Goal: Communication & Community: Answer question/provide support

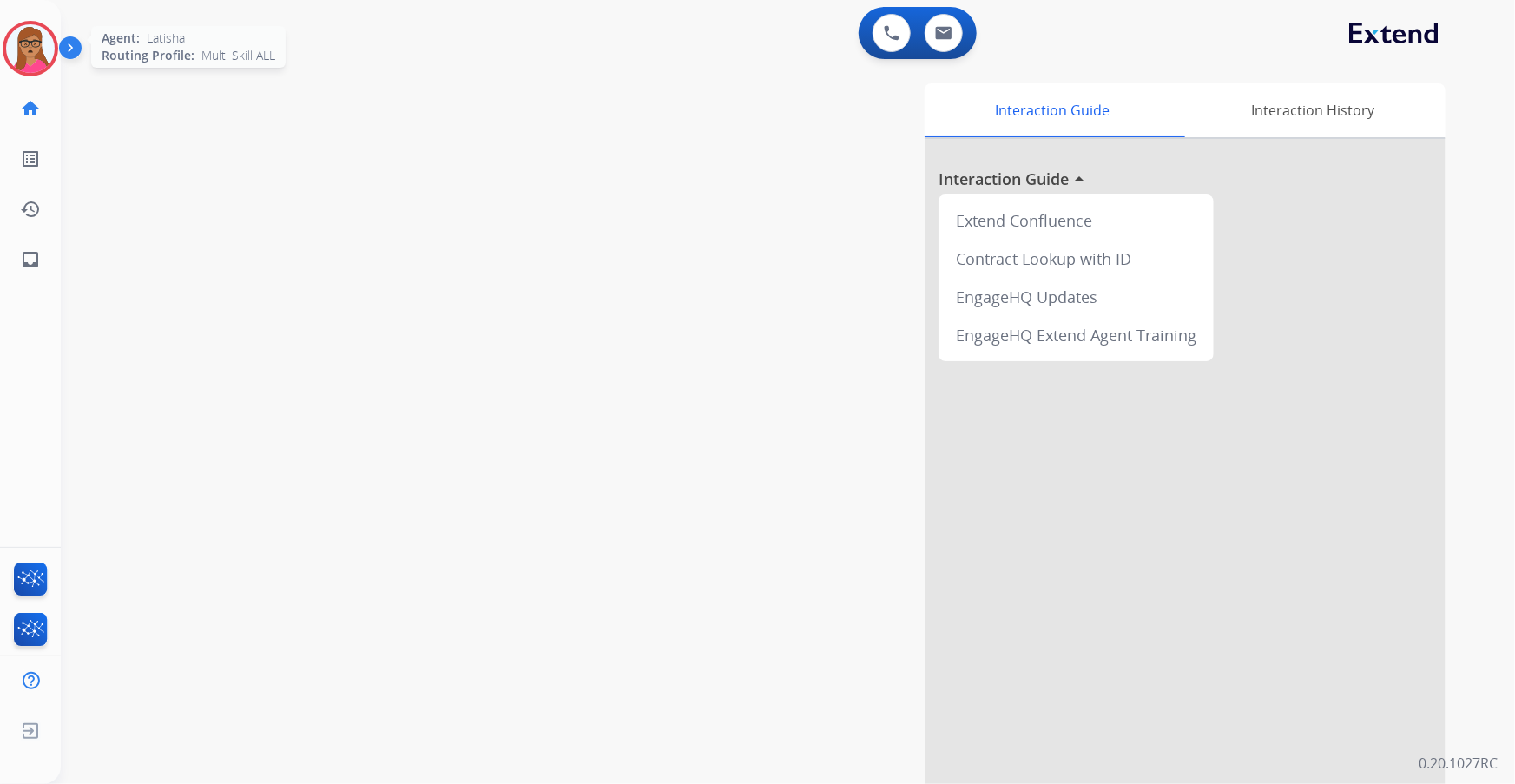
click at [26, 47] on img at bounding box center [30, 49] width 49 height 49
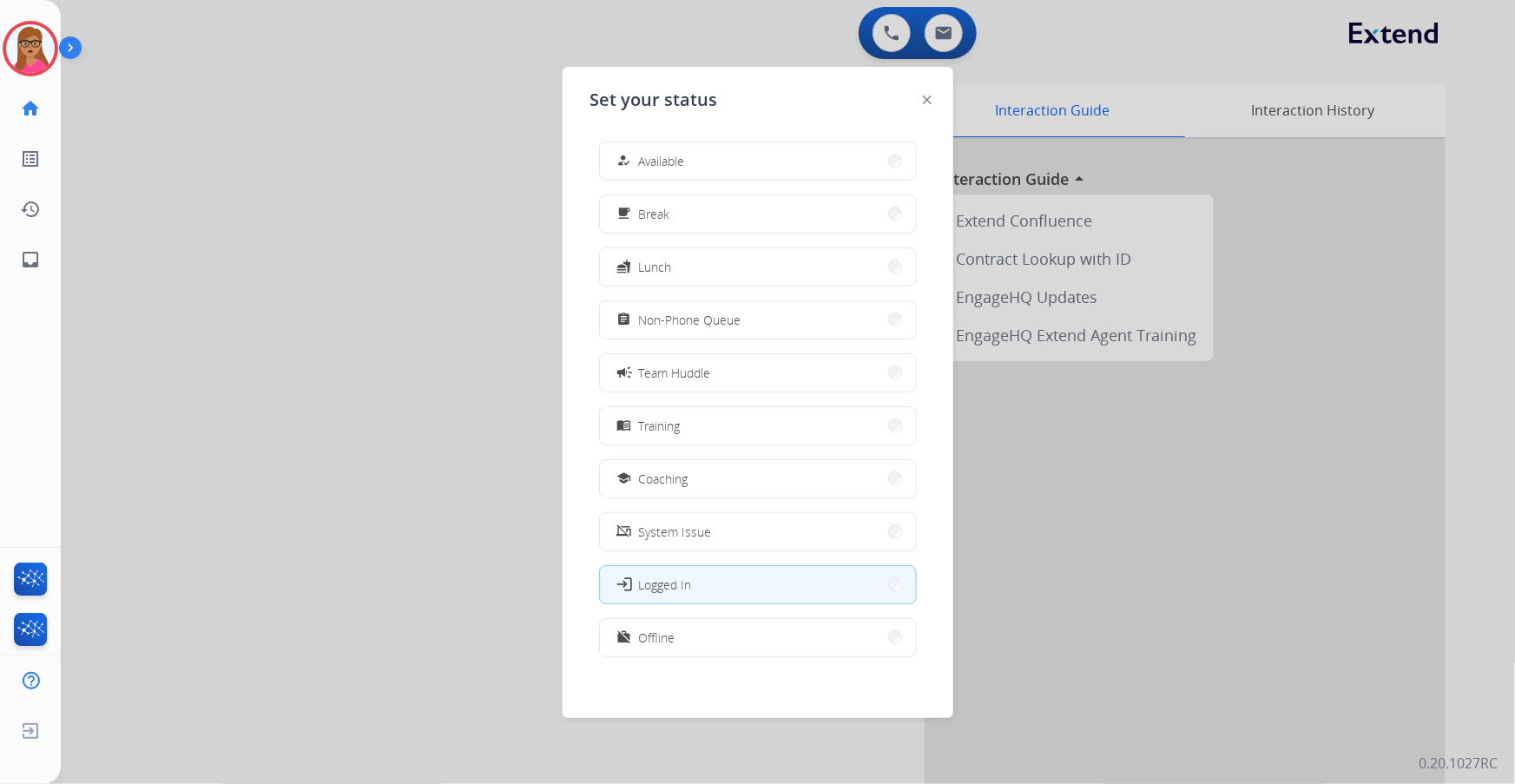
click at [290, 154] on div at bounding box center [757, 392] width 1515 height 784
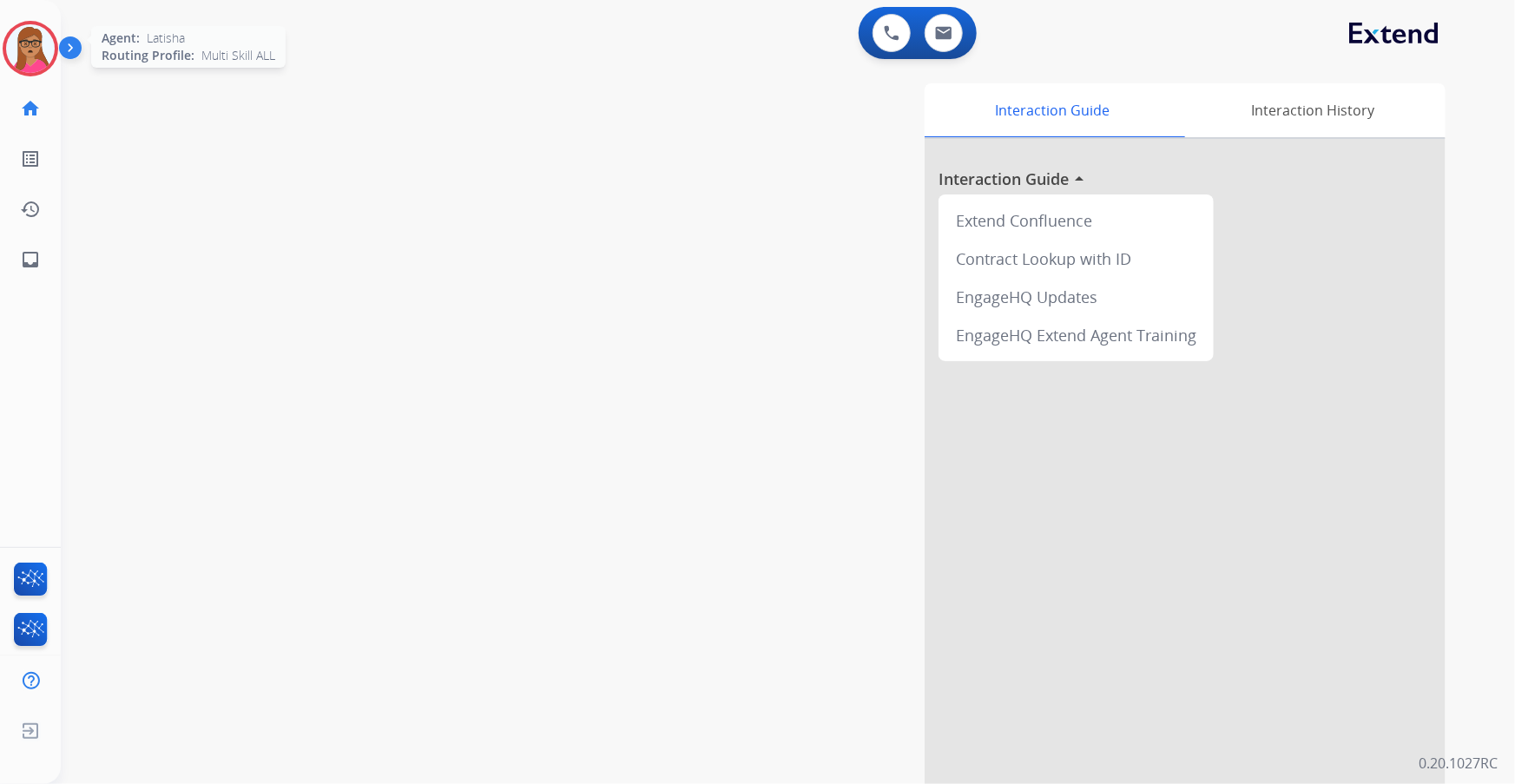
click at [41, 49] on img at bounding box center [30, 49] width 49 height 49
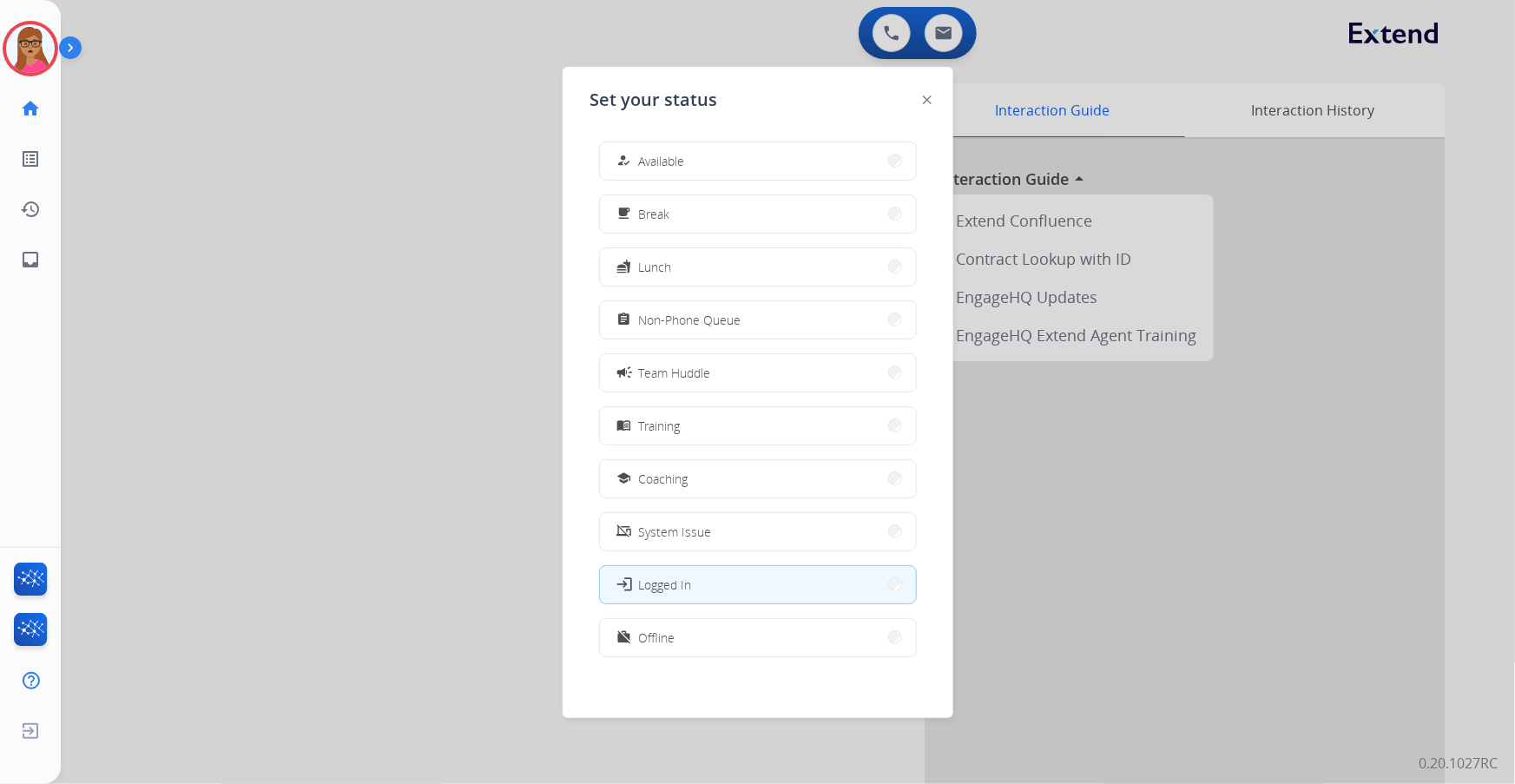
drag, startPoint x: 717, startPoint y: 167, endPoint x: 680, endPoint y: 159, distance: 37.9
click at [716, 167] on button "how_to_reg Available" at bounding box center [758, 161] width 316 height 37
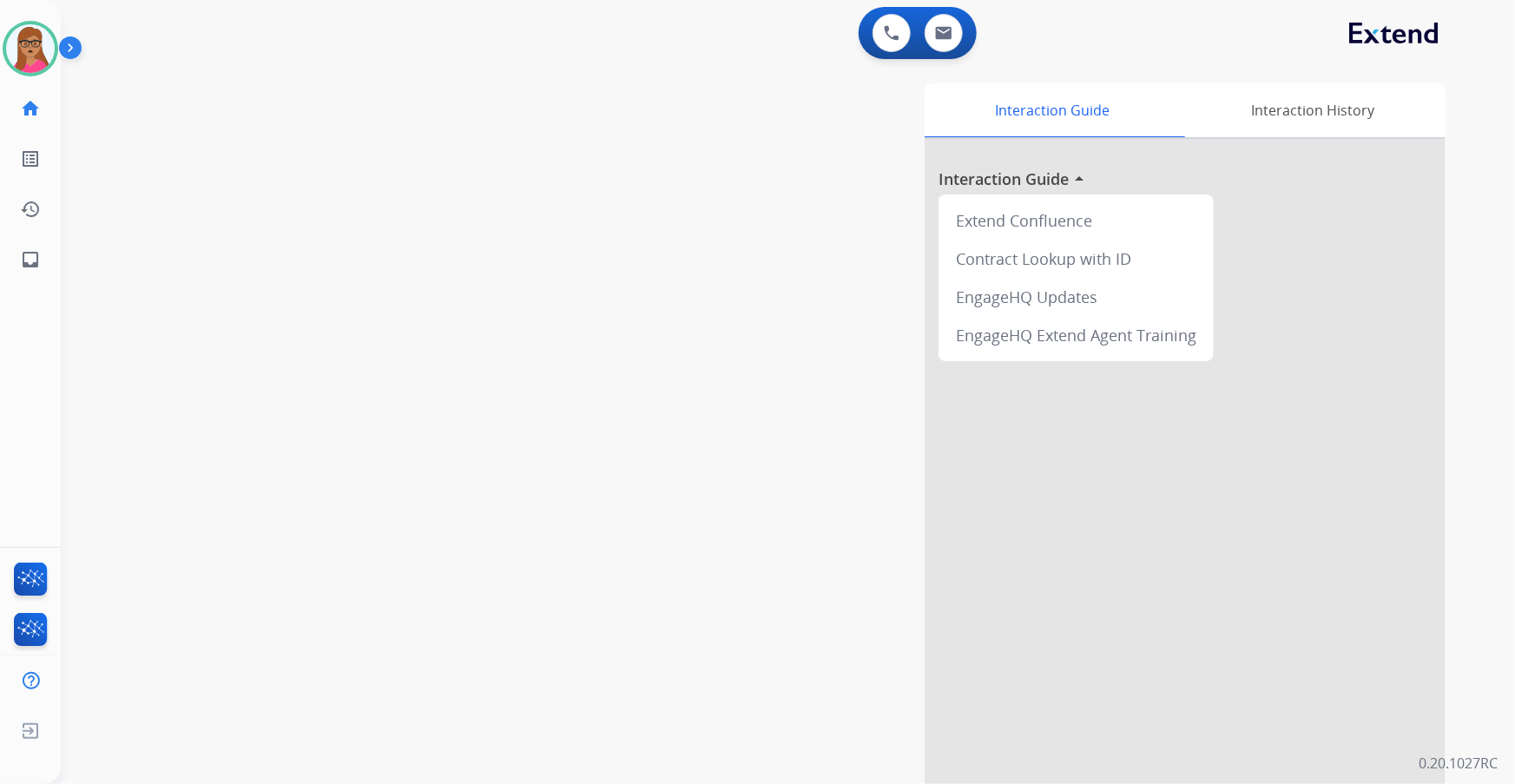
click at [291, 96] on div "swap_horiz Break voice bridge close_fullscreen Connect 3-Way Call merge_type Se…" at bounding box center [768, 424] width 1413 height 724
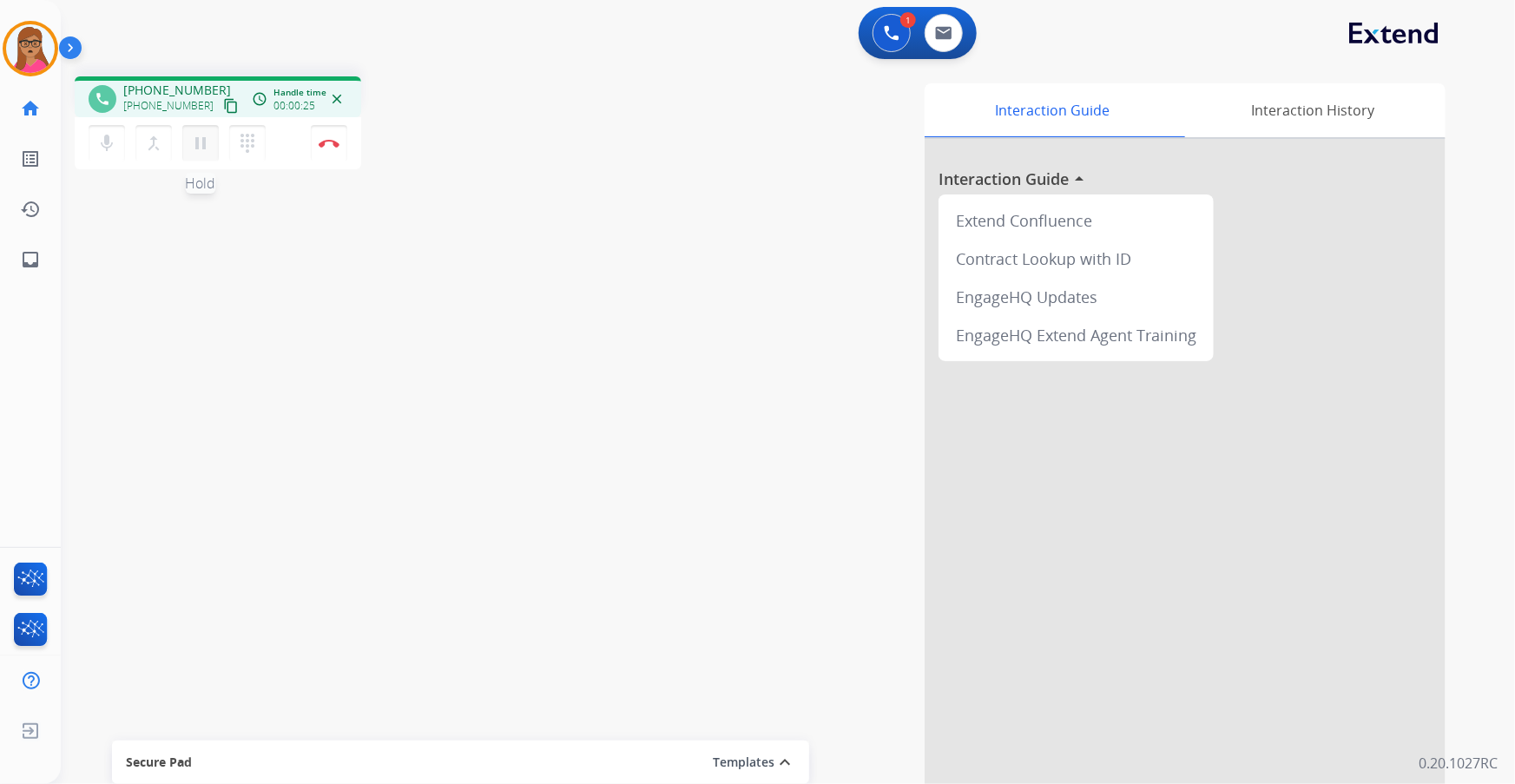
click at [205, 144] on mat-icon "pause" at bounding box center [200, 143] width 20 height 20
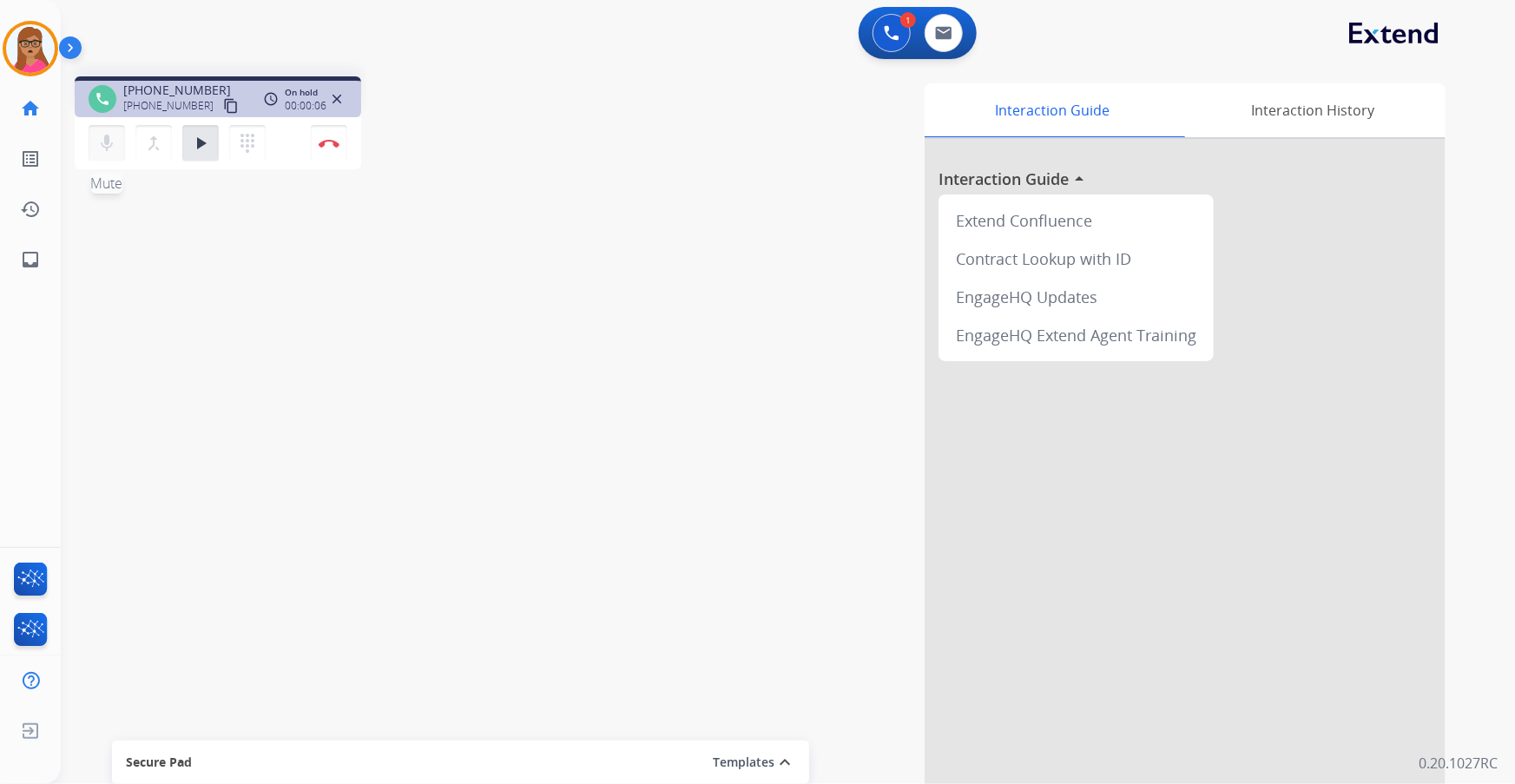
click at [112, 146] on mat-icon "mic" at bounding box center [106, 143] width 20 height 20
click at [907, 34] on button at bounding box center [891, 32] width 38 height 38
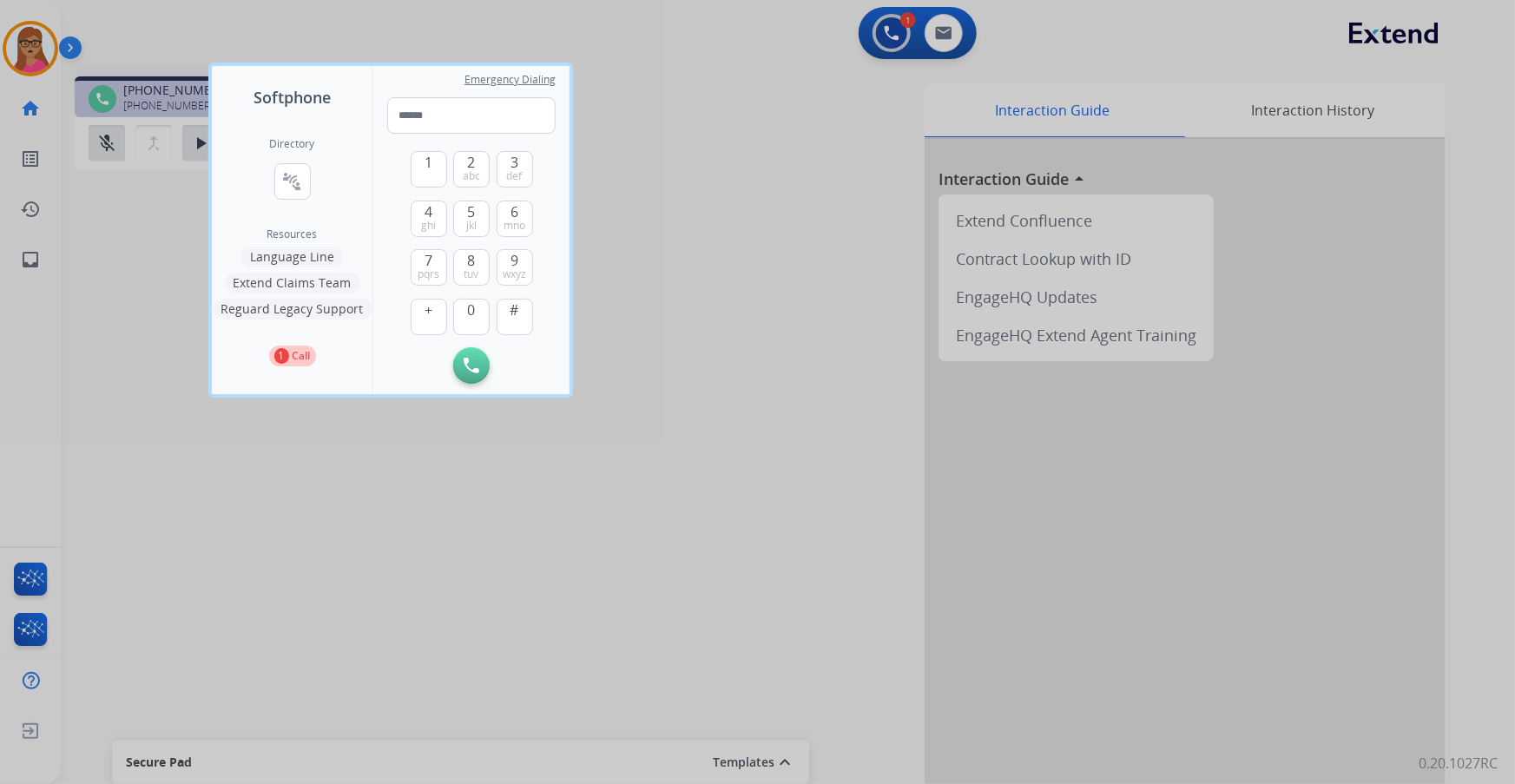
click at [300, 252] on button "Language Line" at bounding box center [292, 256] width 102 height 20
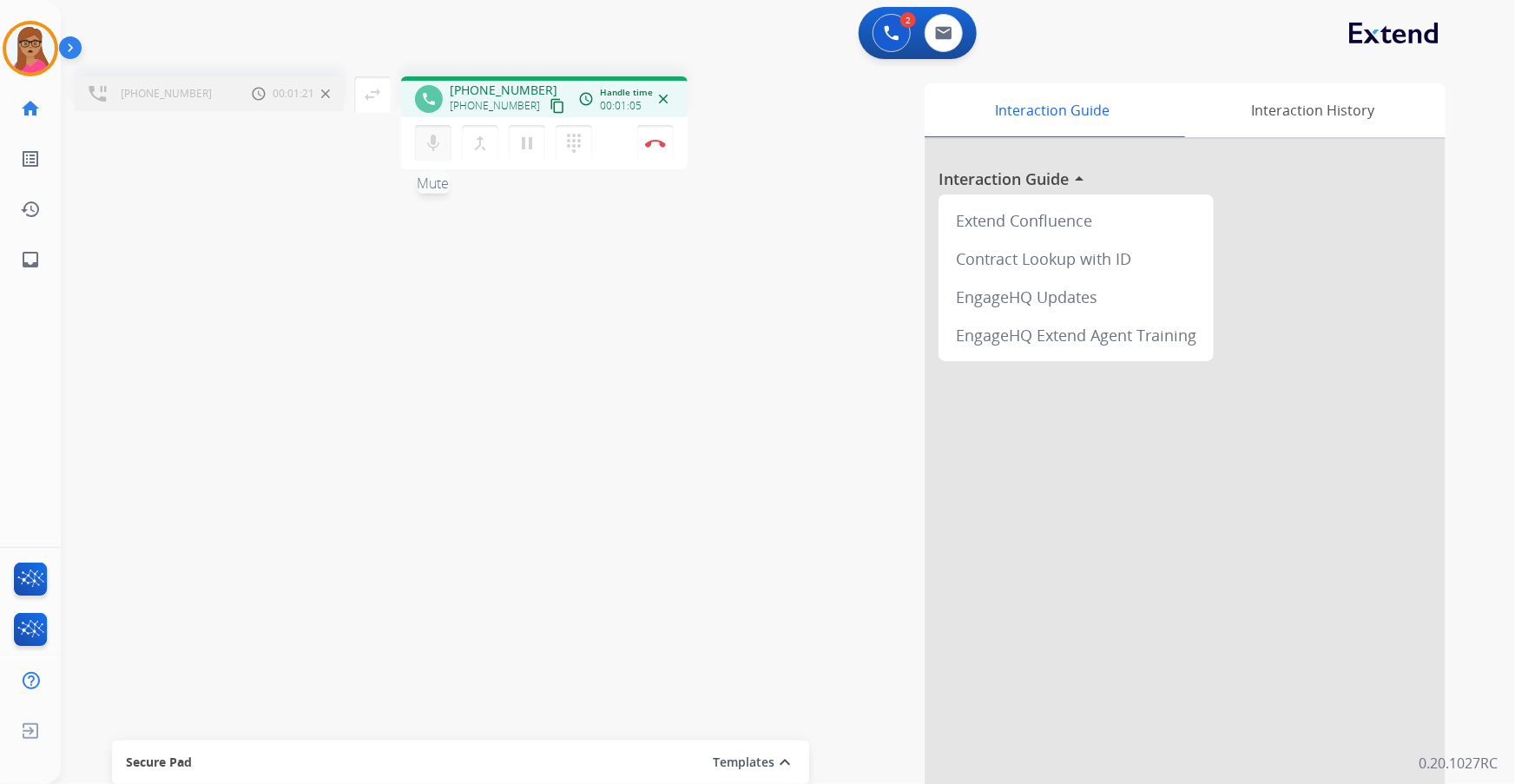
click at [424, 140] on mat-icon "mic" at bounding box center [432, 143] width 20 height 20
click at [430, 139] on mat-icon "mic_off" at bounding box center [432, 143] width 20 height 20
click at [666, 143] on button "Disconnect" at bounding box center [656, 144] width 37 height 37
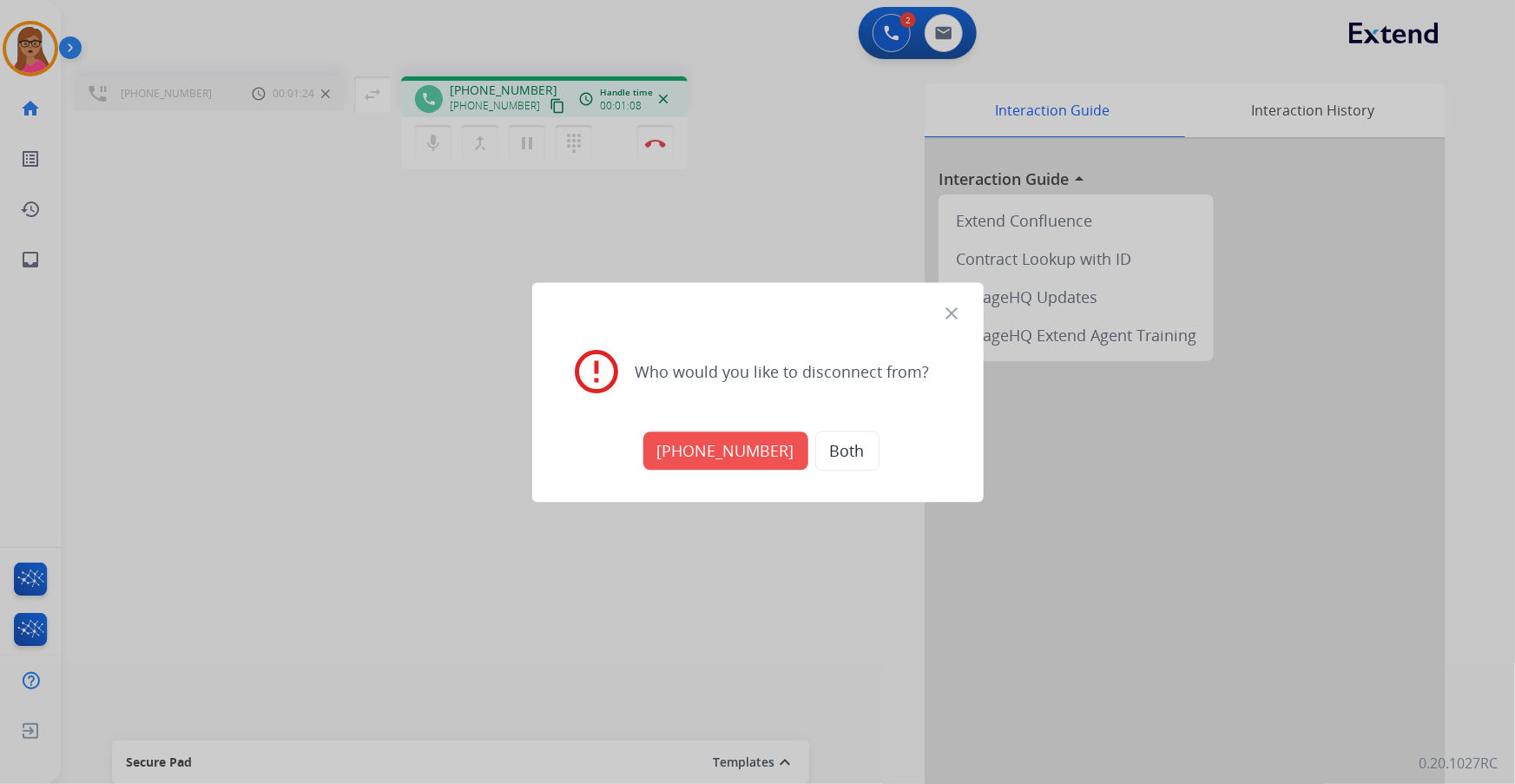
click at [759, 447] on button "[PHONE_NUMBER]" at bounding box center [726, 450] width 165 height 38
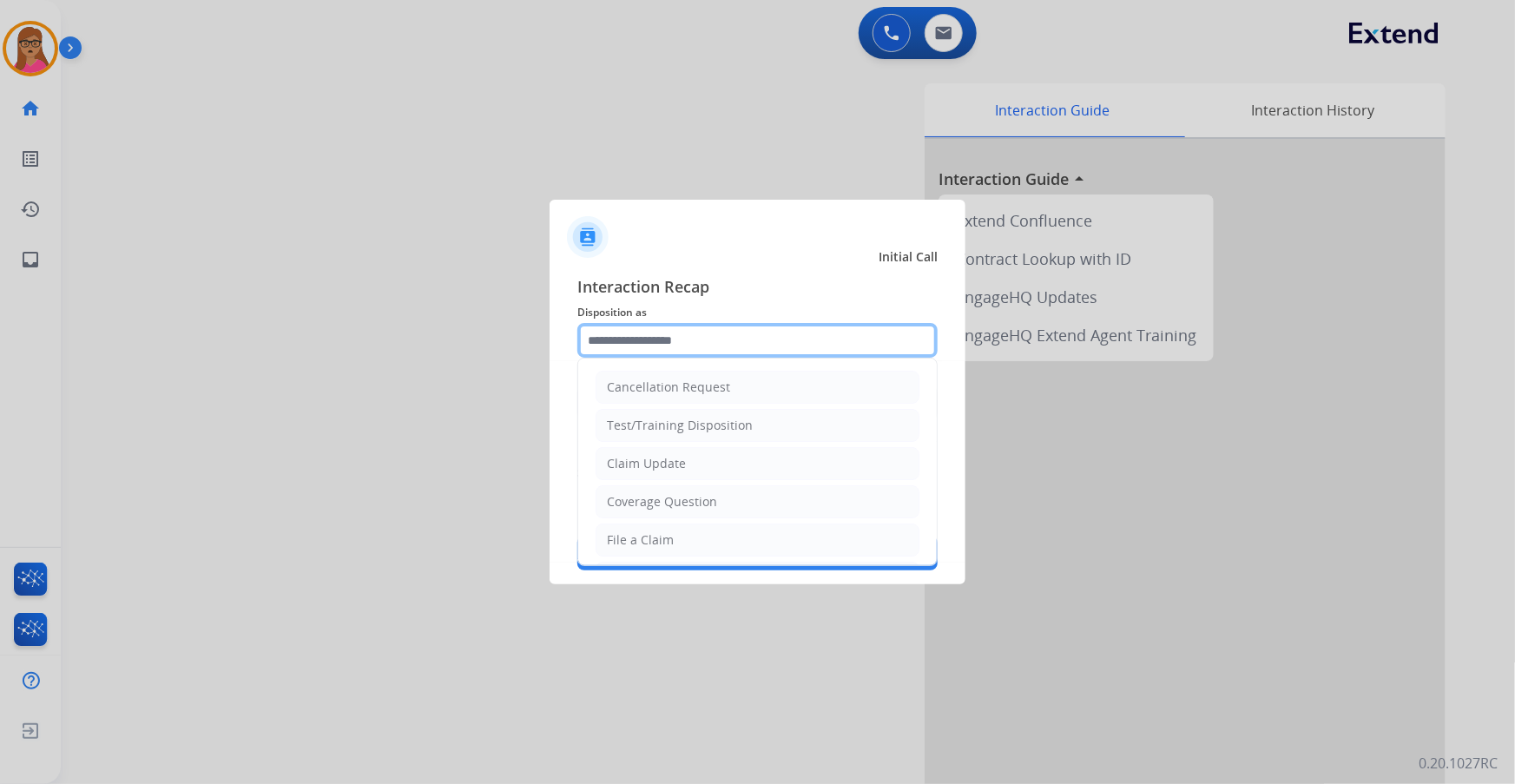
click at [647, 353] on input "text" at bounding box center [757, 340] width 361 height 35
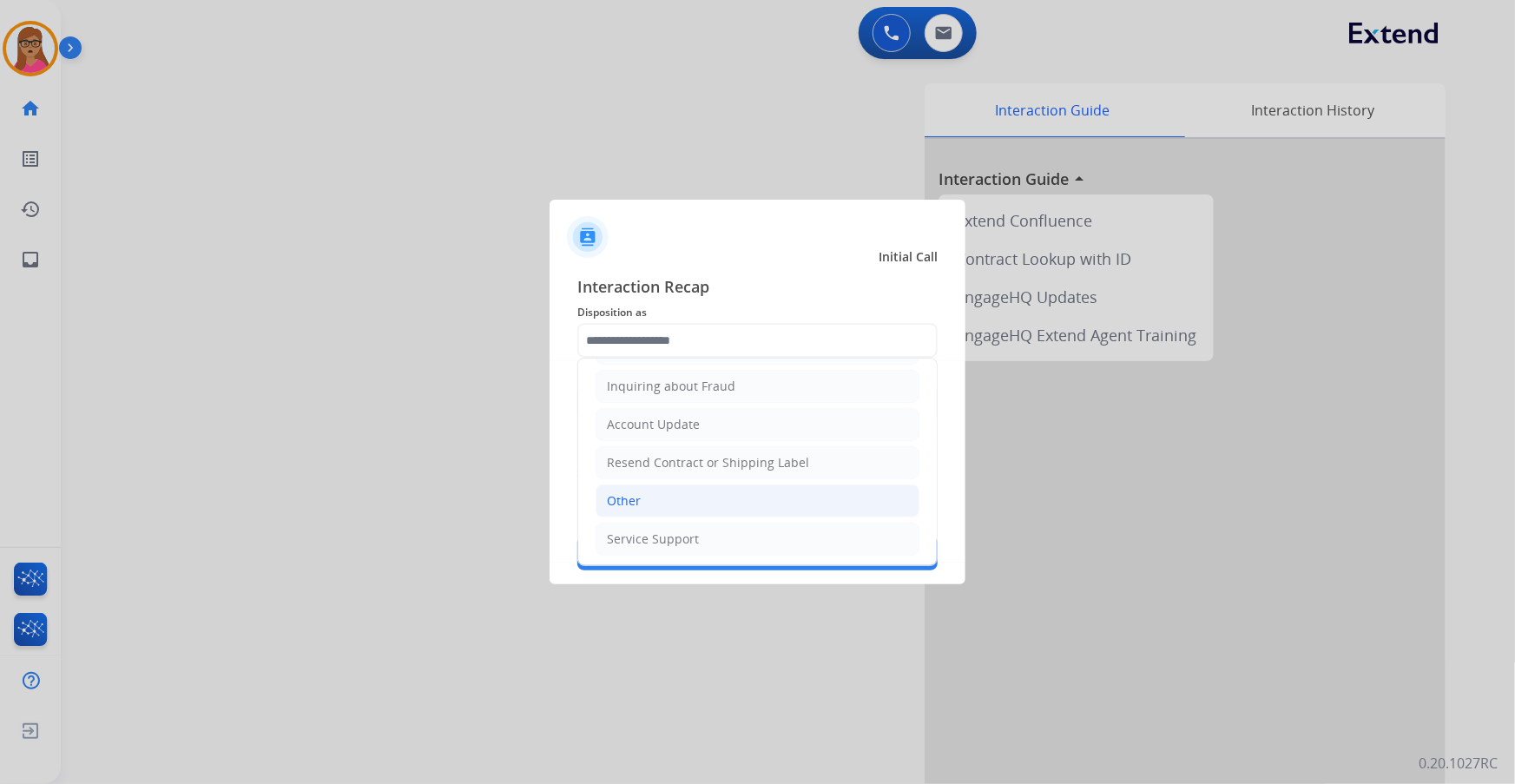
click at [629, 447] on div "Other" at bounding box center [624, 501] width 34 height 17
type input "*****"
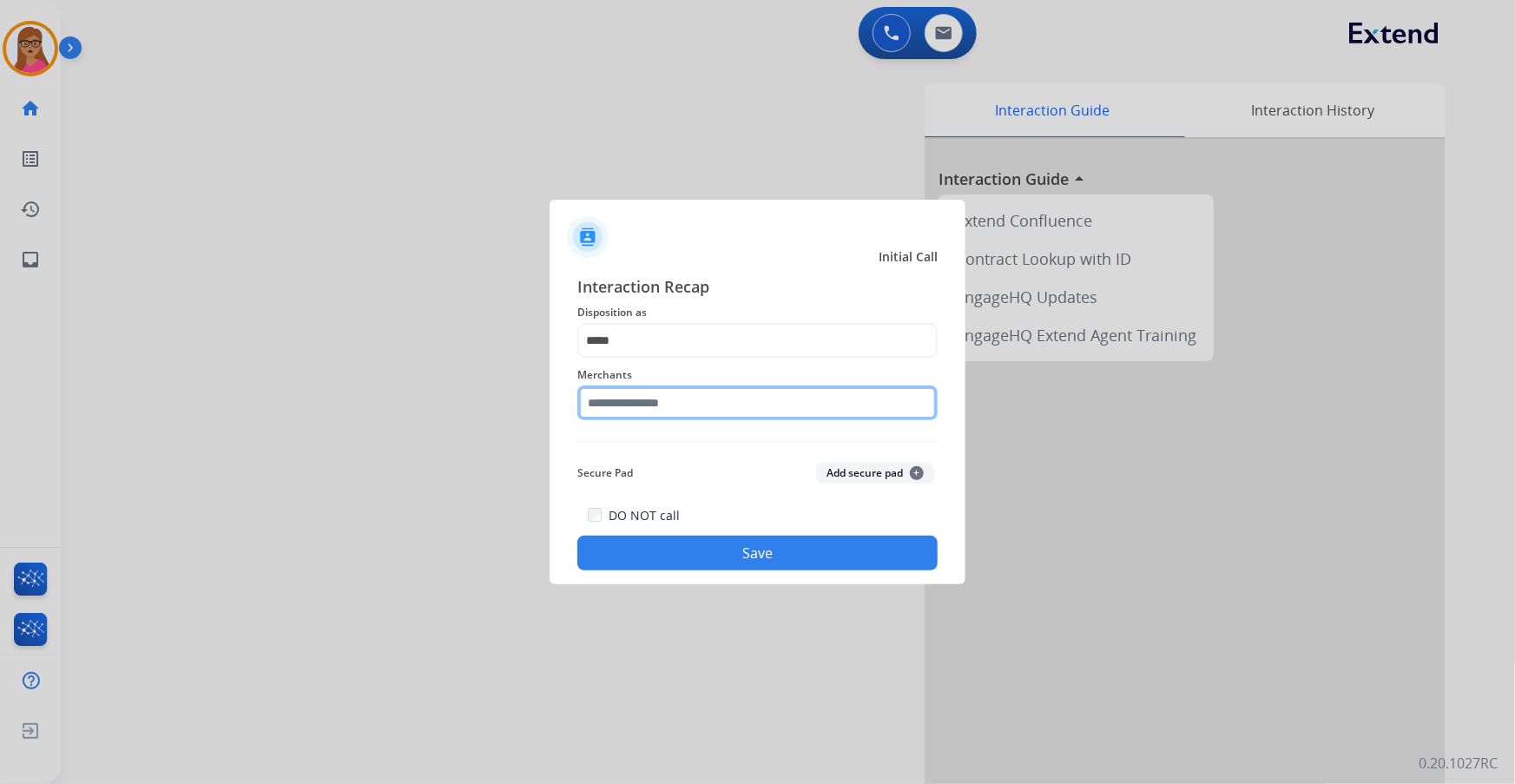
click at [708, 407] on input "text" at bounding box center [757, 403] width 361 height 35
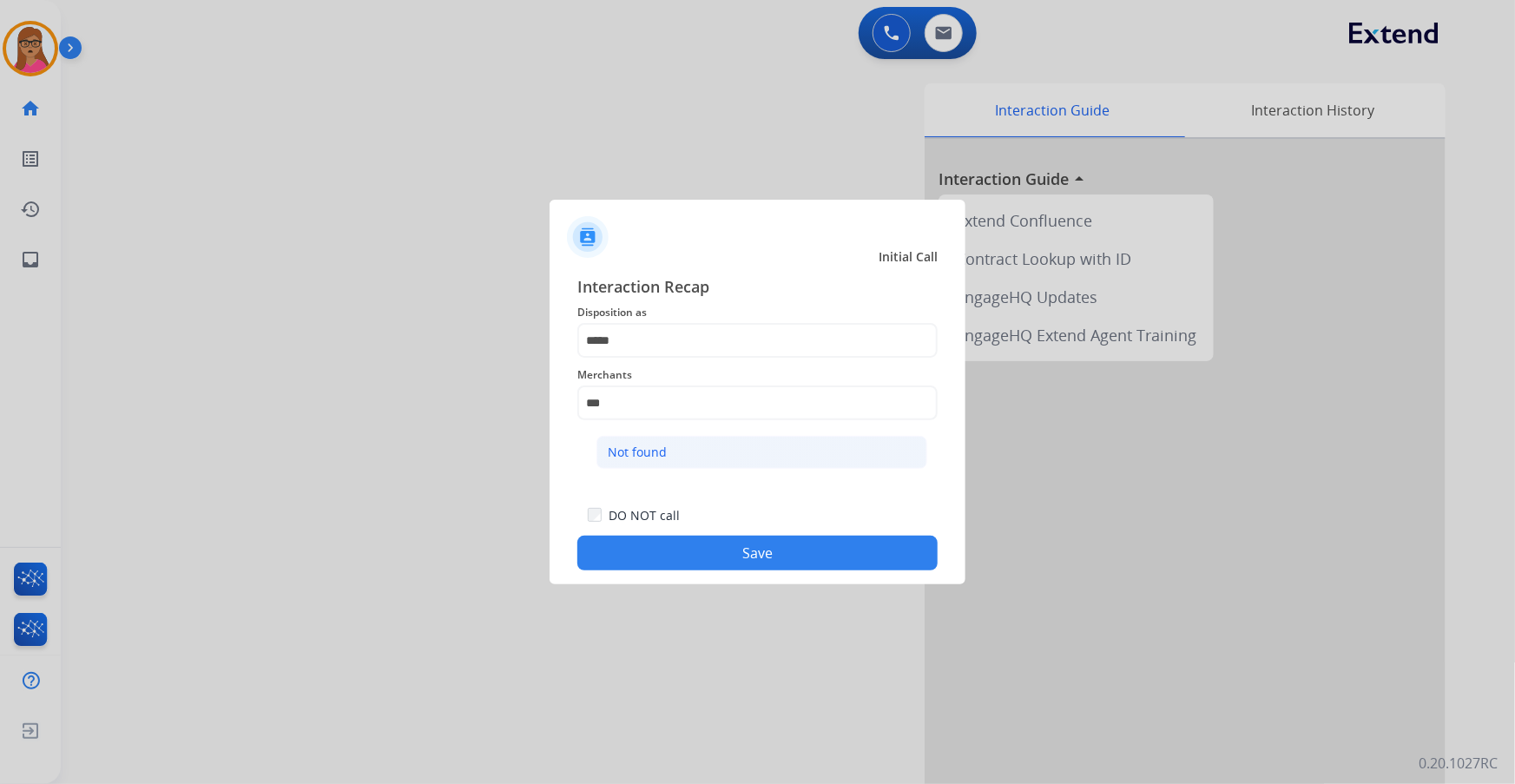
click at [663, 447] on div "Not found" at bounding box center [637, 453] width 59 height 17
type input "*********"
click at [752, 447] on button "Save" at bounding box center [757, 553] width 361 height 35
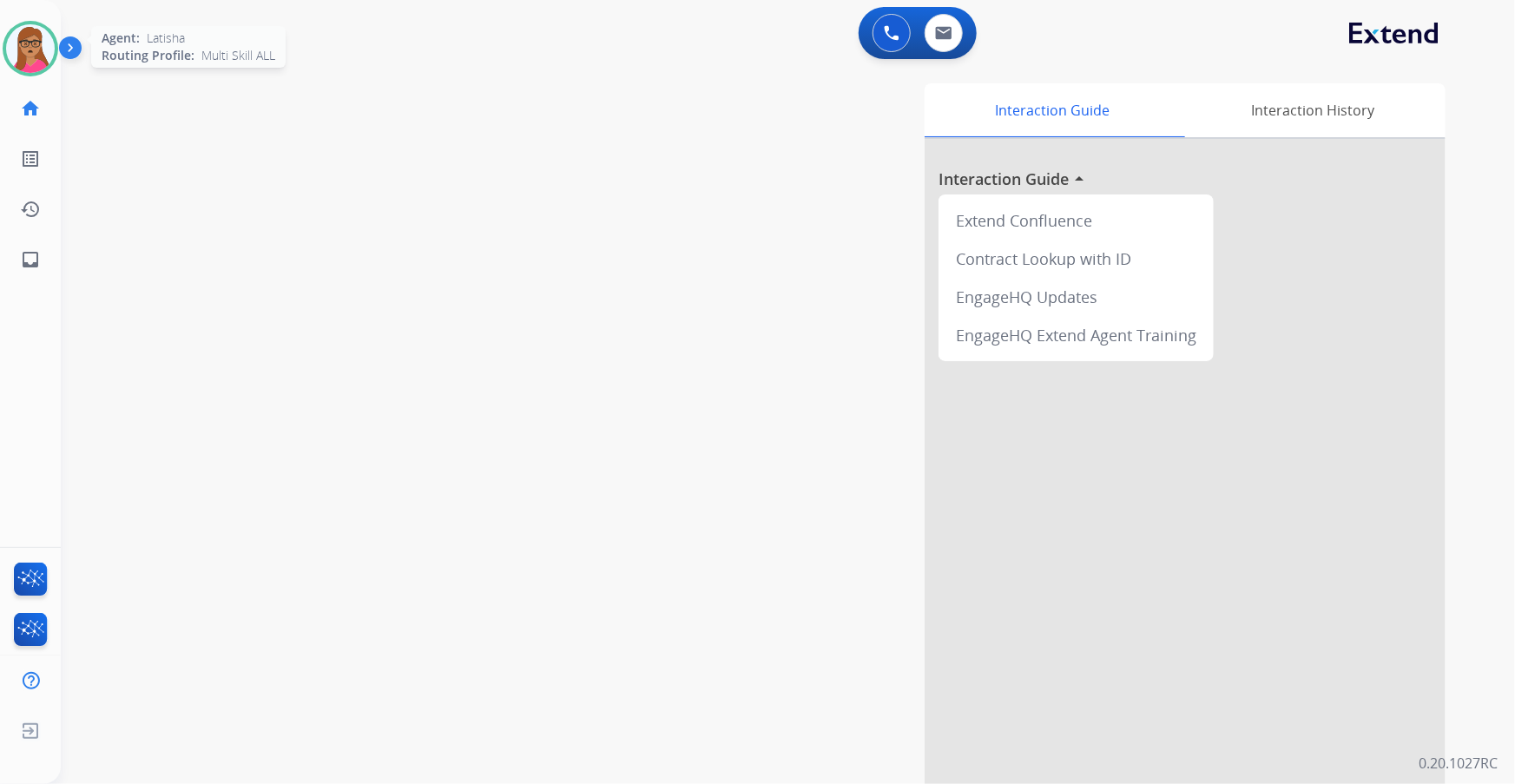
click at [40, 42] on img at bounding box center [30, 49] width 49 height 49
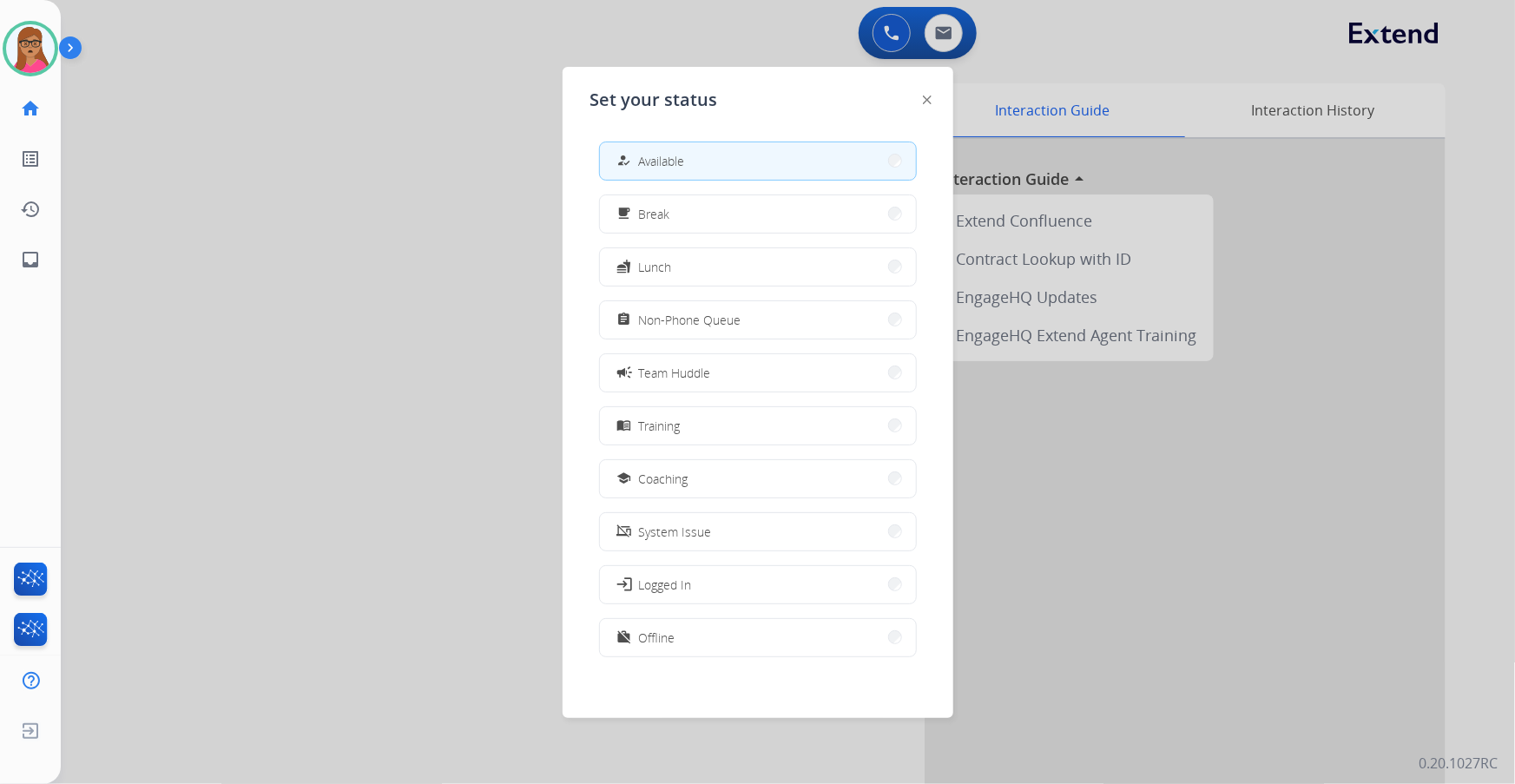
click at [425, 129] on div at bounding box center [757, 392] width 1515 height 784
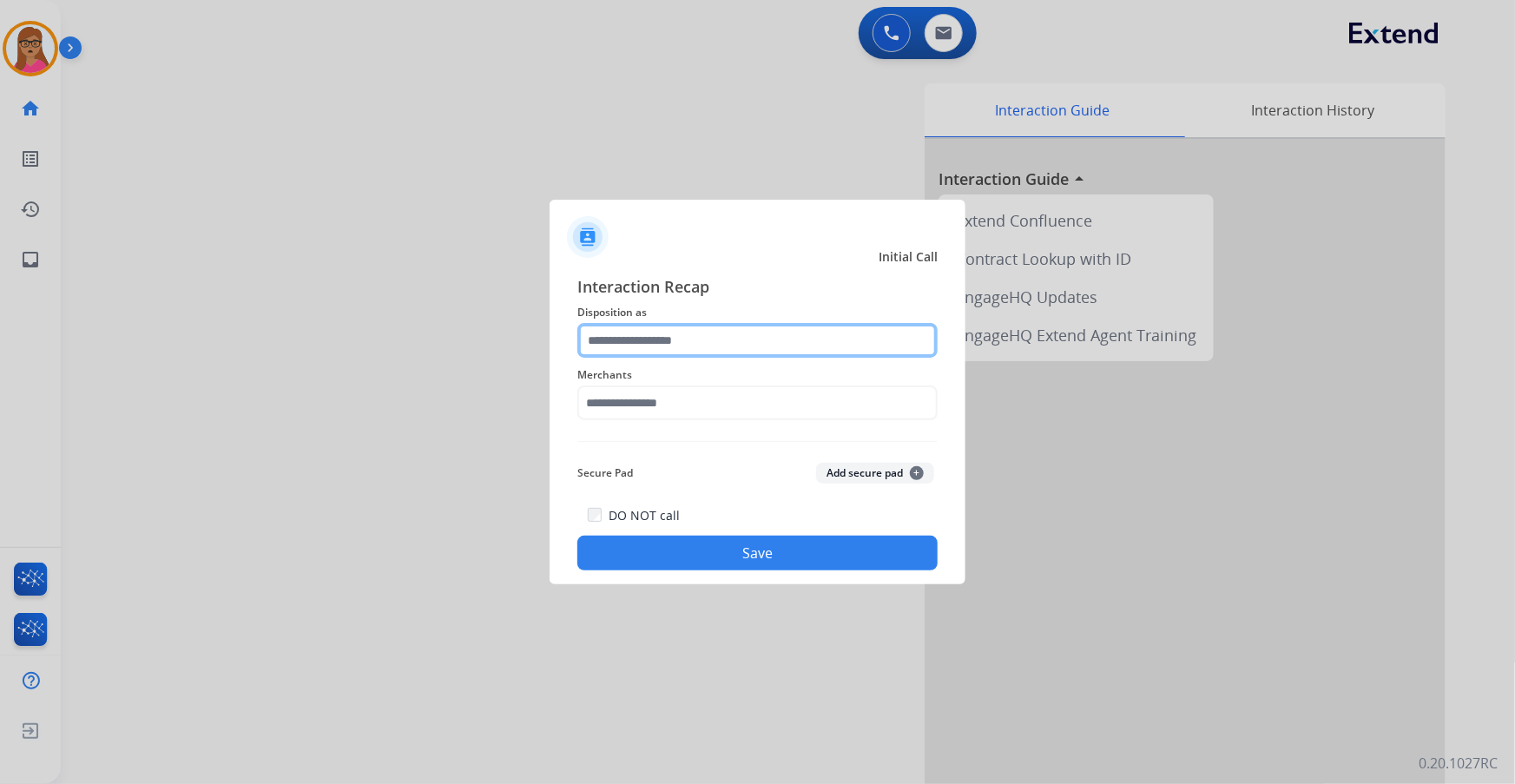
click at [718, 345] on input "text" at bounding box center [757, 340] width 361 height 35
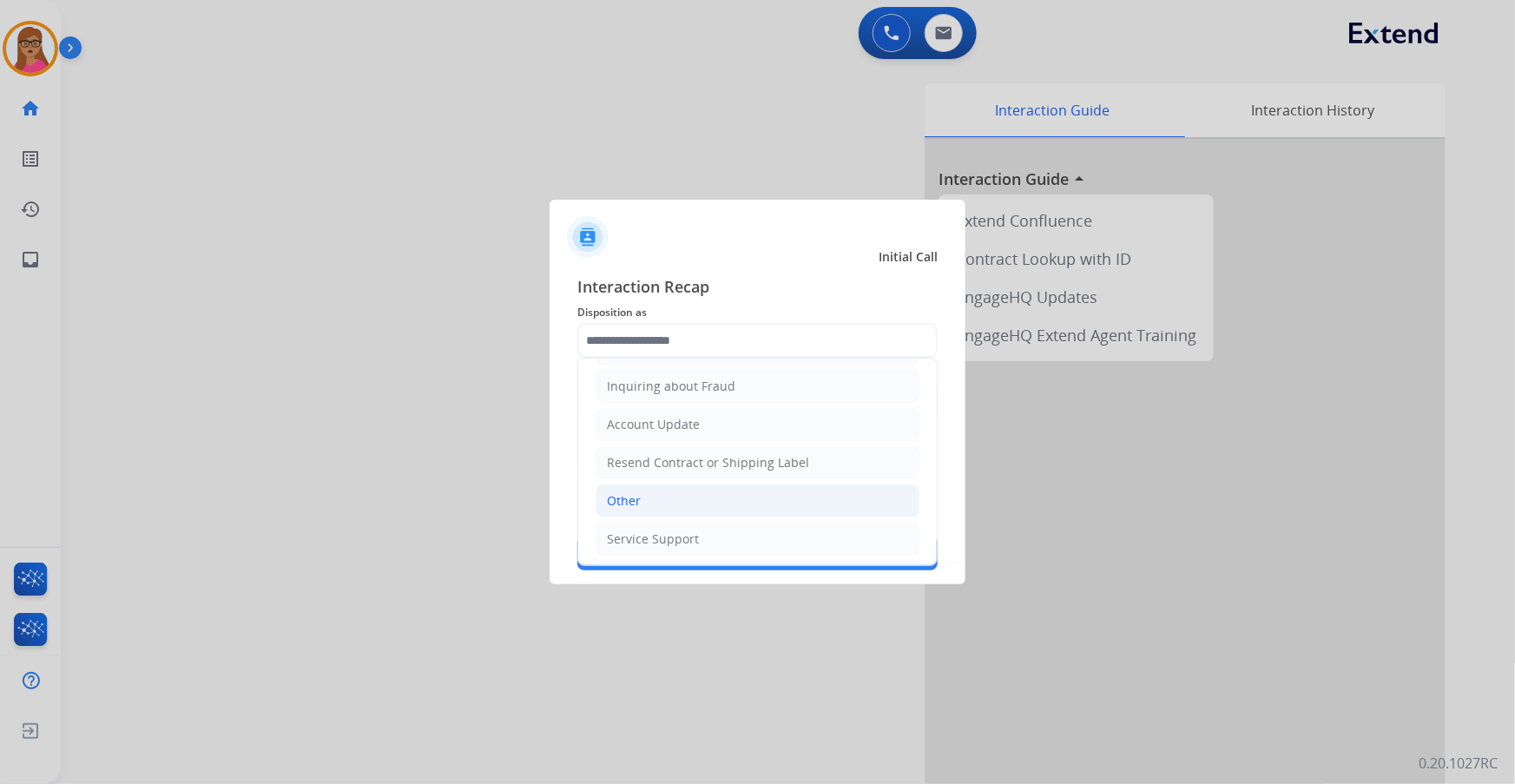
click at [639, 447] on div "Other" at bounding box center [624, 501] width 34 height 17
type input "*****"
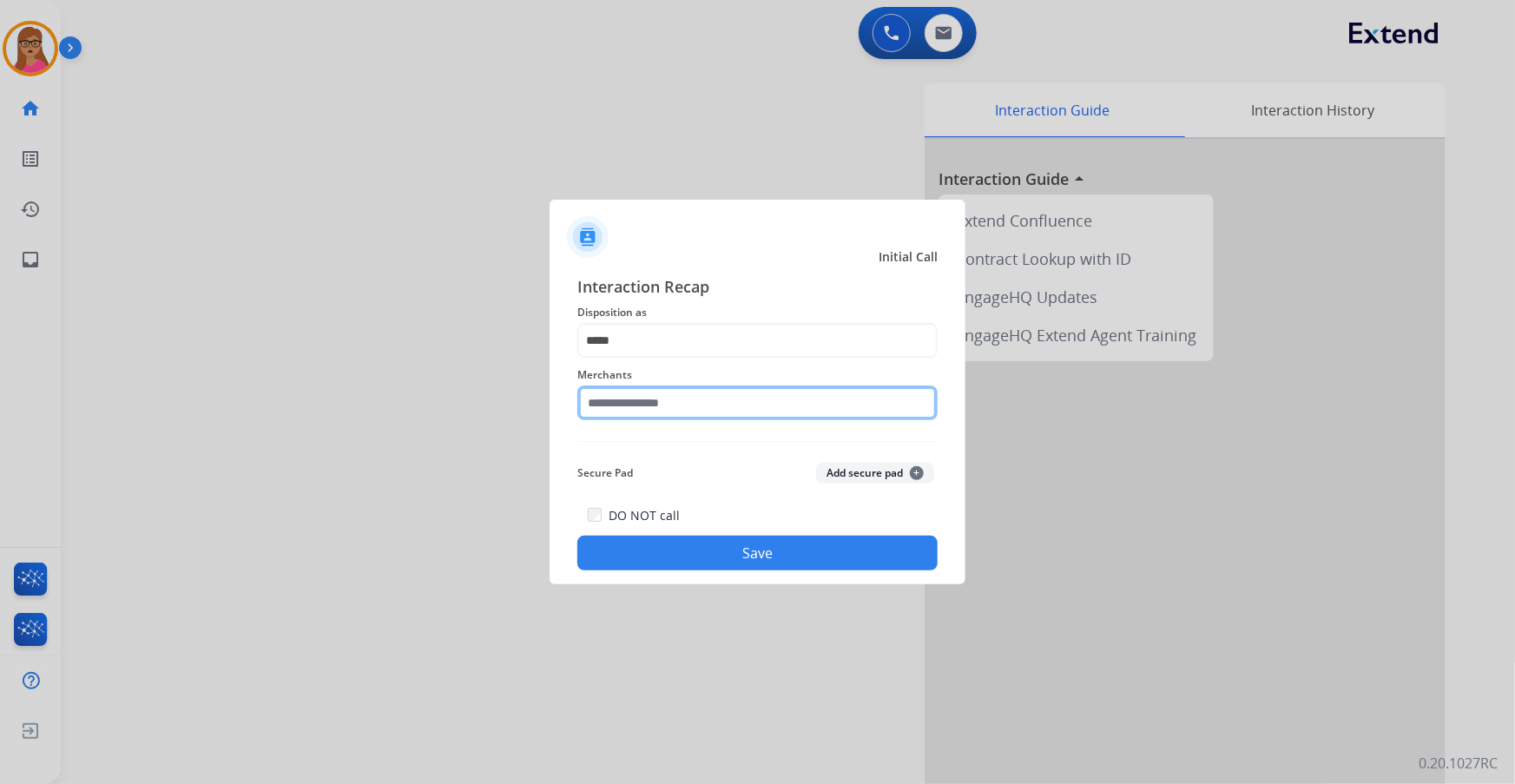
click at [696, 388] on input "text" at bounding box center [757, 403] width 361 height 35
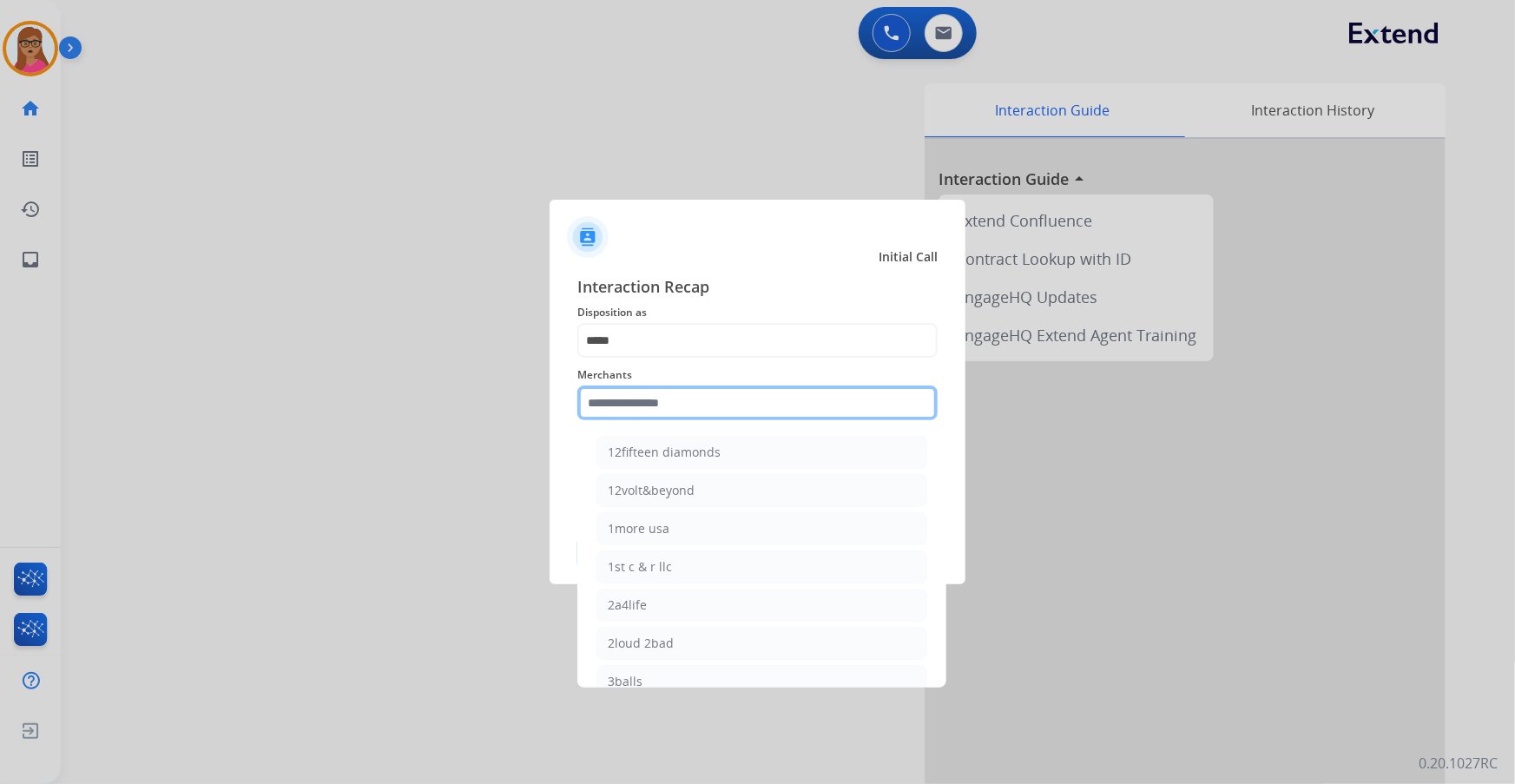
type input "*"
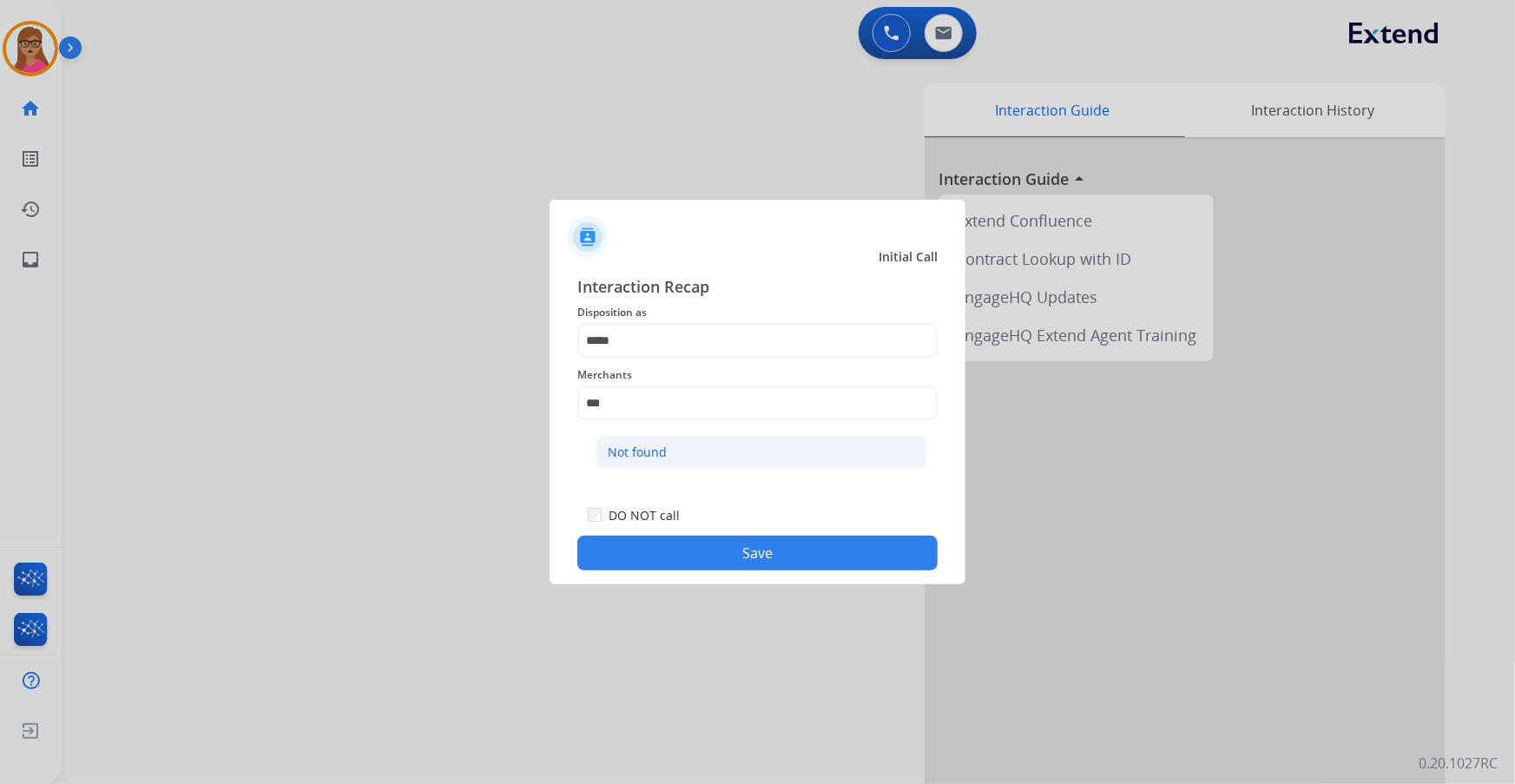
click at [646, 447] on div "Not found" at bounding box center [637, 453] width 59 height 17
type input "*********"
click at [751, 447] on button "Save" at bounding box center [757, 553] width 361 height 35
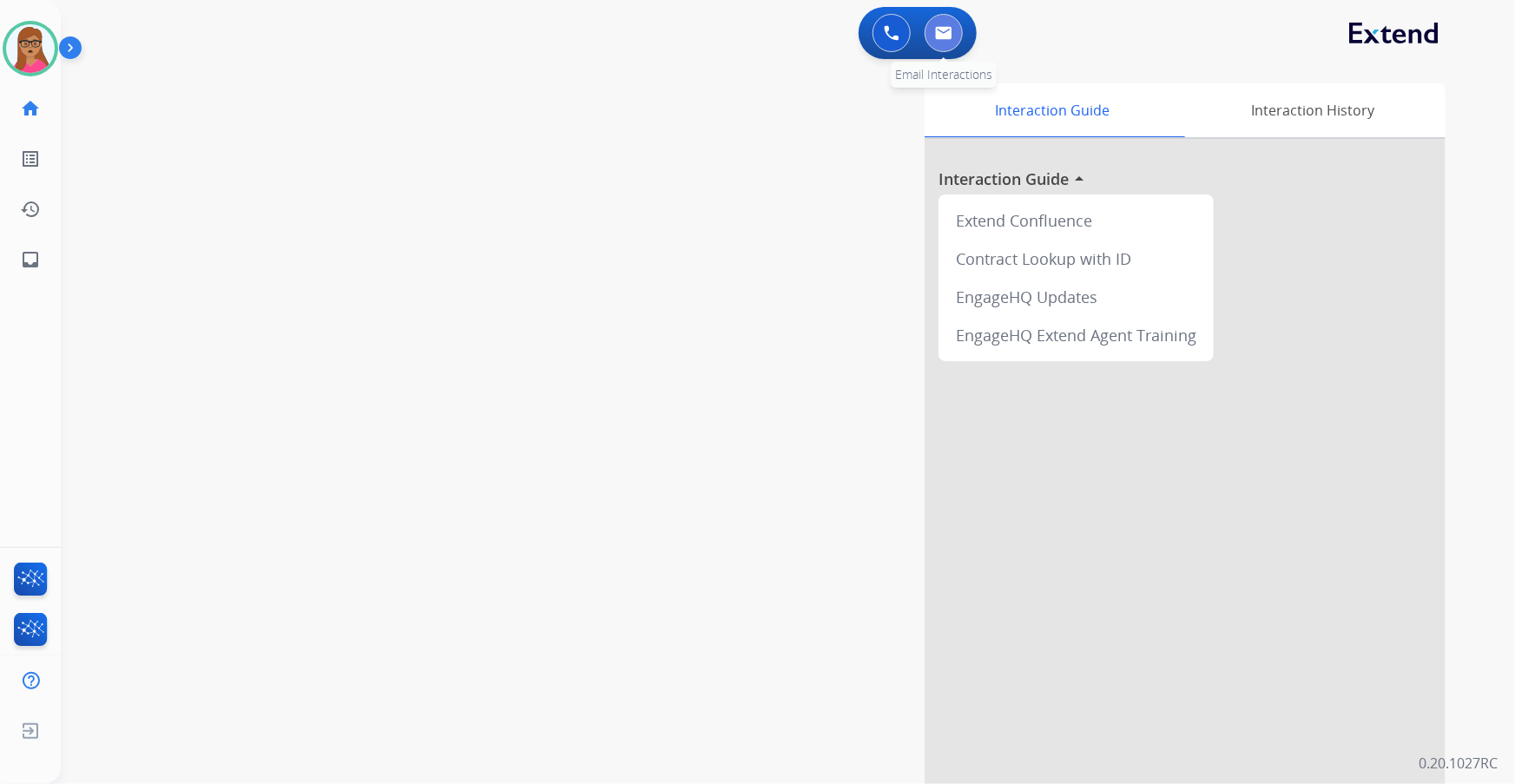
click at [938, 34] on img at bounding box center [944, 33] width 17 height 14
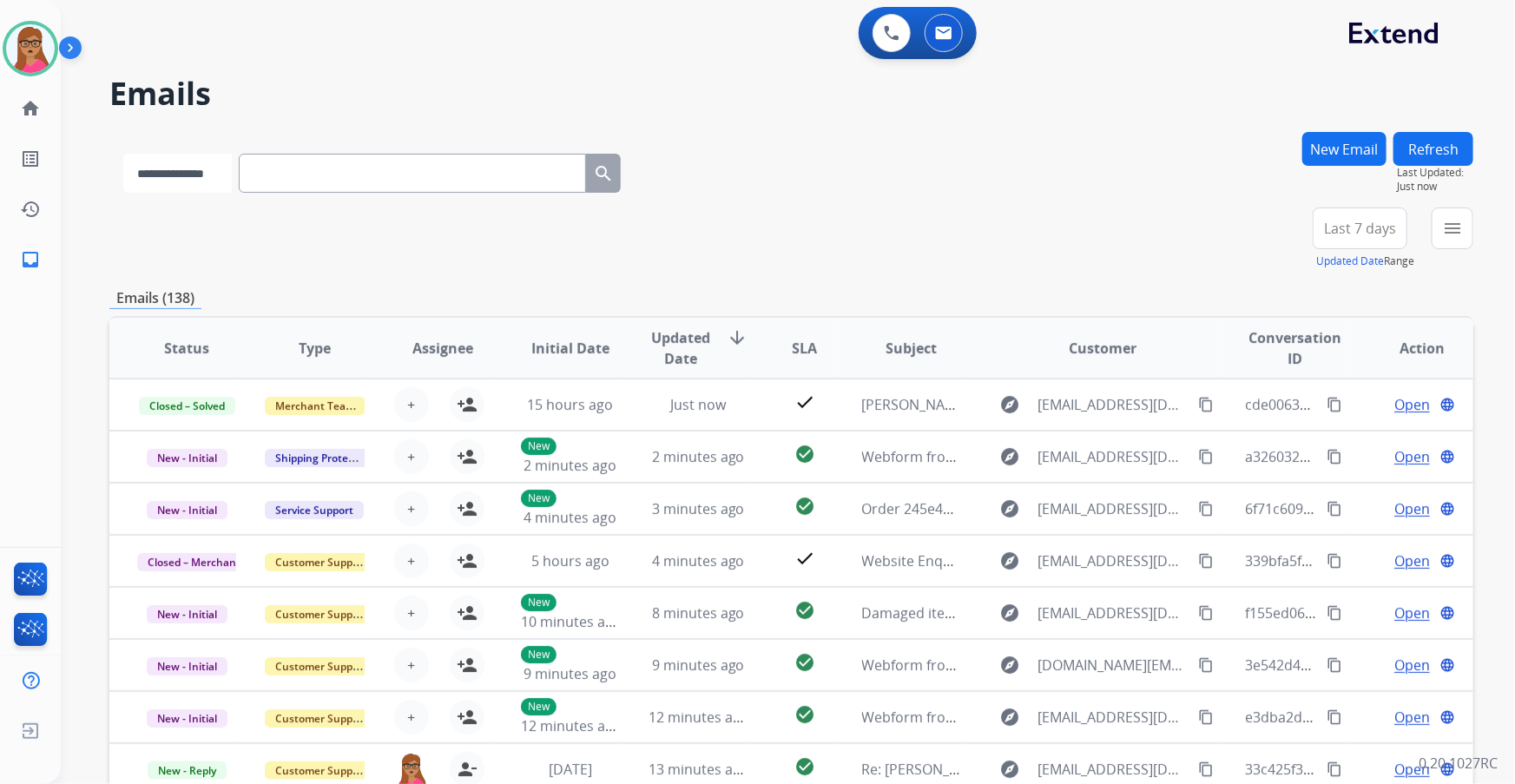
drag, startPoint x: 344, startPoint y: 137, endPoint x: 190, endPoint y: 173, distance: 158.2
click at [190, 173] on select "**********" at bounding box center [178, 173] width 109 height 39
select select "**********"
click at [123, 153] on select "**********" at bounding box center [178, 173] width 109 height 39
paste input "**********"
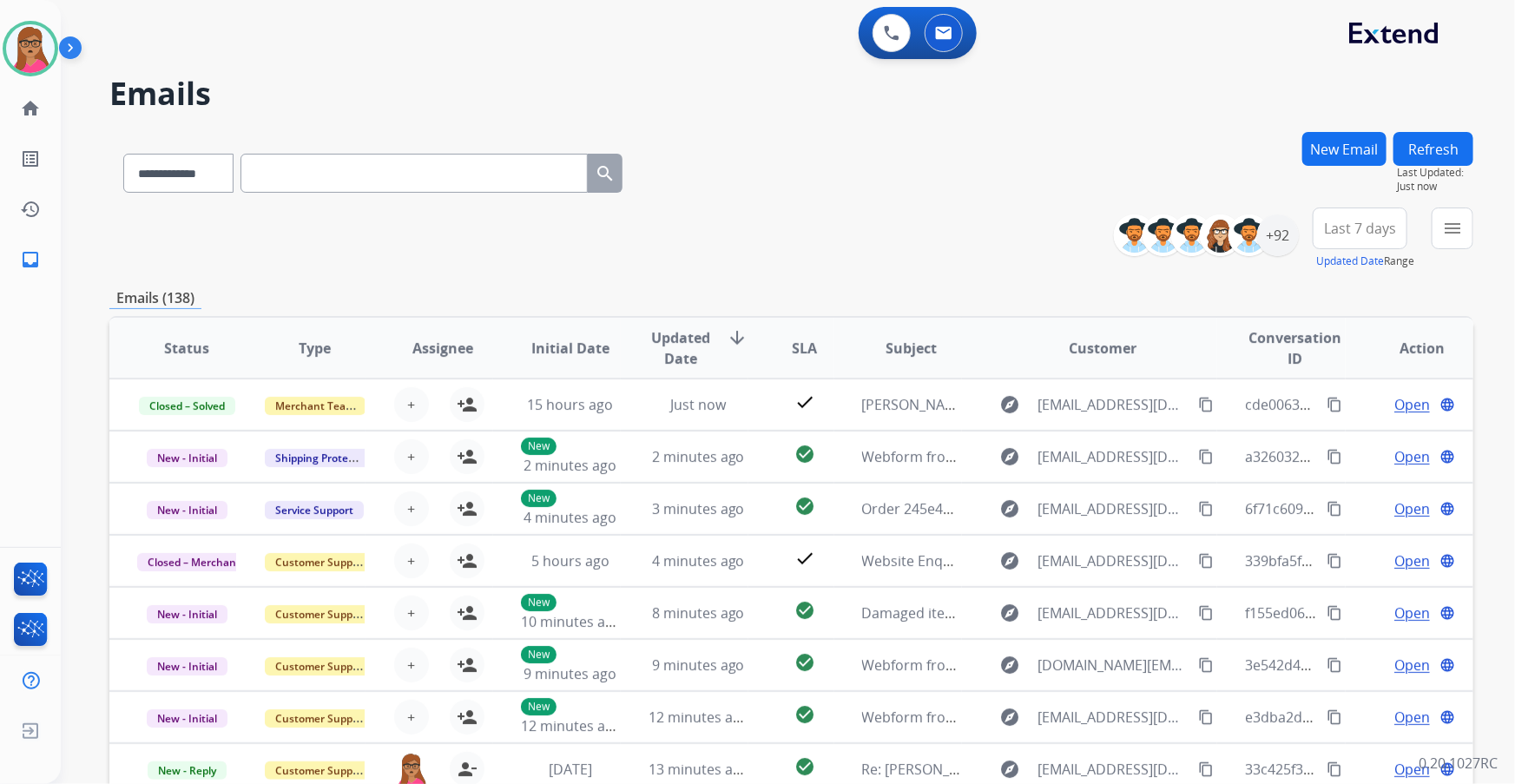
type input "**********"
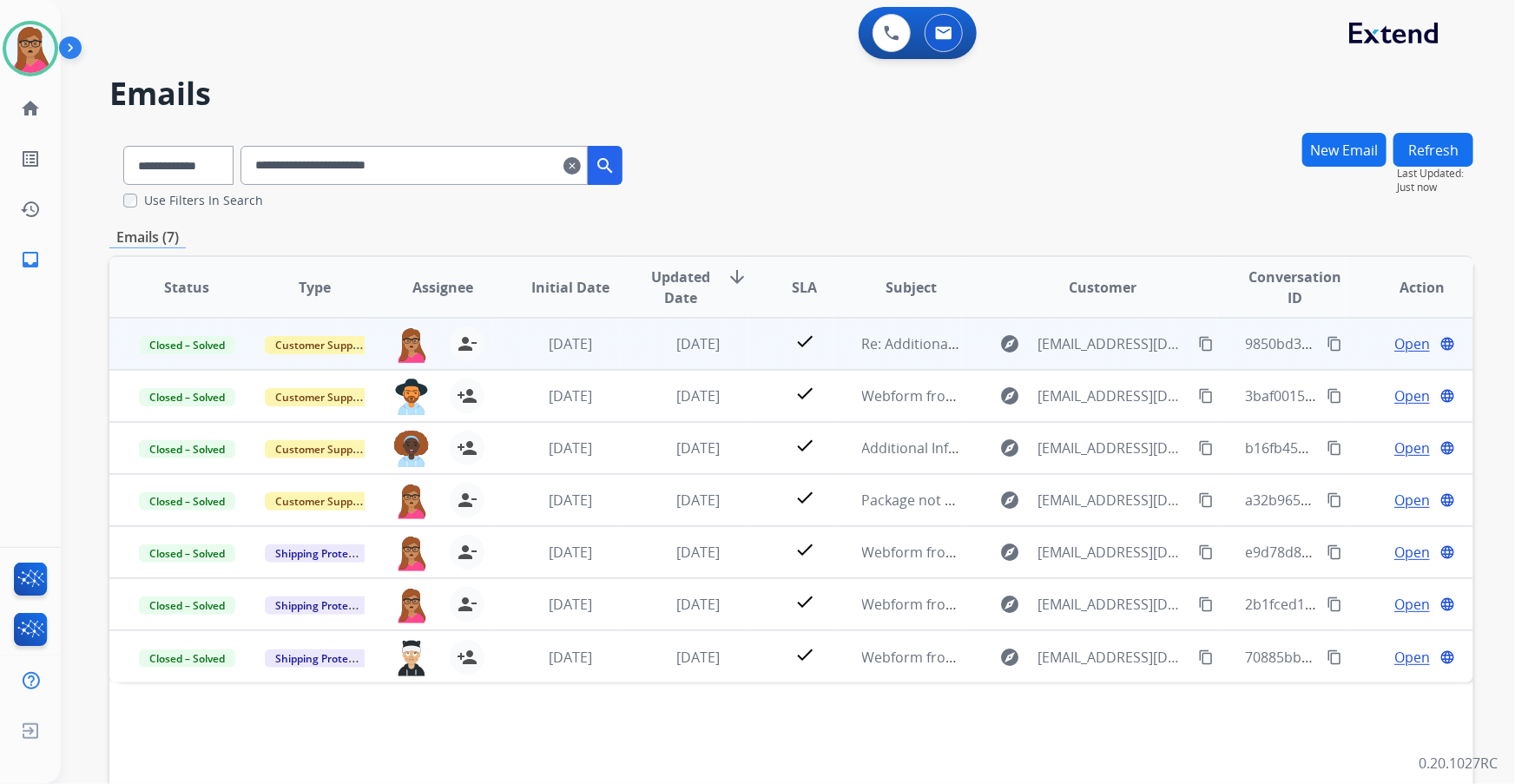
click at [996, 347] on span "Open" at bounding box center [1412, 343] width 36 height 20
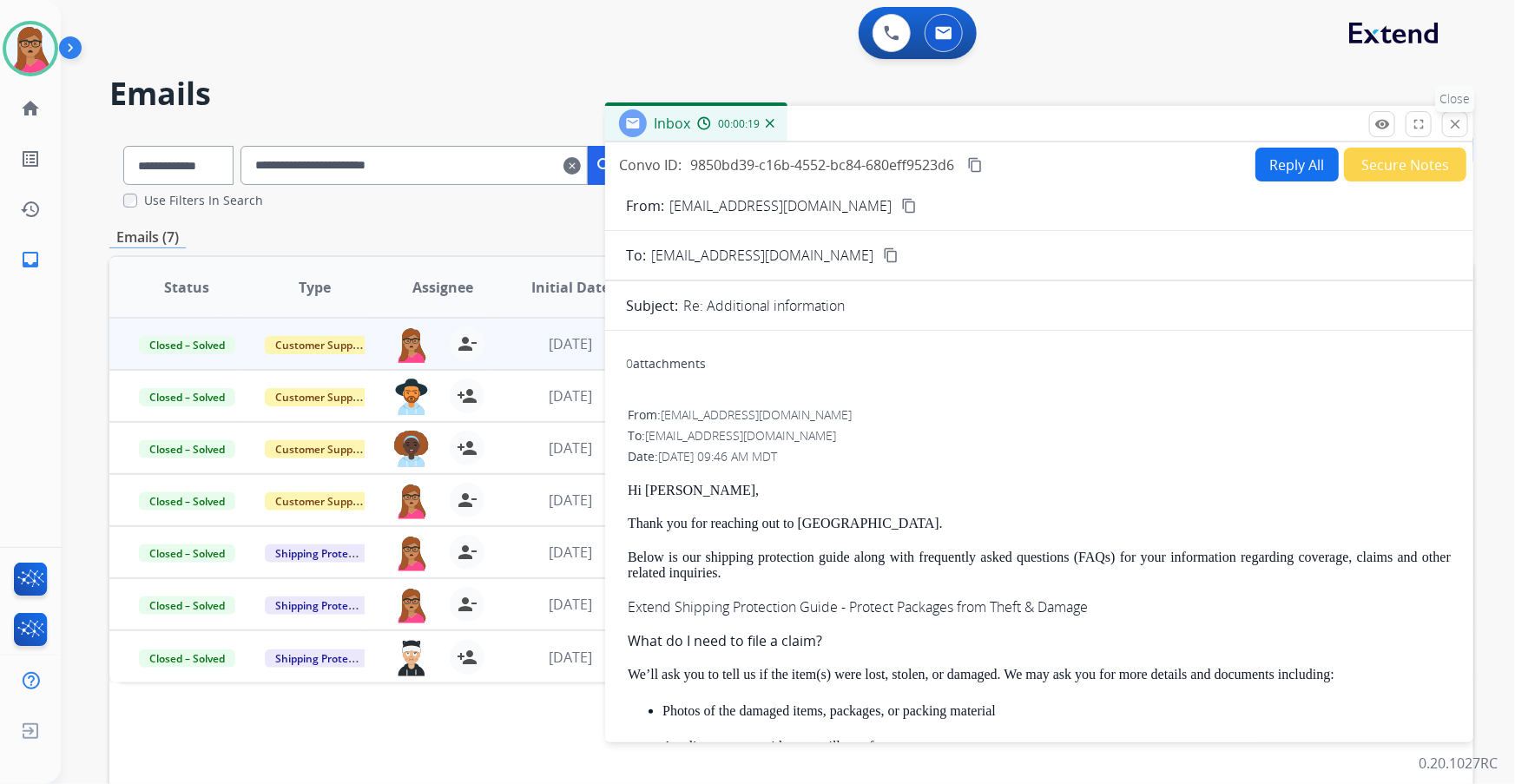
click at [996, 127] on mat-icon "close" at bounding box center [1456, 124] width 16 height 16
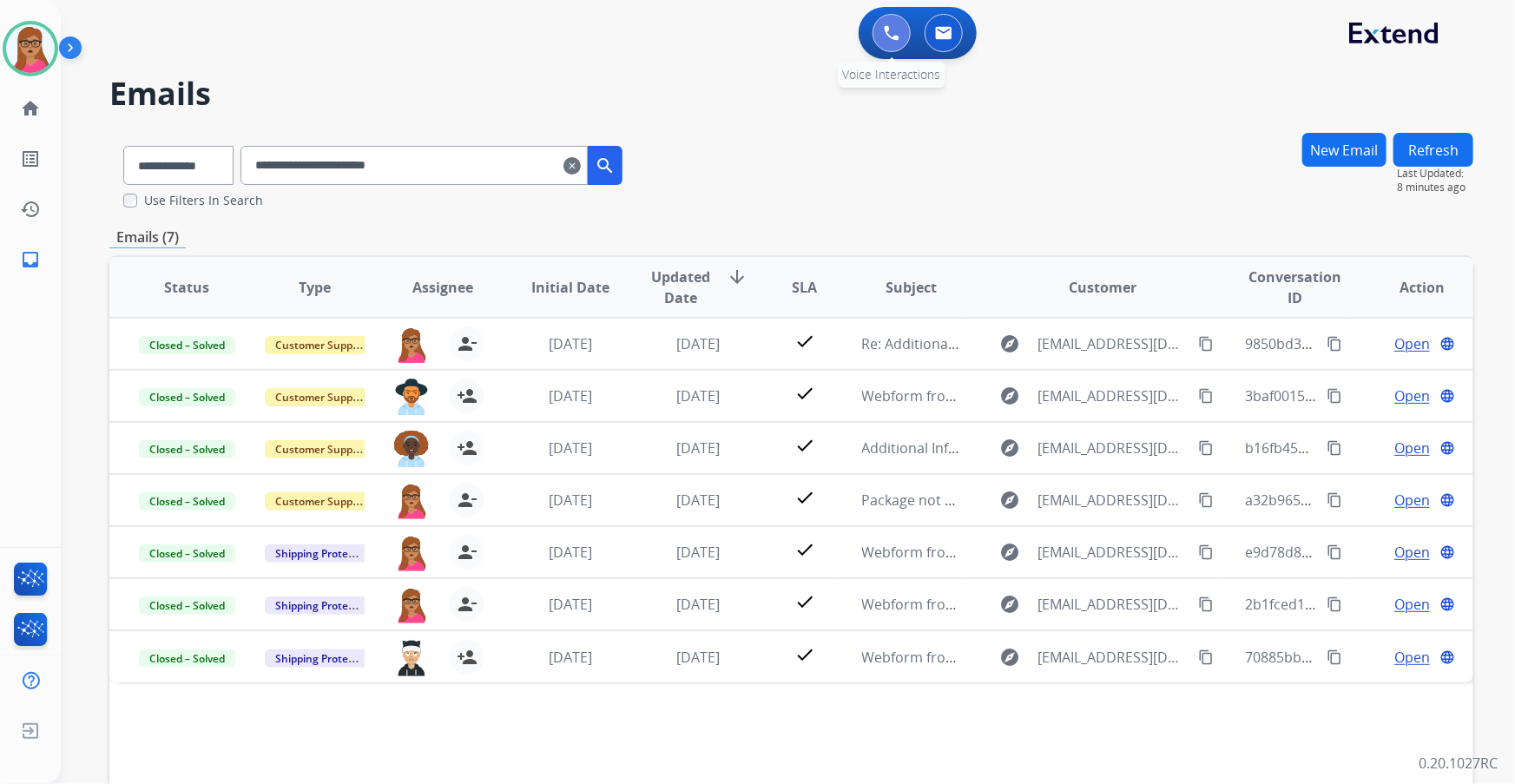
click at [878, 30] on button at bounding box center [891, 32] width 38 height 38
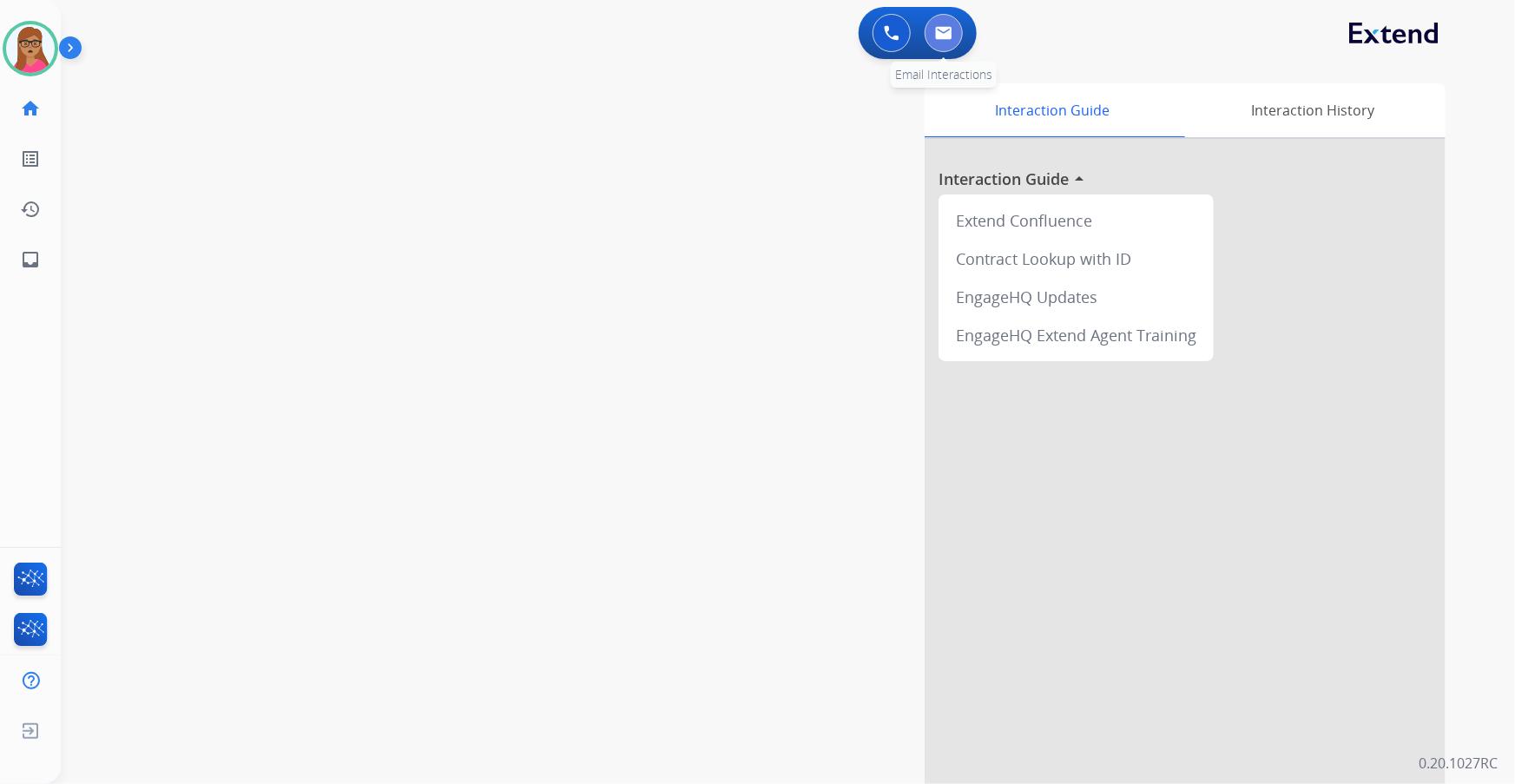
click at [949, 30] on img at bounding box center [944, 33] width 17 height 14
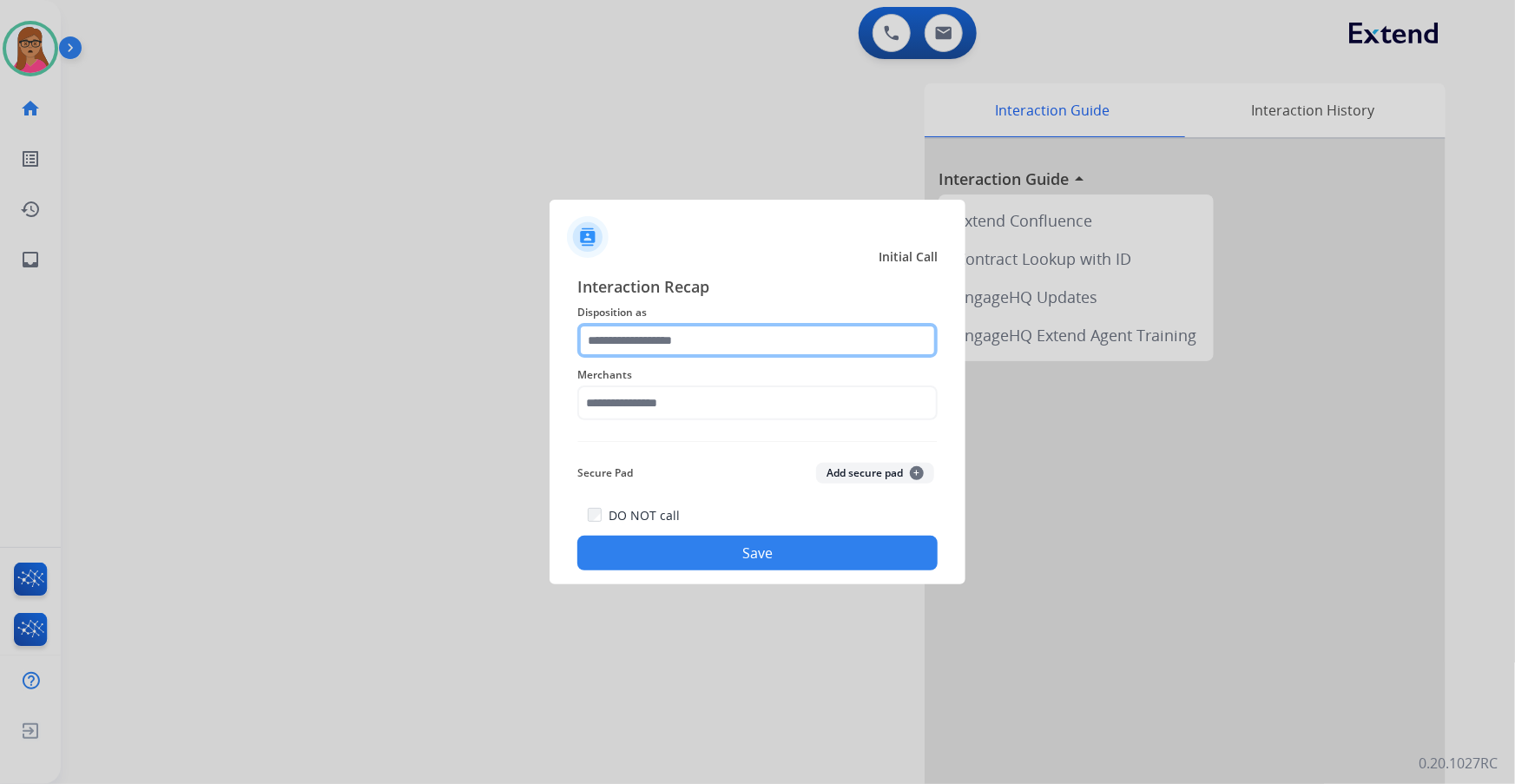
click at [681, 335] on input "text" at bounding box center [757, 340] width 361 height 35
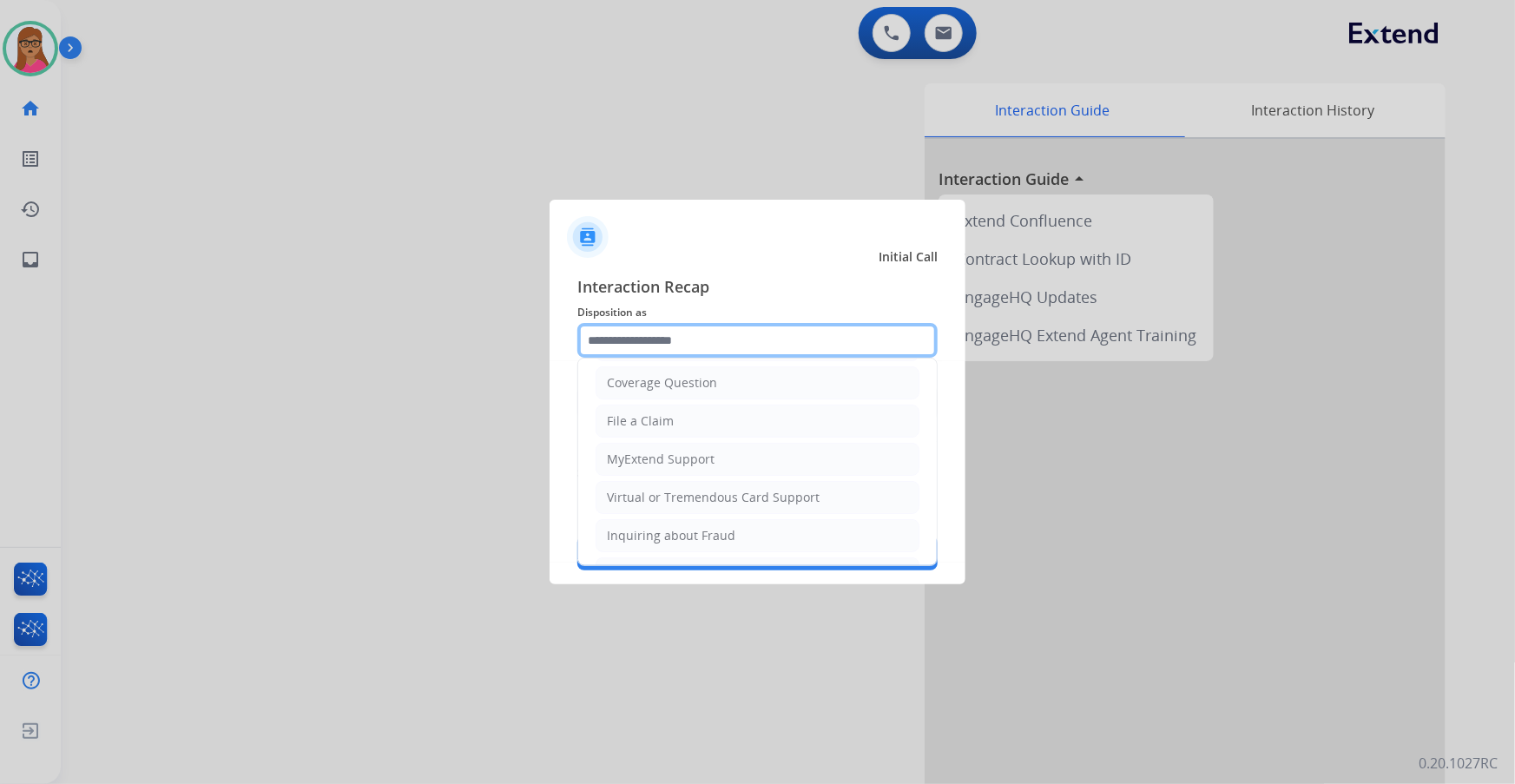
scroll to position [268, 0]
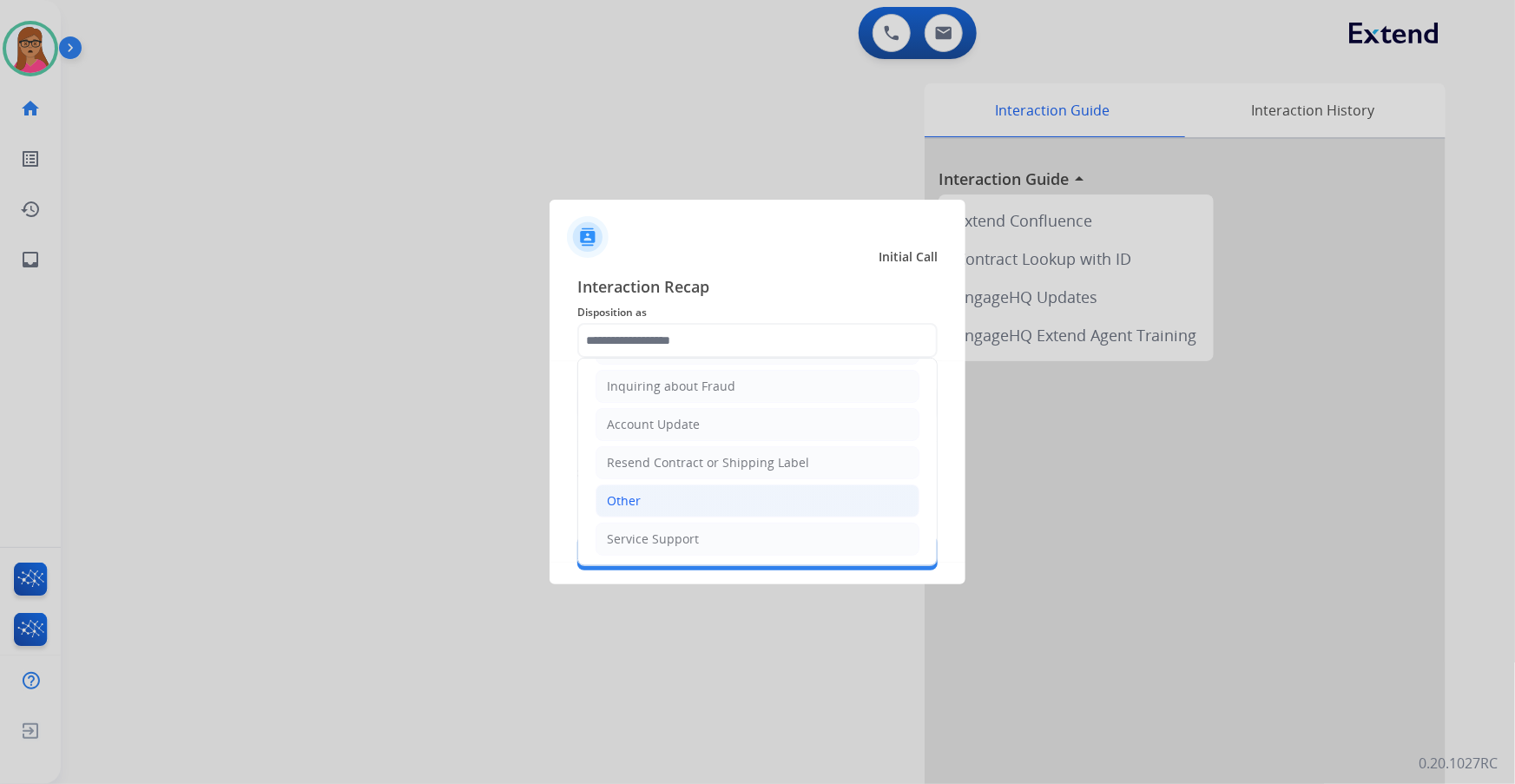
click at [644, 447] on li "Other" at bounding box center [757, 501] width 324 height 33
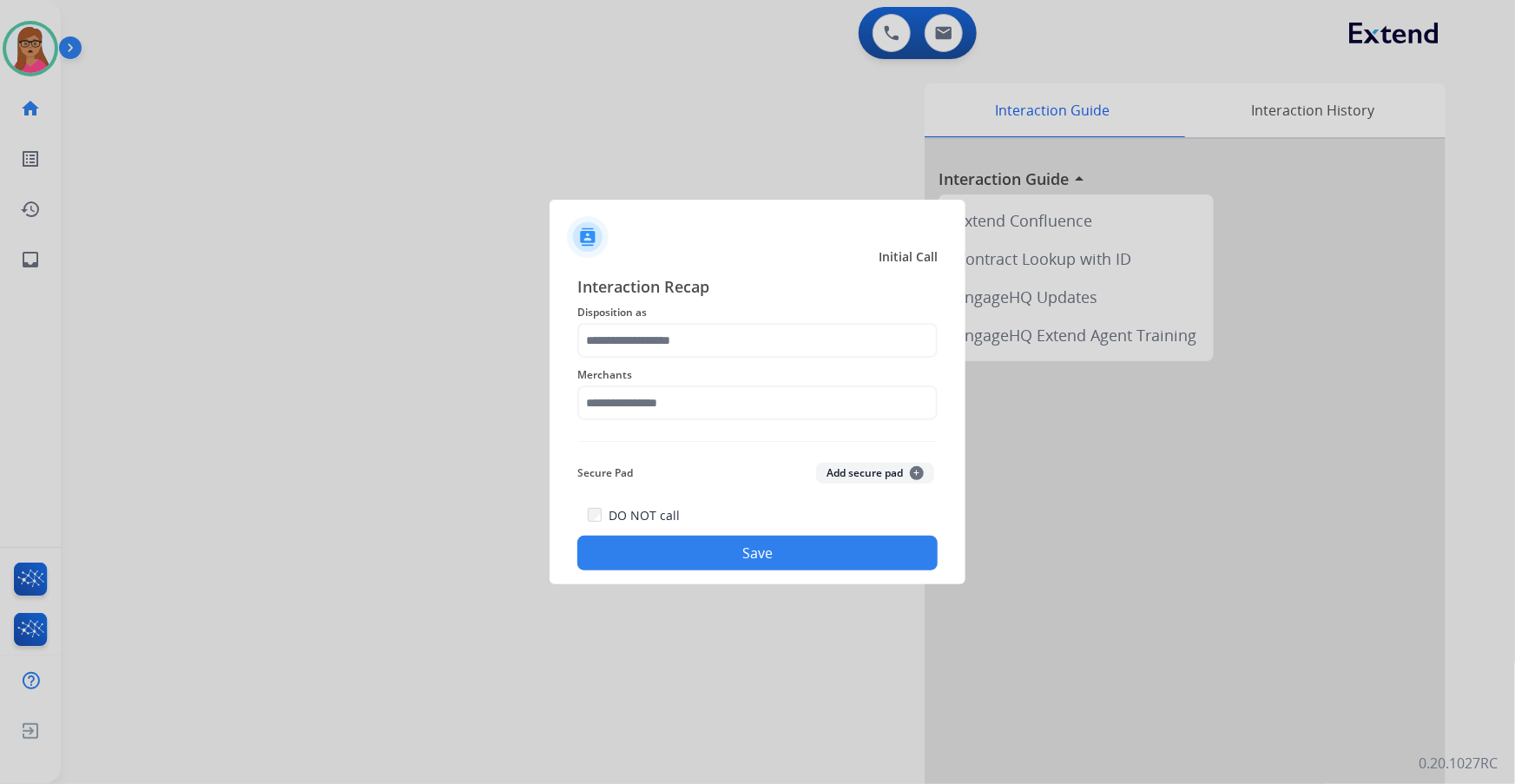
type input "*****"
click at [688, 399] on input "text" at bounding box center [757, 403] width 361 height 35
click at [640, 436] on li "Not found" at bounding box center [762, 453] width 330 height 33
type input "*********"
click at [709, 447] on button "Save" at bounding box center [757, 553] width 361 height 35
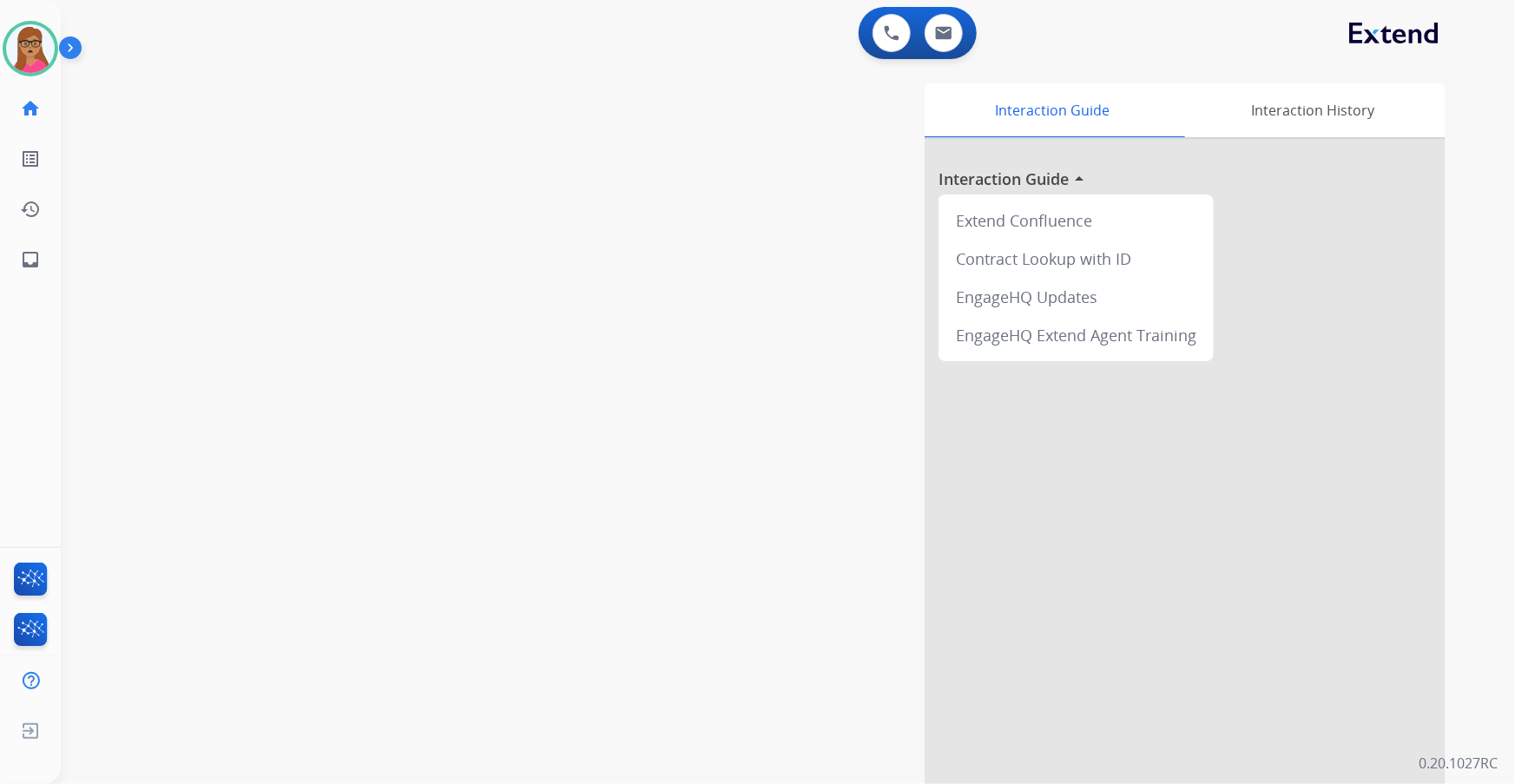
click at [491, 447] on div "swap_horiz Break voice bridge close_fullscreen Connect 3-Way Call merge_type Se…" at bounding box center [768, 424] width 1413 height 724
click at [950, 24] on button at bounding box center [944, 32] width 38 height 38
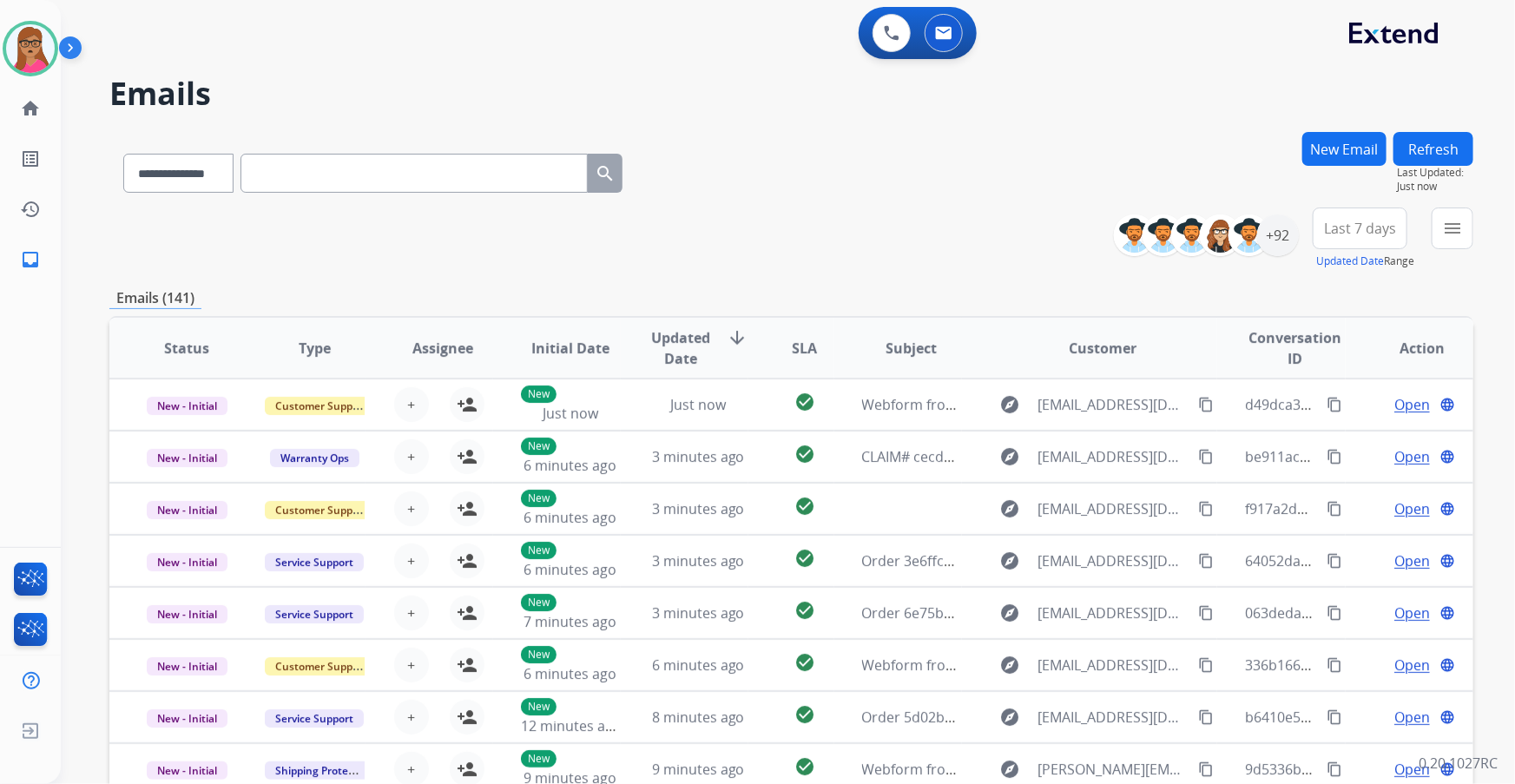
click at [996, 148] on button "New Email" at bounding box center [1345, 149] width 85 height 34
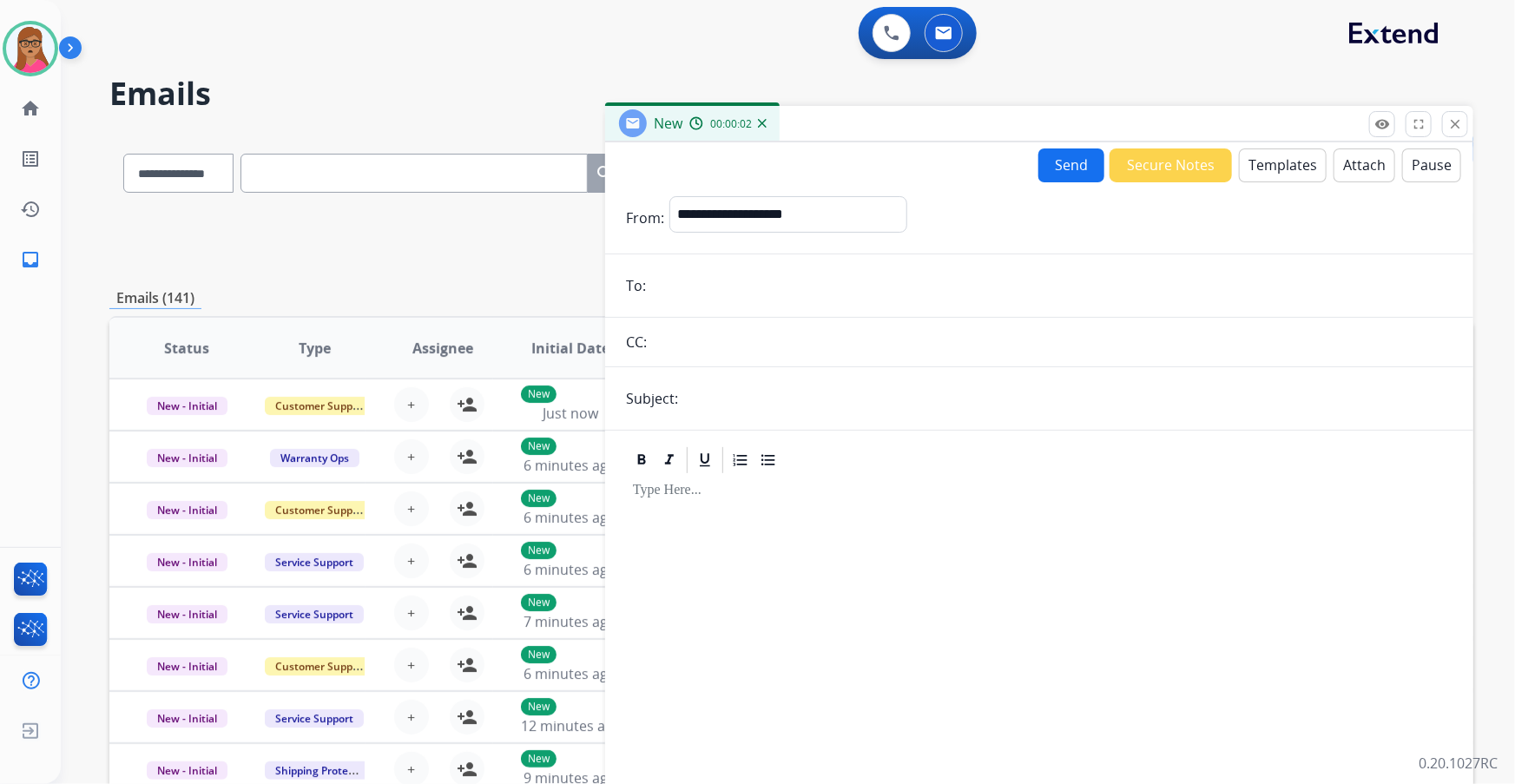
paste input "**********"
type input "**********"
click at [789, 218] on select "**********" at bounding box center [787, 214] width 236 height 35
select select "**********"
click at [670, 196] on select "**********" at bounding box center [787, 214] width 236 height 35
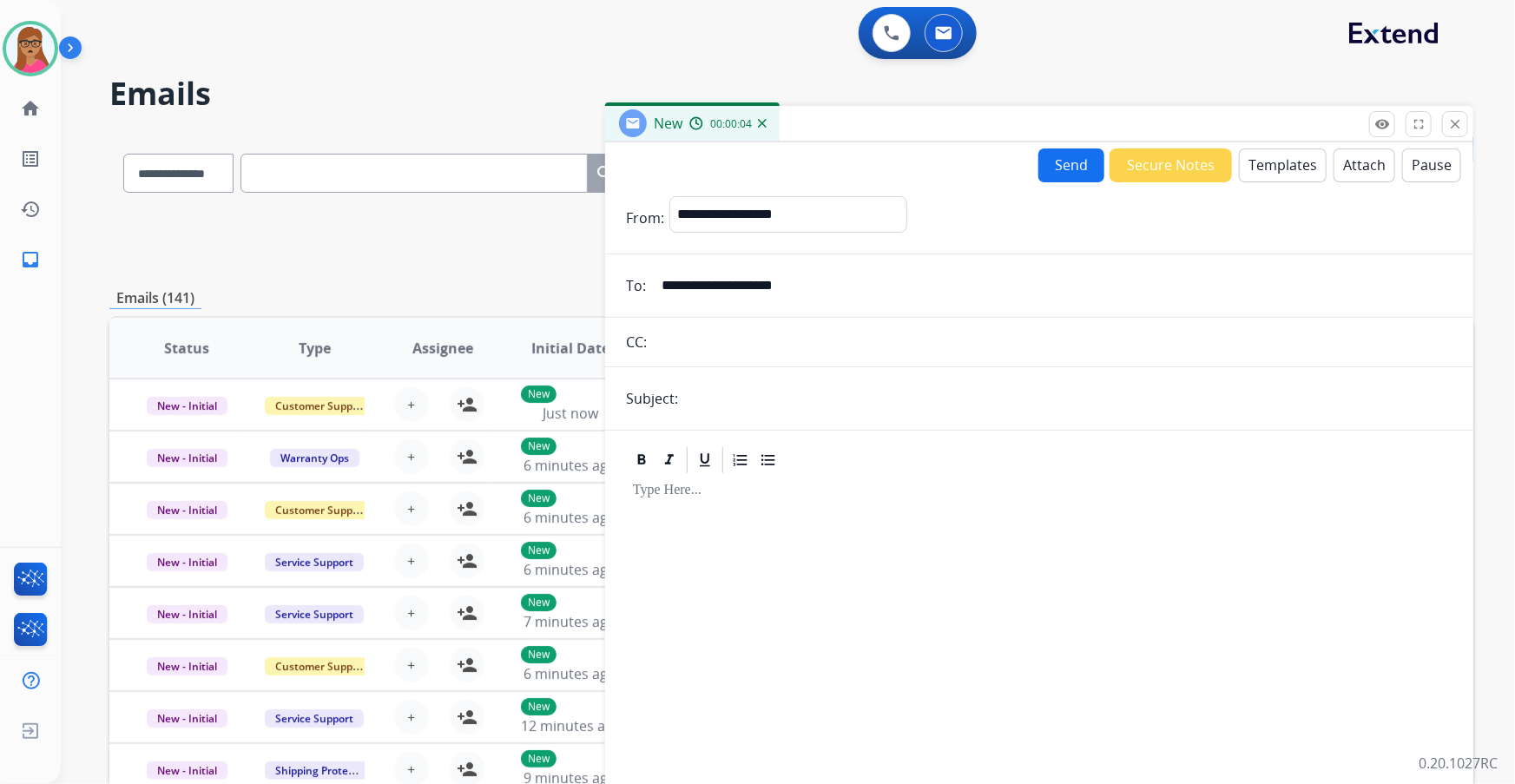
click at [752, 403] on input "text" at bounding box center [1068, 398] width 770 height 35
click at [753, 399] on input "text" at bounding box center [1068, 399] width 770 height 37
type input "**********"
click at [671, 447] on div at bounding box center [1039, 625] width 827 height 298
click at [996, 180] on button "Templates" at bounding box center [1283, 165] width 87 height 34
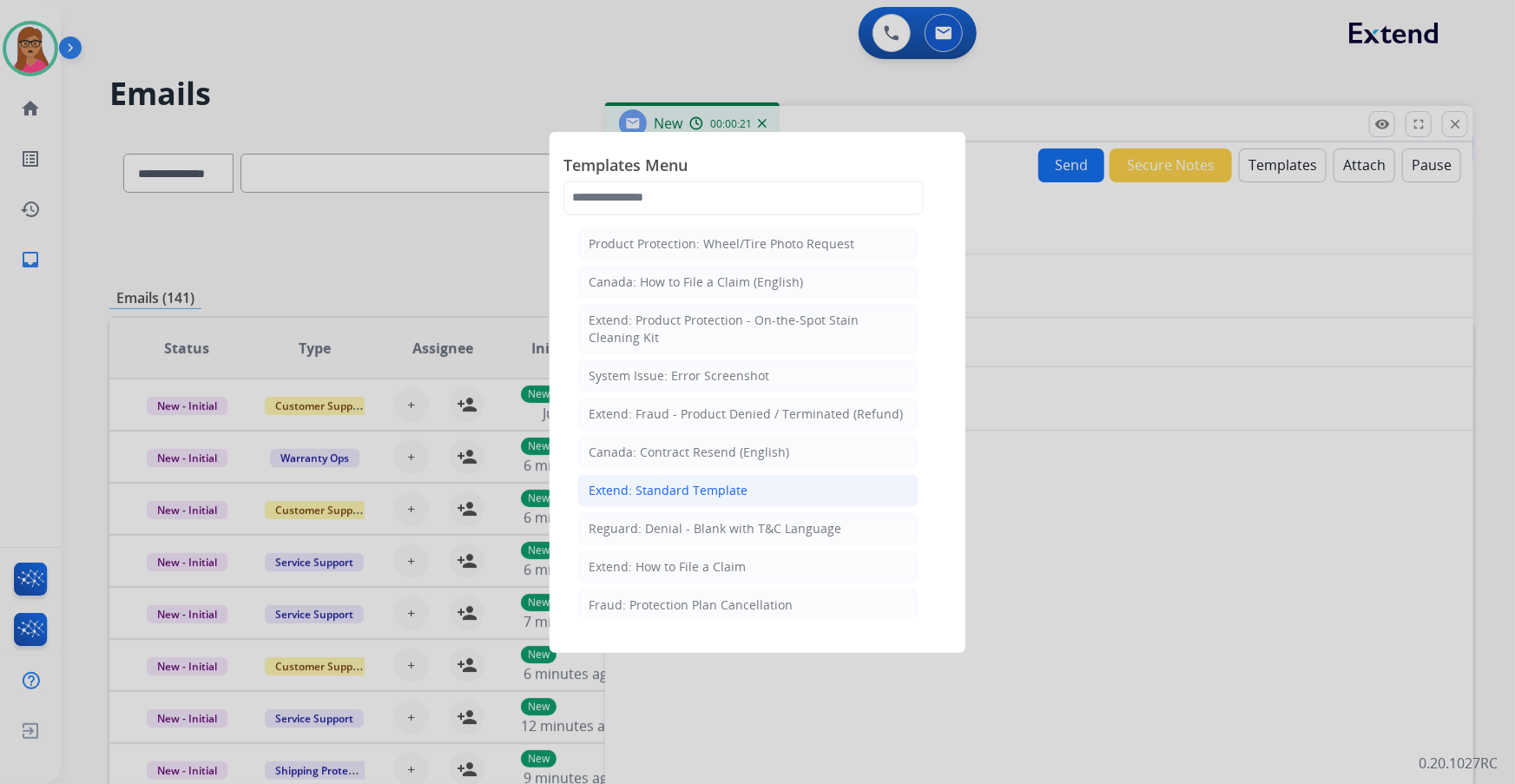
click at [658, 447] on div "Extend: Standard Template" at bounding box center [669, 491] width 159 height 17
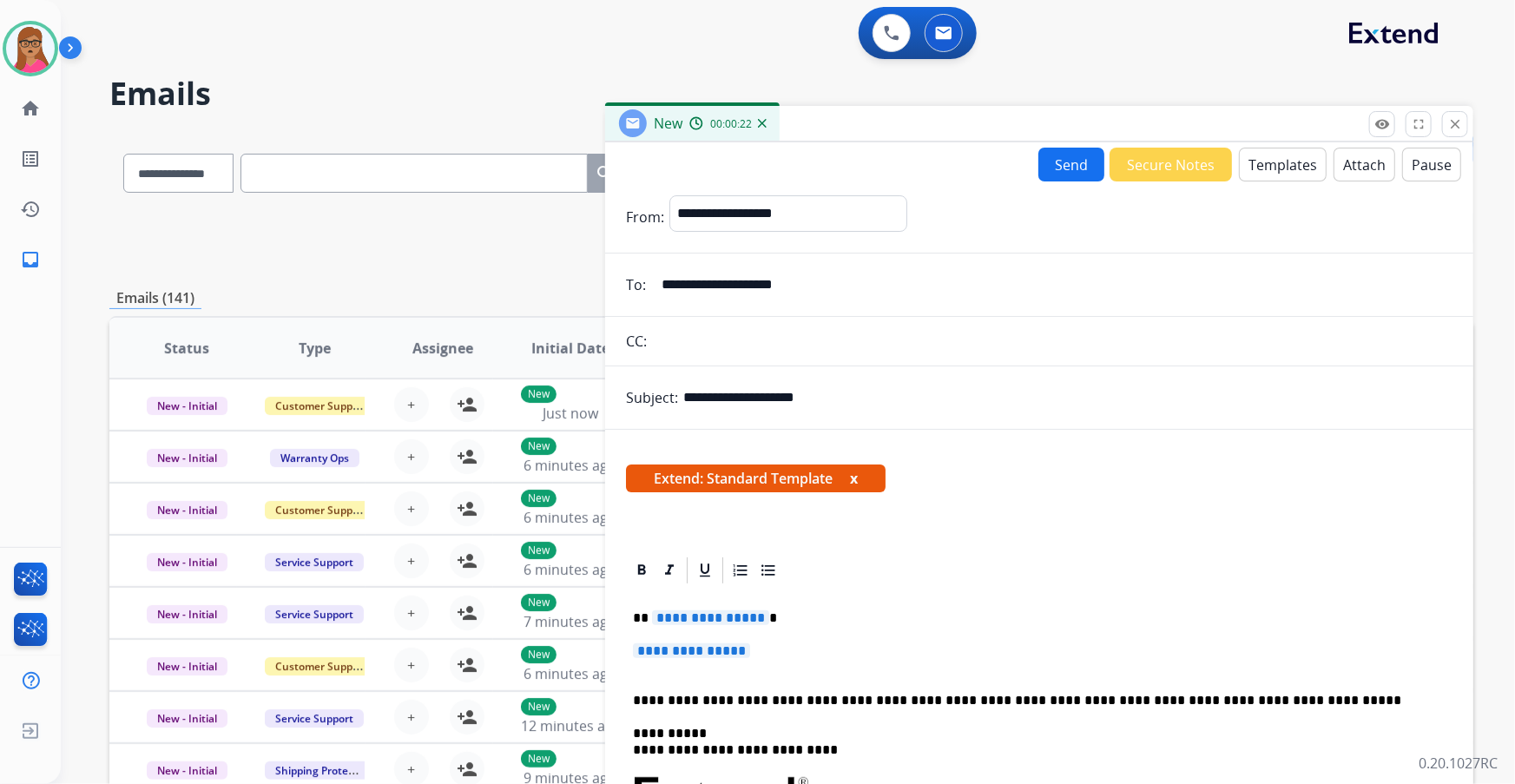
click at [708, 447] on span "**********" at bounding box center [710, 617] width 118 height 15
click at [718, 447] on span "**********" at bounding box center [691, 650] width 118 height 15
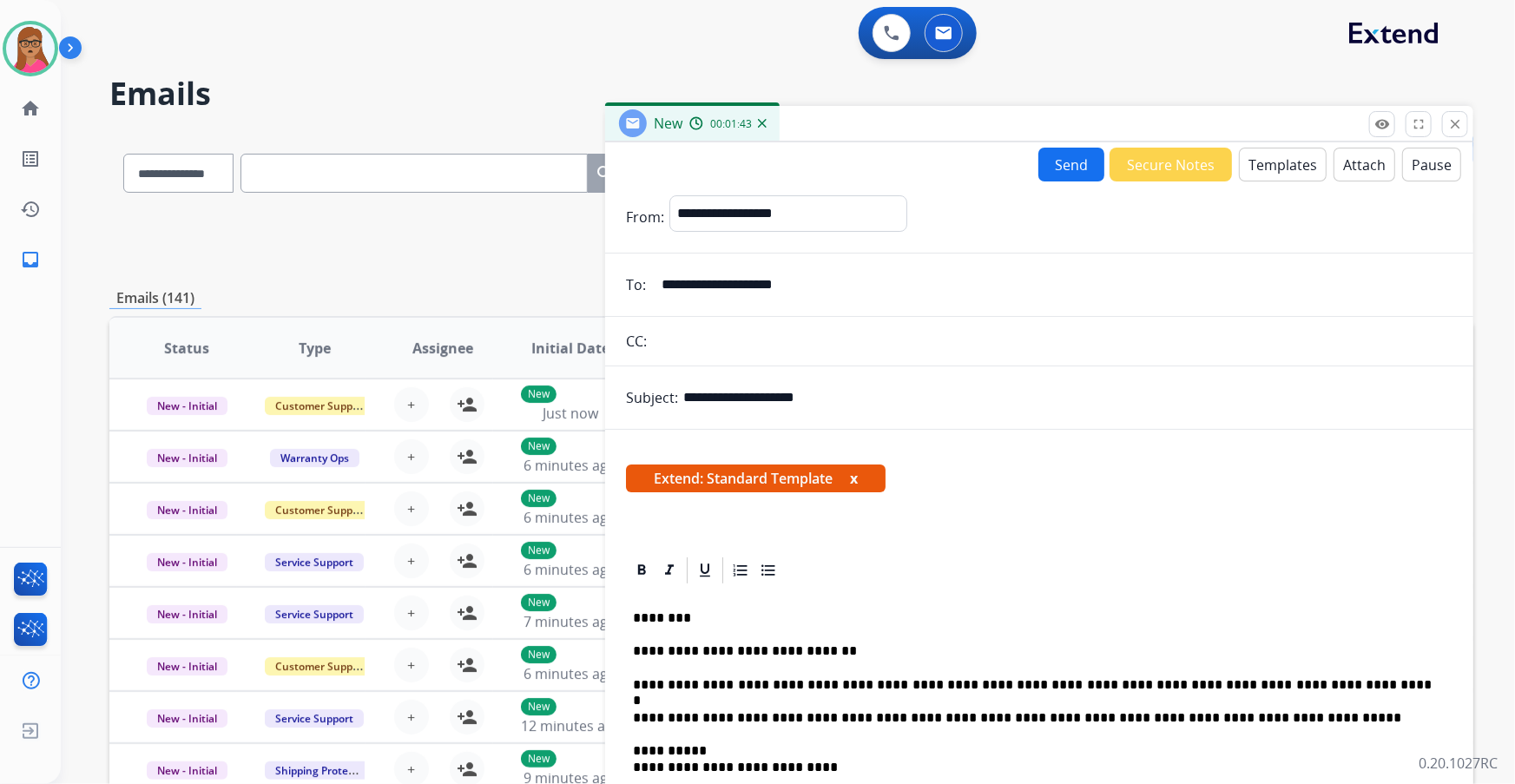
click at [996, 167] on button "Send" at bounding box center [1072, 164] width 66 height 34
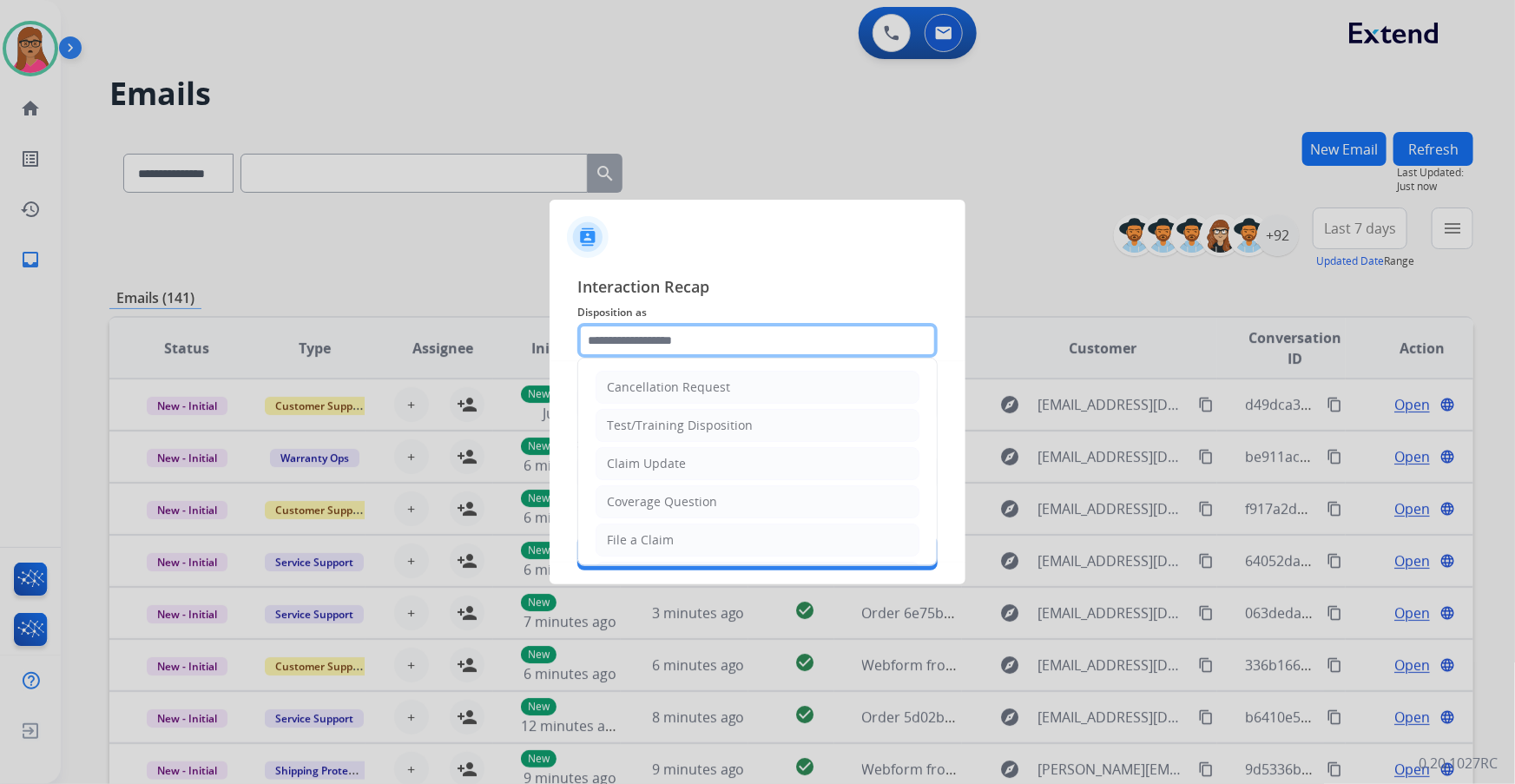
click at [660, 336] on input "text" at bounding box center [757, 340] width 361 height 35
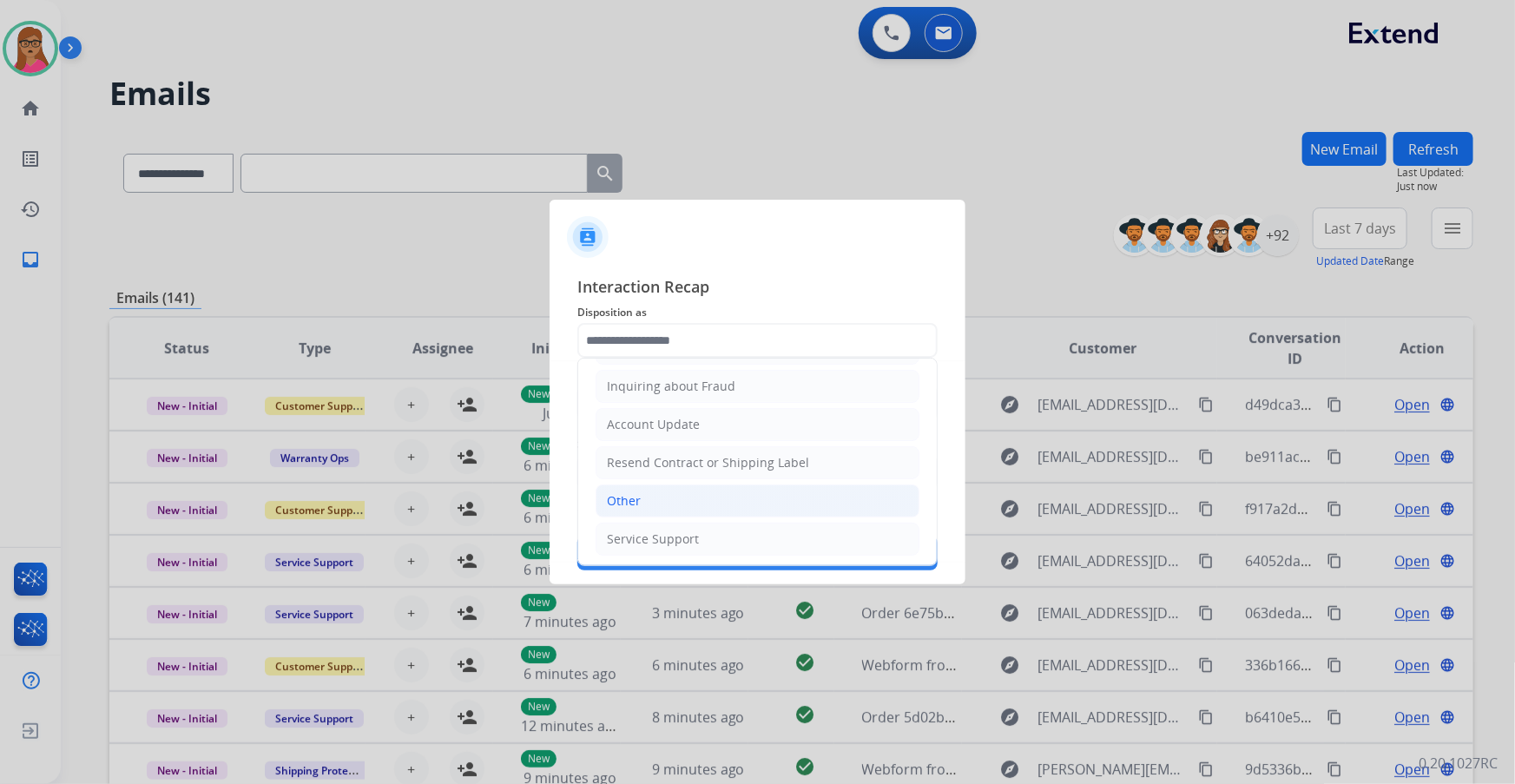
click at [623, 447] on div "Other" at bounding box center [624, 501] width 34 height 17
type input "*****"
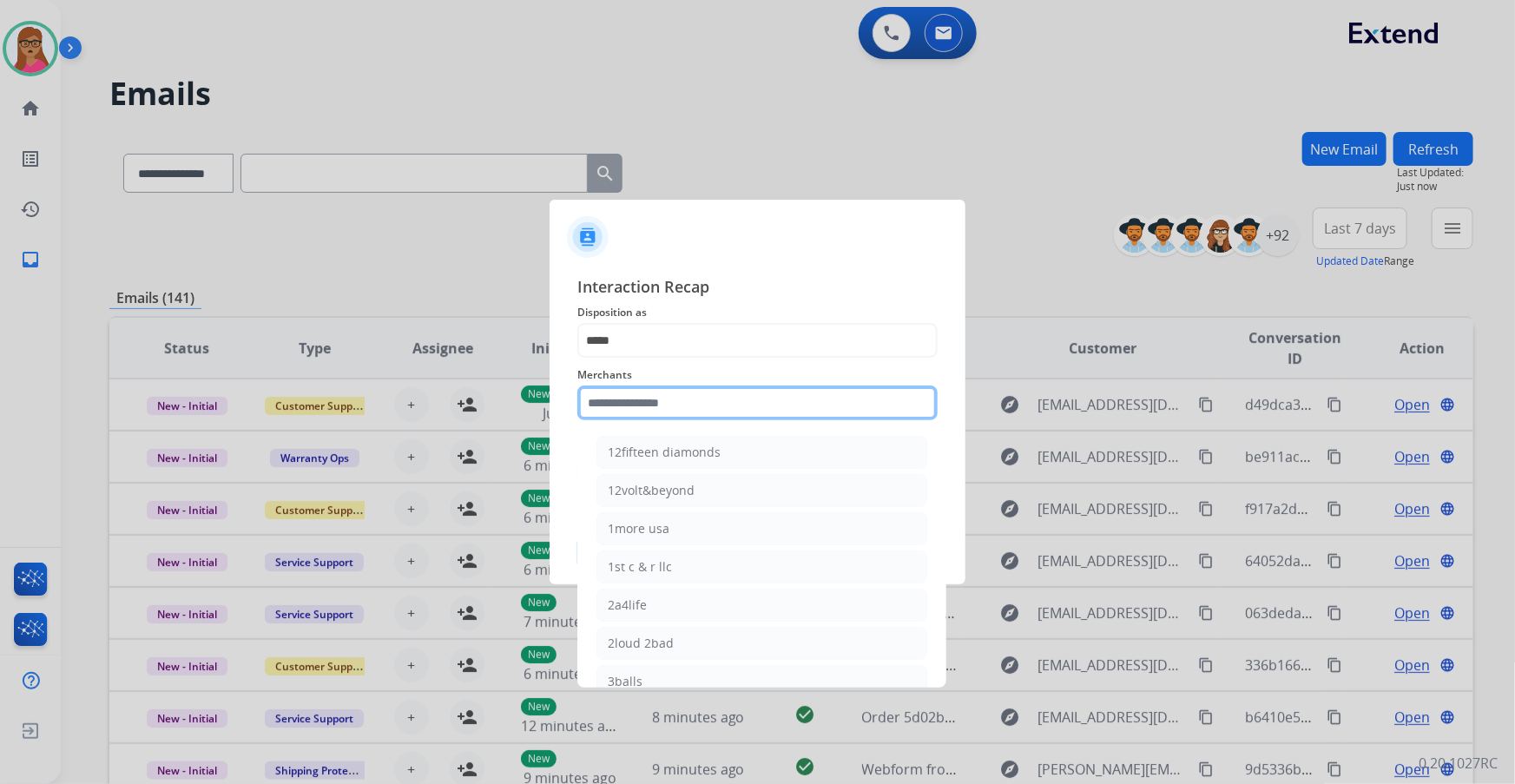
click at [651, 407] on input "text" at bounding box center [757, 403] width 361 height 35
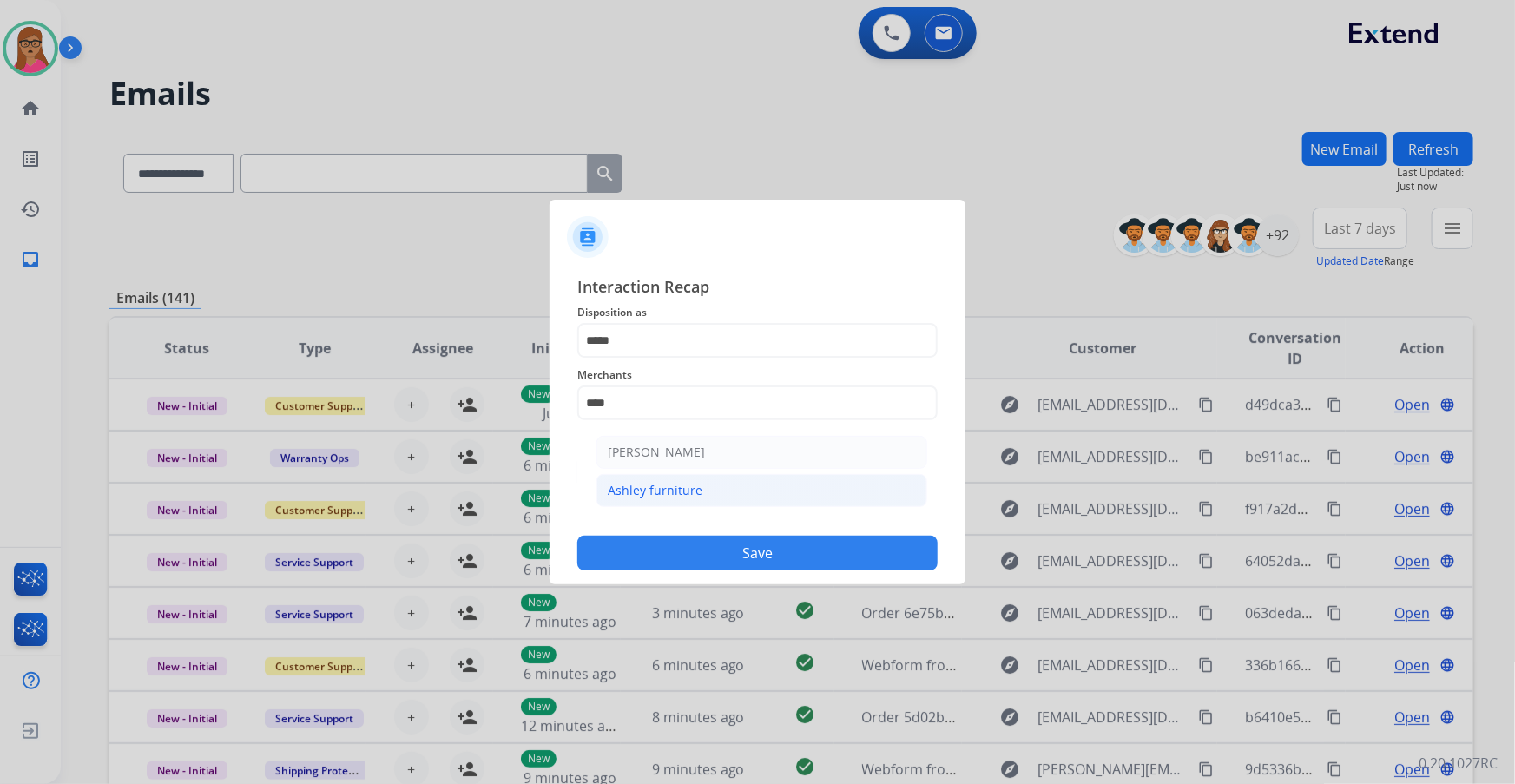
click at [679, 447] on div "Ashley furniture" at bounding box center [655, 491] width 94 height 17
type input "**********"
click at [677, 447] on input "text" at bounding box center [757, 472] width 361 height 35
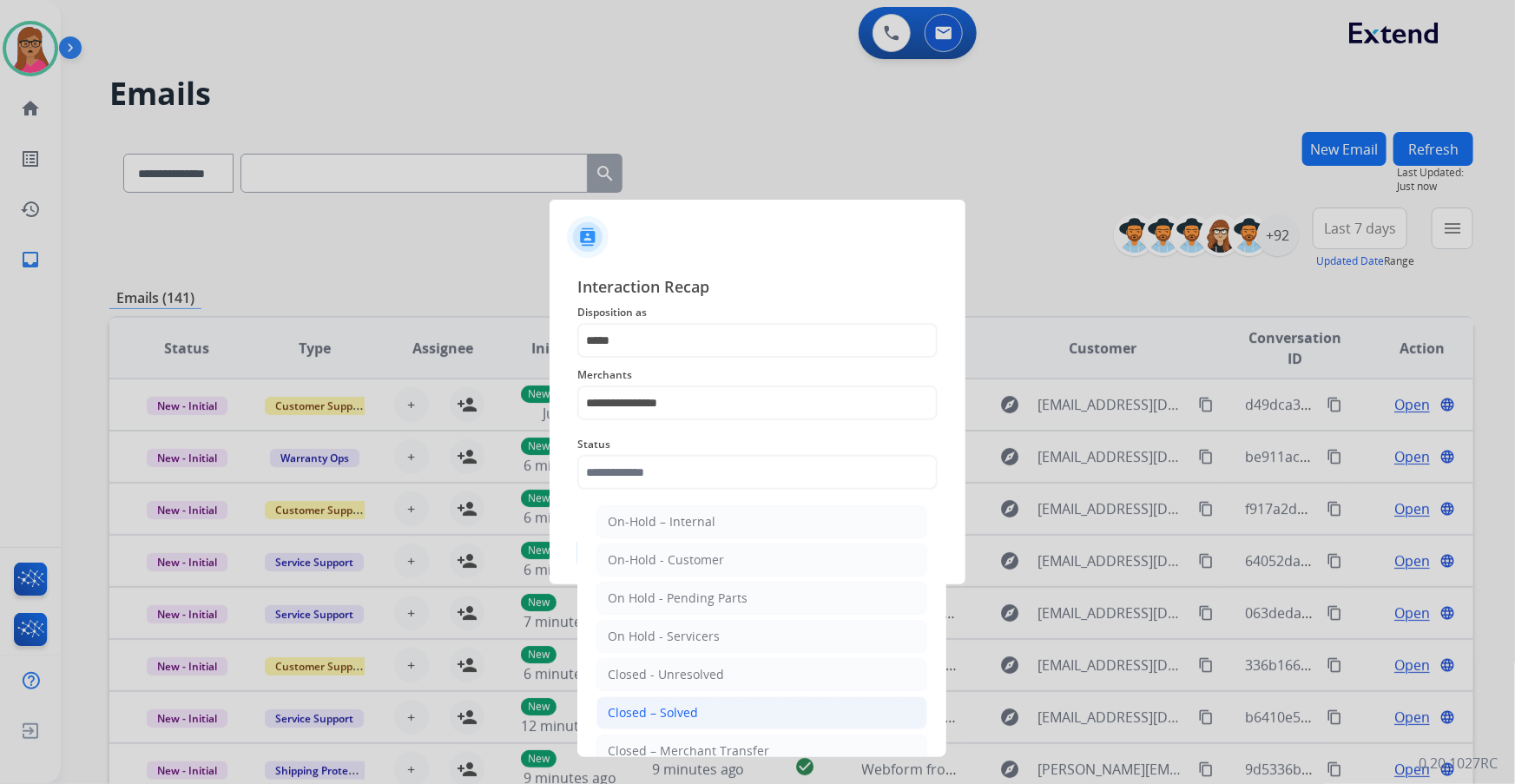
click at [674, 447] on div "Closed – Solved" at bounding box center [653, 713] width 90 height 17
type input "**********"
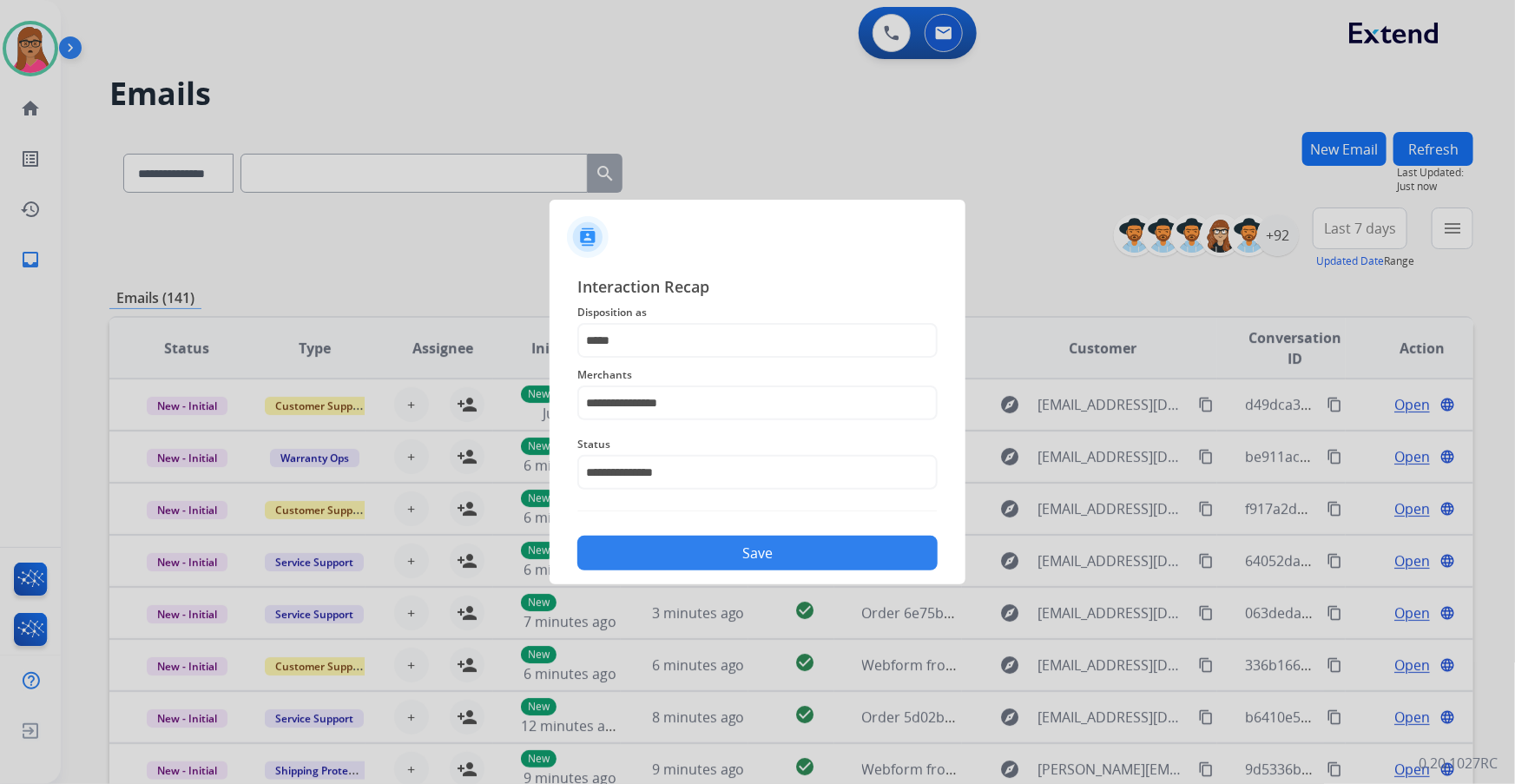
click at [731, 447] on button "Save" at bounding box center [757, 553] width 361 height 35
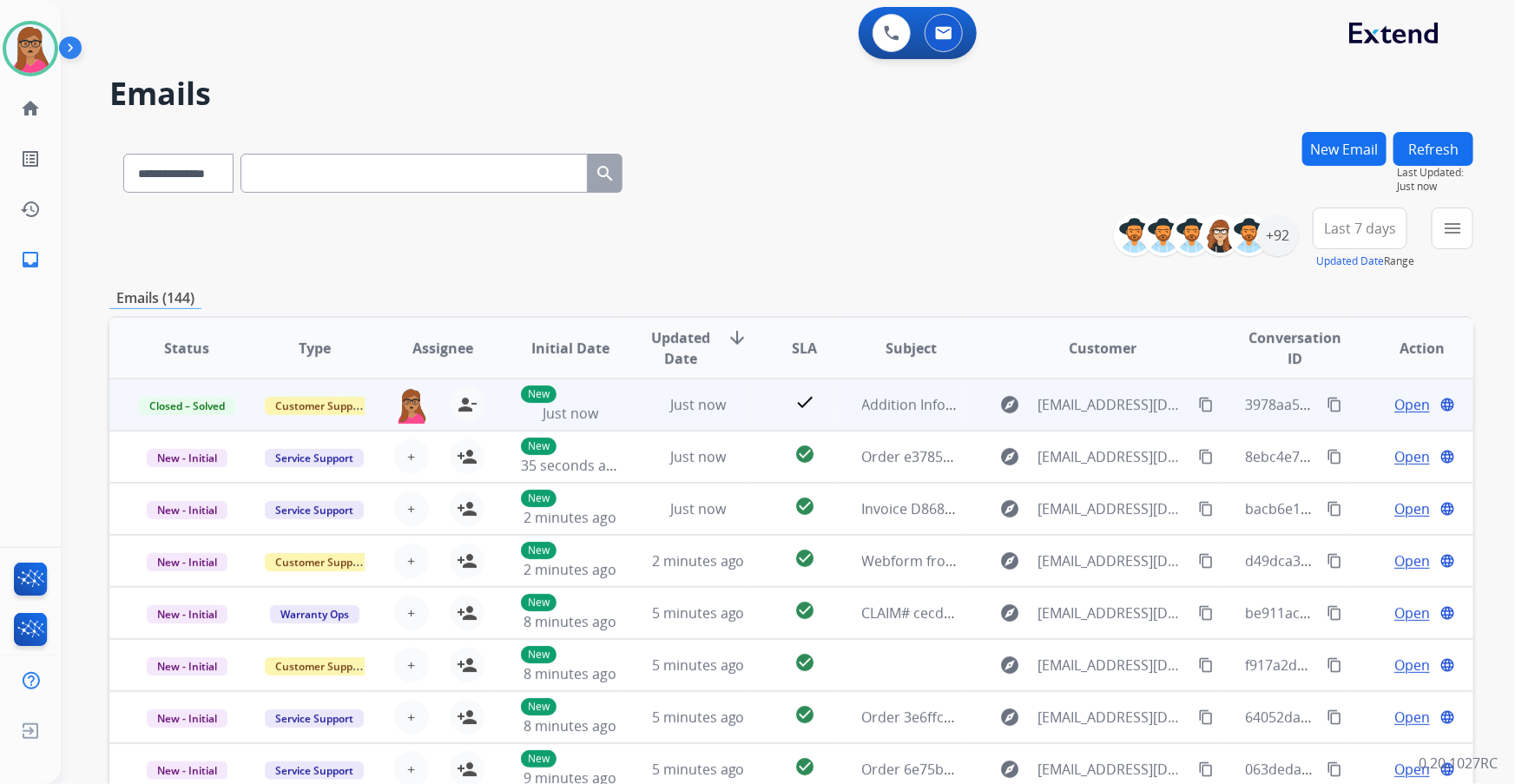
click at [996, 403] on mat-icon "content_copy" at bounding box center [1335, 404] width 16 height 16
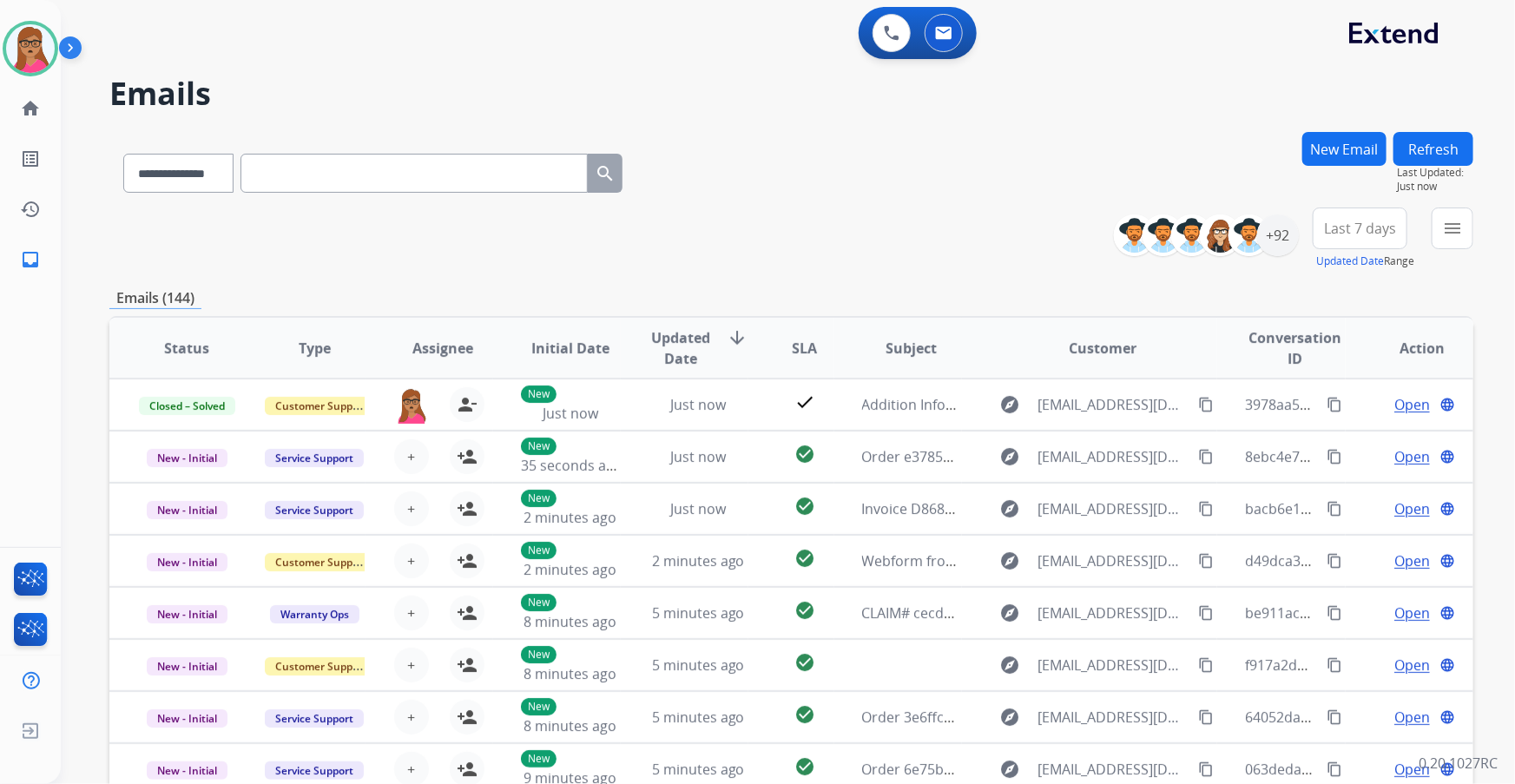
click at [996, 224] on span "Last 7 days" at bounding box center [1360, 227] width 72 height 7
click at [996, 439] on div "Last 90 days" at bounding box center [1355, 439] width 95 height 26
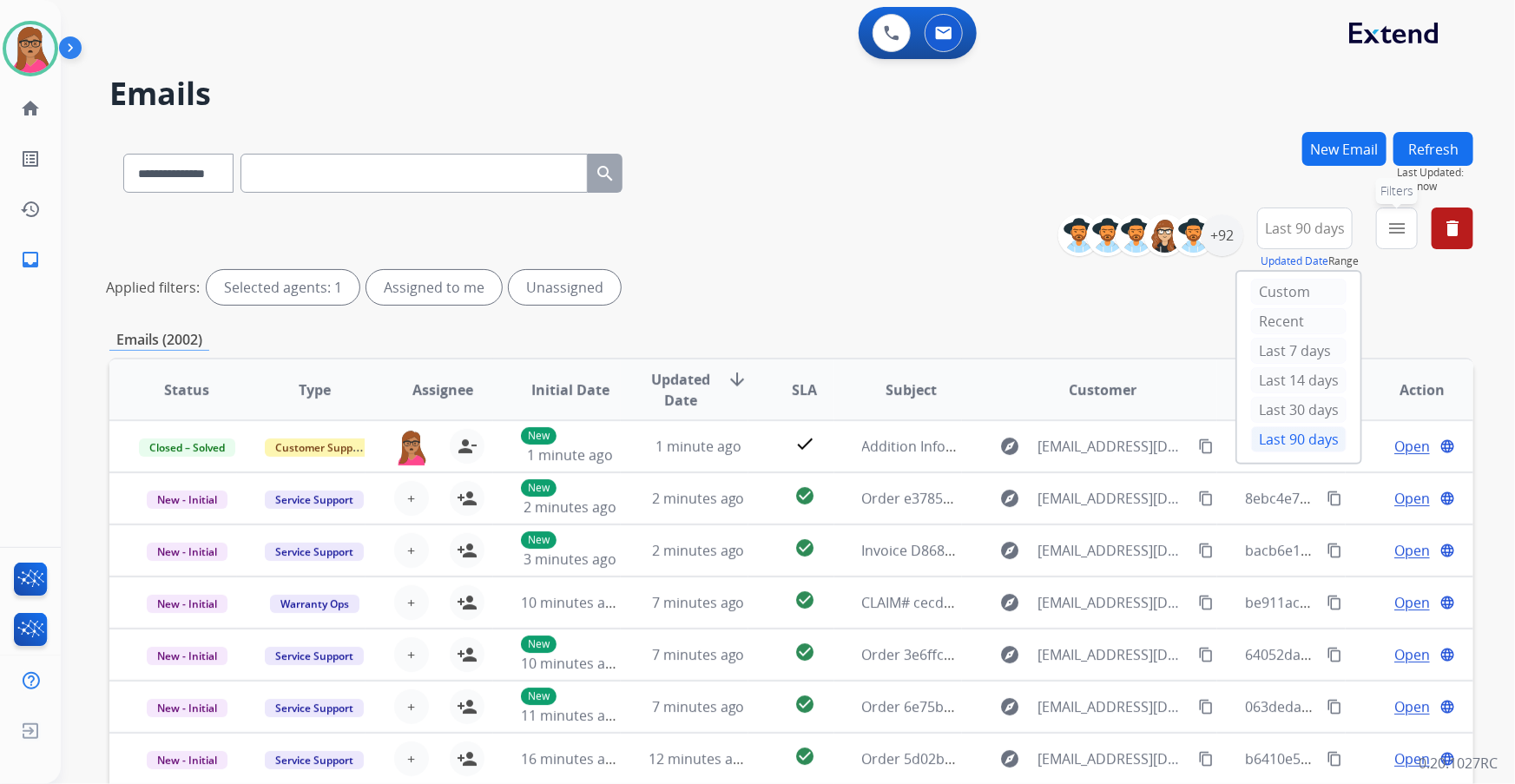
click at [996, 226] on button "menu Filters" at bounding box center [1396, 228] width 42 height 42
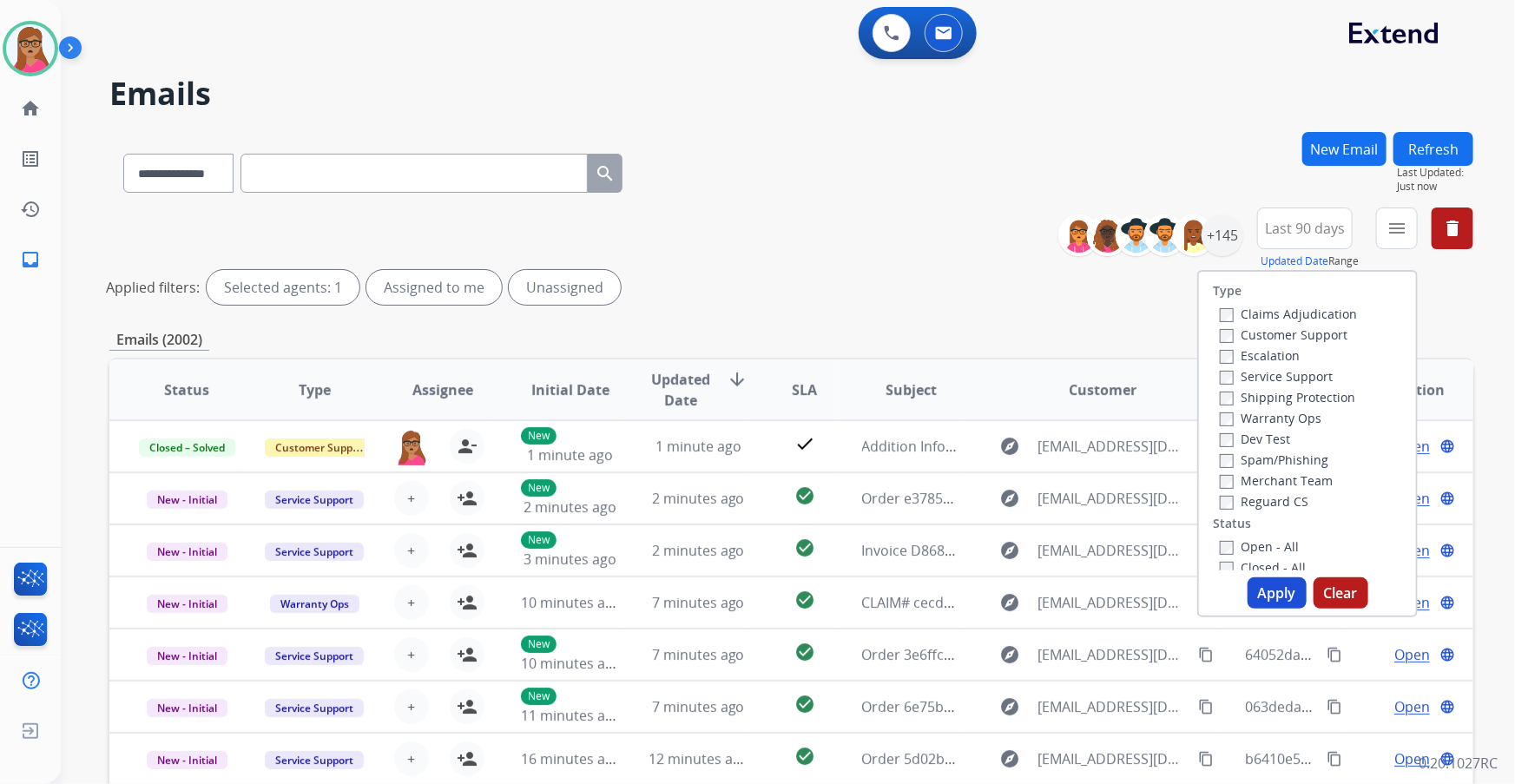
click at [996, 327] on label "Customer Support" at bounding box center [1284, 334] width 127 height 17
click at [996, 394] on label "Shipping Protection" at bounding box center [1288, 396] width 135 height 17
click at [996, 447] on label "Reguard CS" at bounding box center [1264, 501] width 88 height 17
click at [996, 447] on button "Apply" at bounding box center [1277, 593] width 59 height 31
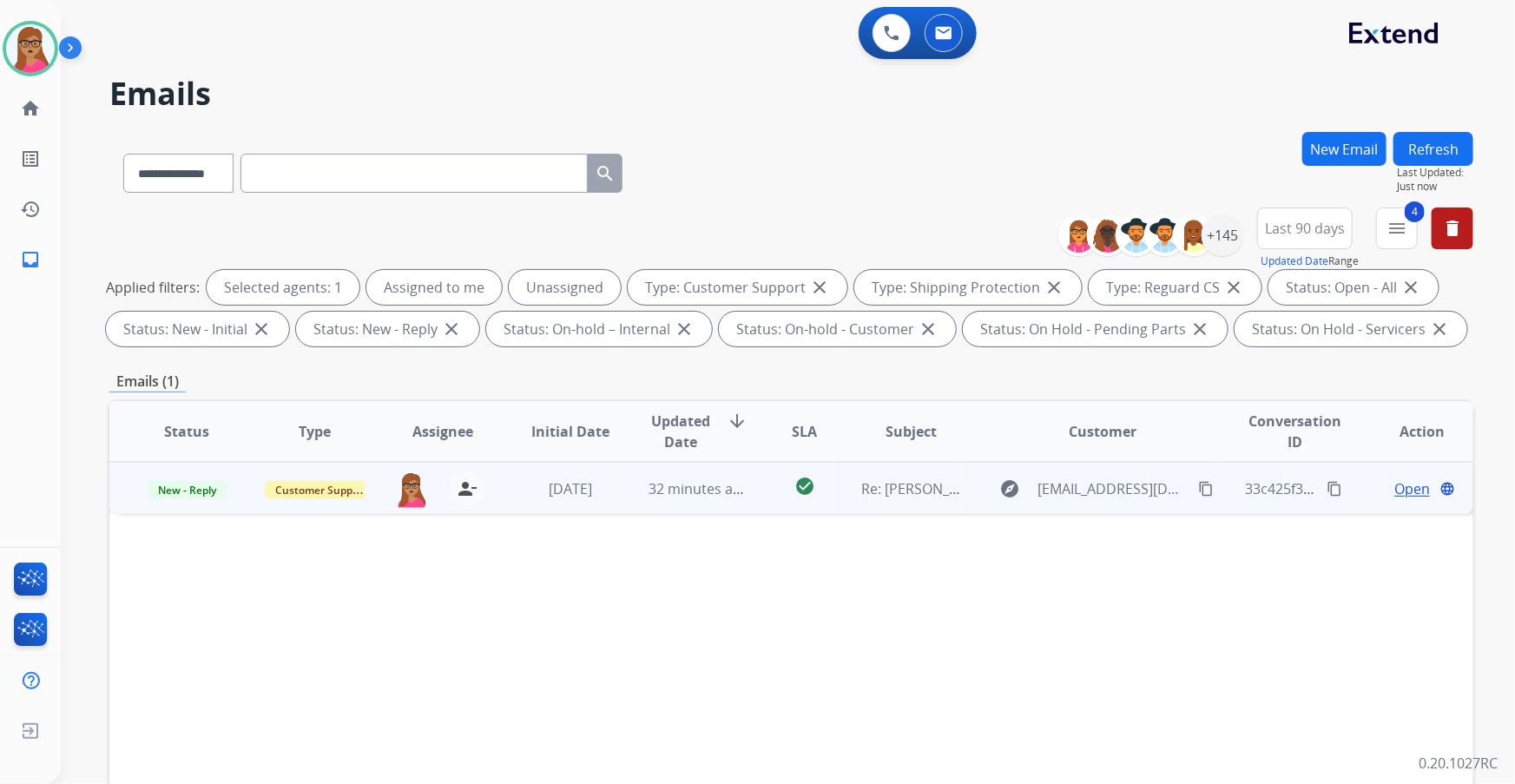
click at [996, 447] on span "Open" at bounding box center [1412, 488] width 36 height 20
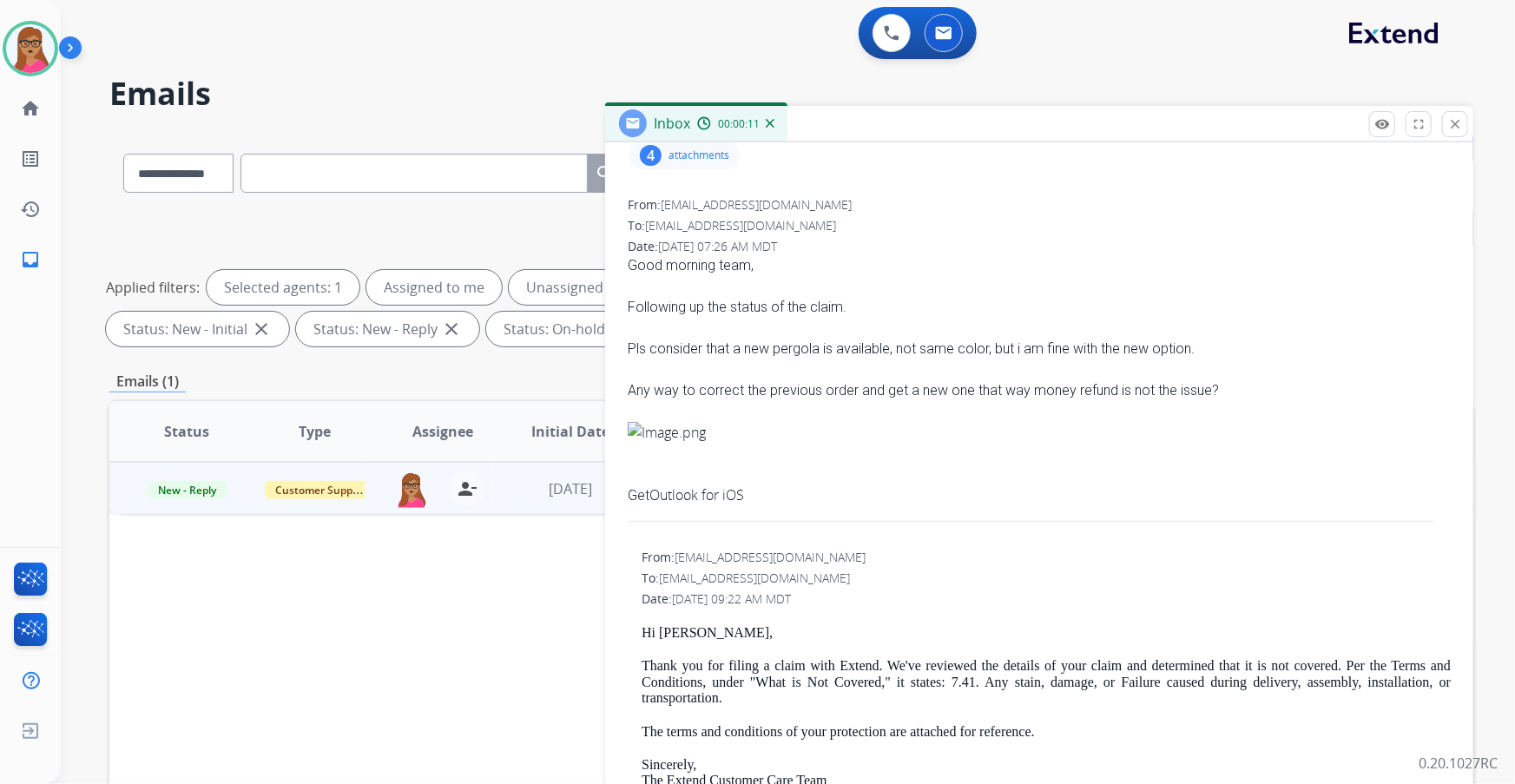
scroll to position [0, 0]
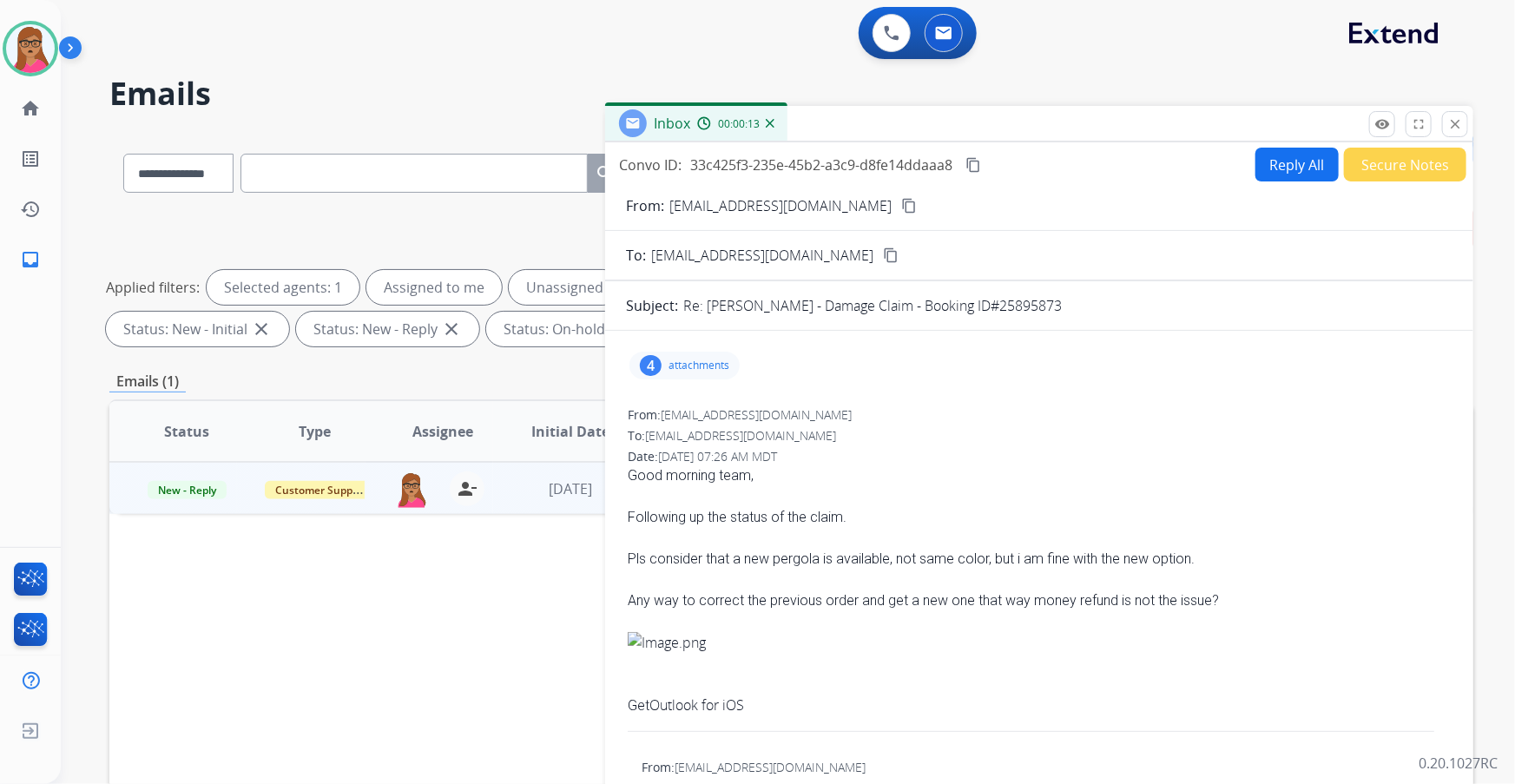
click at [902, 202] on mat-icon "content_copy" at bounding box center [910, 206] width 16 height 16
click at [712, 352] on div "4 attachments" at bounding box center [684, 365] width 110 height 28
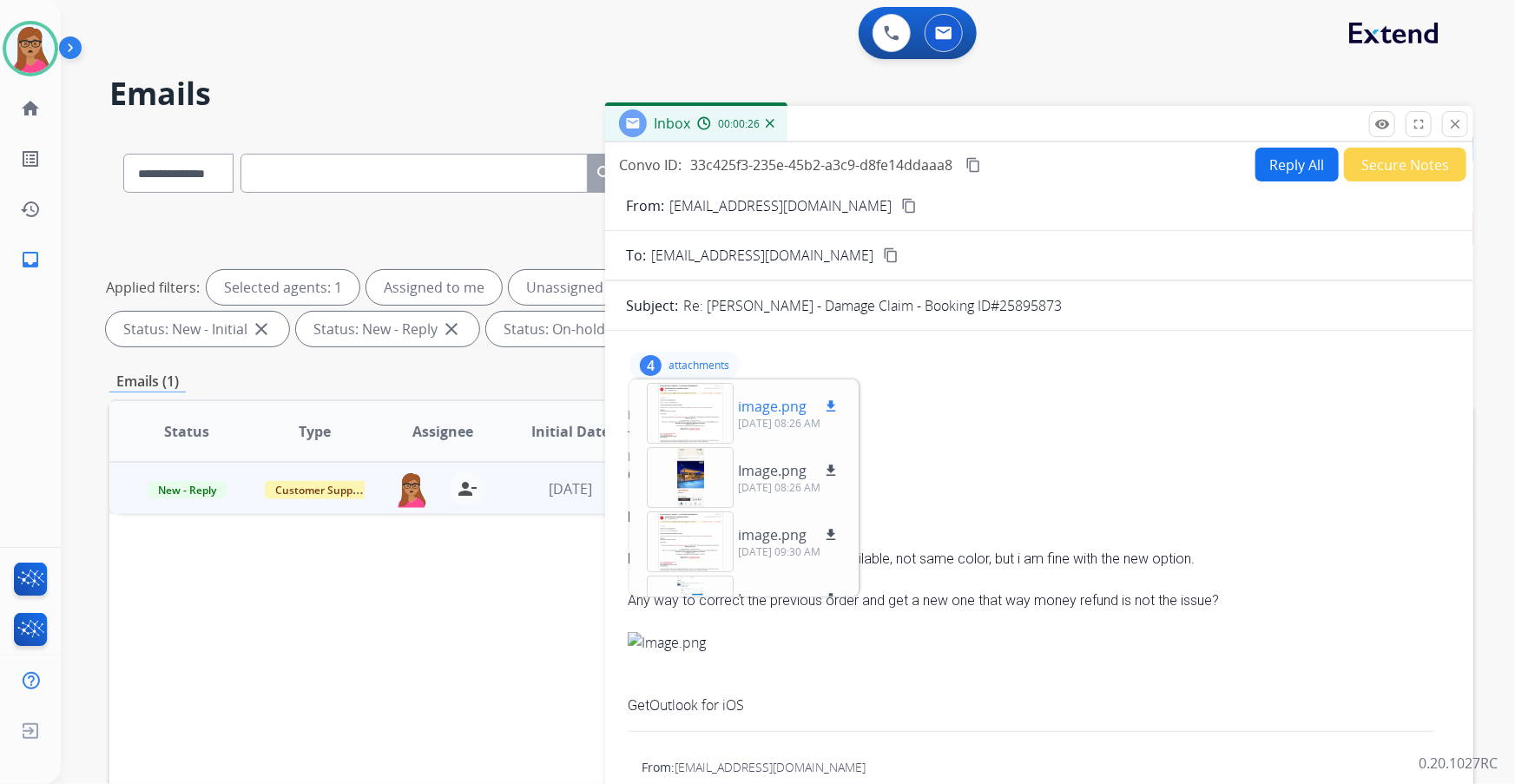
click at [705, 424] on div at bounding box center [690, 413] width 86 height 61
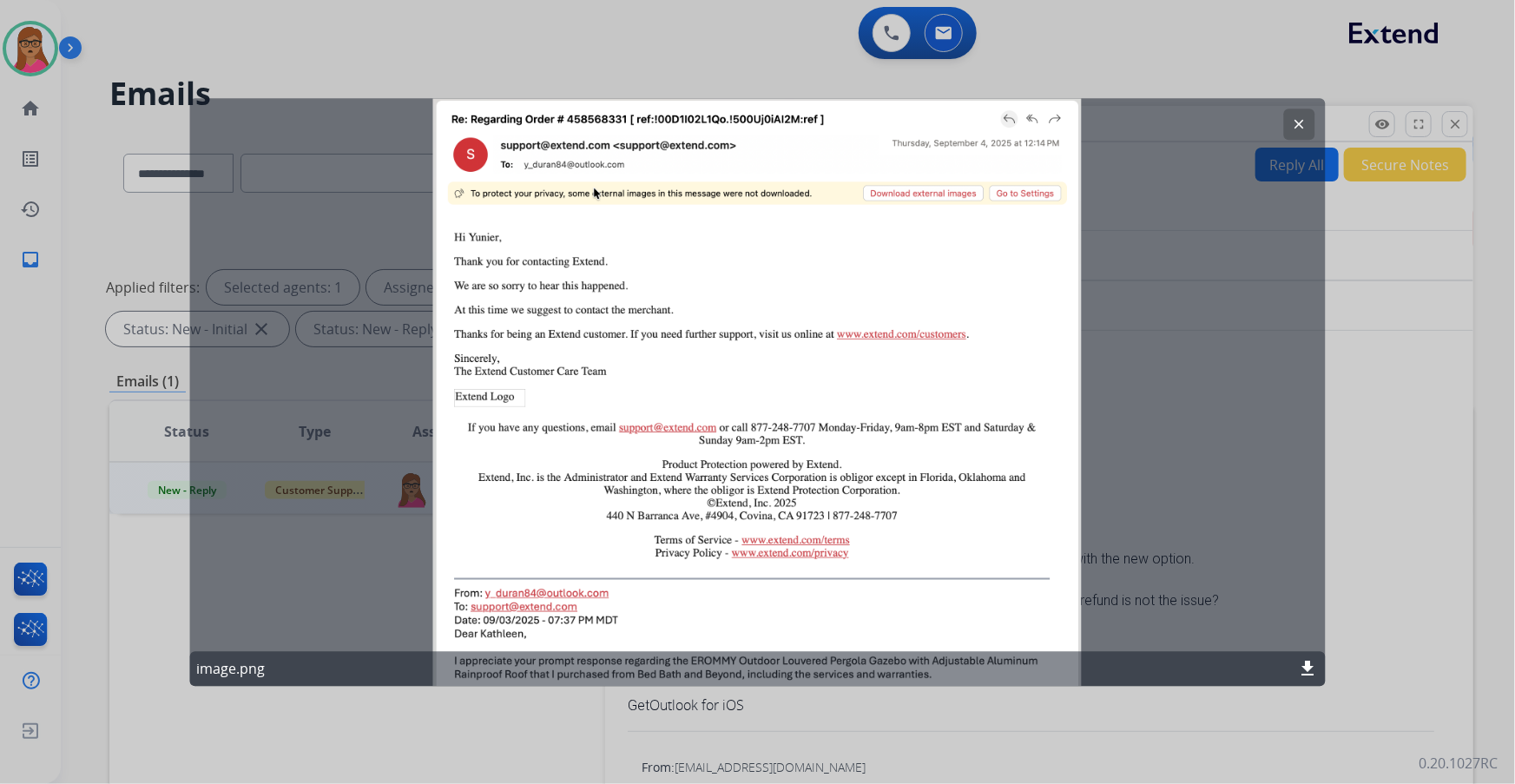
click at [996, 120] on mat-icon "clear" at bounding box center [1300, 124] width 16 height 16
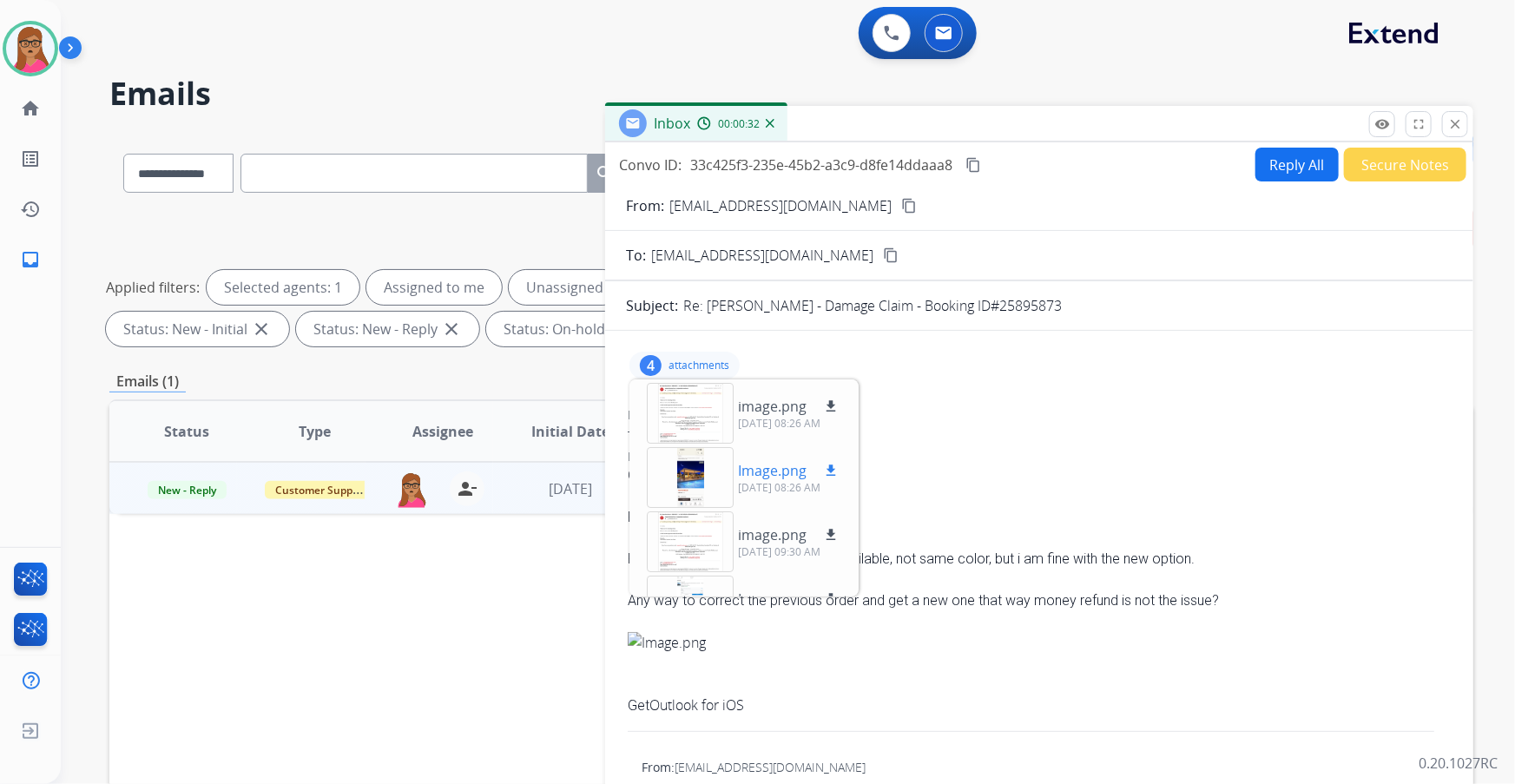
click at [694, 447] on div at bounding box center [690, 477] width 86 height 61
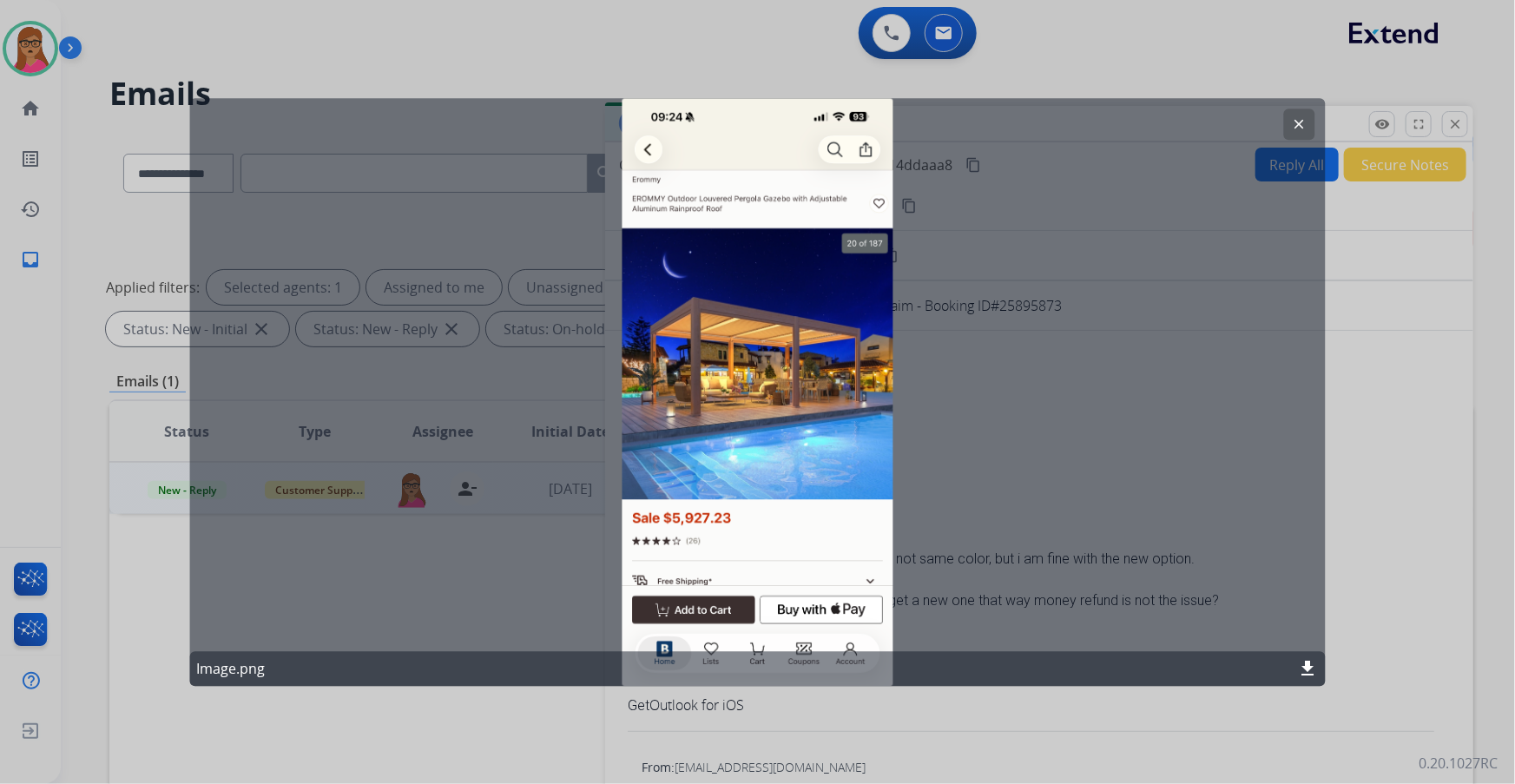
click at [996, 130] on mat-icon "clear" at bounding box center [1300, 124] width 16 height 16
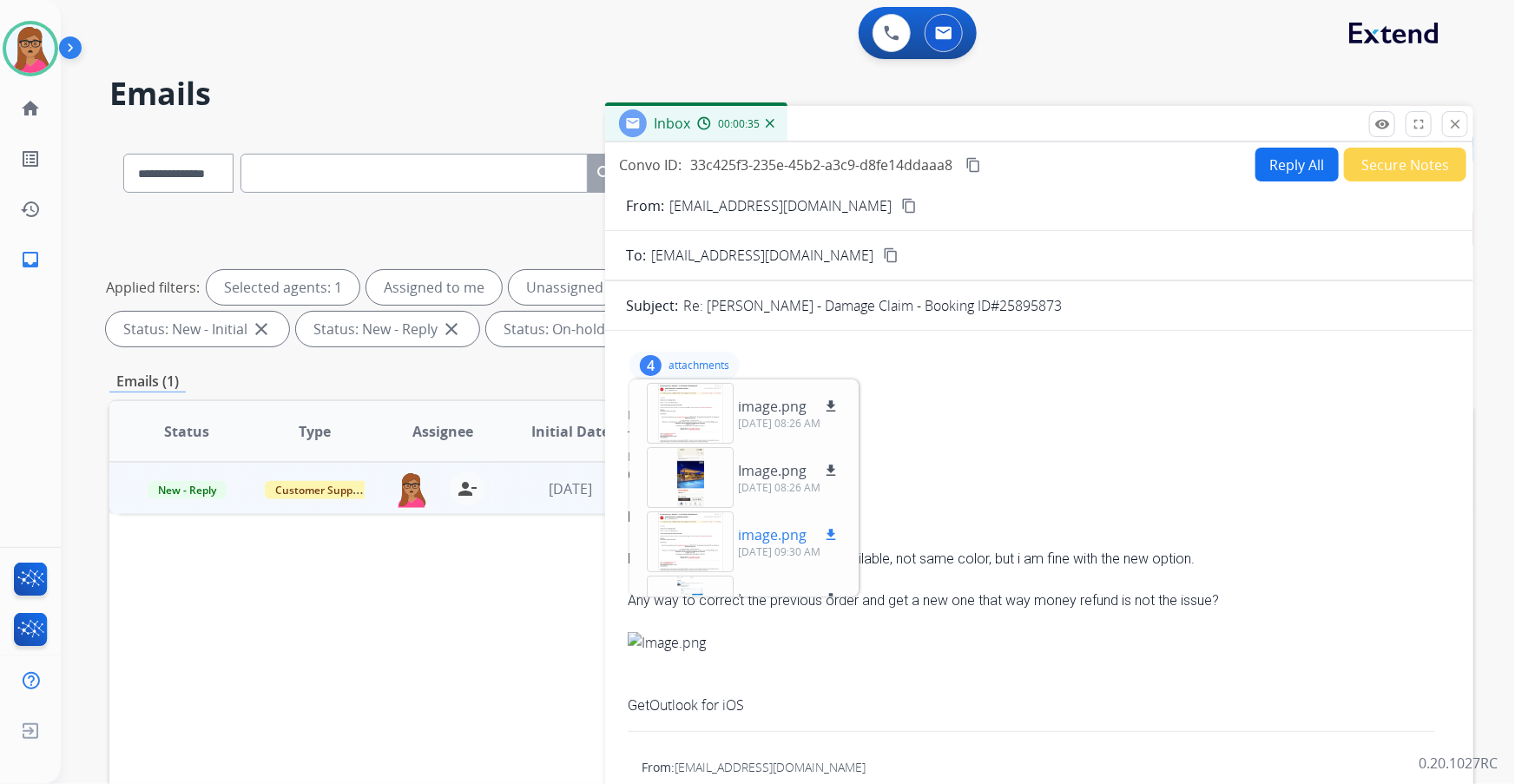
click at [685, 447] on div at bounding box center [690, 541] width 86 height 61
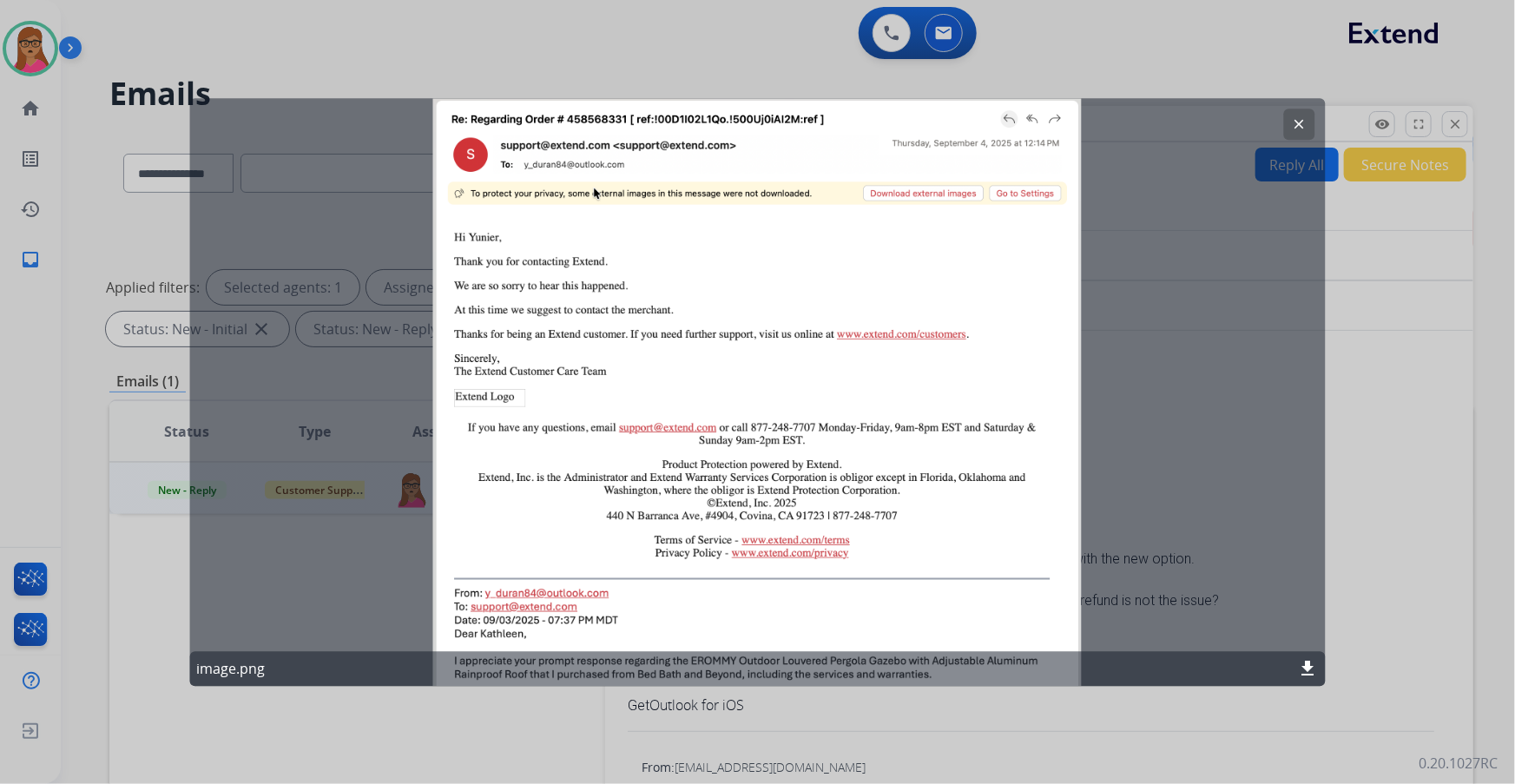
click at [996, 131] on div "clear image.png download" at bounding box center [758, 392] width 1137 height 588
click at [996, 114] on button "clear" at bounding box center [1300, 124] width 31 height 31
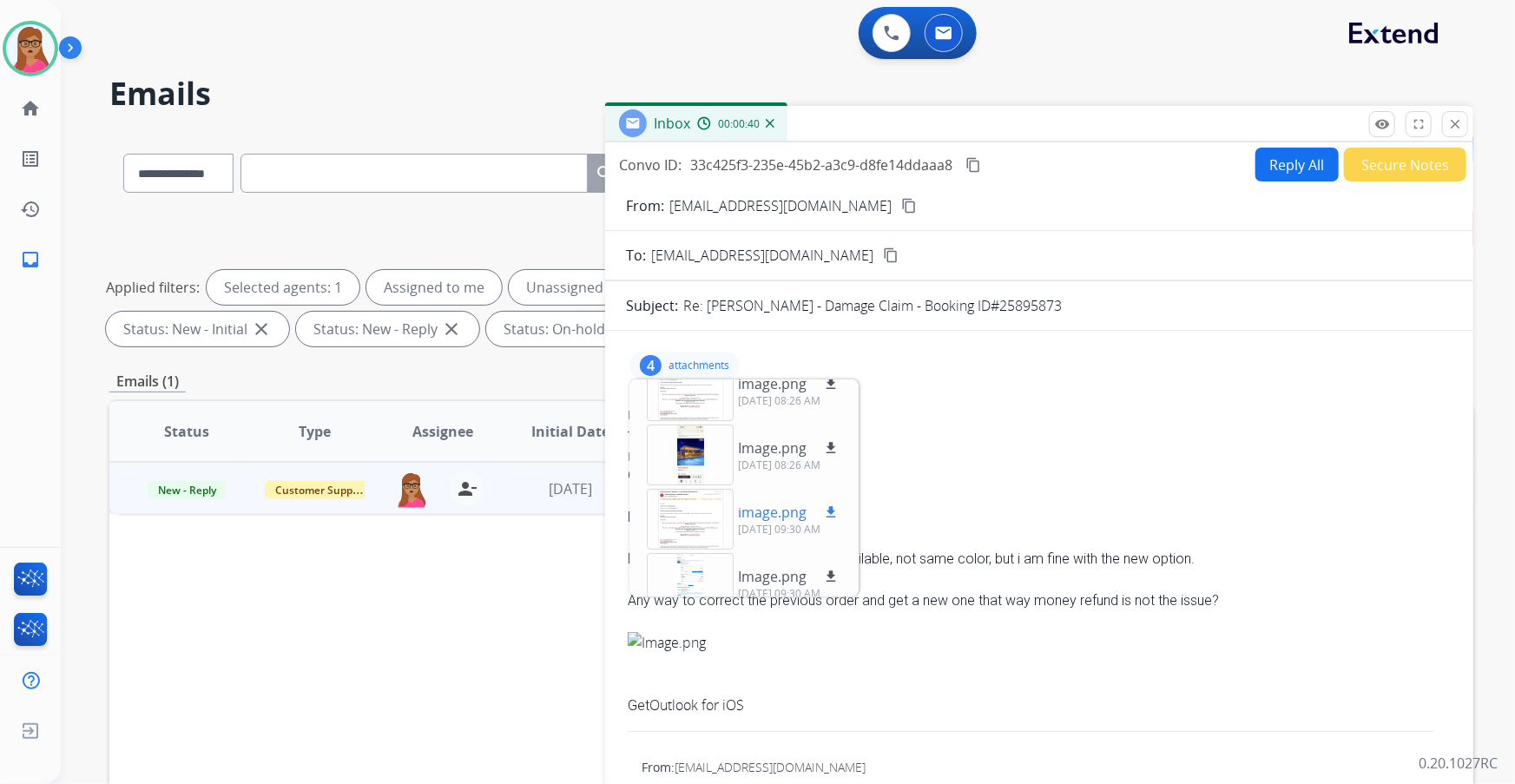
scroll to position [44, 0]
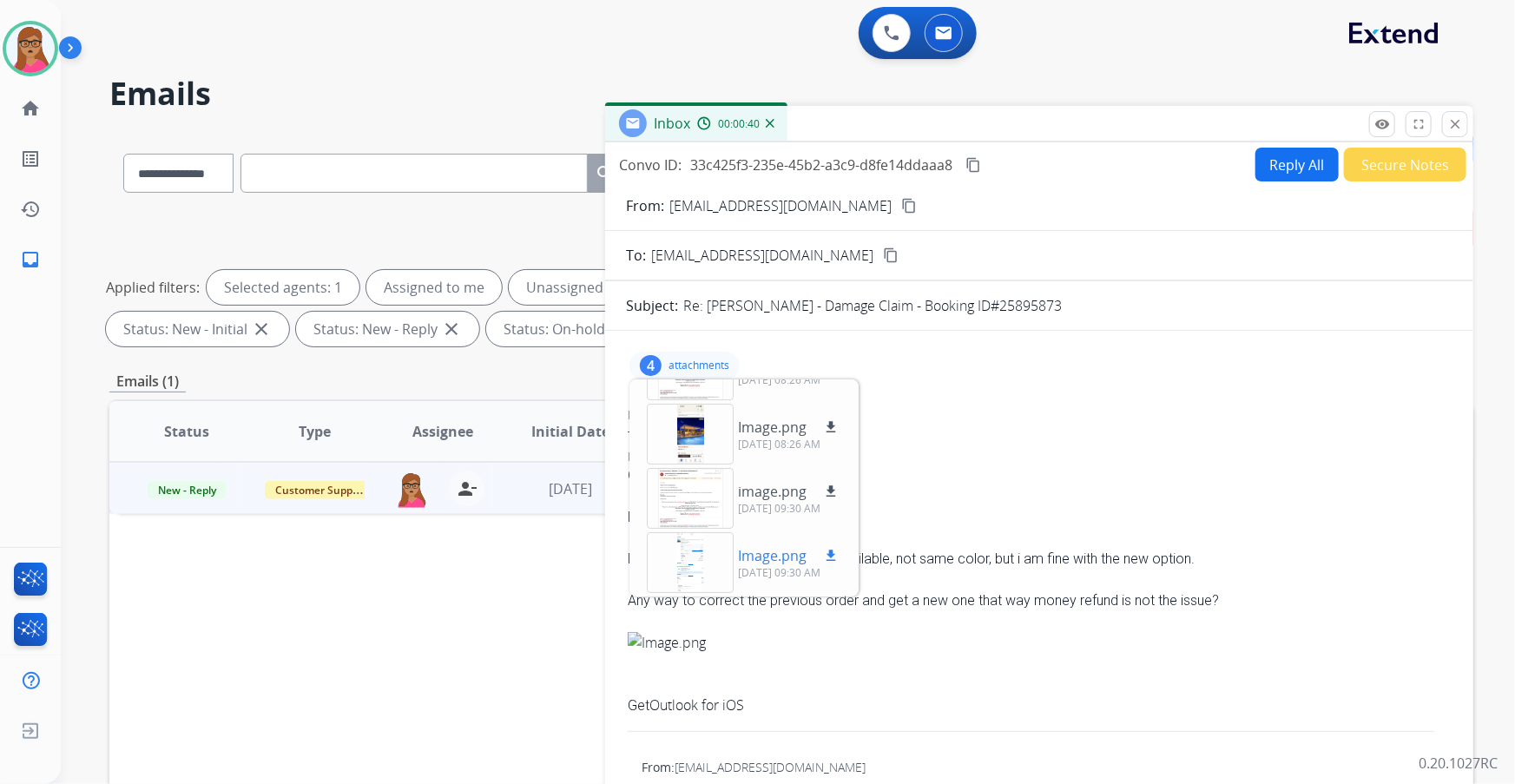
click at [697, 447] on div at bounding box center [690, 562] width 86 height 61
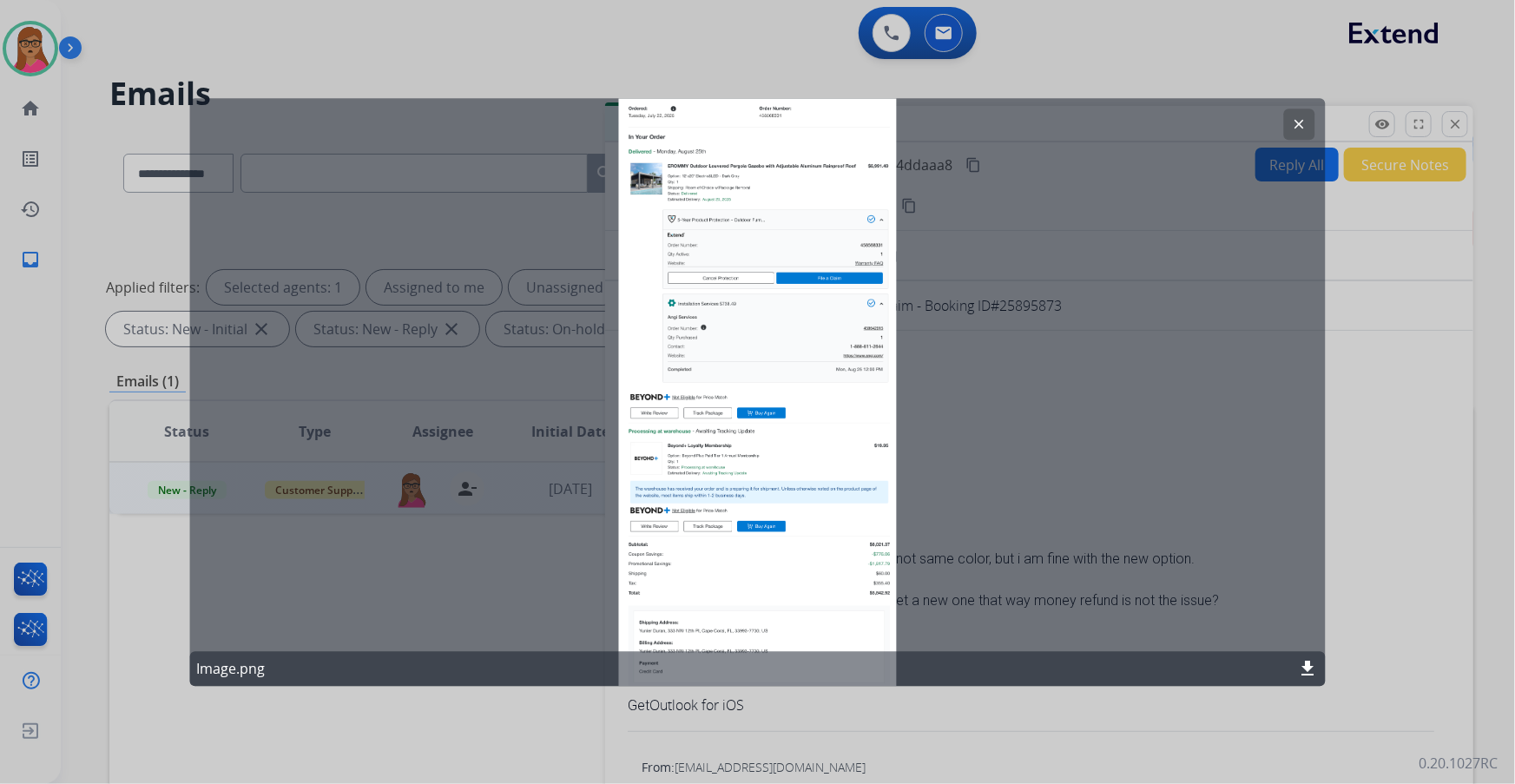
click at [996, 123] on mat-icon "clear" at bounding box center [1300, 124] width 16 height 16
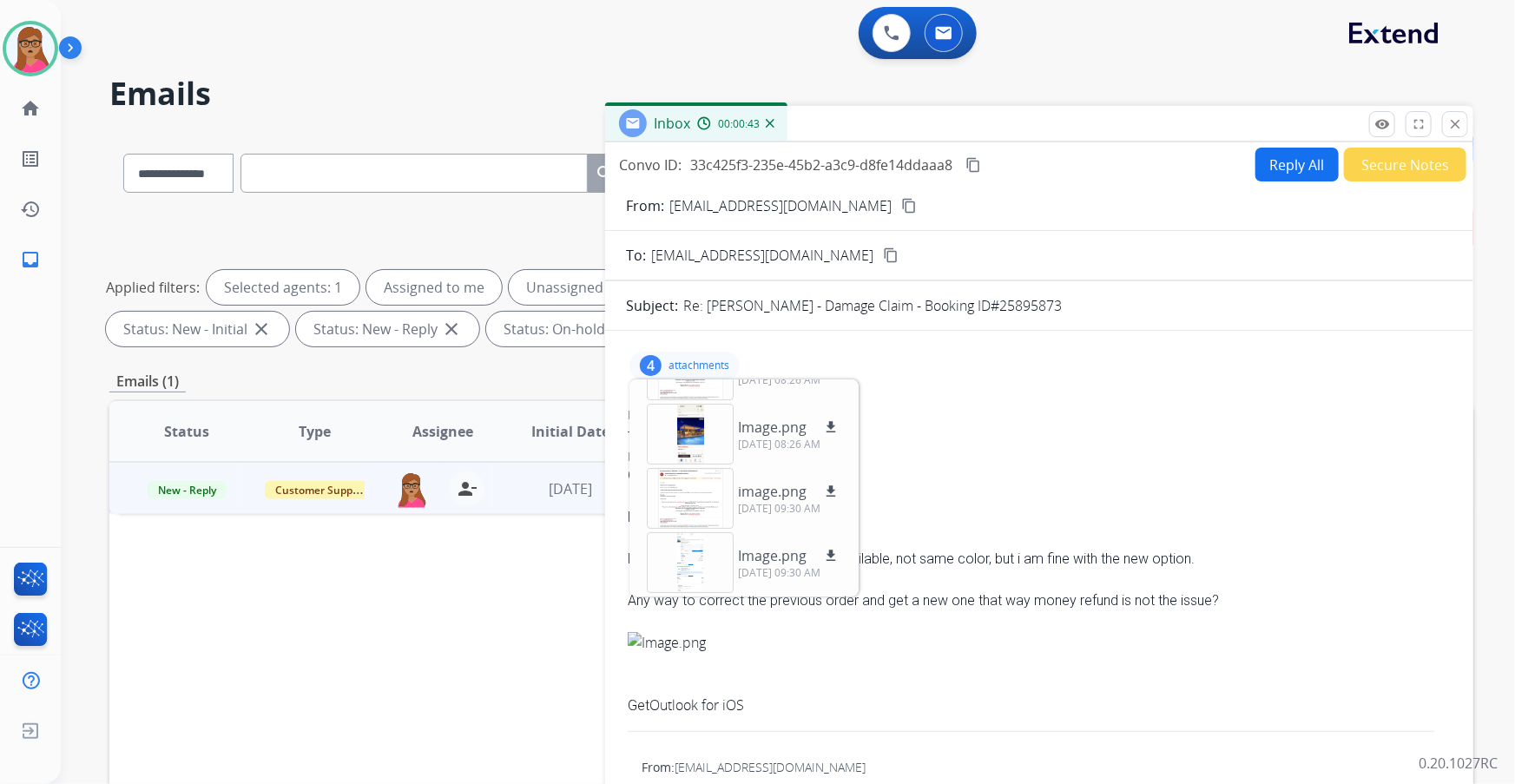
click at [990, 447] on div "Good morning team," at bounding box center [1039, 475] width 823 height 20
click at [699, 361] on p "attachments" at bounding box center [699, 365] width 61 height 14
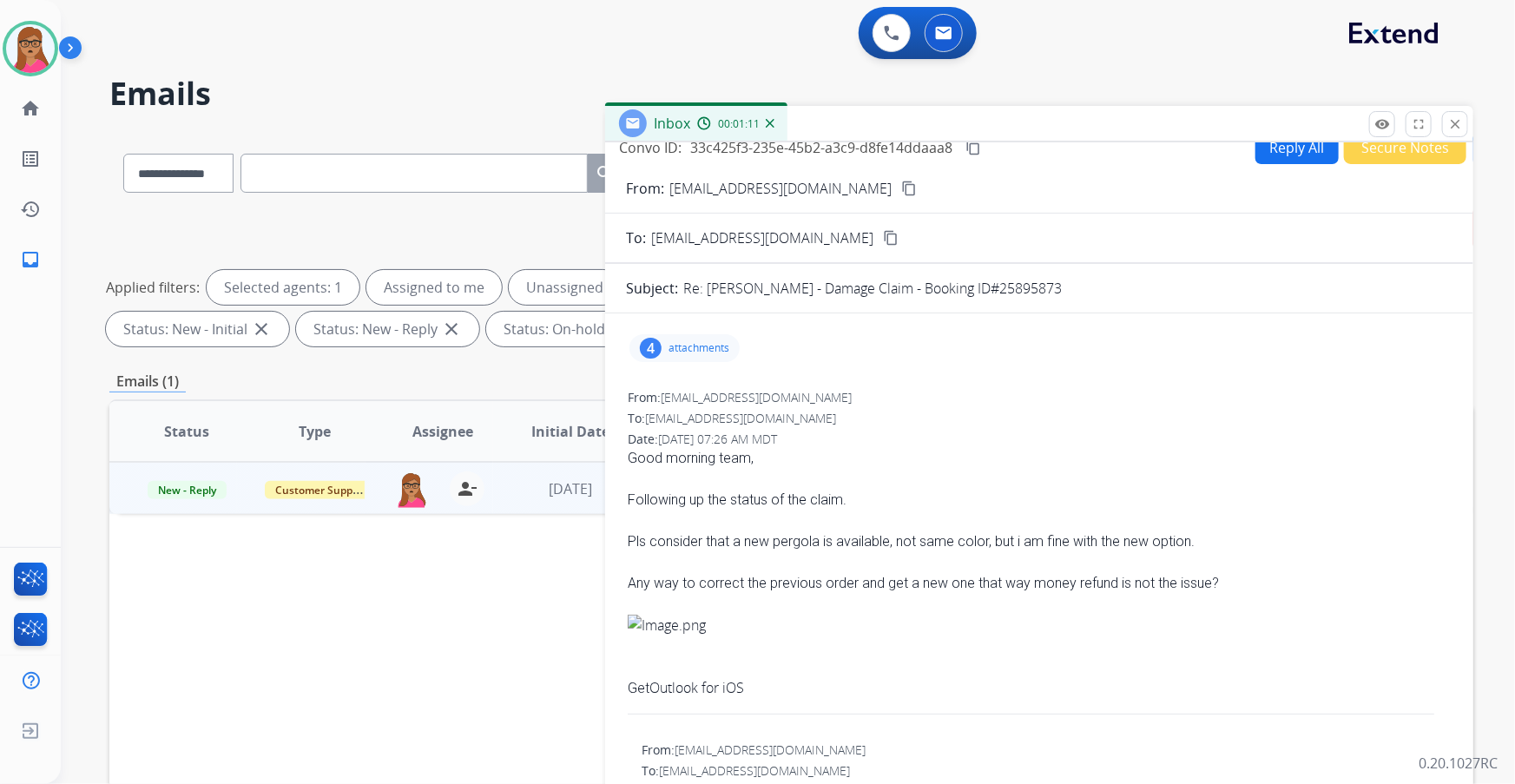
scroll to position [0, 0]
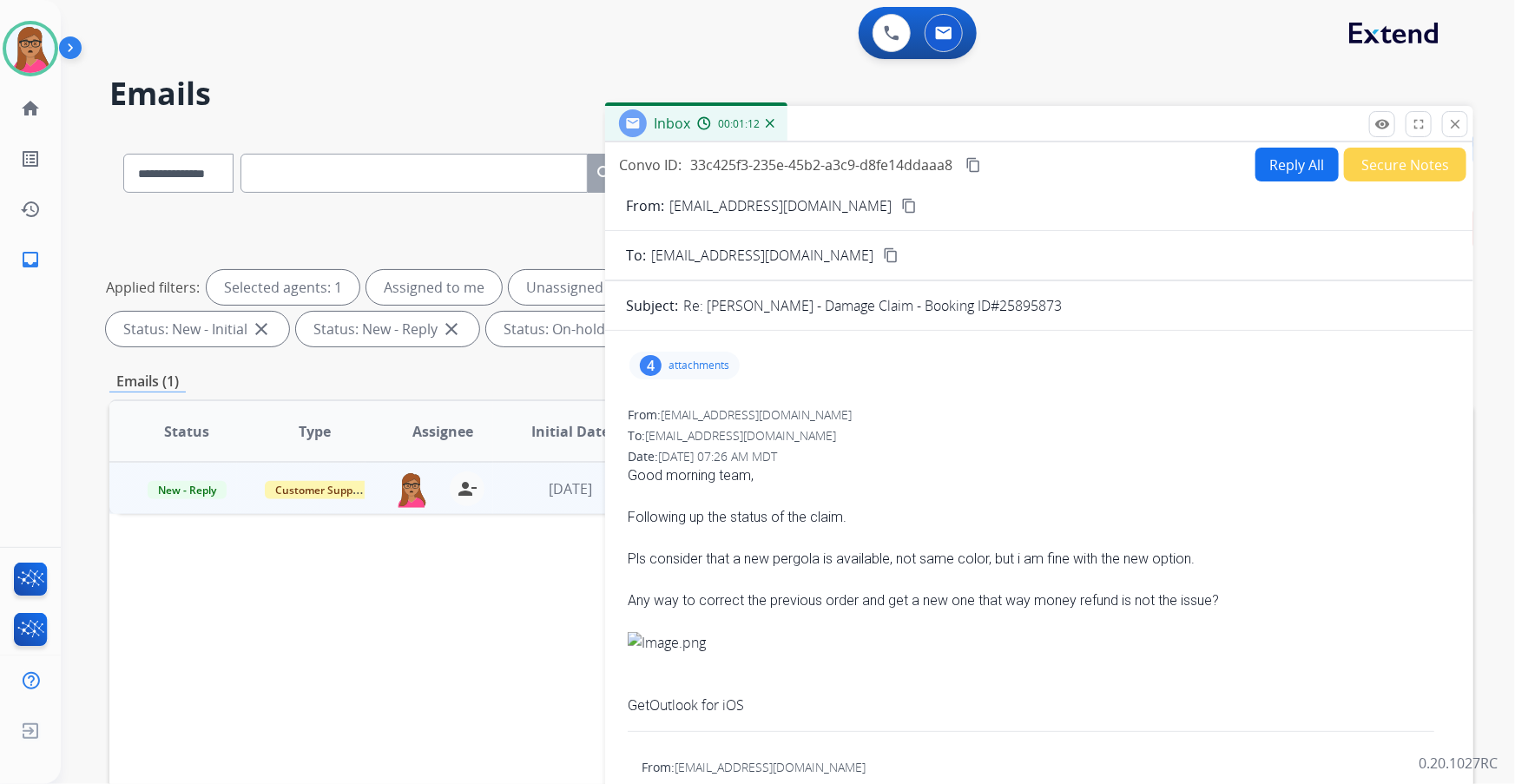
click at [996, 154] on button "Reply All" at bounding box center [1297, 164] width 84 height 34
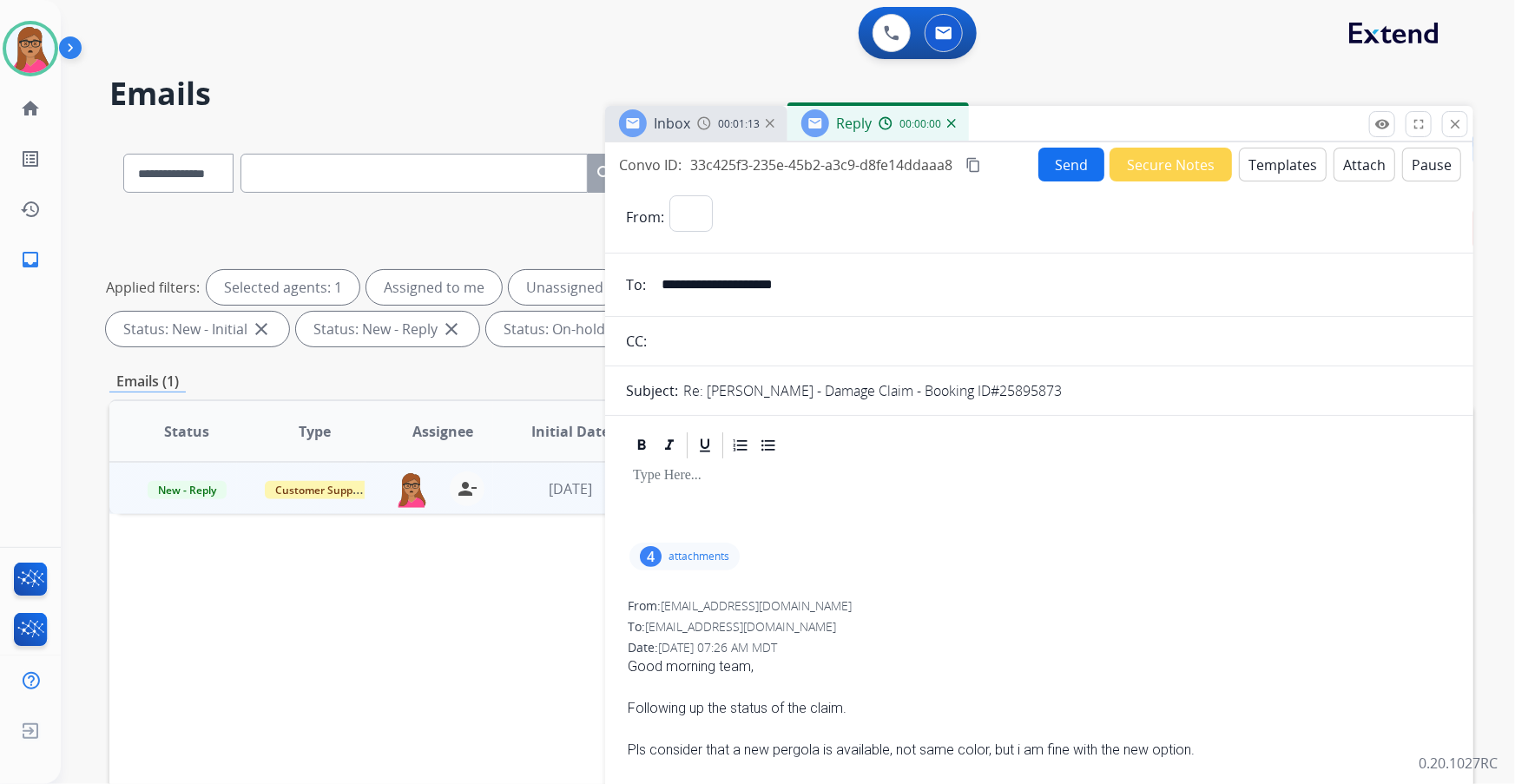
select select "**********"
click at [713, 128] on div "00:01:13" at bounding box center [736, 123] width 77 height 16
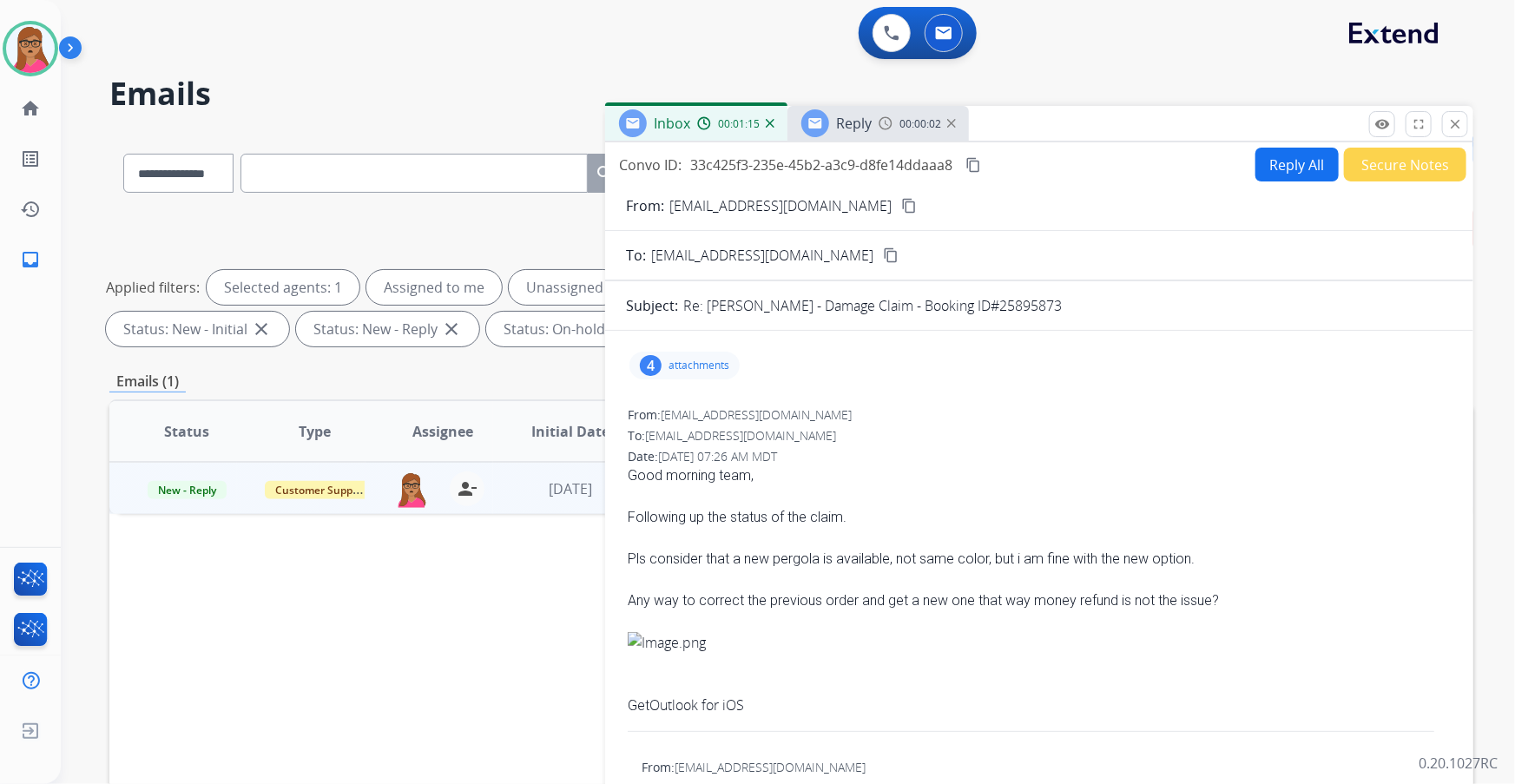
click at [872, 119] on div "Reply 00:00:02" at bounding box center [878, 123] width 182 height 35
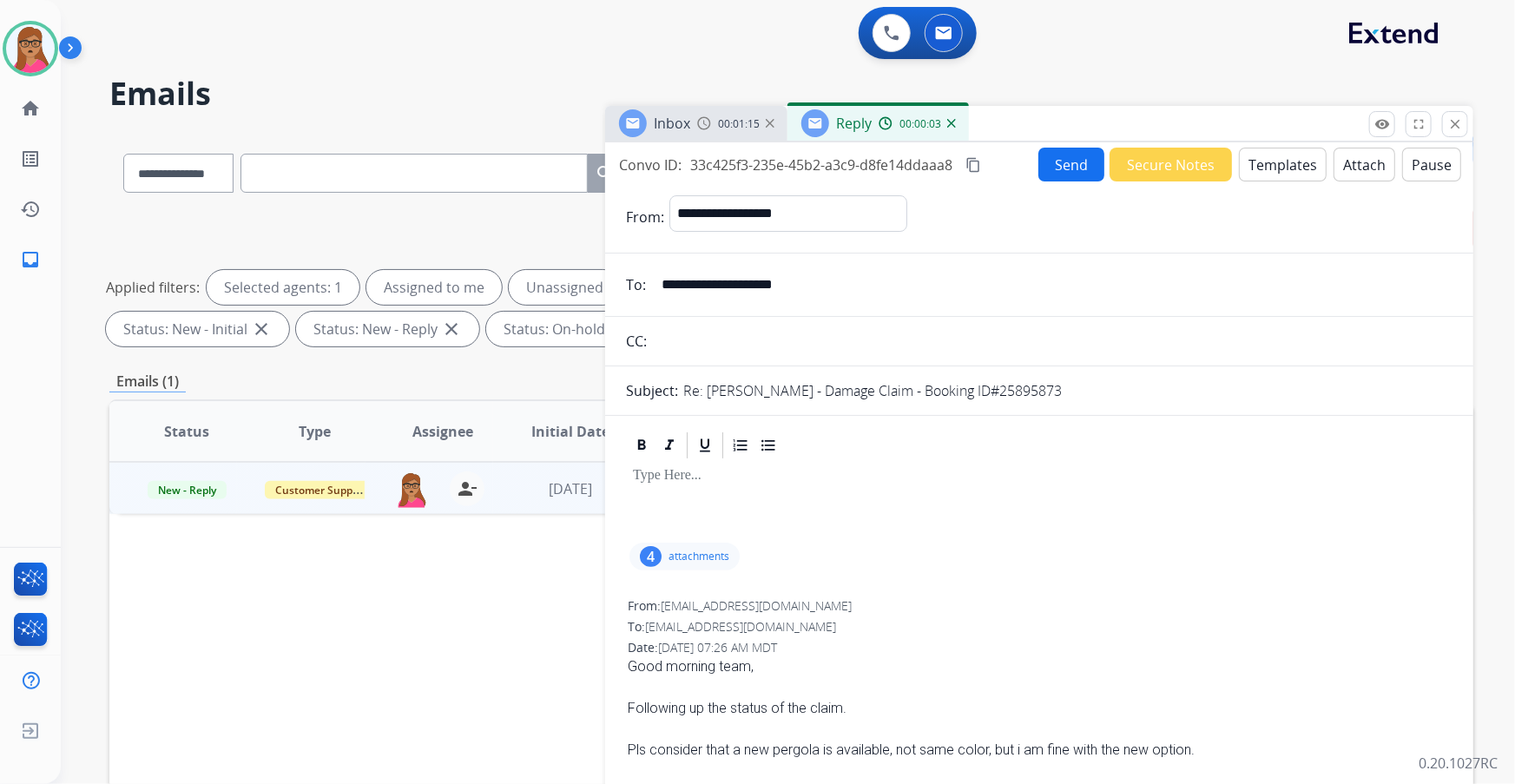
click at [706, 126] on img at bounding box center [705, 123] width 14 height 14
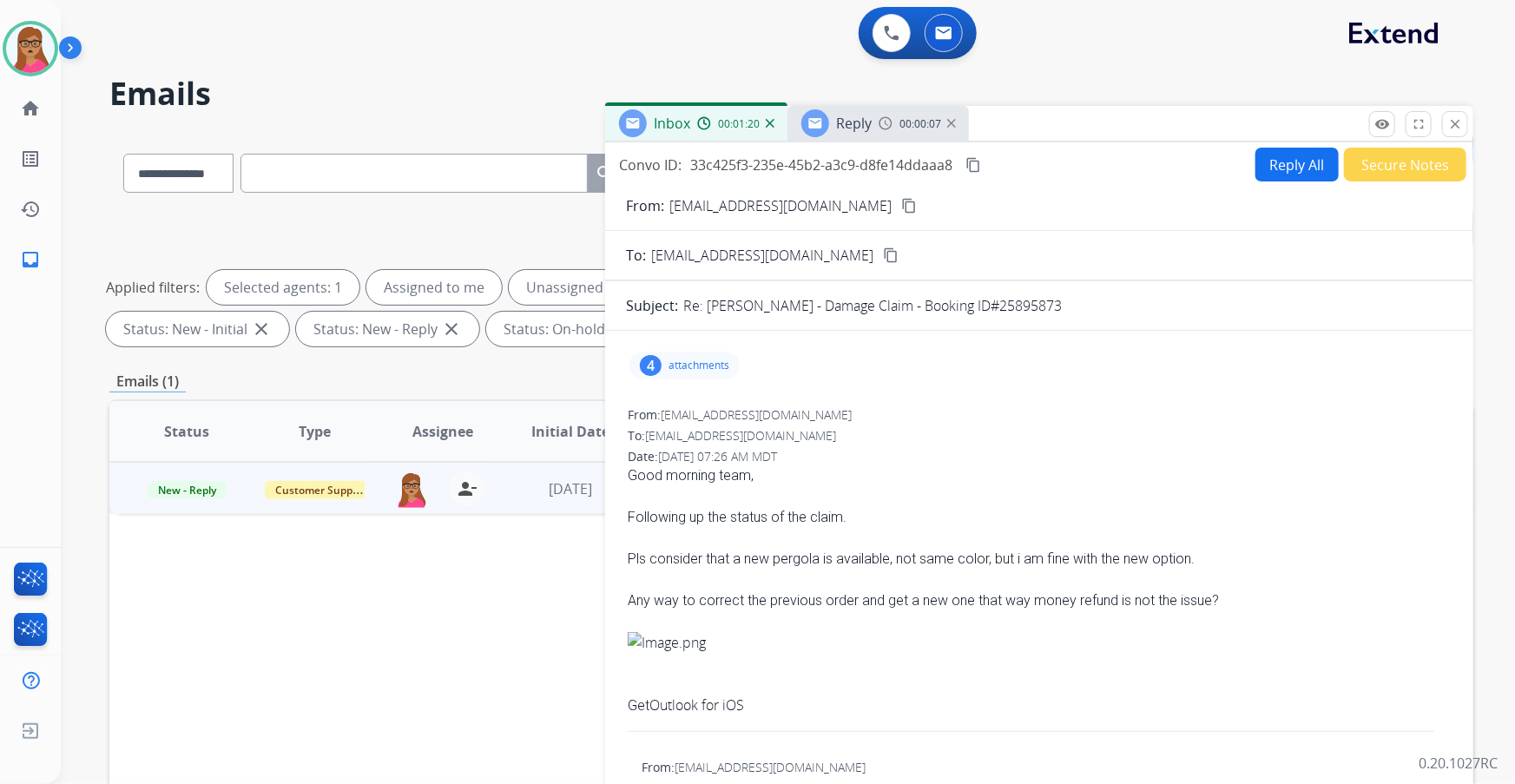
click at [875, 121] on div "Reply 00:00:07" at bounding box center [878, 123] width 182 height 35
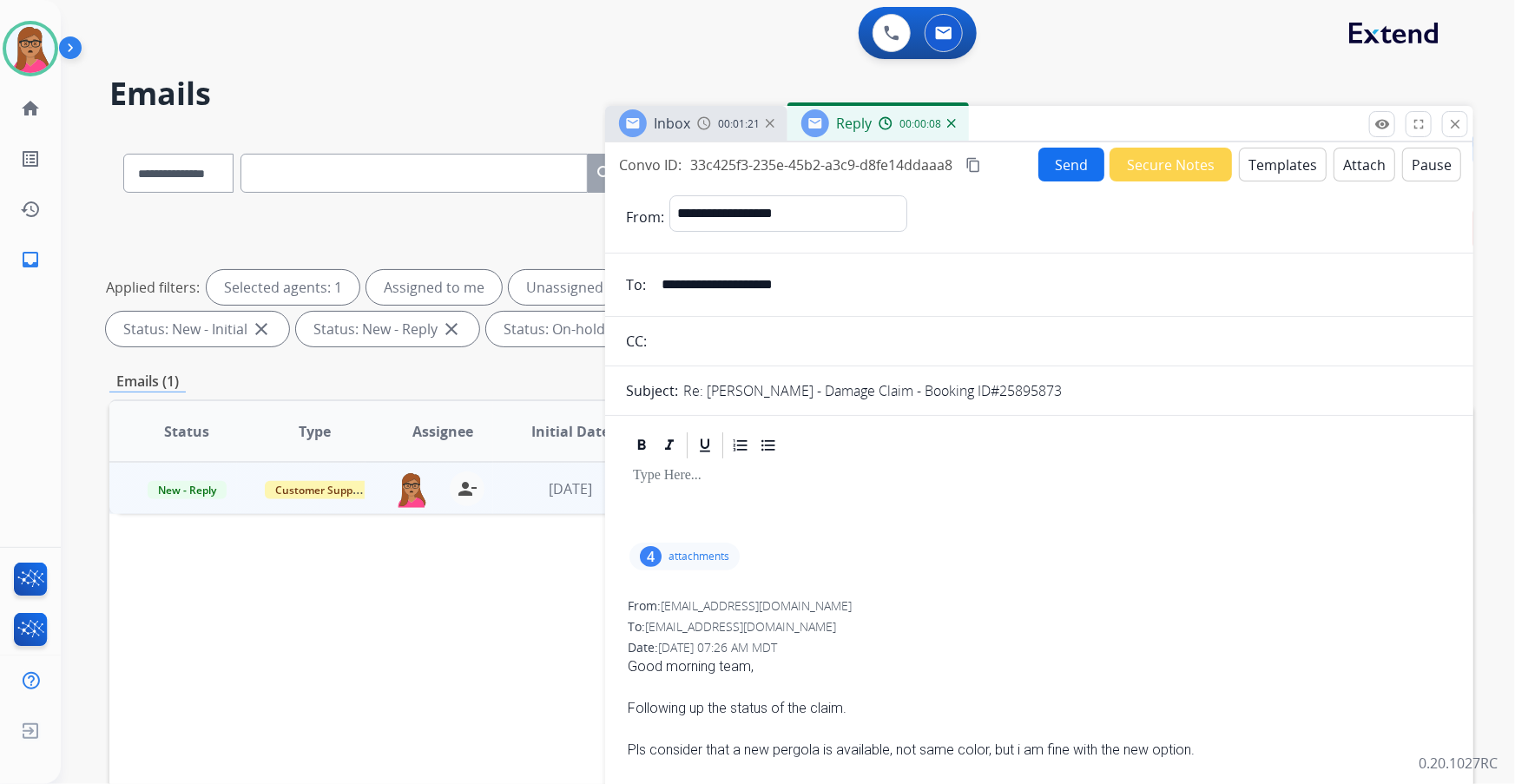
click at [996, 159] on button "Templates" at bounding box center [1283, 164] width 87 height 34
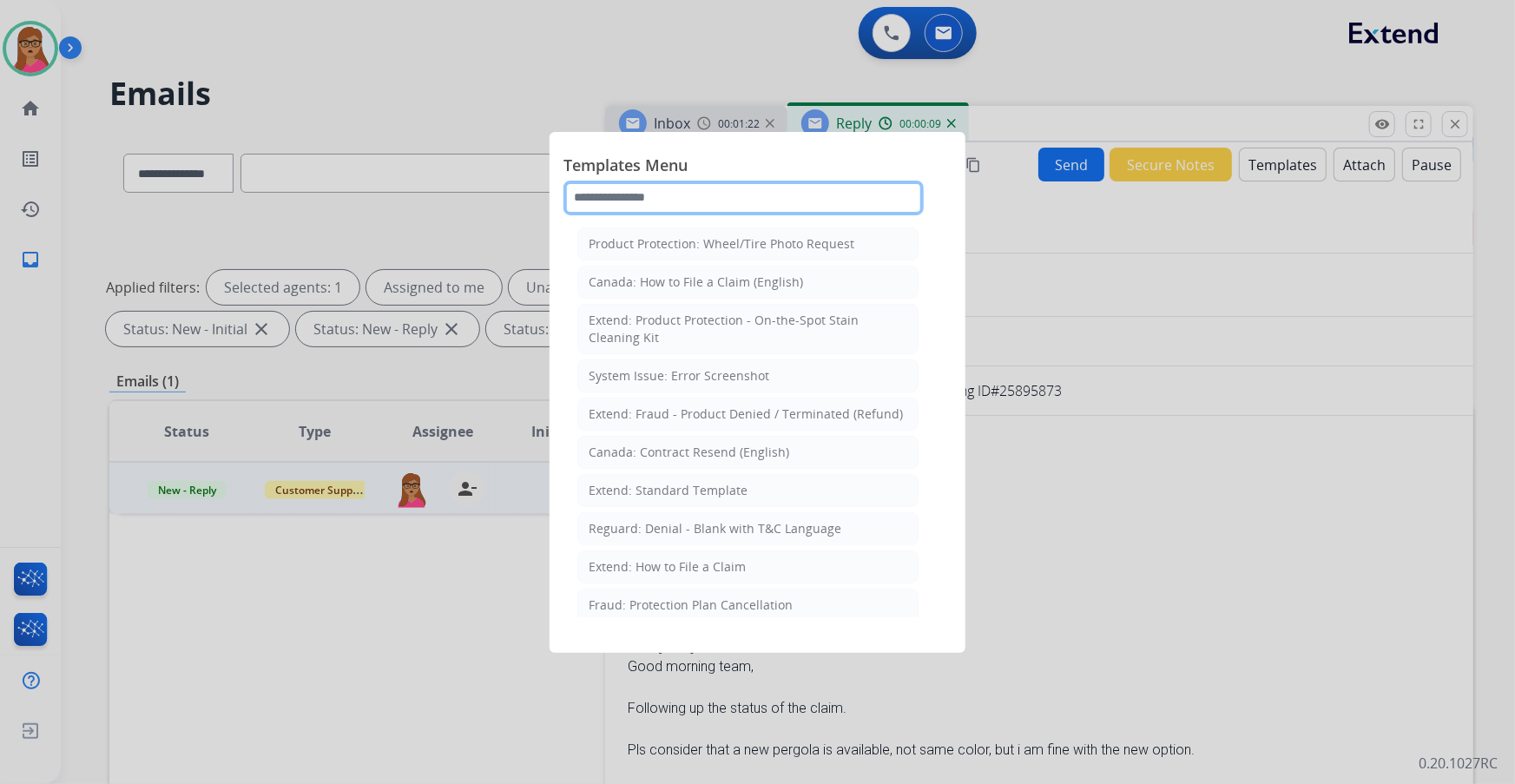
click at [775, 202] on input "text" at bounding box center [743, 198] width 361 height 35
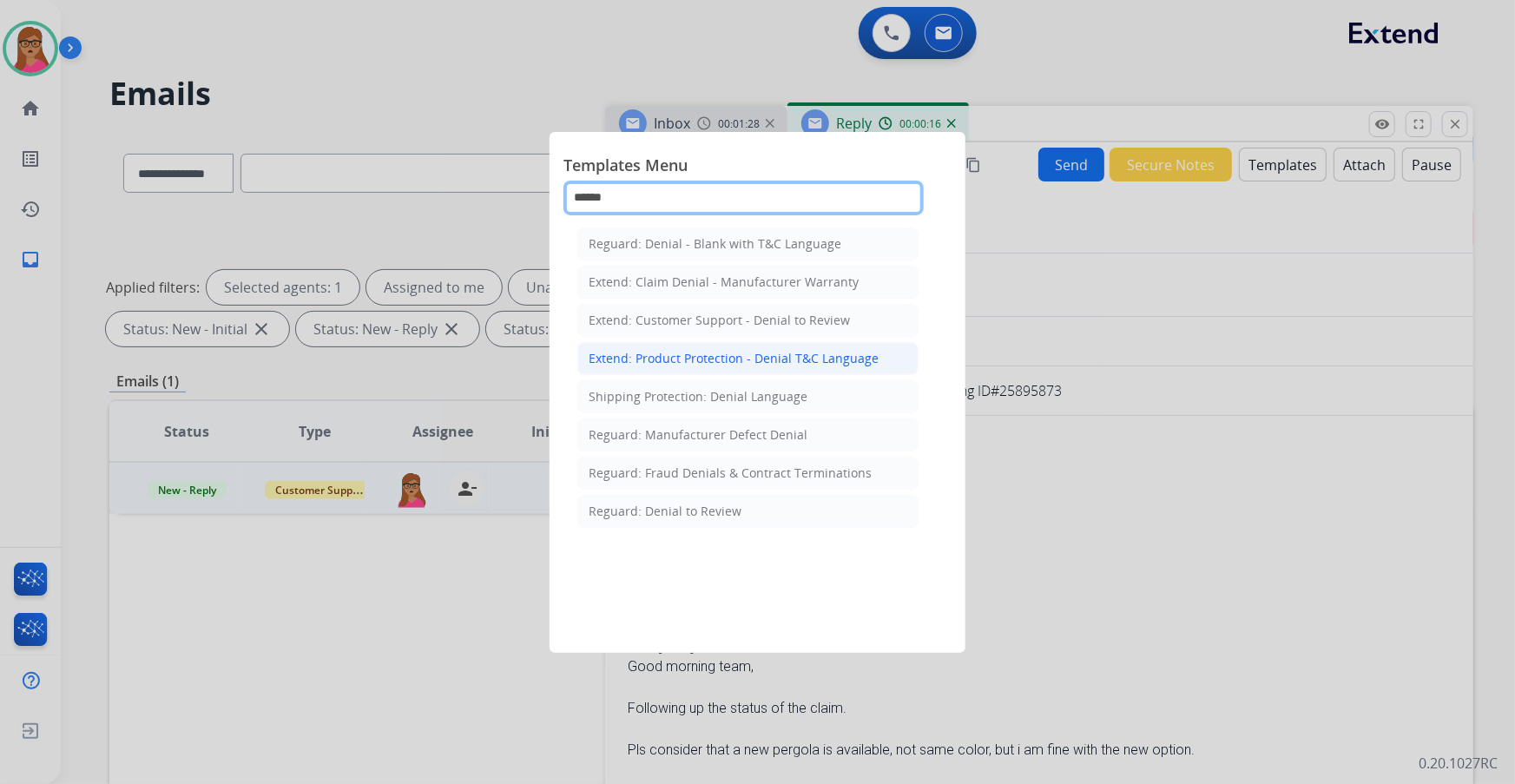
type input "******"
click at [660, 363] on div "Extend: Product Protection - Denial T&C Language" at bounding box center [734, 358] width 290 height 17
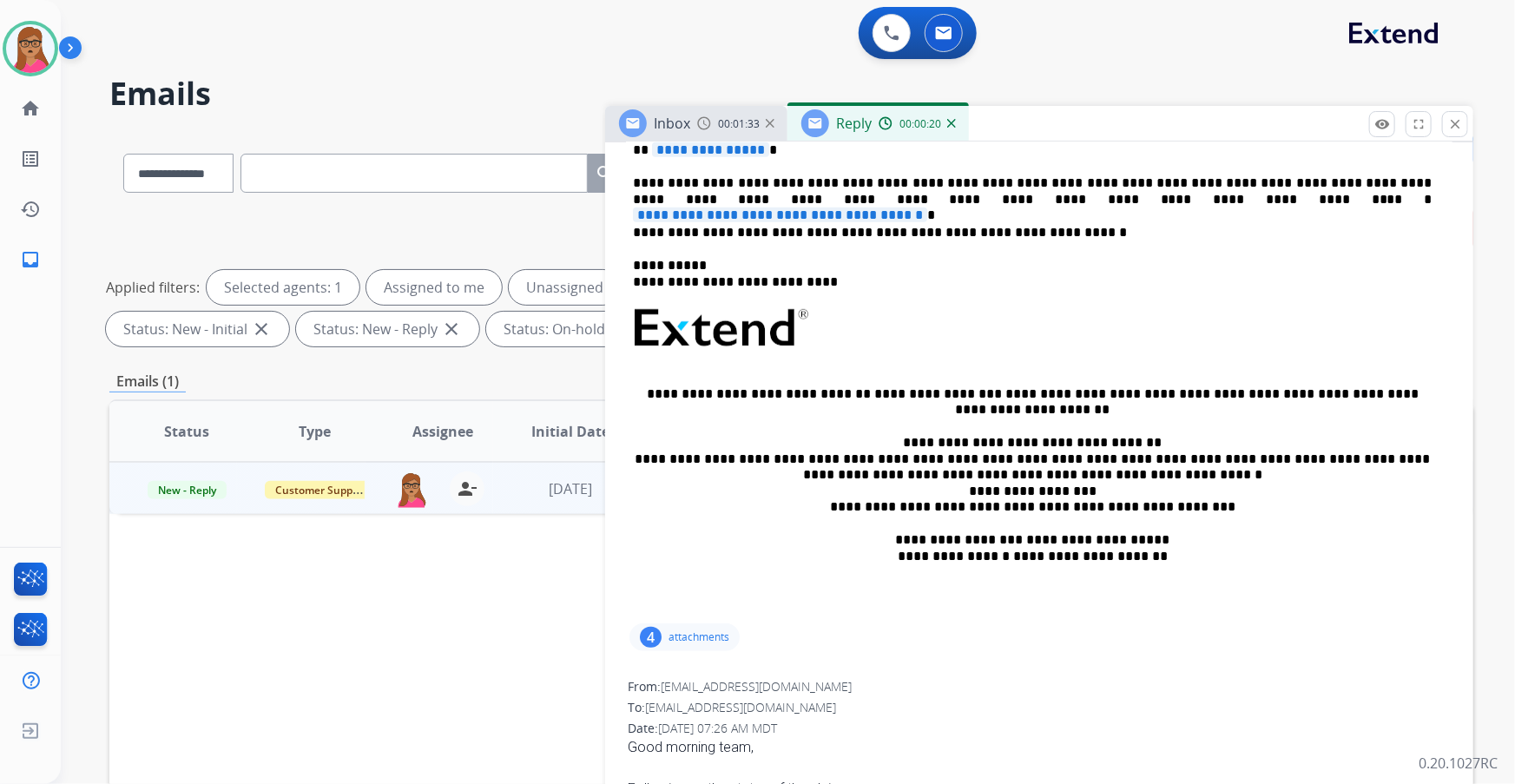
scroll to position [157, 0]
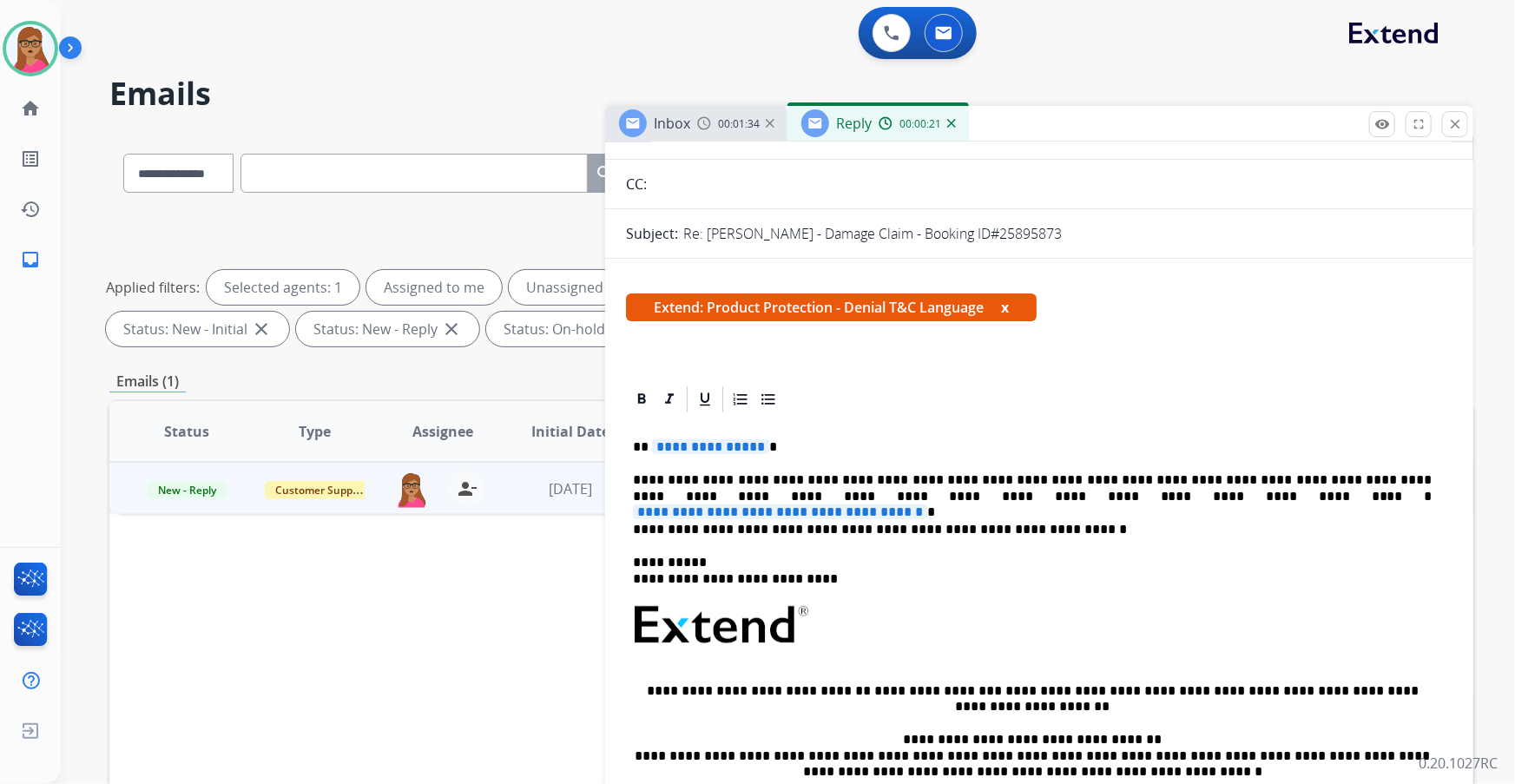
click at [712, 442] on span "**********" at bounding box center [710, 446] width 118 height 15
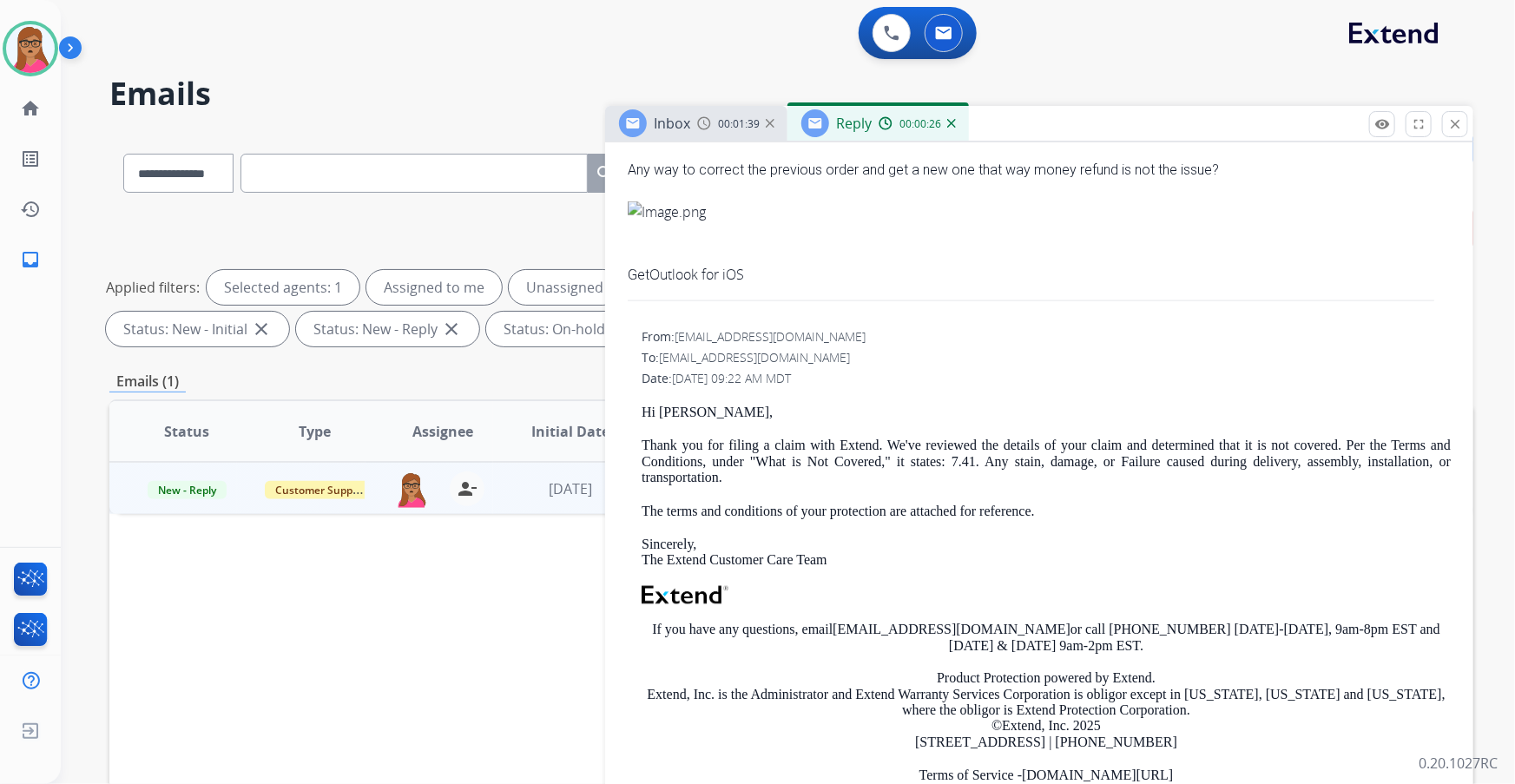
scroll to position [1183, 0]
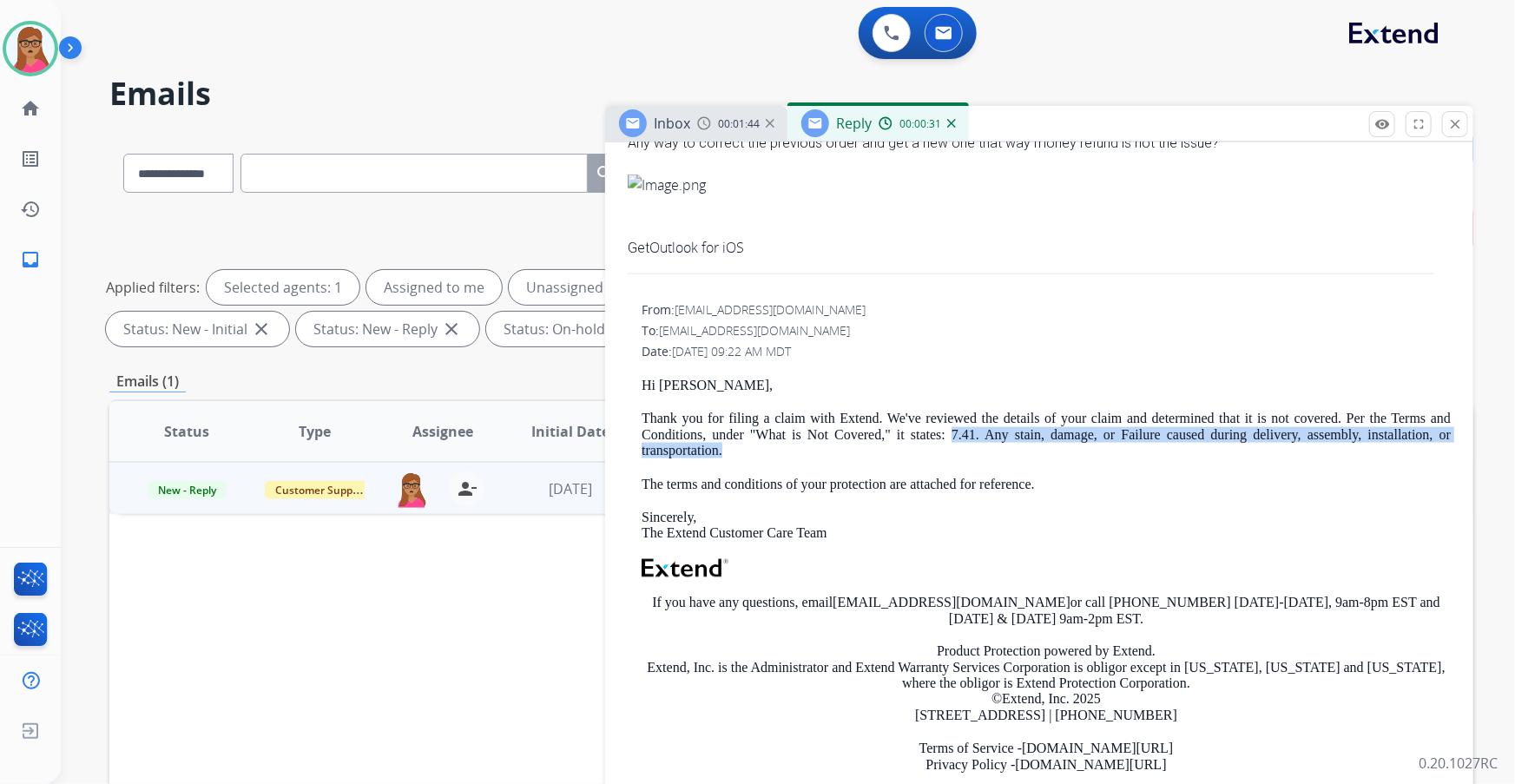
drag, startPoint x: 946, startPoint y: 432, endPoint x: 1410, endPoint y: 440, distance: 464.1
click at [996, 440] on p "Thank you for filing a claim with Extend. We've reviewed the details of your cl…" at bounding box center [1046, 434] width 809 height 48
copy p "7.41. Any stain, damage, or Failure caused during delivery, assembly, installat…"
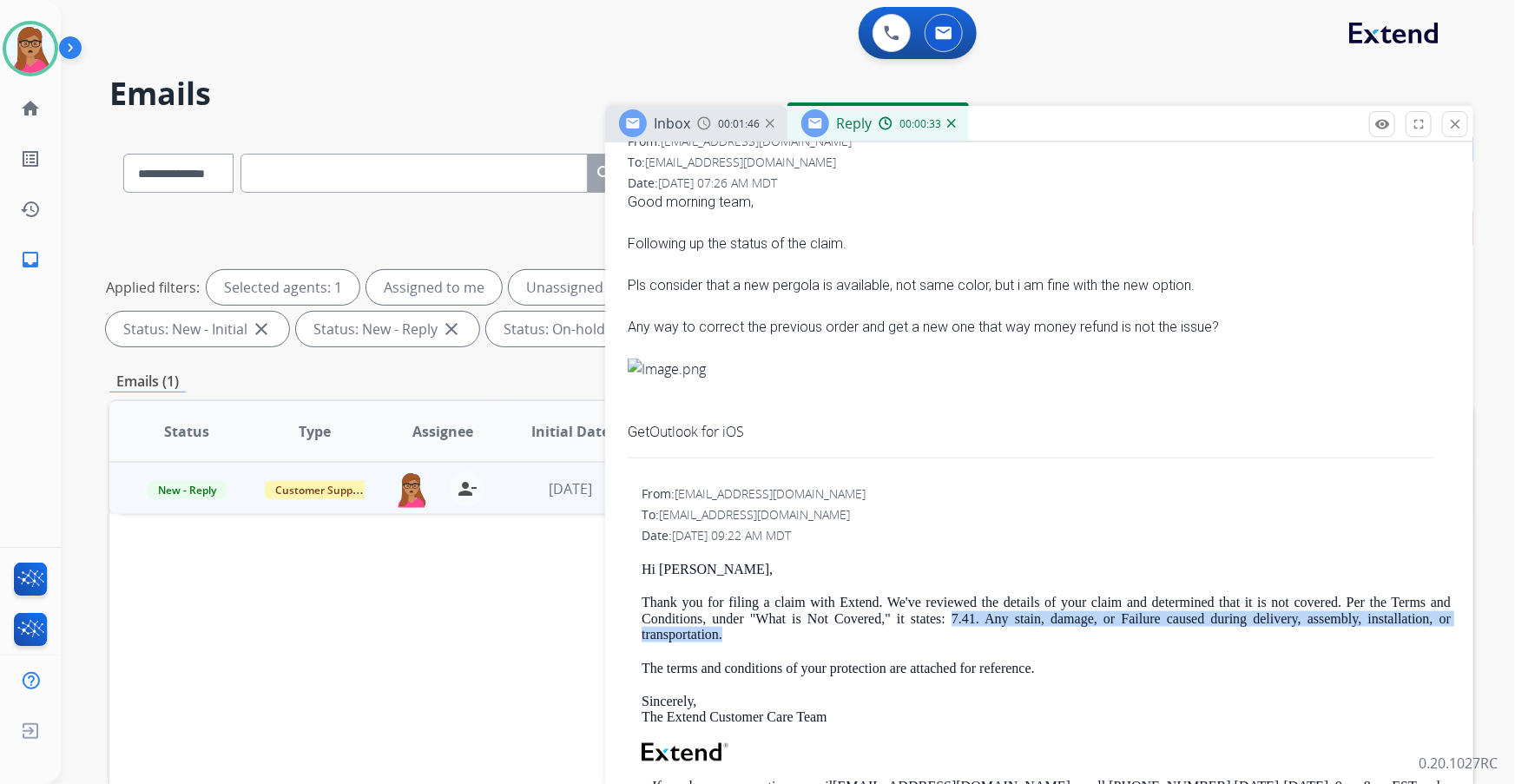
scroll to position [710, 0]
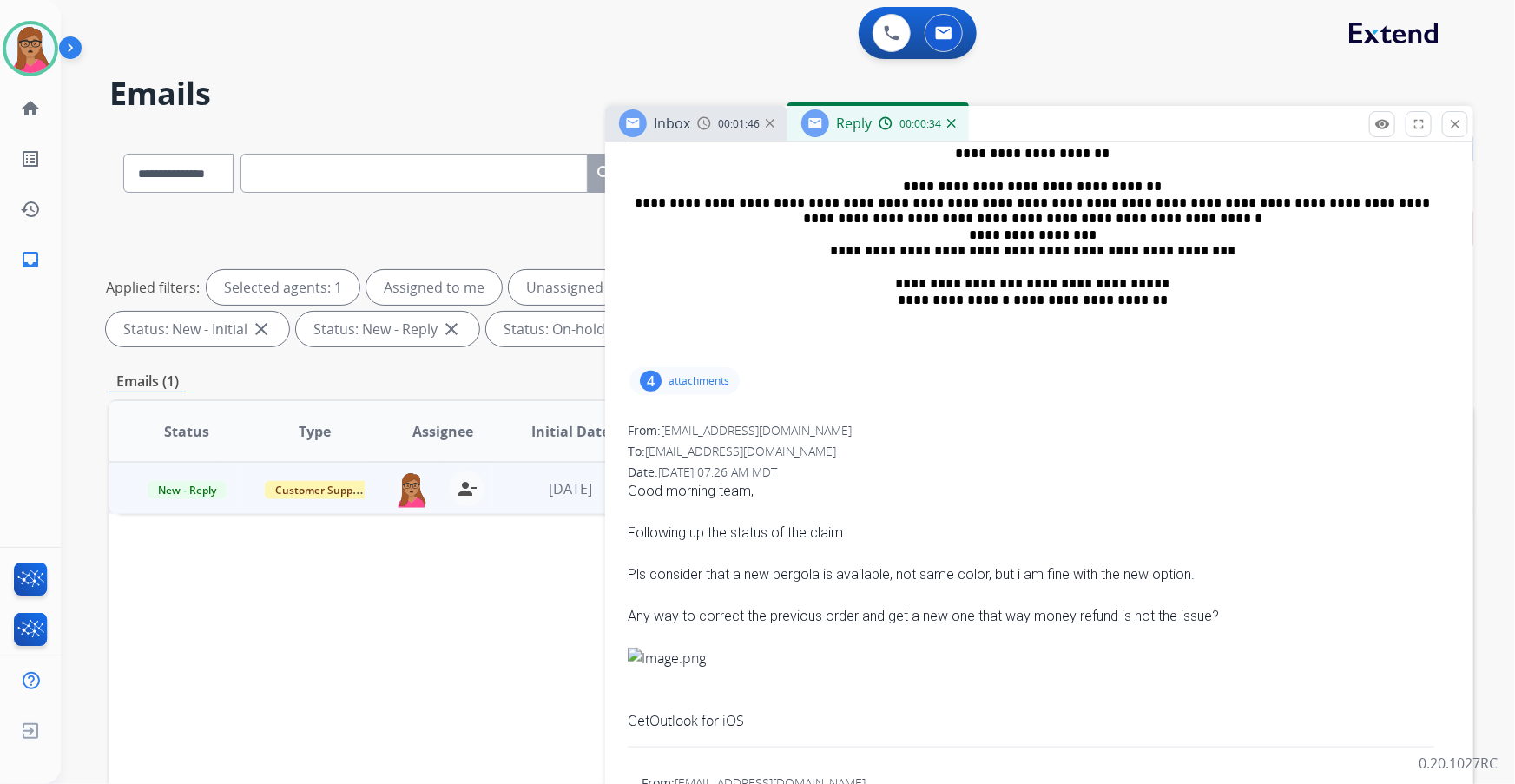
click at [842, 122] on span "Reply" at bounding box center [854, 123] width 36 height 19
click at [839, 126] on span "Reply" at bounding box center [854, 123] width 36 height 19
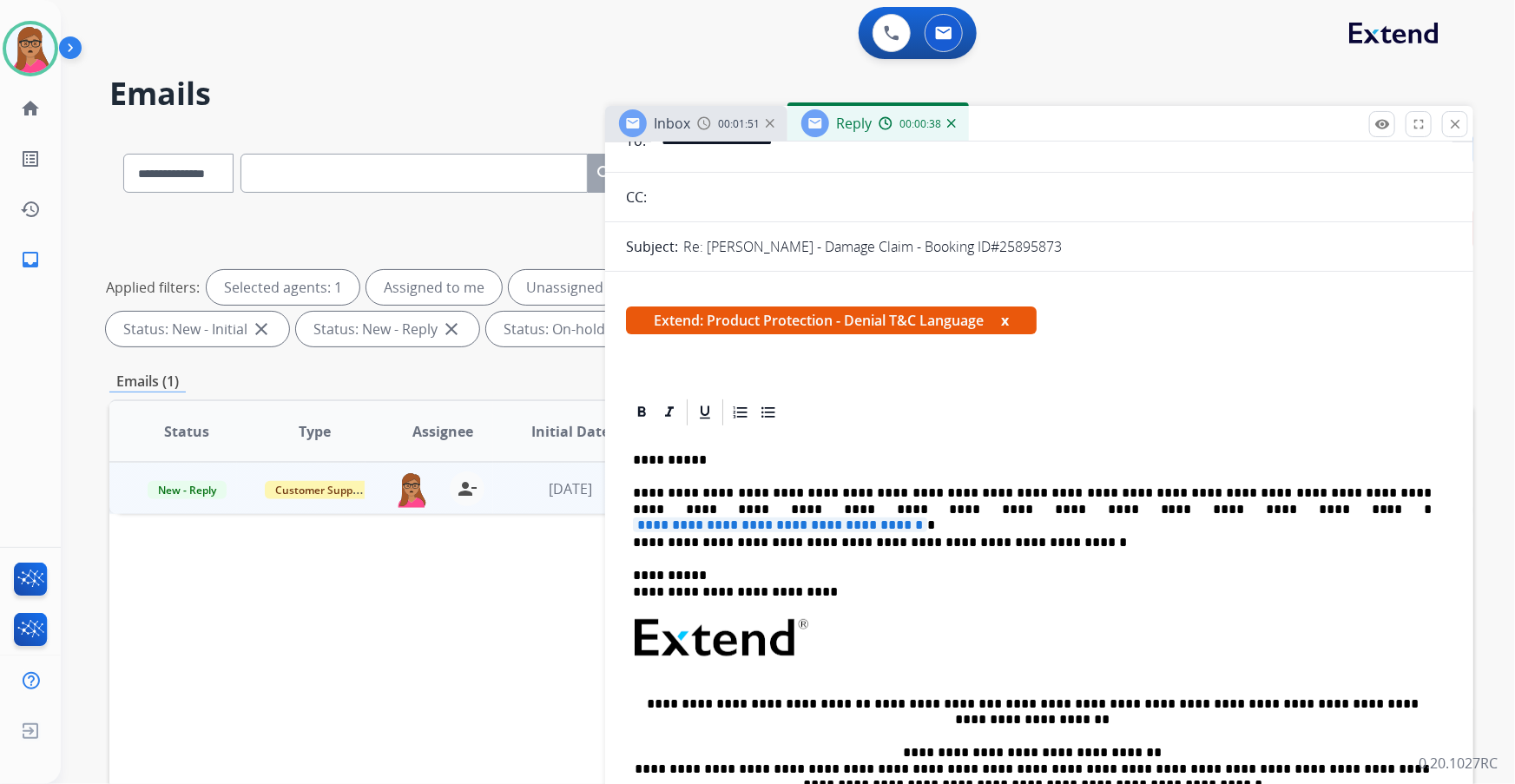
scroll to position [157, 0]
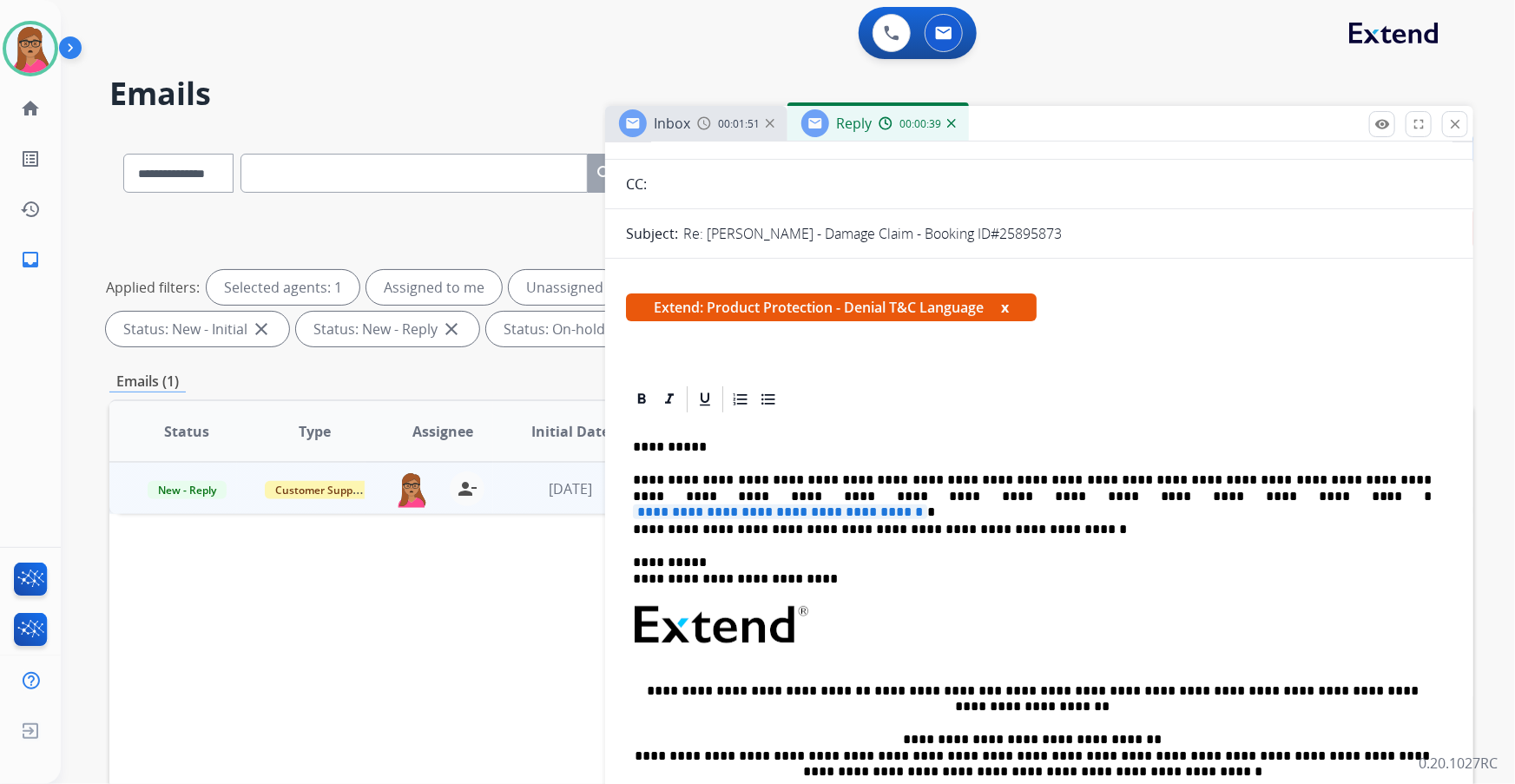
click at [927, 447] on span "**********" at bounding box center [779, 511] width 294 height 15
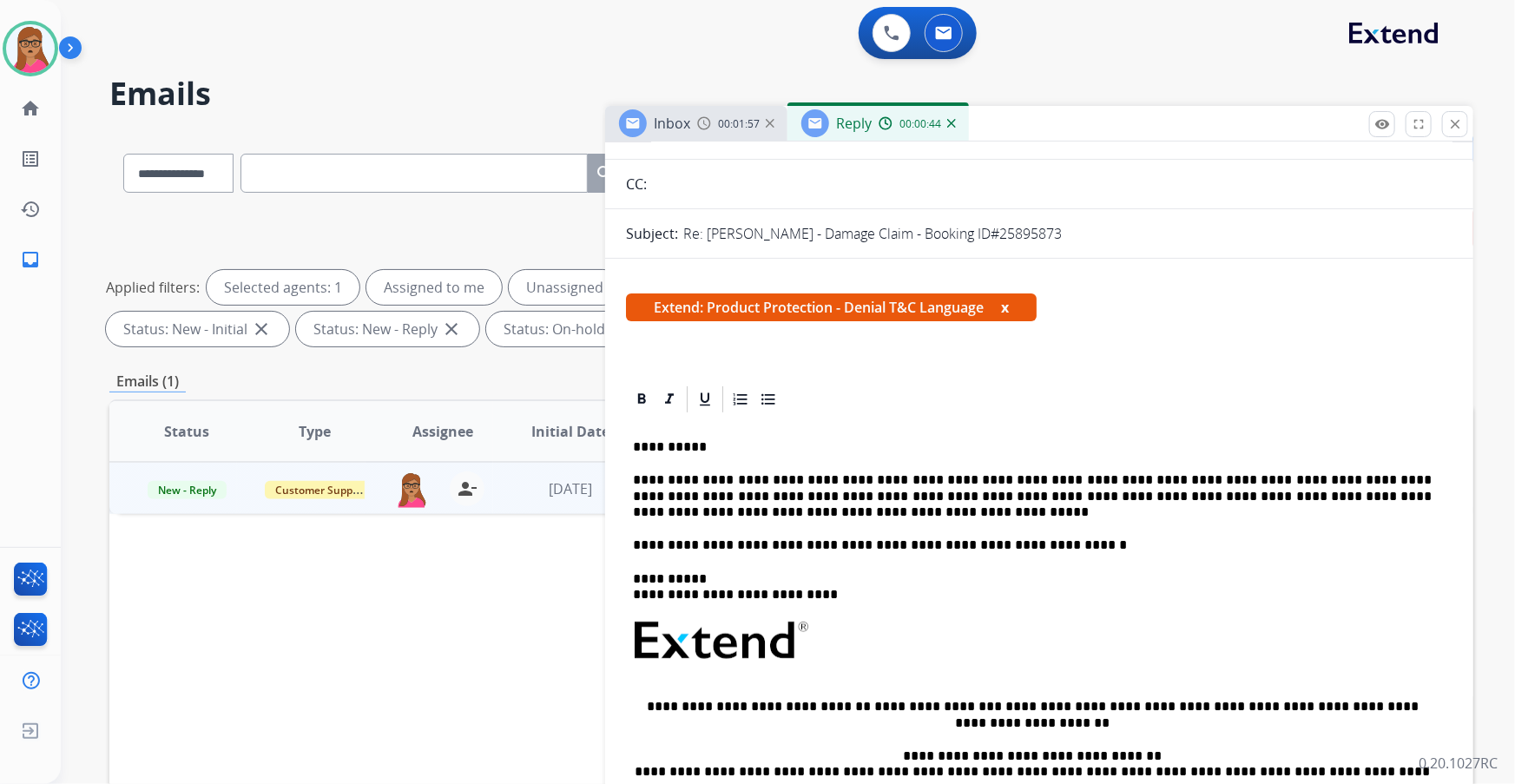
scroll to position [0, 0]
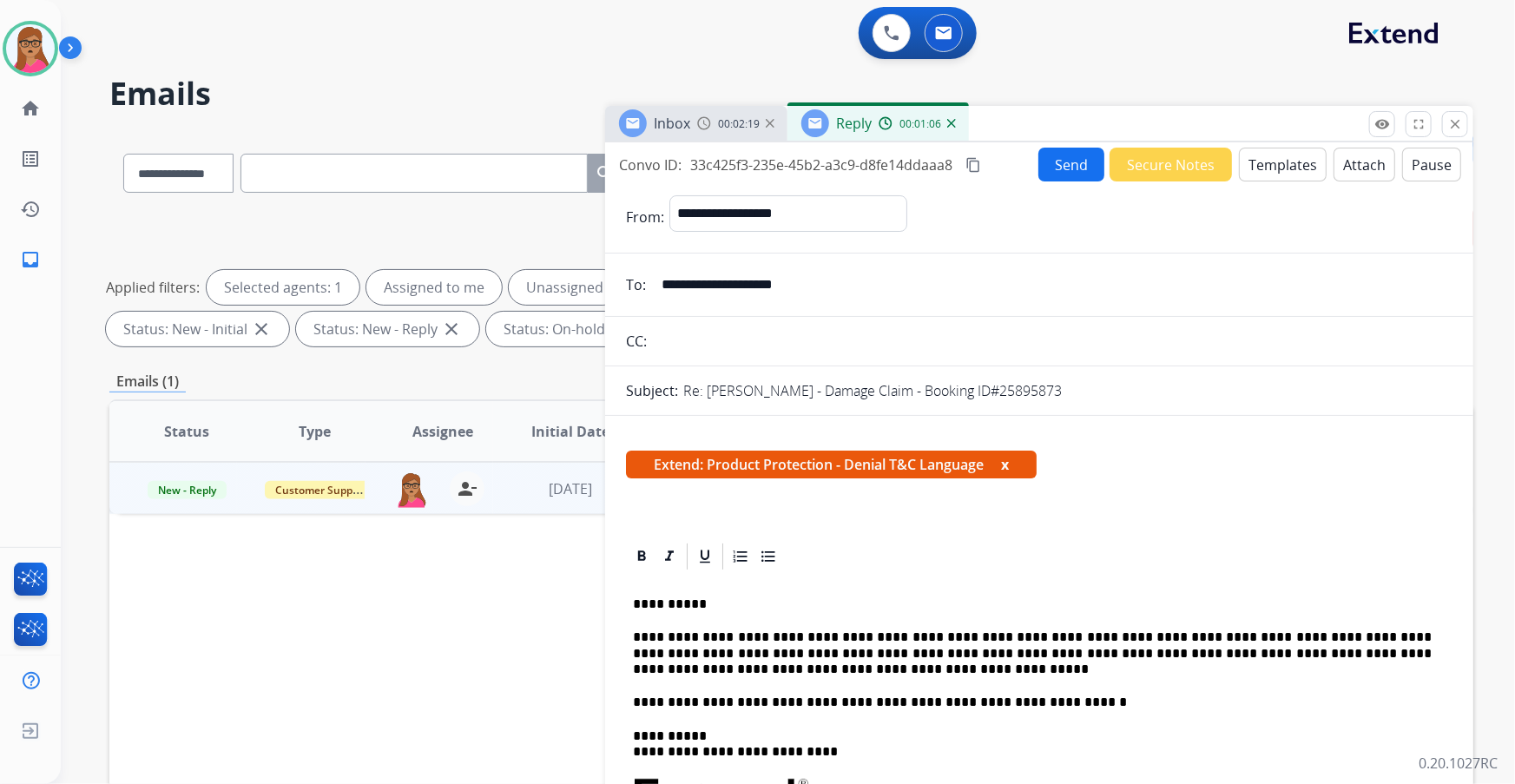
click at [996, 160] on button "Send" at bounding box center [1072, 164] width 66 height 34
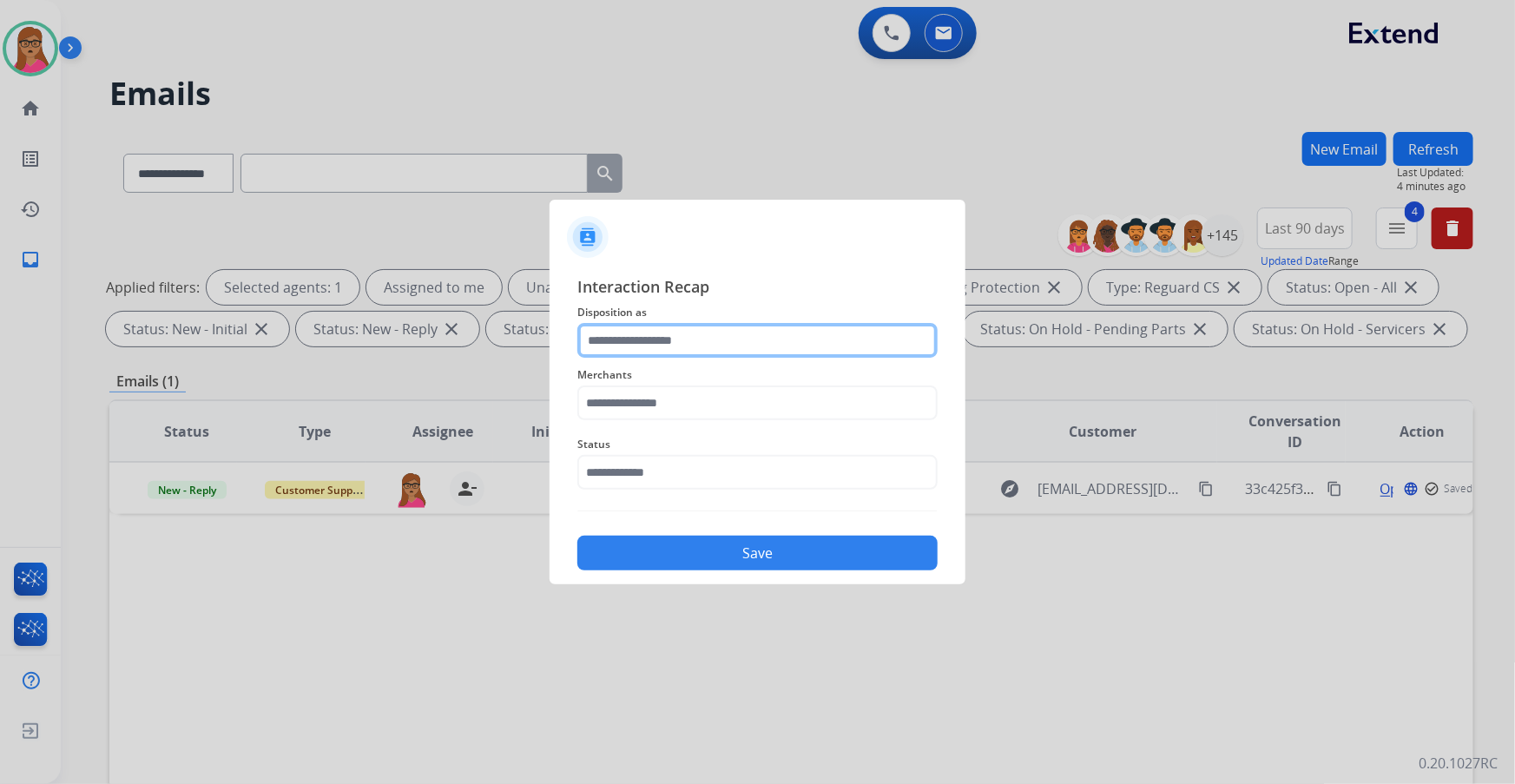
click at [695, 342] on input "text" at bounding box center [757, 340] width 361 height 35
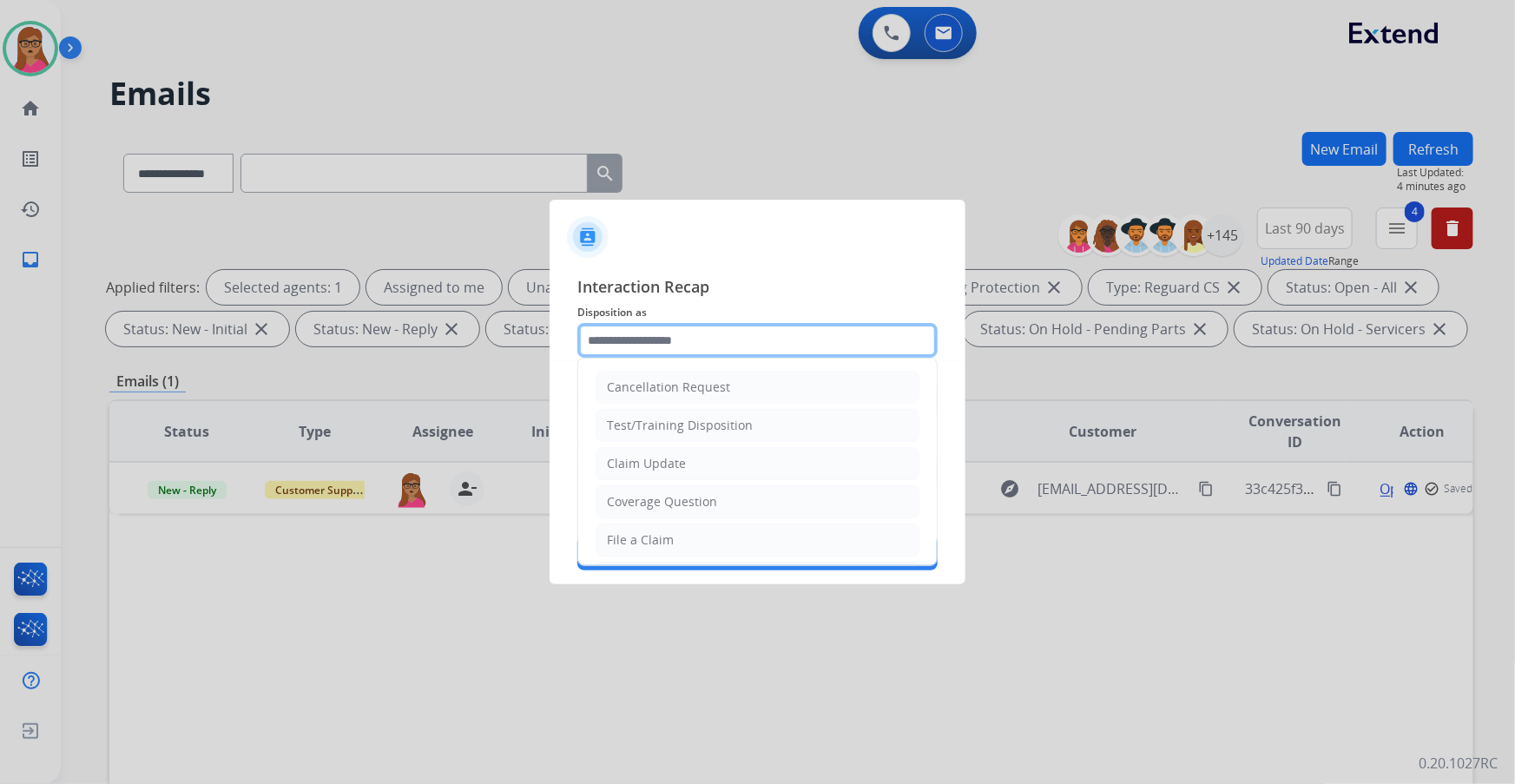
scroll to position [268, 0]
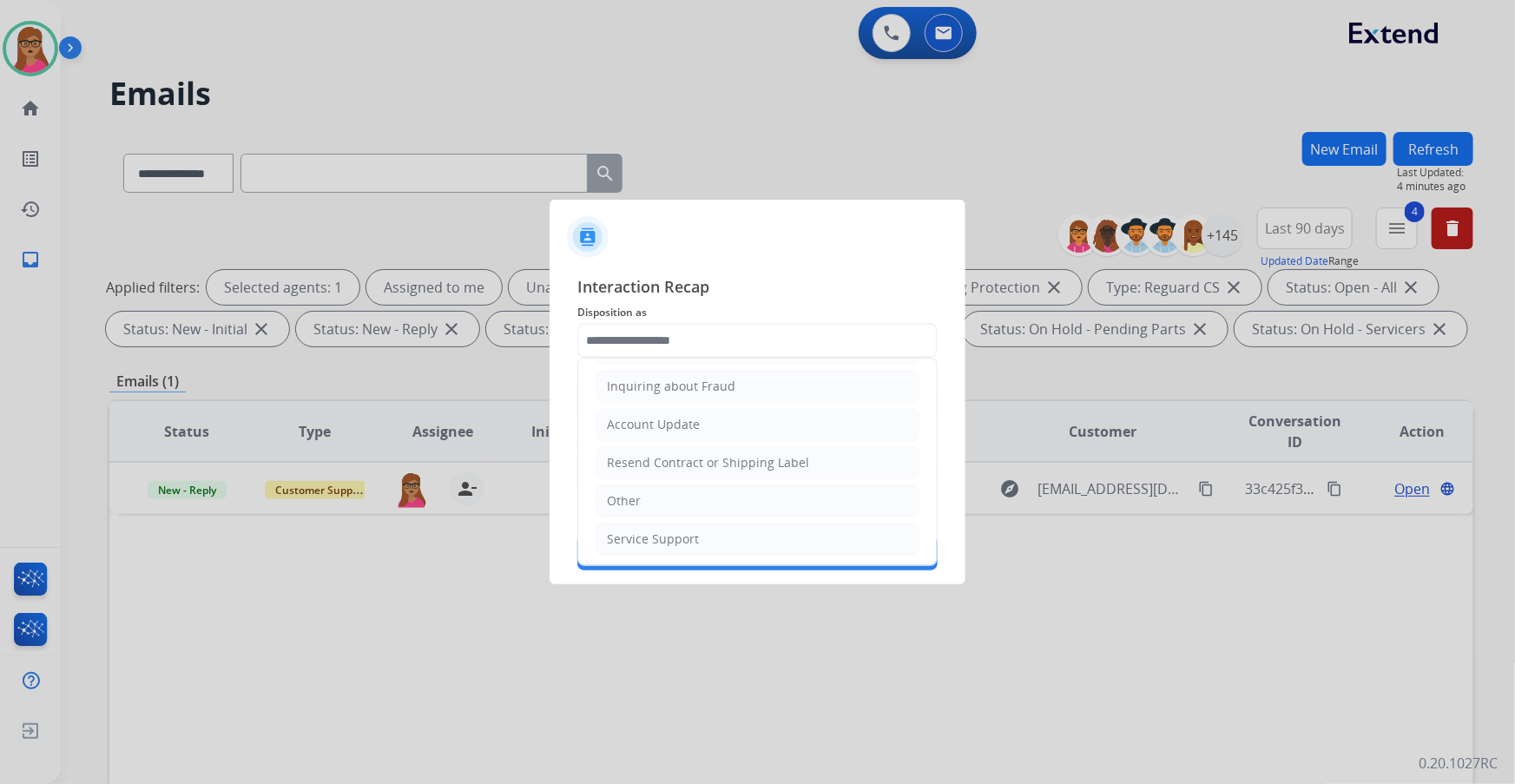
drag, startPoint x: 641, startPoint y: 502, endPoint x: 641, endPoint y: 417, distance: 85.0
click at [641, 447] on li "Other" at bounding box center [757, 501] width 324 height 33
type input "*****"
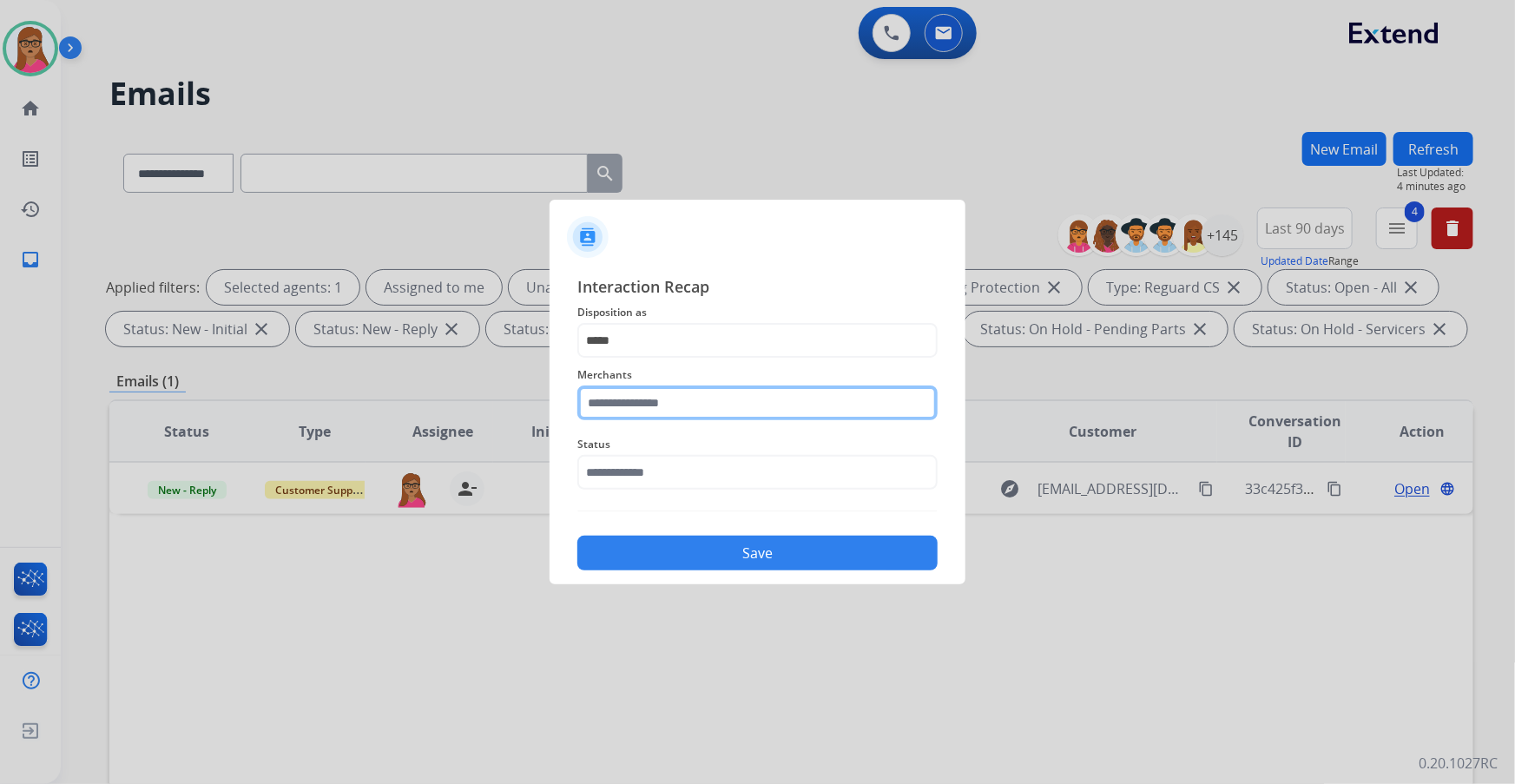
click at [644, 407] on input "text" at bounding box center [757, 403] width 361 height 35
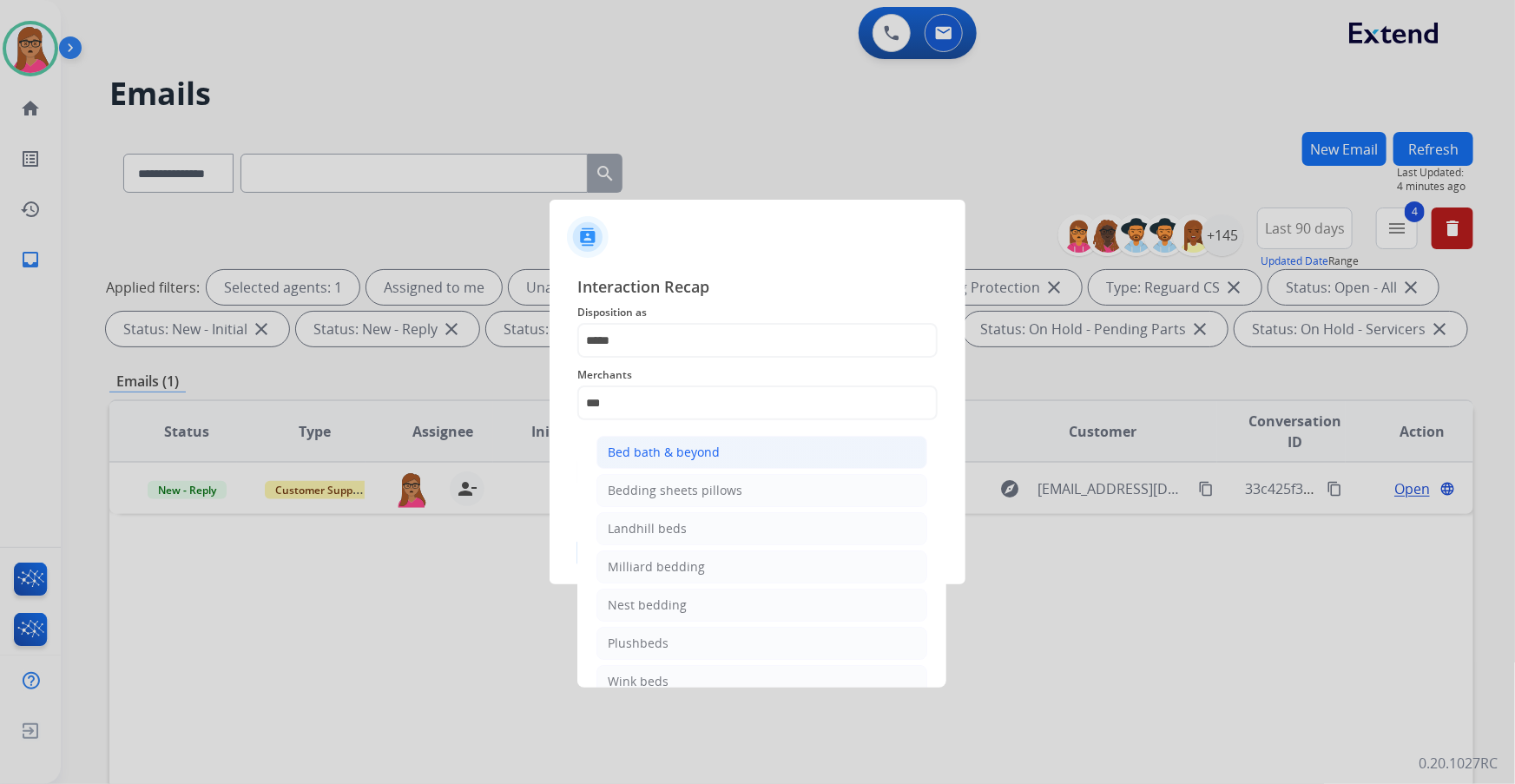
click at [651, 447] on div "Bed bath & beyond" at bounding box center [664, 453] width 112 height 17
type input "**********"
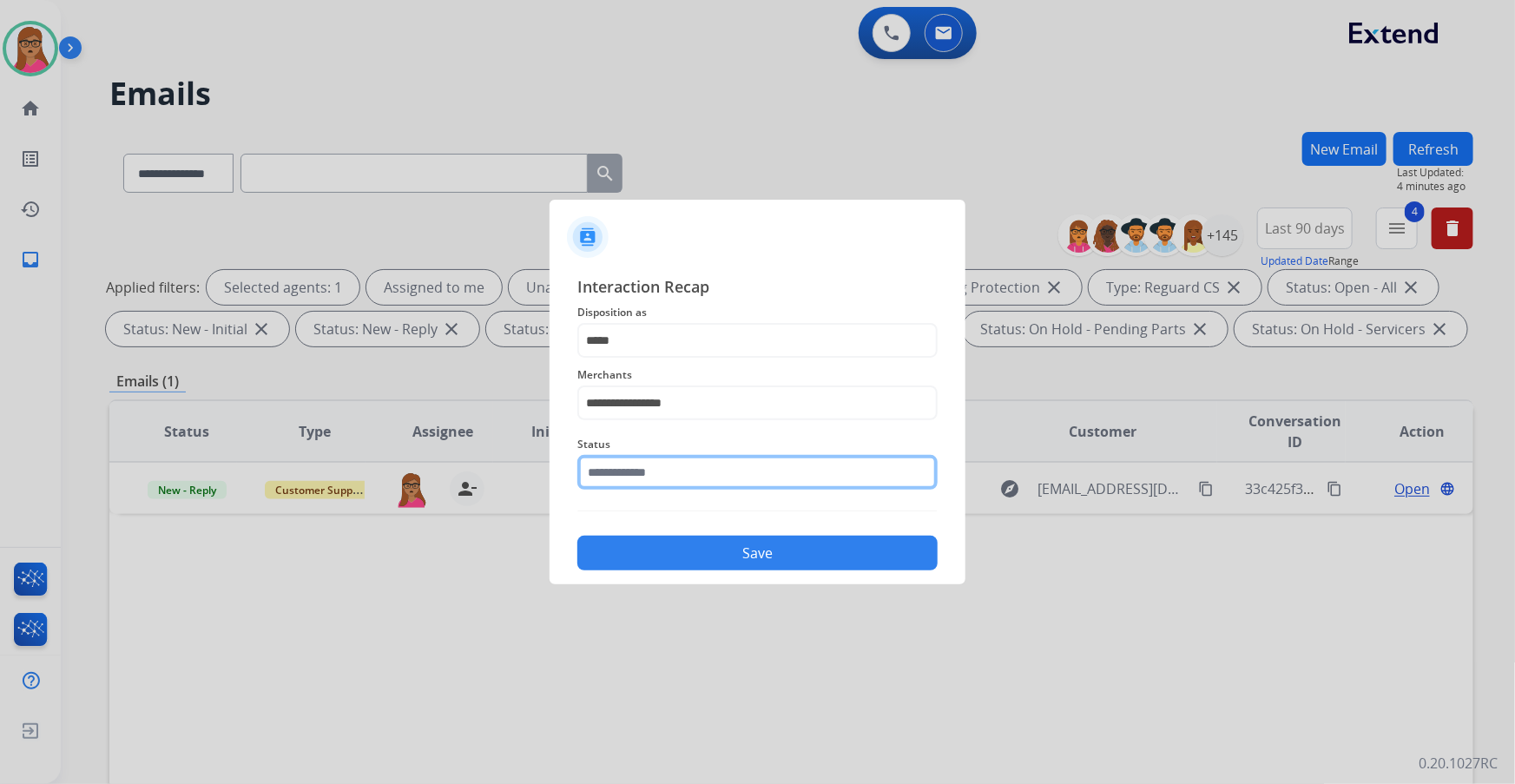
click at [630, 447] on input "text" at bounding box center [757, 472] width 361 height 35
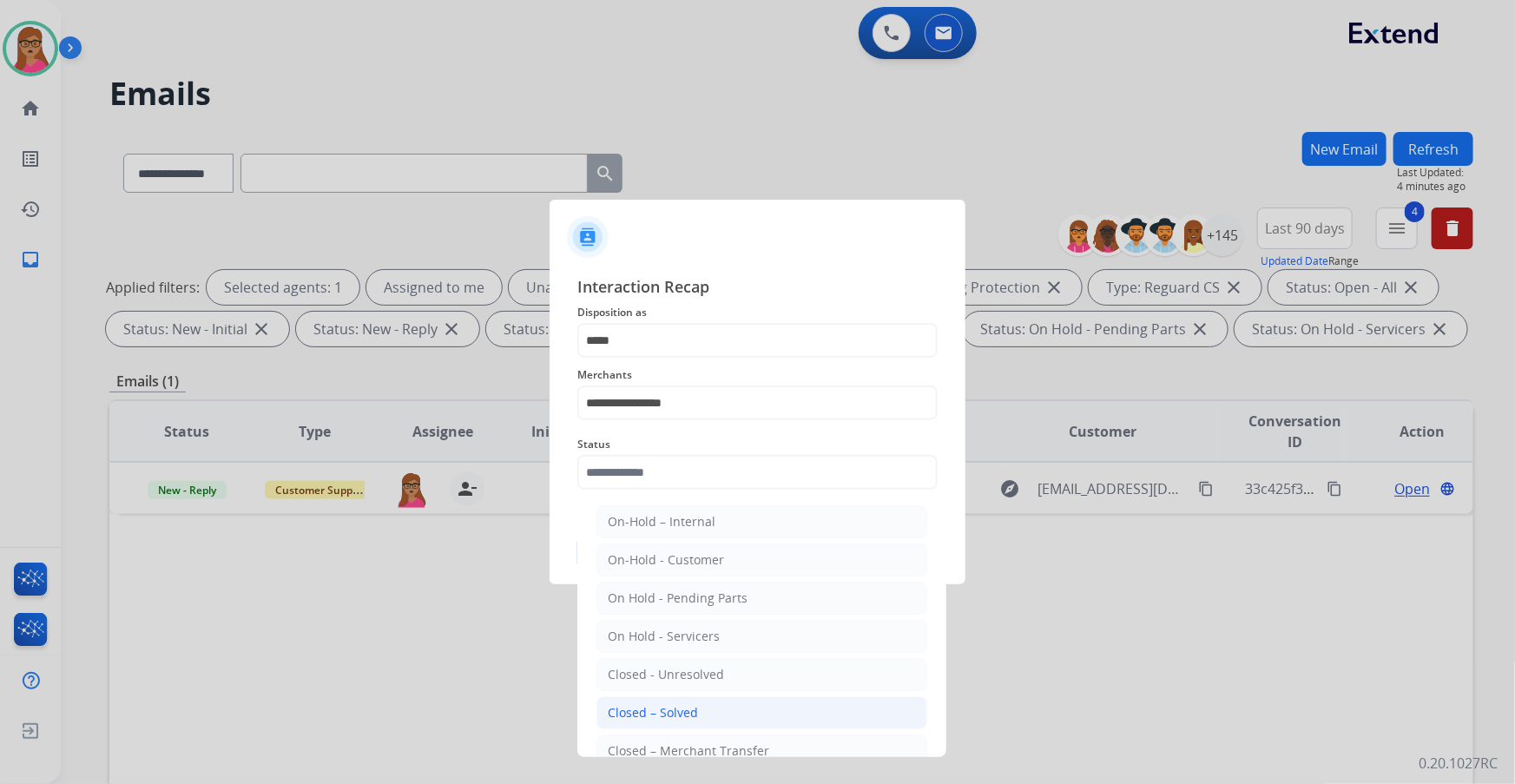
click at [686, 447] on div "Closed – Solved" at bounding box center [653, 713] width 90 height 17
type input "**********"
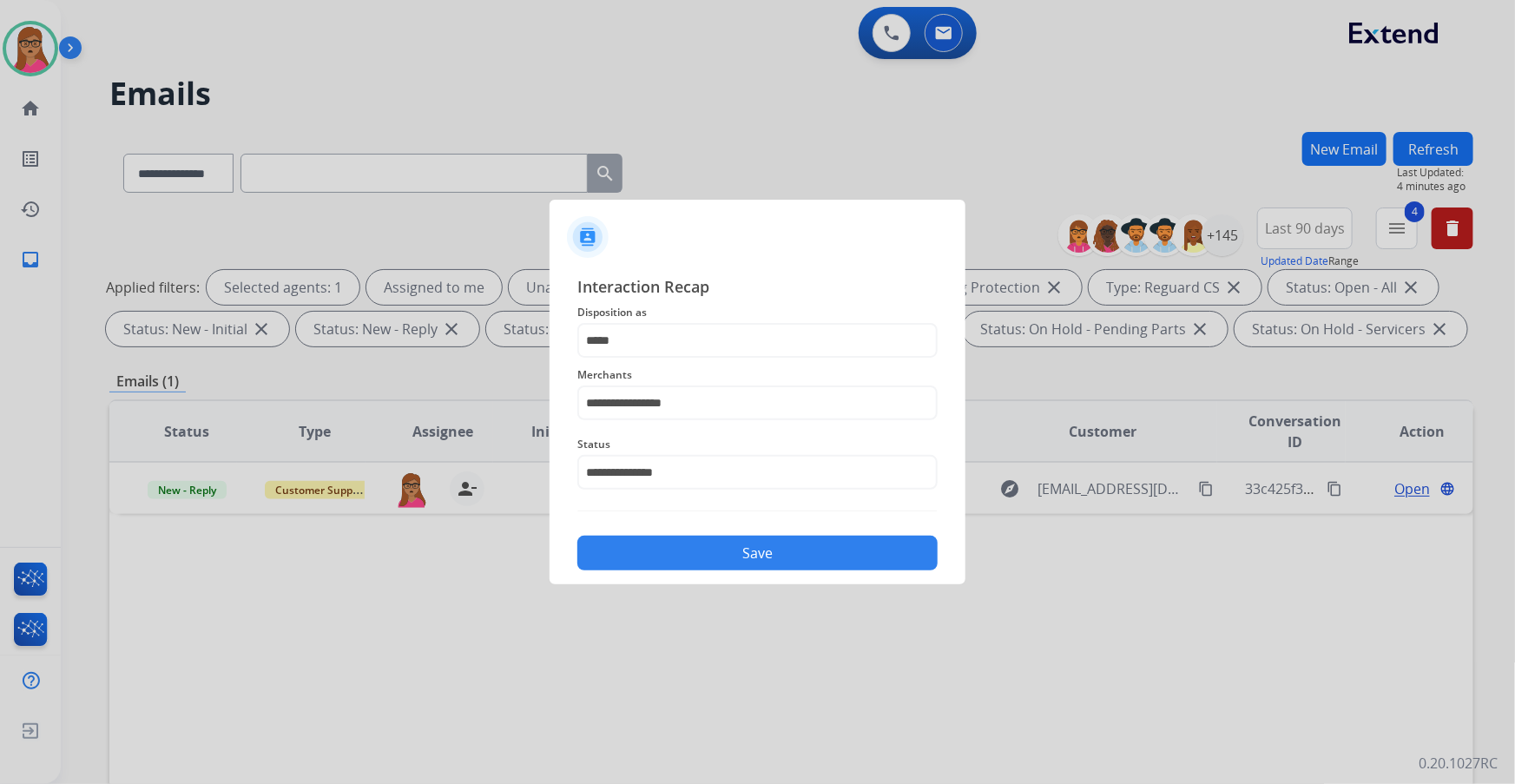
click at [764, 447] on button "Save" at bounding box center [757, 553] width 361 height 35
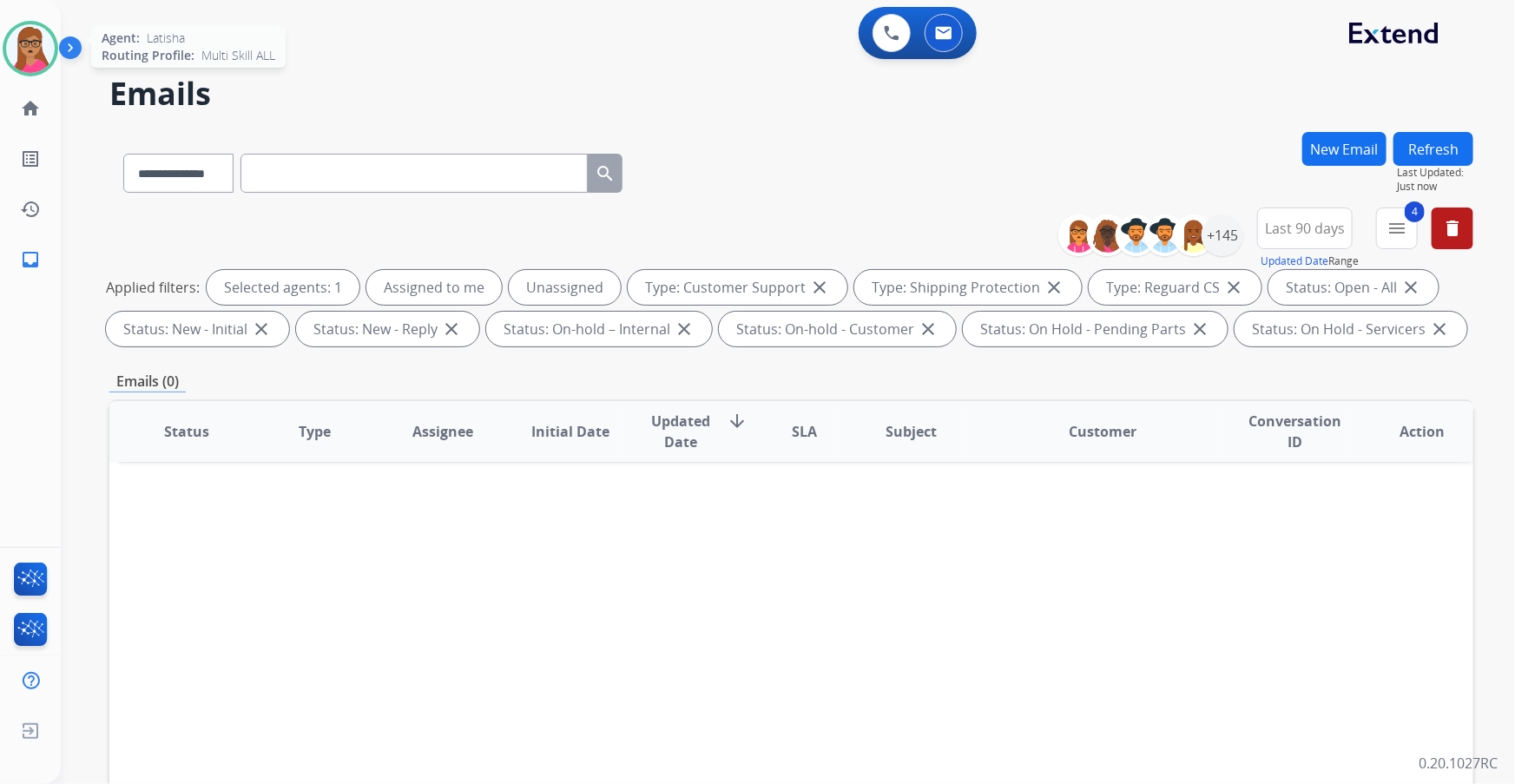
click at [39, 58] on img at bounding box center [30, 49] width 49 height 49
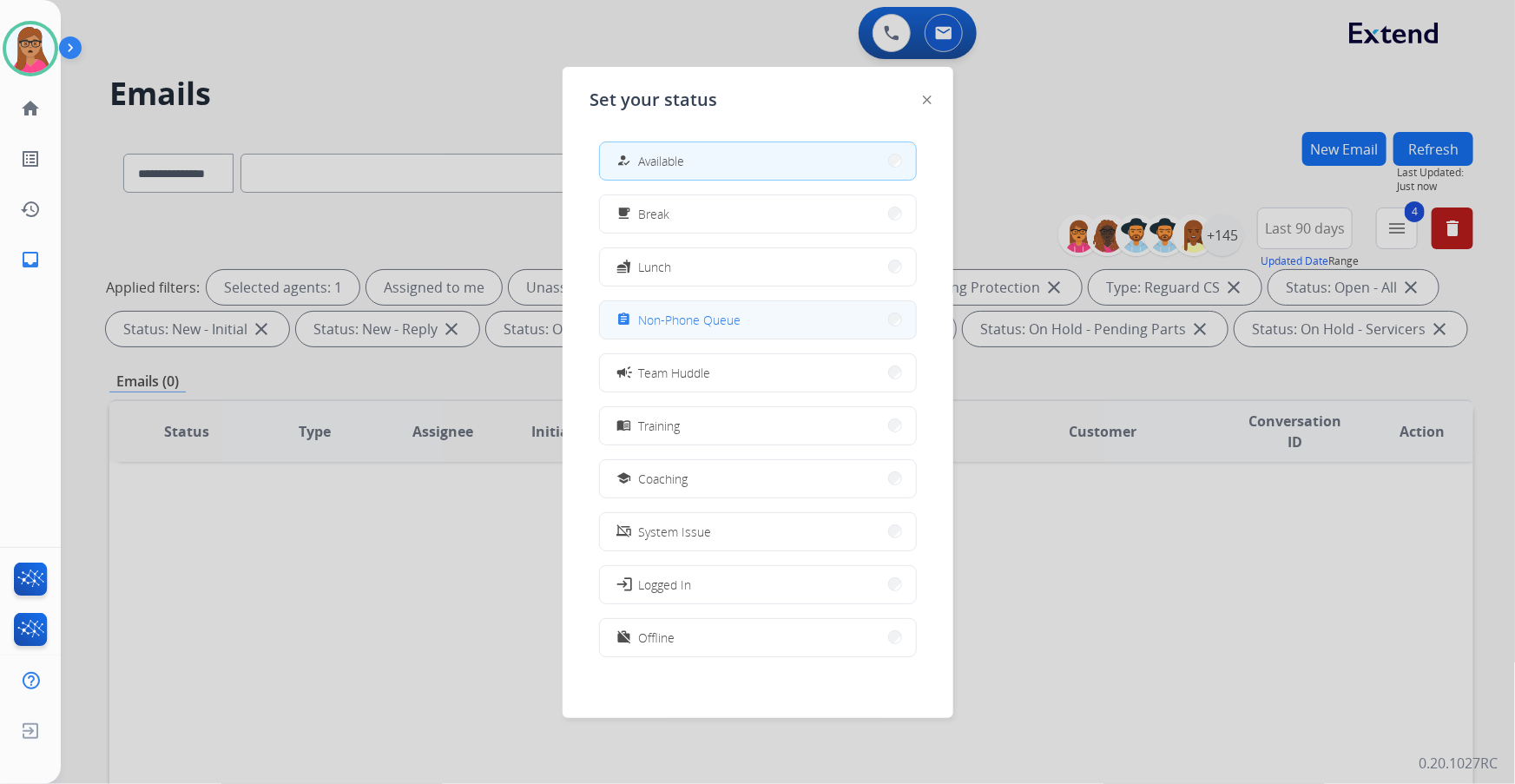
click at [721, 322] on span "Non-Phone Queue" at bounding box center [690, 320] width 102 height 18
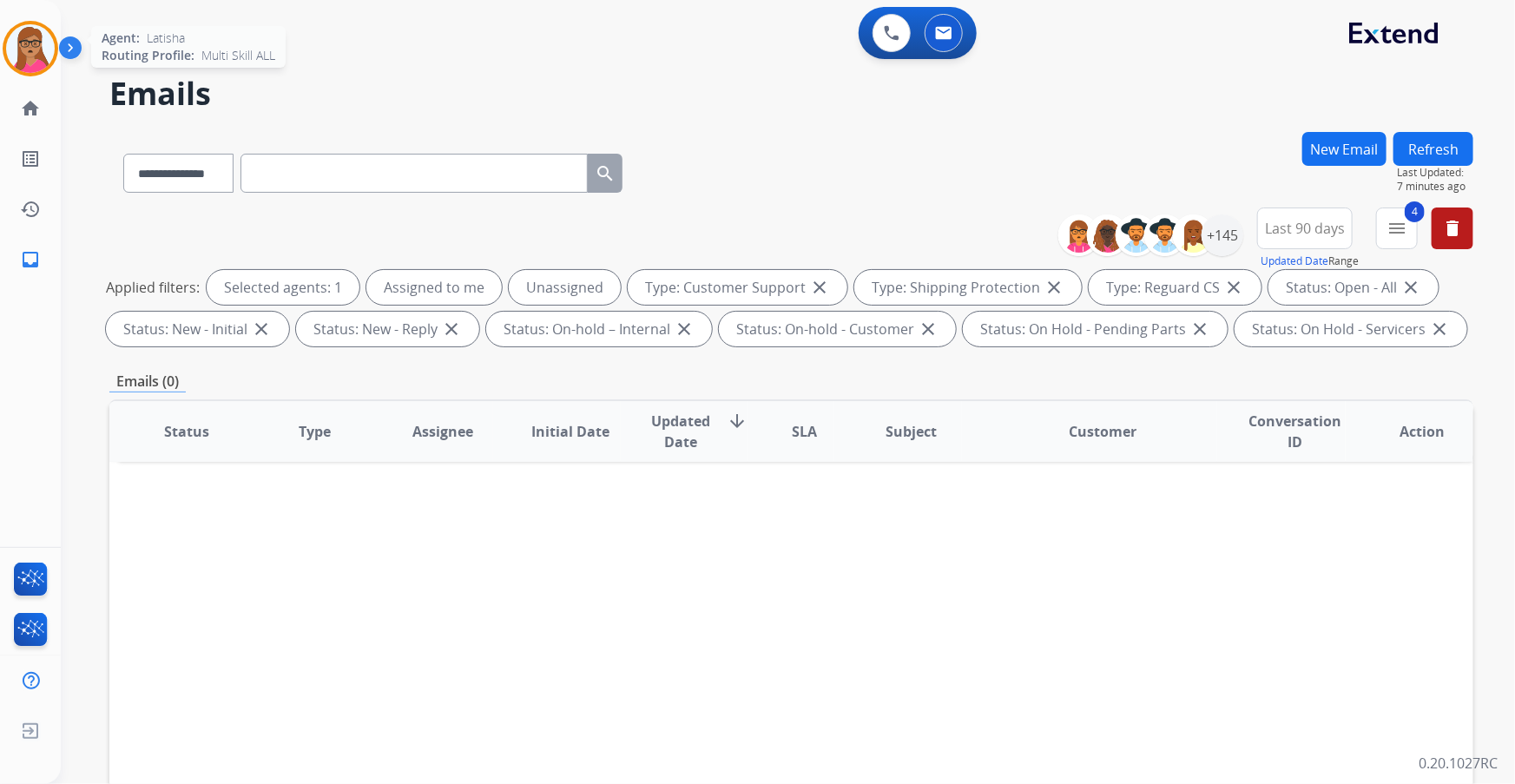
click at [18, 52] on img at bounding box center [30, 49] width 49 height 49
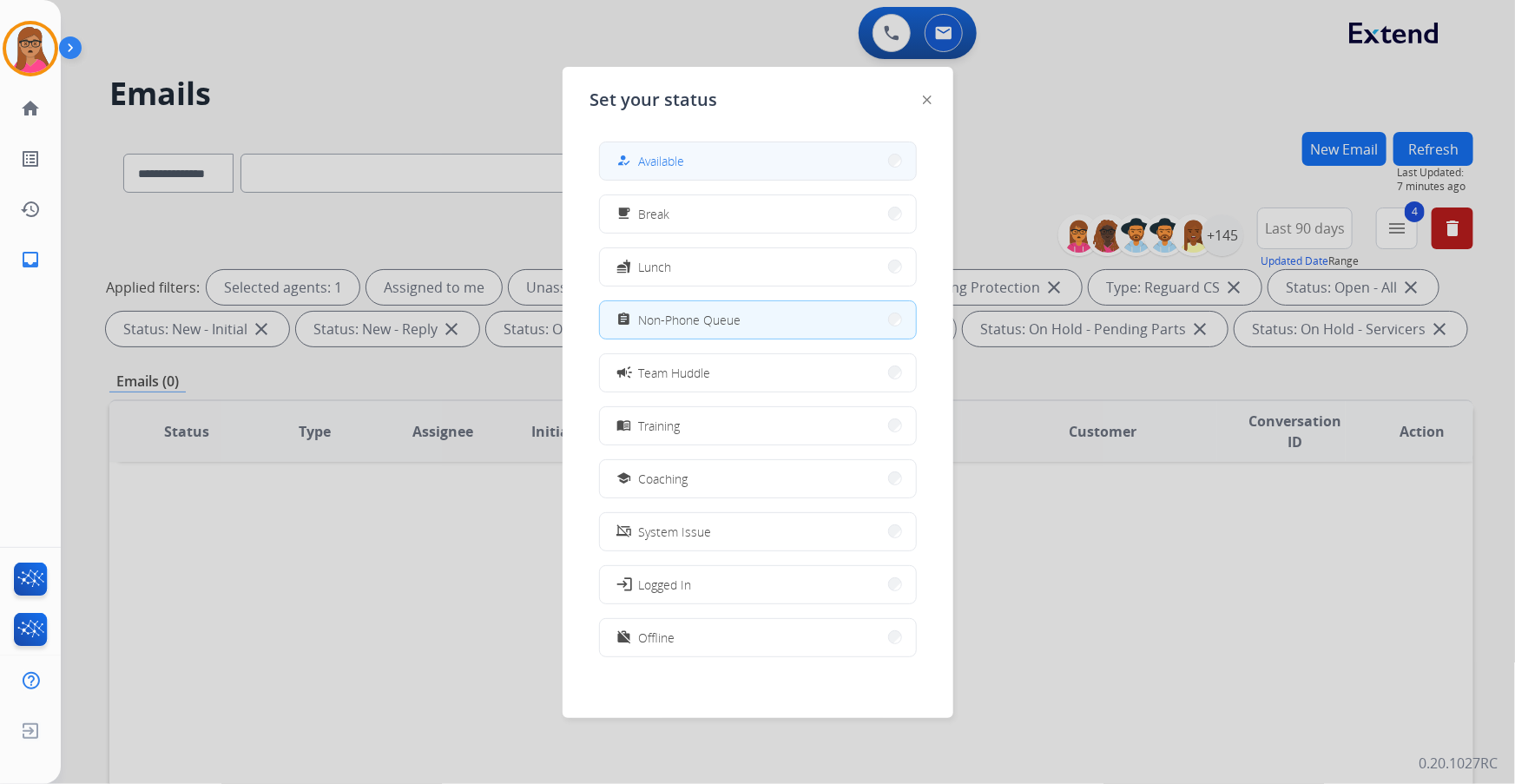
click at [739, 156] on button "how_to_reg Available" at bounding box center [758, 161] width 316 height 37
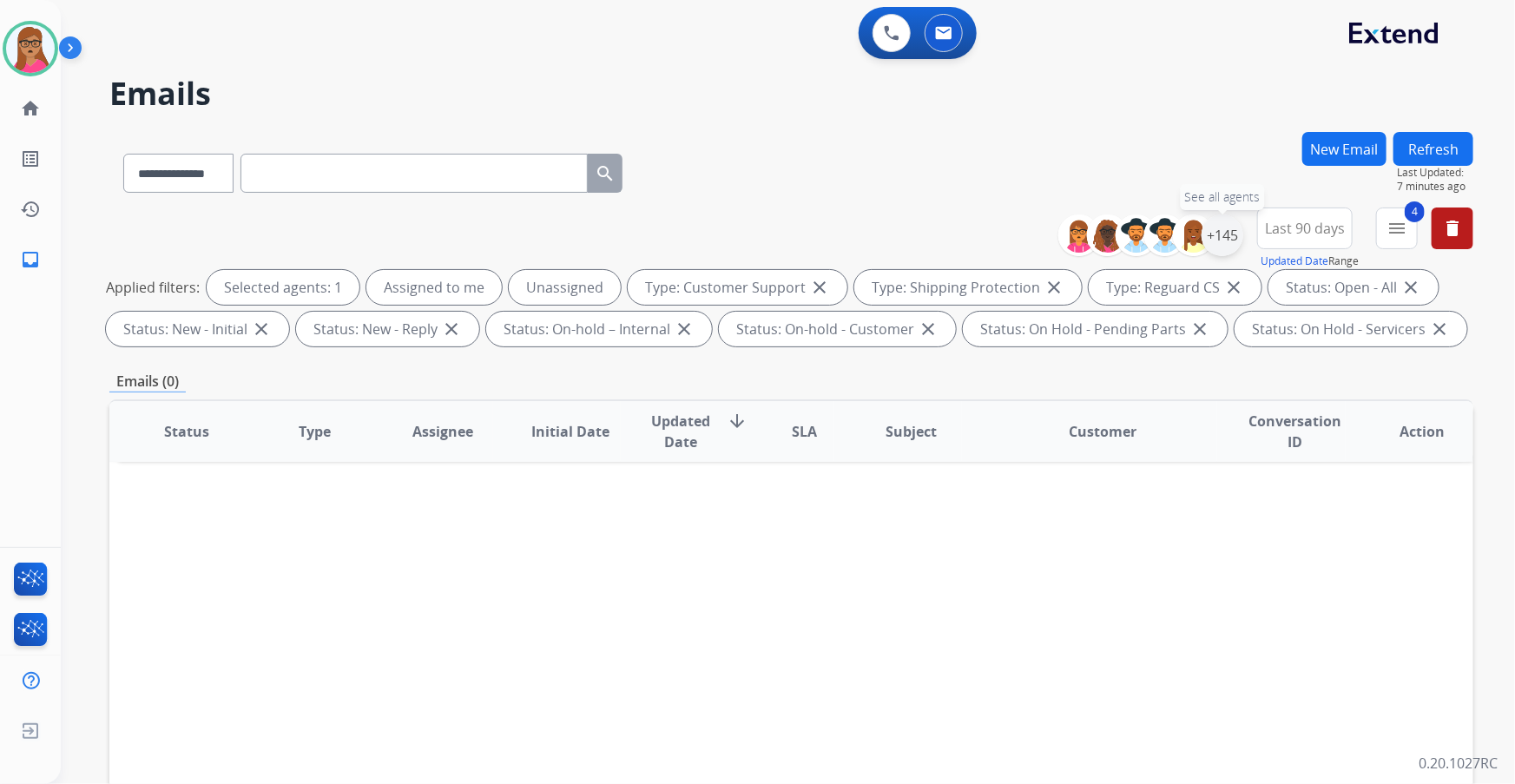
click at [996, 246] on div "+145" at bounding box center [1222, 235] width 42 height 42
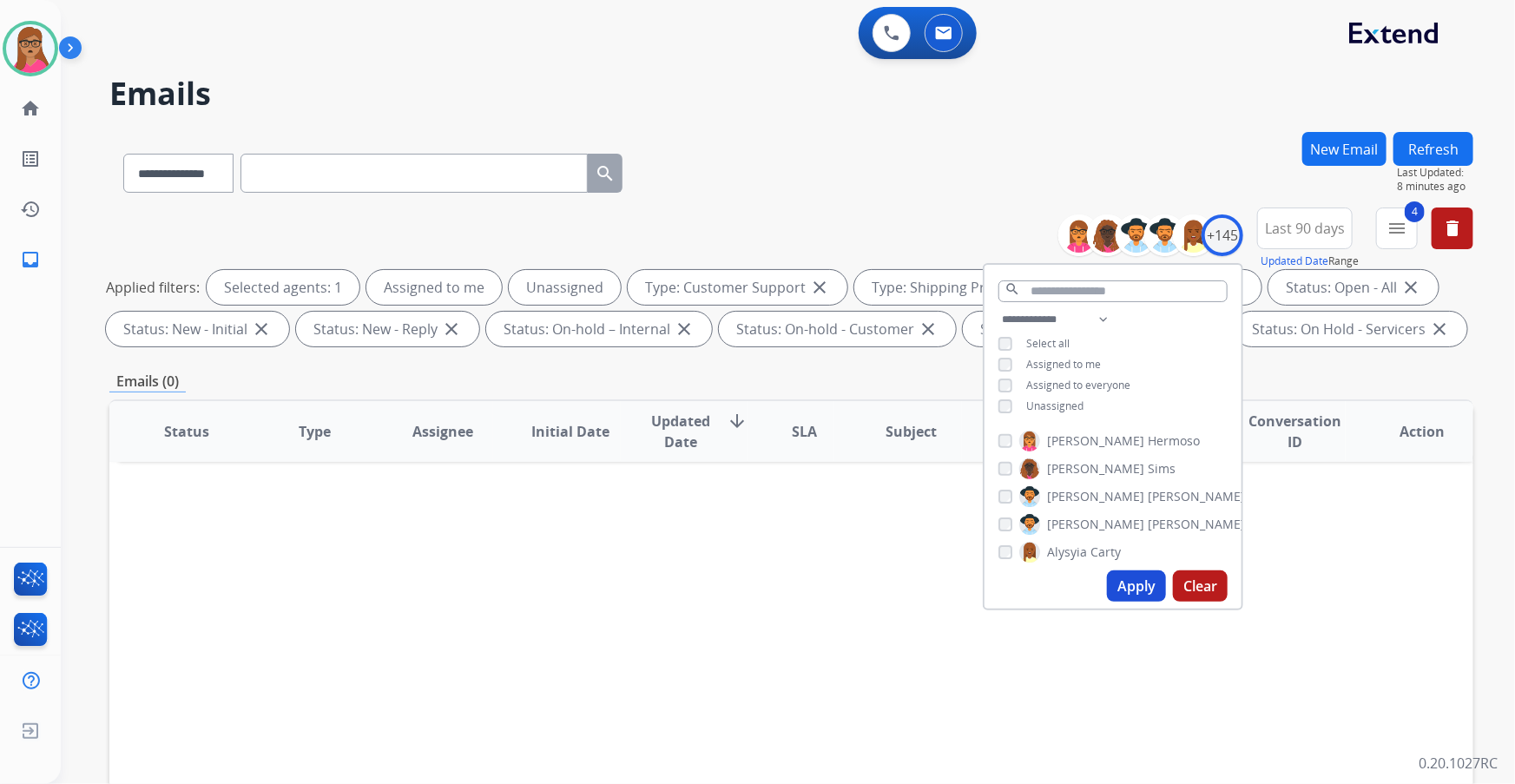
click at [996, 447] on button "Apply" at bounding box center [1136, 586] width 59 height 31
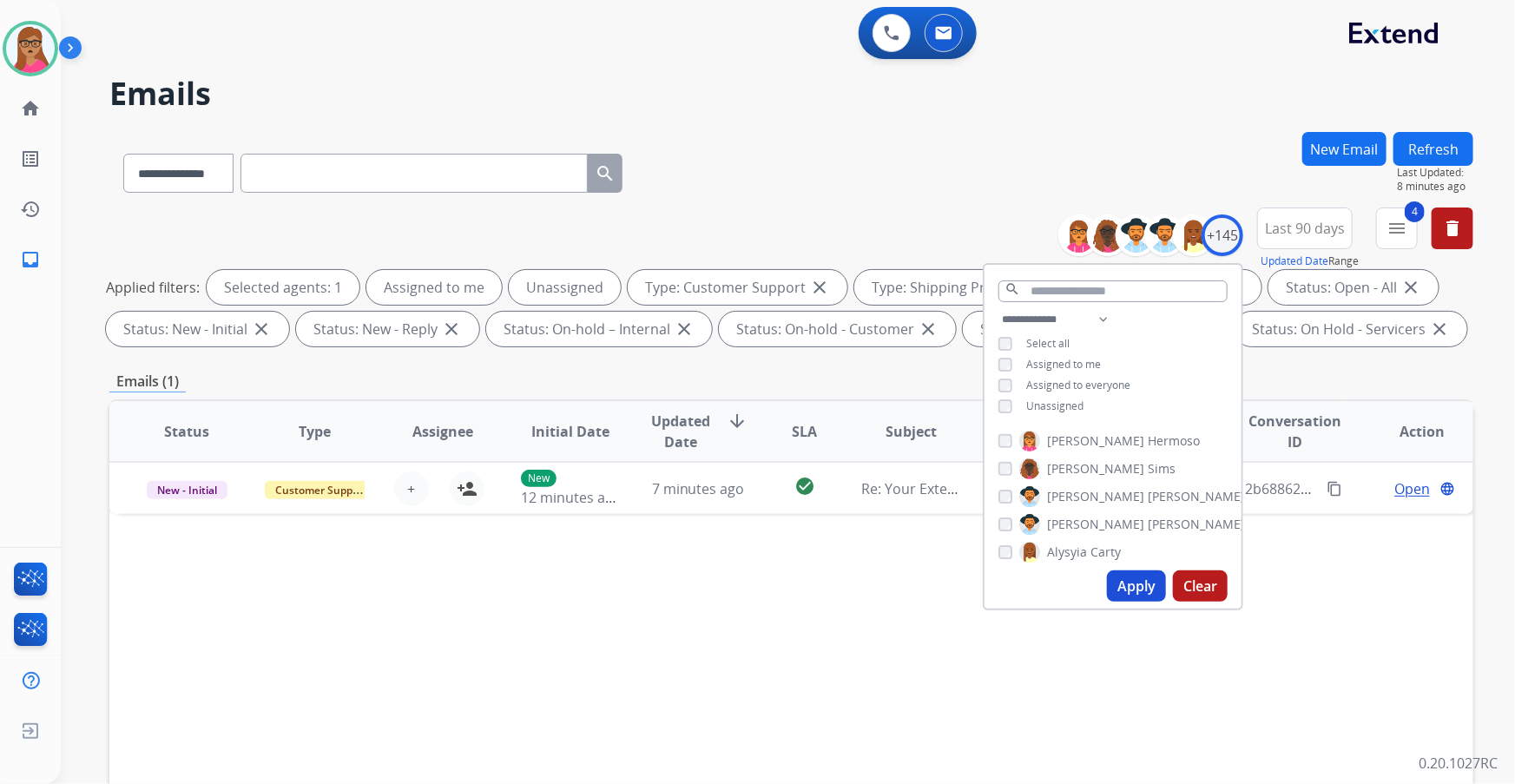
drag, startPoint x: 661, startPoint y: 654, endPoint x: 237, endPoint y: 542, distance: 438.5
click at [654, 447] on div "Status Type Assignee Initial Date Updated Date arrow_downward SLA Subject Custo…" at bounding box center [792, 690] width 1364 height 582
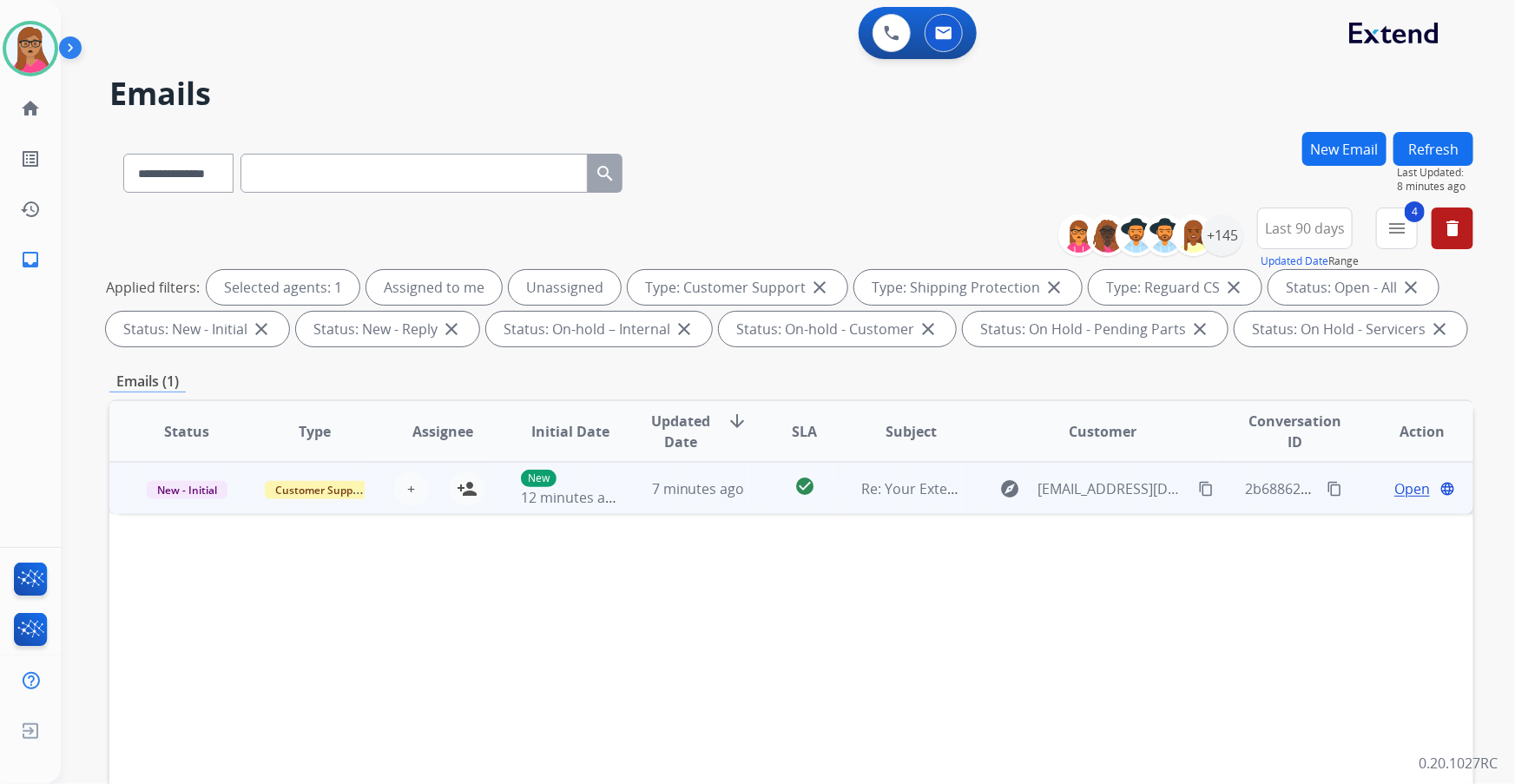
click at [166, 447] on td "New - Initial" at bounding box center [173, 488] width 127 height 52
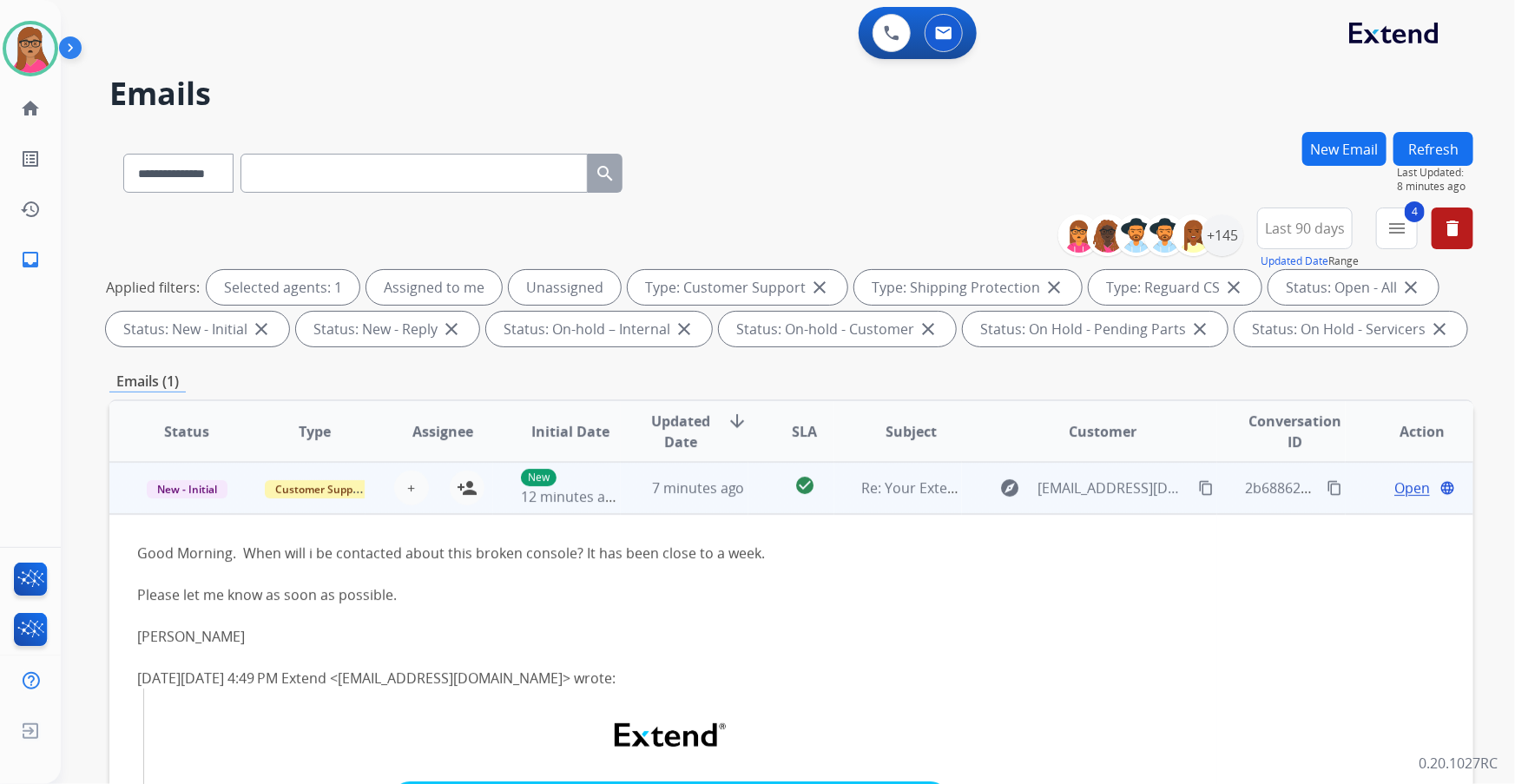
scroll to position [0, 0]
click at [192, 447] on td "New - Initial" at bounding box center [173, 488] width 127 height 52
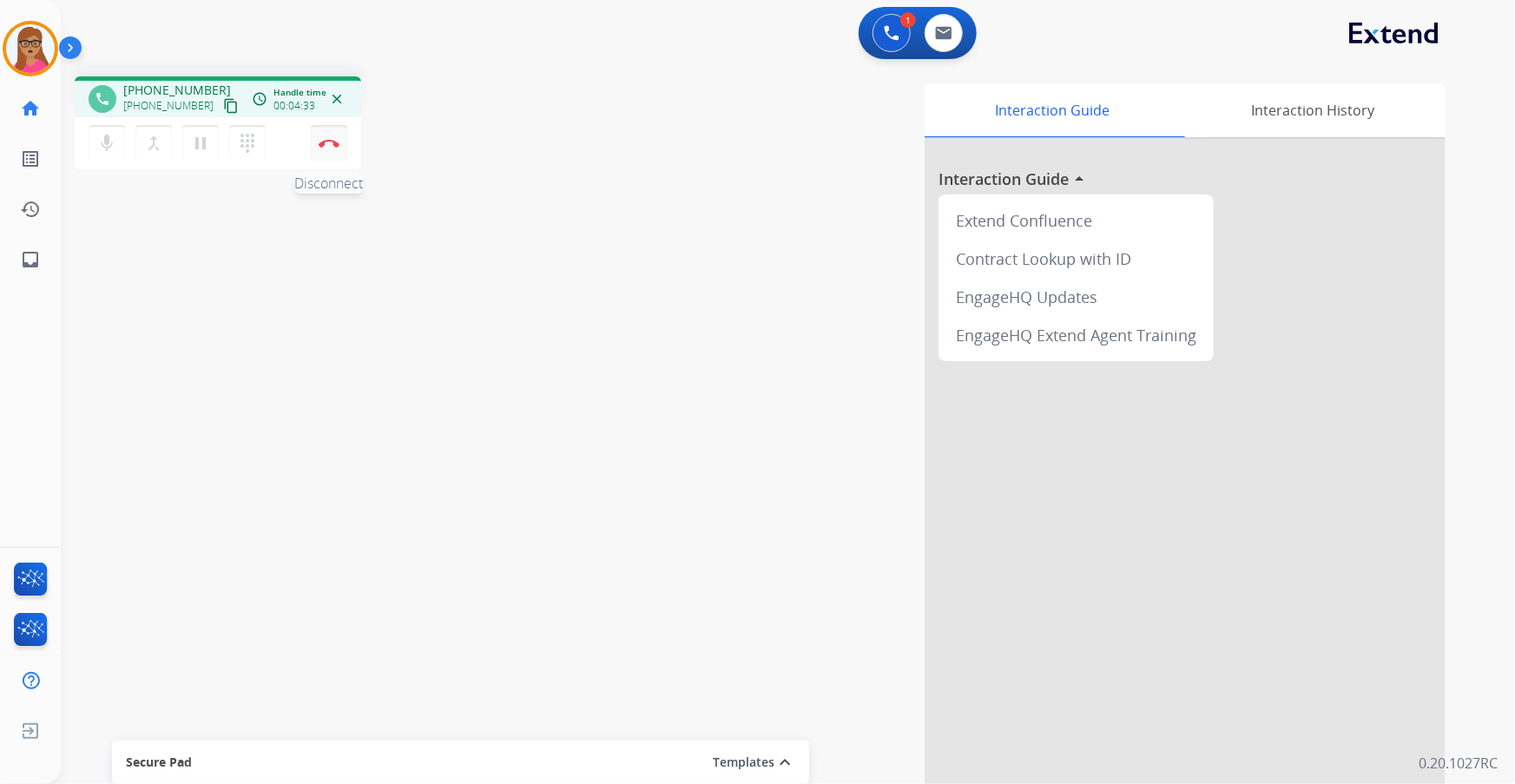
click at [339, 153] on button "Disconnect" at bounding box center [329, 144] width 37 height 37
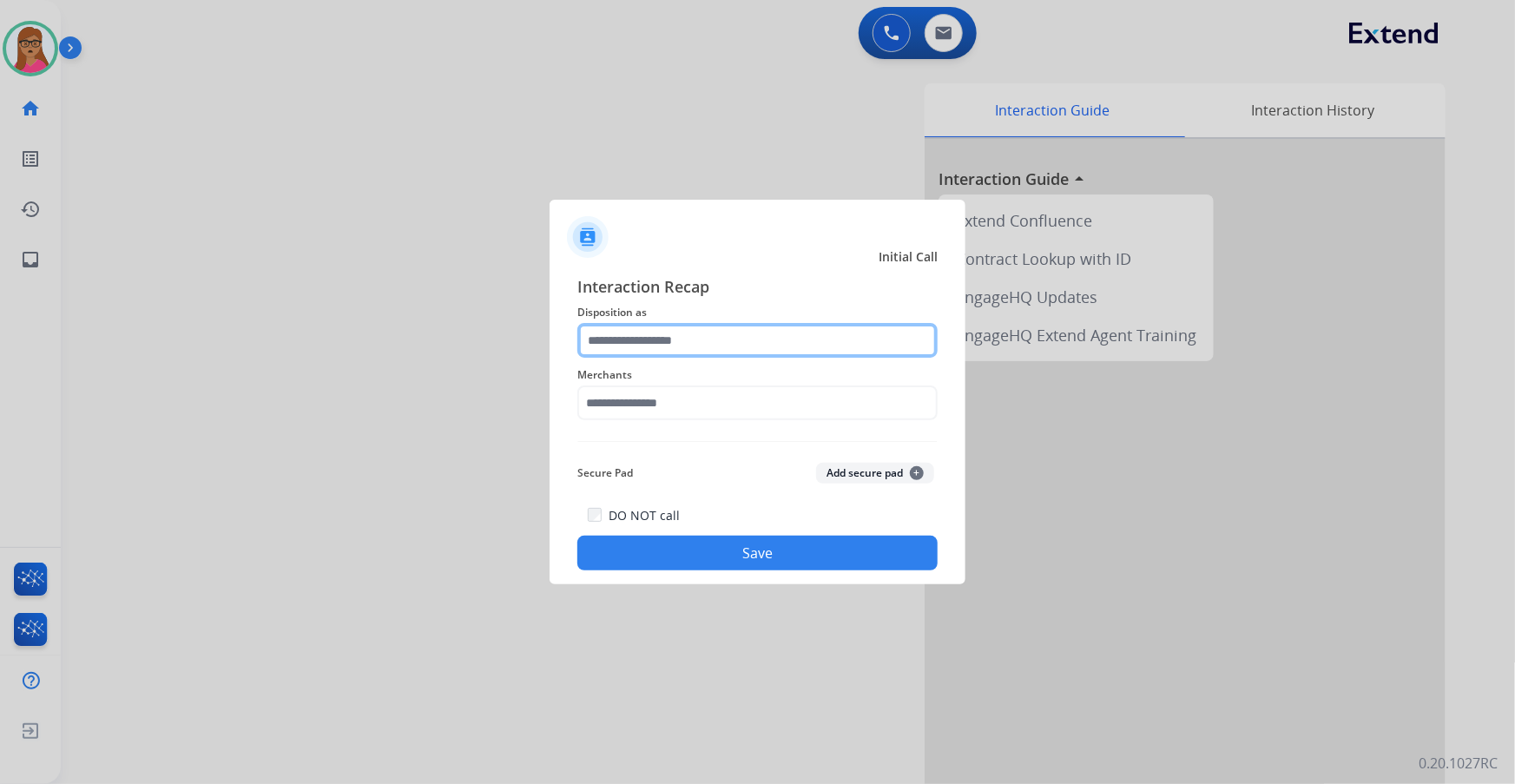
drag, startPoint x: 682, startPoint y: 335, endPoint x: 681, endPoint y: 344, distance: 9.1
click at [682, 336] on input "text" at bounding box center [757, 340] width 361 height 35
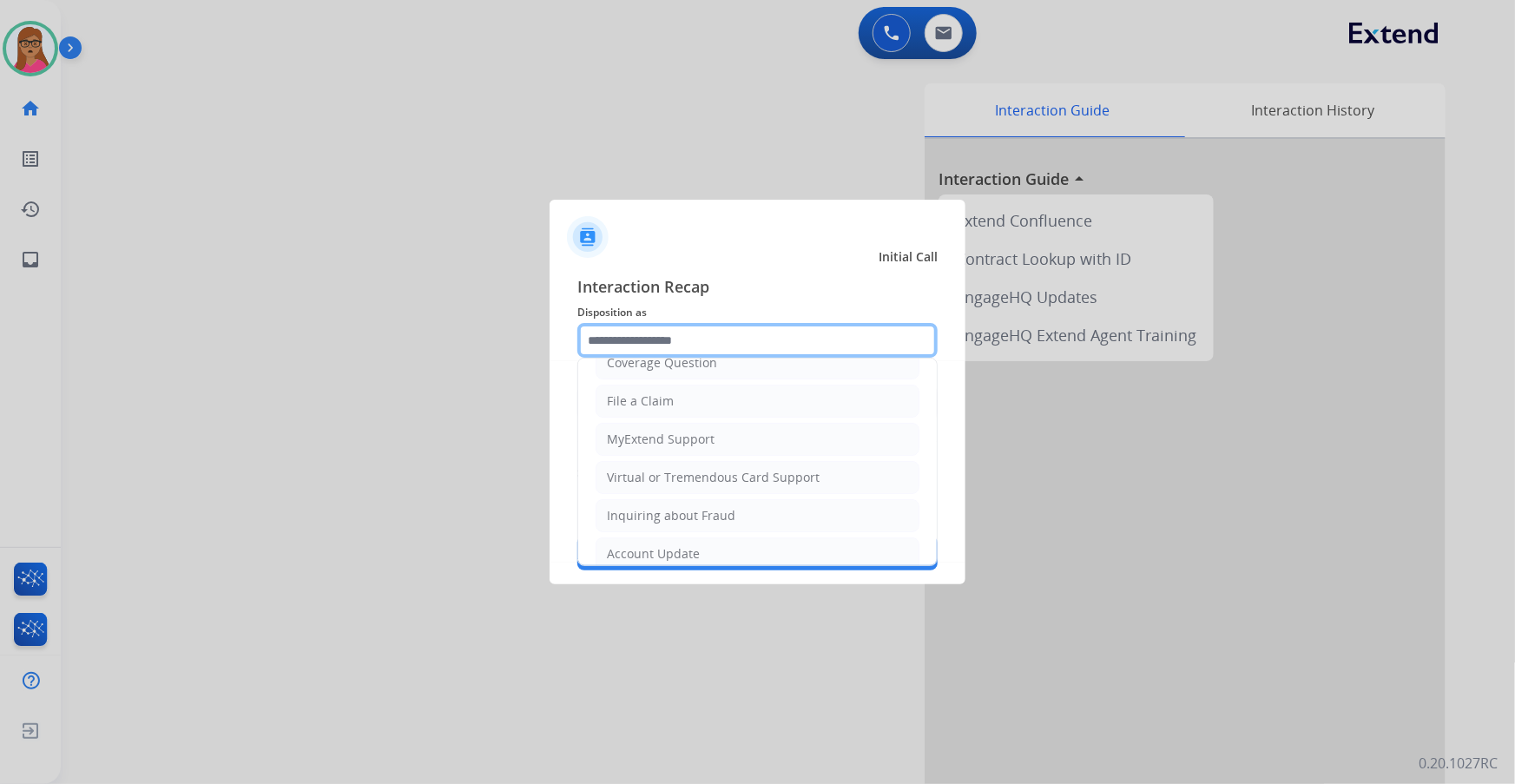
scroll to position [268, 0]
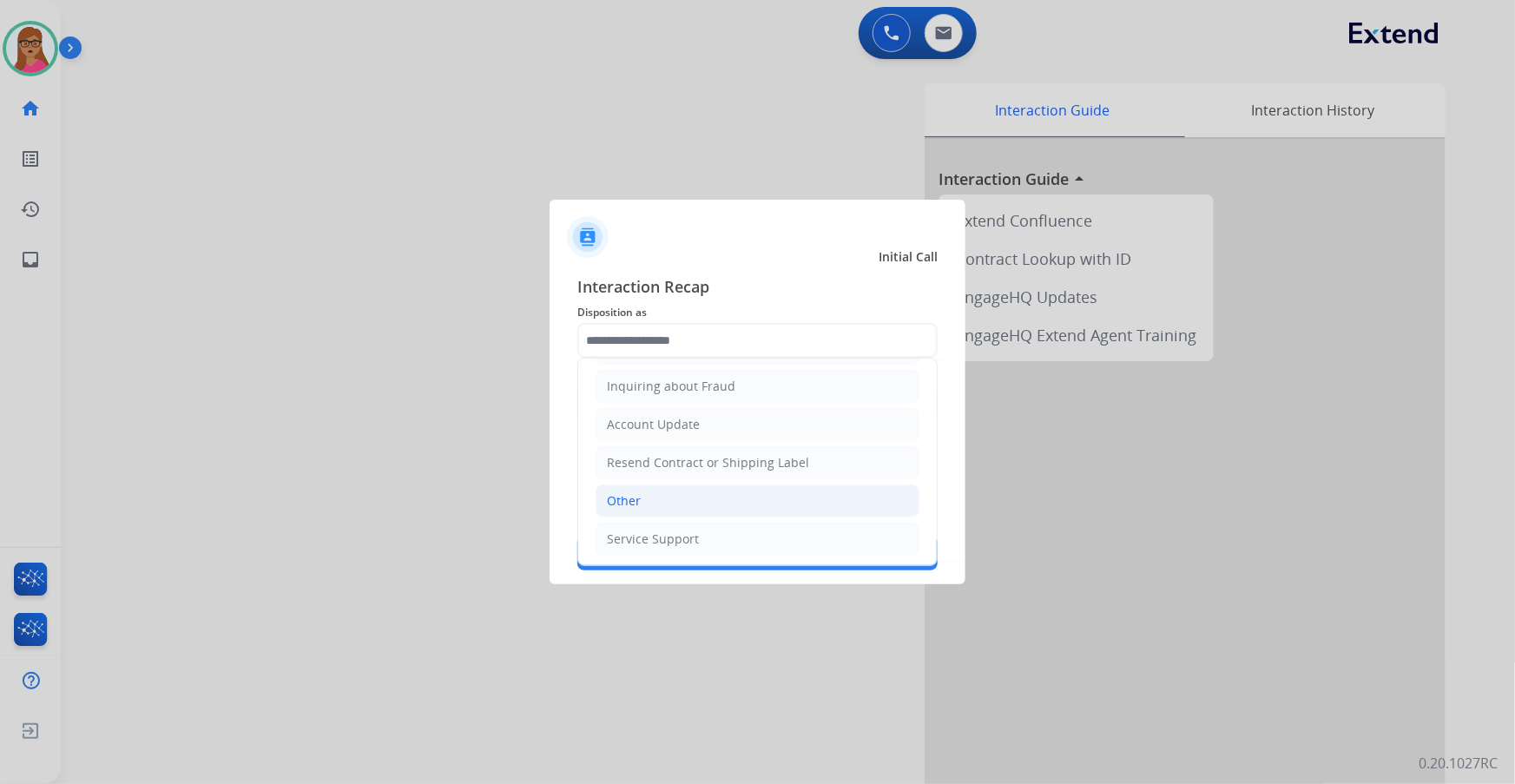
click at [641, 502] on li "Other" at bounding box center [757, 501] width 324 height 33
type input "*****"
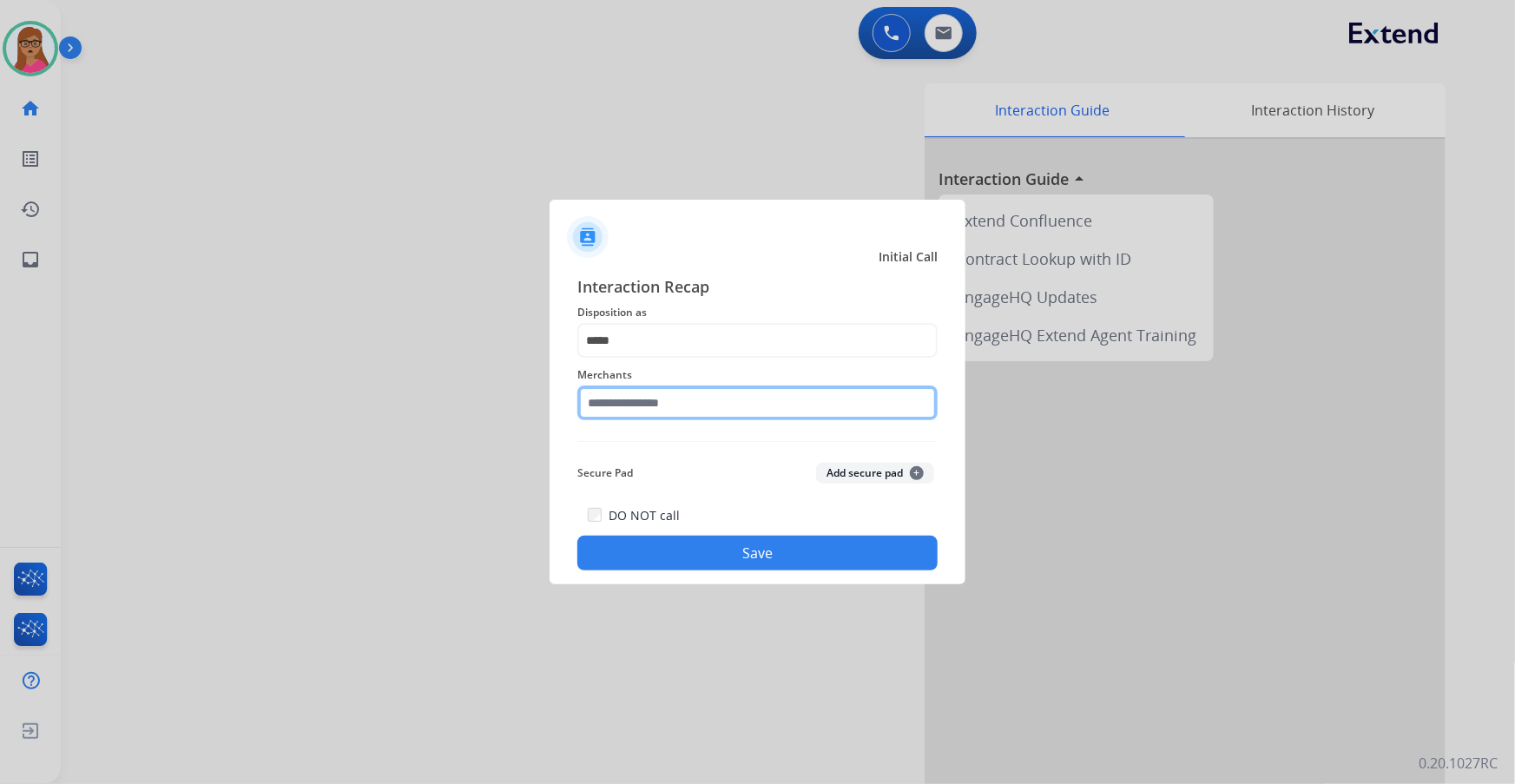
click at [654, 415] on input "text" at bounding box center [757, 403] width 361 height 35
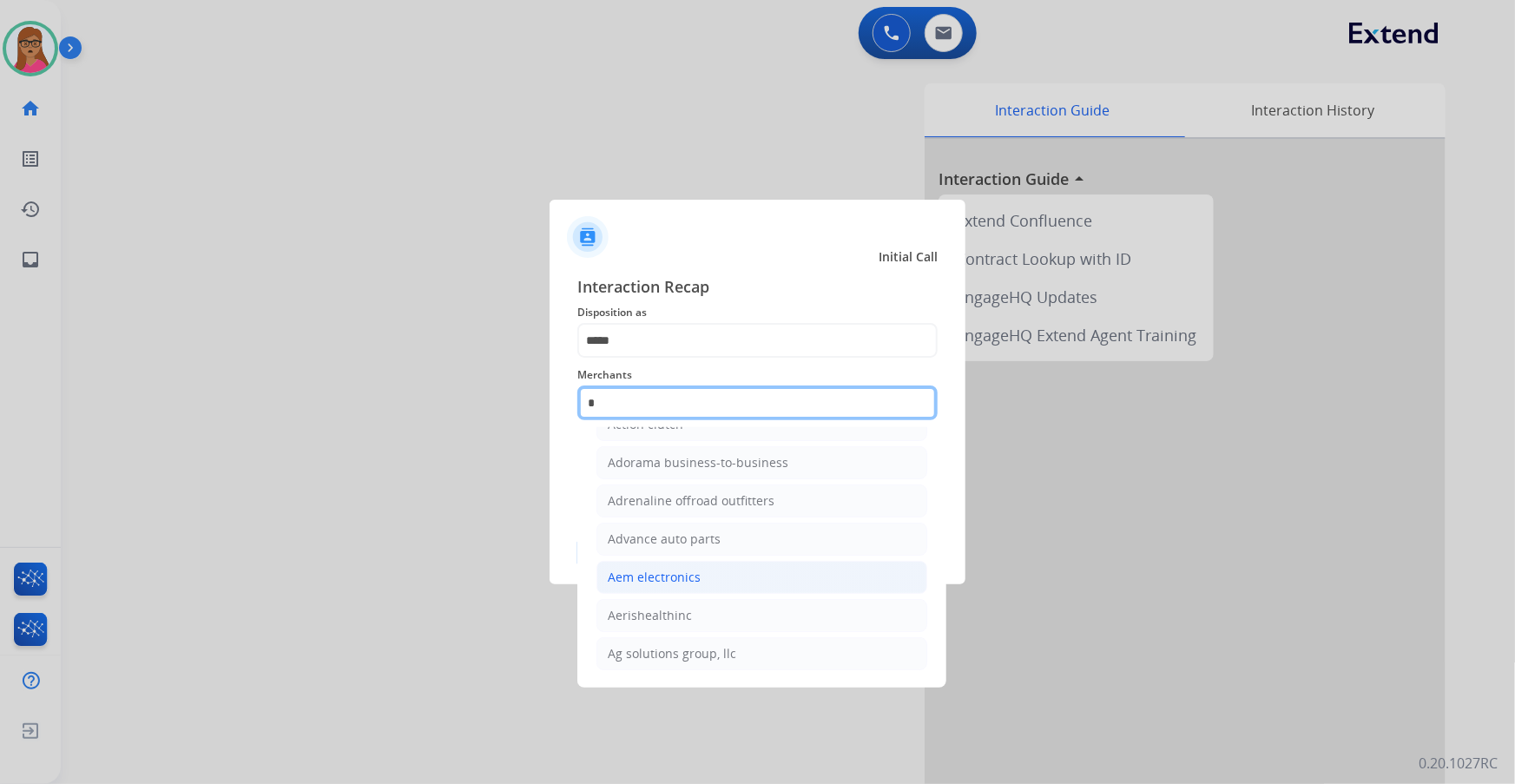
scroll to position [134, 0]
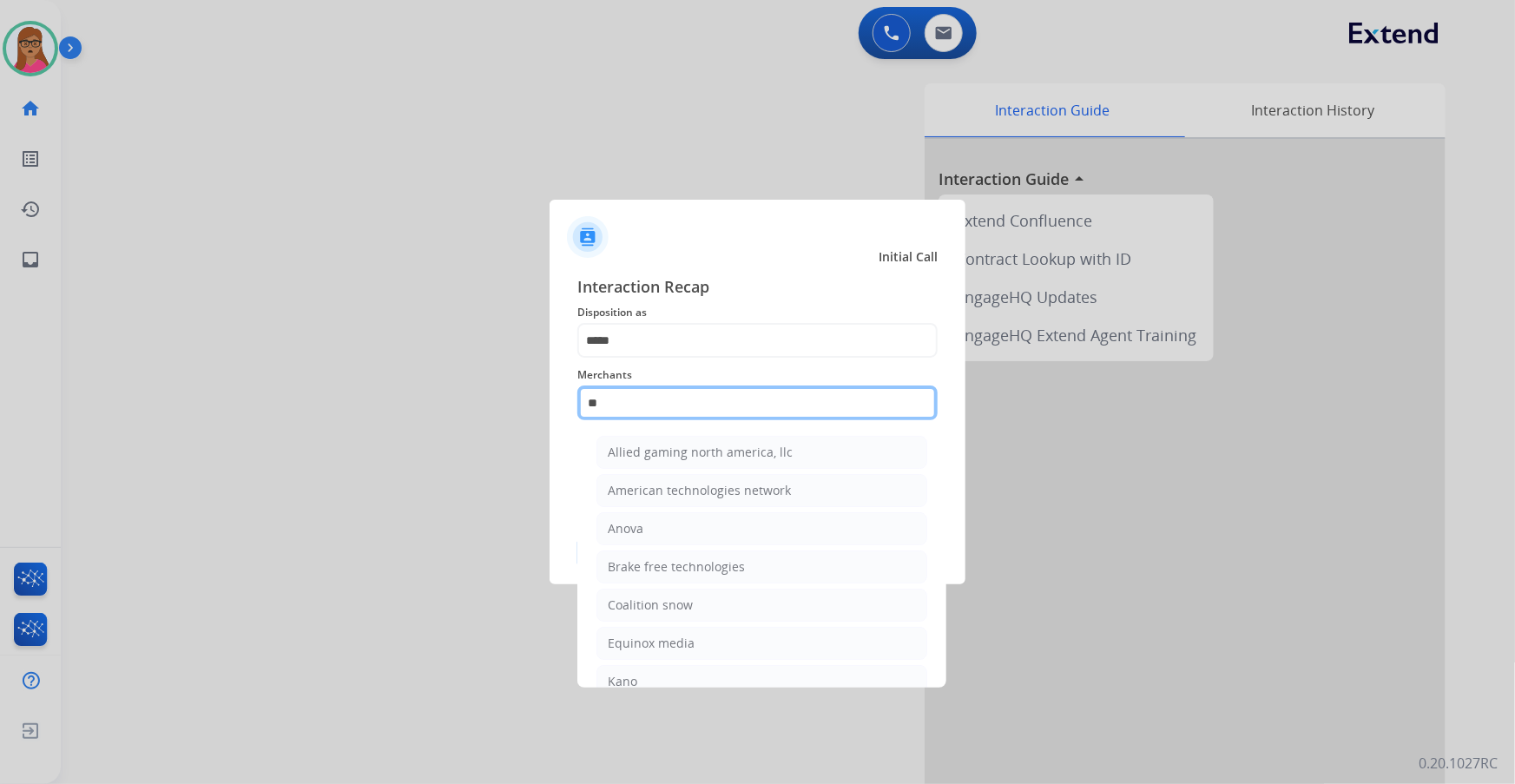
type input "*"
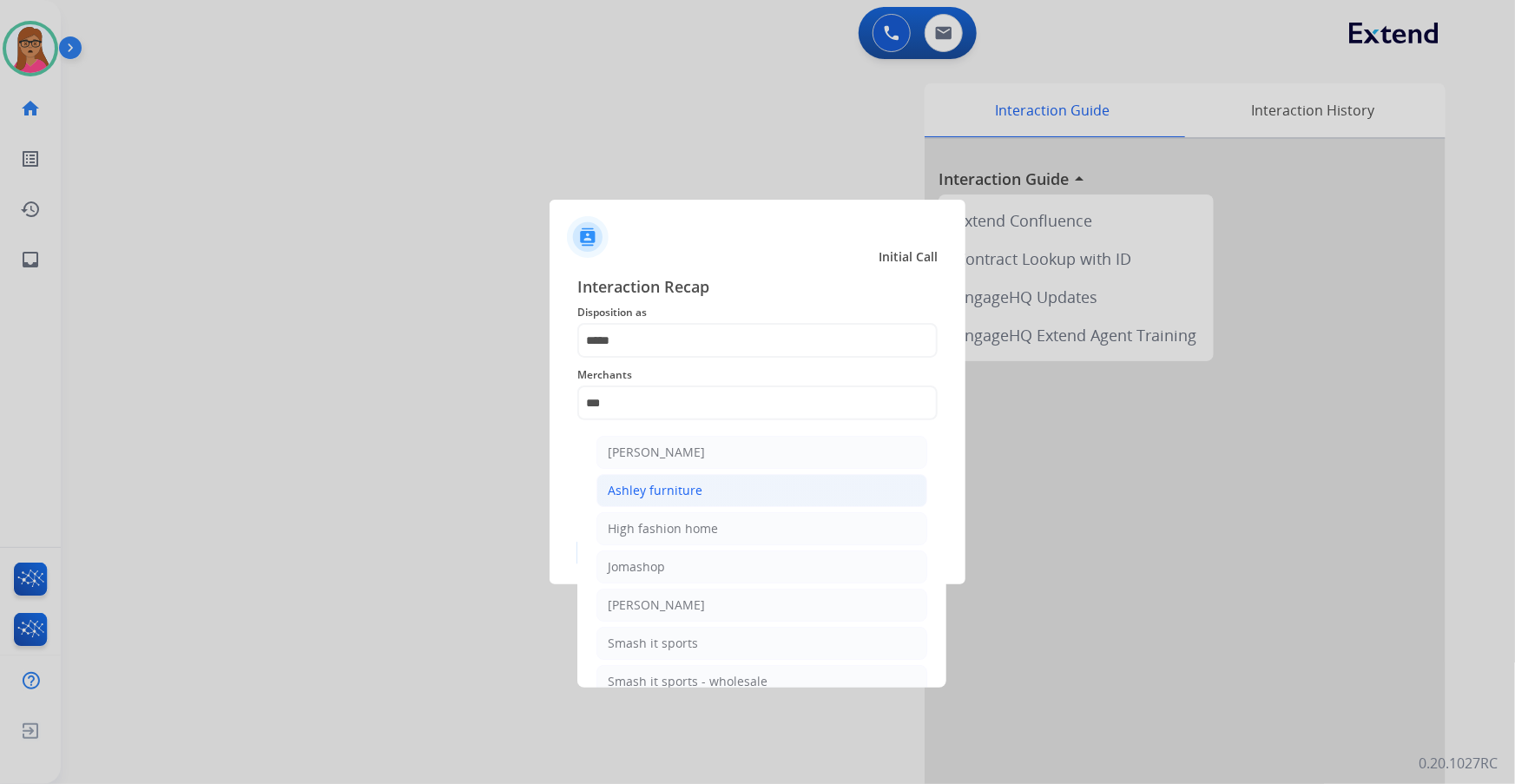
click at [681, 500] on li "Ashley furniture" at bounding box center [762, 491] width 330 height 33
type input "**********"
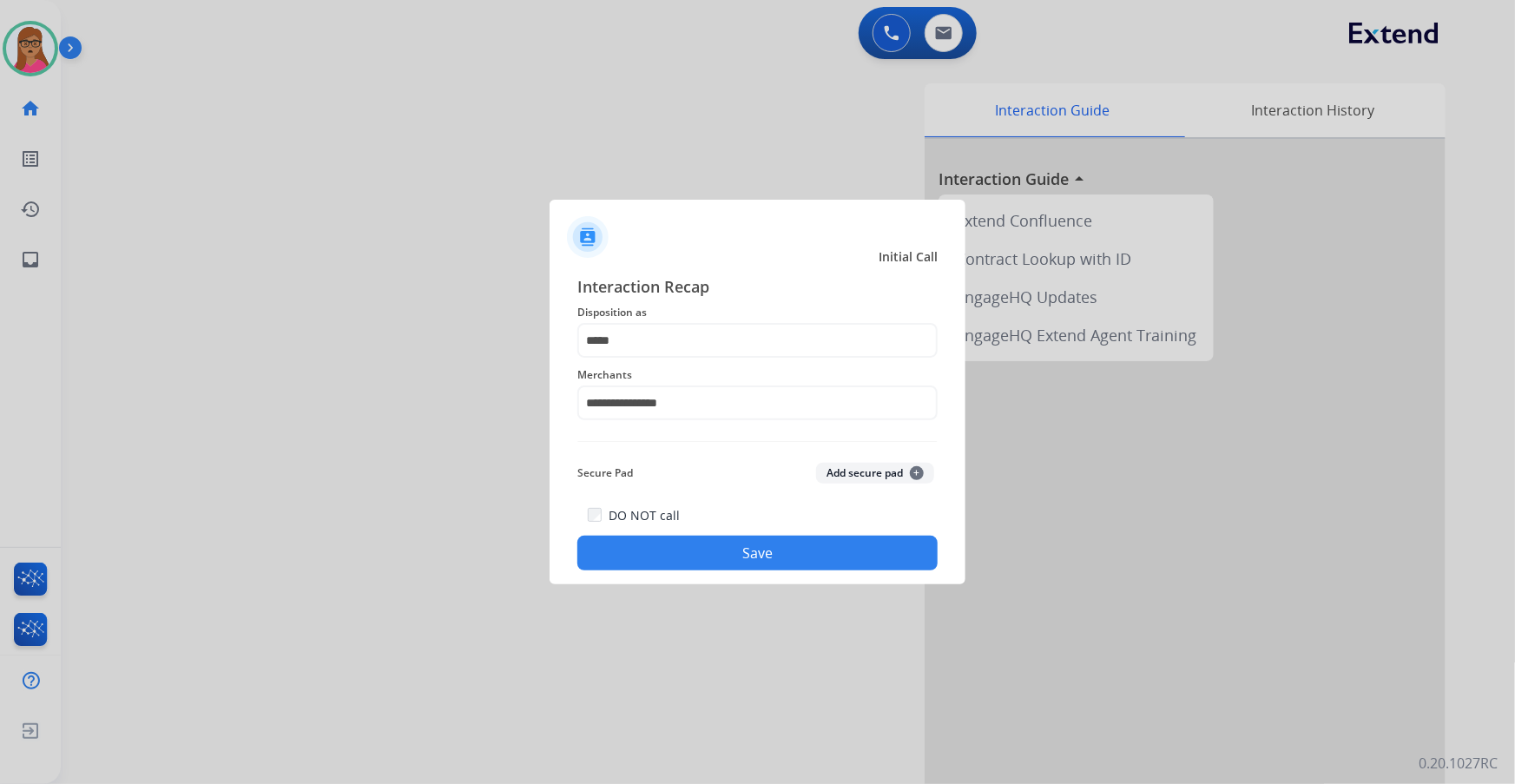
click at [739, 564] on button "Save" at bounding box center [757, 553] width 361 height 35
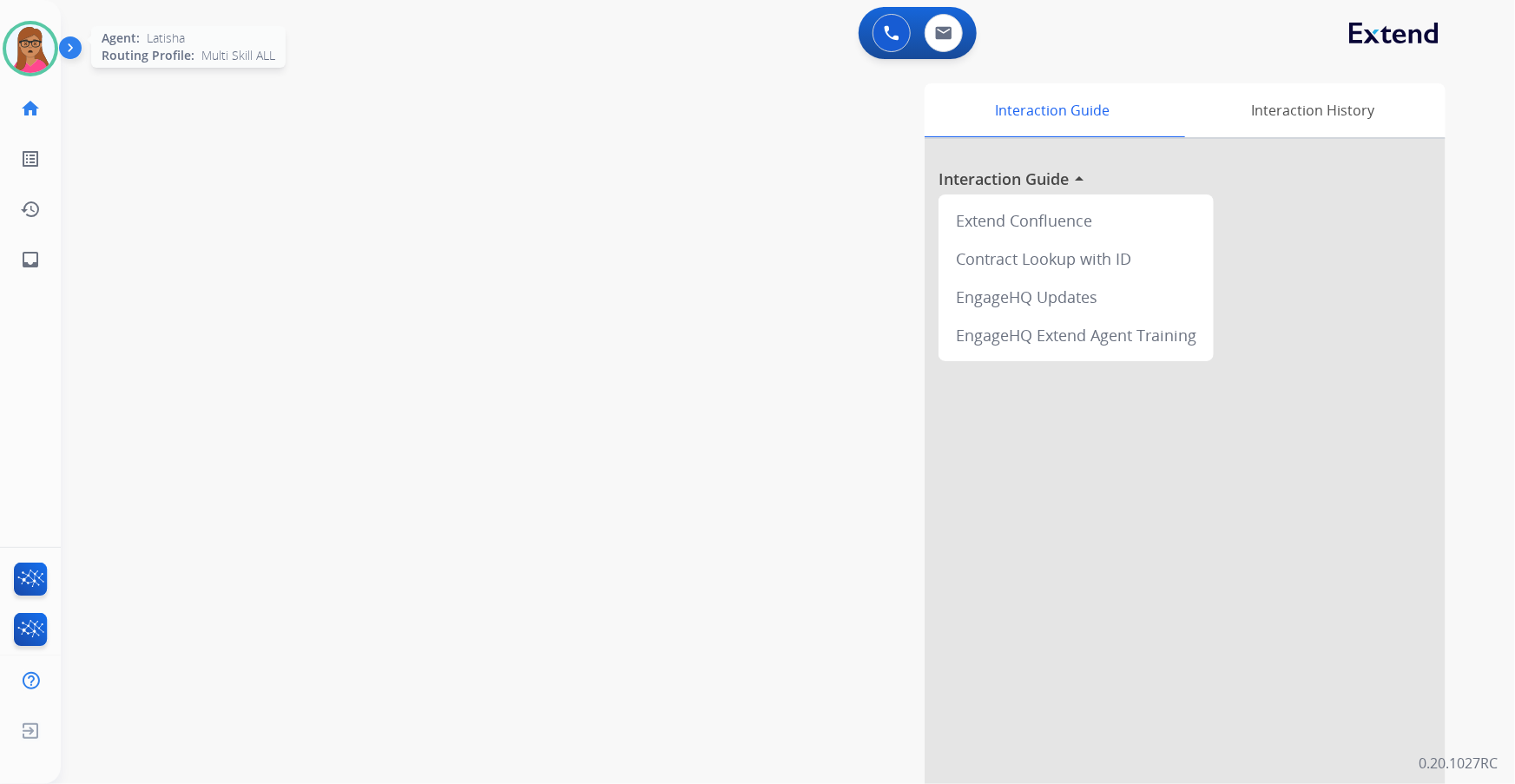
click at [45, 26] on div at bounding box center [30, 48] width 55 height 55
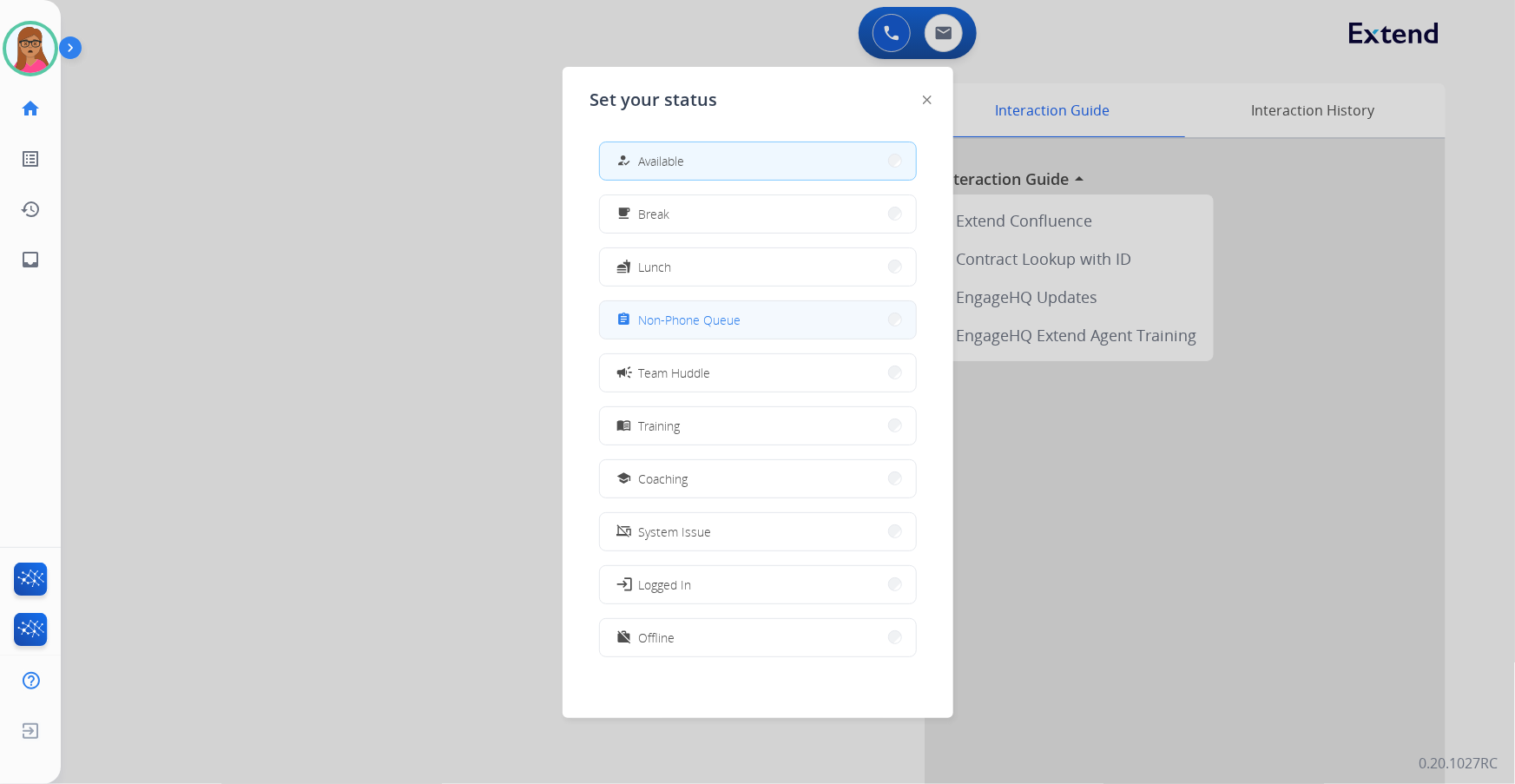
click at [734, 326] on span "Non-Phone Queue" at bounding box center [690, 320] width 102 height 18
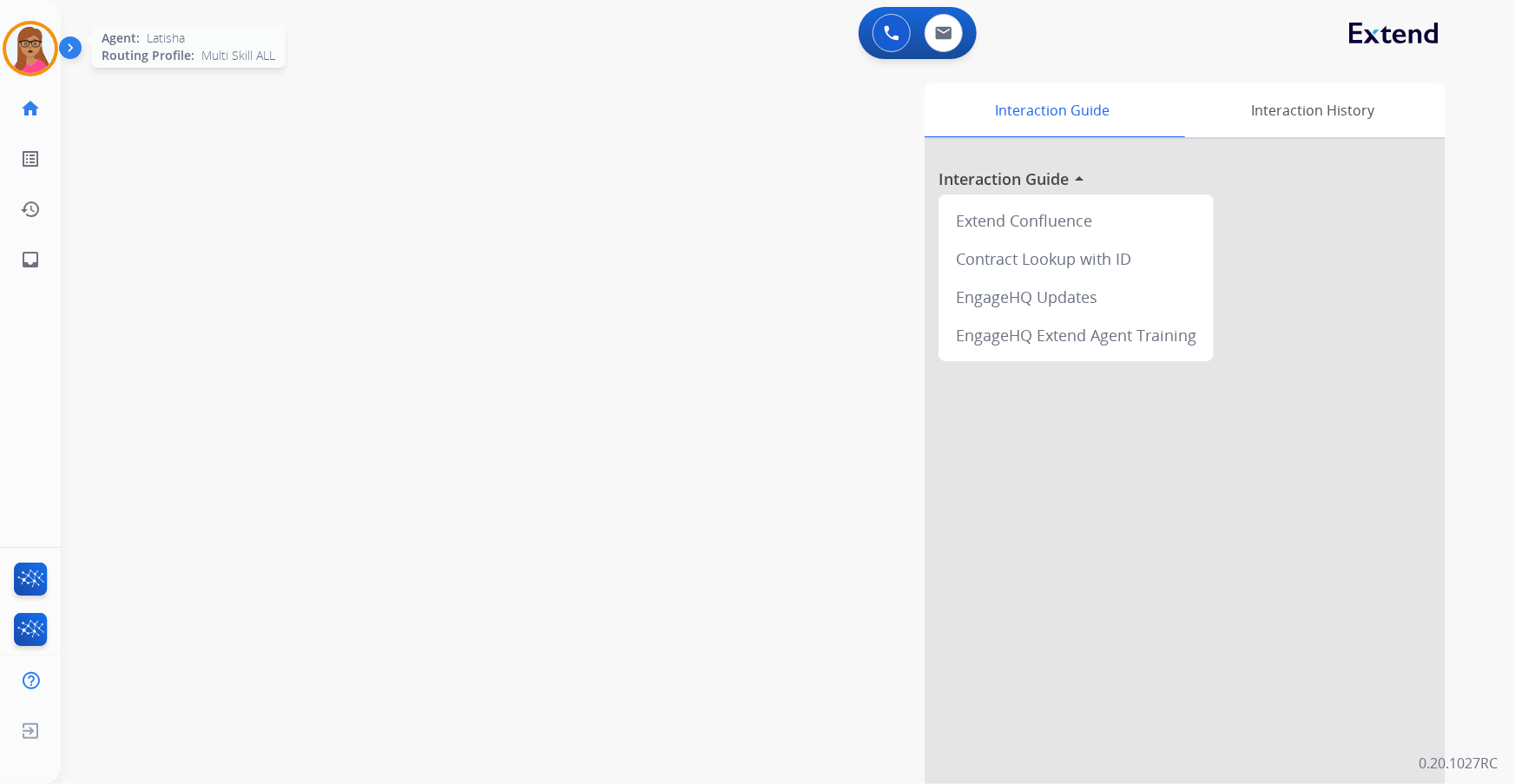
click at [43, 51] on img at bounding box center [30, 49] width 49 height 49
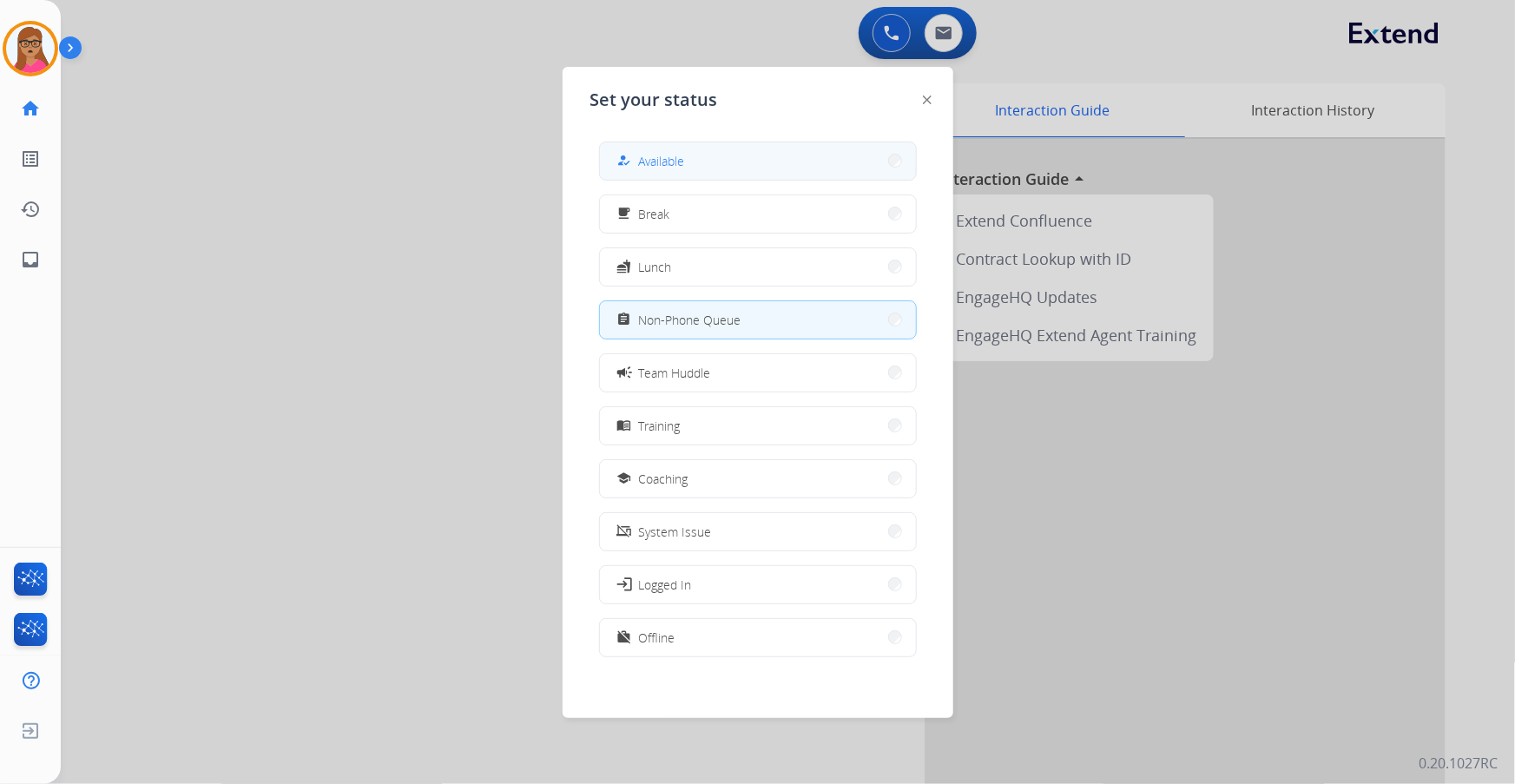
click at [670, 142] on div "how_to_reg Available" at bounding box center [758, 161] width 318 height 39
click at [685, 163] on span "Available" at bounding box center [662, 160] width 46 height 18
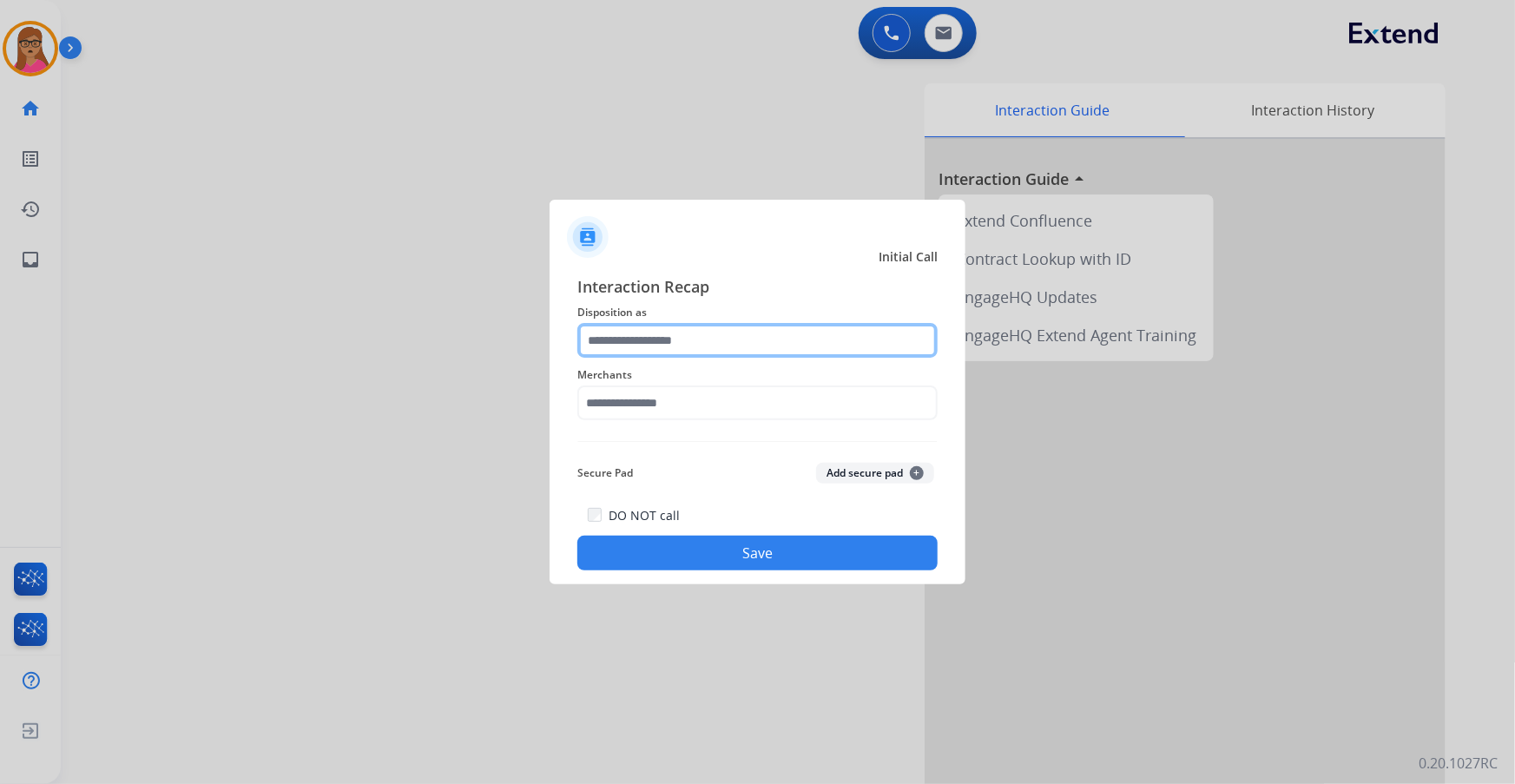
click at [764, 339] on input "text" at bounding box center [757, 340] width 361 height 35
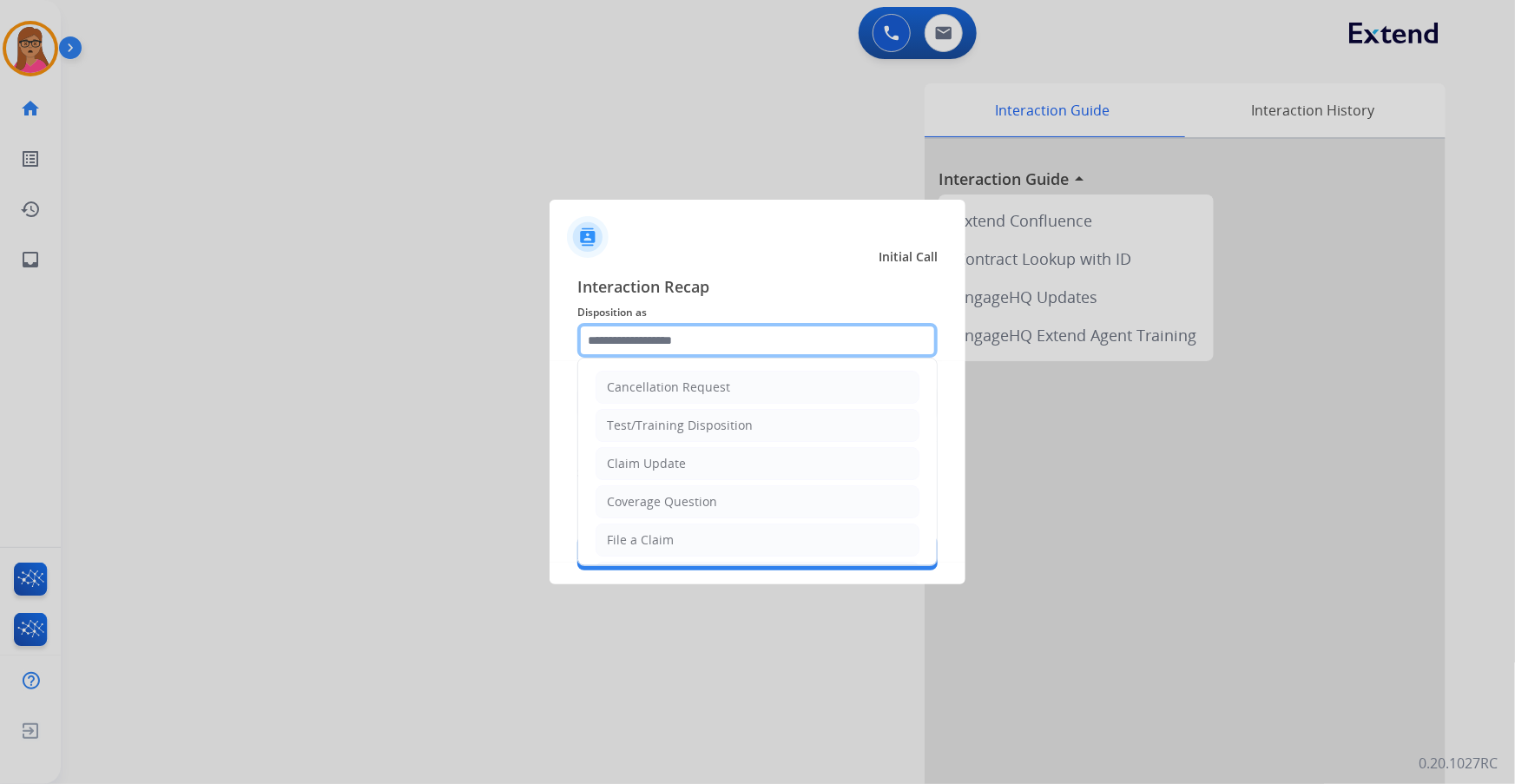
scroll to position [268, 0]
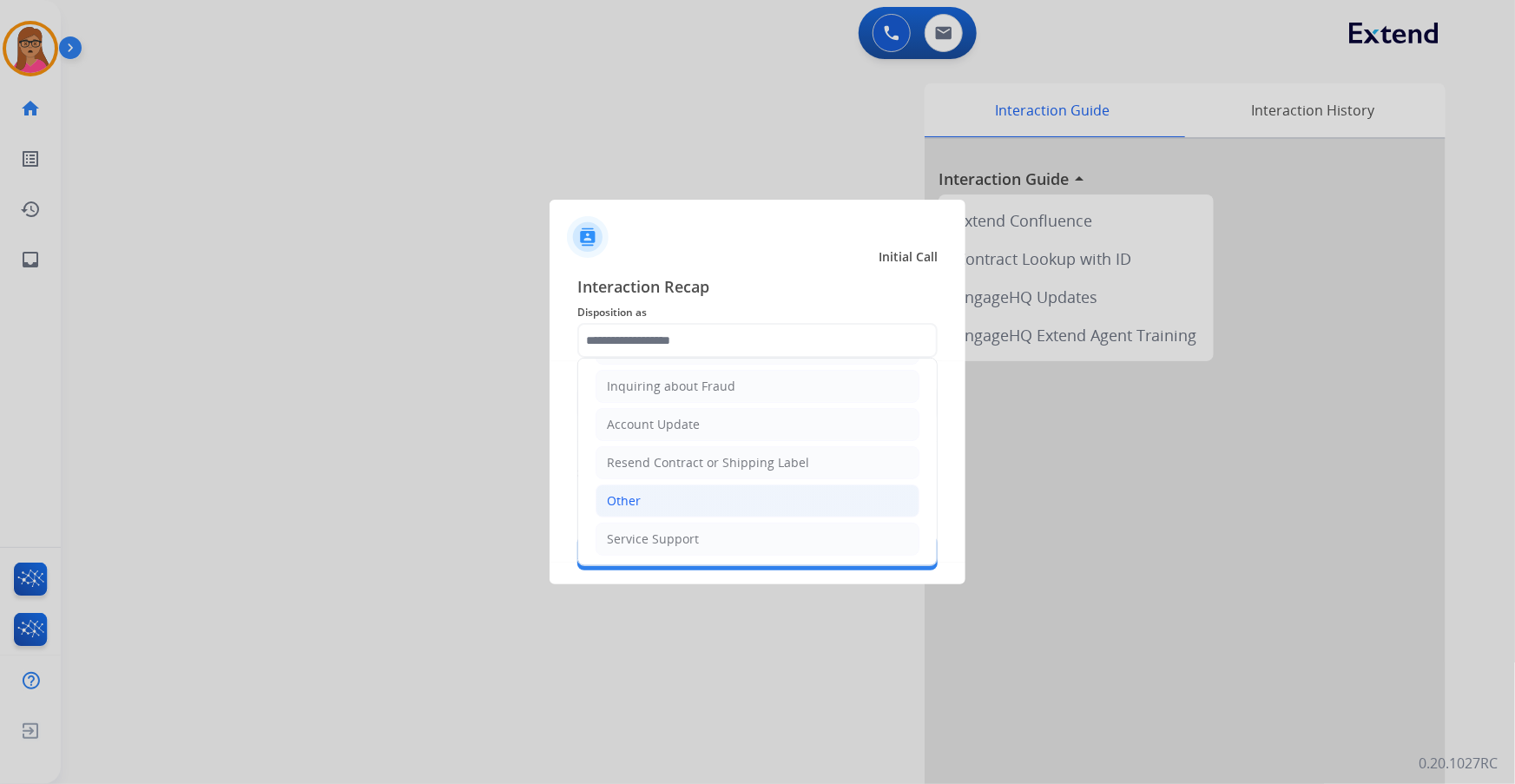
click at [648, 503] on li "Other" at bounding box center [757, 501] width 324 height 33
type input "*****"
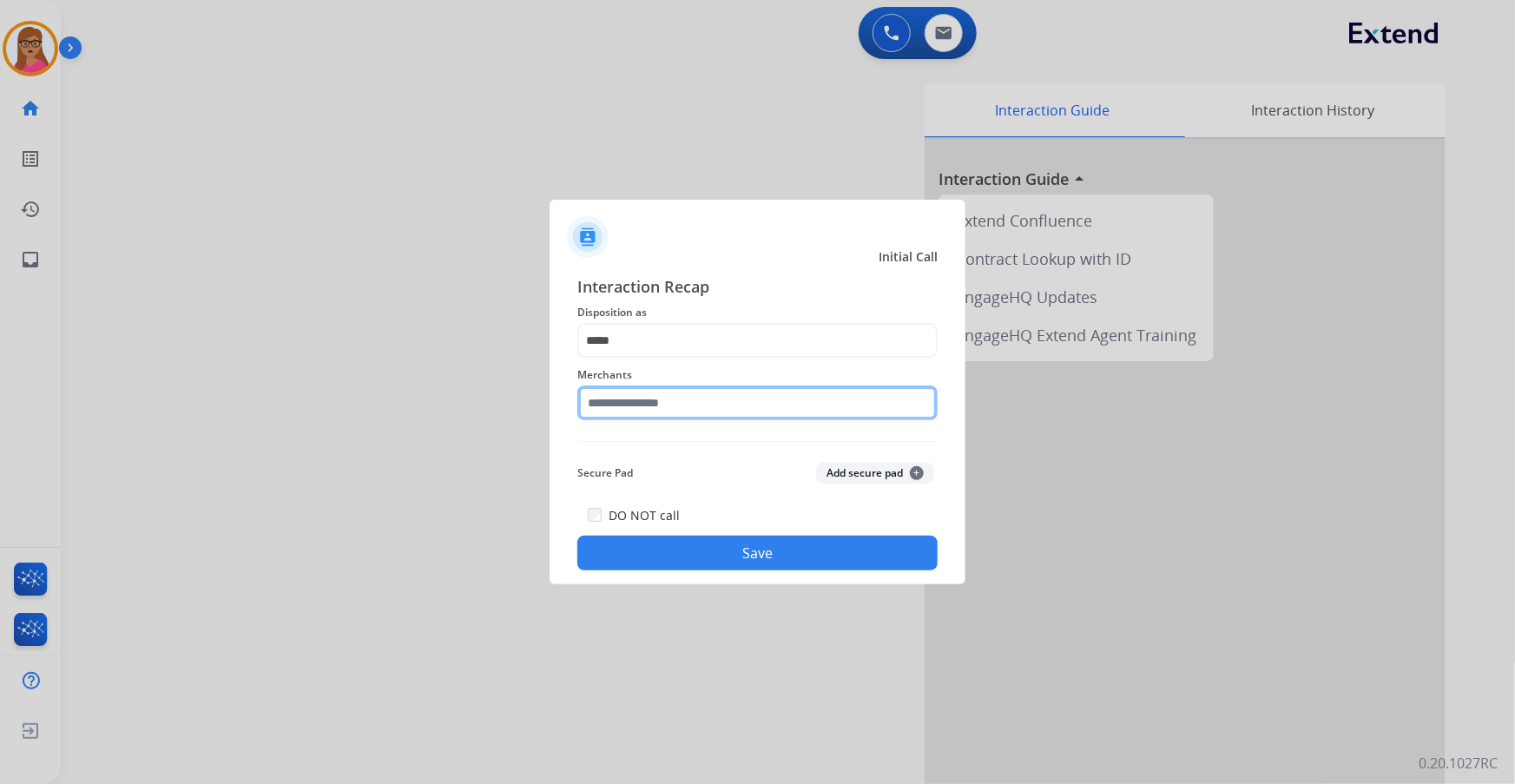
click at [704, 396] on input "text" at bounding box center [757, 403] width 361 height 35
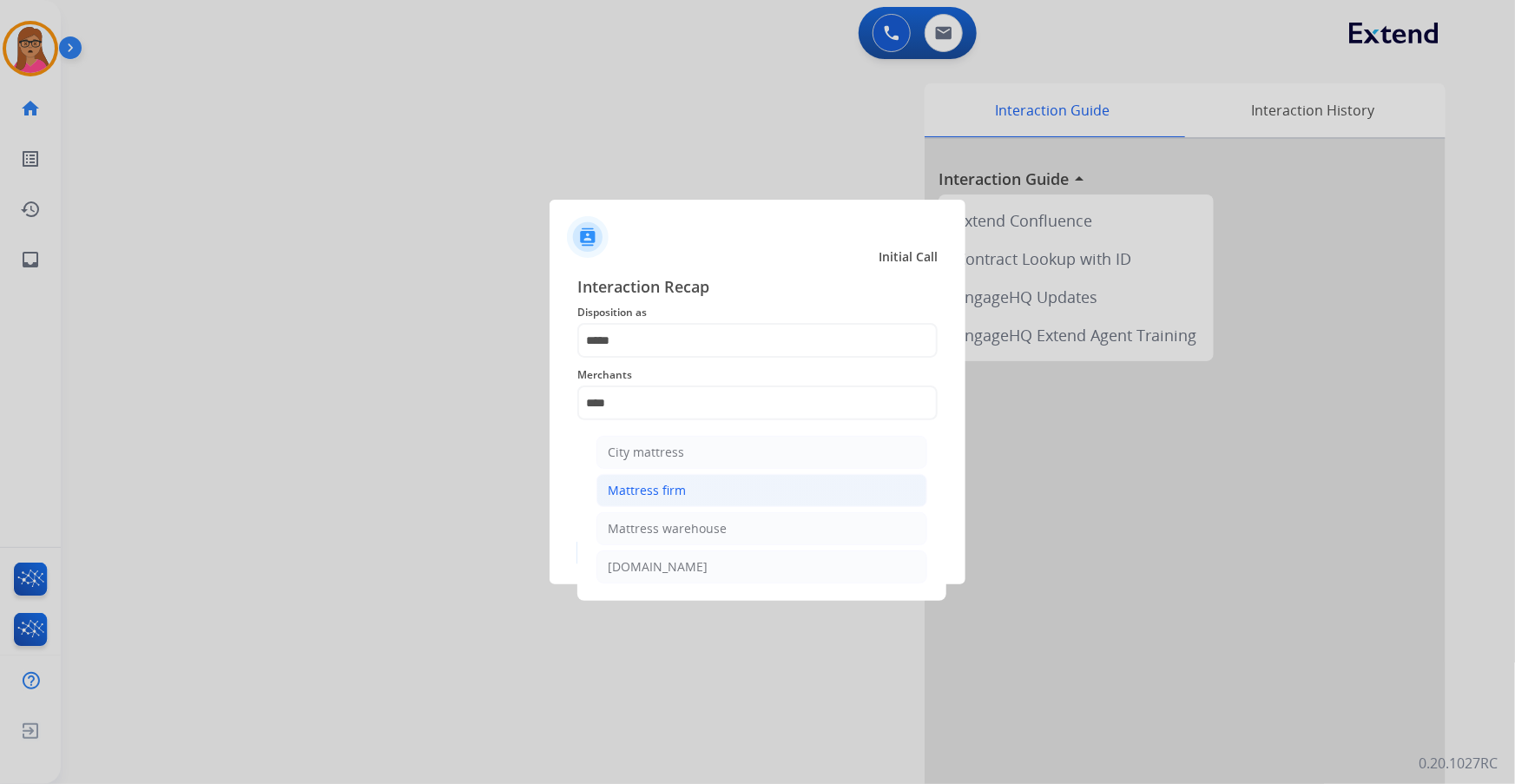
click at [652, 494] on div "Mattress firm" at bounding box center [647, 491] width 78 height 17
type input "**********"
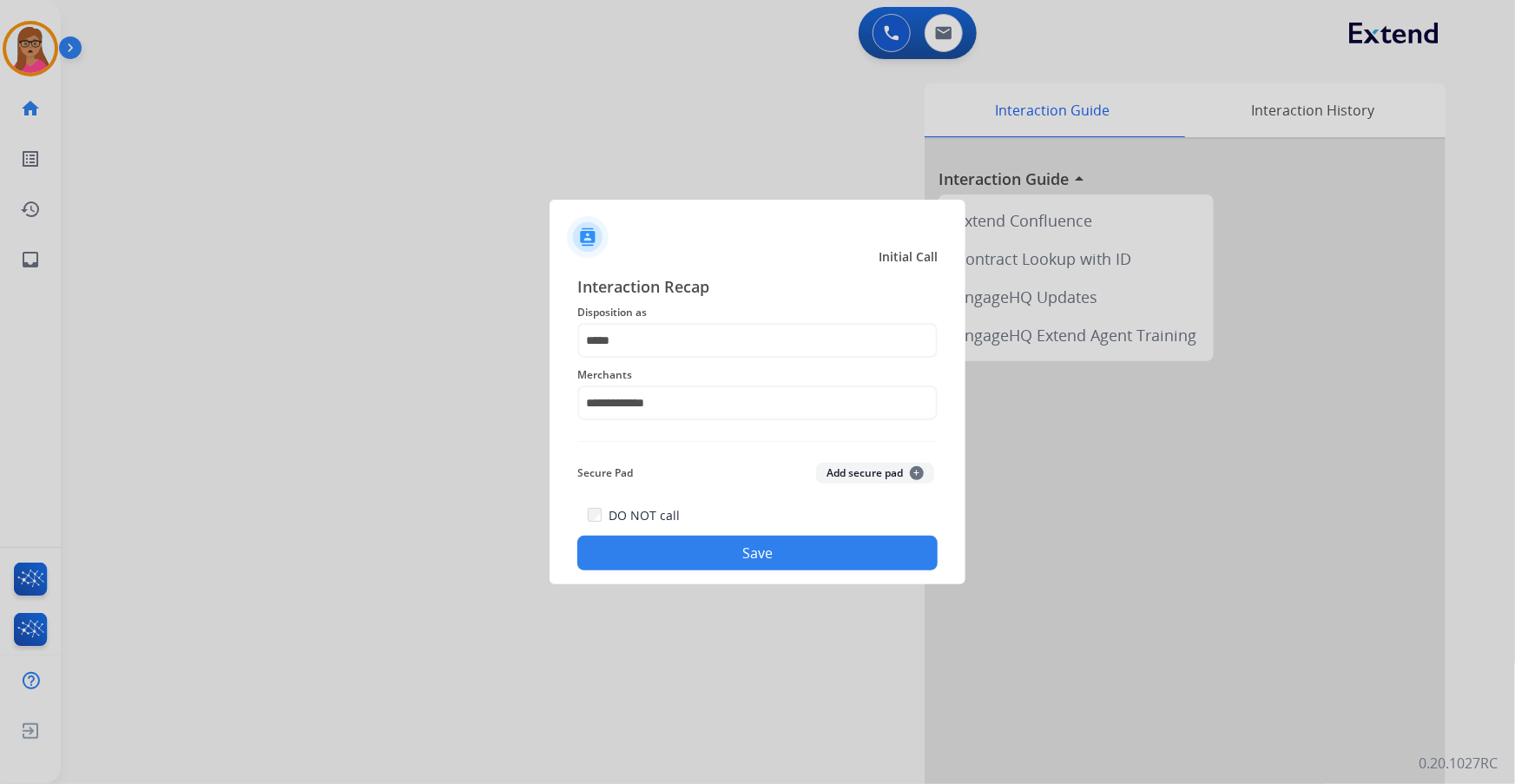
click at [741, 547] on button "Save" at bounding box center [757, 553] width 361 height 35
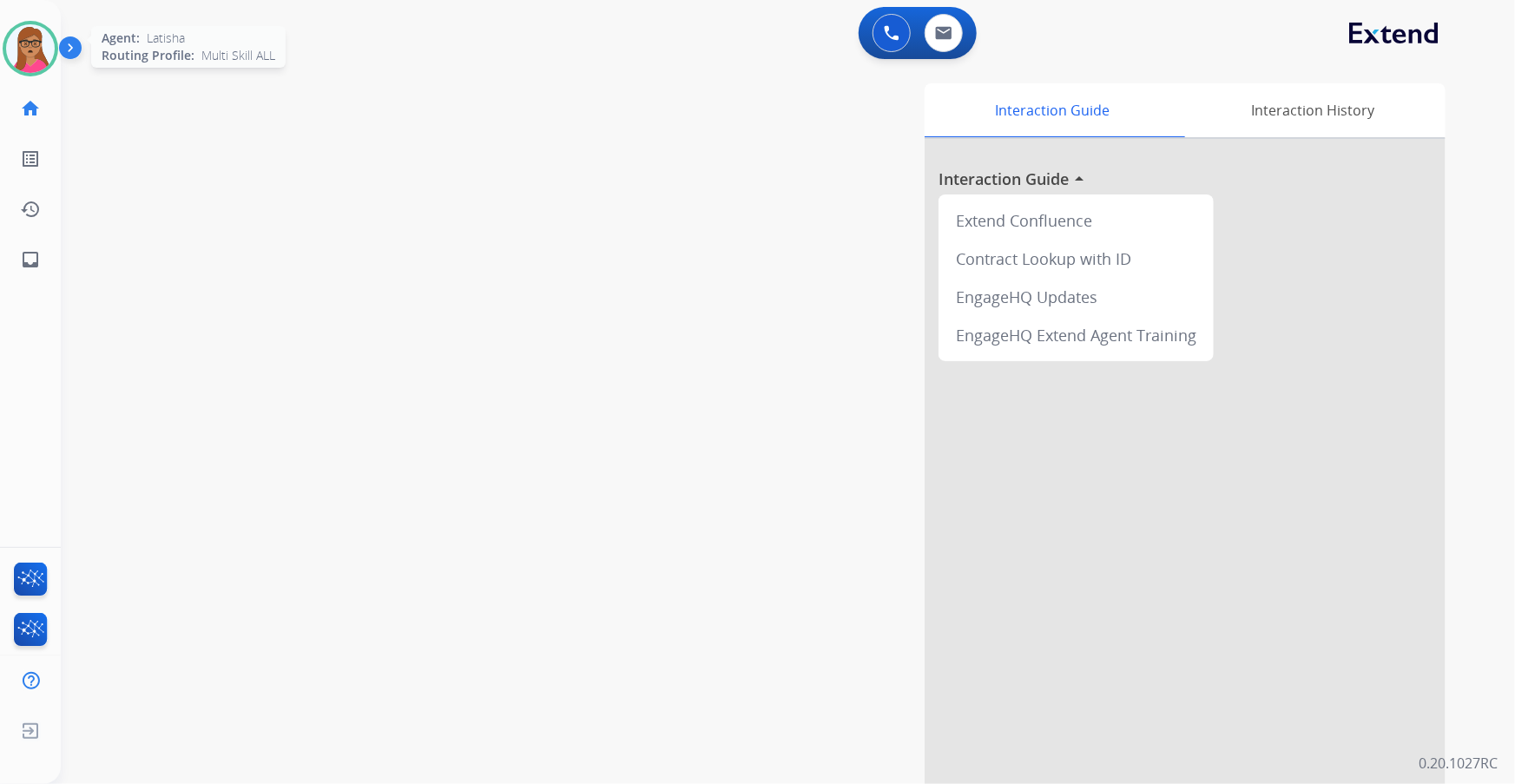
click at [51, 62] on div at bounding box center [30, 48] width 55 height 55
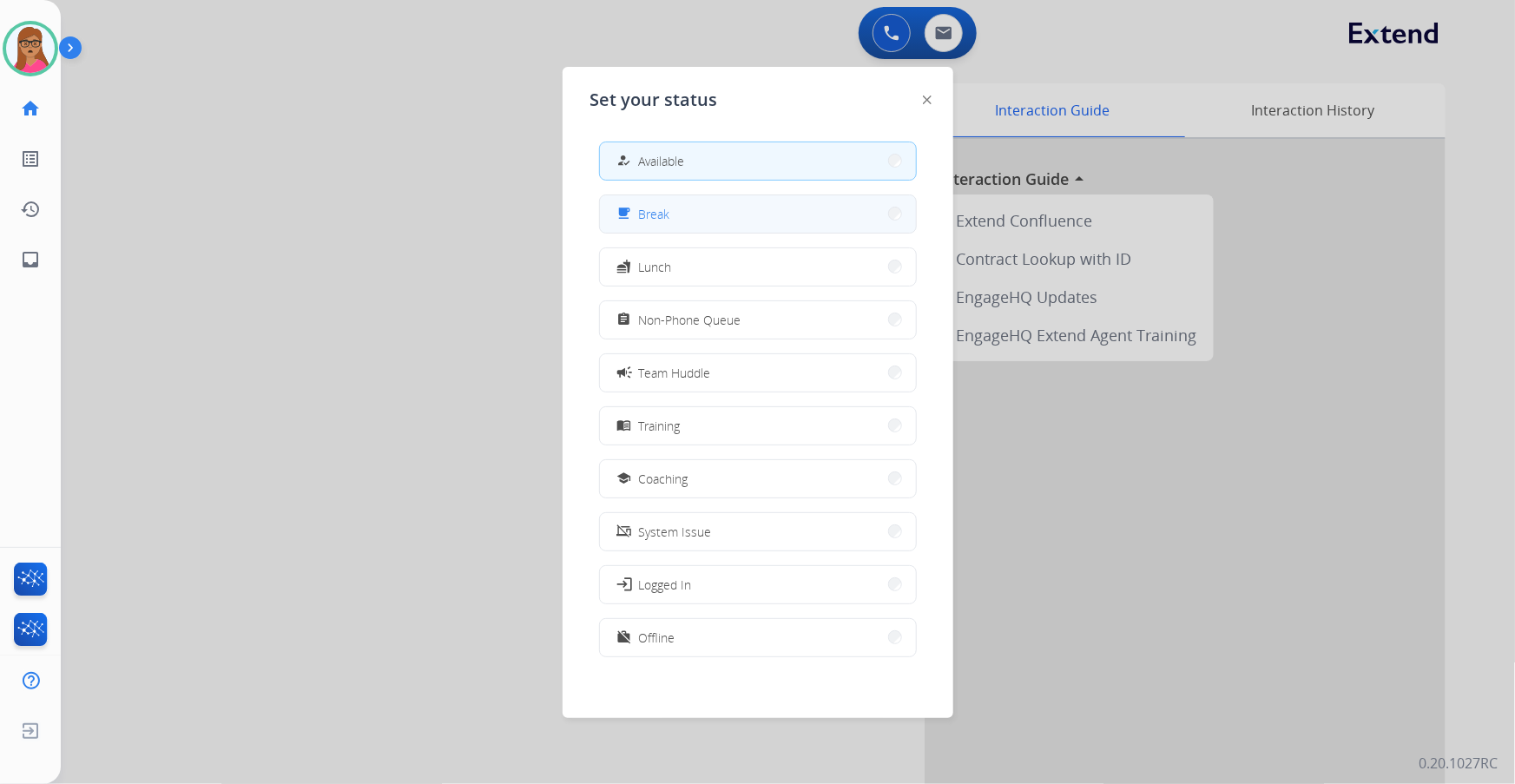
click at [697, 225] on button "free_breakfast Break" at bounding box center [758, 214] width 316 height 37
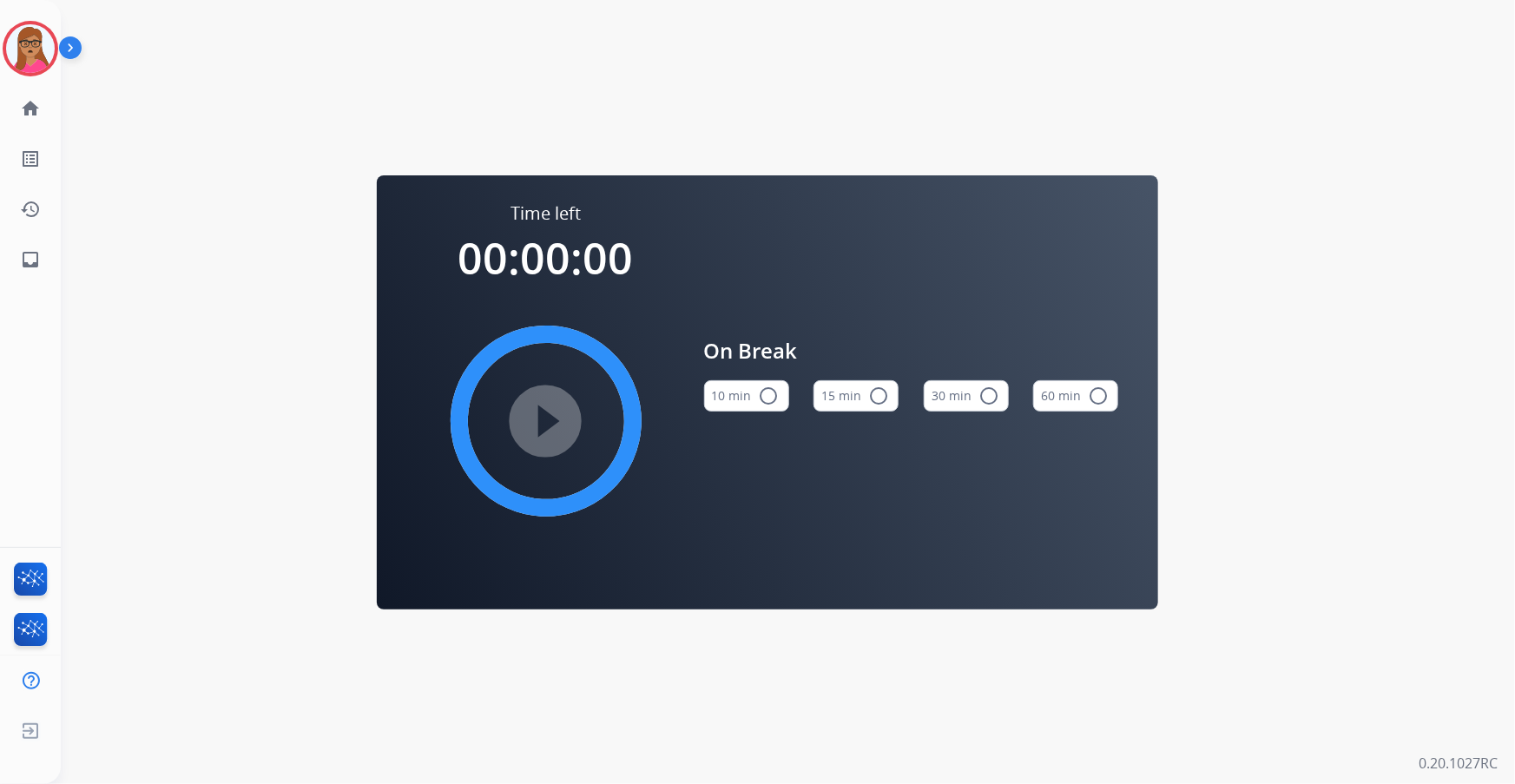
click at [853, 381] on button "15 min radio_button_unchecked" at bounding box center [856, 395] width 86 height 31
click at [546, 419] on mat-icon "play_circle_filled" at bounding box center [545, 421] width 20 height 20
click at [36, 45] on img at bounding box center [30, 49] width 49 height 49
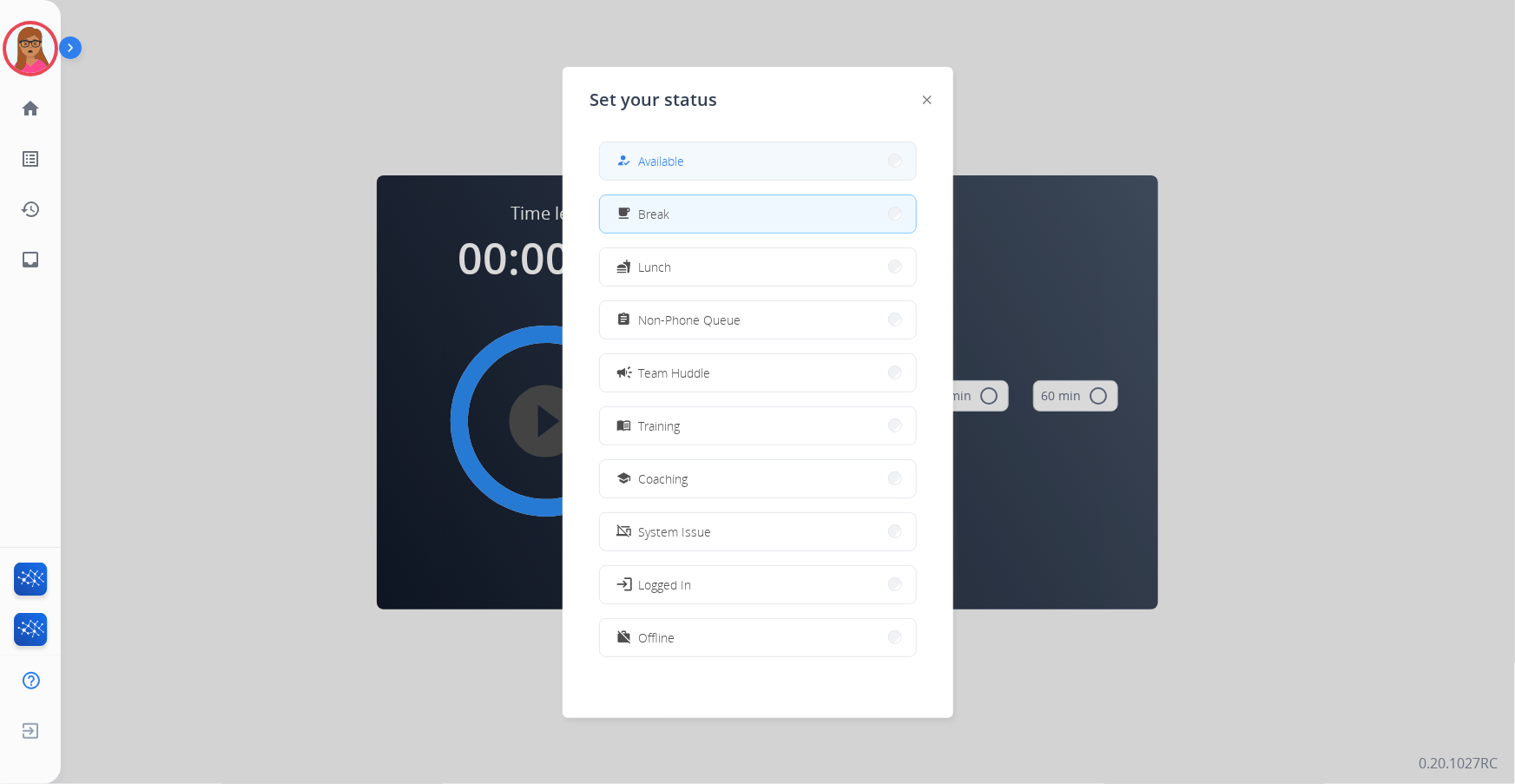
click at [687, 154] on button "how_to_reg Available" at bounding box center [758, 161] width 316 height 37
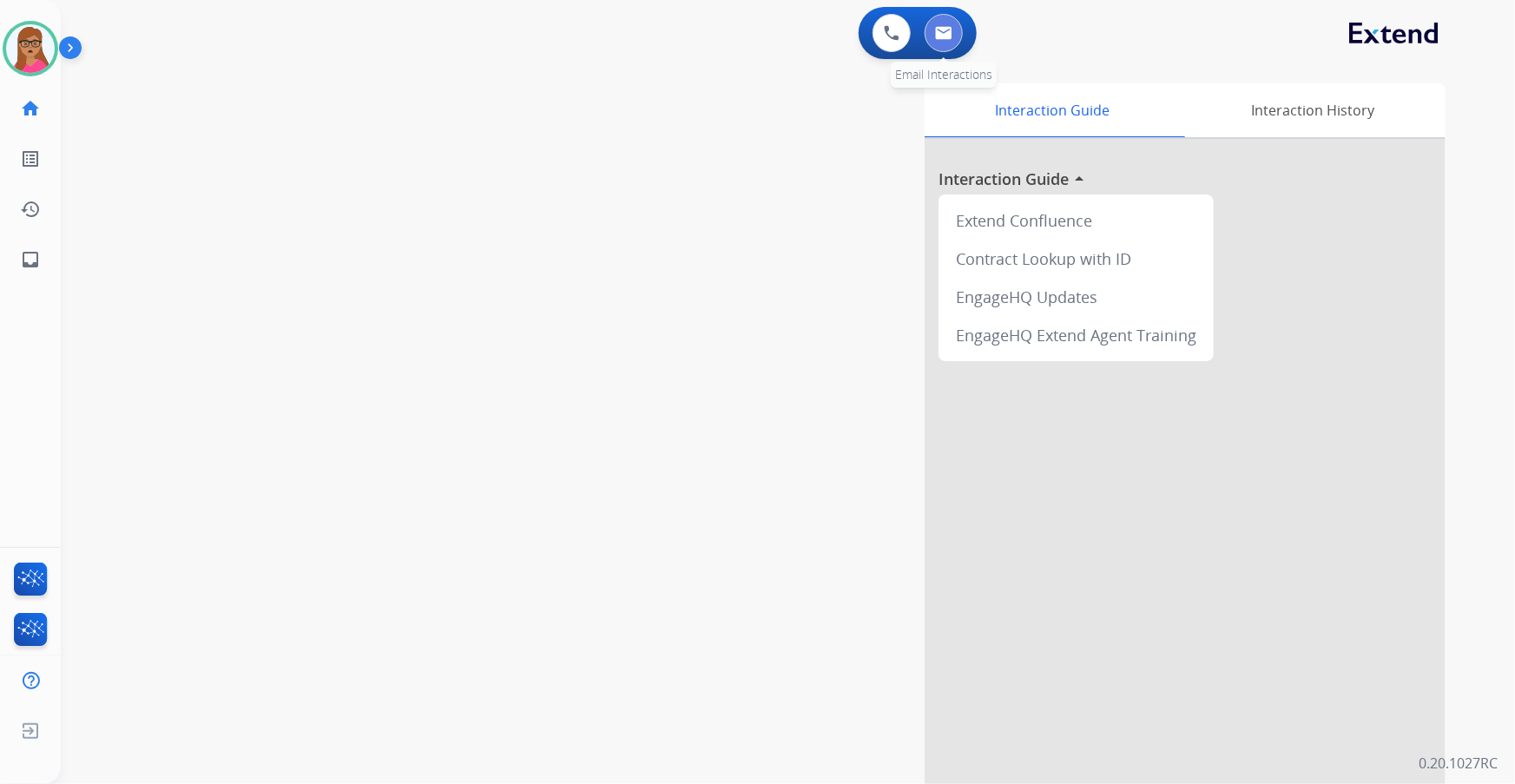
click at [953, 33] on button at bounding box center [944, 32] width 38 height 38
select select "**********"
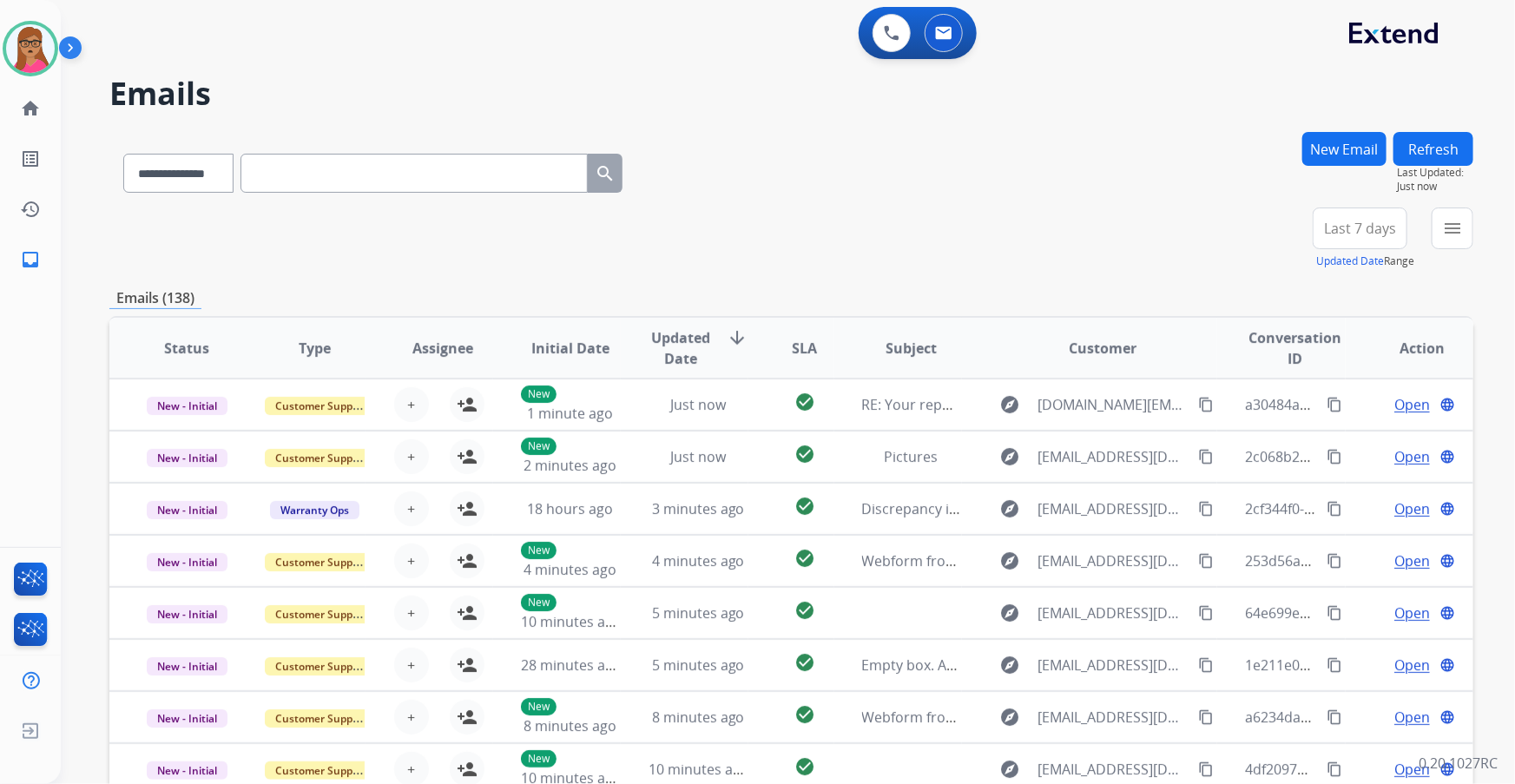
click at [1357, 226] on span "Last 7 days" at bounding box center [1360, 227] width 72 height 7
click at [1330, 442] on div "Last 90 days" at bounding box center [1355, 439] width 95 height 26
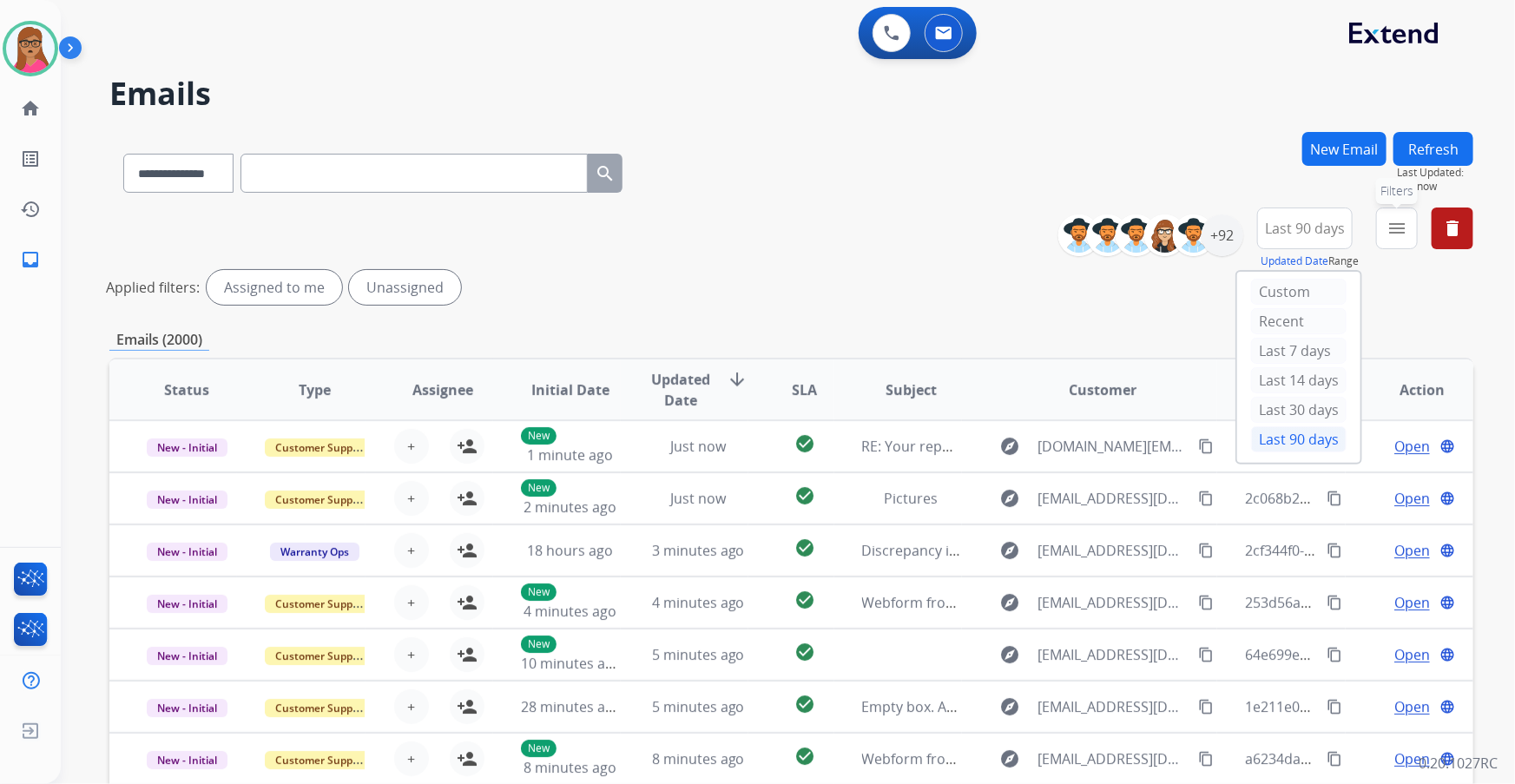
click at [1400, 234] on mat-icon "menu" at bounding box center [1396, 227] width 20 height 20
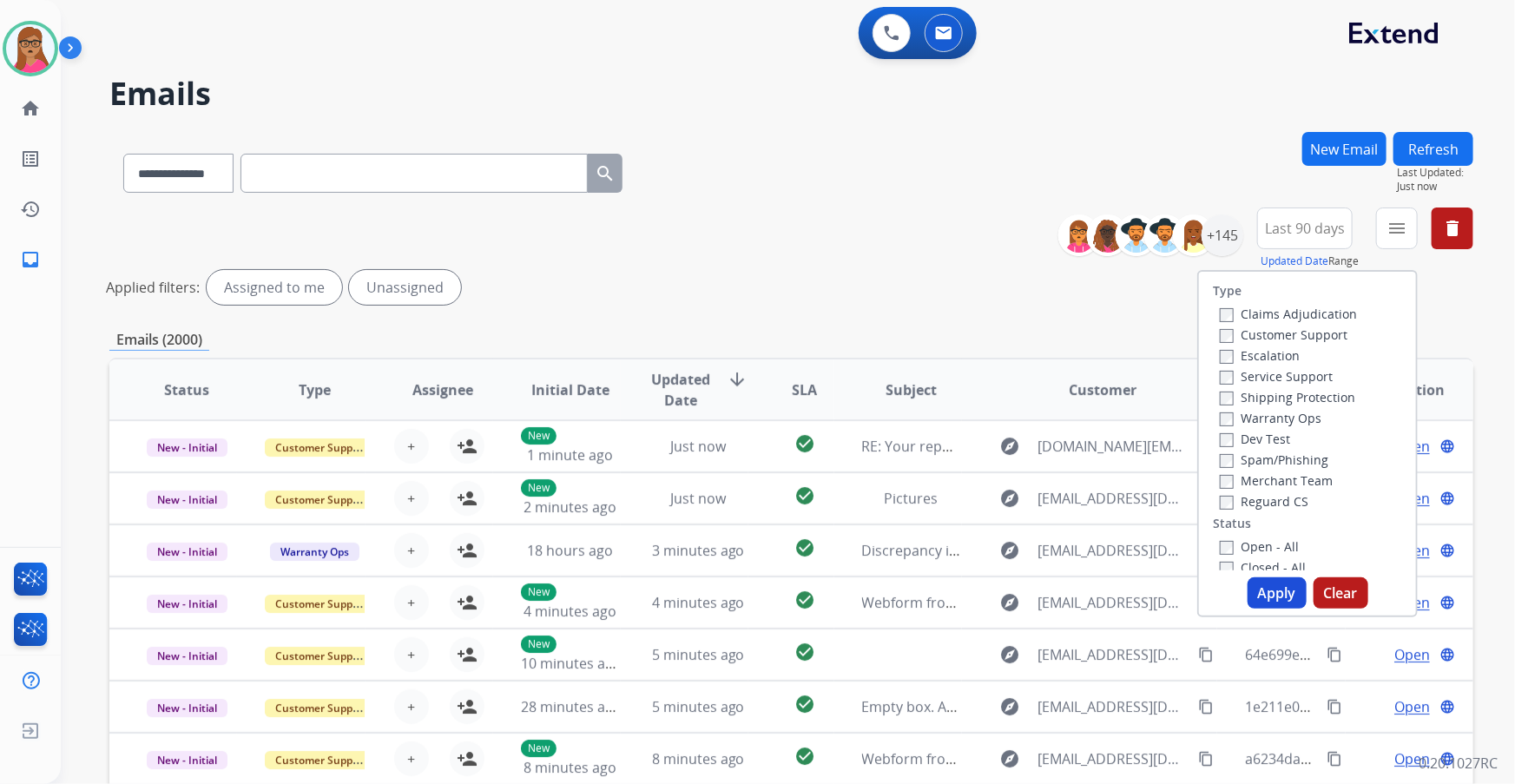
click at [1317, 335] on label "Customer Support" at bounding box center [1284, 334] width 127 height 17
drag, startPoint x: 1309, startPoint y: 392, endPoint x: 1328, endPoint y: 425, distance: 38.1
click at [1308, 392] on label "Shipping Protection" at bounding box center [1288, 396] width 135 height 17
click at [1249, 495] on label "Reguard CS" at bounding box center [1264, 501] width 88 height 17
click at [1260, 592] on button "Apply" at bounding box center [1277, 593] width 59 height 31
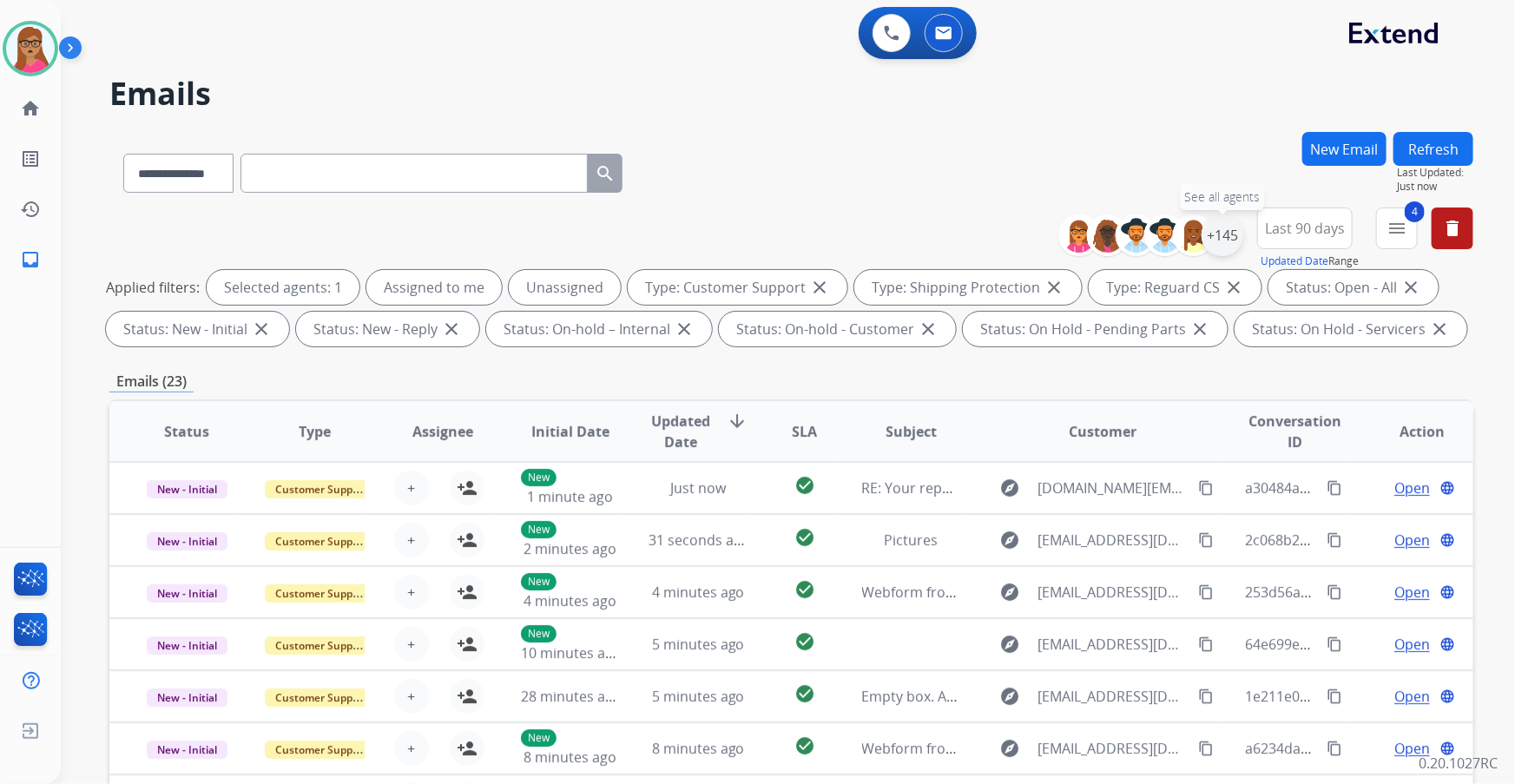
click at [1228, 241] on div "+145" at bounding box center [1222, 235] width 42 height 42
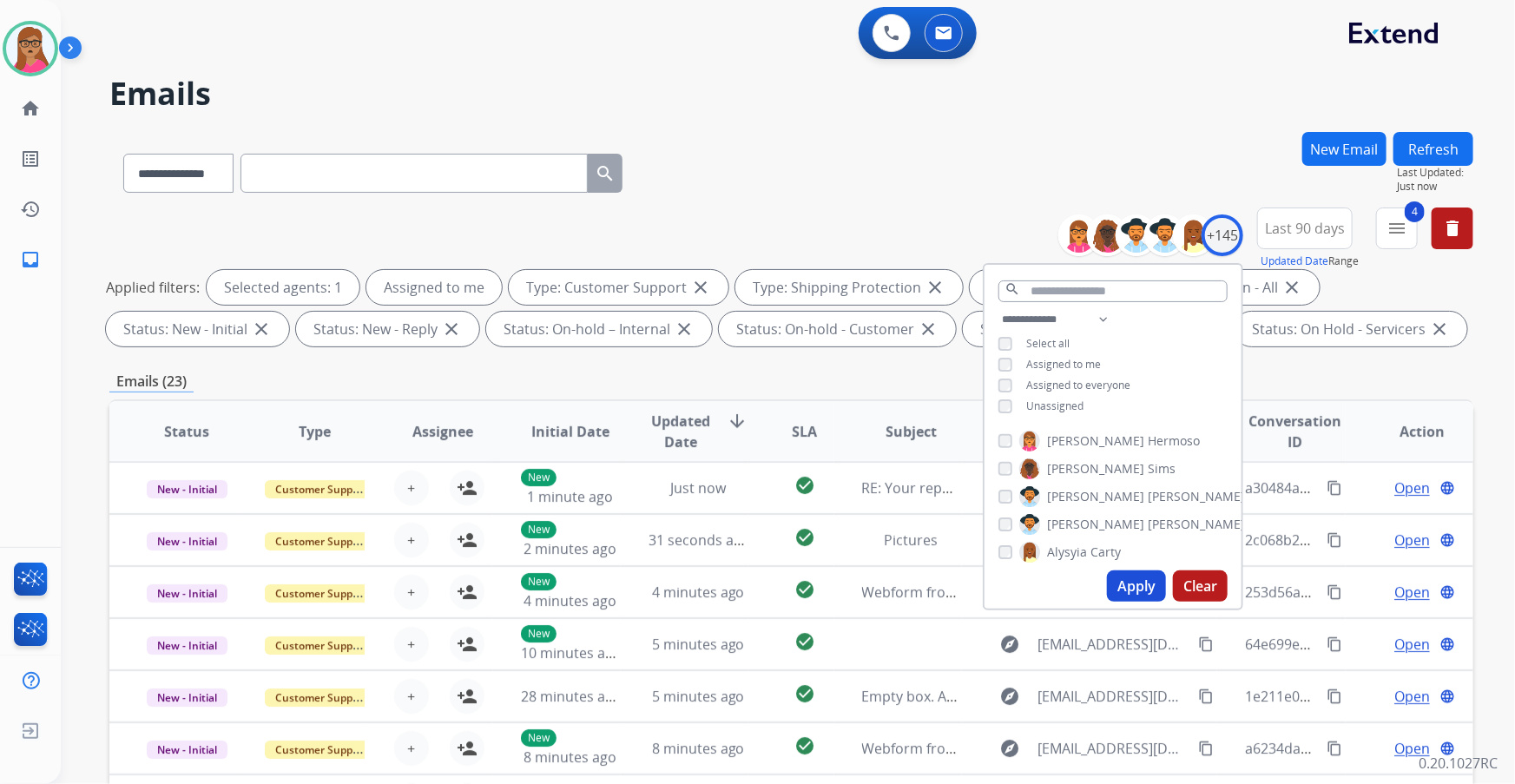
click at [1129, 582] on button "Apply" at bounding box center [1136, 586] width 59 height 31
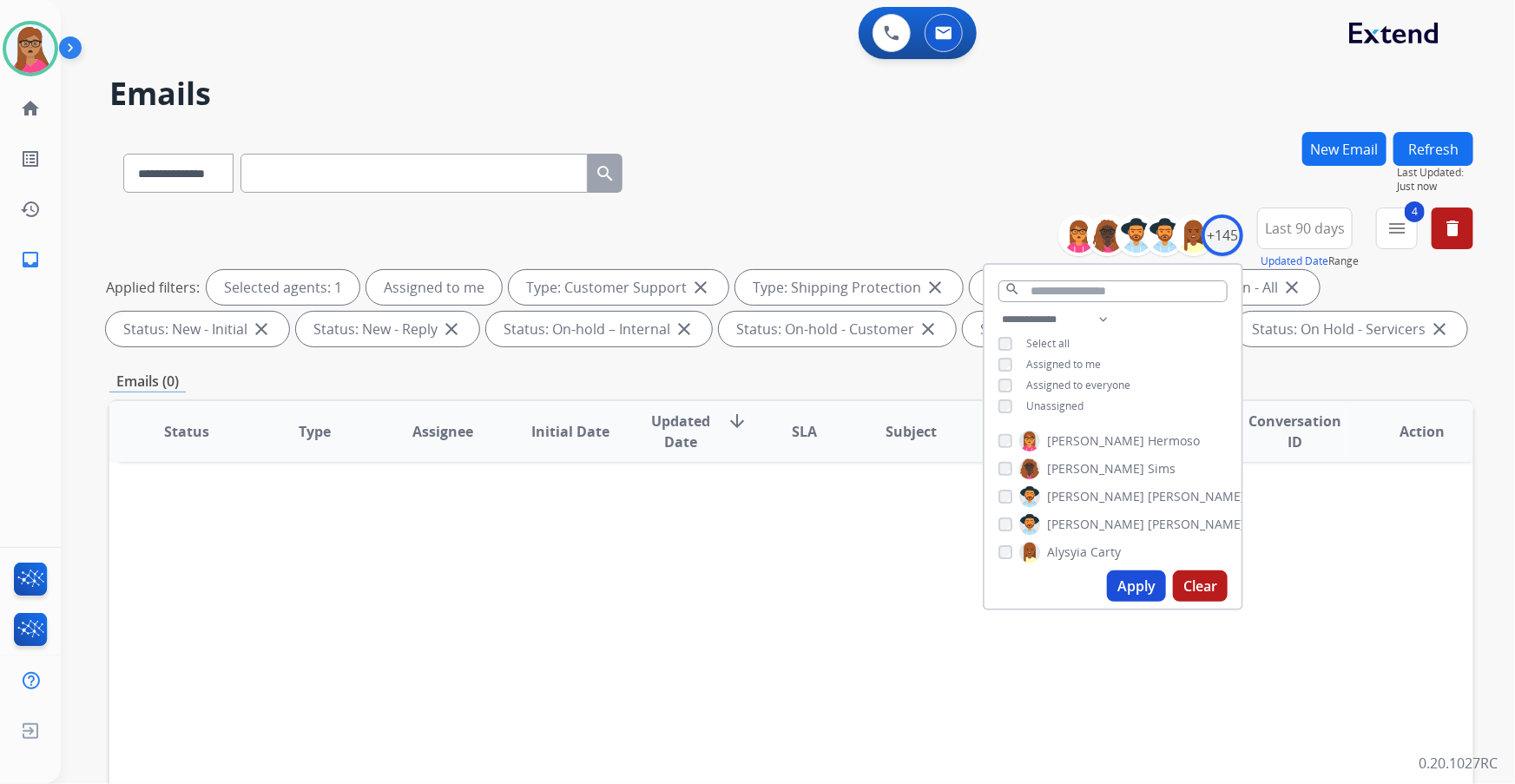
click at [819, 530] on div "Status Type Assignee Initial Date Updated Date arrow_downward SLA Subject Custo…" at bounding box center [792, 690] width 1364 height 582
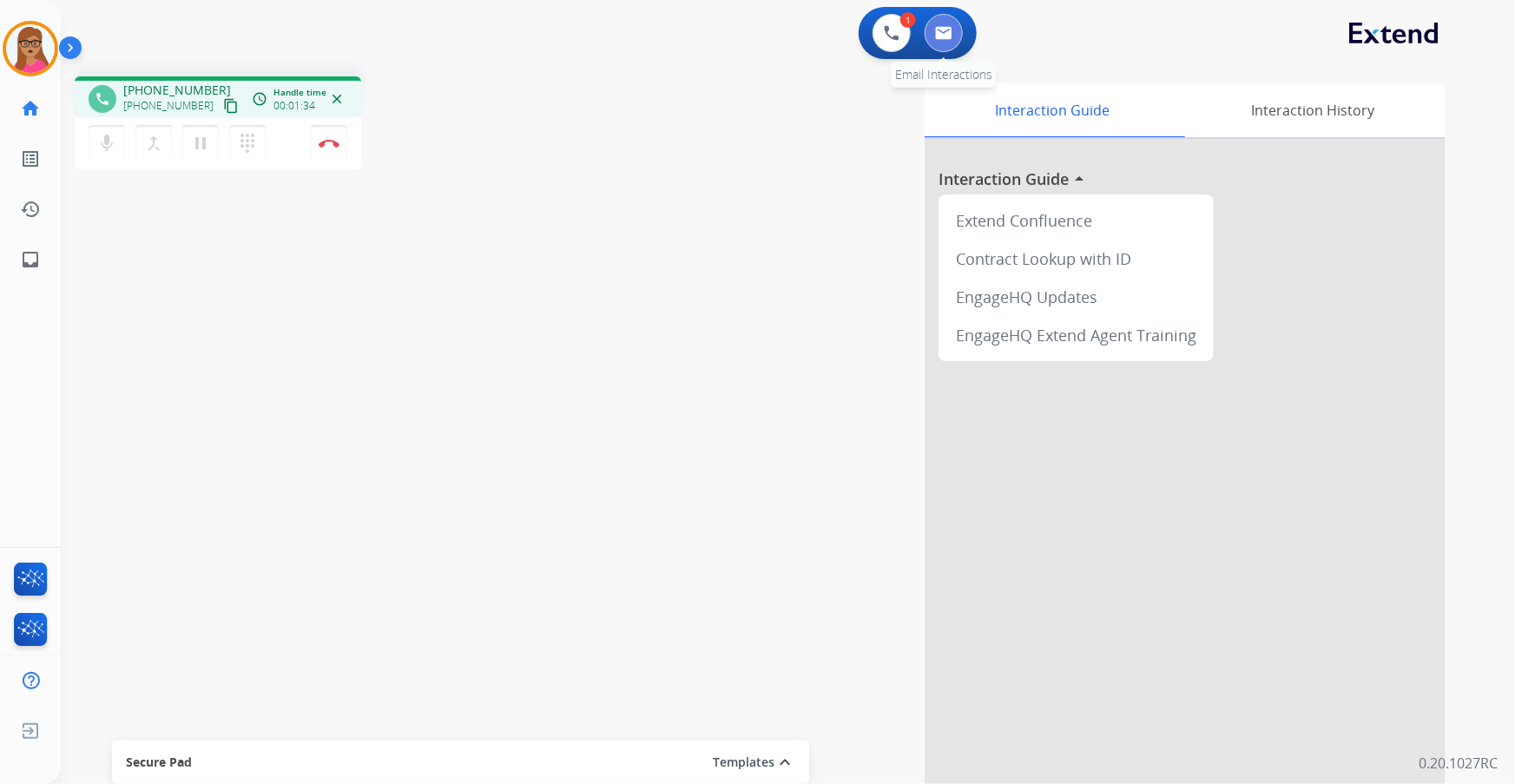
click at [948, 35] on img at bounding box center [944, 33] width 17 height 14
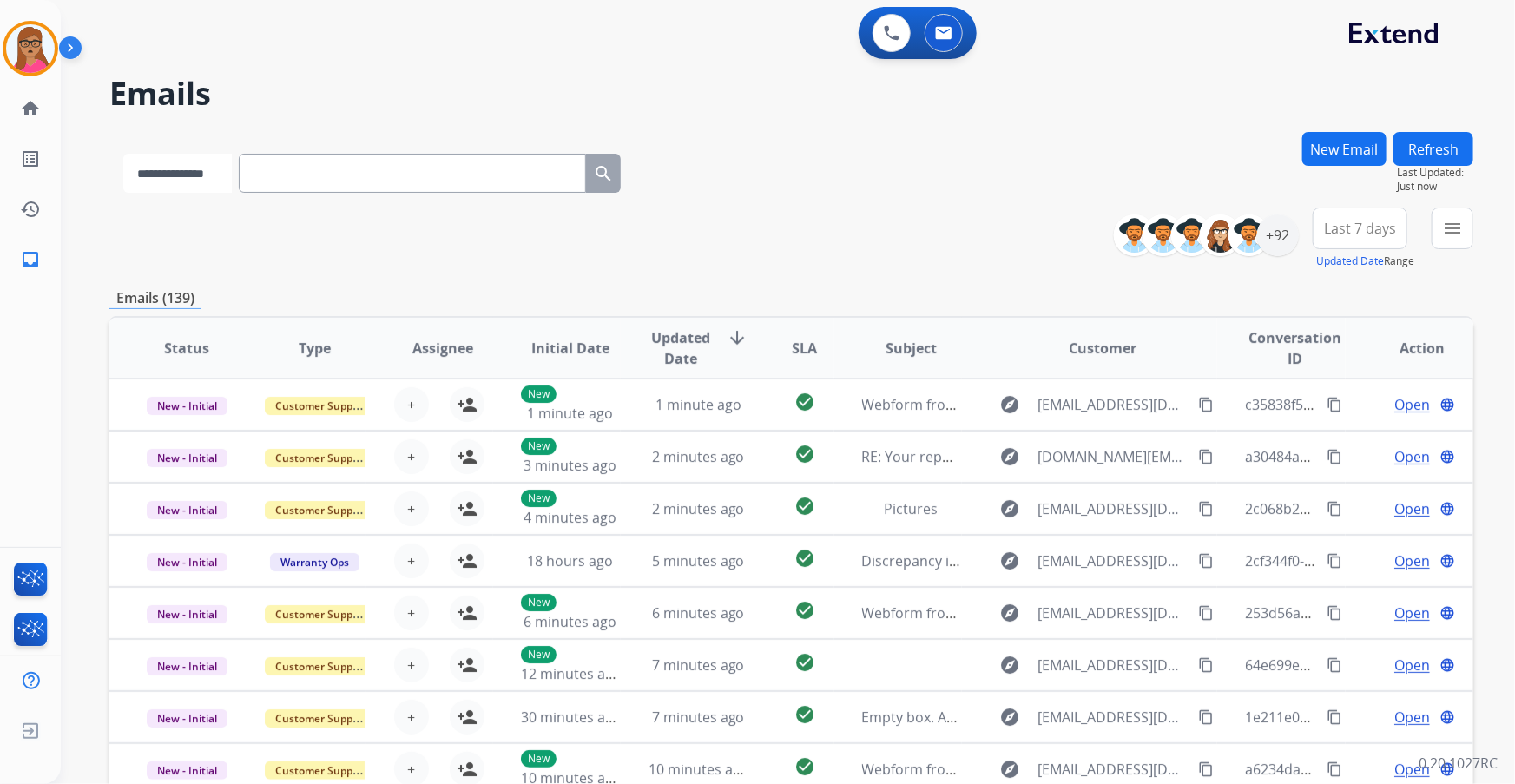
click at [200, 178] on select "**********" at bounding box center [178, 173] width 109 height 39
select select "**********"
click at [123, 153] on select "**********" at bounding box center [178, 173] width 109 height 39
paste input "**********"
type input "**********"
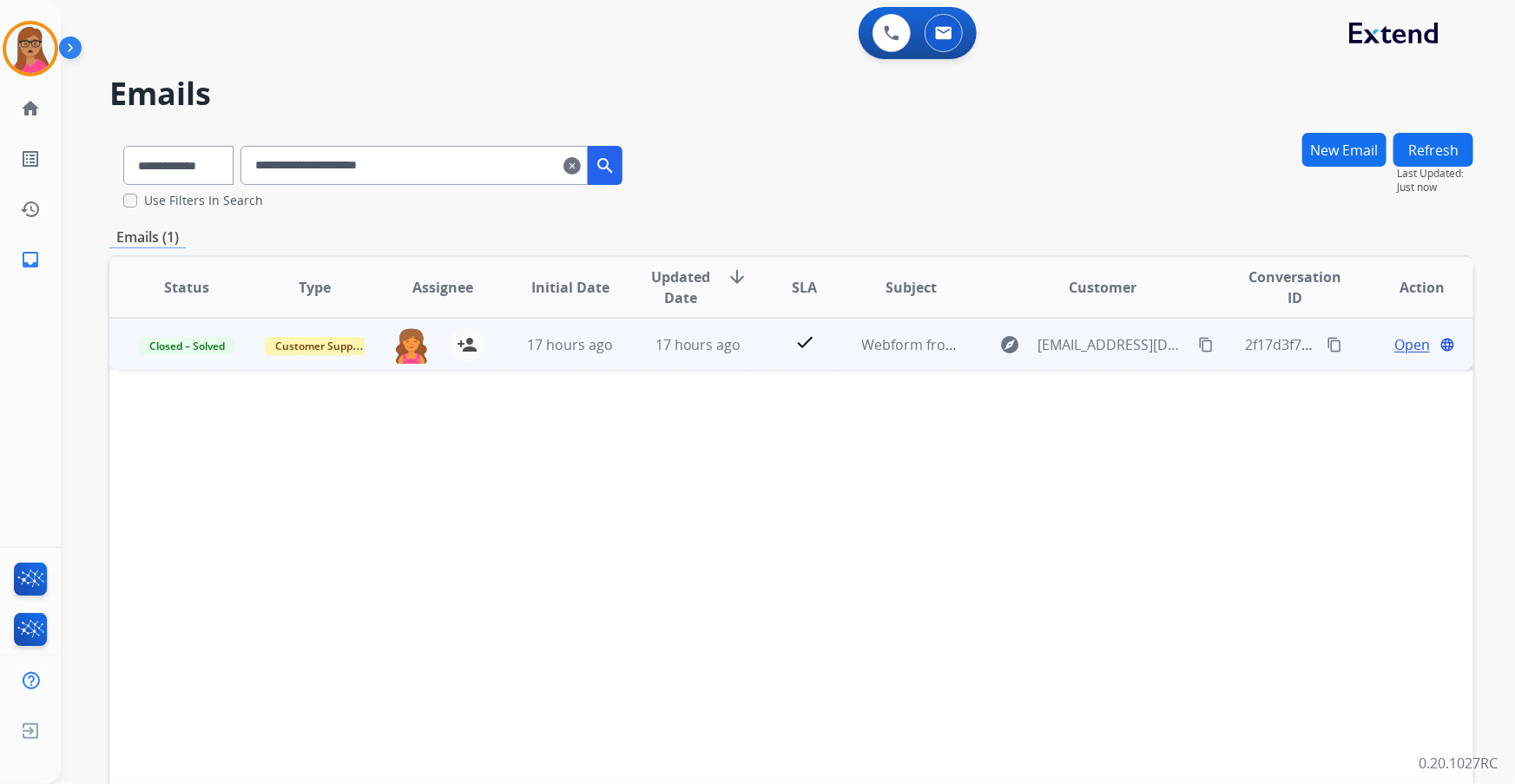
click at [1399, 347] on span "Open" at bounding box center [1412, 344] width 36 height 20
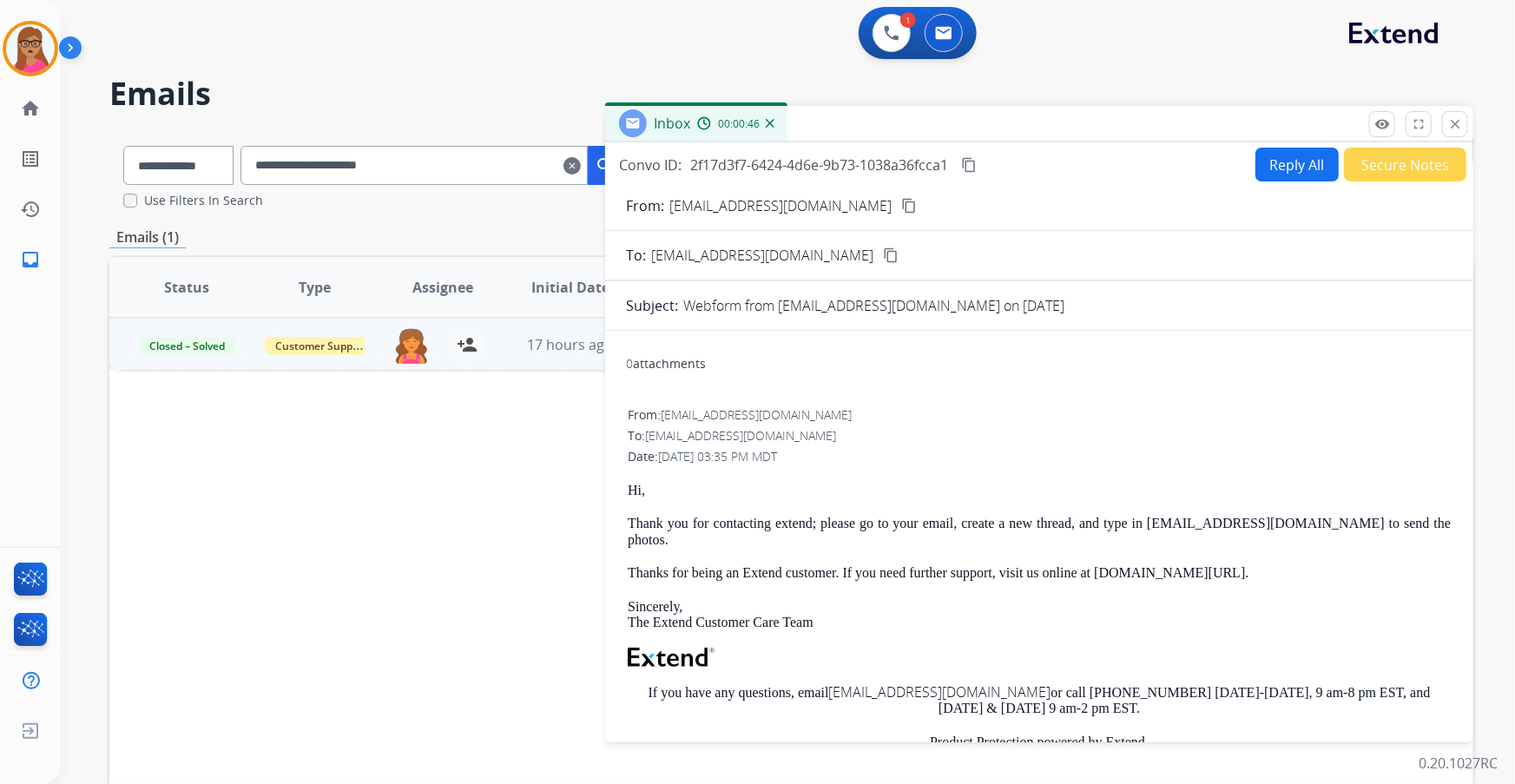
click at [1012, 77] on h2 "Emails" at bounding box center [792, 94] width 1364 height 35
click at [1463, 126] on button "close Close" at bounding box center [1455, 123] width 26 height 26
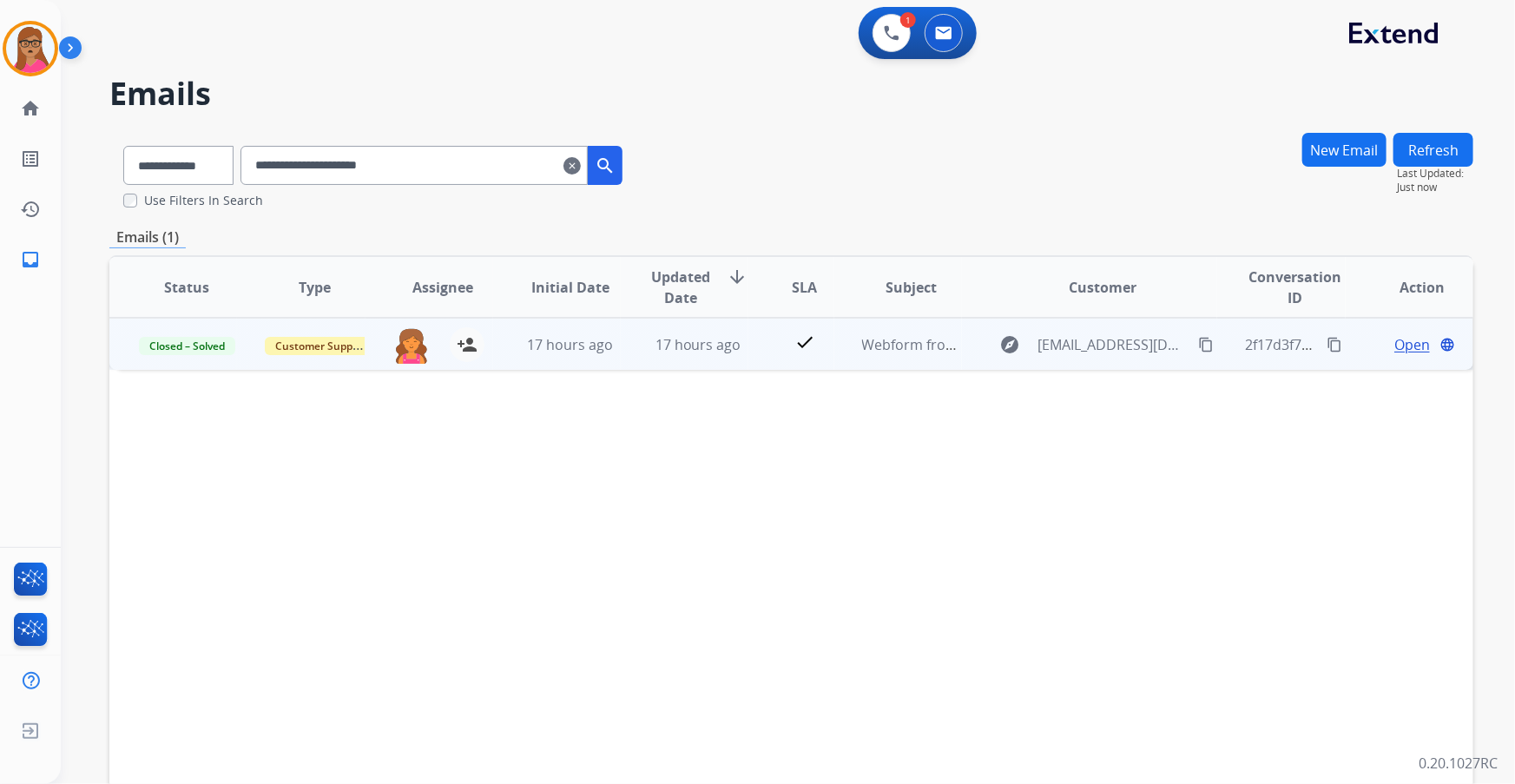
click at [1394, 350] on span "Open" at bounding box center [1412, 344] width 36 height 20
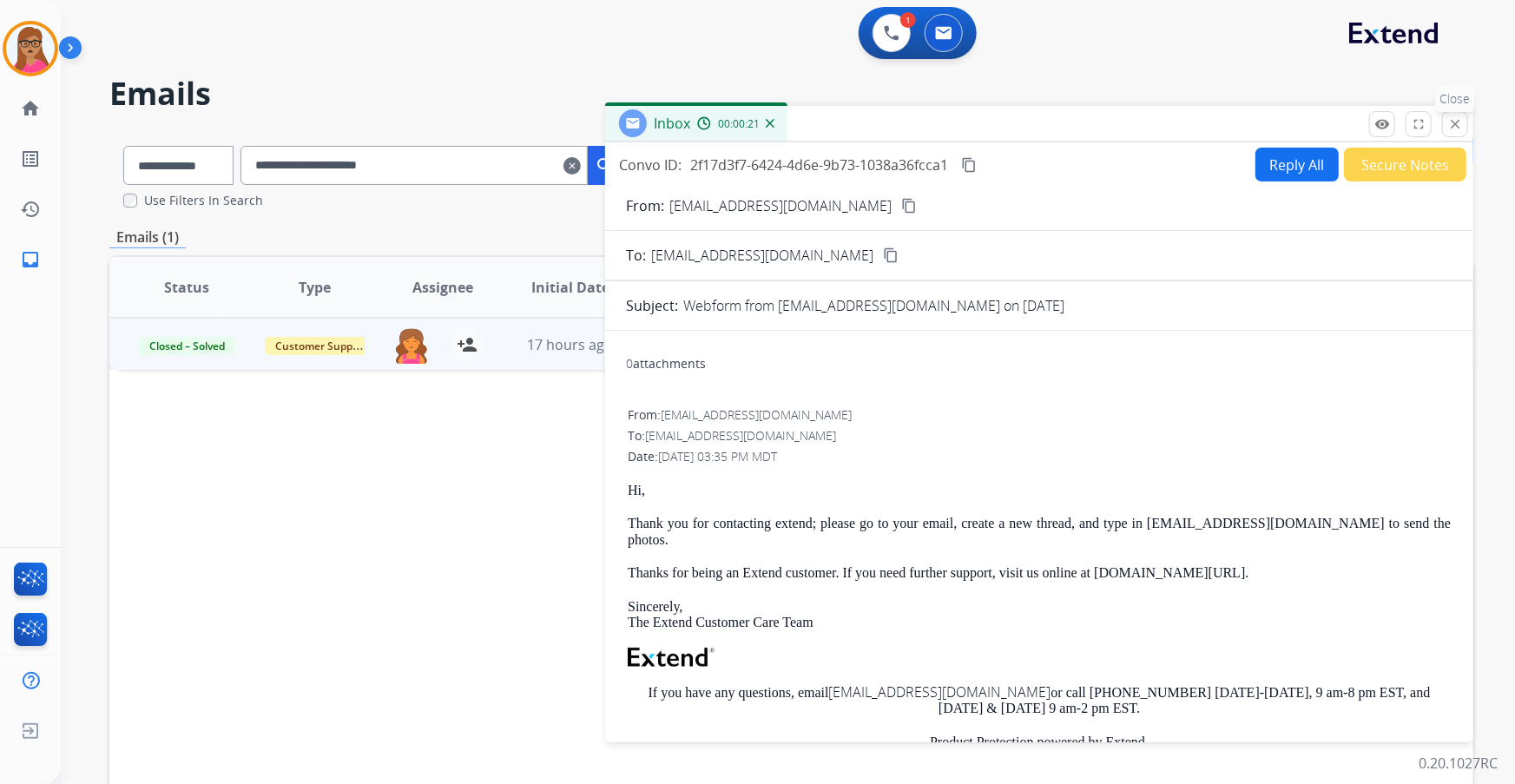
click at [1458, 126] on mat-icon "close" at bounding box center [1456, 124] width 16 height 16
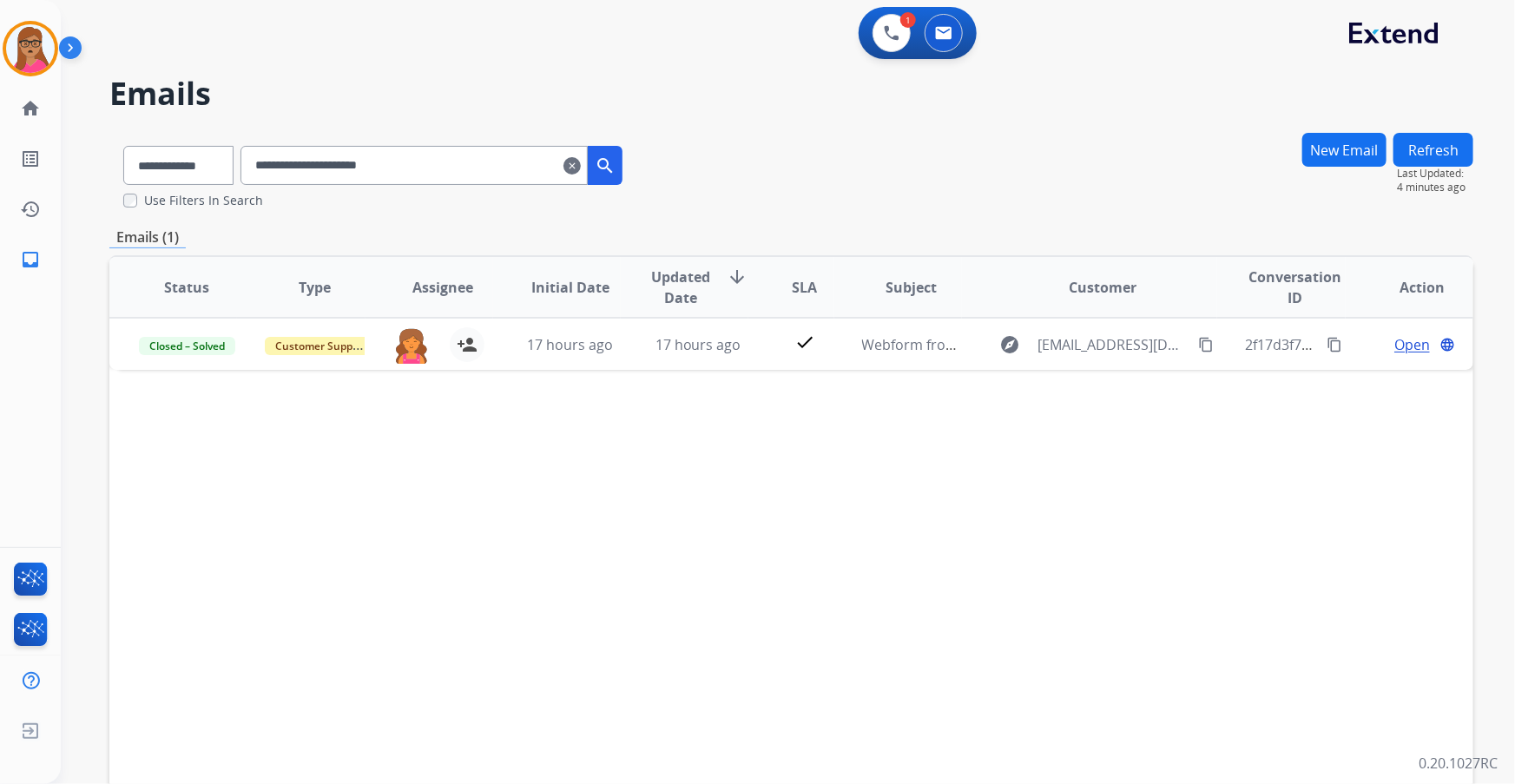
click at [616, 168] on mat-icon "search" at bounding box center [604, 165] width 20 height 20
click at [885, 32] on img at bounding box center [892, 33] width 16 height 16
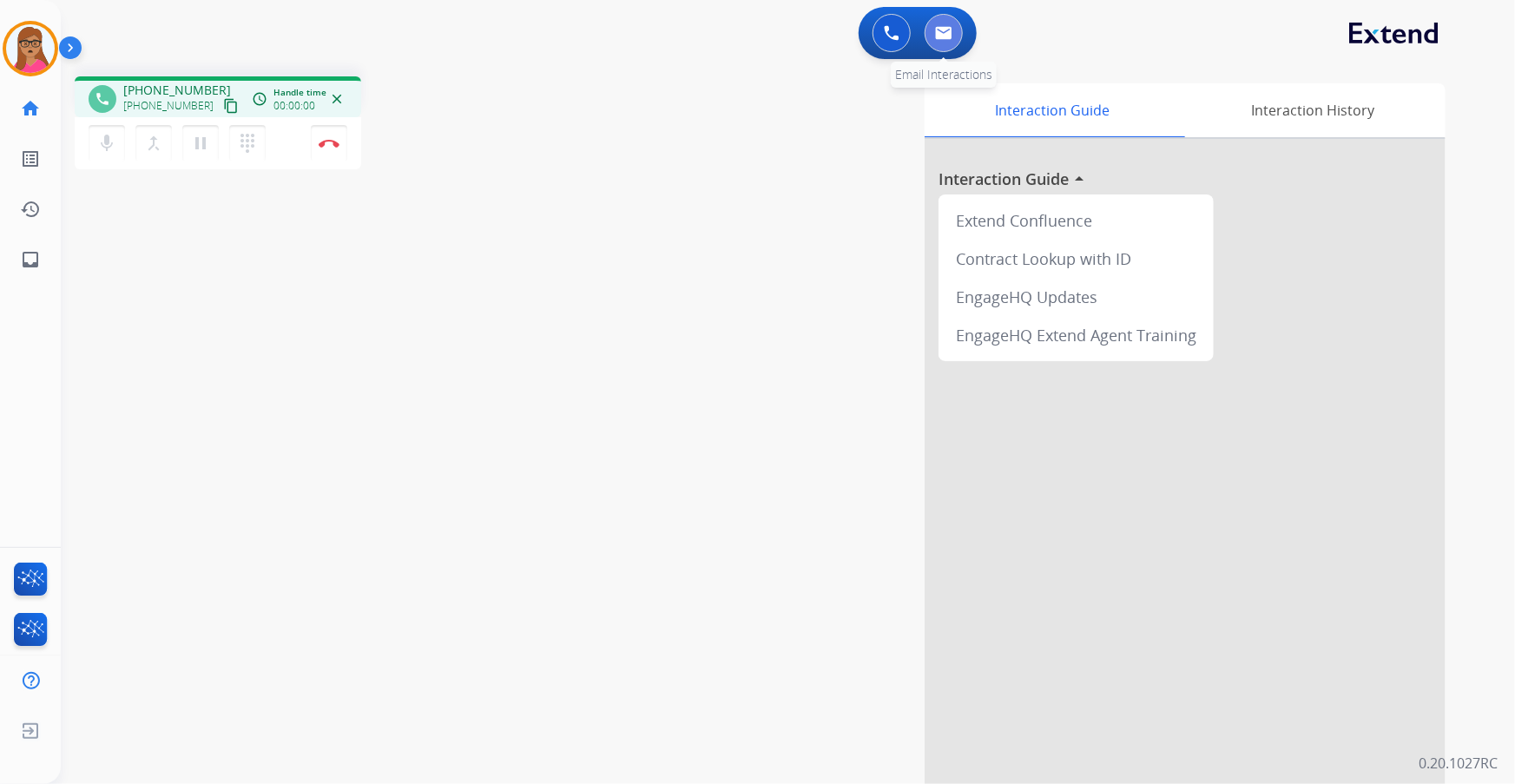
click at [940, 28] on img at bounding box center [944, 33] width 17 height 14
select select "**********"
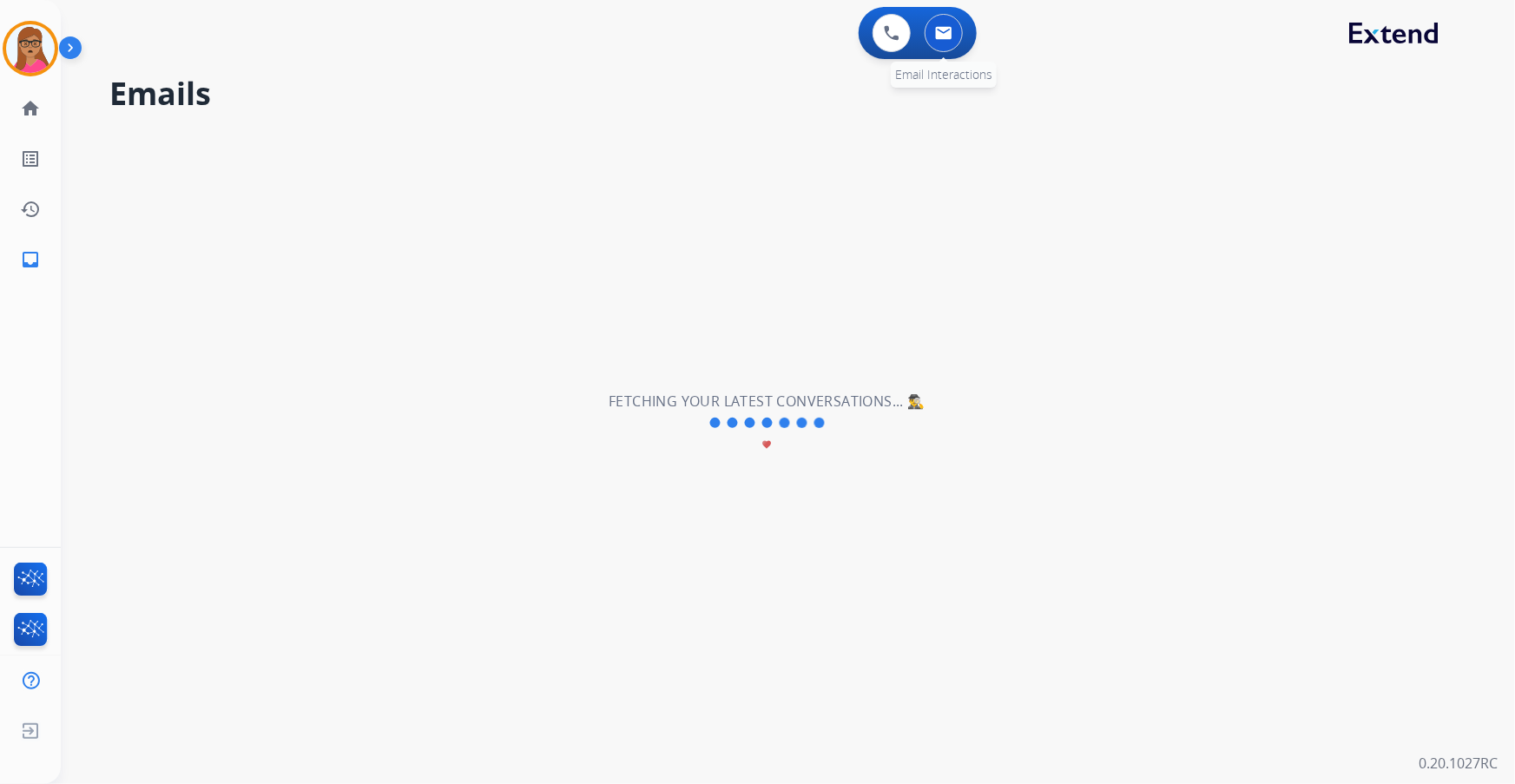
click at [954, 30] on button at bounding box center [944, 32] width 38 height 38
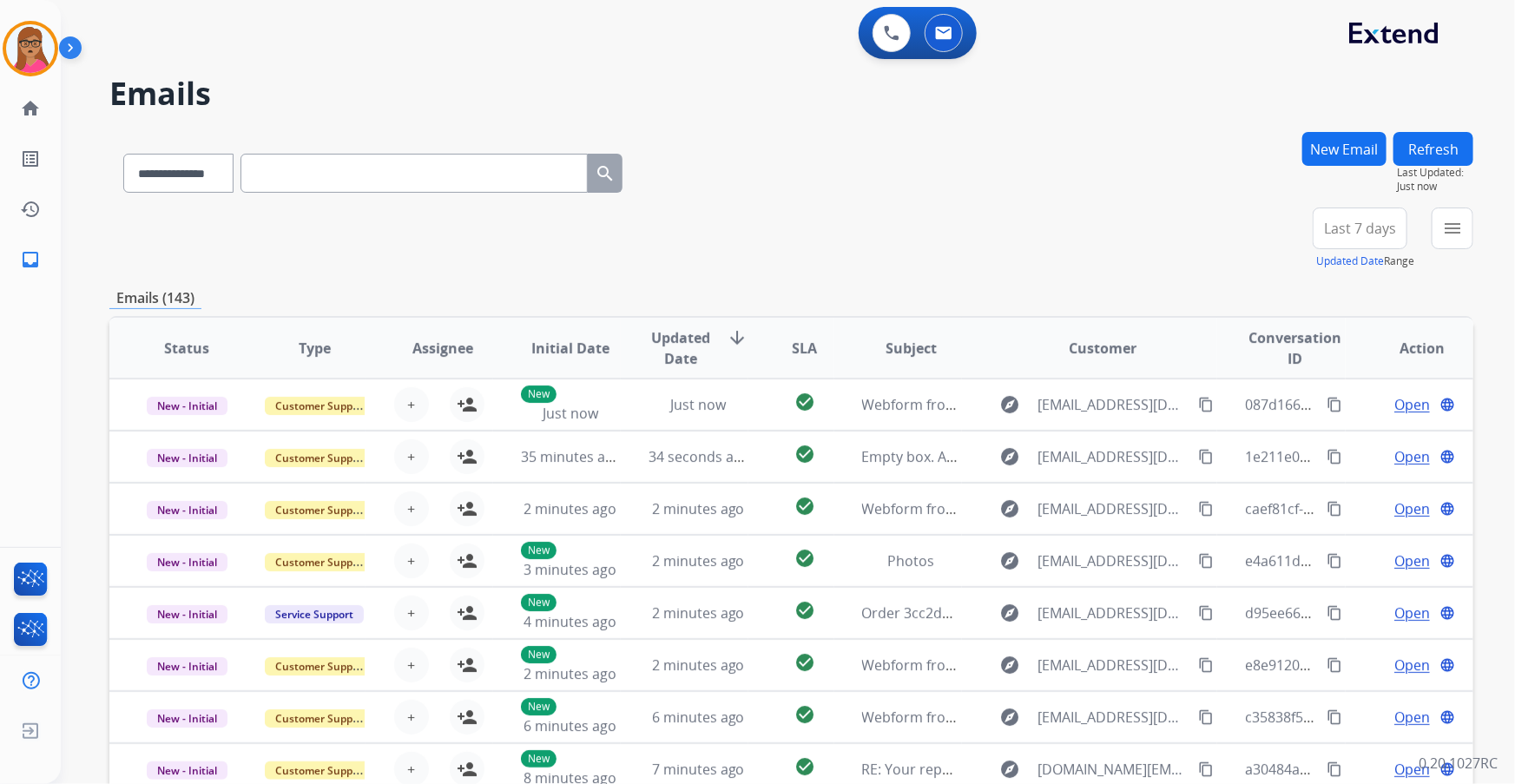
click at [1326, 150] on button "New Email" at bounding box center [1345, 149] width 85 height 34
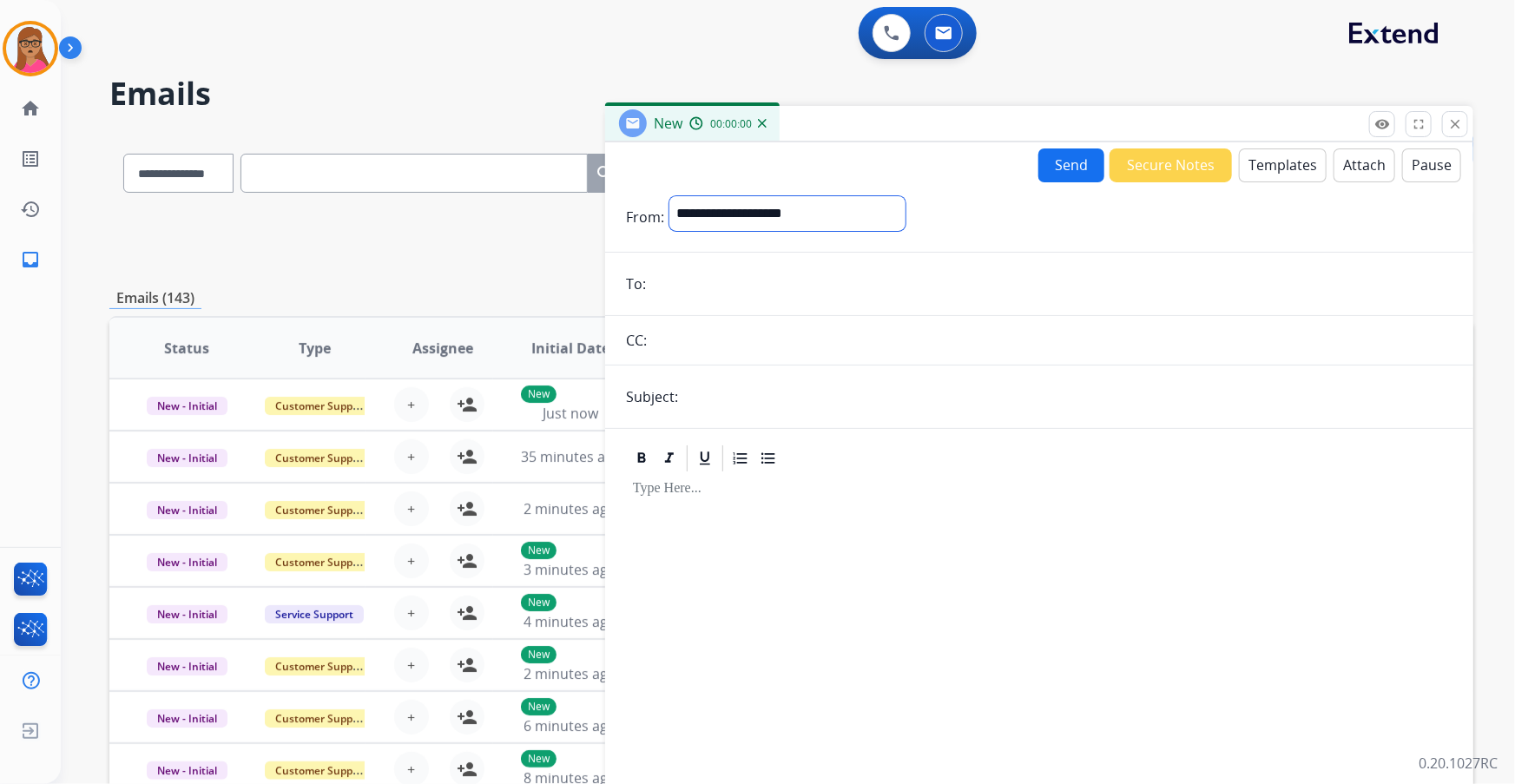
click at [706, 210] on select "**********" at bounding box center [787, 214] width 236 height 35
select select "**********"
click at [670, 196] on select "**********" at bounding box center [787, 214] width 236 height 35
click at [696, 278] on input "email" at bounding box center [1051, 286] width 802 height 35
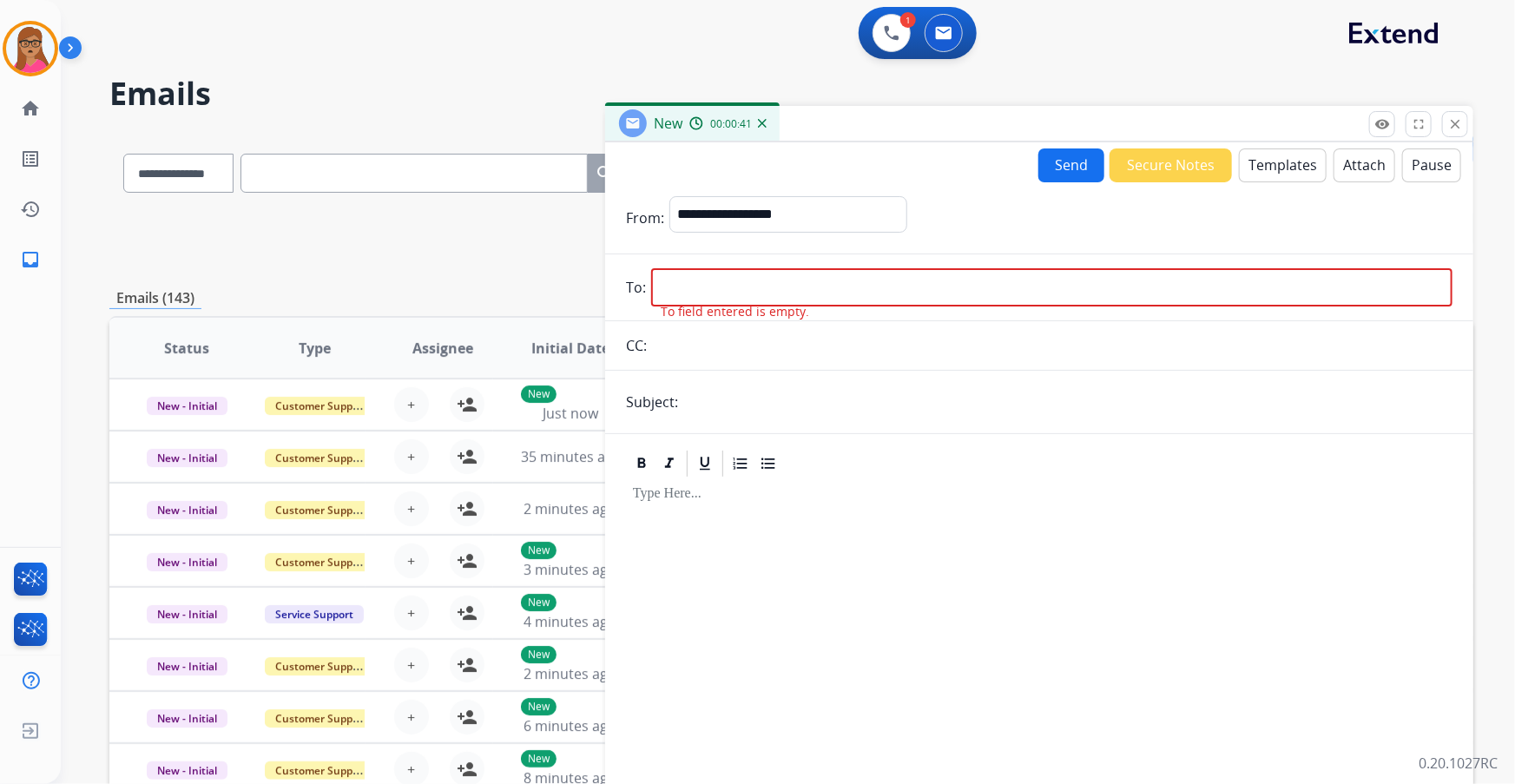
paste input "**********"
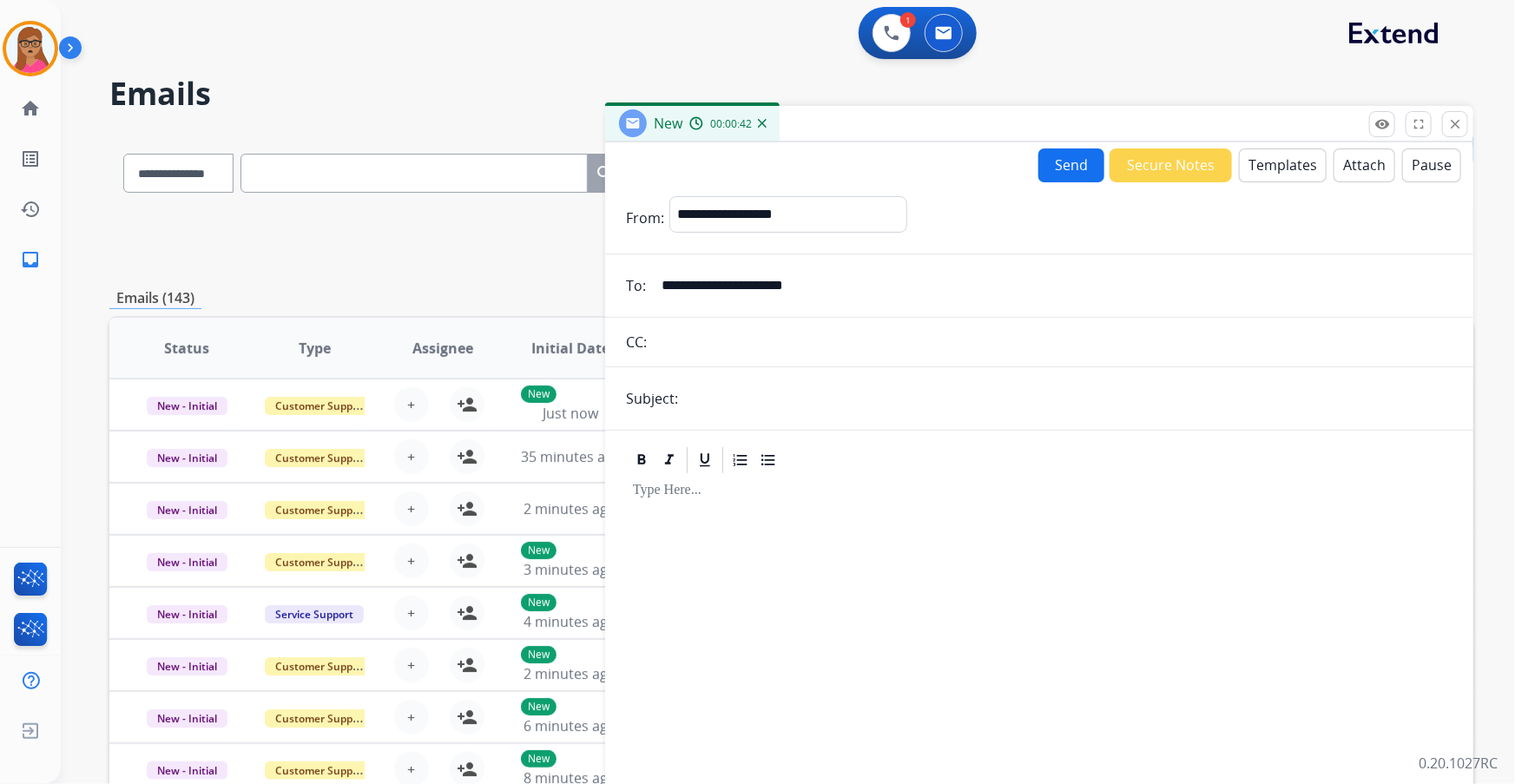
type input "**********"
click at [777, 410] on input "text" at bounding box center [1068, 398] width 770 height 35
type input "**********"
click at [790, 502] on div at bounding box center [1039, 625] width 827 height 298
click at [1293, 167] on button "Templates" at bounding box center [1283, 165] width 87 height 34
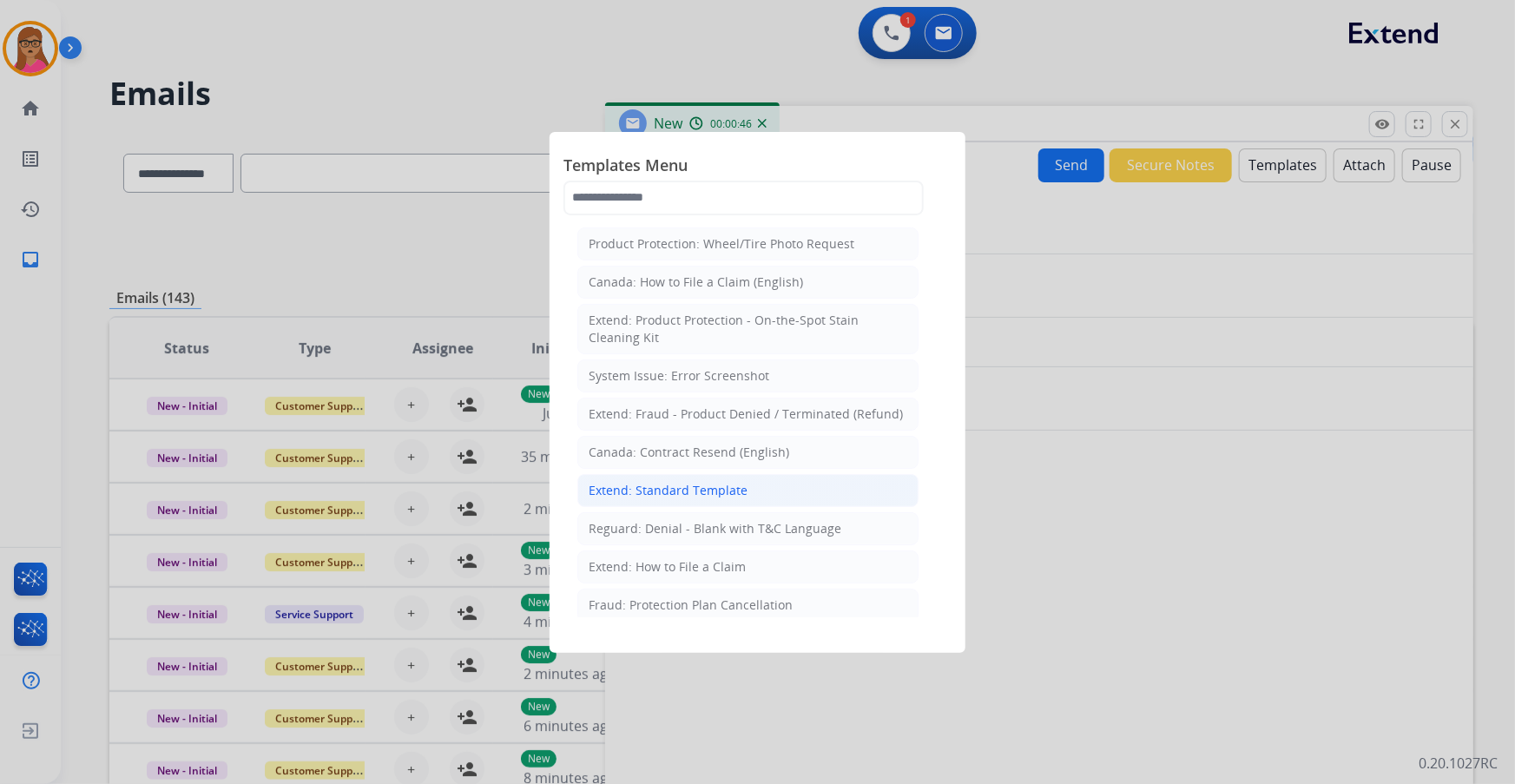
click at [720, 486] on div "Extend: Standard Template" at bounding box center [669, 491] width 159 height 17
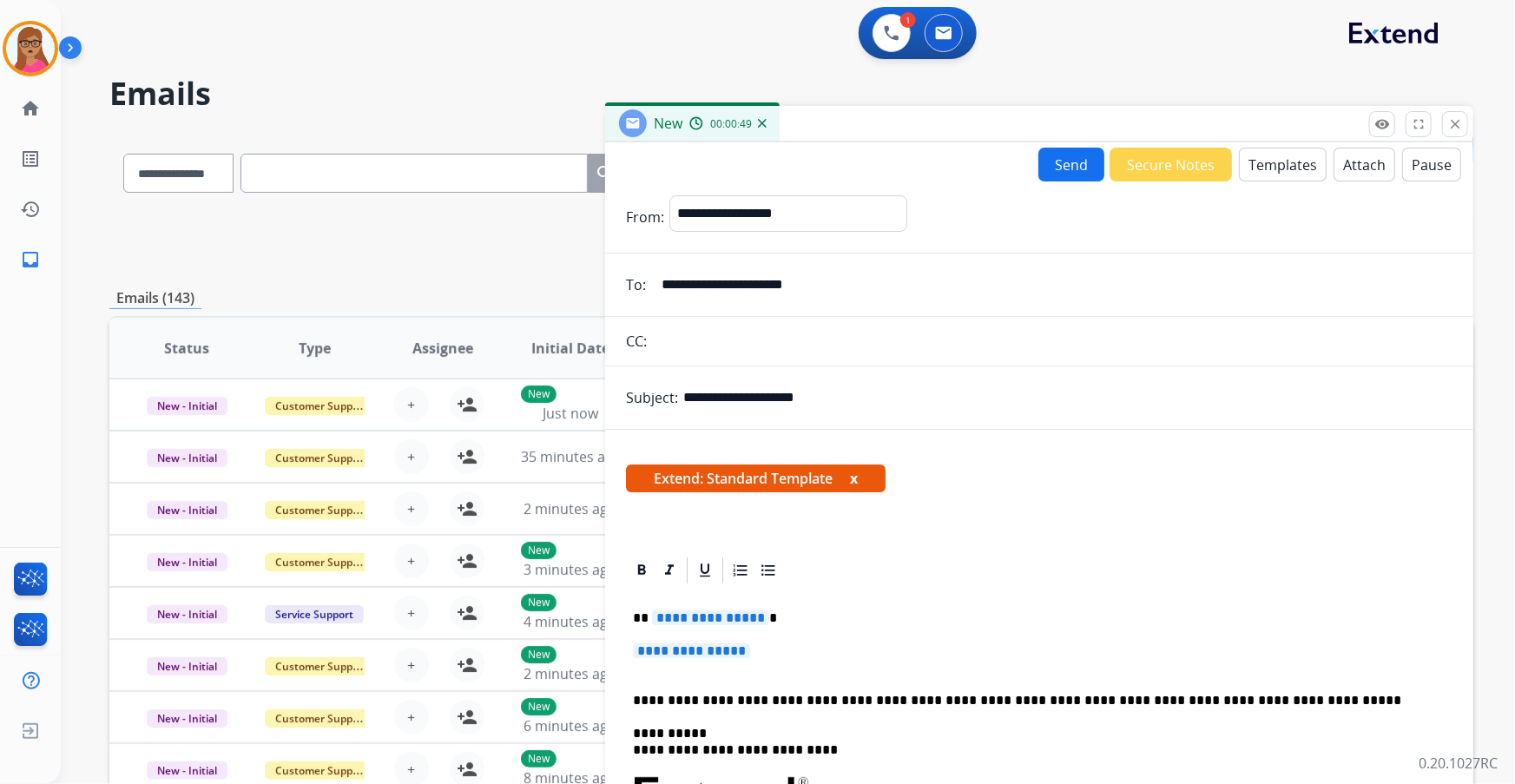
click at [712, 615] on span "**********" at bounding box center [710, 617] width 118 height 15
click at [695, 648] on span "**********" at bounding box center [691, 650] width 118 height 15
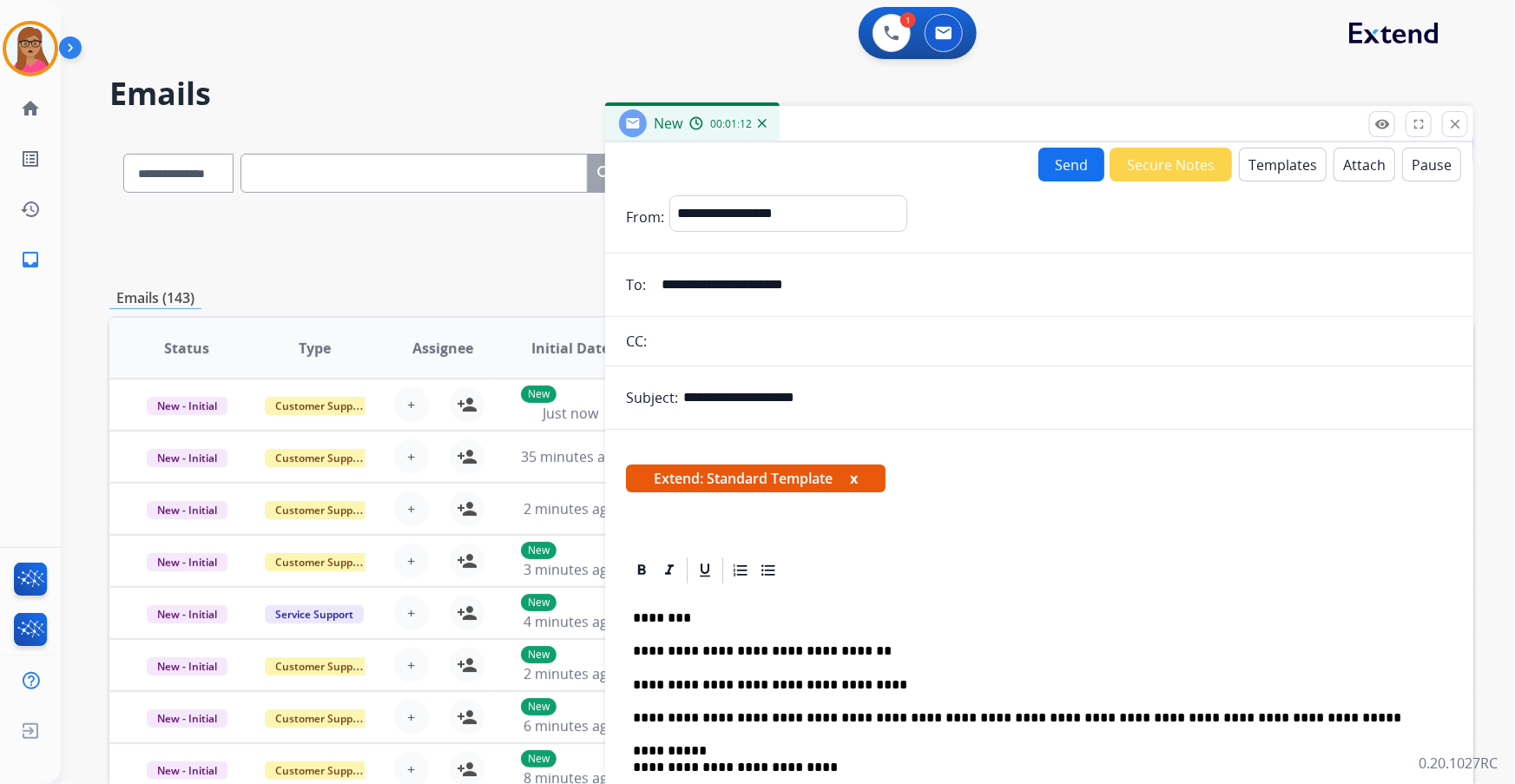
click at [1068, 159] on button "Send" at bounding box center [1072, 164] width 66 height 34
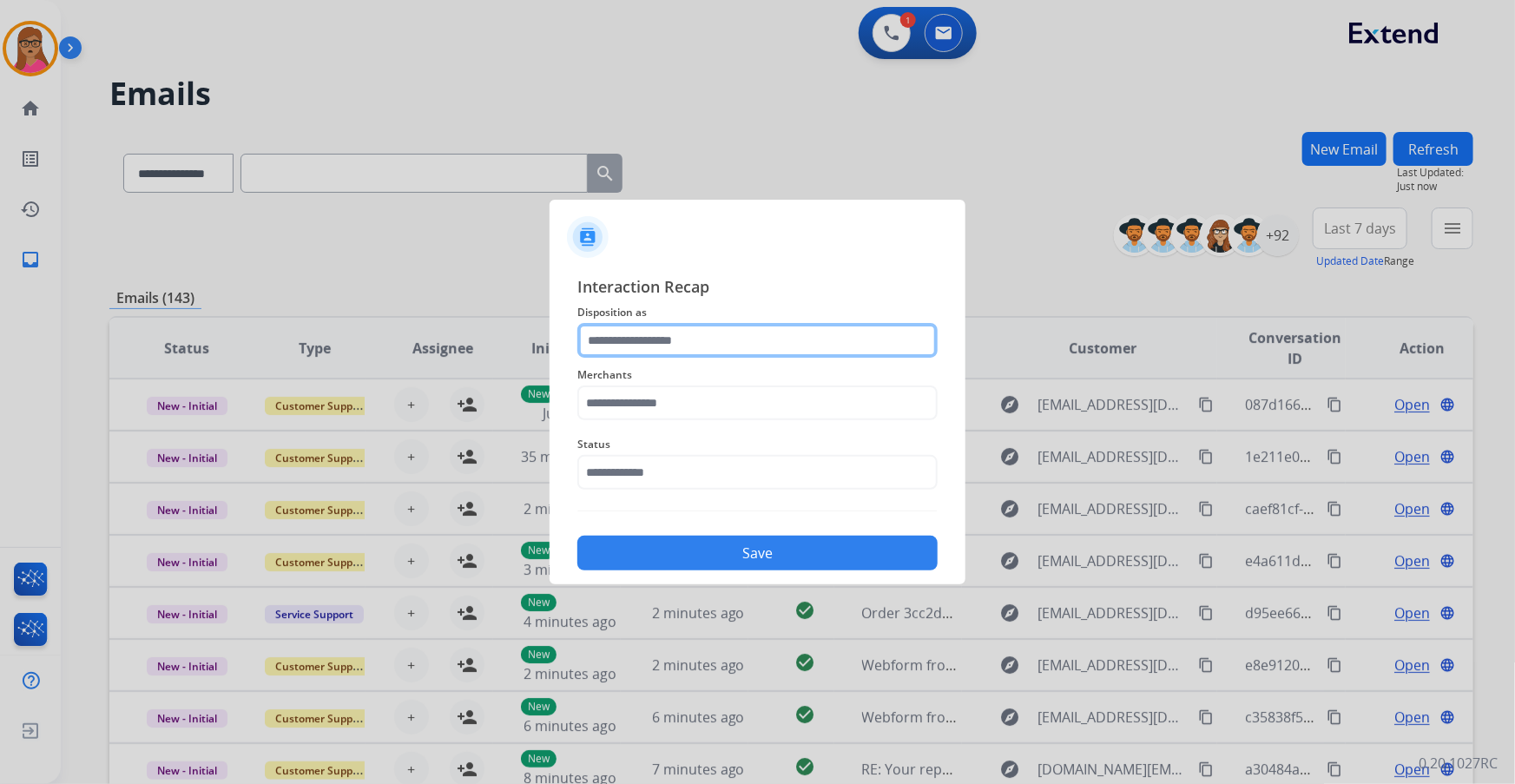
click at [695, 332] on input "text" at bounding box center [757, 340] width 361 height 35
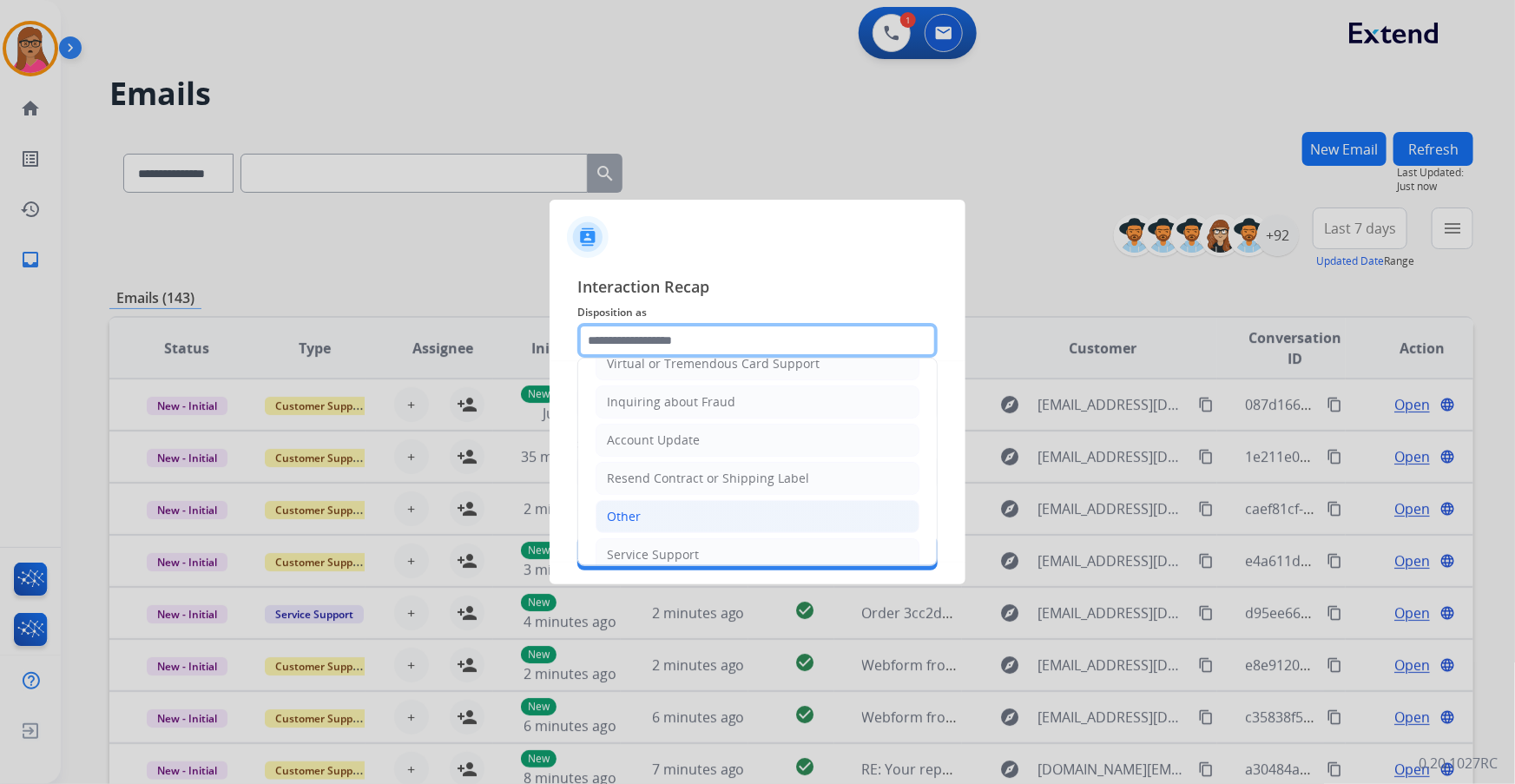
scroll to position [268, 0]
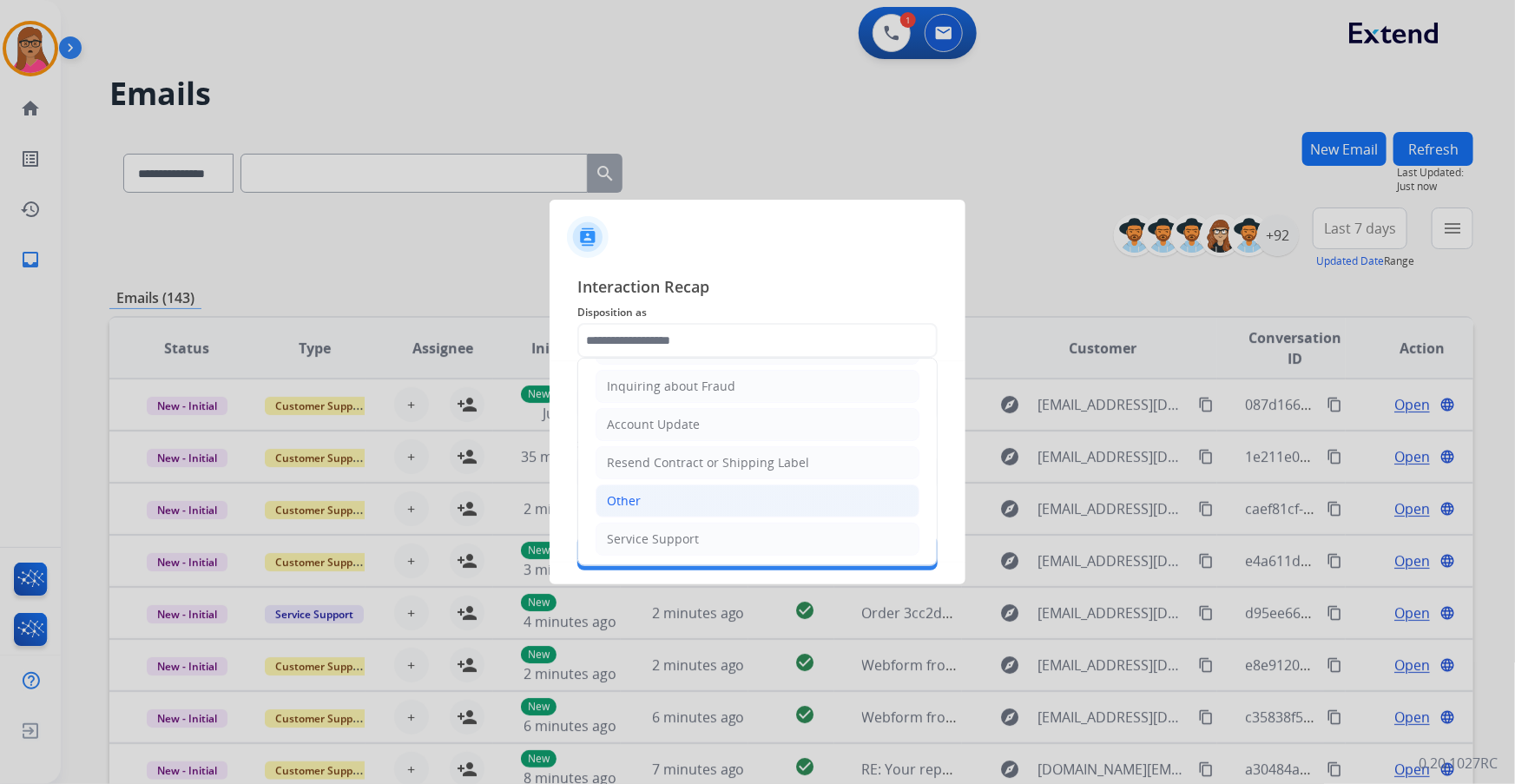
click at [634, 497] on div "Other" at bounding box center [624, 501] width 34 height 17
type input "*****"
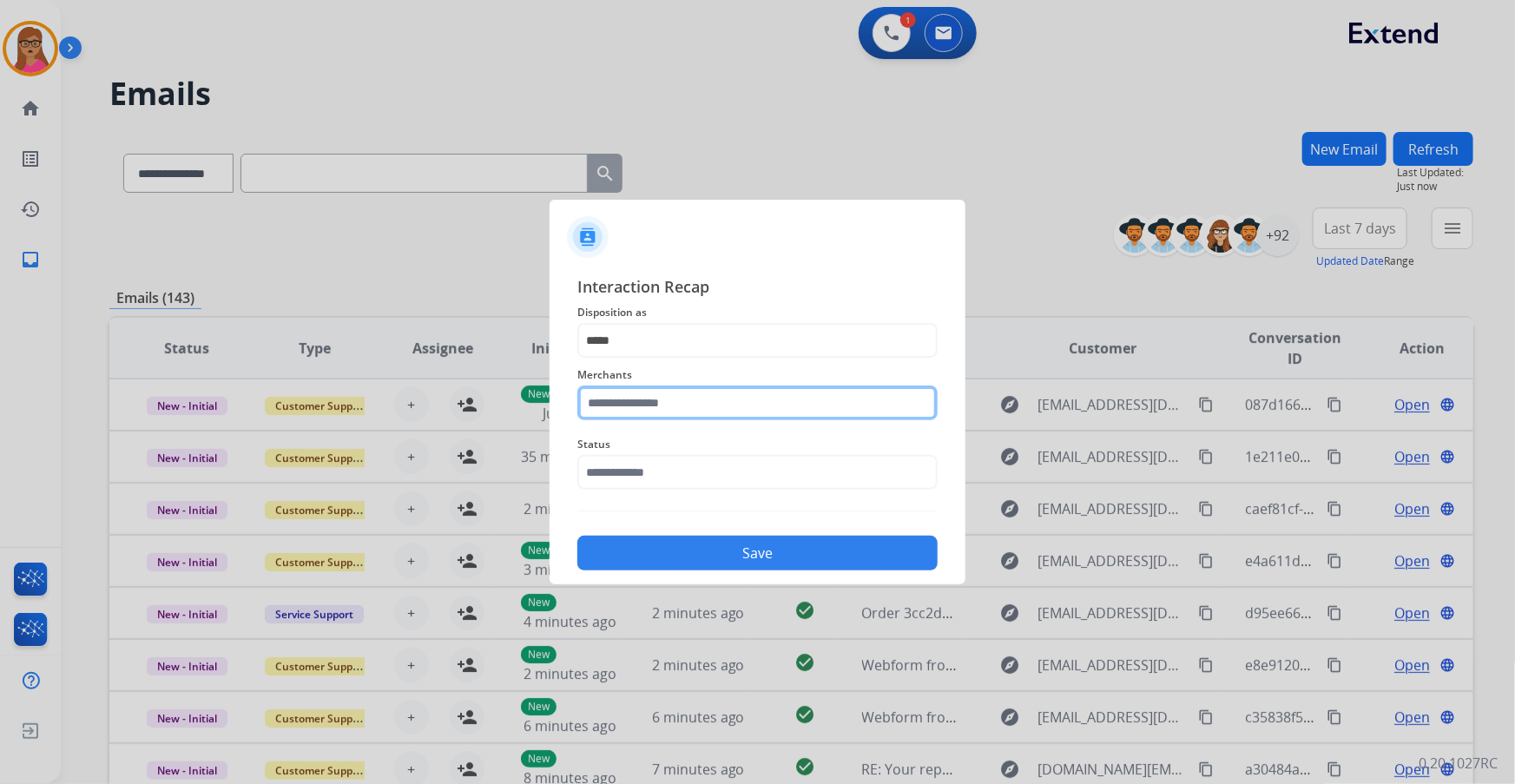
click at [714, 407] on input "text" at bounding box center [757, 403] width 361 height 35
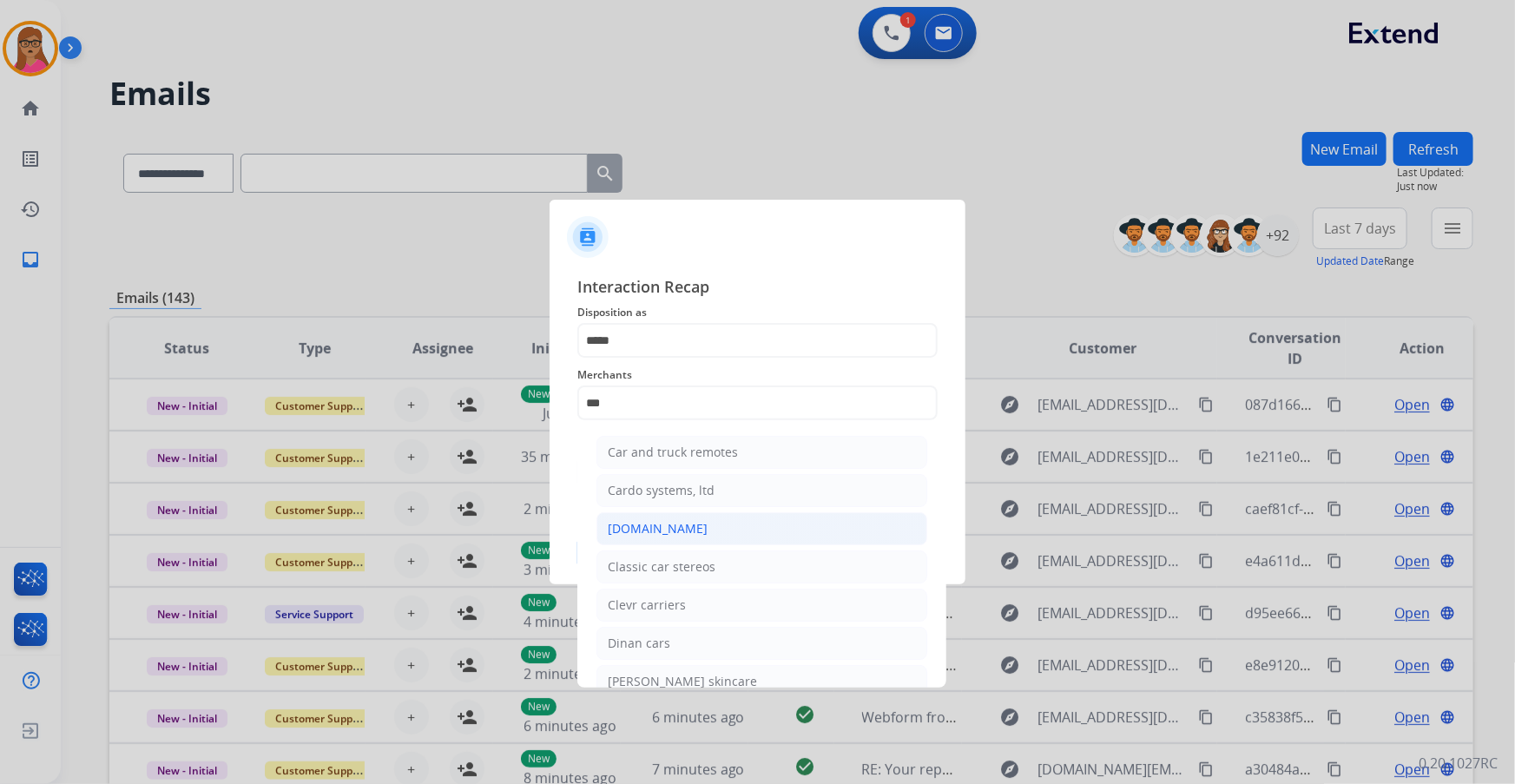
click at [660, 524] on div "[DOMAIN_NAME]" at bounding box center [658, 528] width 100 height 17
type input "**********"
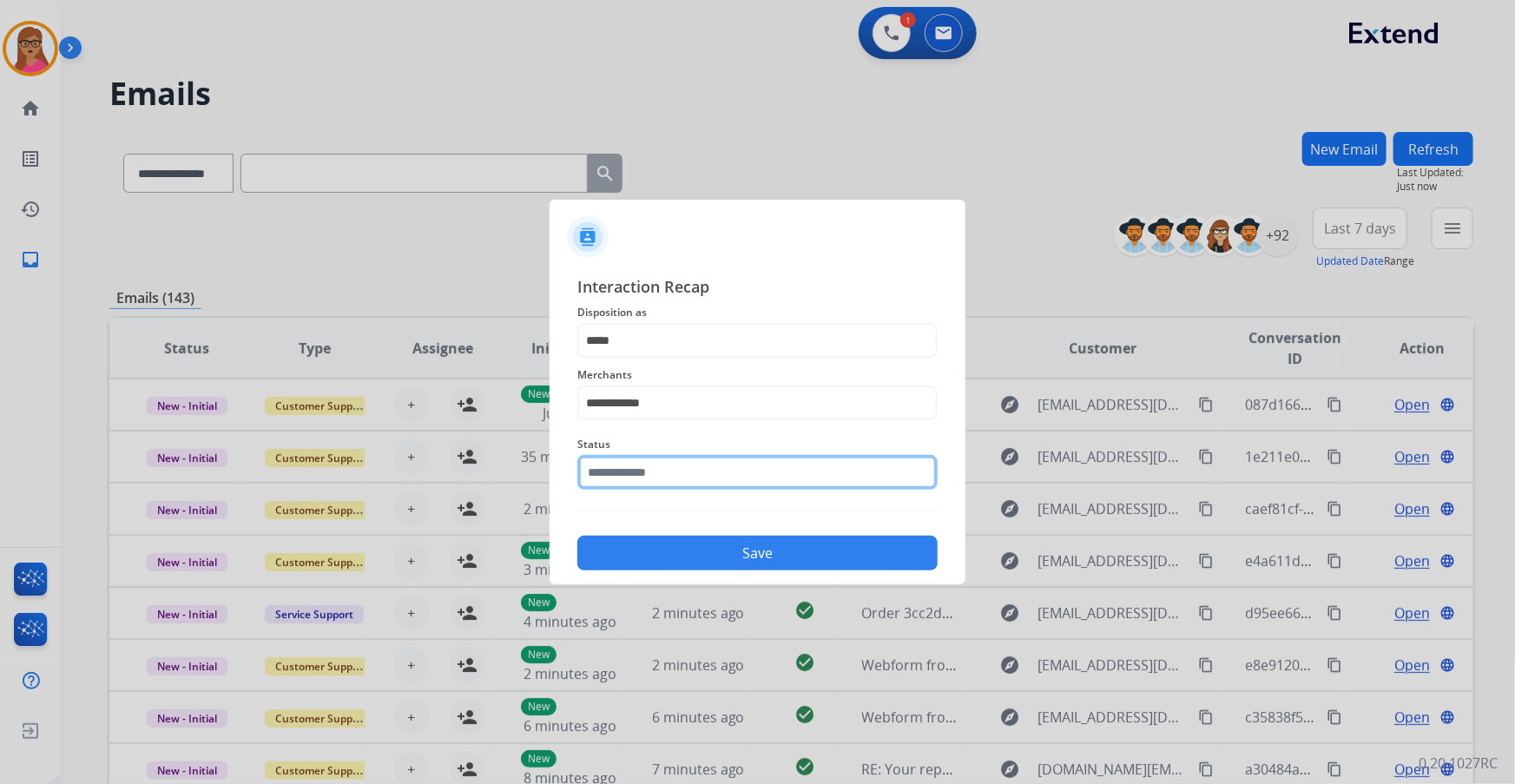
click at [671, 470] on input "text" at bounding box center [757, 472] width 361 height 35
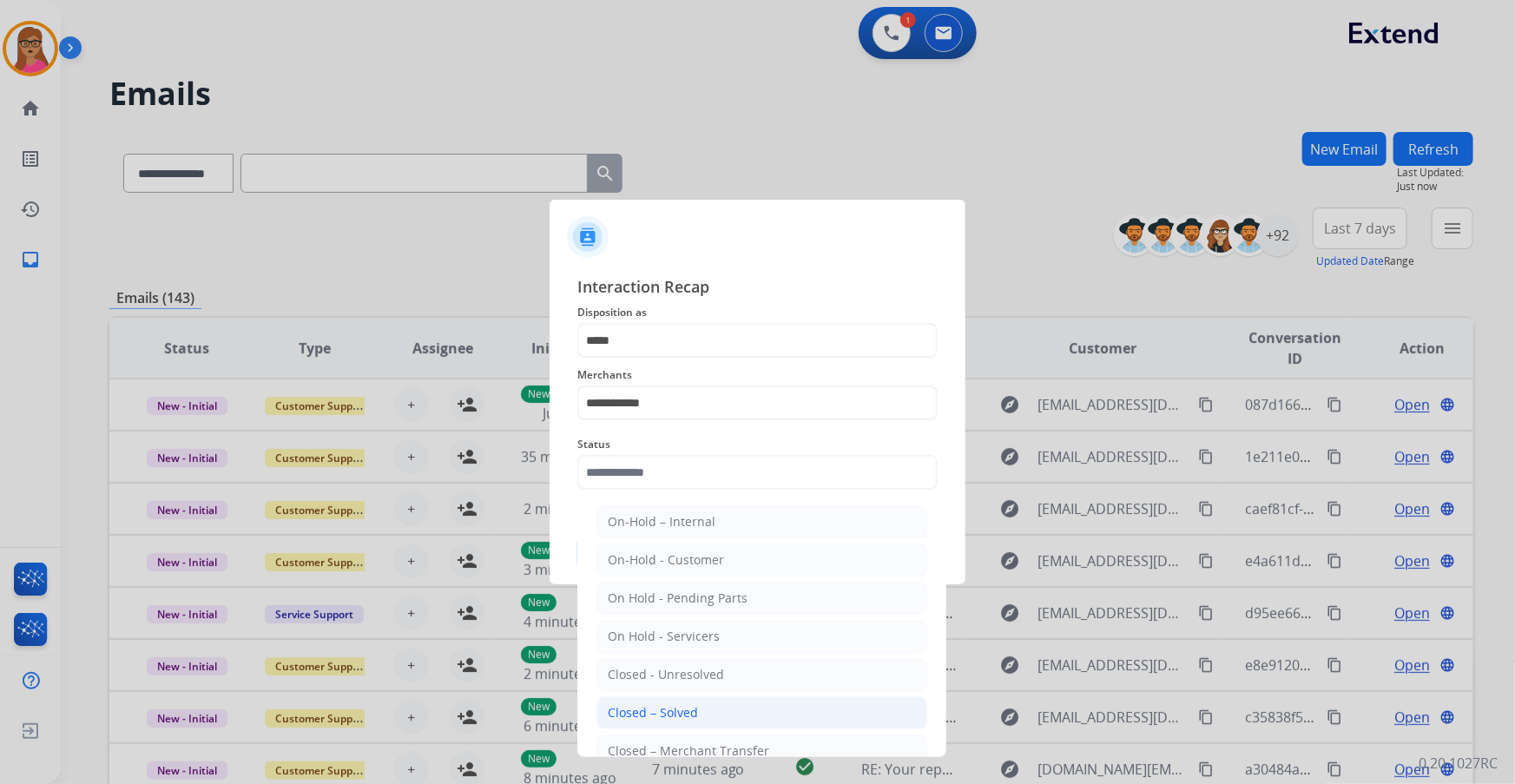
click at [688, 701] on li "Closed – Solved" at bounding box center [762, 713] width 330 height 33
type input "**********"
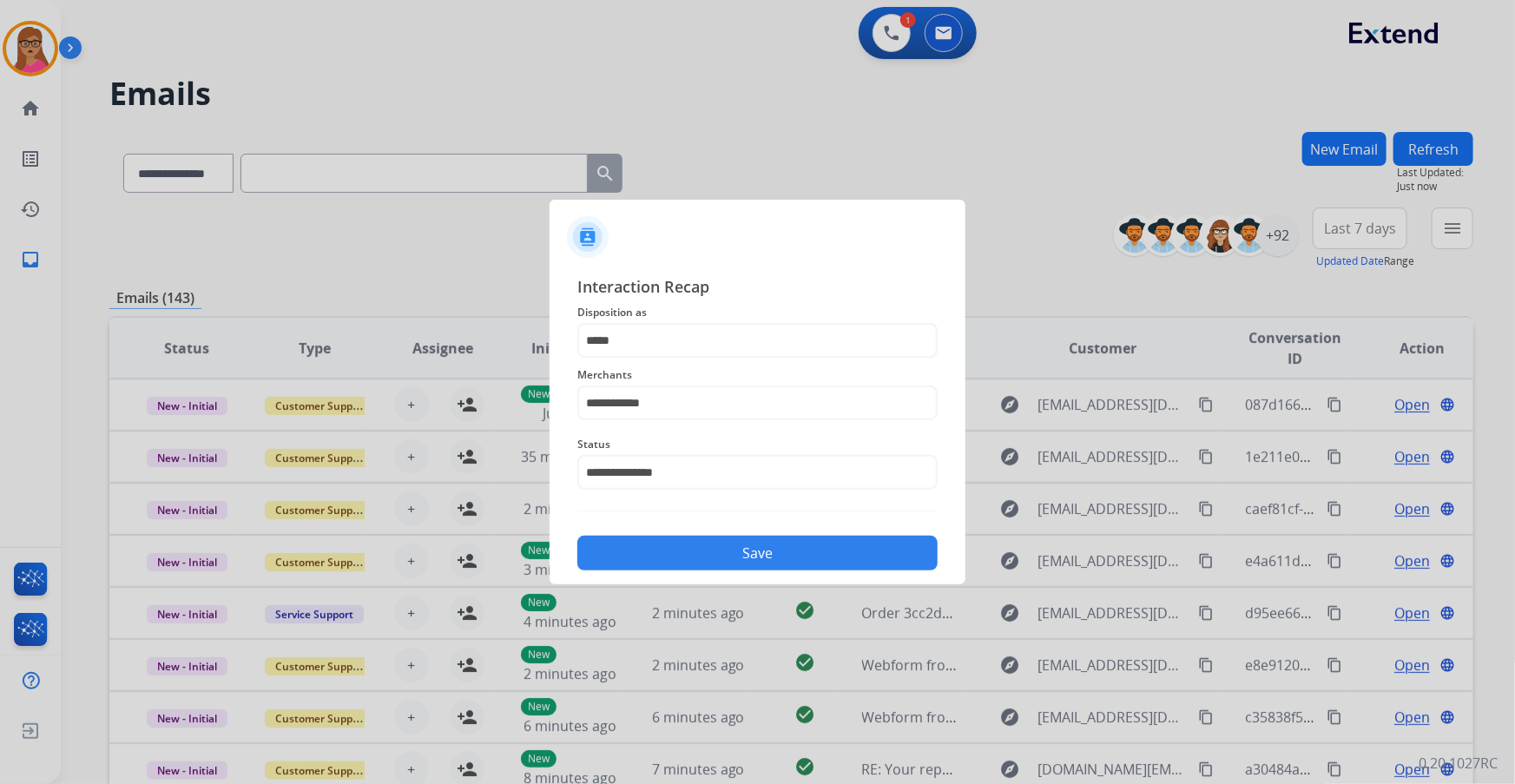
click at [731, 536] on button "Save" at bounding box center [757, 553] width 361 height 35
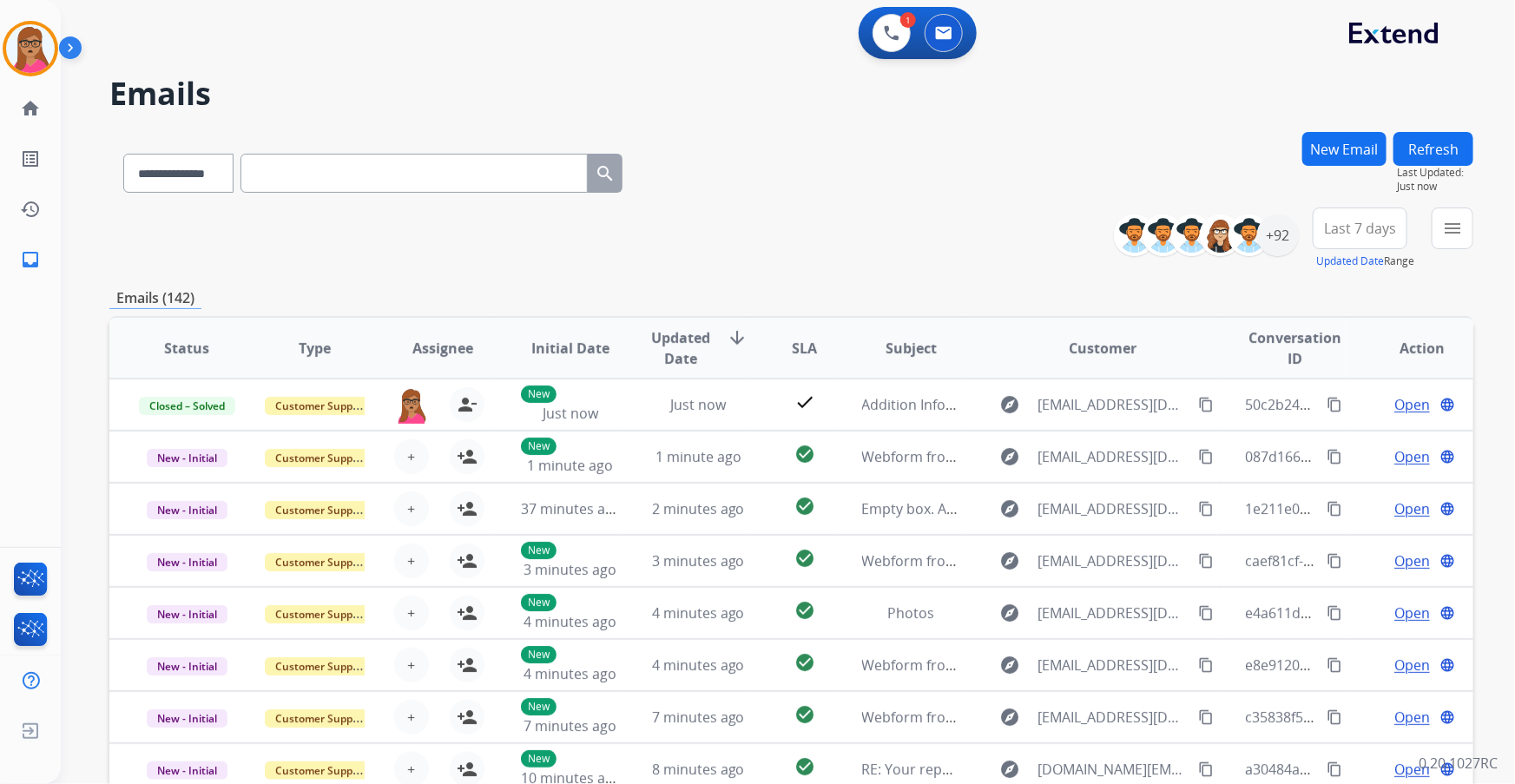
paste input "**********"
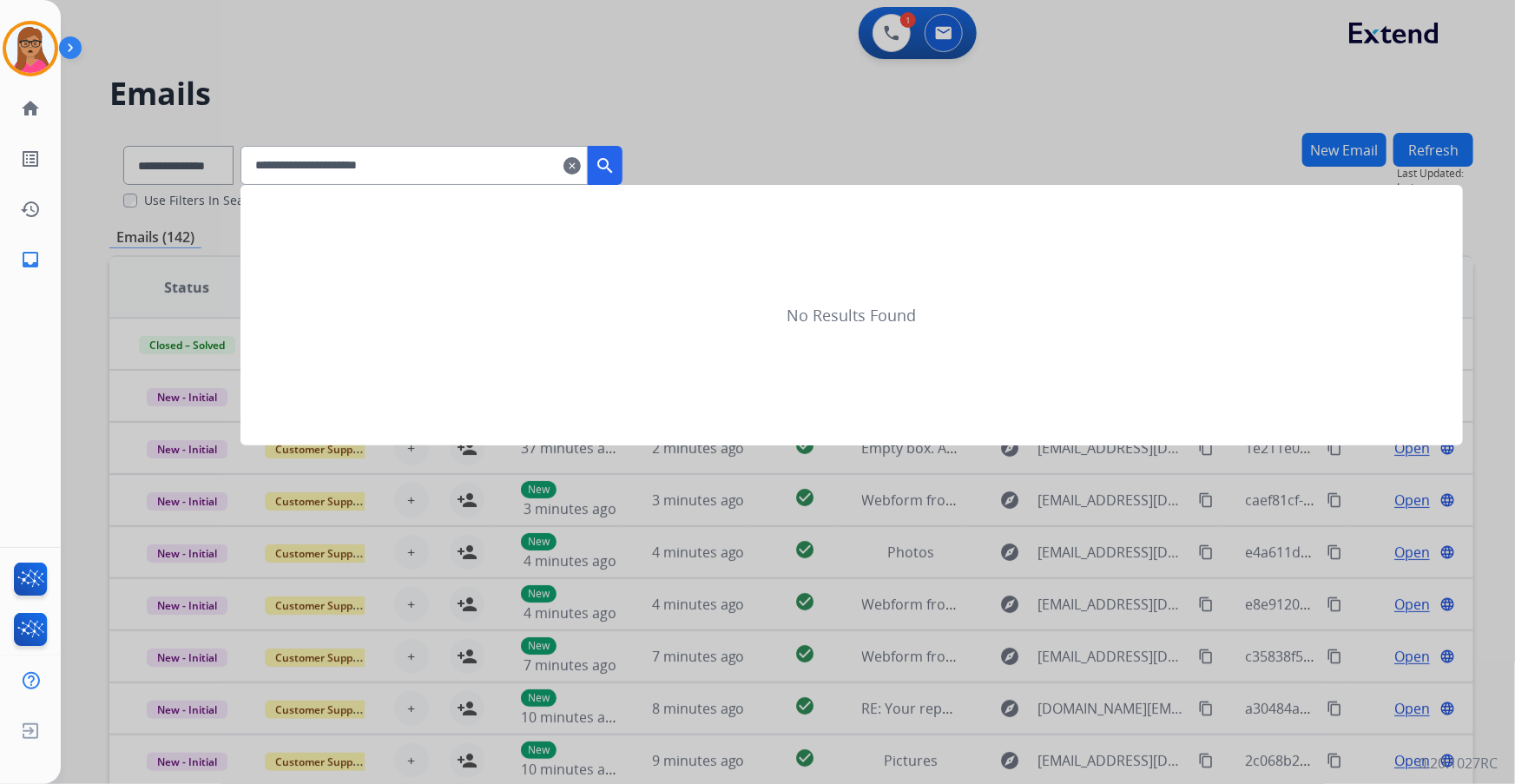
type input "**********"
click at [201, 171] on div at bounding box center [757, 392] width 1515 height 784
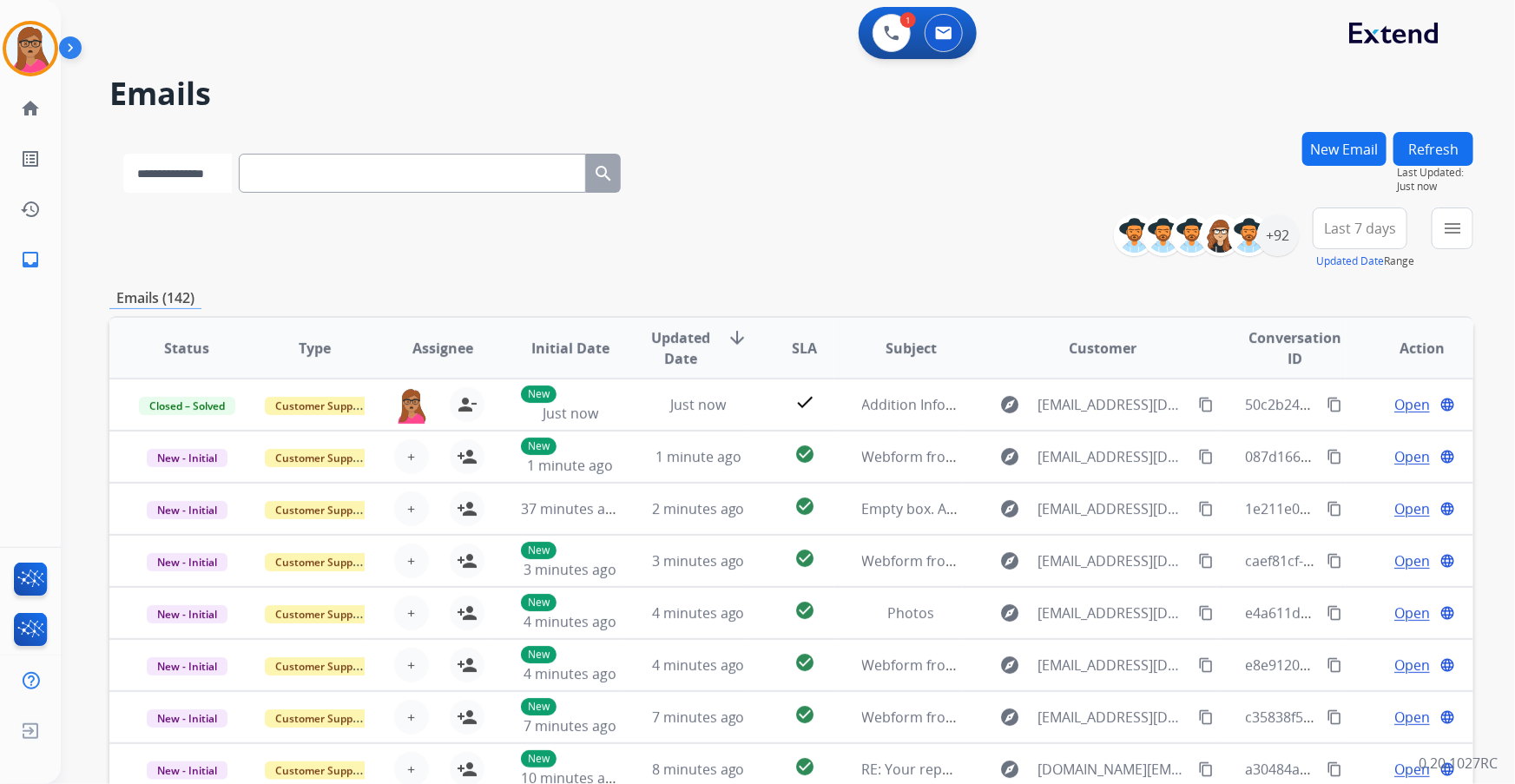
click at [192, 175] on select "**********" at bounding box center [178, 173] width 109 height 39
select select "**********"
click at [123, 153] on select "**********" at bounding box center [178, 173] width 109 height 39
paste input "**********"
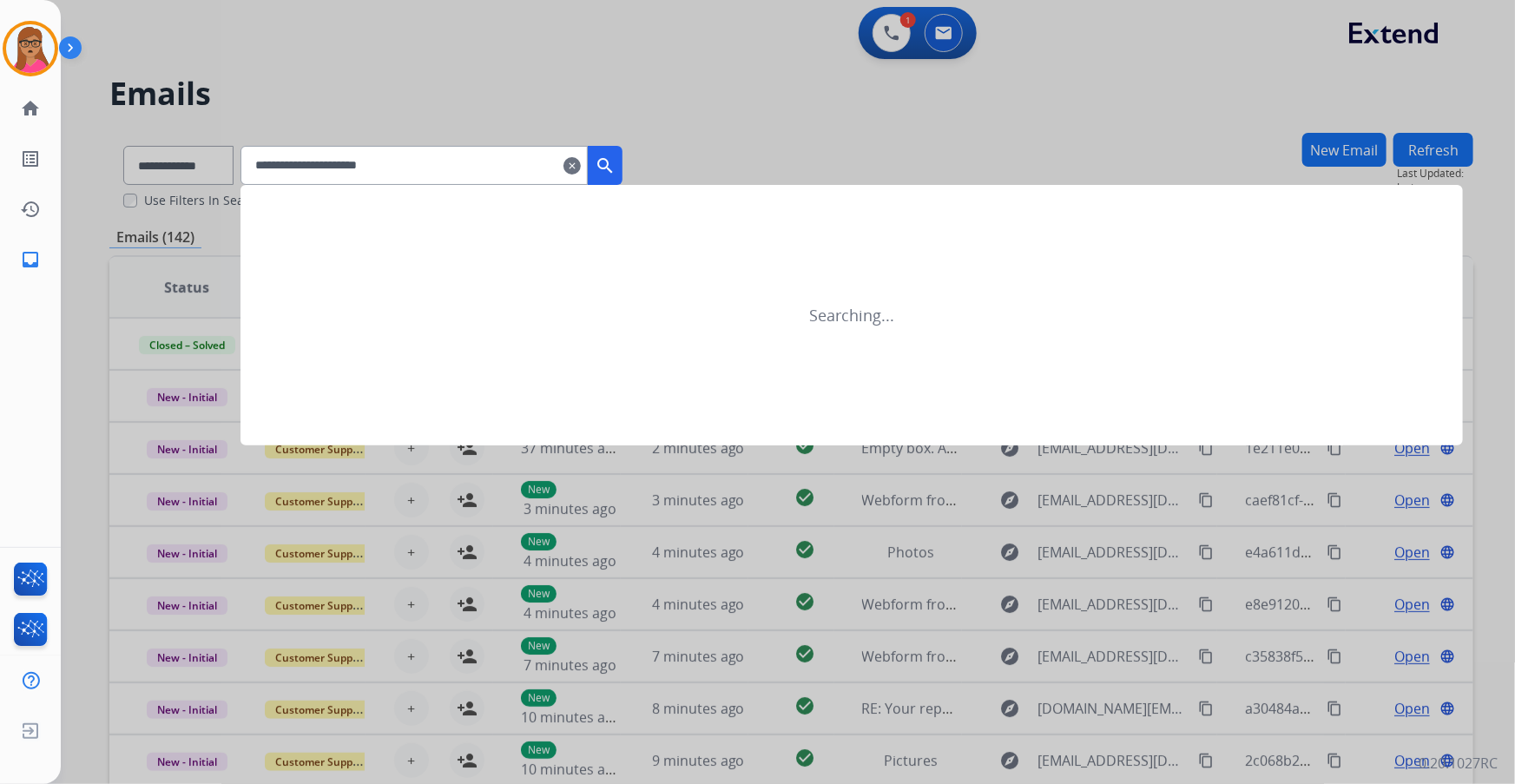
type input "**********"
click at [616, 162] on mat-icon "search" at bounding box center [604, 165] width 20 height 20
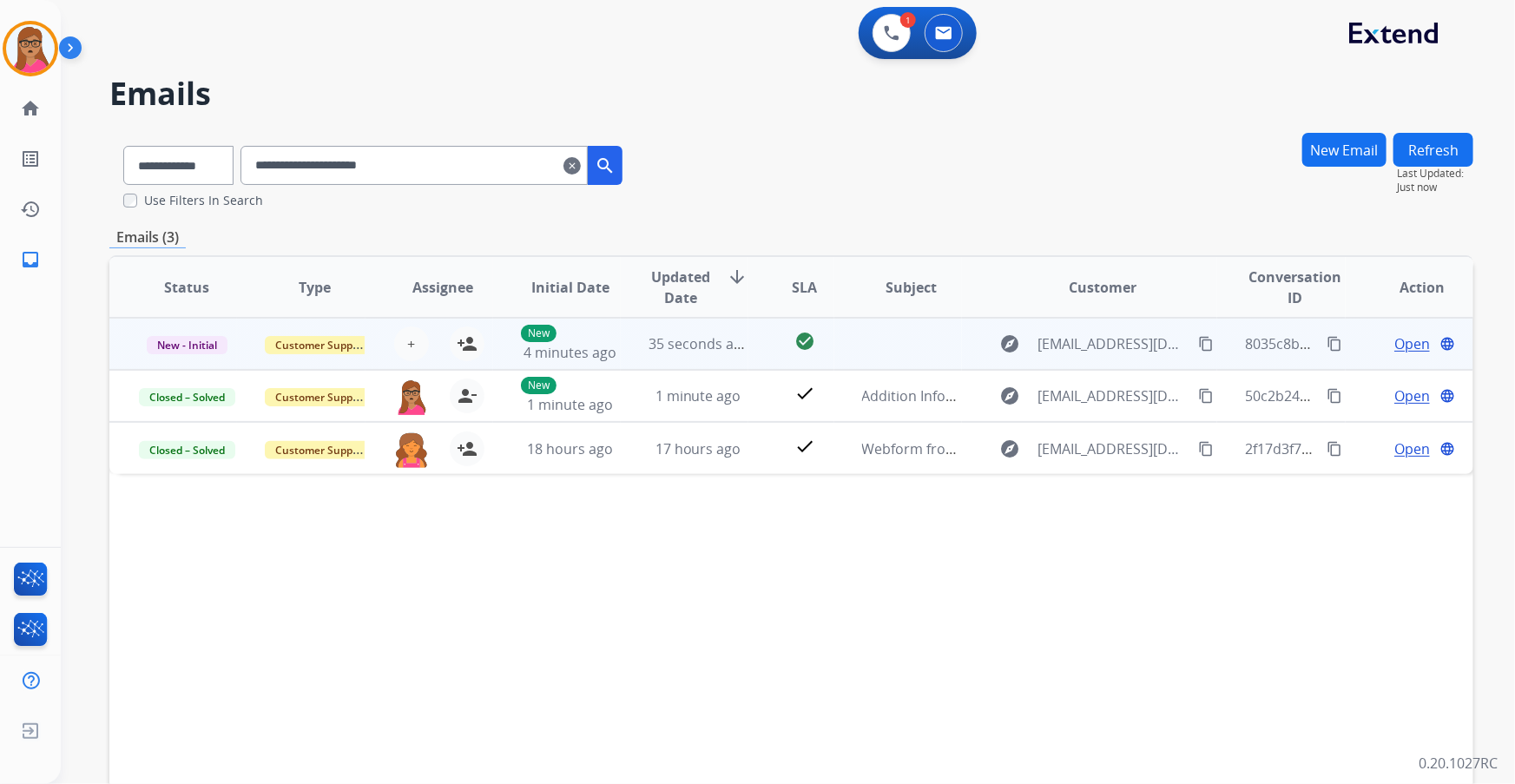
click at [1394, 341] on span "Open" at bounding box center [1412, 343] width 36 height 20
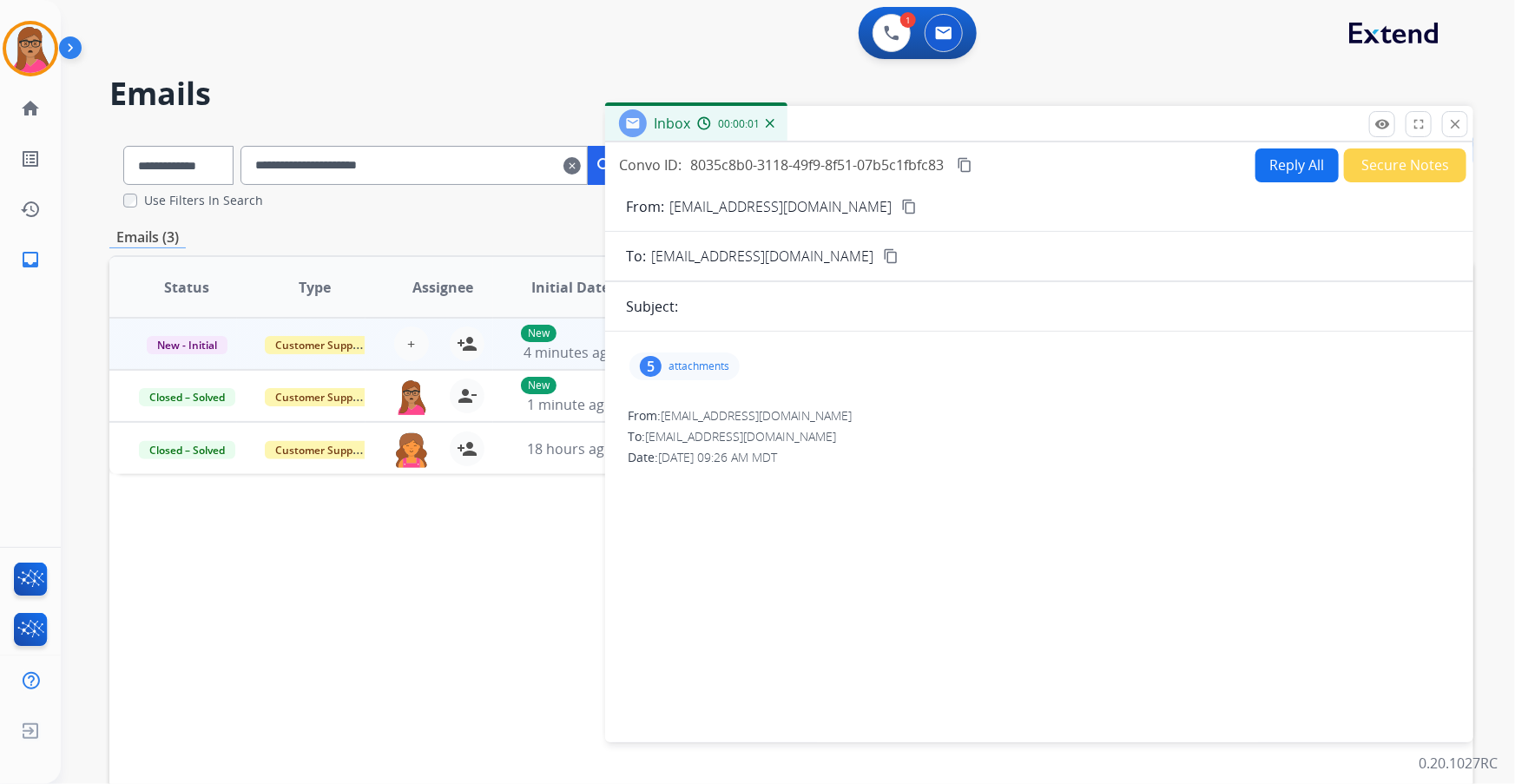
click at [710, 365] on p "attachments" at bounding box center [699, 366] width 61 height 14
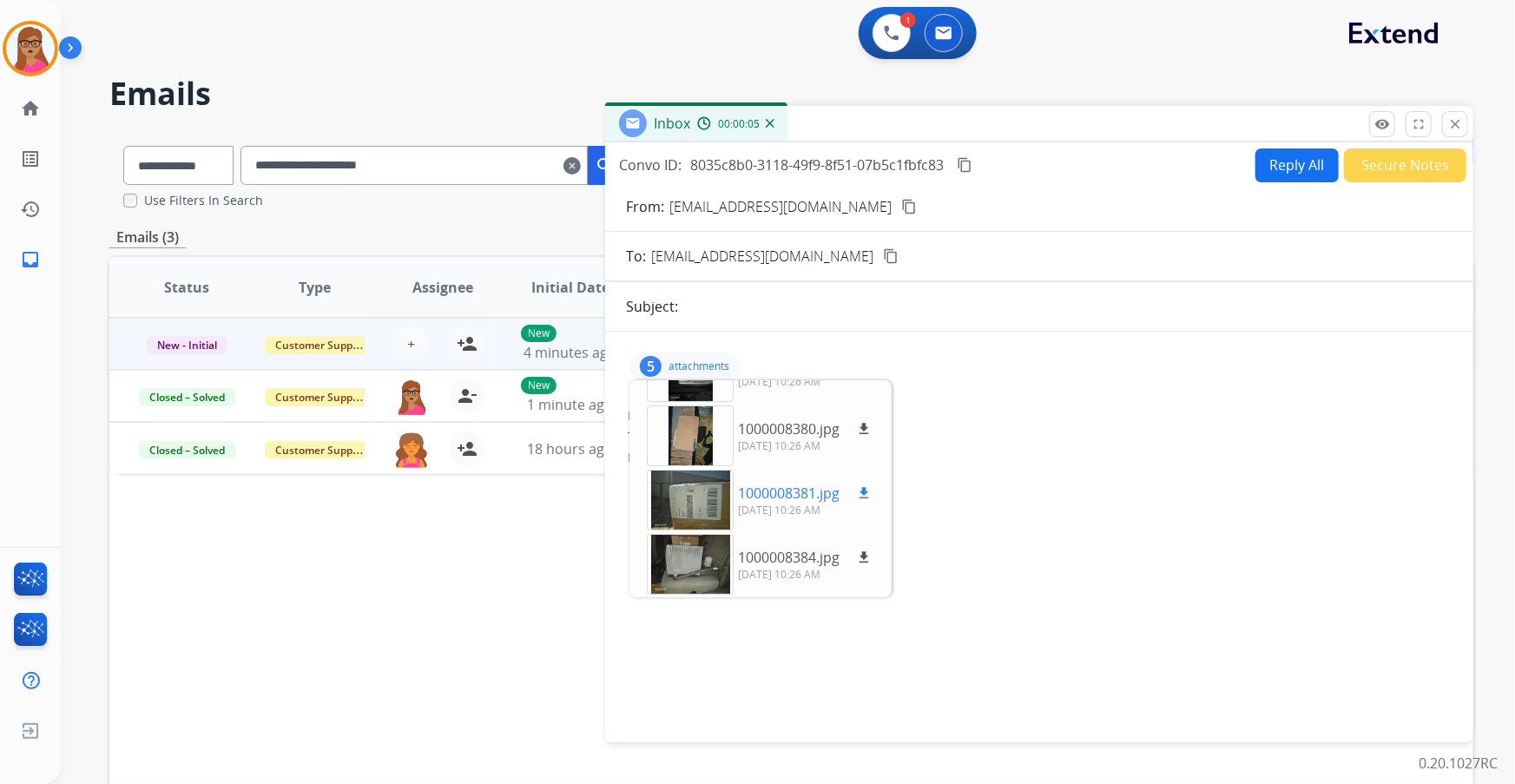
scroll to position [143, 0]
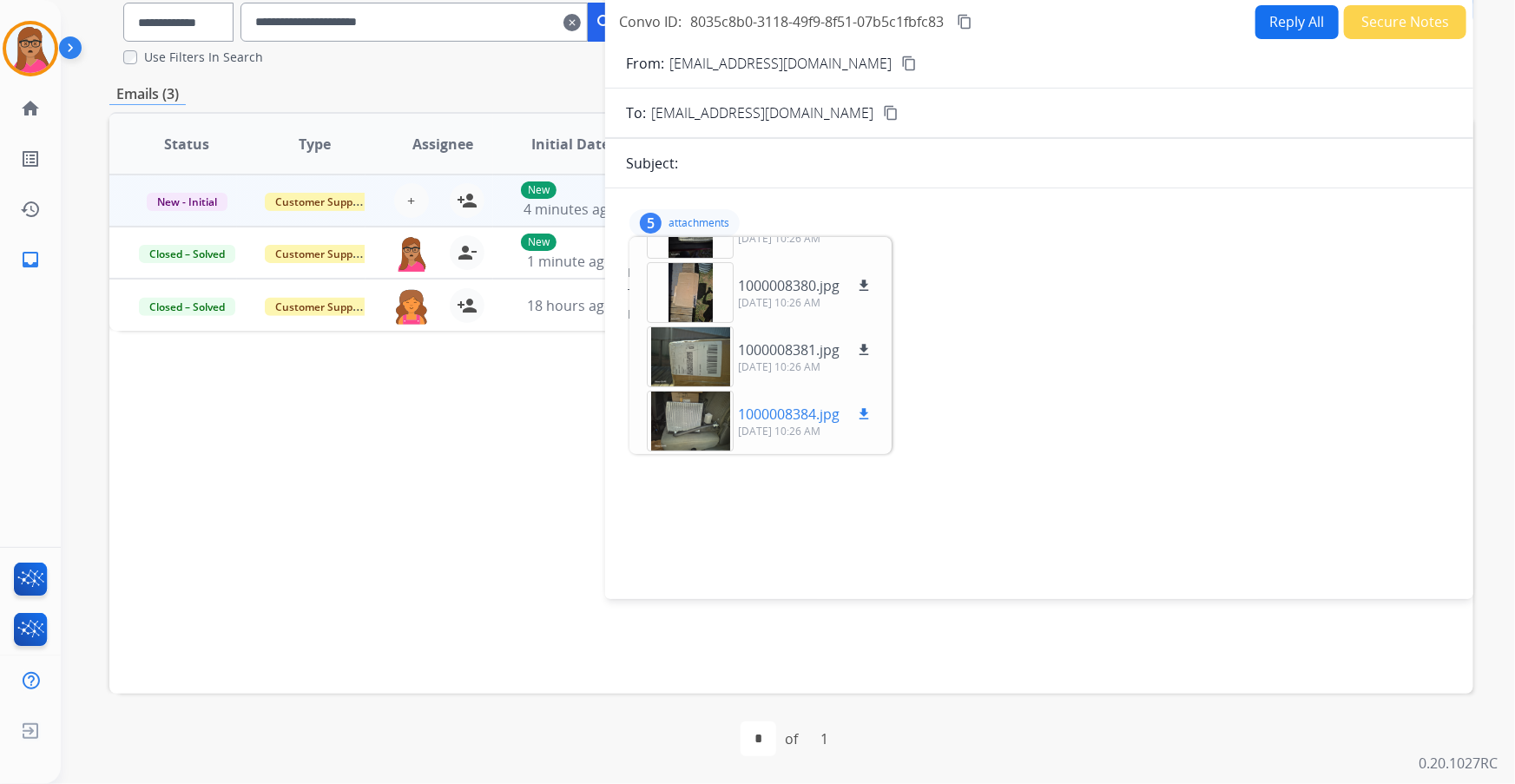
click at [711, 420] on div at bounding box center [690, 421] width 86 height 61
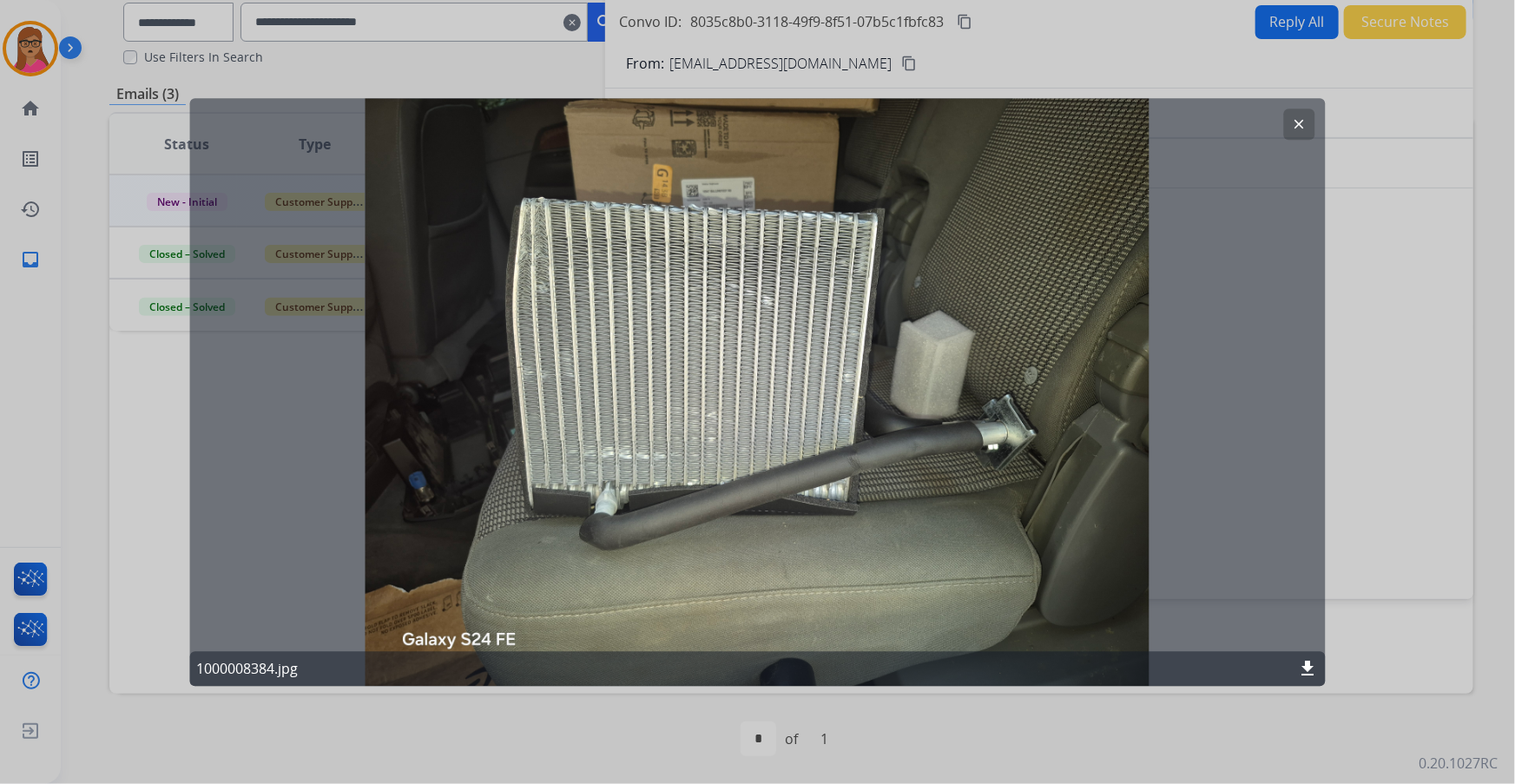
drag, startPoint x: 1311, startPoint y: 120, endPoint x: 1140, endPoint y: 212, distance: 194.2
click at [1311, 121] on button "clear" at bounding box center [1300, 124] width 31 height 31
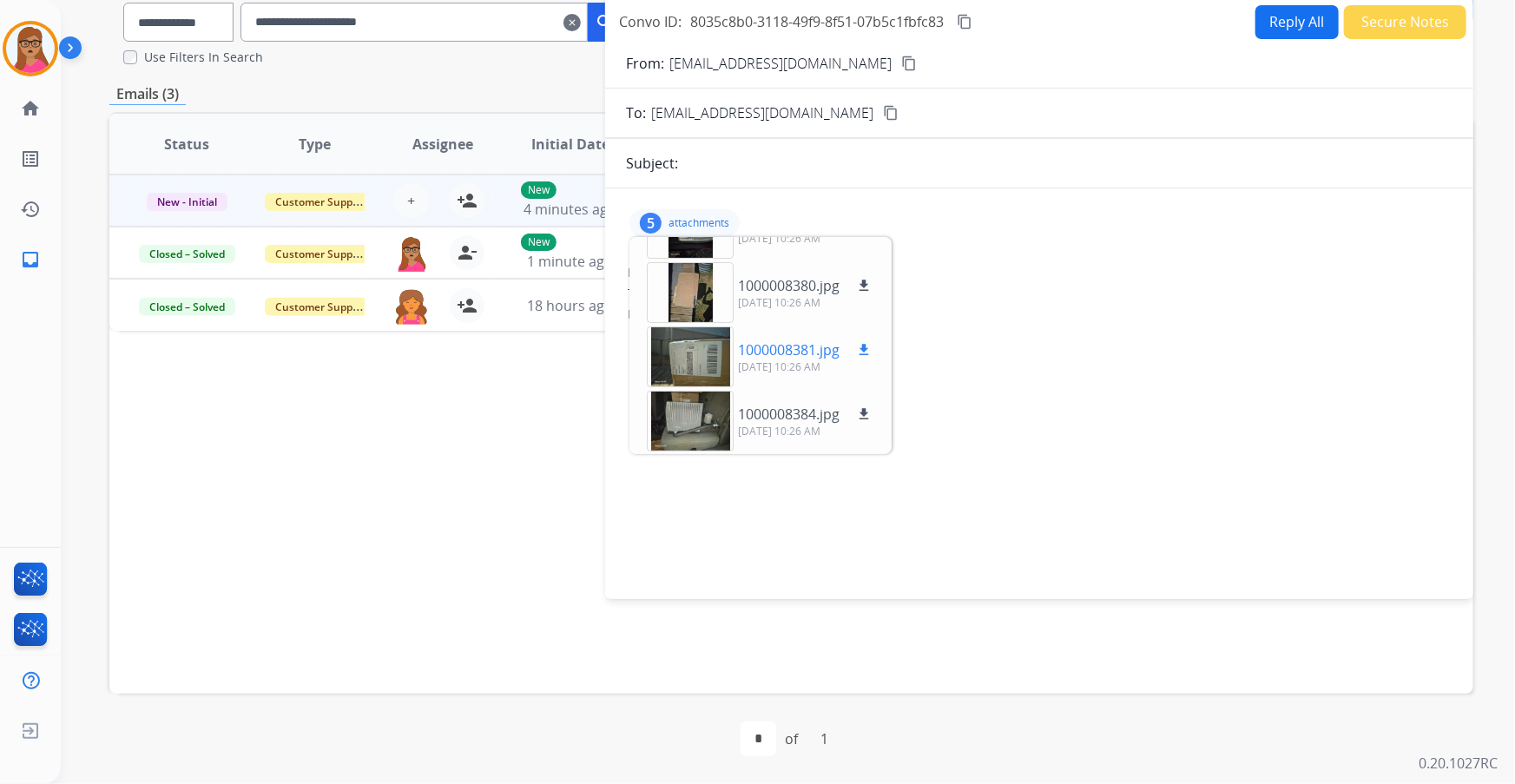
click at [674, 362] on div at bounding box center [690, 357] width 86 height 61
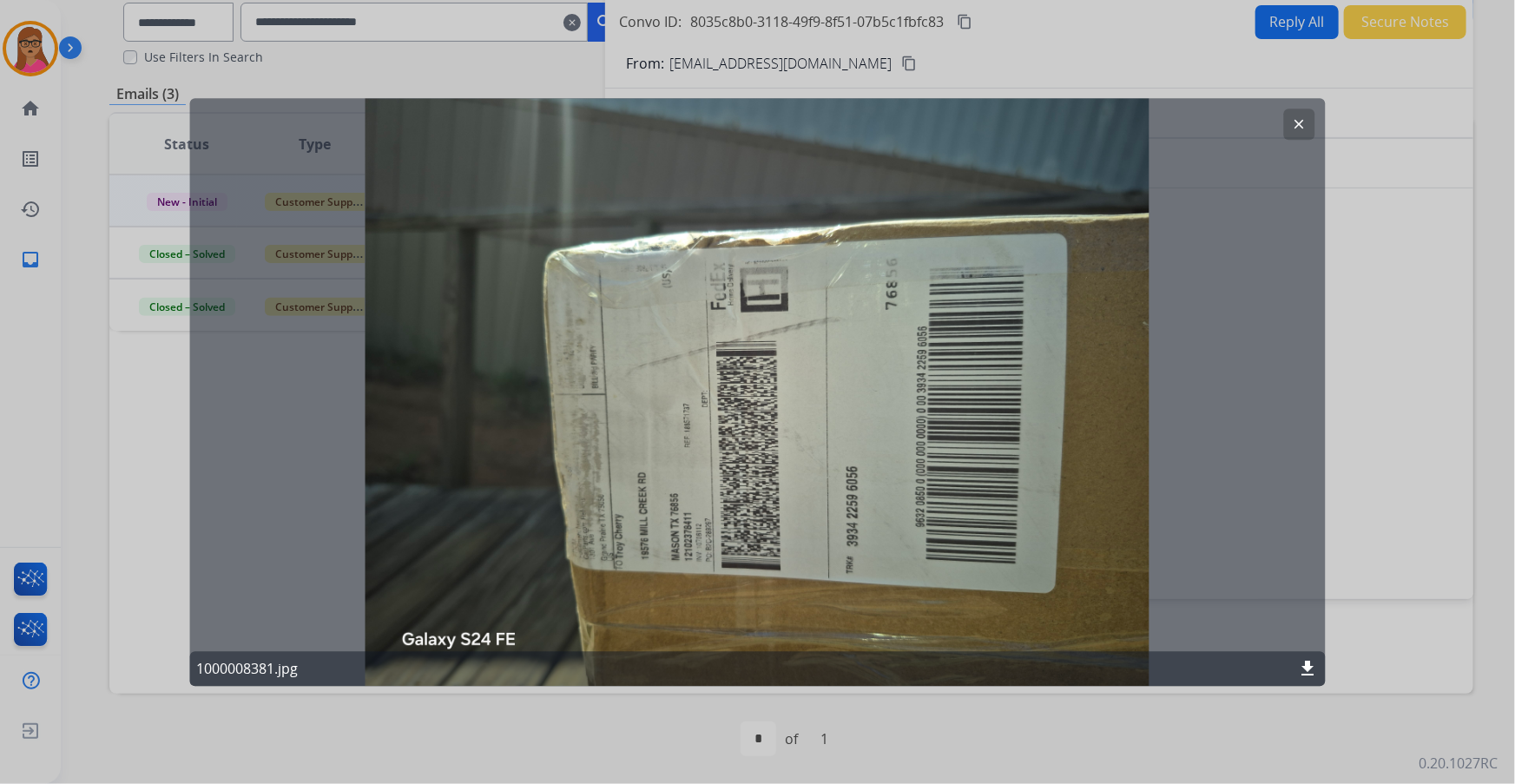
click at [1303, 121] on mat-icon "clear" at bounding box center [1300, 124] width 16 height 16
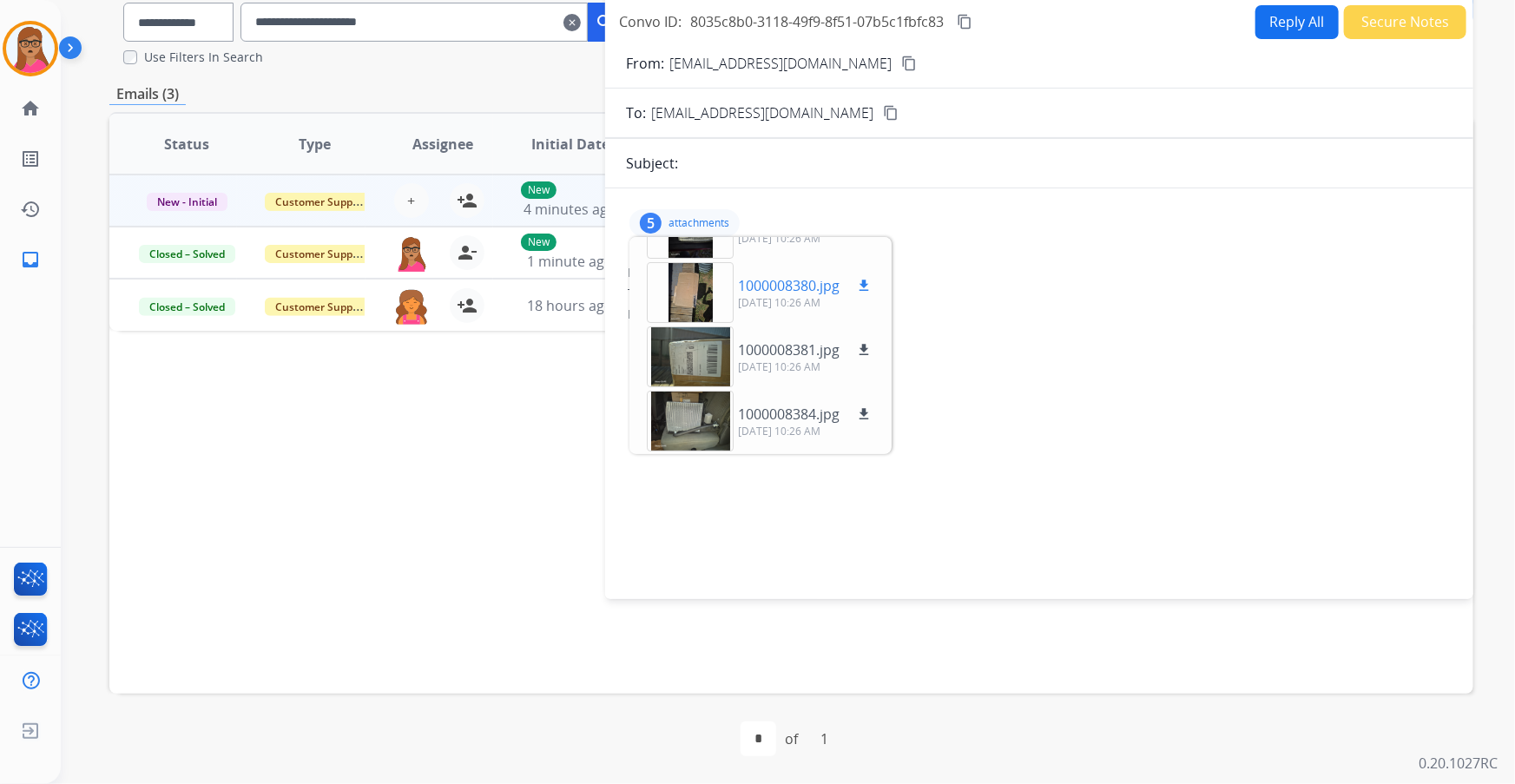
click at [689, 291] on div at bounding box center [690, 292] width 86 height 61
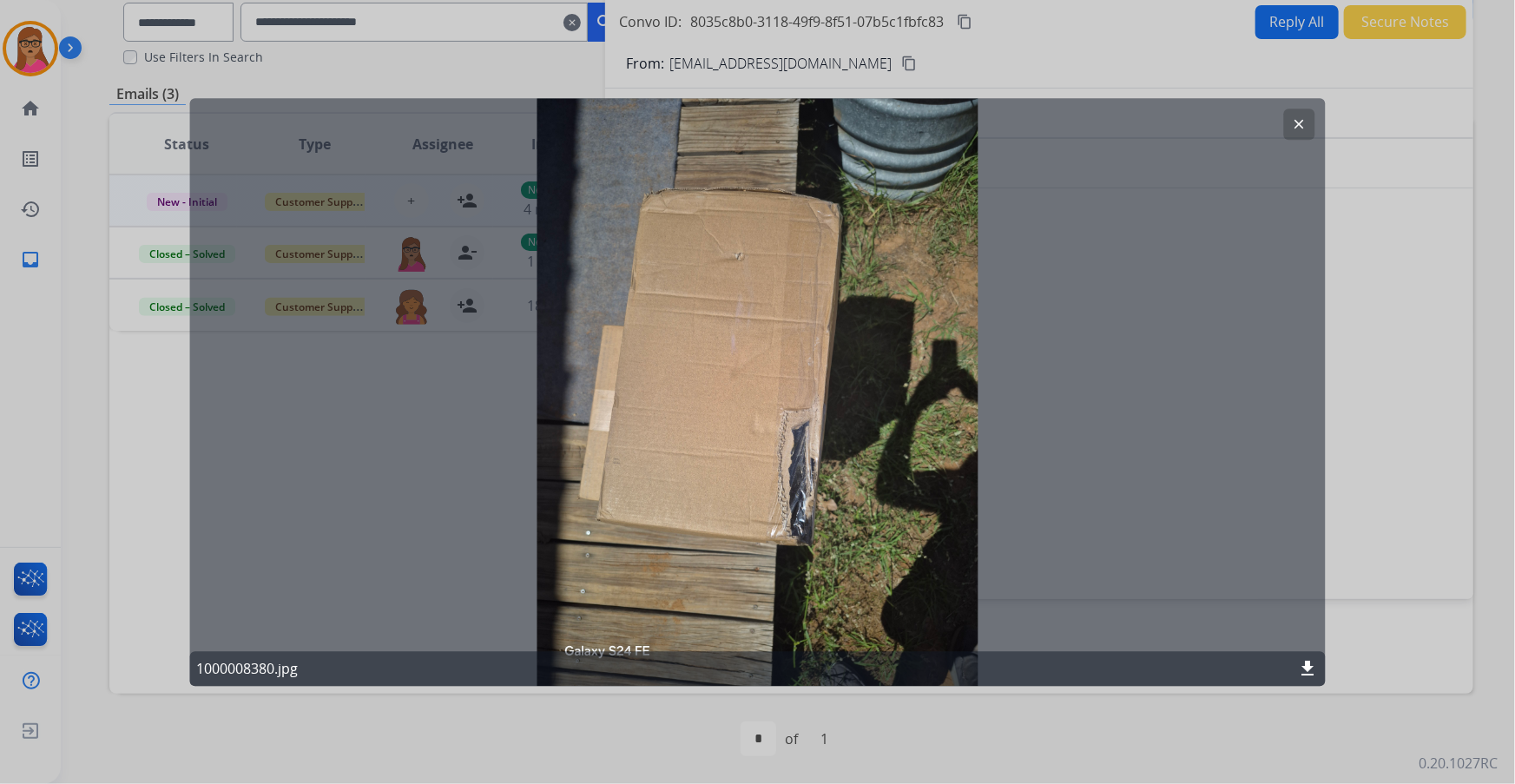
click at [1299, 113] on button "clear" at bounding box center [1300, 124] width 31 height 31
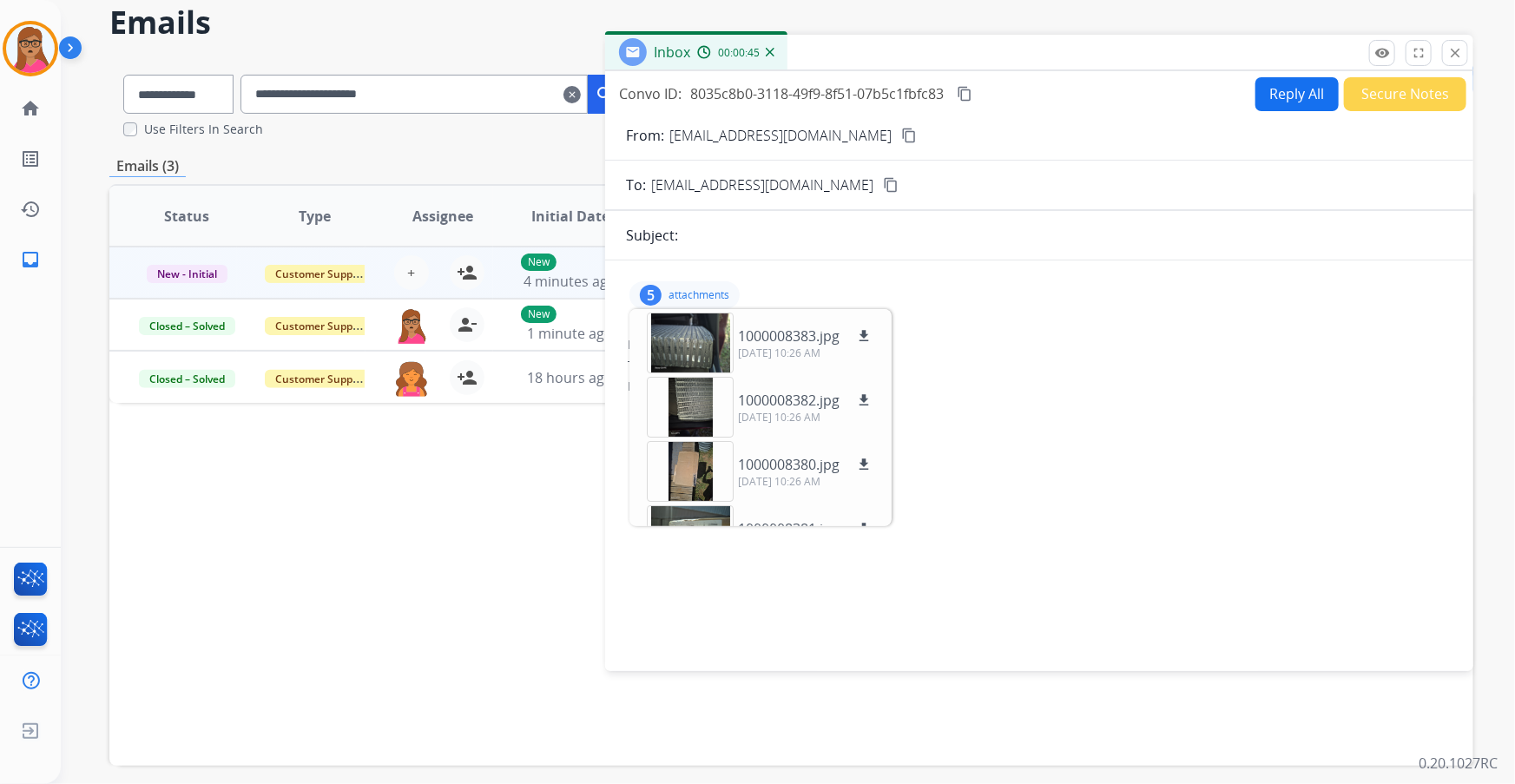
scroll to position [0, 0]
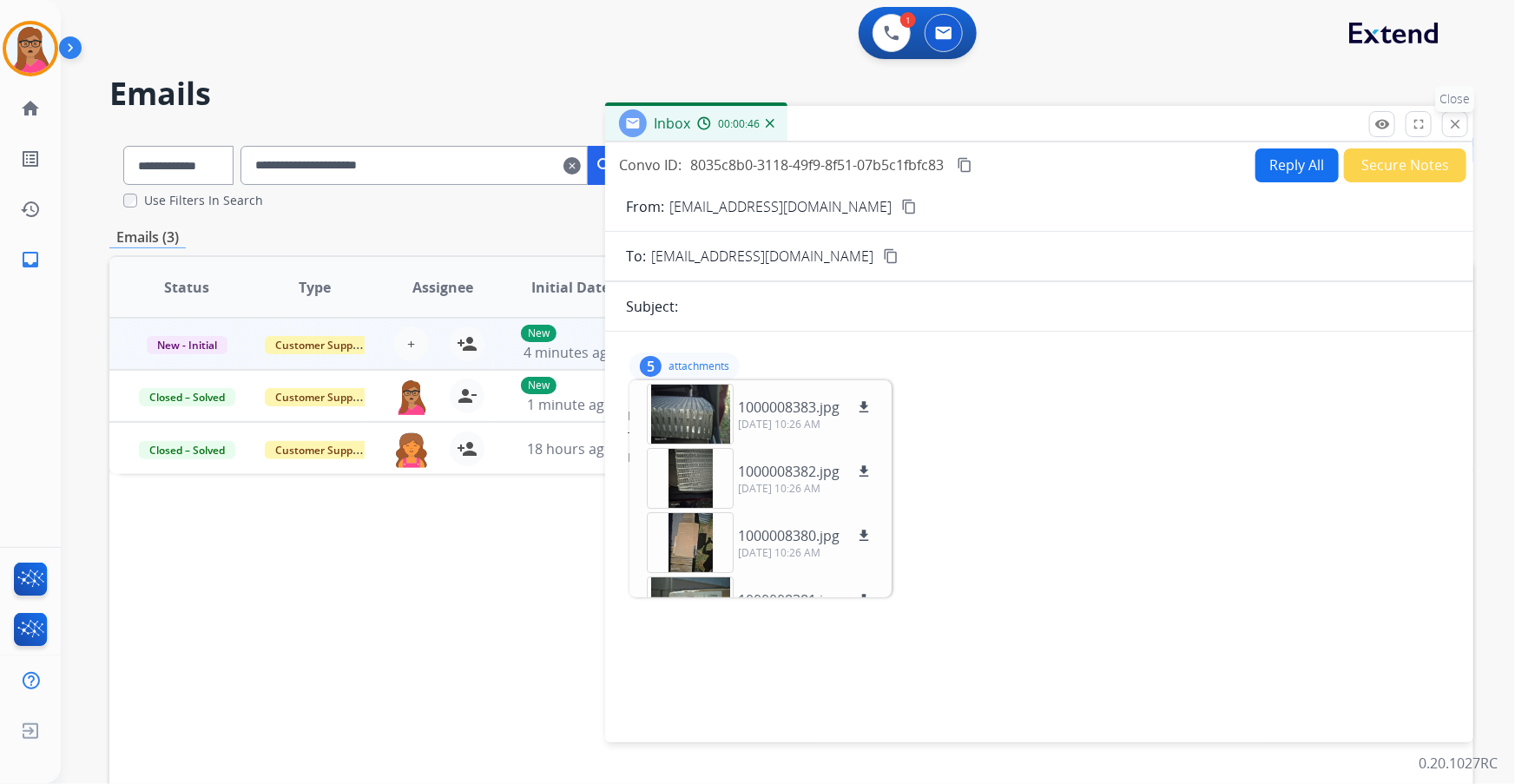
click at [1462, 134] on button "close Close" at bounding box center [1455, 123] width 26 height 26
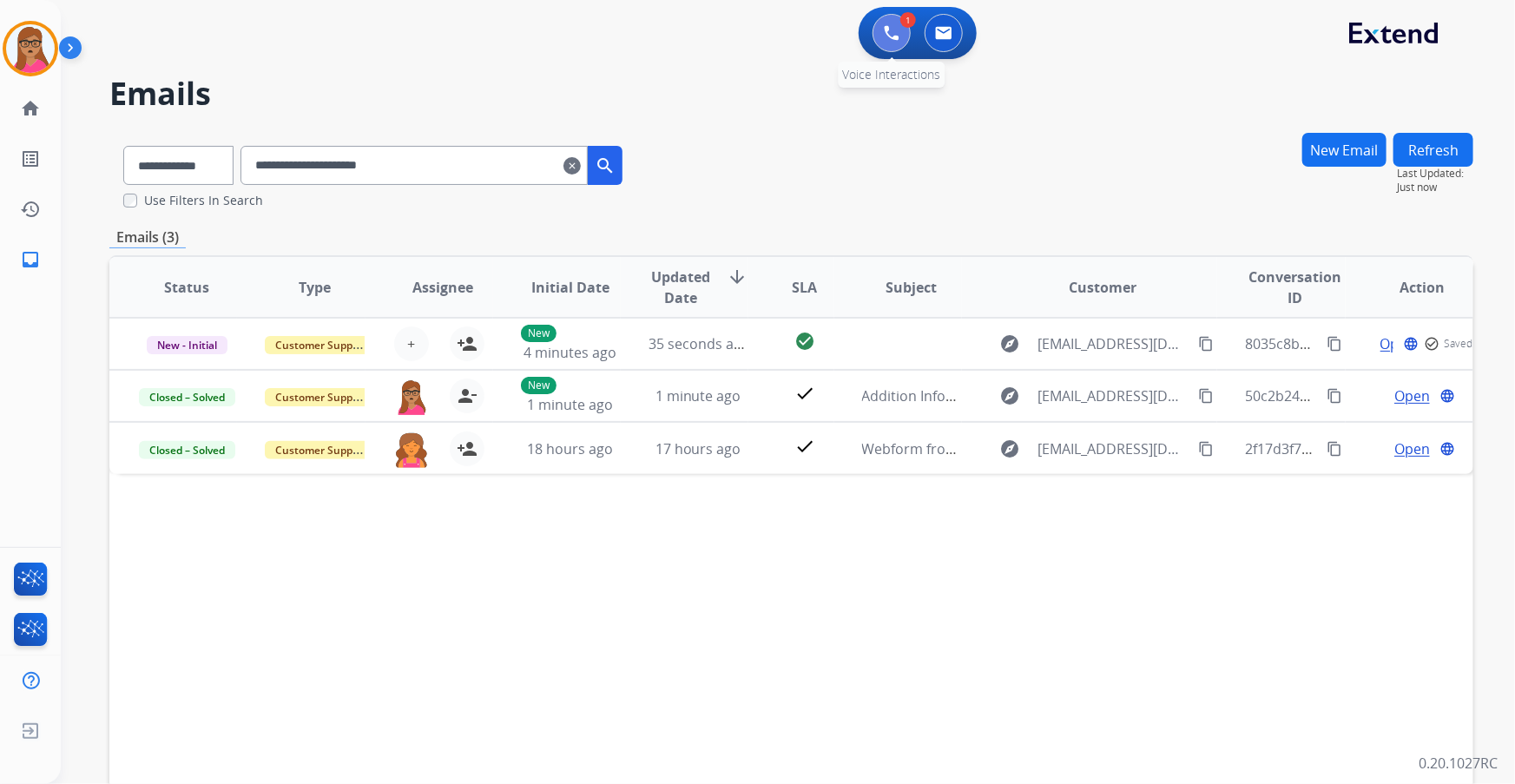
click at [905, 45] on button at bounding box center [891, 32] width 38 height 38
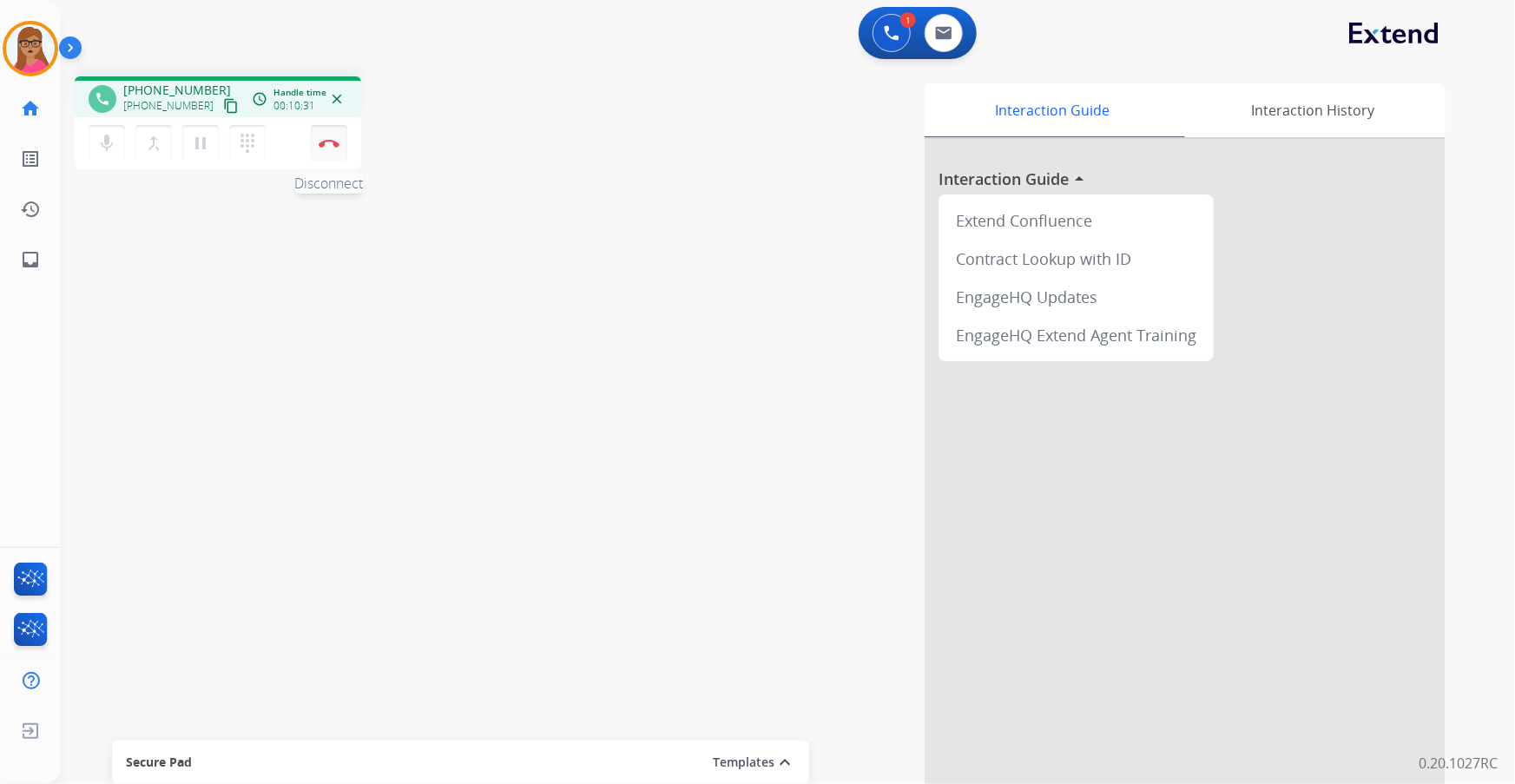
click at [337, 143] on img at bounding box center [328, 143] width 20 height 9
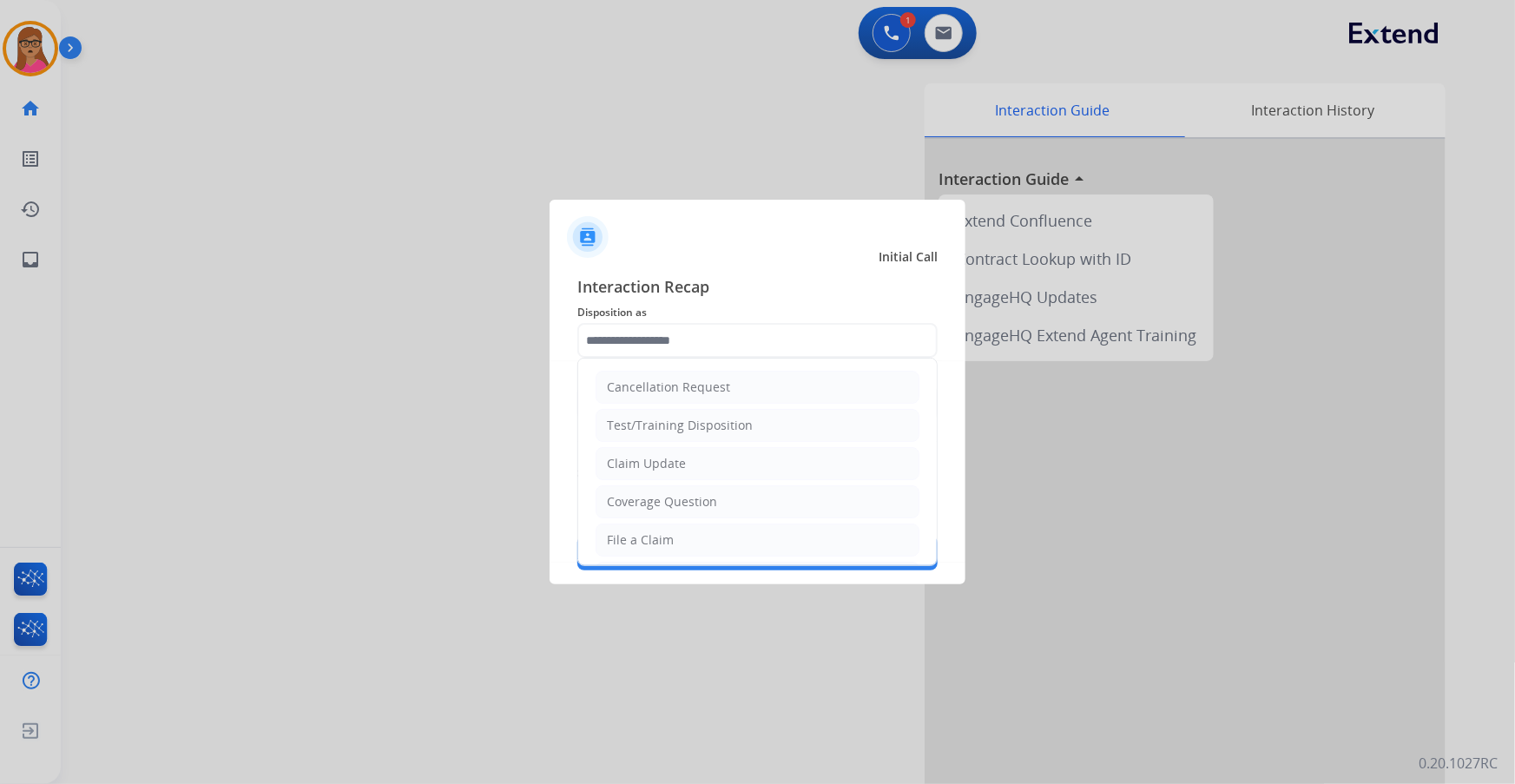
click at [681, 333] on input "text" at bounding box center [757, 340] width 361 height 35
click at [644, 494] on li "Other" at bounding box center [757, 501] width 324 height 33
type input "*****"
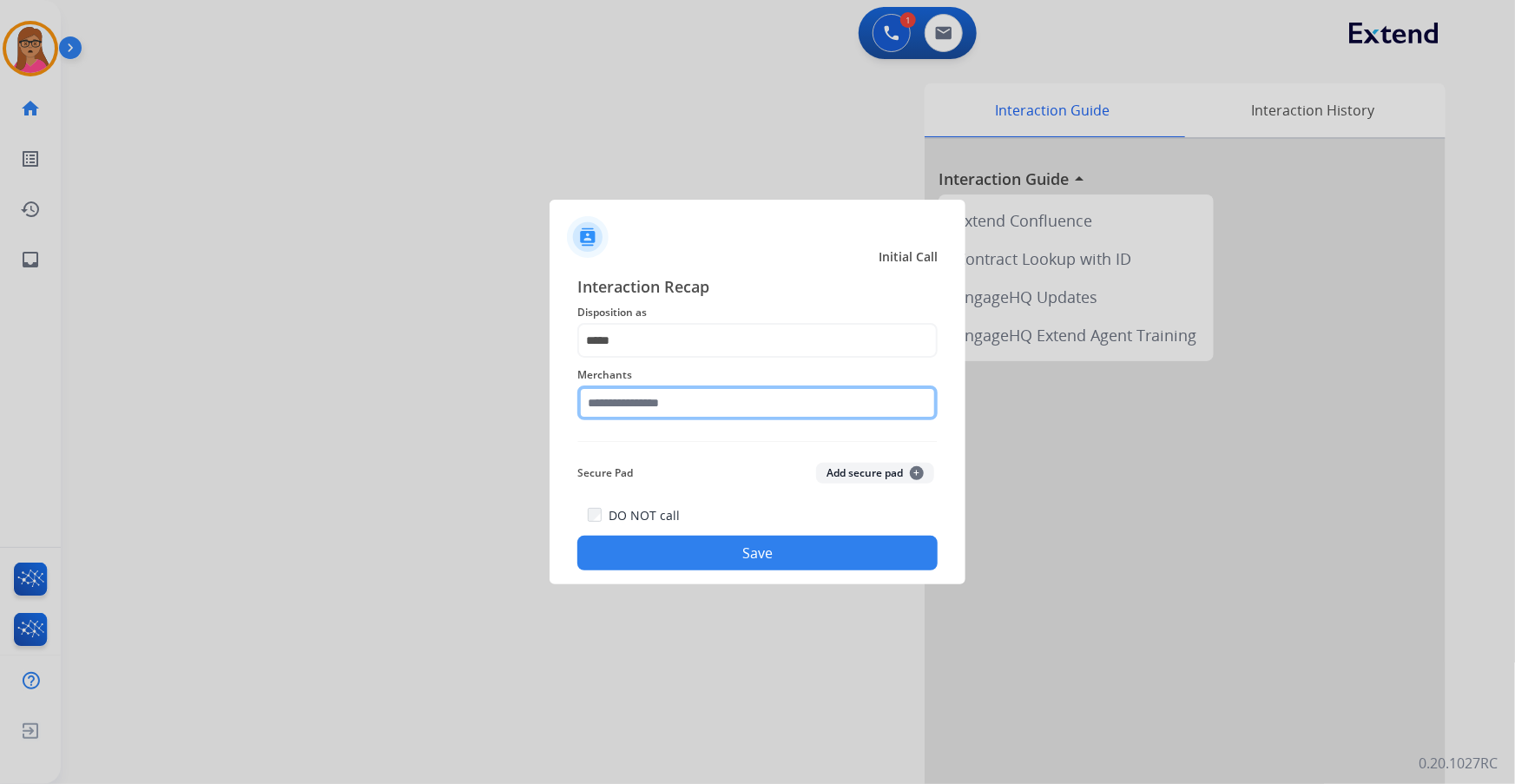
click at [660, 399] on input "text" at bounding box center [757, 403] width 361 height 35
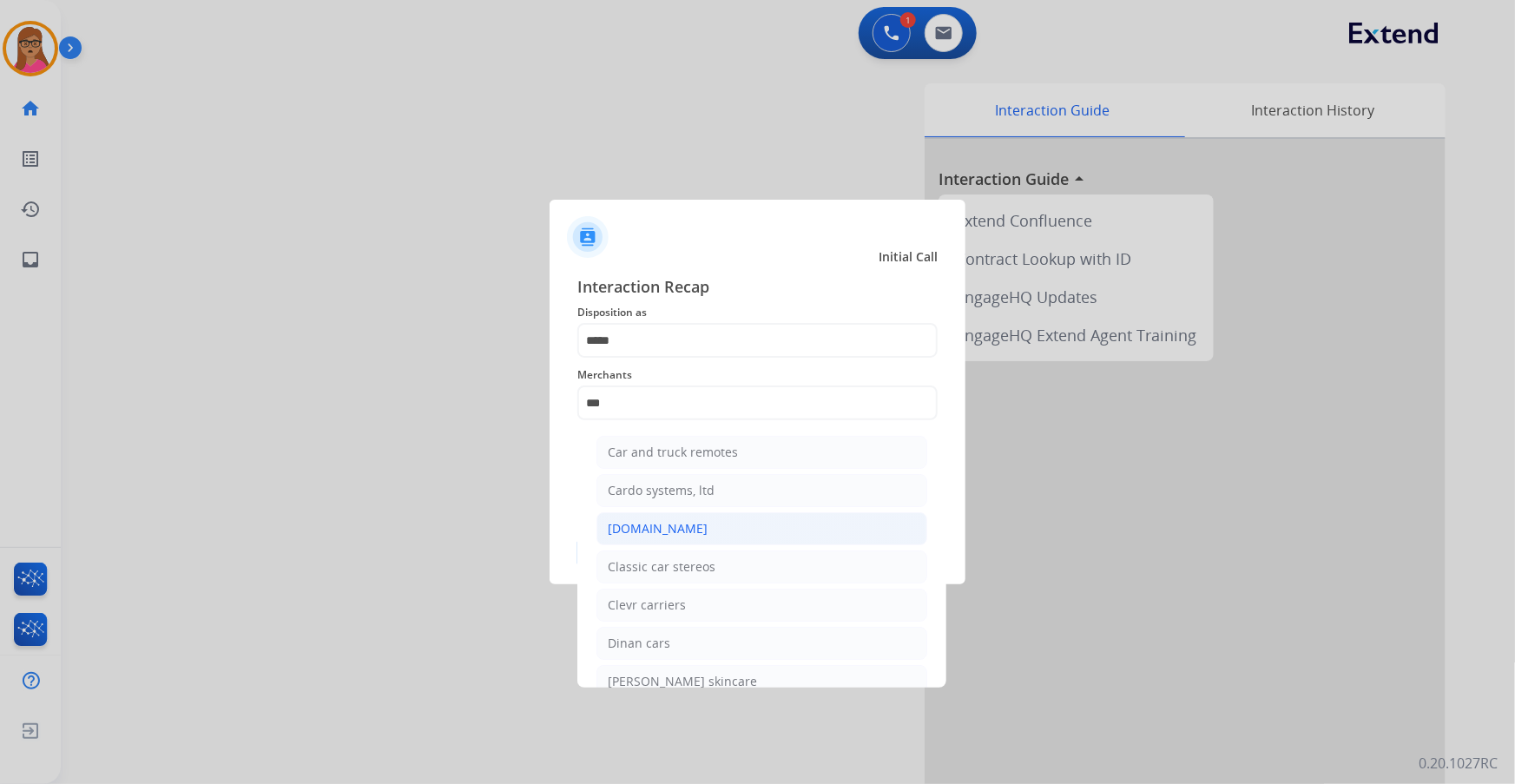
click at [659, 527] on div "[DOMAIN_NAME]" at bounding box center [658, 528] width 100 height 17
type input "**********"
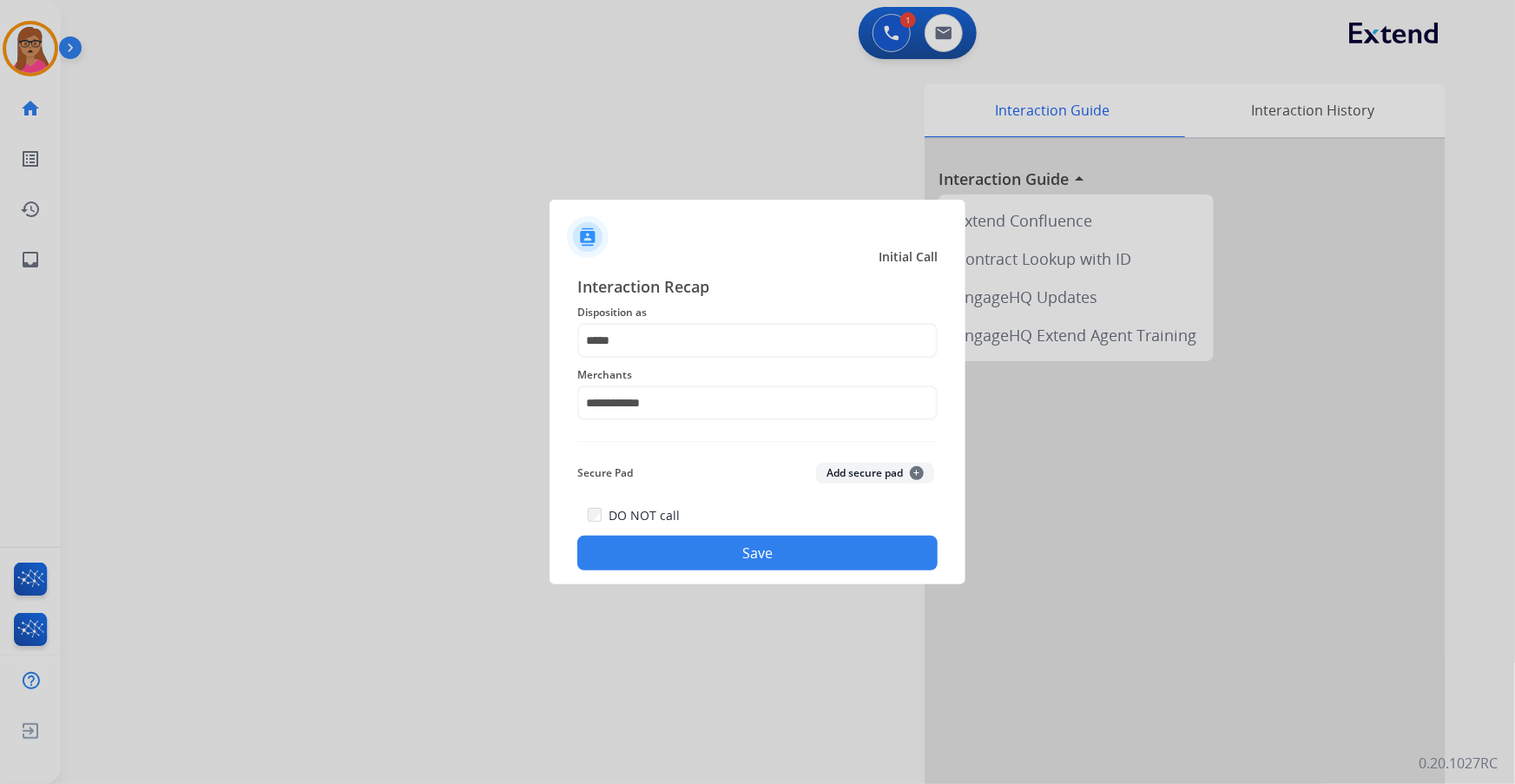
click at [746, 551] on button "Save" at bounding box center [757, 553] width 361 height 35
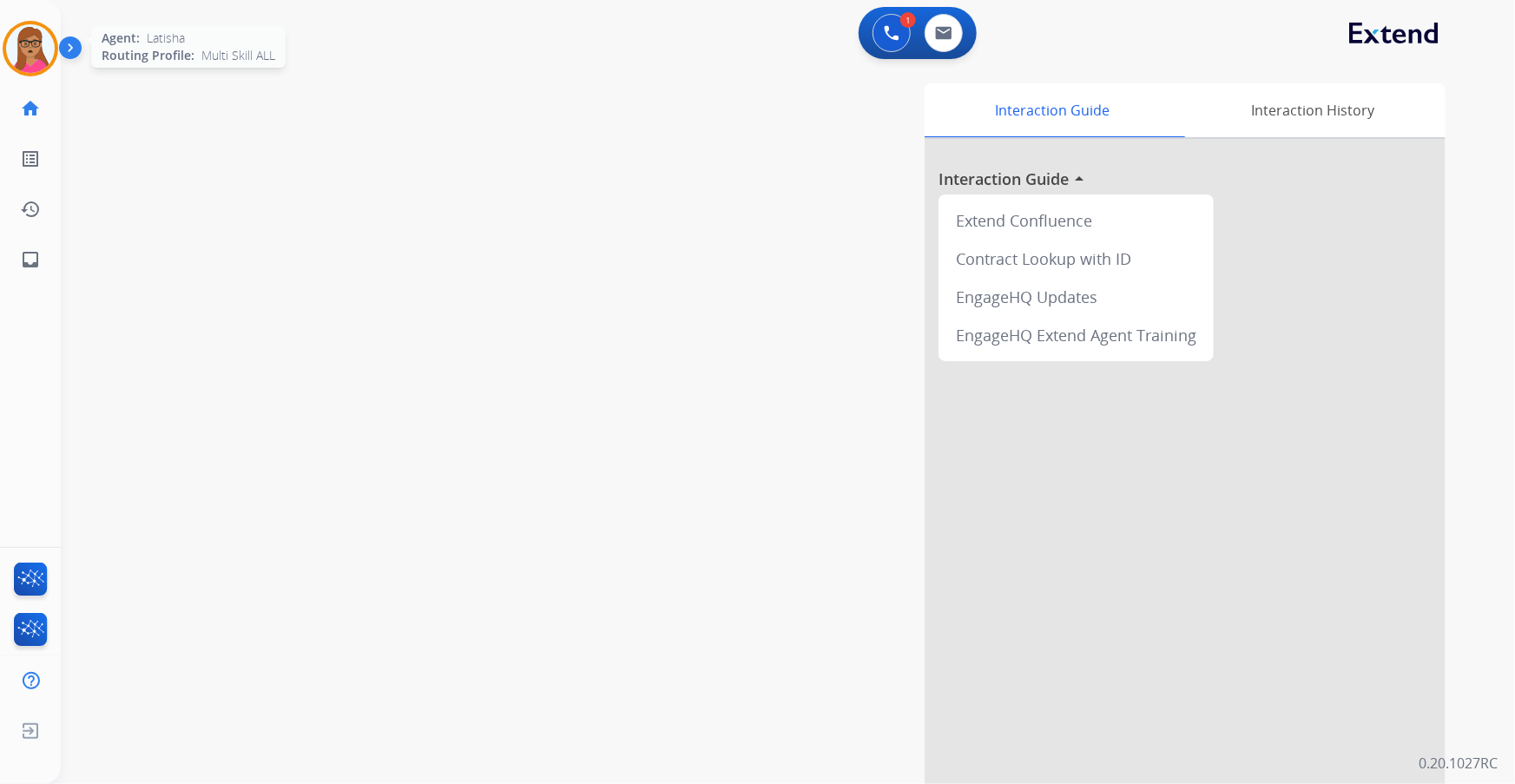
click at [38, 57] on img at bounding box center [30, 49] width 49 height 49
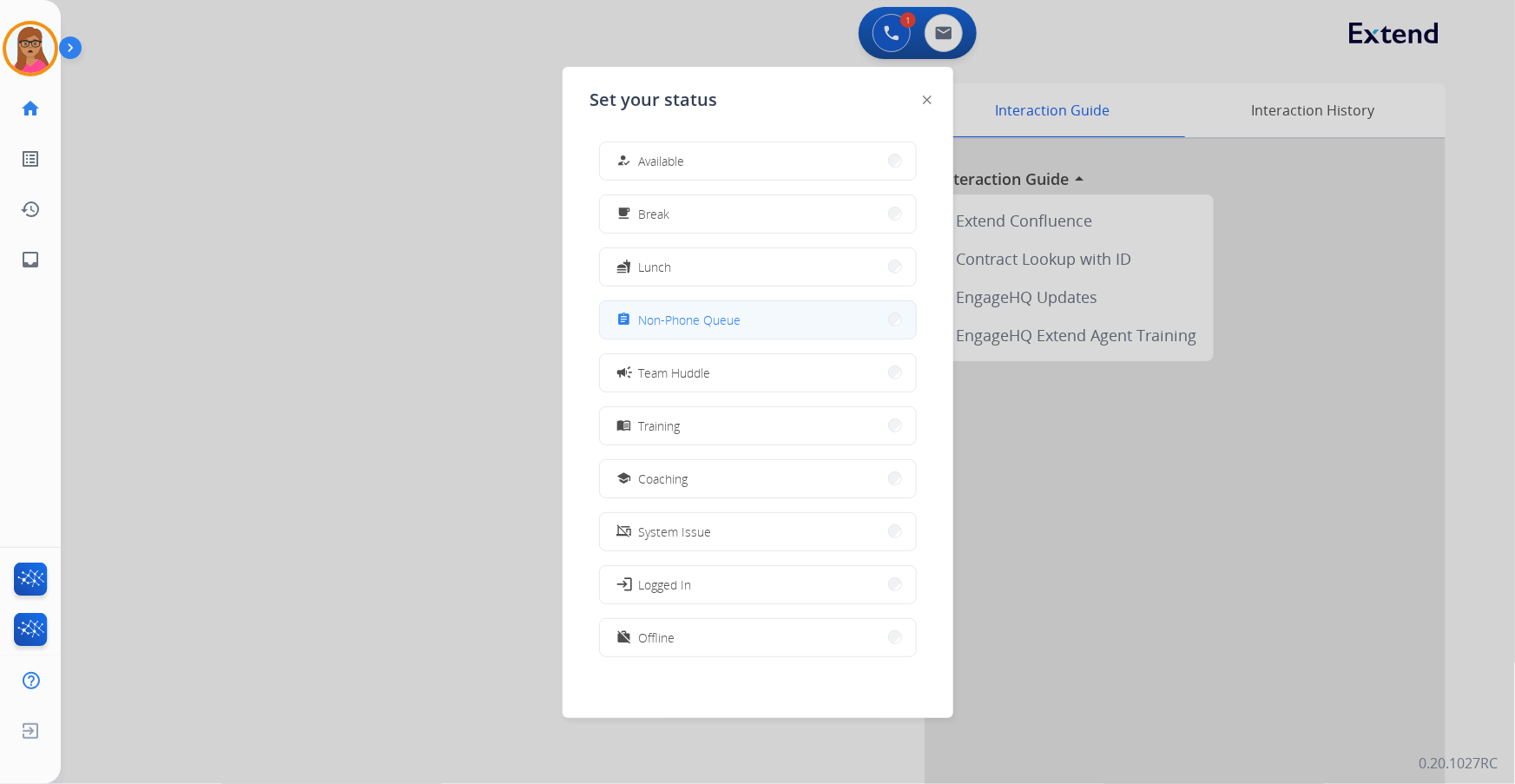
click at [662, 321] on span "Non-Phone Queue" at bounding box center [690, 320] width 102 height 18
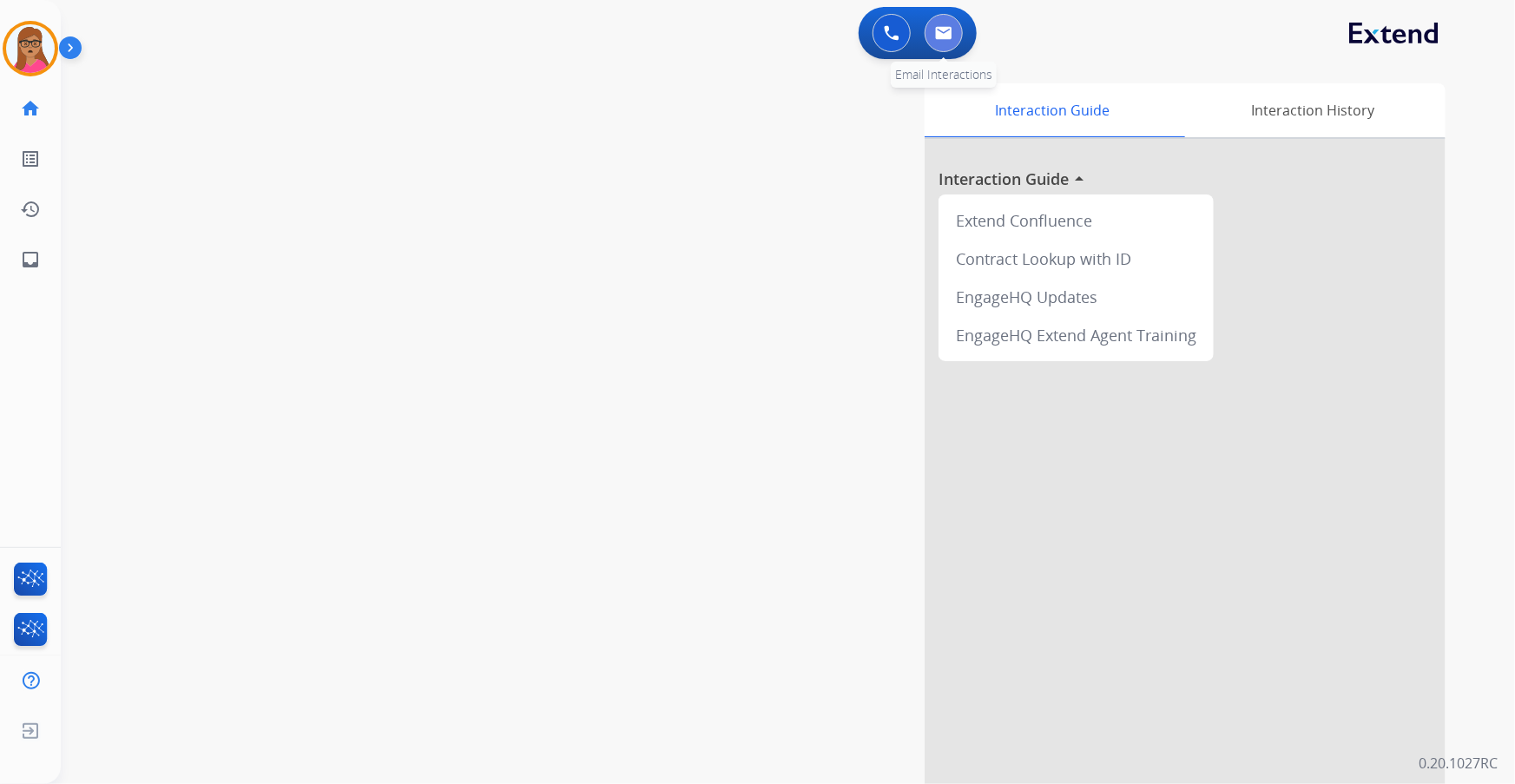
click at [945, 31] on img at bounding box center [944, 33] width 17 height 14
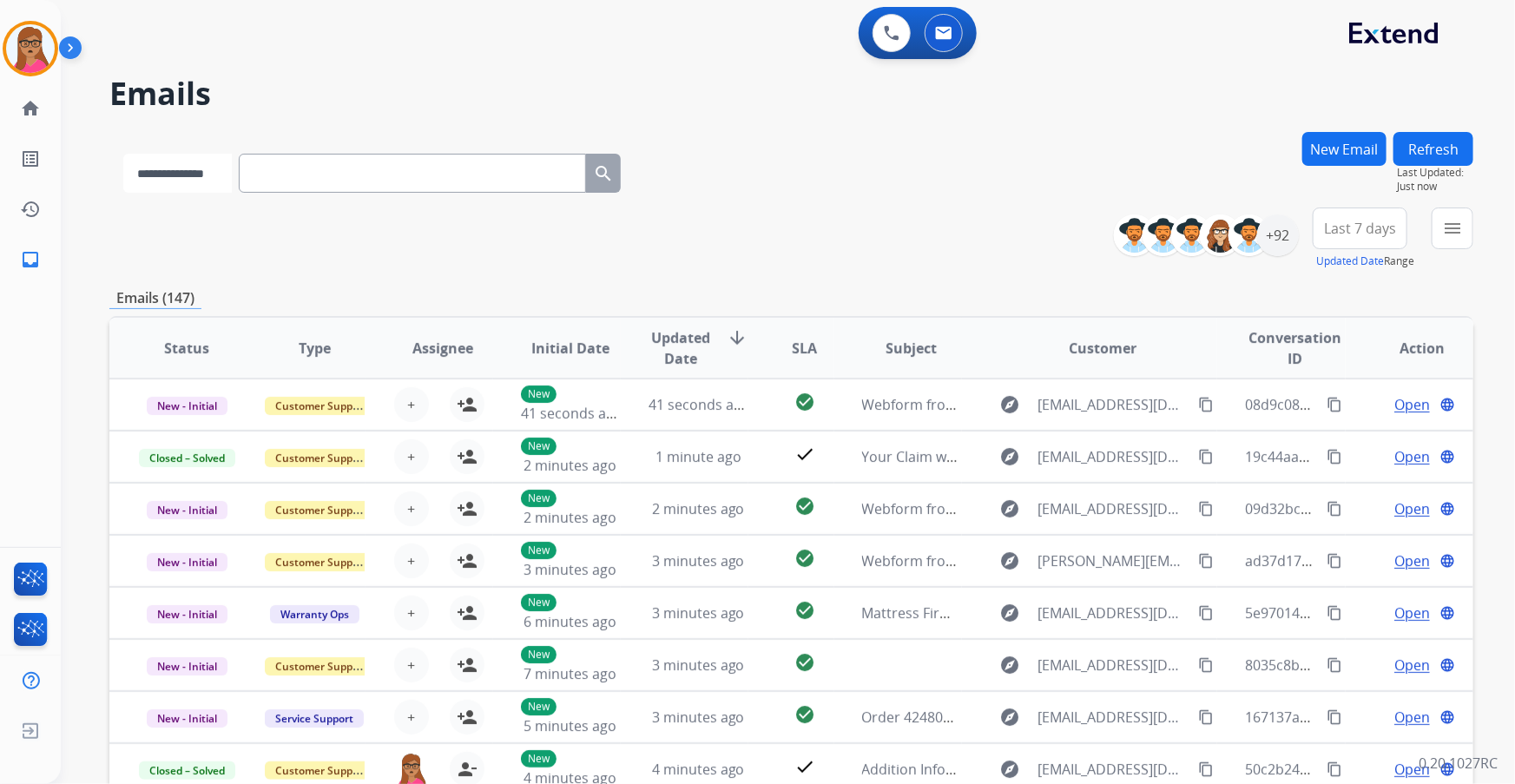
drag, startPoint x: 407, startPoint y: 174, endPoint x: 203, endPoint y: 169, distance: 204.1
click at [203, 169] on select "**********" at bounding box center [178, 173] width 109 height 39
select select "**********"
click at [123, 153] on select "**********" at bounding box center [178, 173] width 109 height 39
paste input "**********"
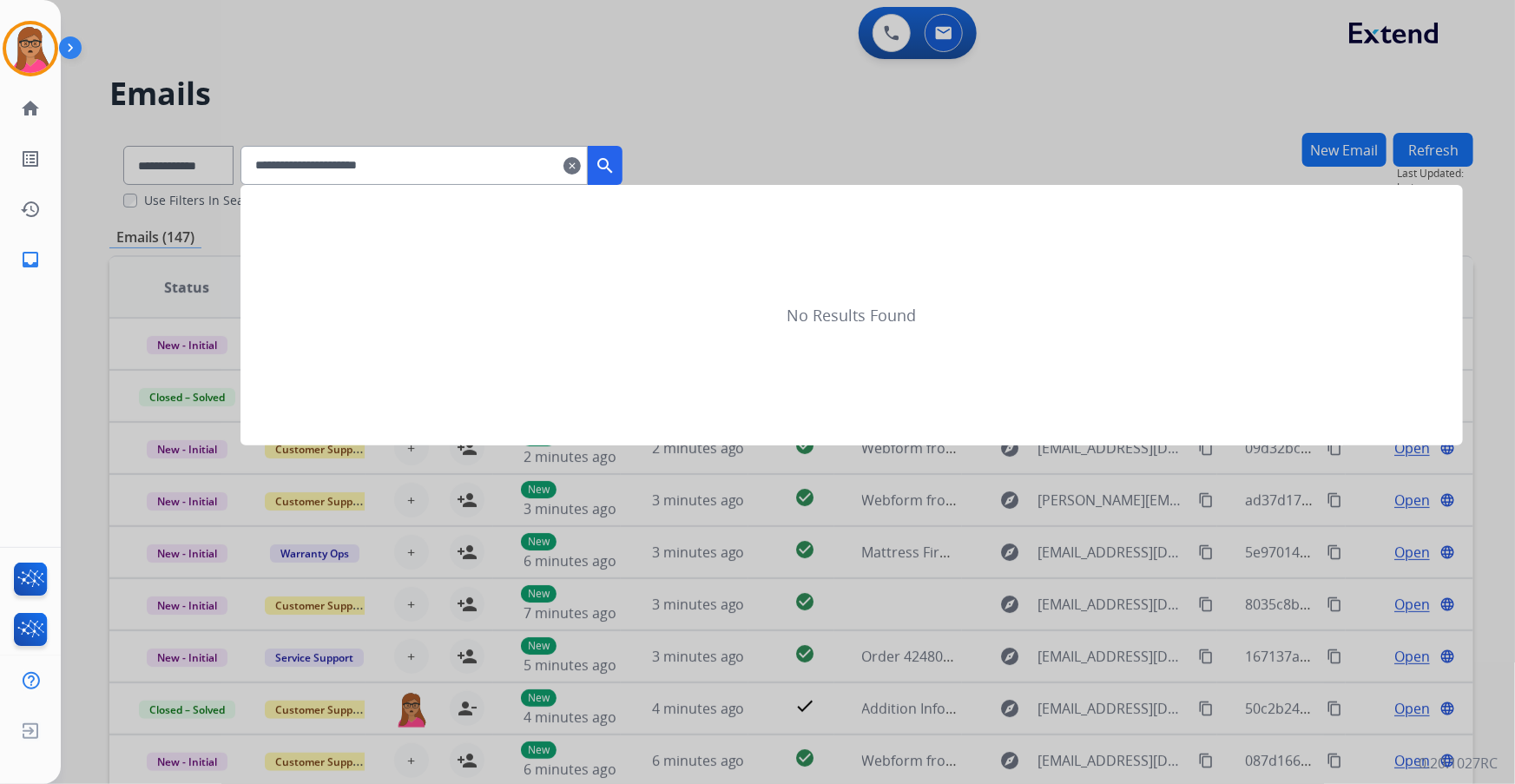
type input "**********"
click at [616, 169] on mat-icon "search" at bounding box center [604, 165] width 20 height 20
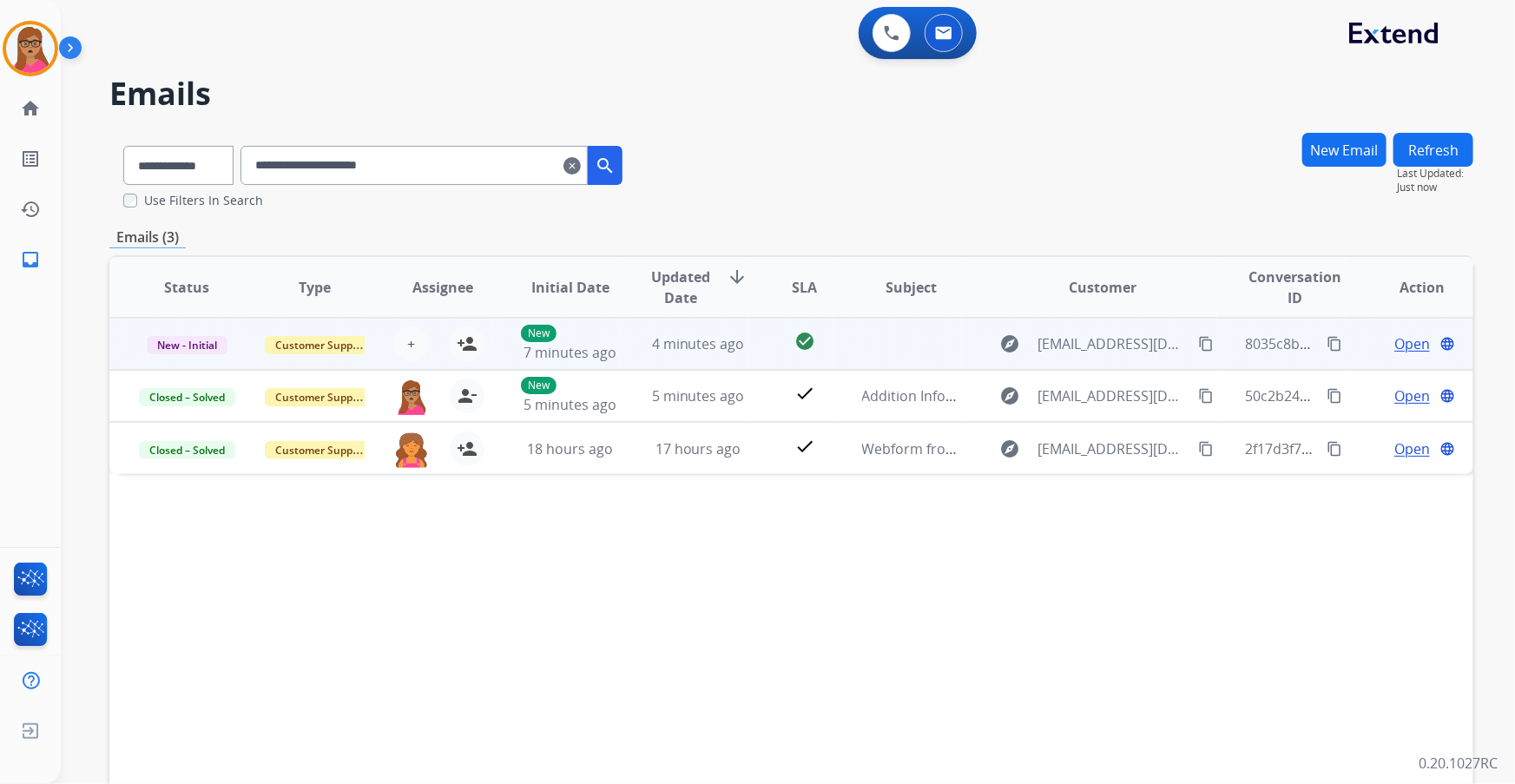
click at [1395, 341] on span "Open" at bounding box center [1412, 343] width 36 height 20
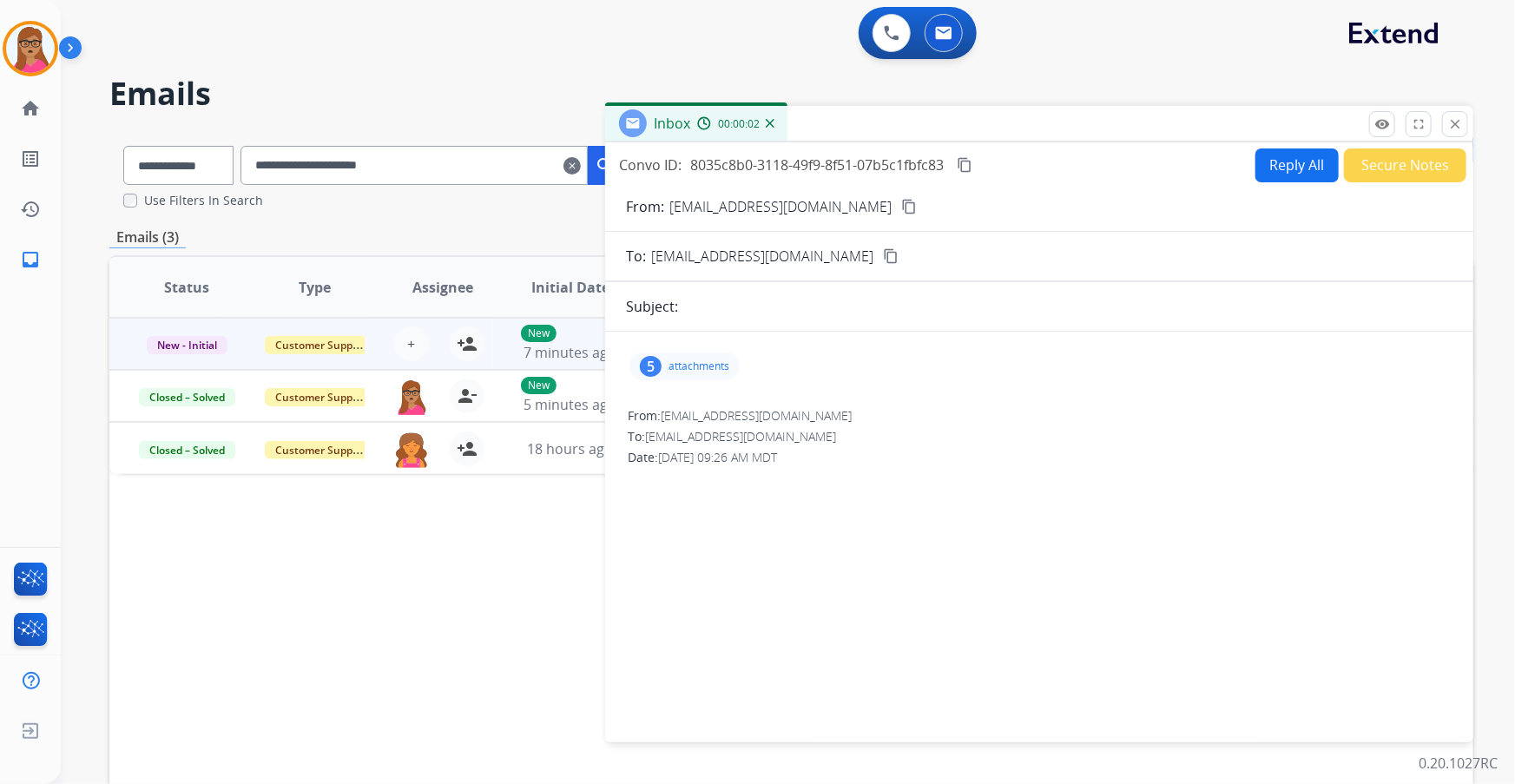
click at [678, 365] on p "attachments" at bounding box center [699, 366] width 61 height 14
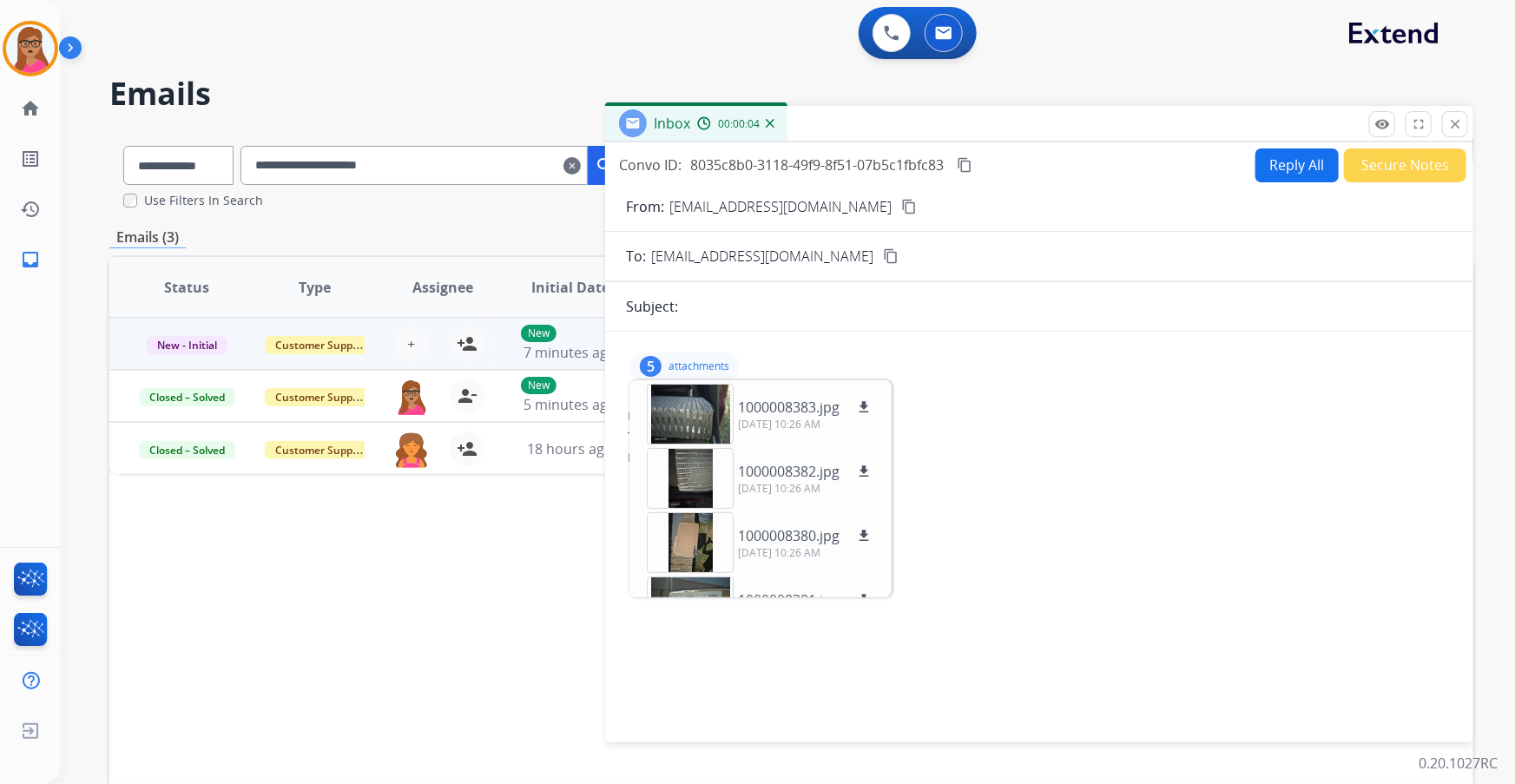
click at [1394, 159] on button "Secure Notes" at bounding box center [1405, 165] width 122 height 34
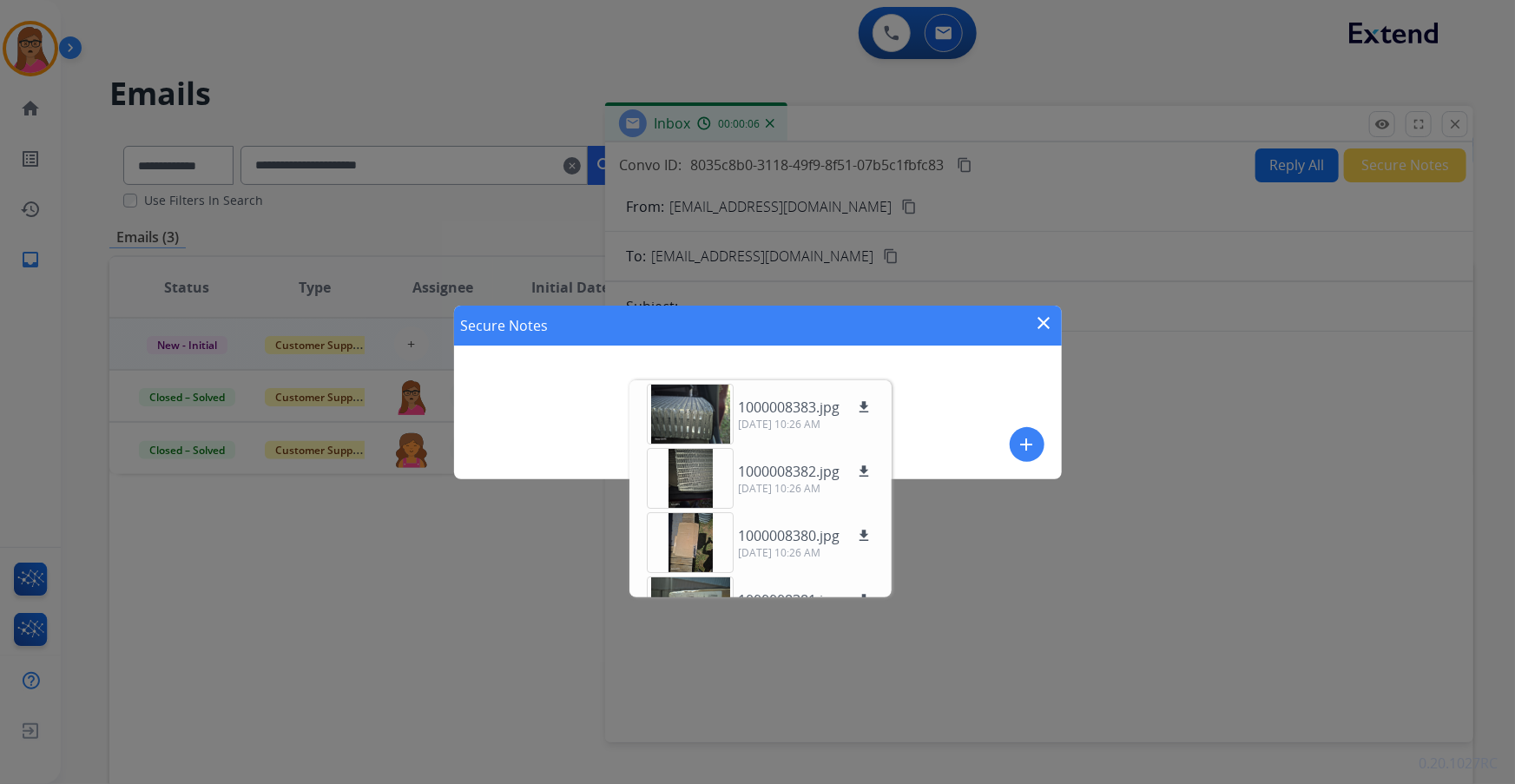
click at [951, 562] on div "Secure Notes close add" at bounding box center [757, 392] width 1515 height 784
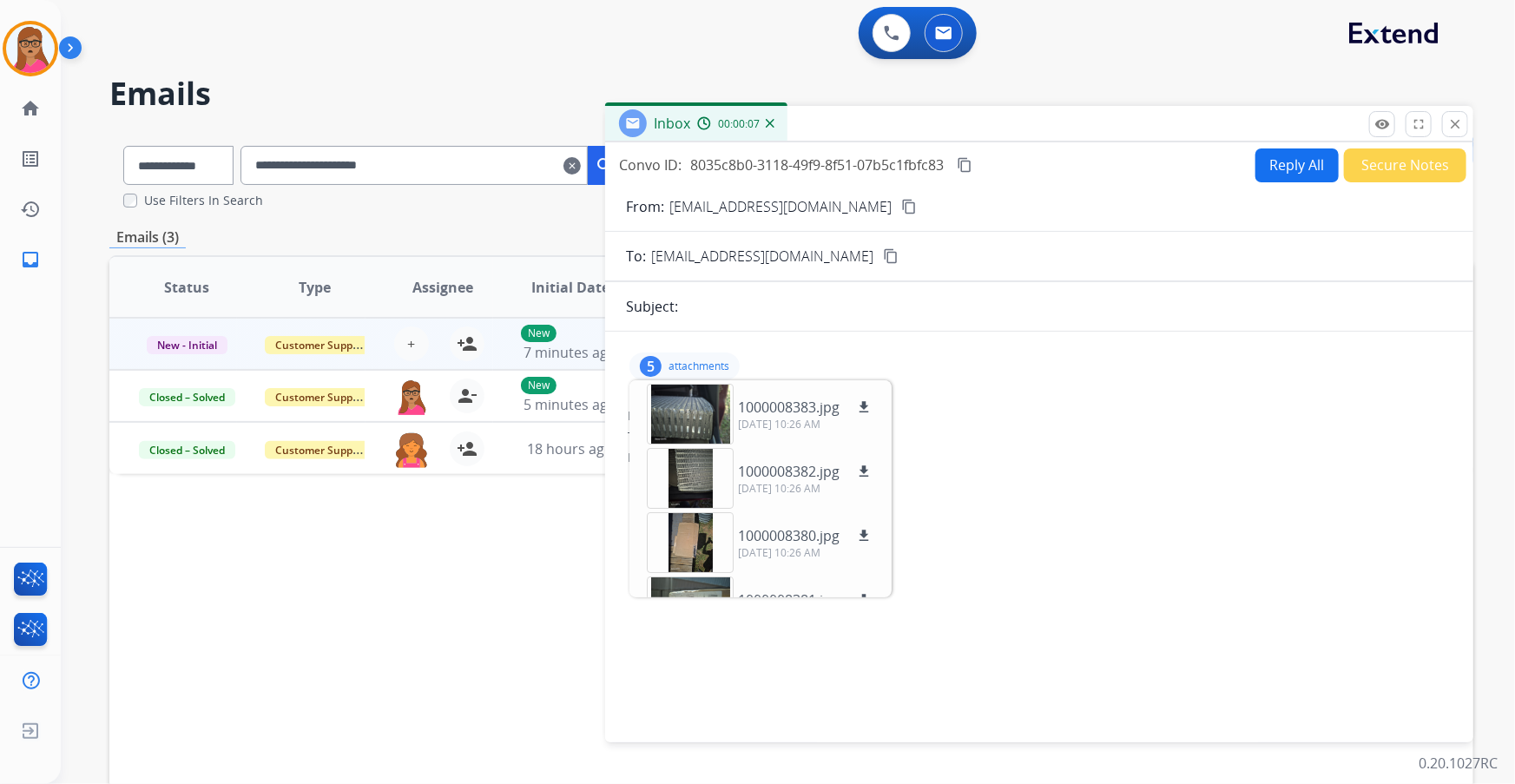
click at [938, 422] on div "From: faith1814love@gmail.com" at bounding box center [1039, 416] width 823 height 17
click at [663, 358] on div "5 attachments 1000008383.jpg download 09/30/2025, 10:26 AM 1000008382.jpg downl…" at bounding box center [684, 366] width 110 height 28
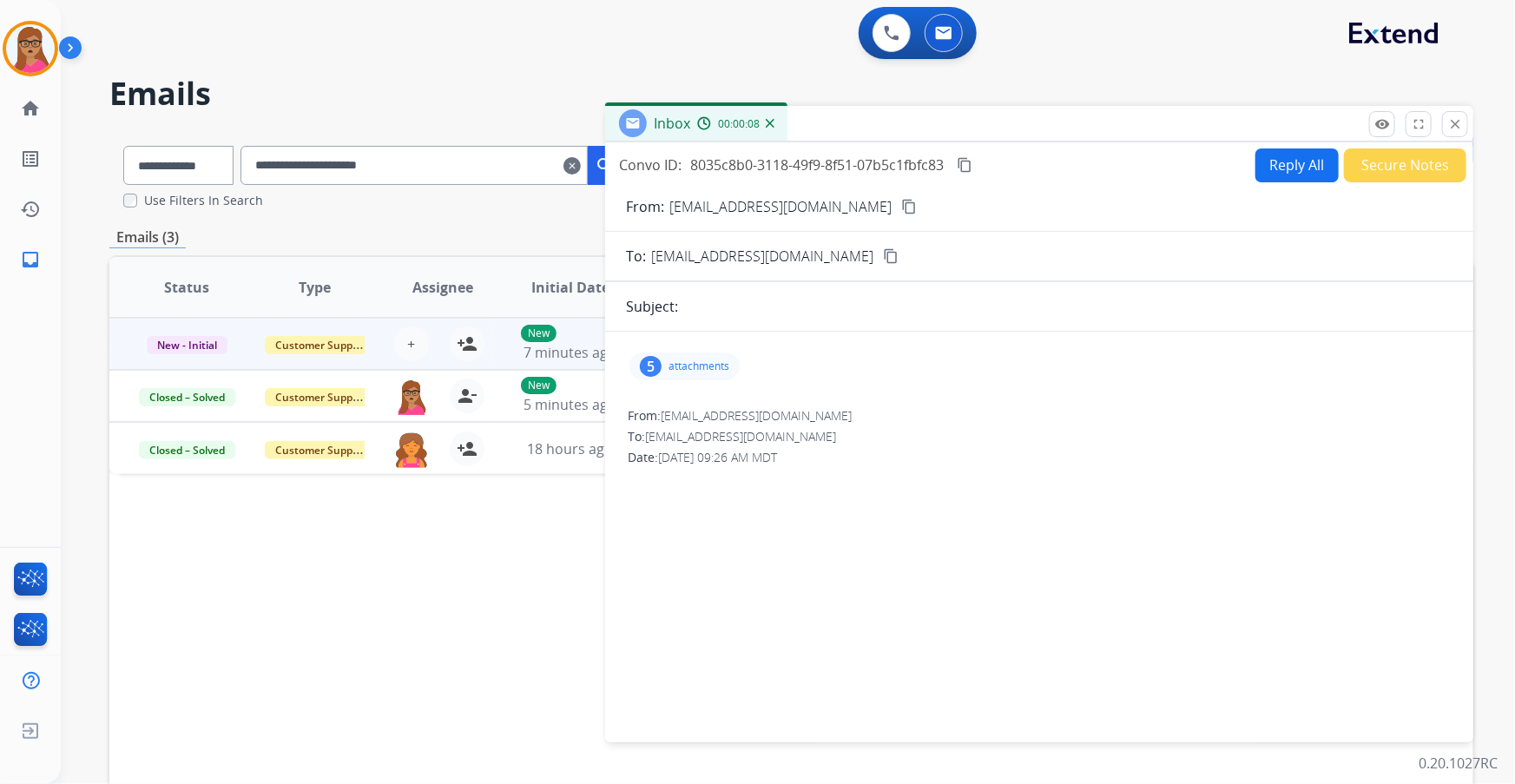
click at [1402, 169] on button "Secure Notes" at bounding box center [1405, 165] width 122 height 34
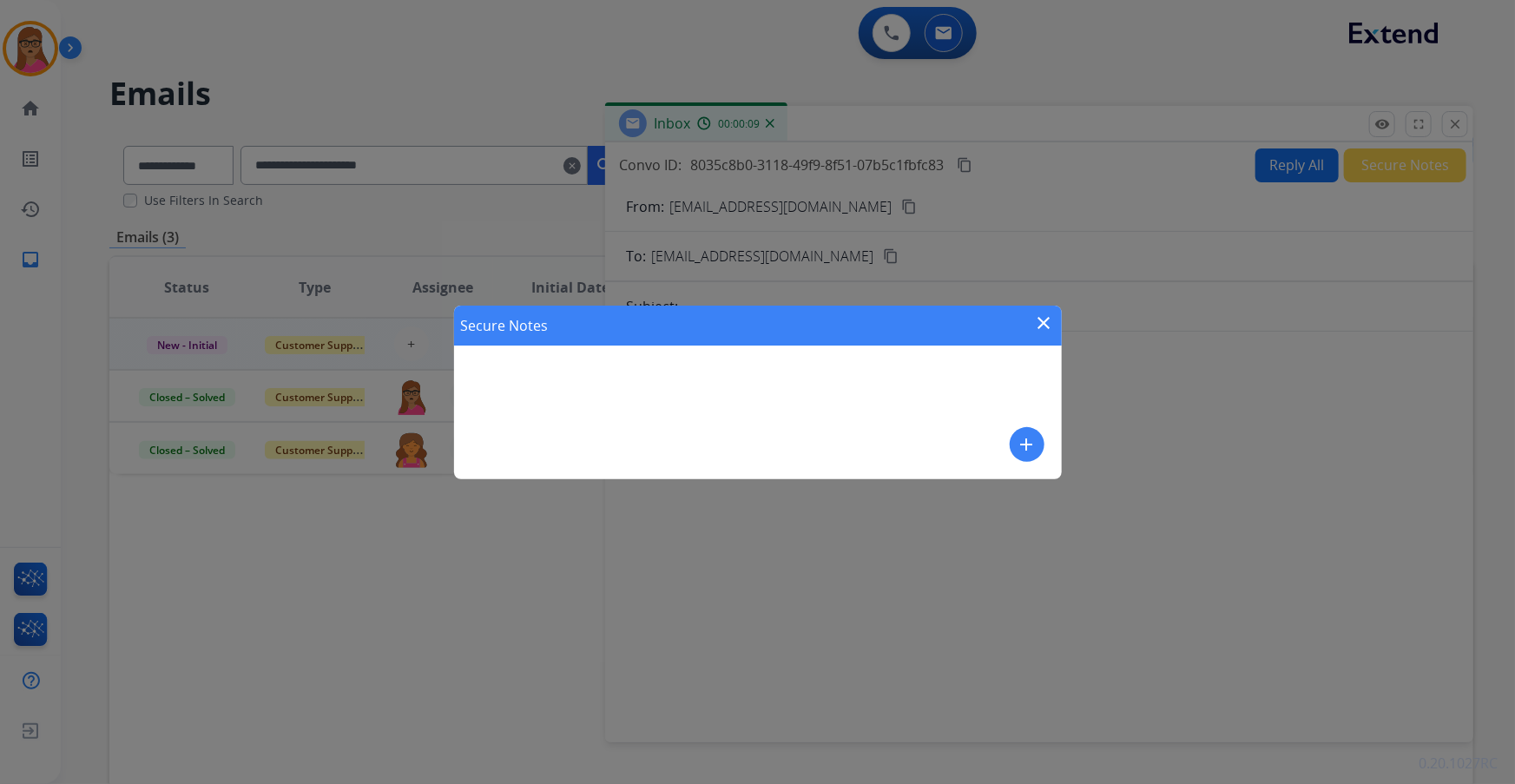
click at [1025, 441] on mat-icon "add" at bounding box center [1026, 444] width 20 height 20
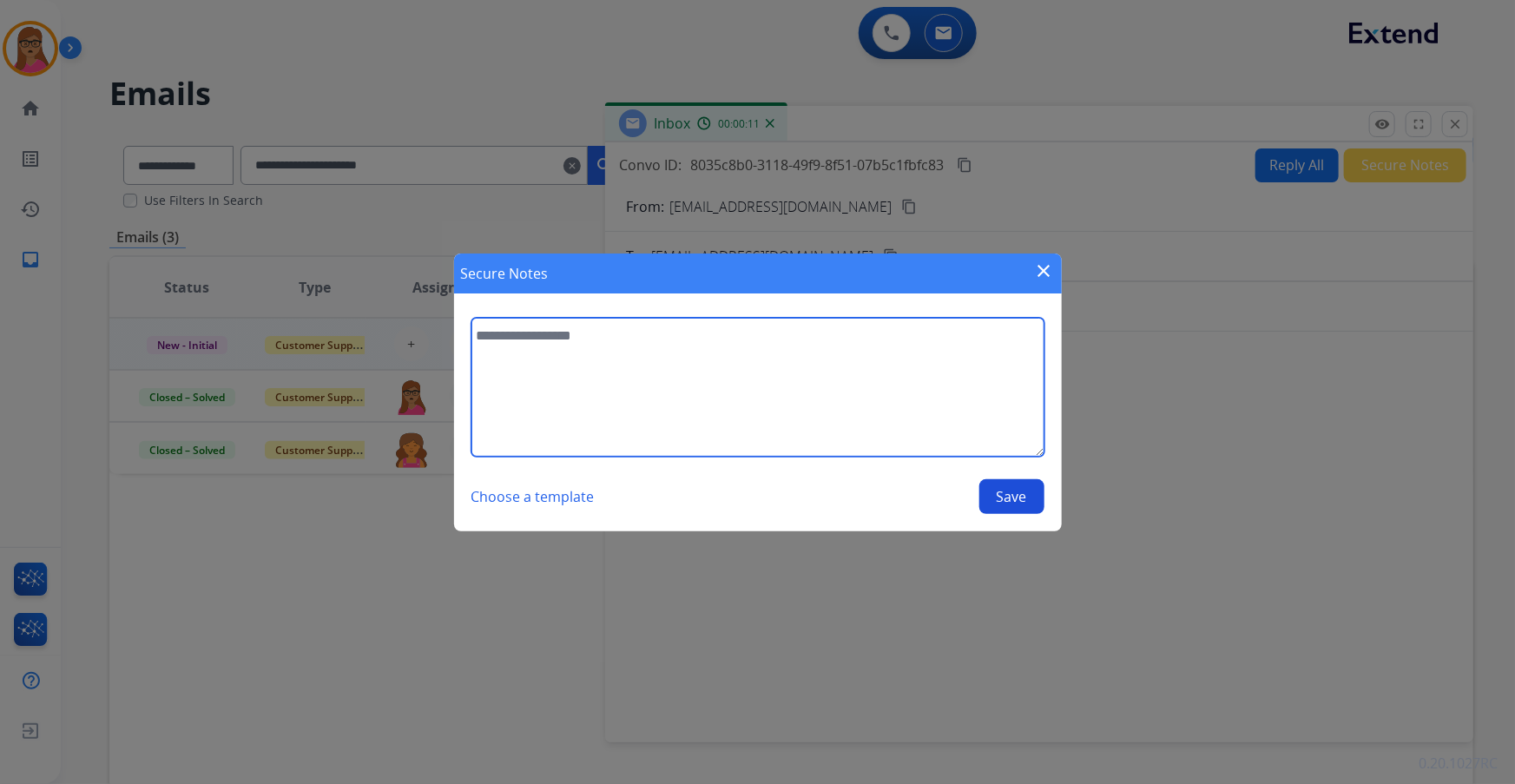
click at [853, 429] on textarea at bounding box center [758, 387] width 573 height 139
type textarea "**********"
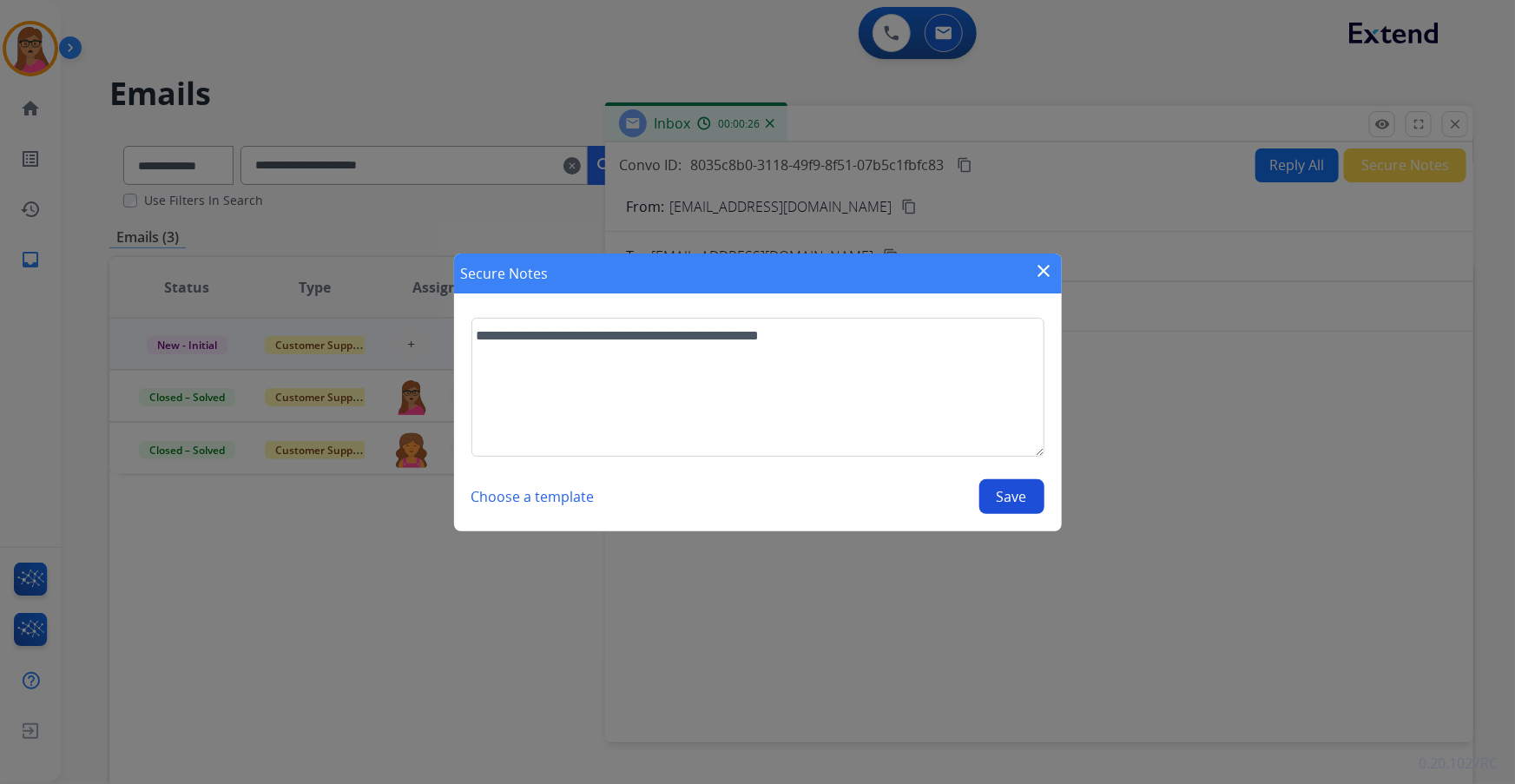
click at [1019, 505] on button "Save" at bounding box center [1012, 496] width 65 height 35
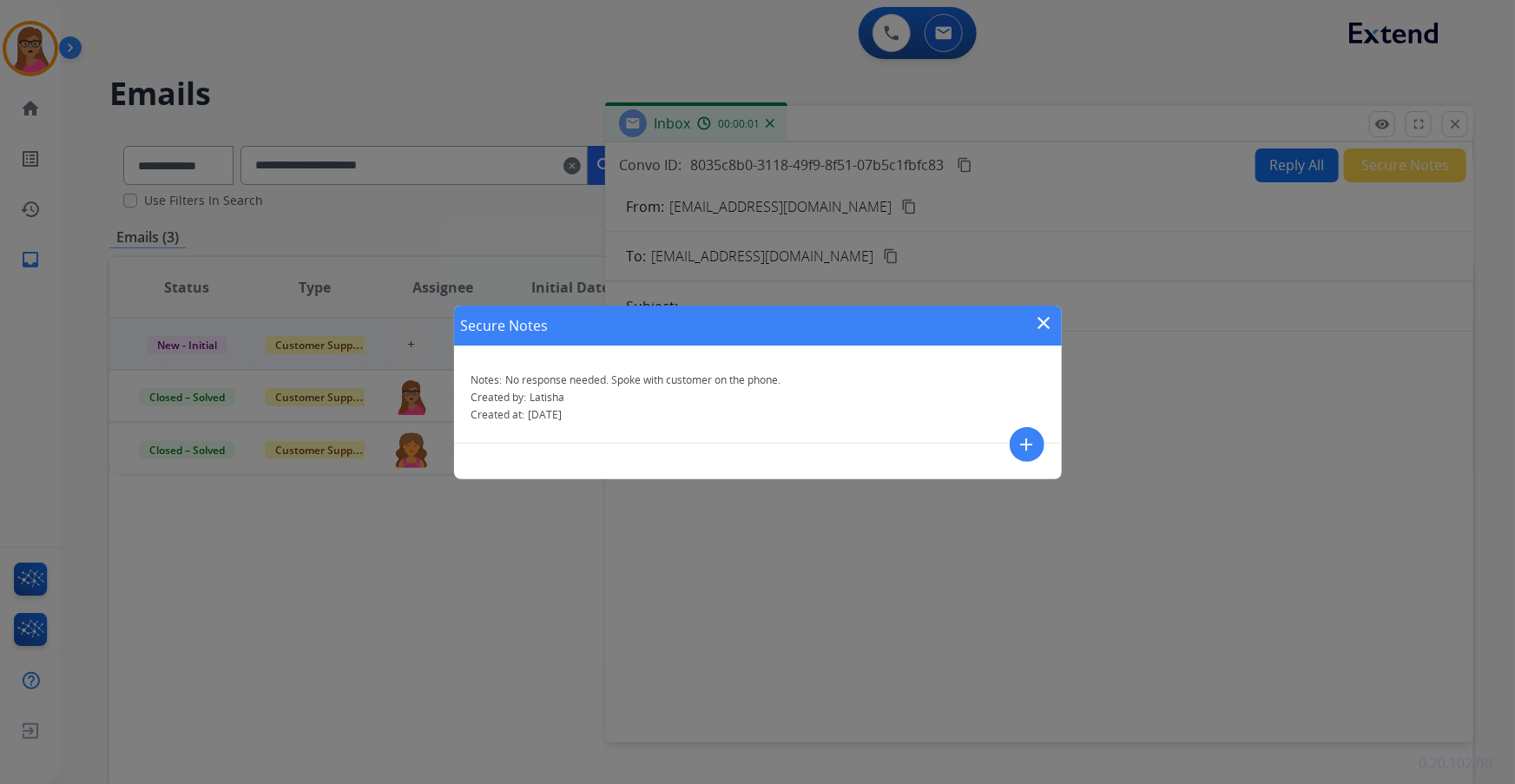
click at [1050, 321] on mat-icon "close" at bounding box center [1044, 323] width 20 height 20
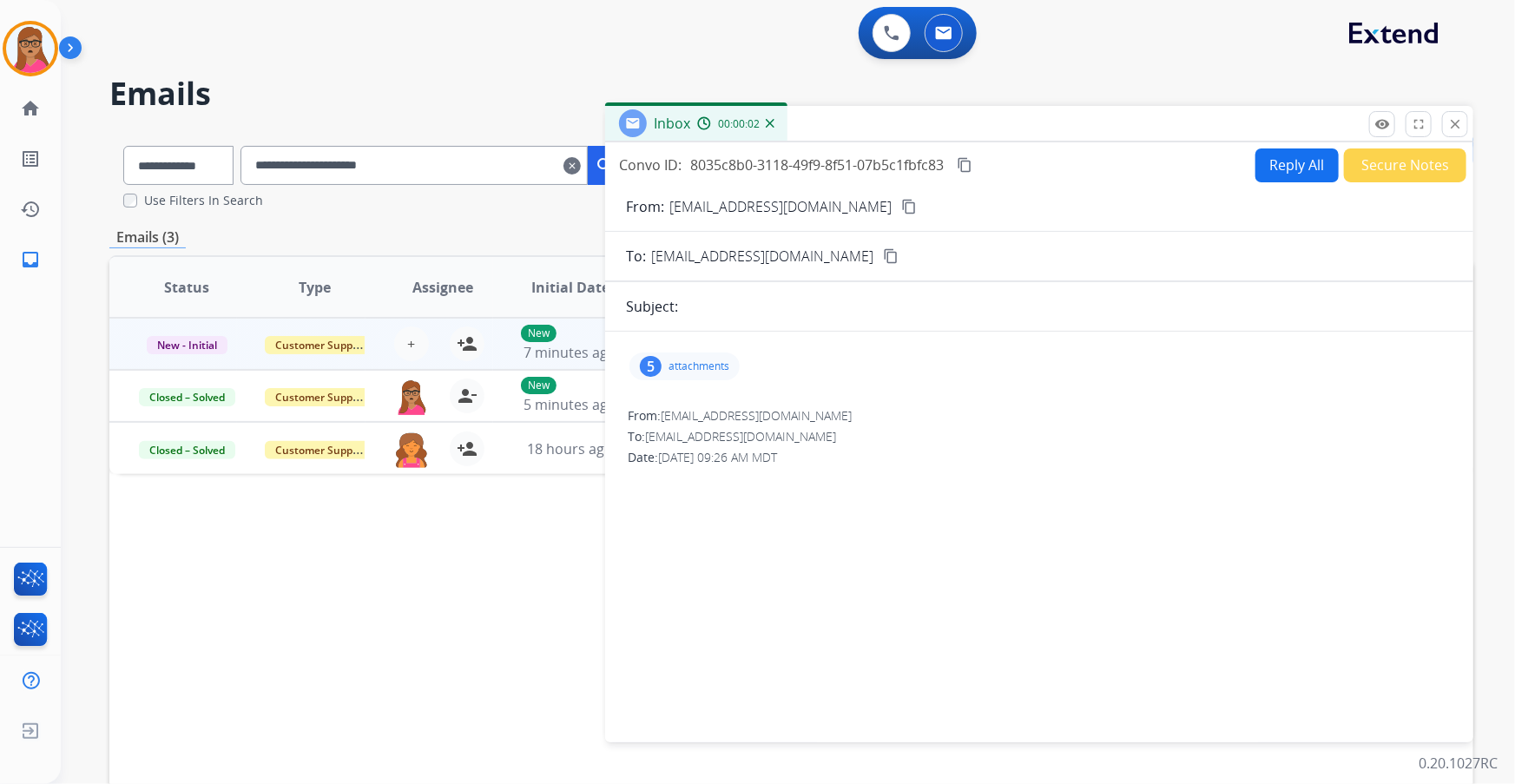
click at [704, 359] on p "attachments" at bounding box center [699, 366] width 61 height 14
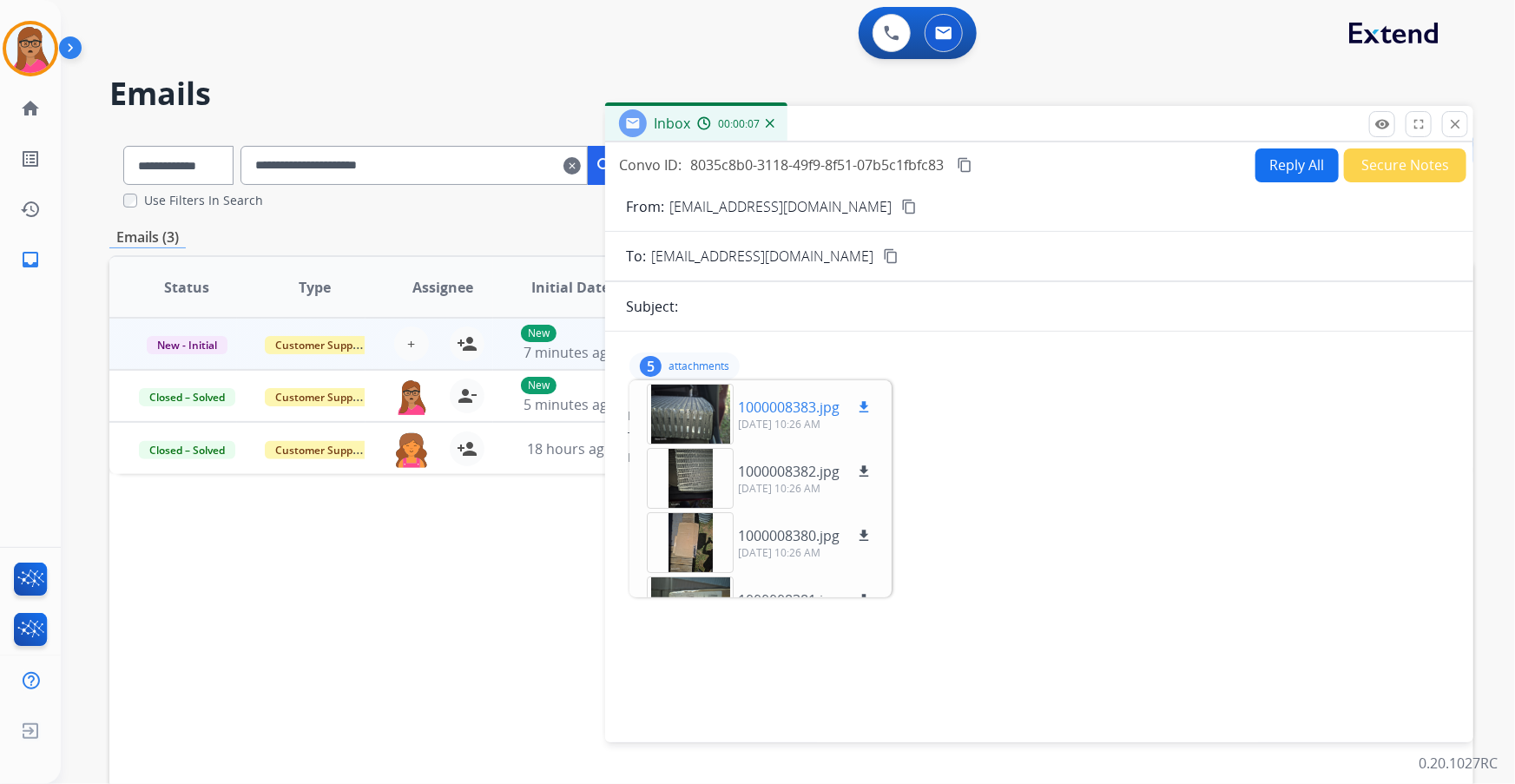
click at [689, 423] on div at bounding box center [690, 414] width 86 height 61
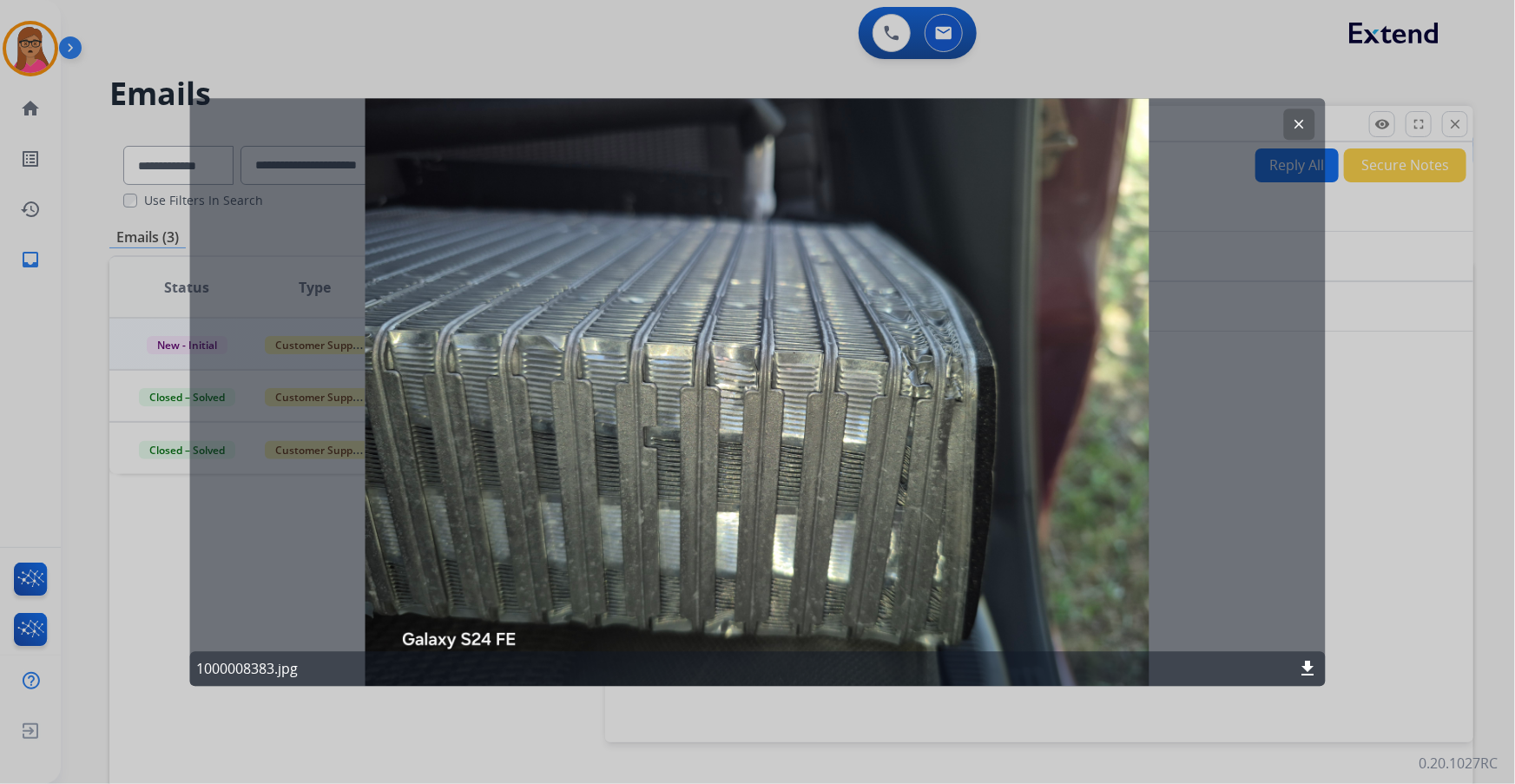
click at [1300, 119] on mat-icon "clear" at bounding box center [1300, 124] width 16 height 16
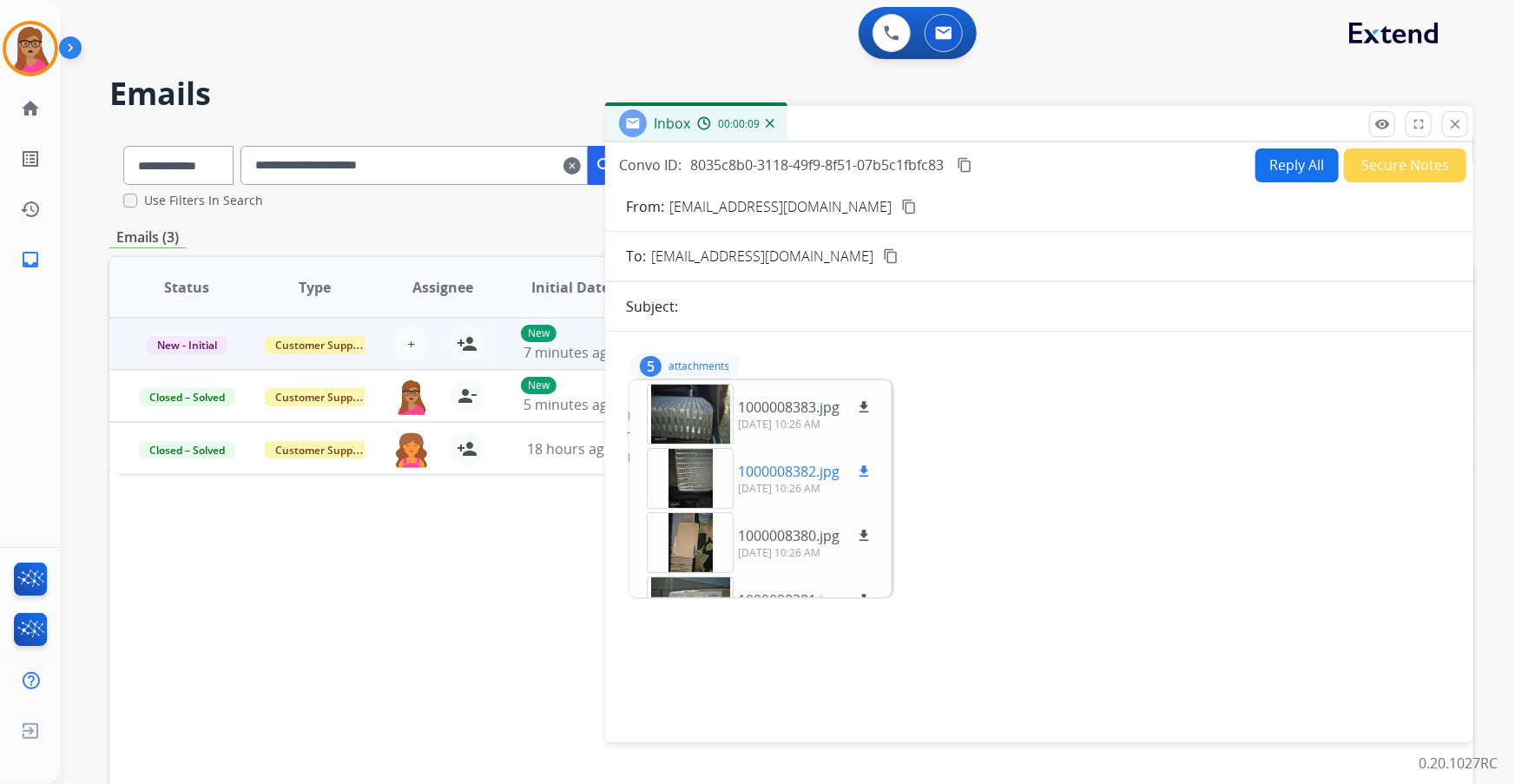
click at [682, 494] on div at bounding box center [690, 478] width 86 height 61
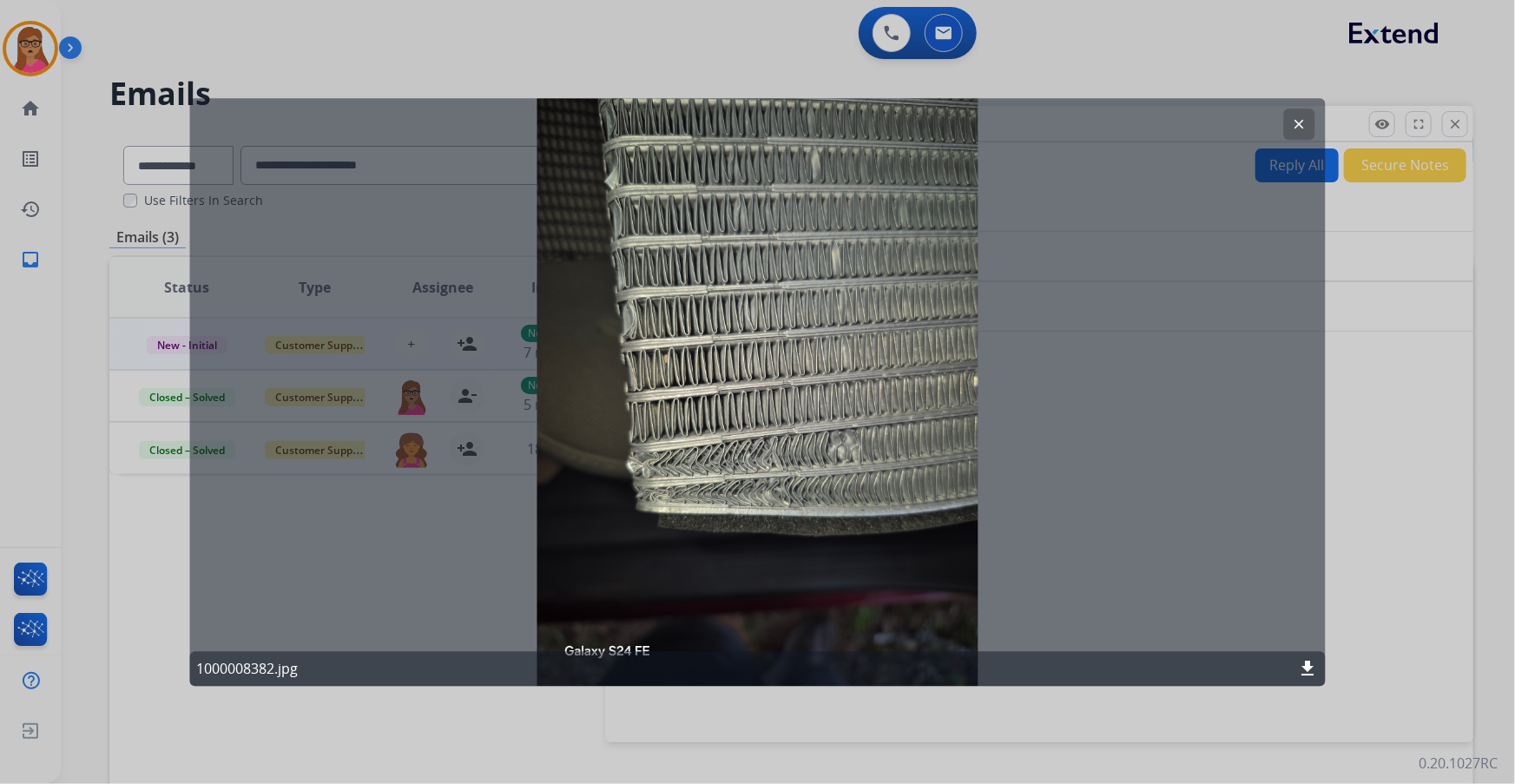
click at [1294, 124] on mat-icon "clear" at bounding box center [1300, 124] width 16 height 16
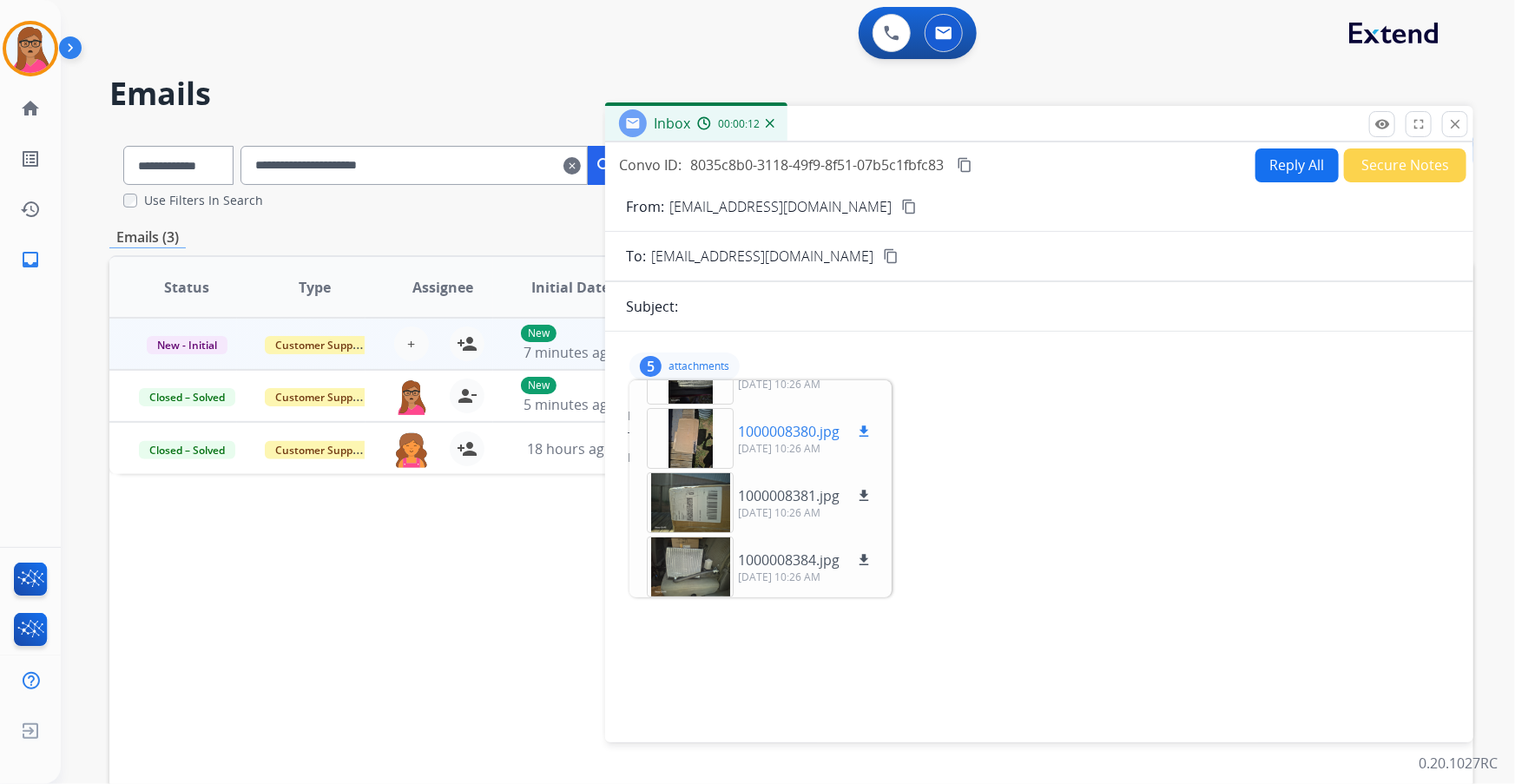
scroll to position [107, 0]
click at [698, 437] on div at bounding box center [690, 435] width 86 height 61
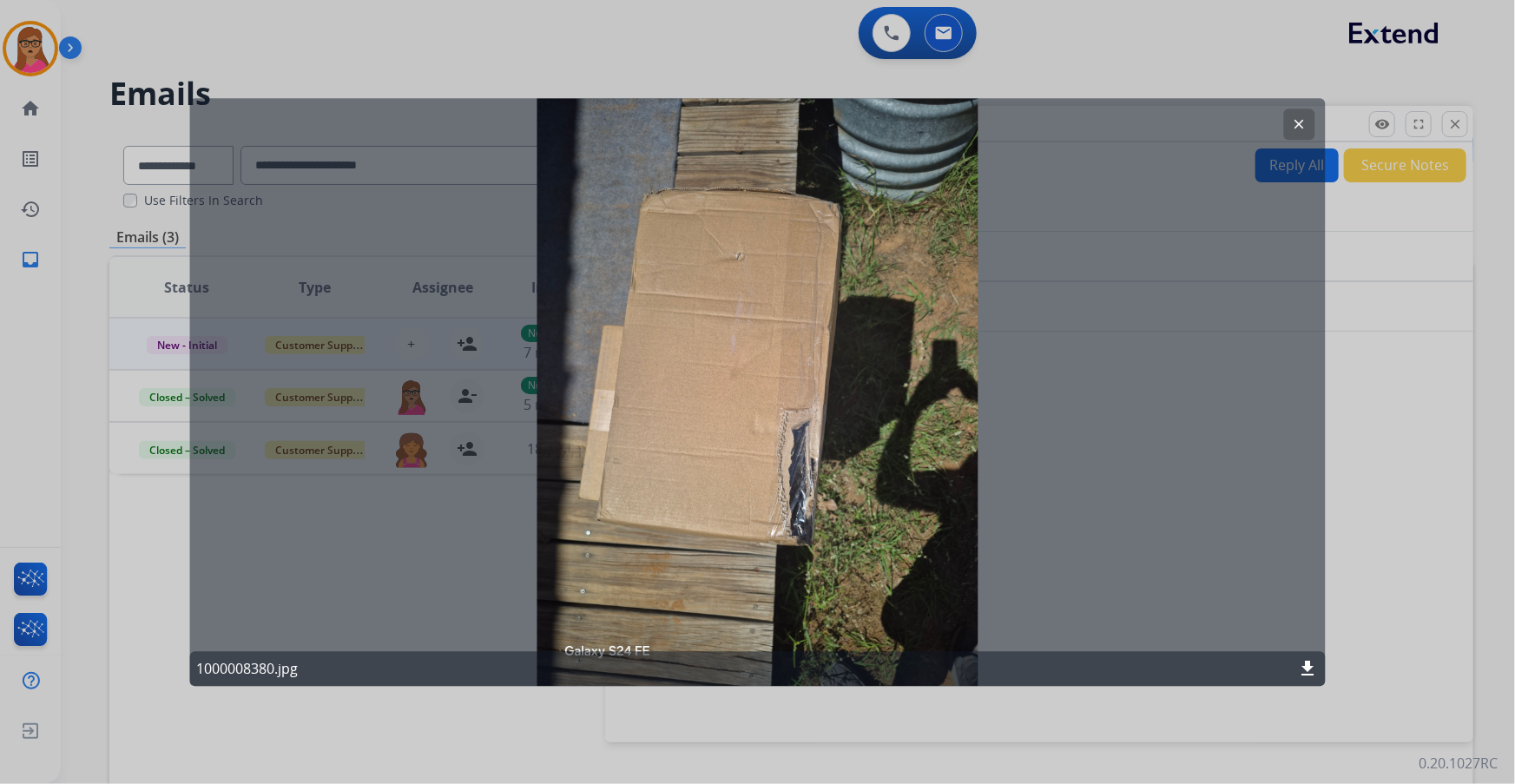
click at [1309, 126] on button "clear" at bounding box center [1300, 124] width 31 height 31
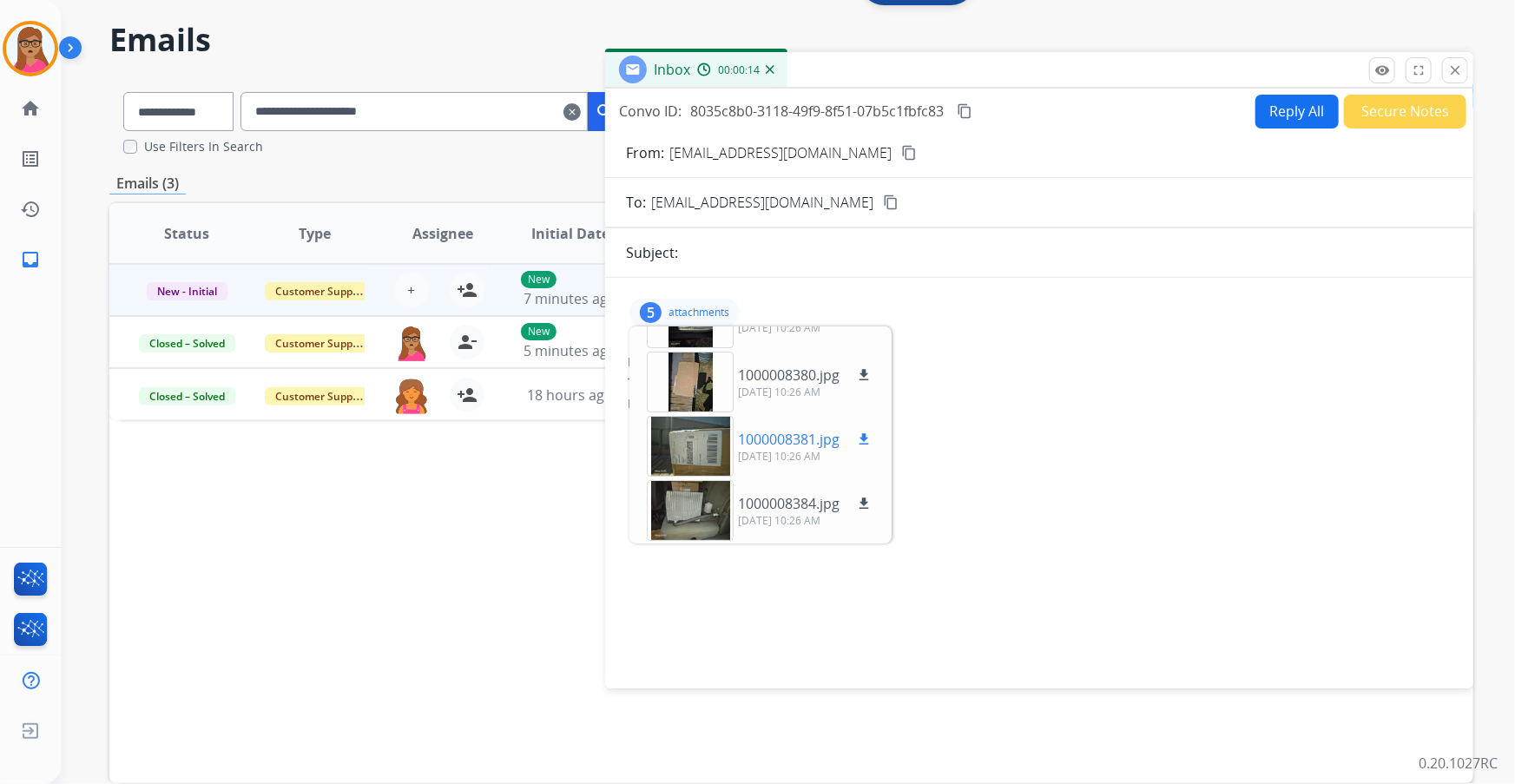
scroll to position [78, 0]
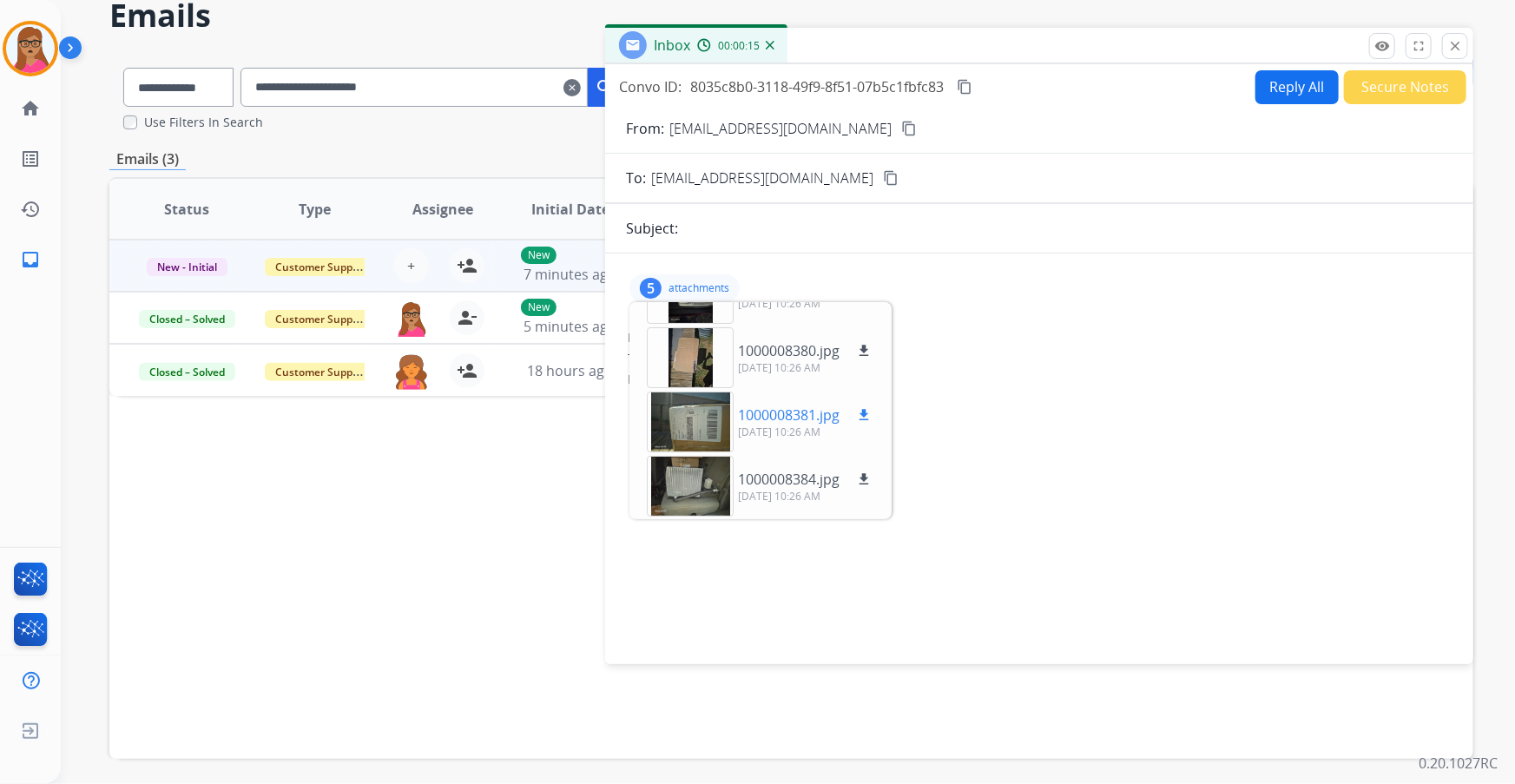
click at [696, 410] on div at bounding box center [690, 422] width 86 height 61
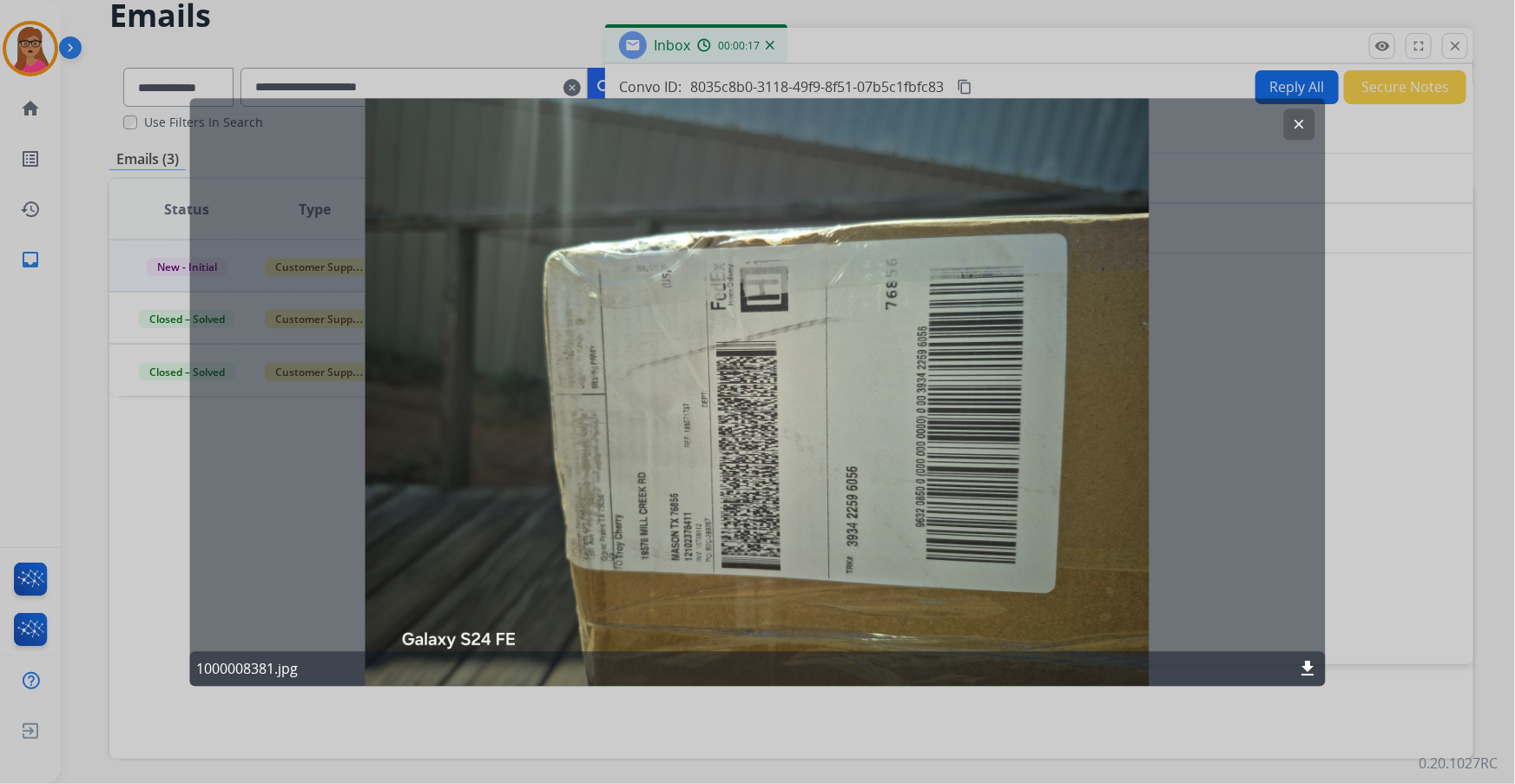
click at [1285, 119] on button "clear" at bounding box center [1300, 124] width 31 height 31
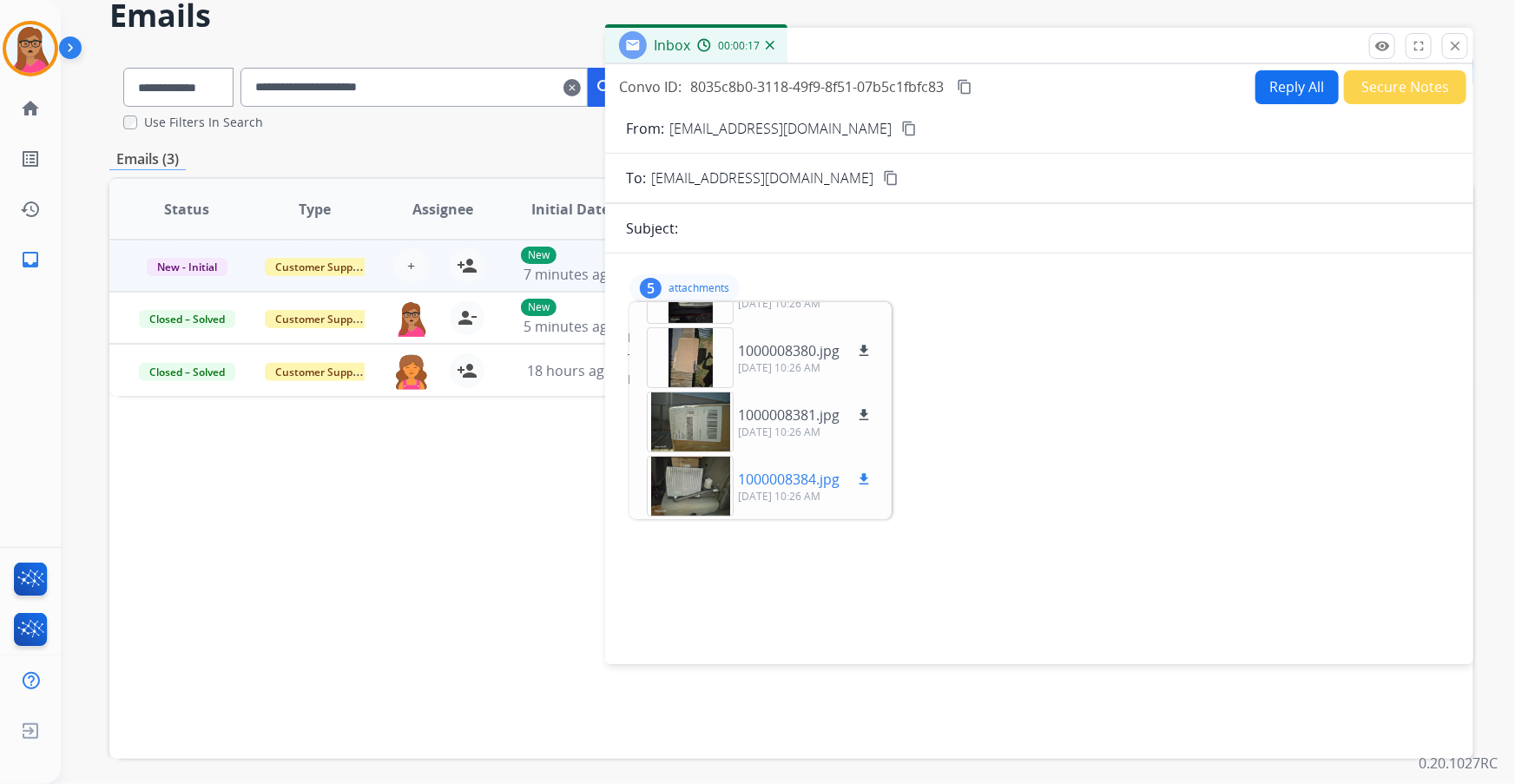
click at [707, 483] on div at bounding box center [690, 486] width 86 height 61
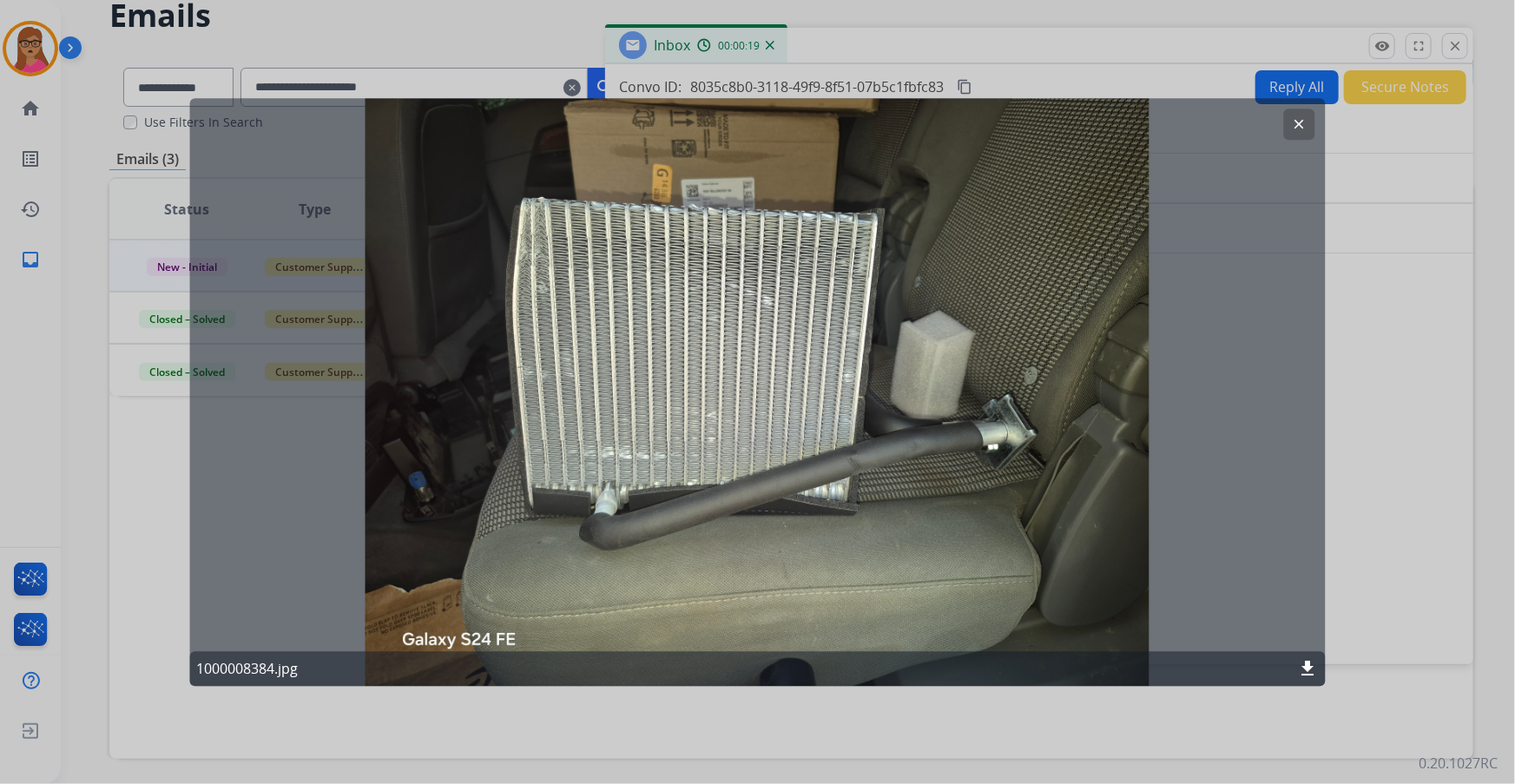
click at [1310, 121] on button "clear" at bounding box center [1300, 124] width 31 height 31
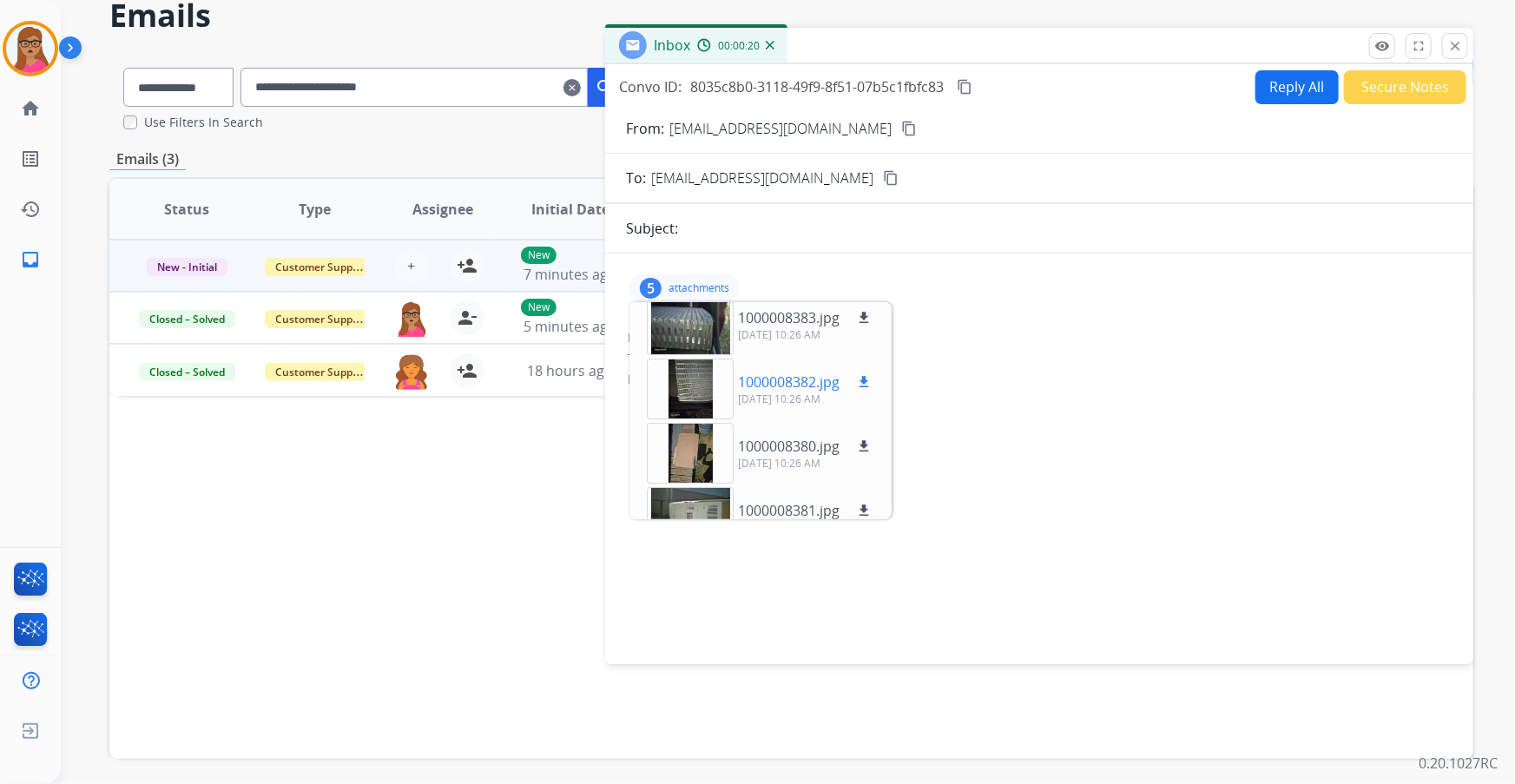
scroll to position [0, 0]
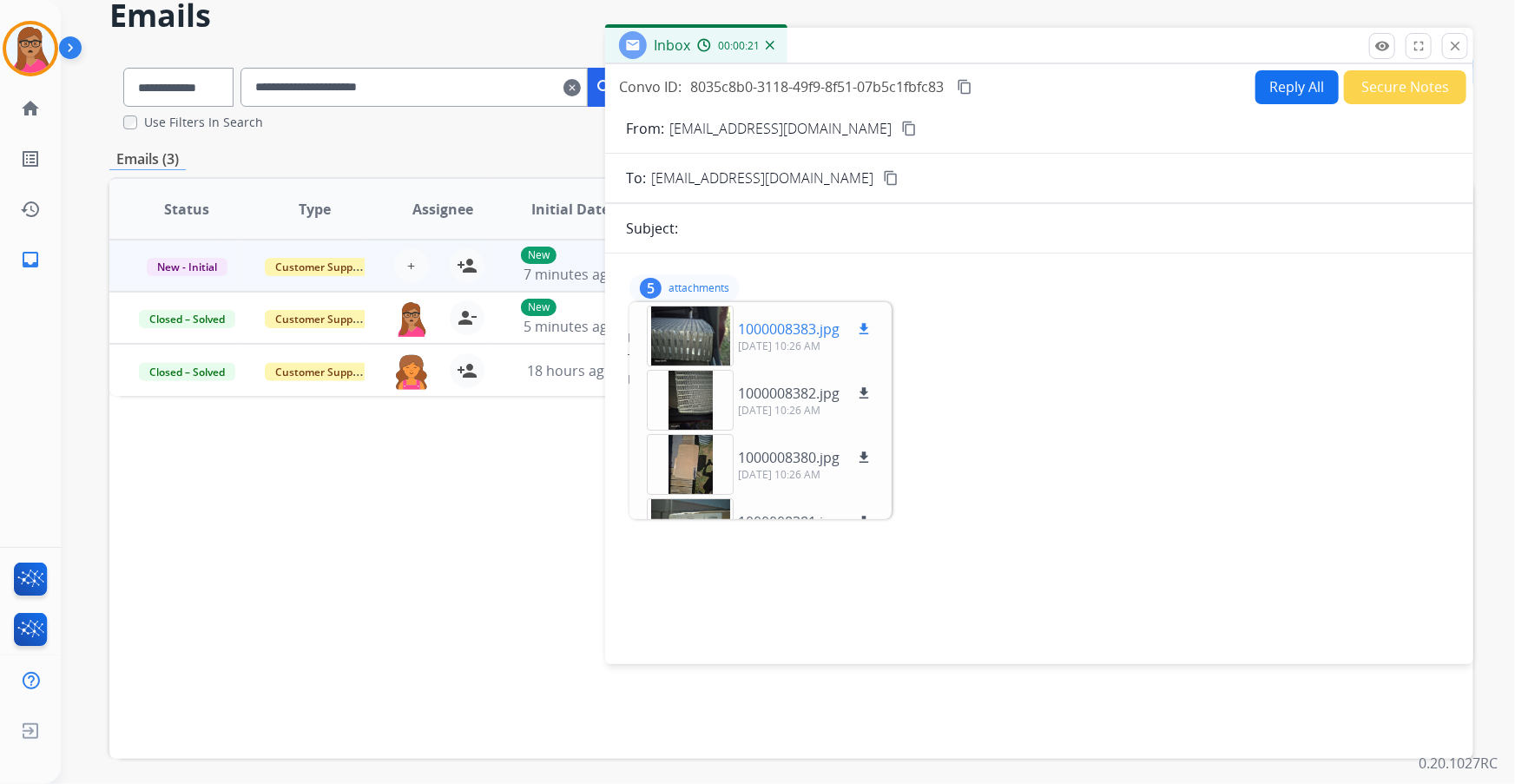
click at [862, 322] on mat-icon "download" at bounding box center [864, 329] width 16 height 16
click at [862, 395] on mat-icon "download" at bounding box center [864, 393] width 16 height 16
click at [862, 453] on mat-icon "download" at bounding box center [864, 458] width 16 height 16
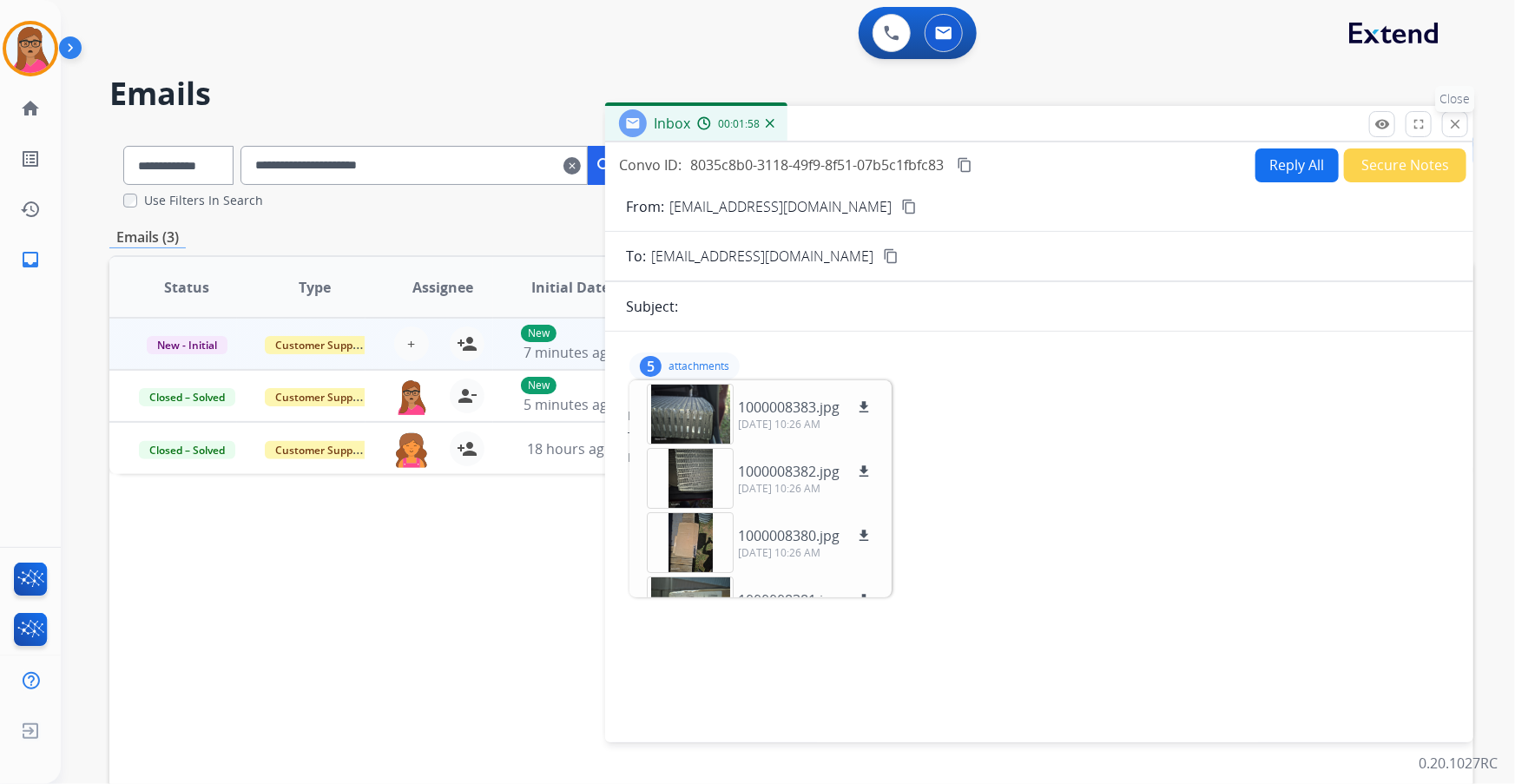
click at [1453, 125] on mat-icon "close" at bounding box center [1456, 124] width 16 height 16
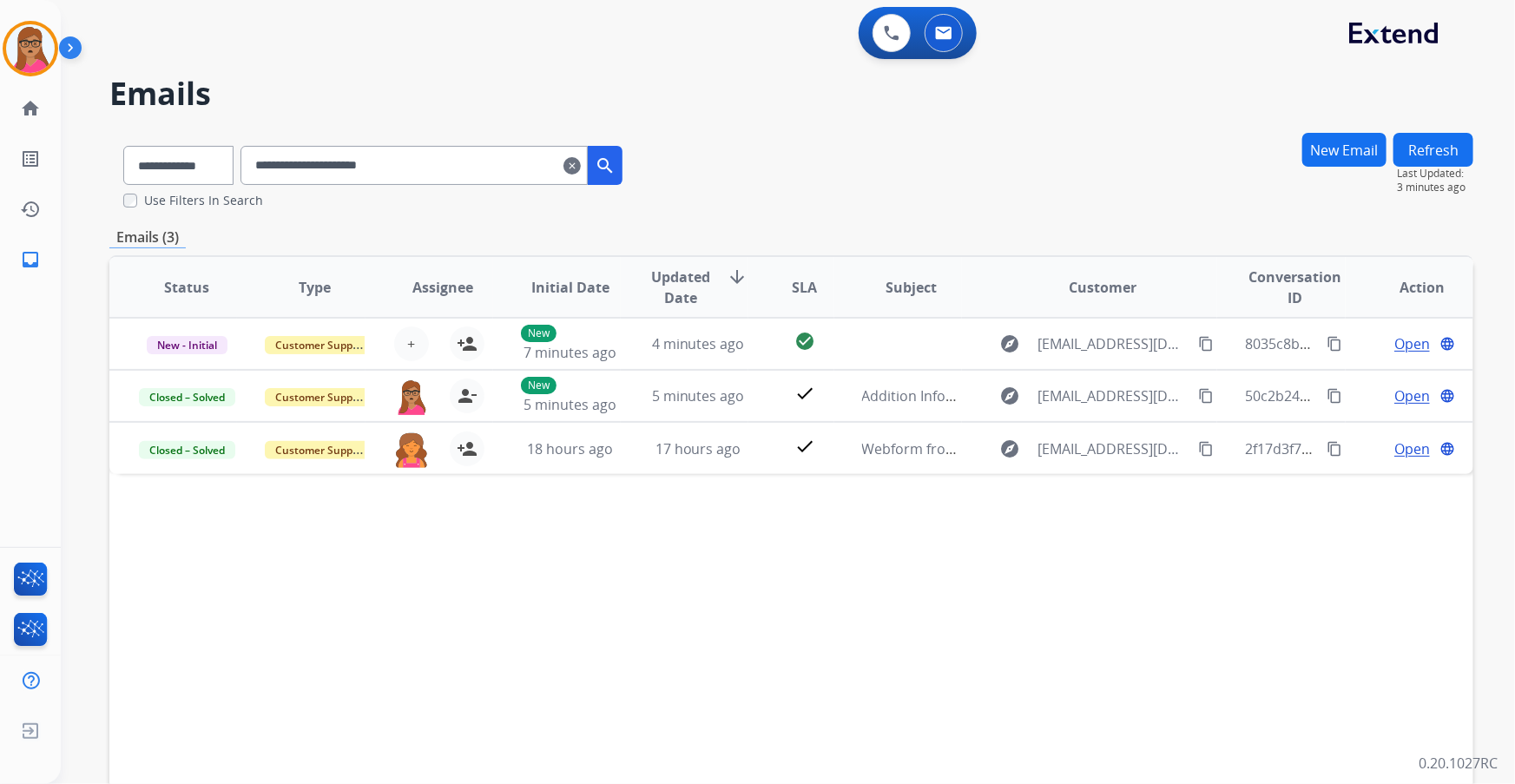
click at [581, 161] on mat-icon "clear" at bounding box center [572, 165] width 17 height 20
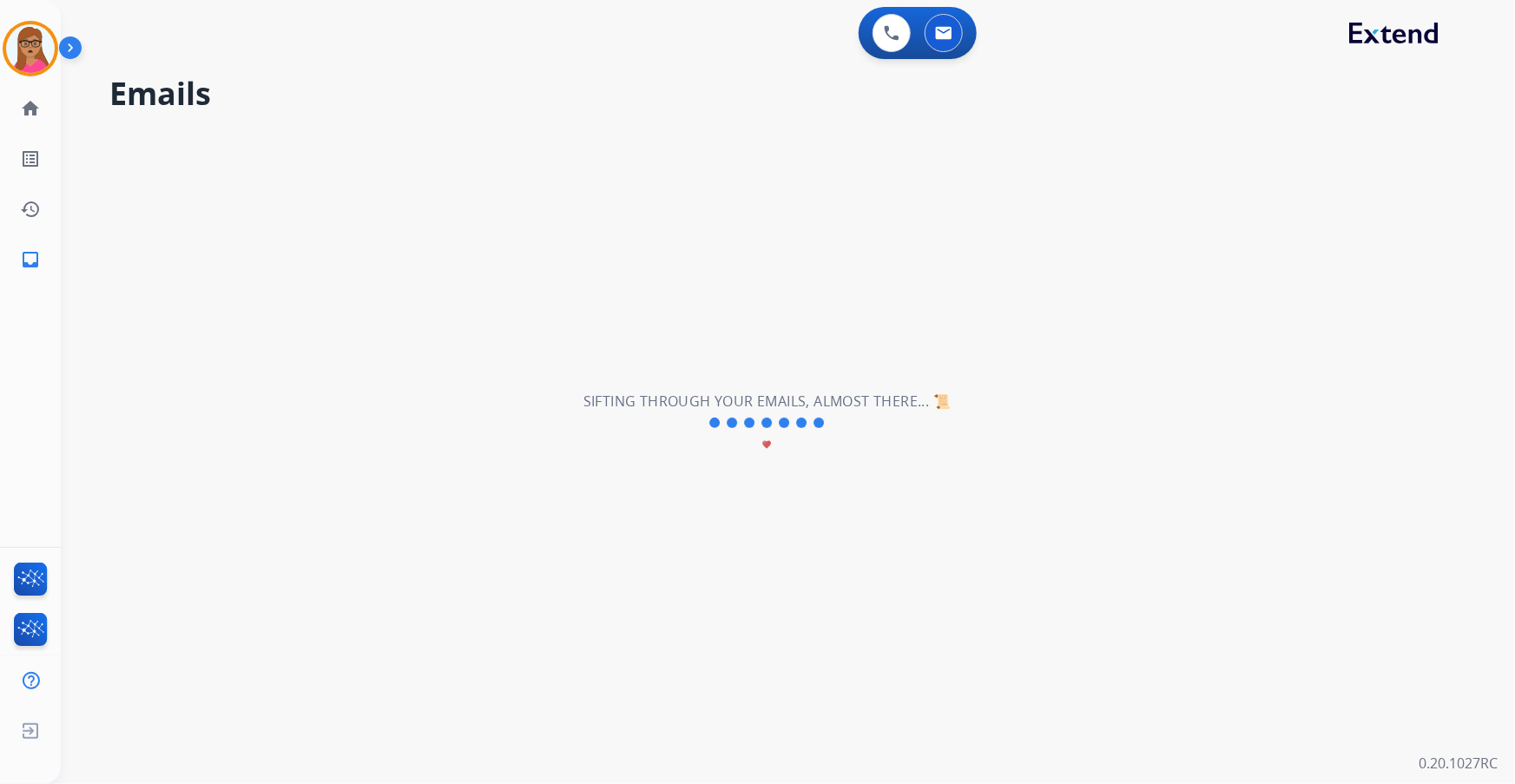
select select "**********"
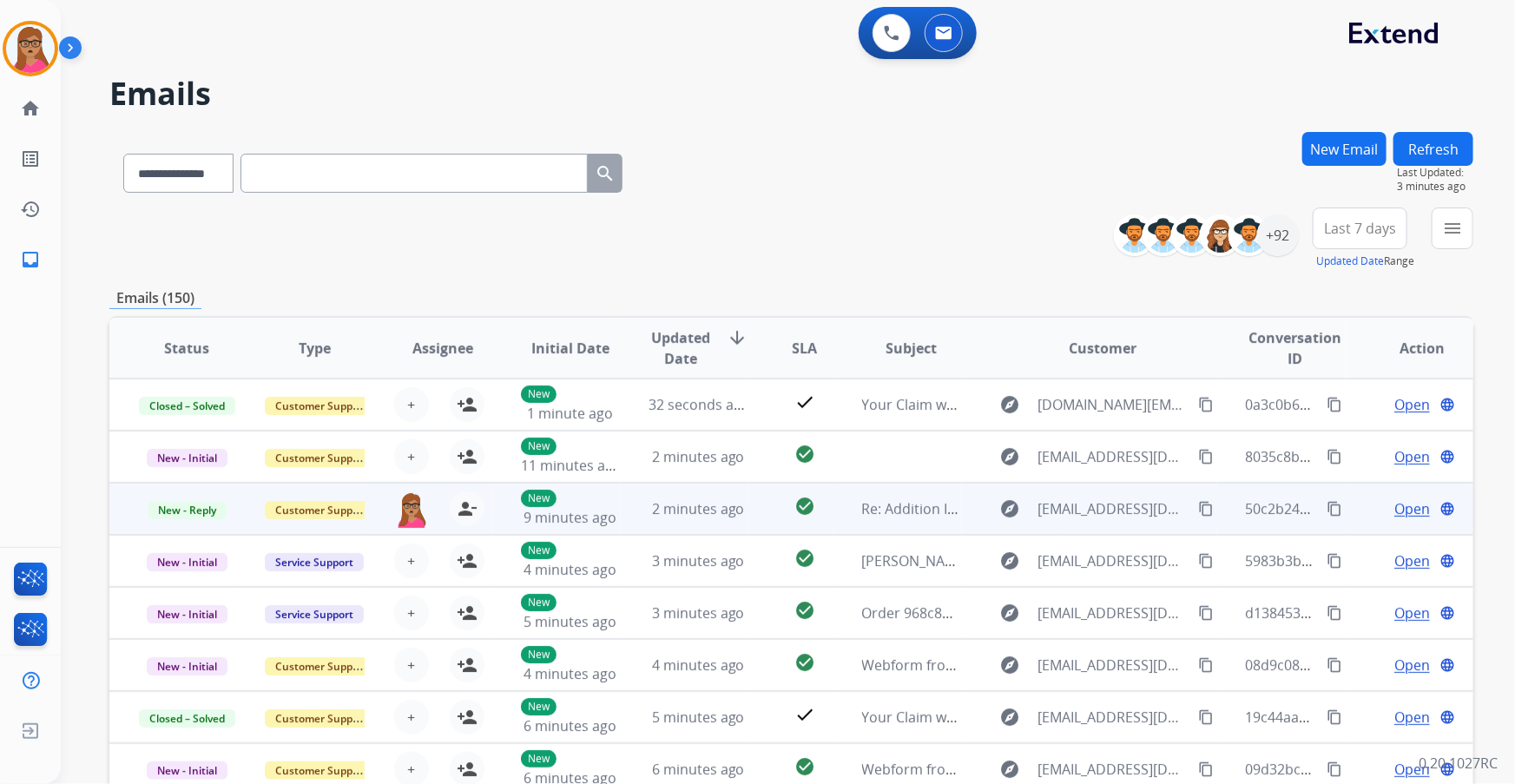
click at [1407, 507] on span "Open" at bounding box center [1412, 508] width 36 height 20
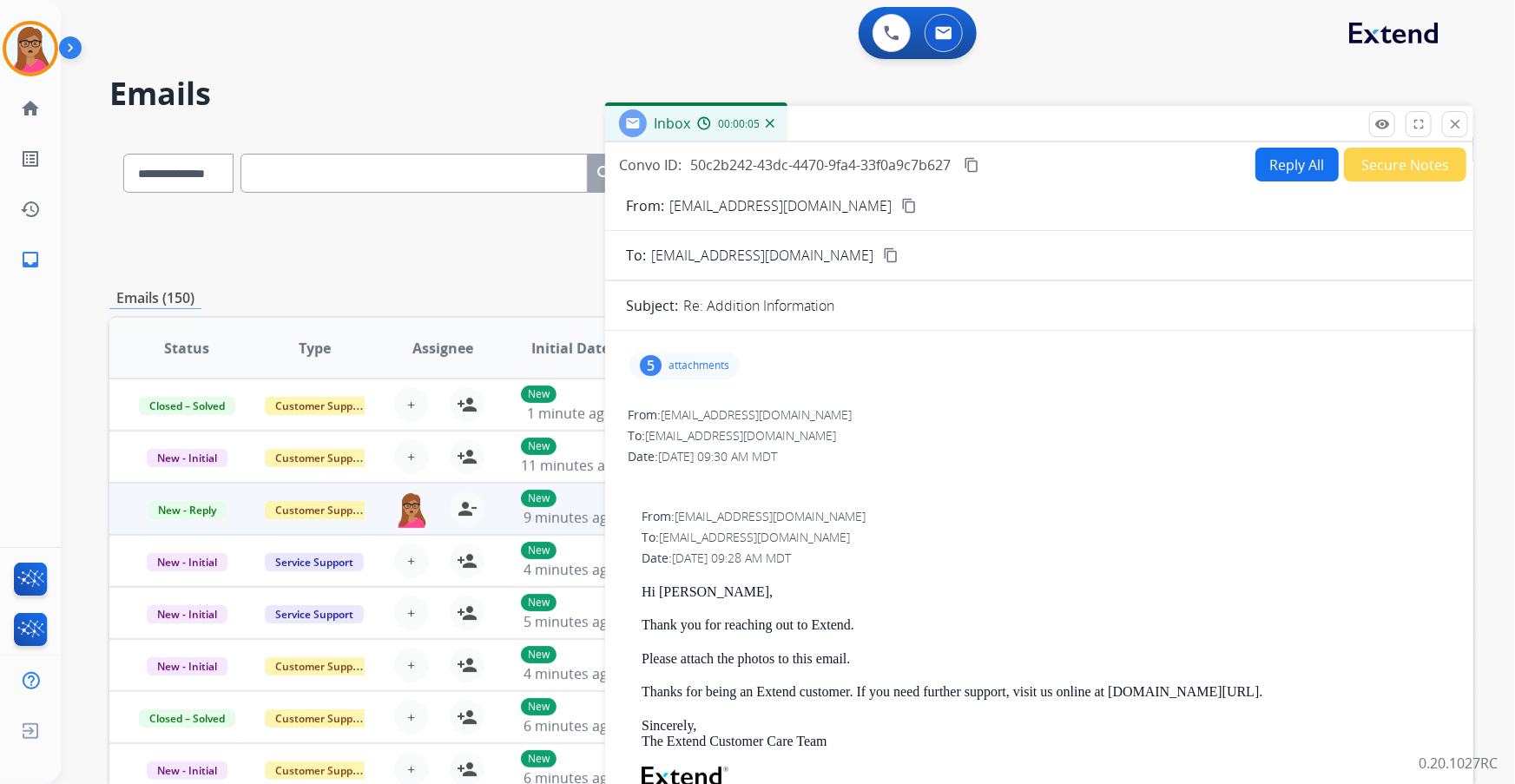
click at [1384, 164] on button "Secure Notes" at bounding box center [1405, 164] width 122 height 34
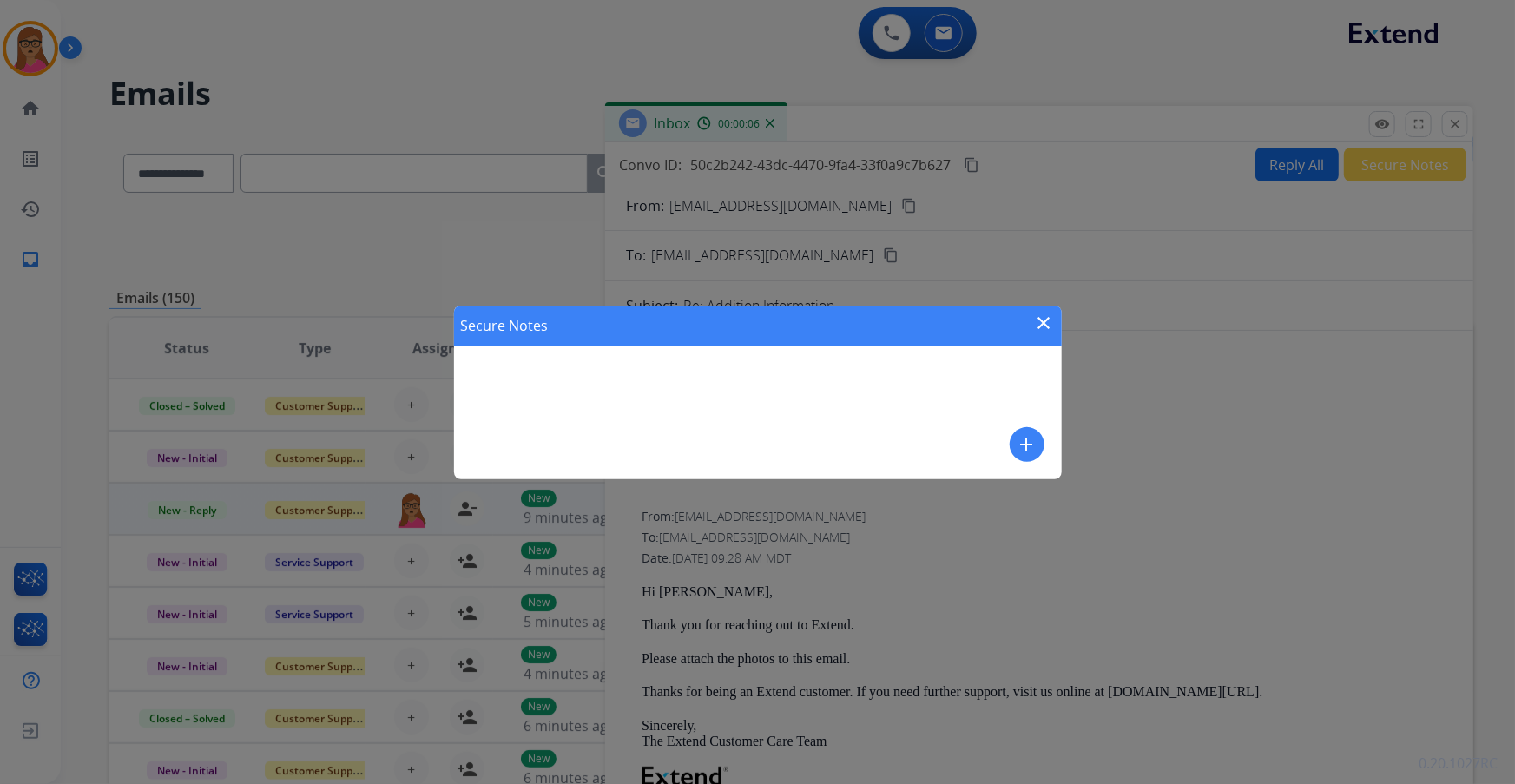
click at [1039, 443] on button "add" at bounding box center [1027, 445] width 35 height 35
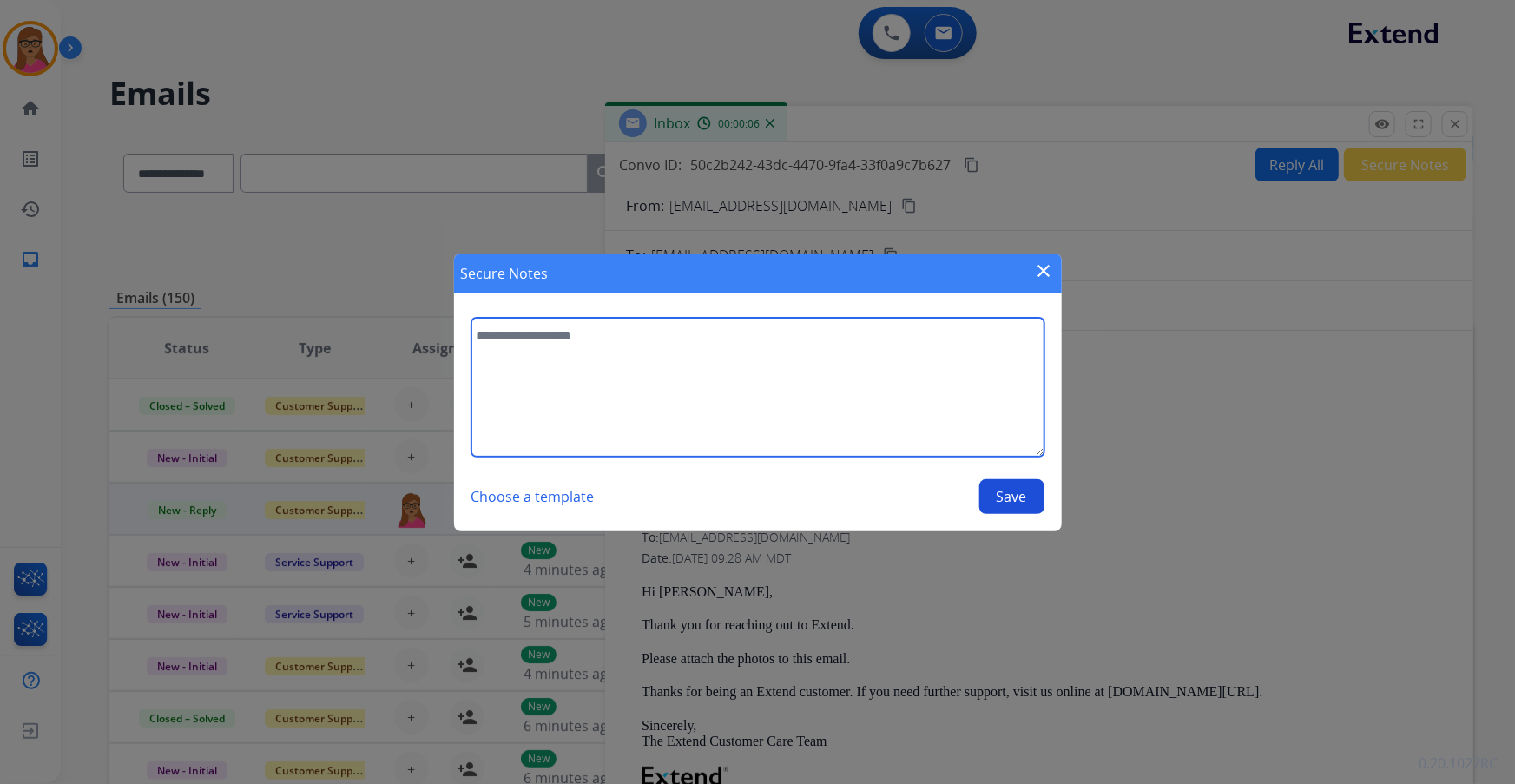
click at [796, 390] on textarea at bounding box center [758, 387] width 573 height 139
type textarea "**********"
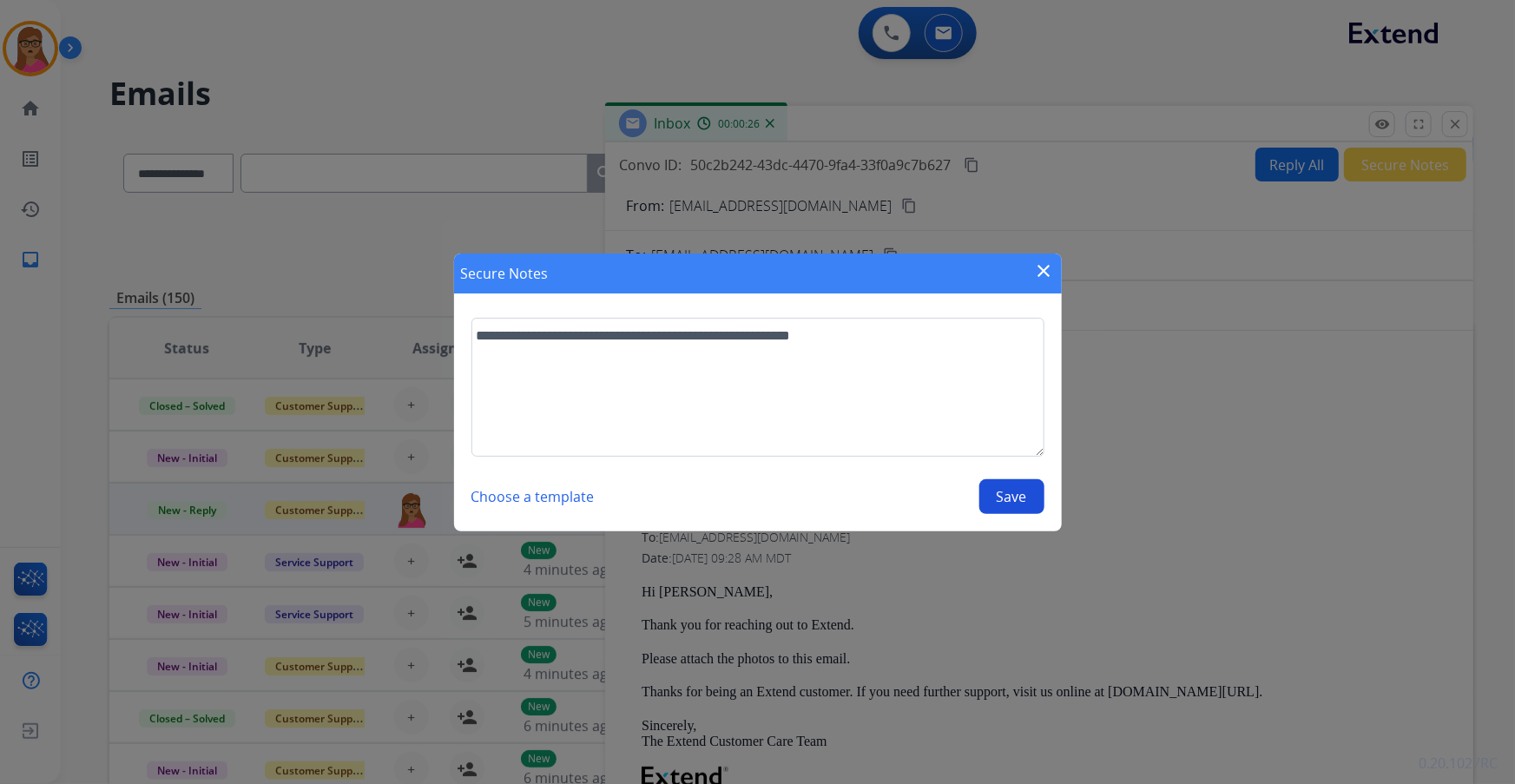
click at [1023, 495] on button "Save" at bounding box center [1012, 496] width 65 height 35
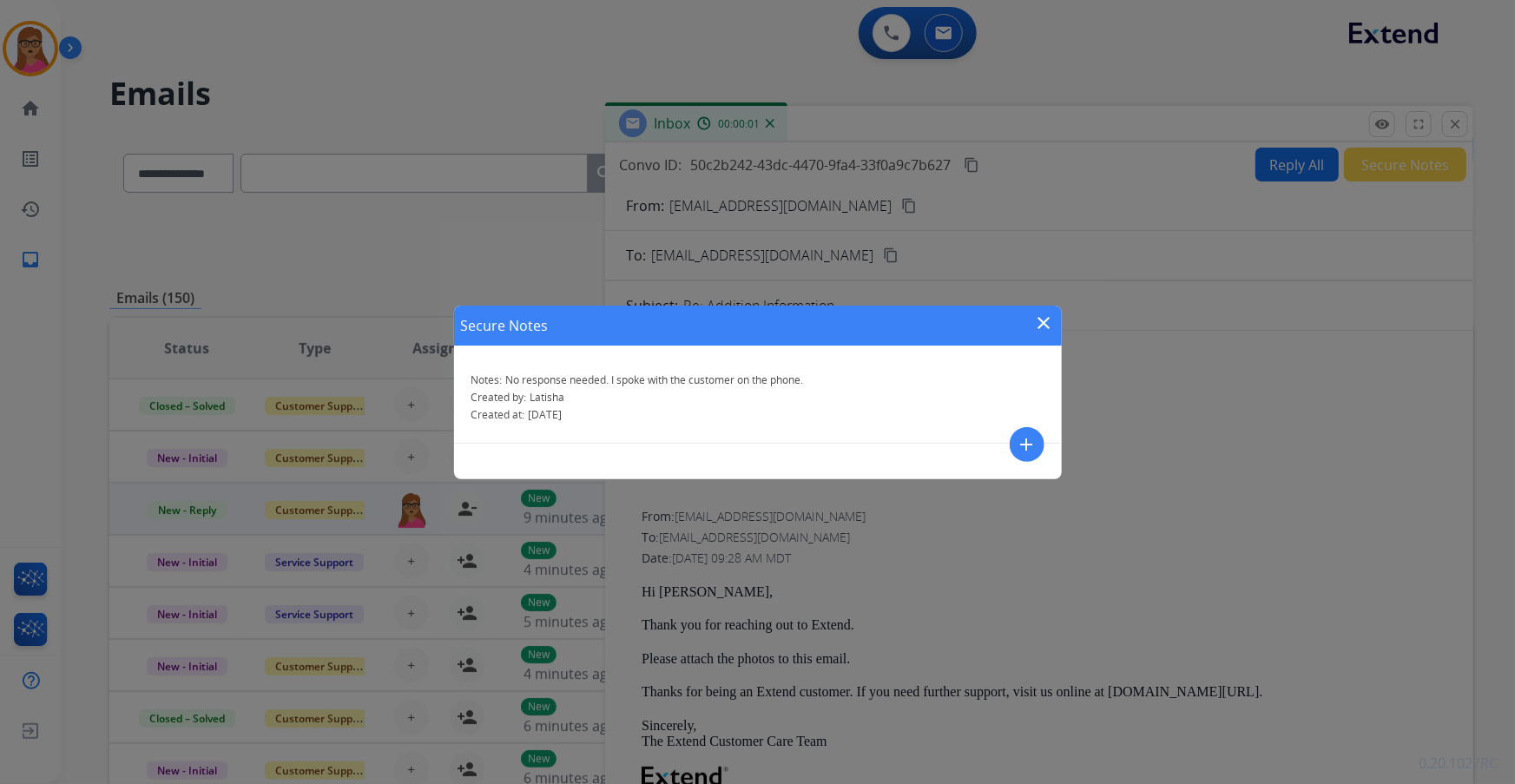
click at [1050, 322] on mat-icon "close" at bounding box center [1044, 323] width 20 height 20
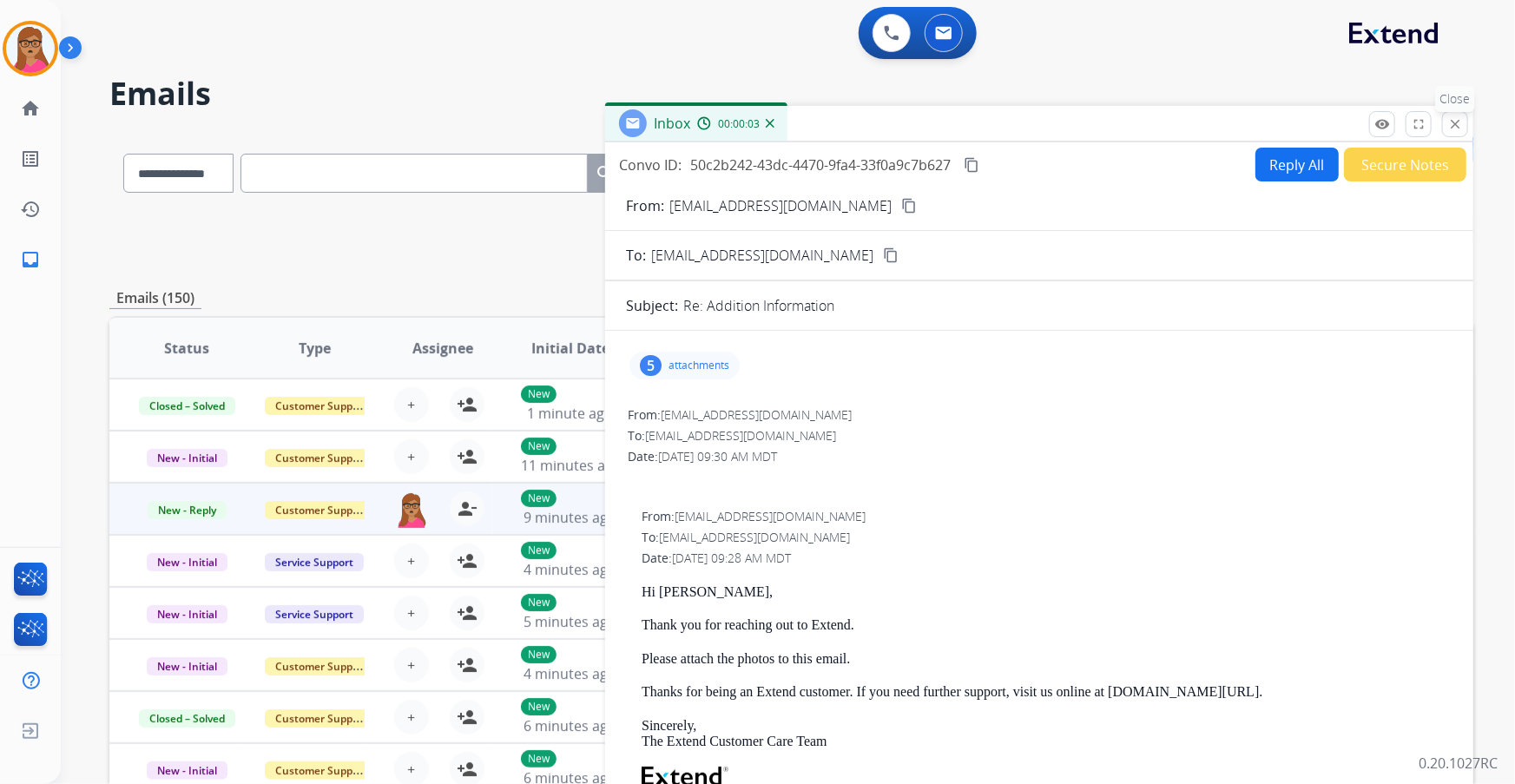
click at [1452, 129] on mat-icon "close" at bounding box center [1456, 124] width 16 height 16
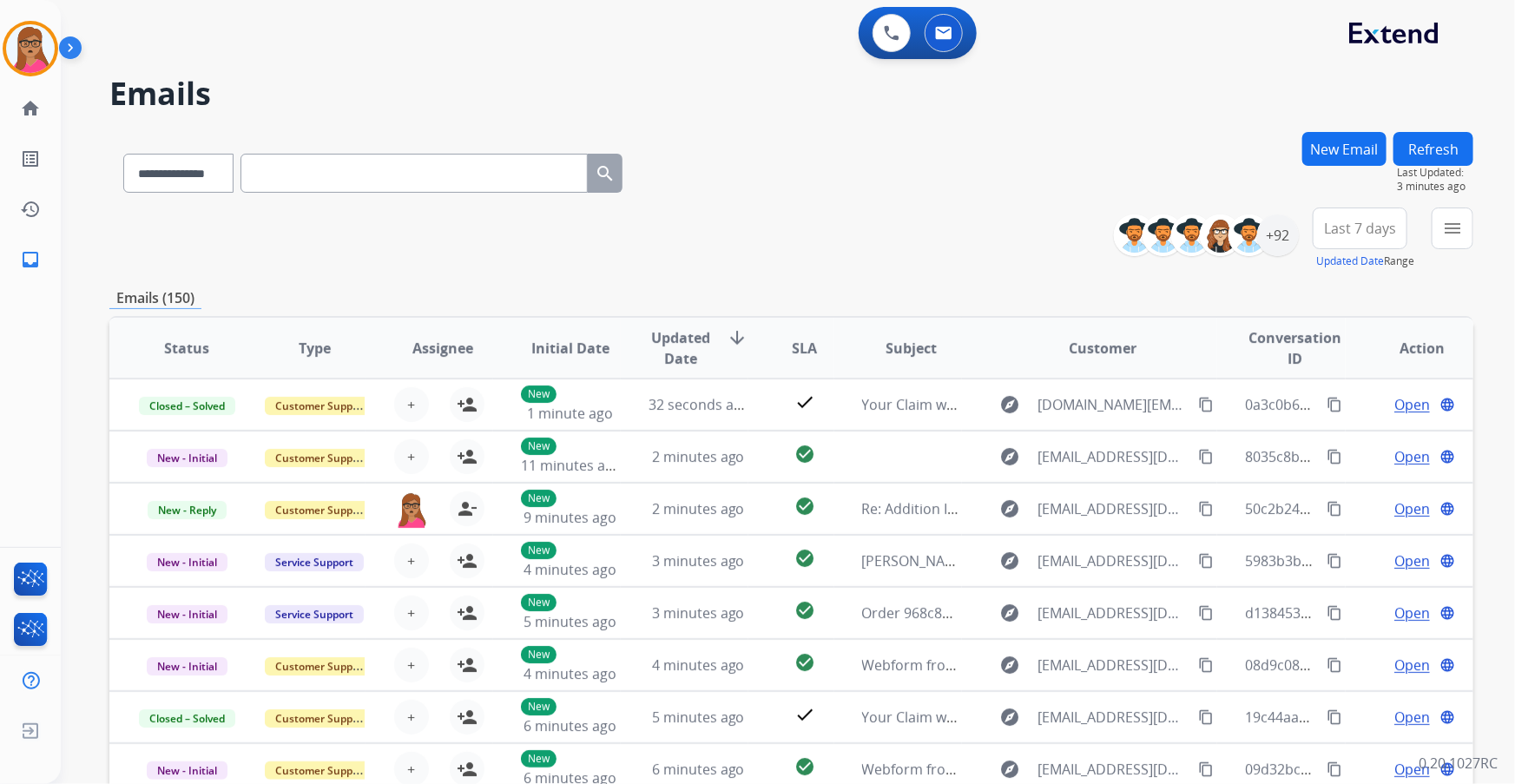
click at [1351, 224] on span "Last 7 days" at bounding box center [1360, 227] width 72 height 7
click at [1331, 443] on div "Last 90 days" at bounding box center [1355, 439] width 95 height 26
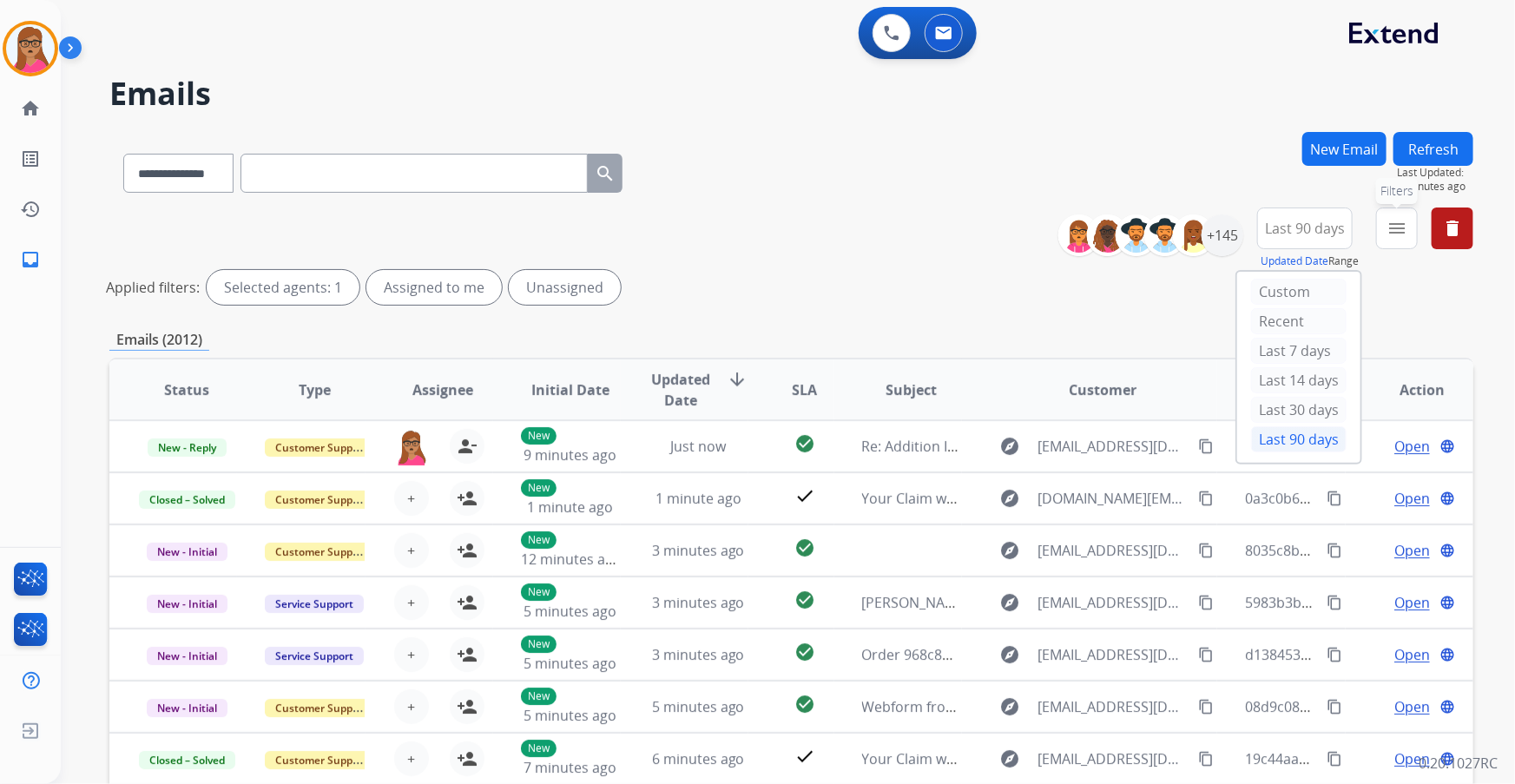
click at [1399, 230] on mat-icon "menu" at bounding box center [1396, 227] width 20 height 20
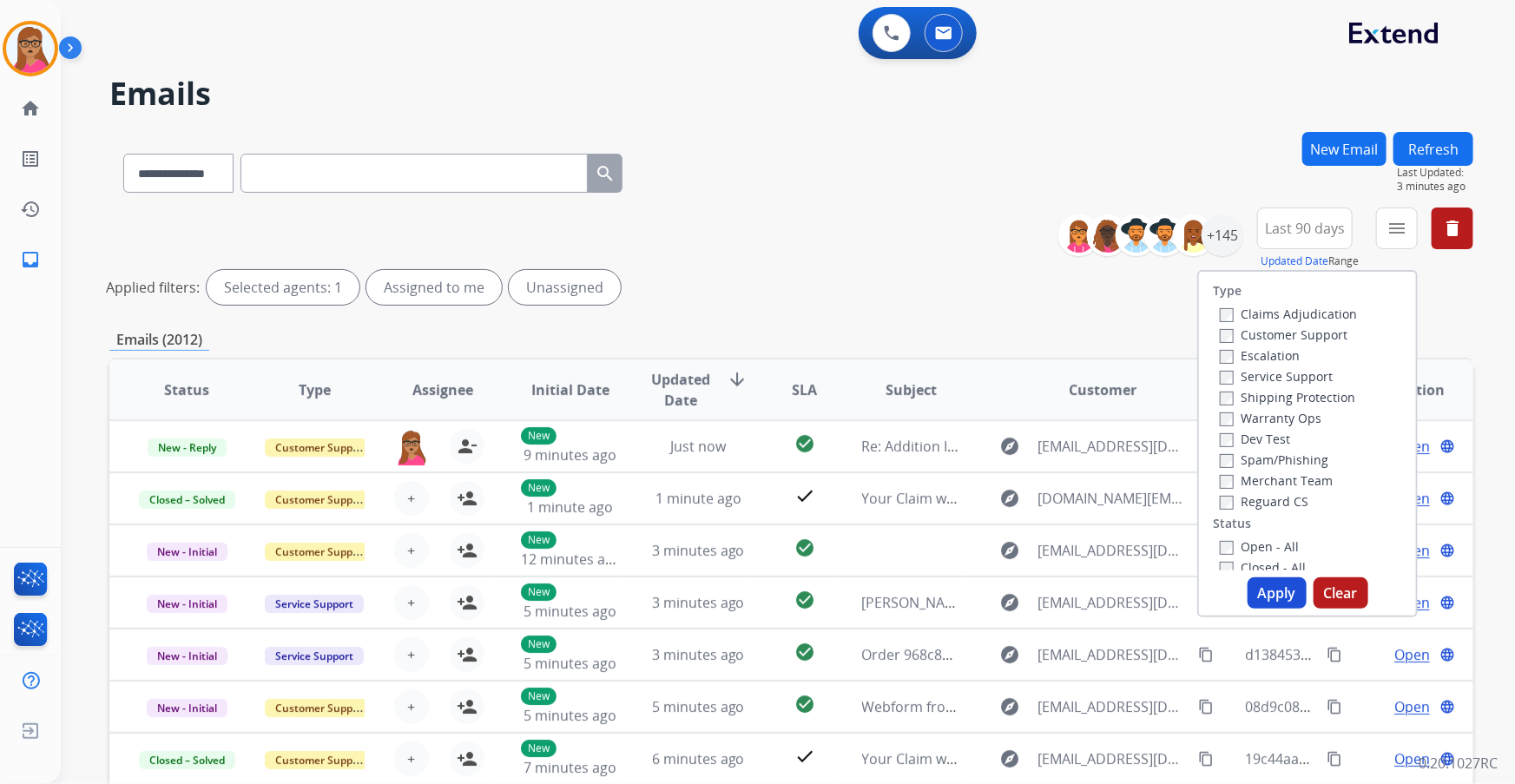
click at [1303, 330] on label "Customer Support" at bounding box center [1284, 334] width 127 height 17
click at [1263, 395] on label "Shipping Protection" at bounding box center [1288, 396] width 135 height 17
drag, startPoint x: 1239, startPoint y: 501, endPoint x: 1242, endPoint y: 525, distance: 24.2
click at [1238, 501] on label "Reguard CS" at bounding box center [1264, 501] width 88 height 17
click at [1287, 594] on button "Apply" at bounding box center [1277, 593] width 59 height 31
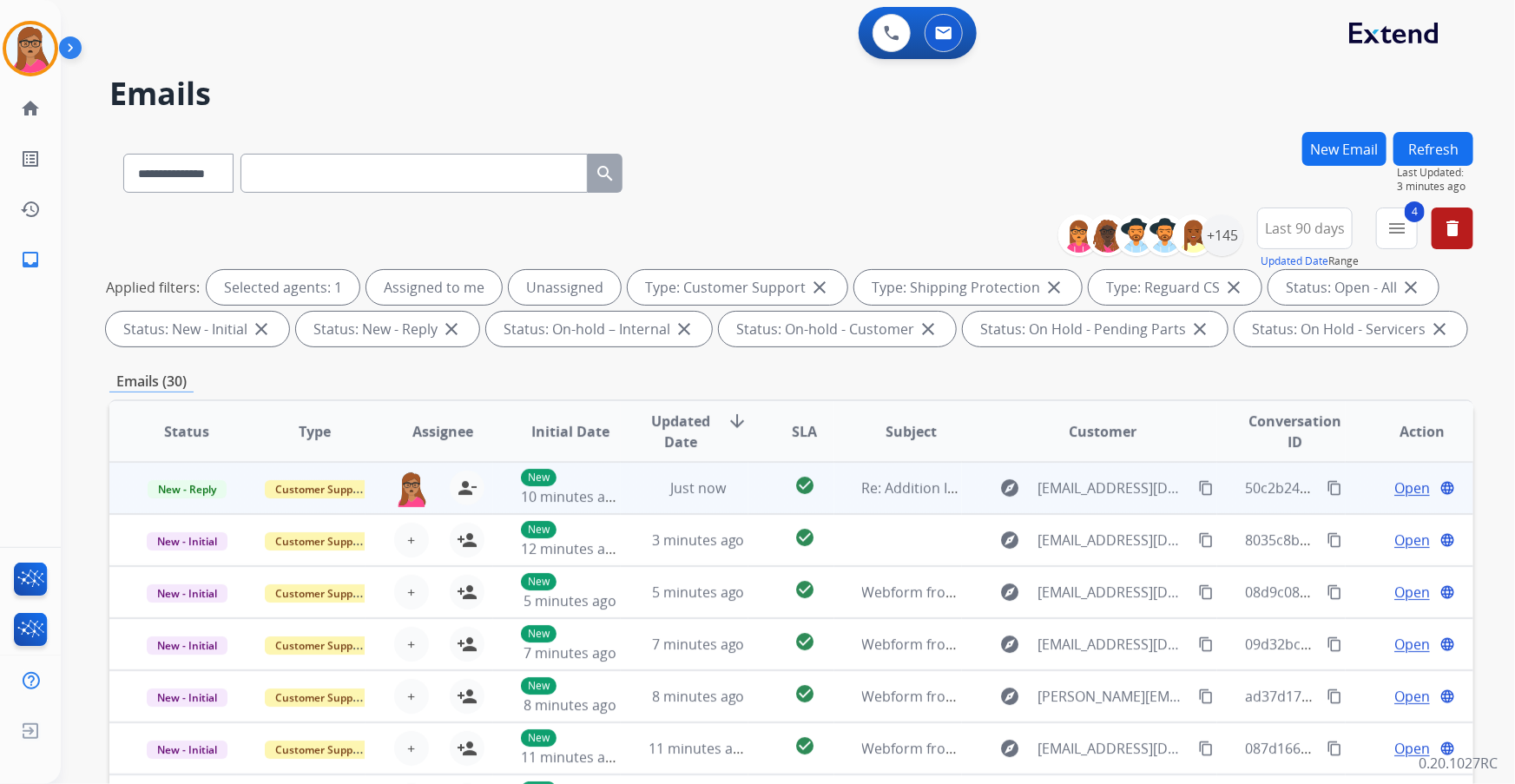
click at [1394, 485] on span "Open" at bounding box center [1412, 488] width 36 height 20
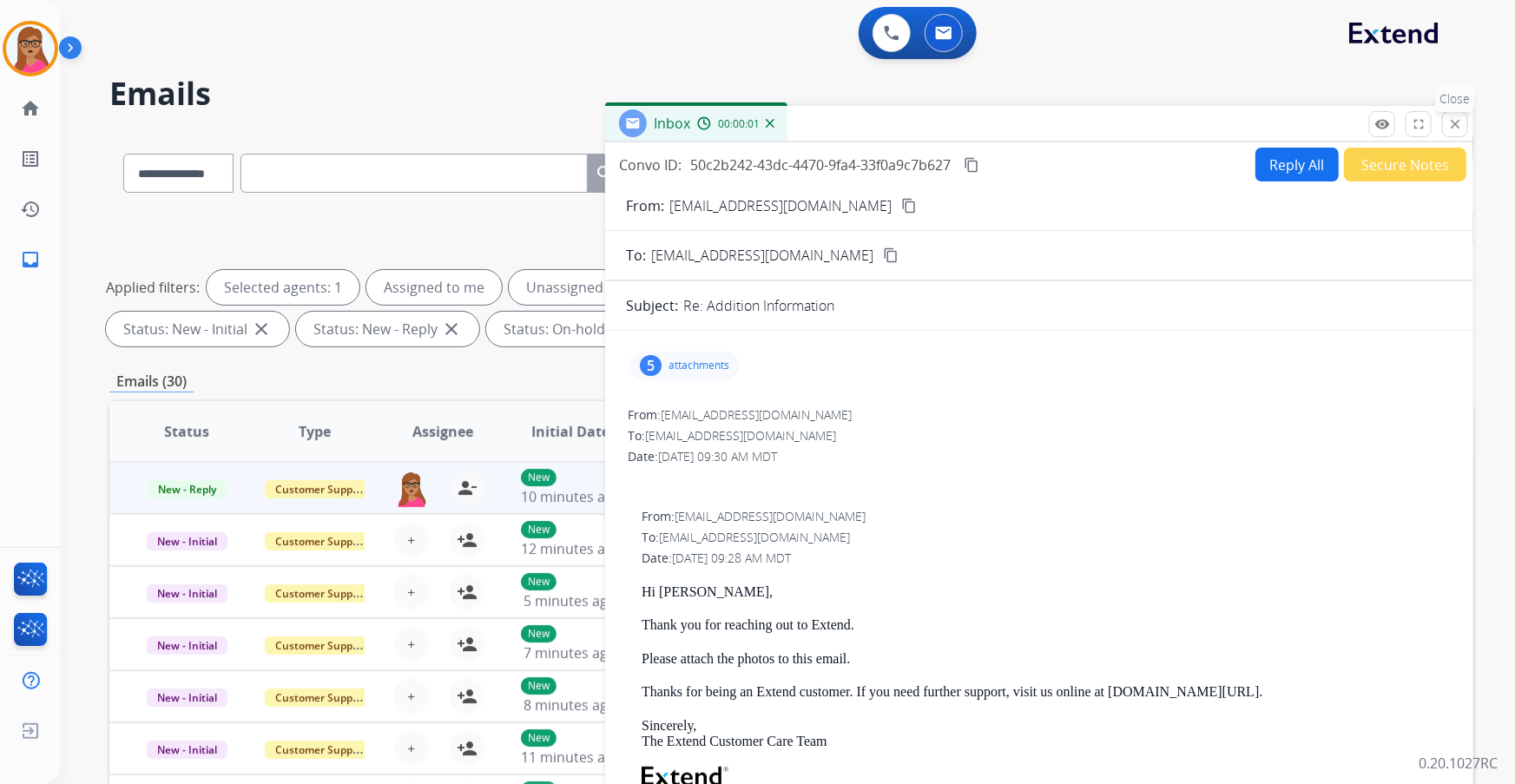
click at [1453, 129] on mat-icon "close" at bounding box center [1456, 124] width 16 height 16
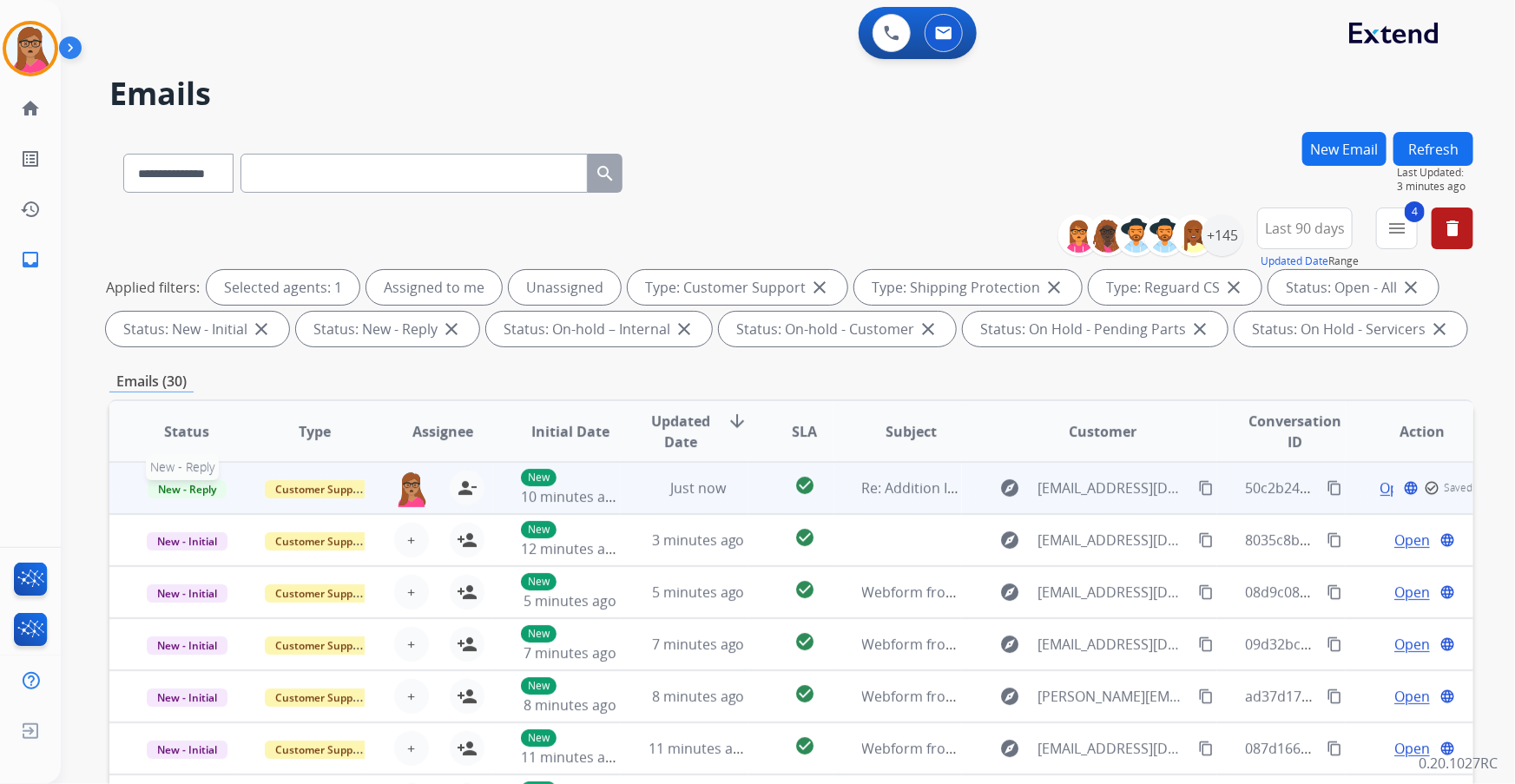
click at [178, 487] on span "New - Reply" at bounding box center [187, 489] width 79 height 18
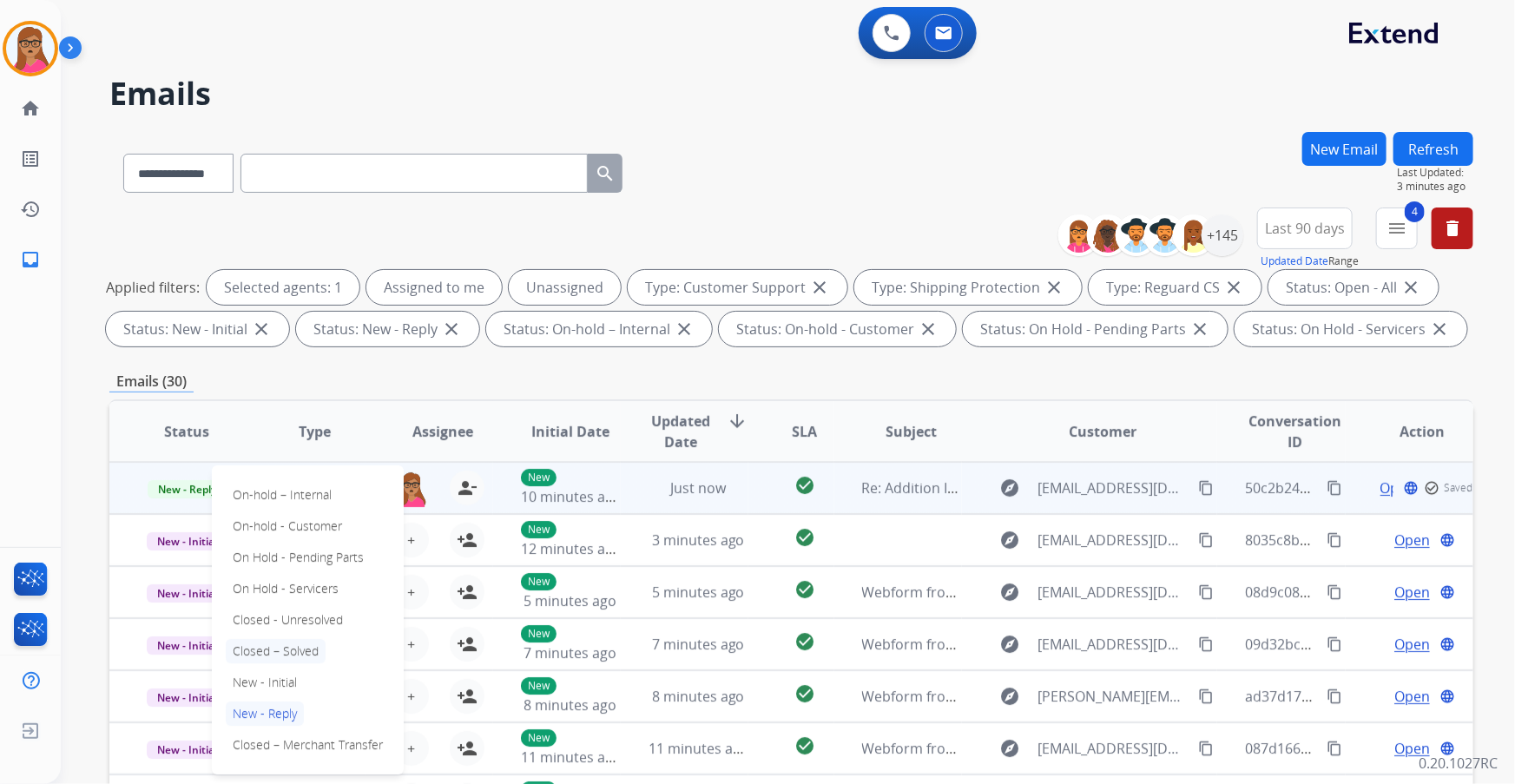
click at [284, 651] on p "Closed – Solved" at bounding box center [275, 651] width 100 height 24
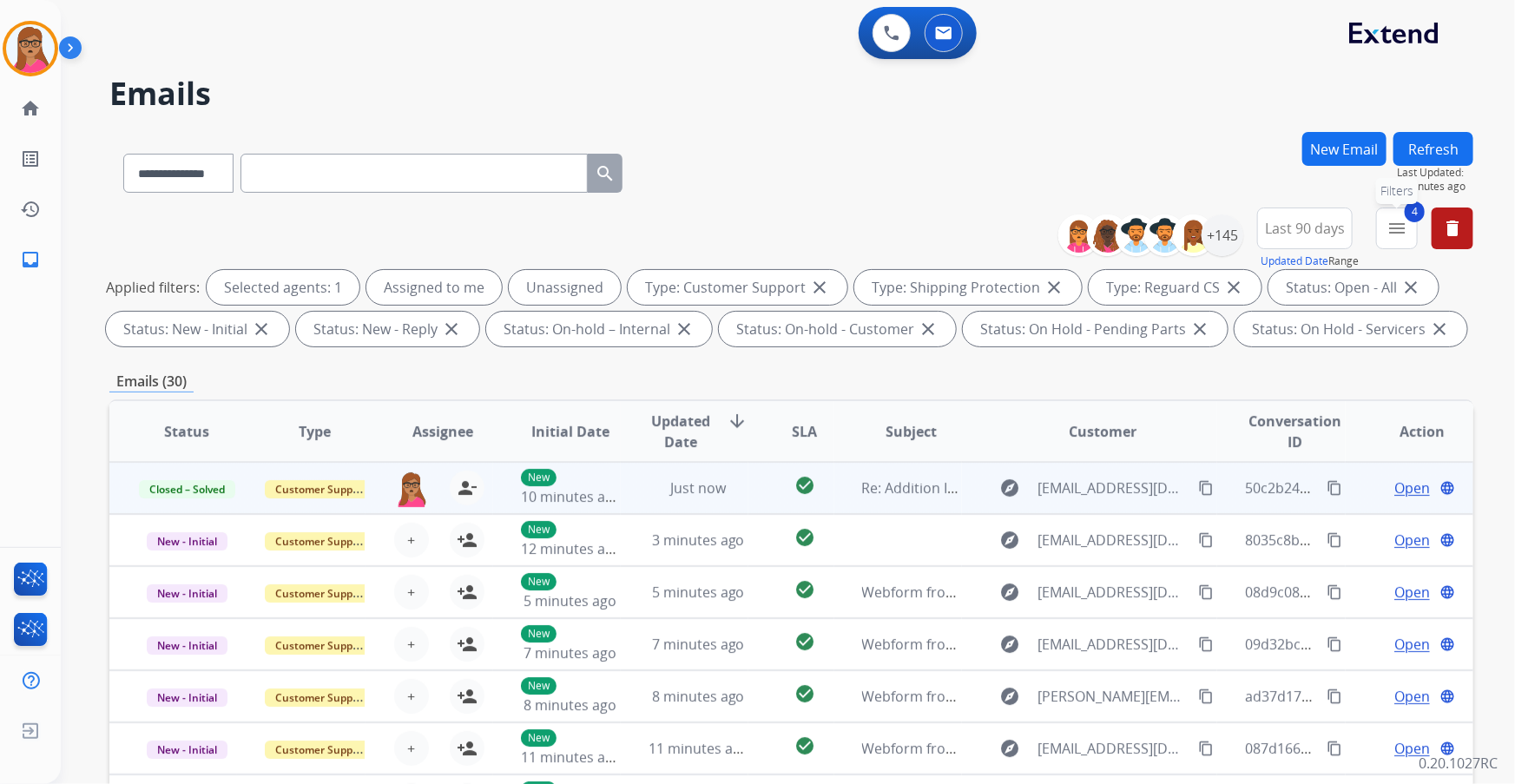
click at [1399, 226] on mat-icon "menu" at bounding box center [1396, 227] width 20 height 20
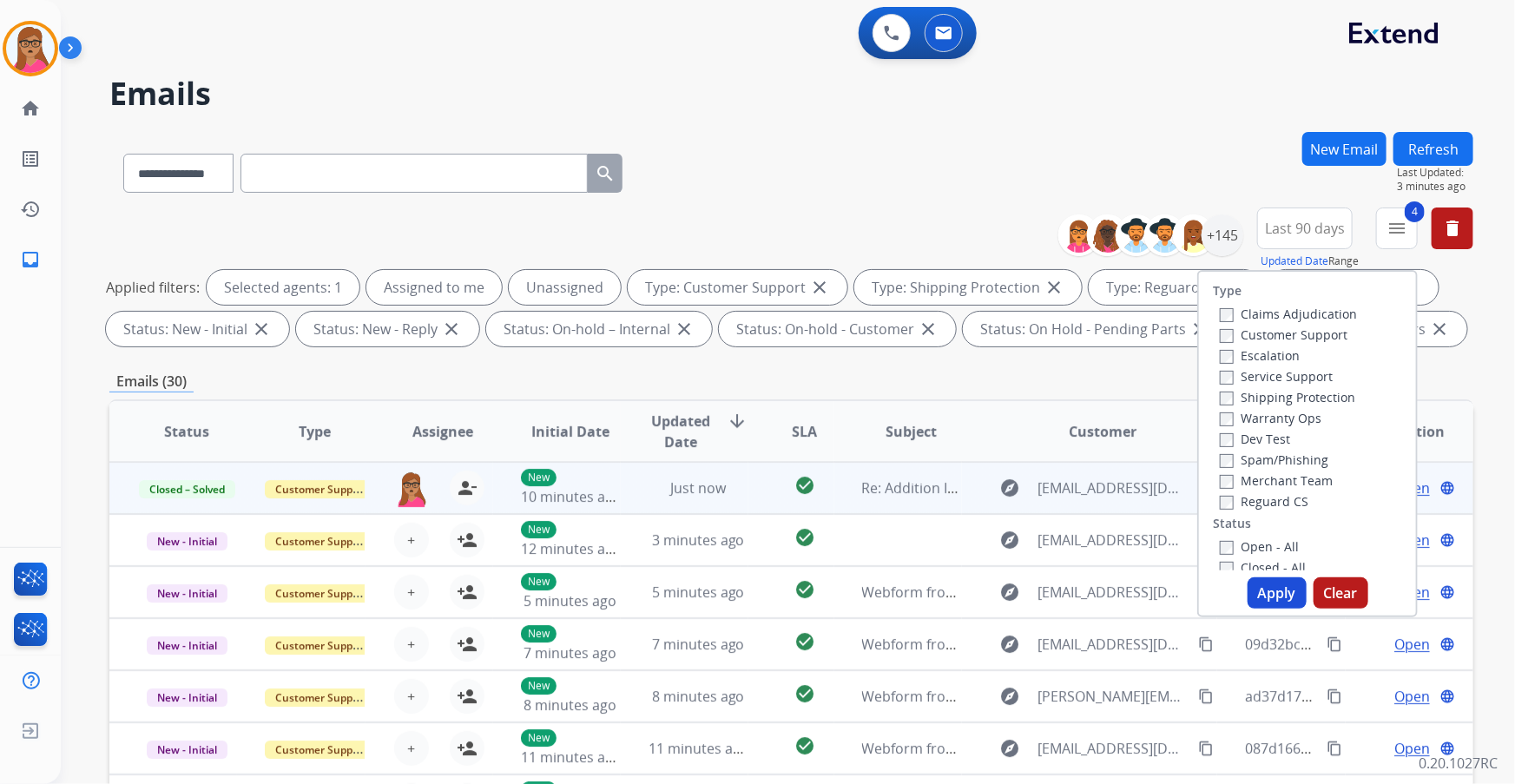
click at [1014, 143] on div "**********" at bounding box center [792, 170] width 1364 height 76
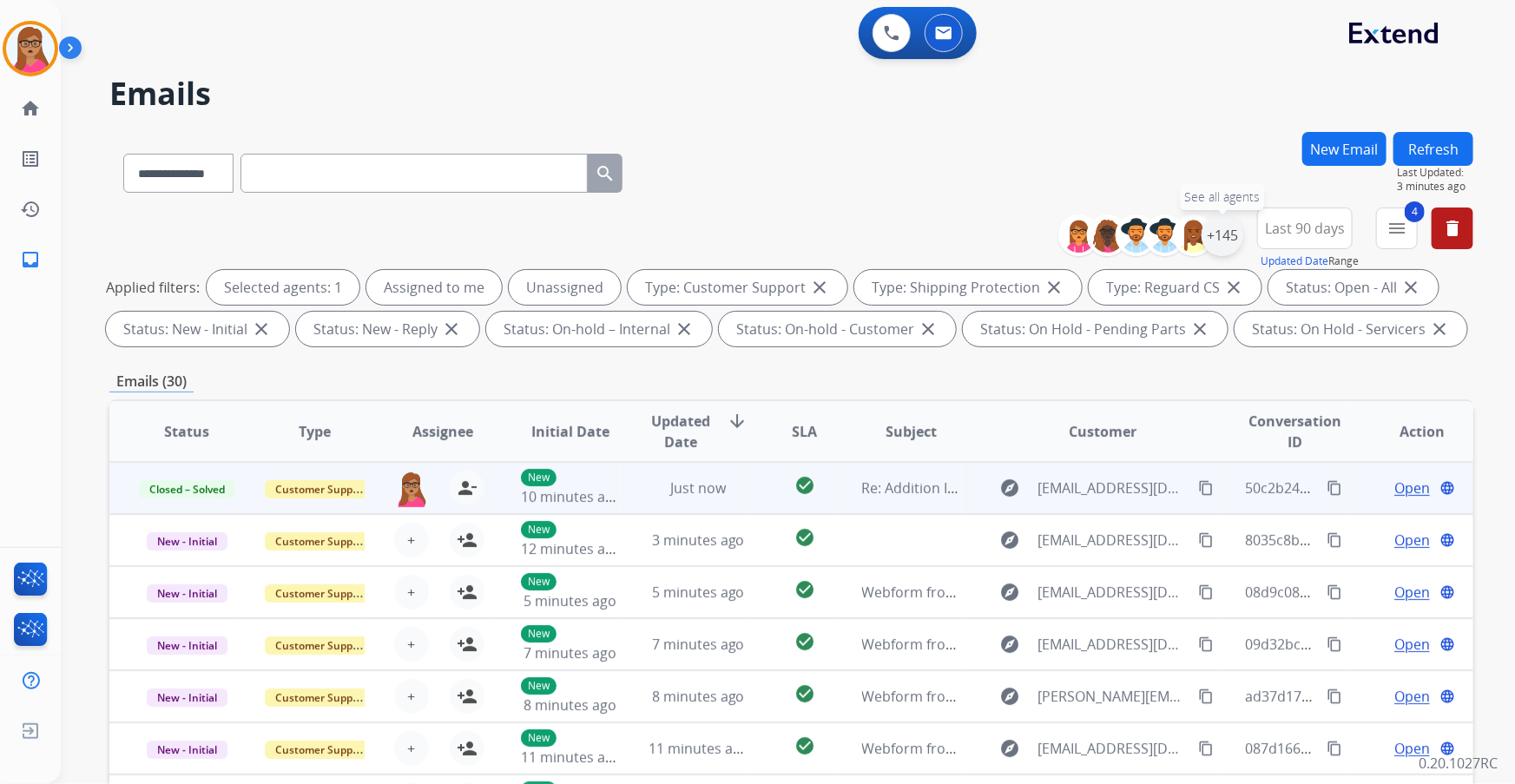
click at [1229, 247] on div "+145" at bounding box center [1222, 235] width 42 height 42
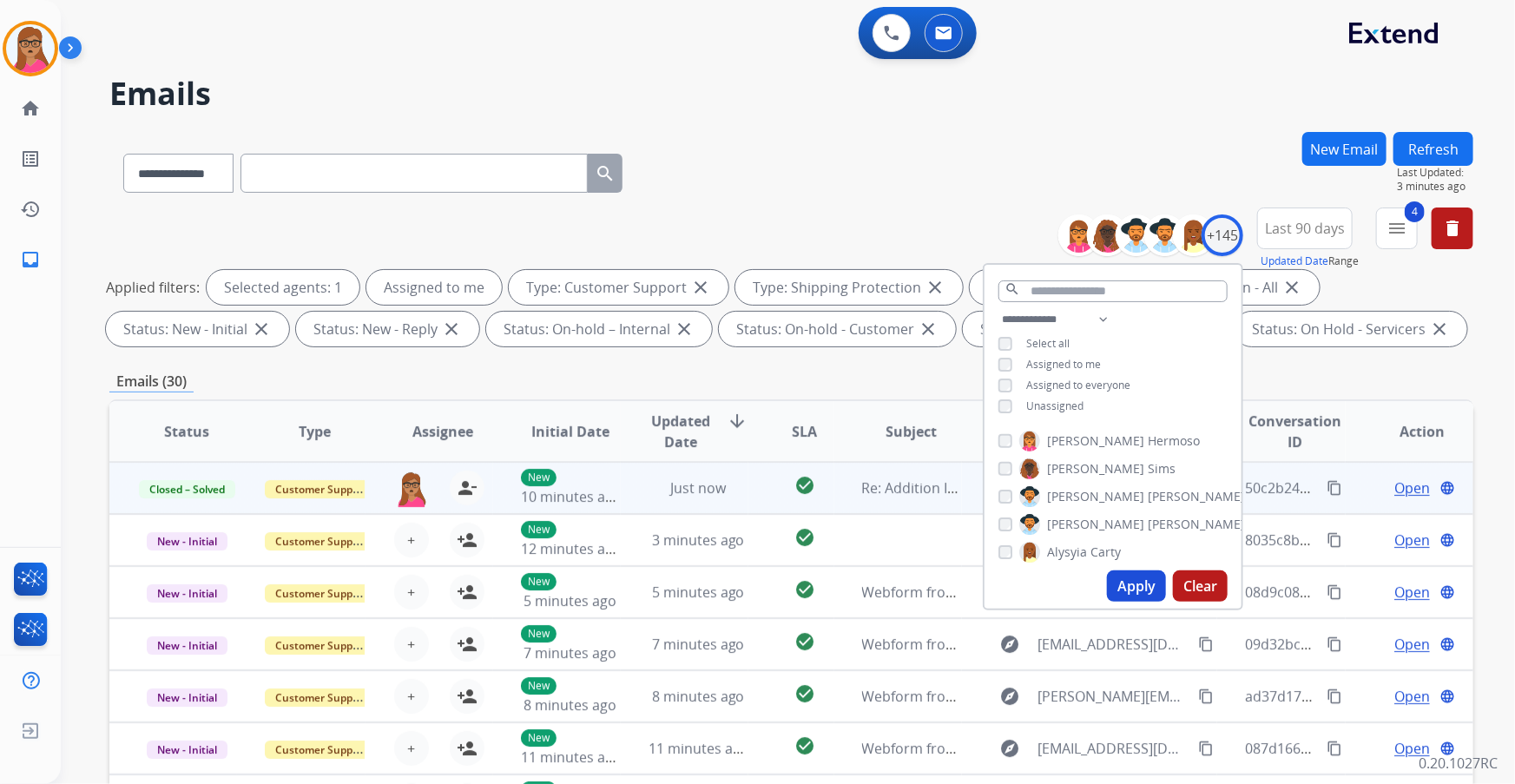
click at [1127, 585] on button "Apply" at bounding box center [1136, 586] width 59 height 31
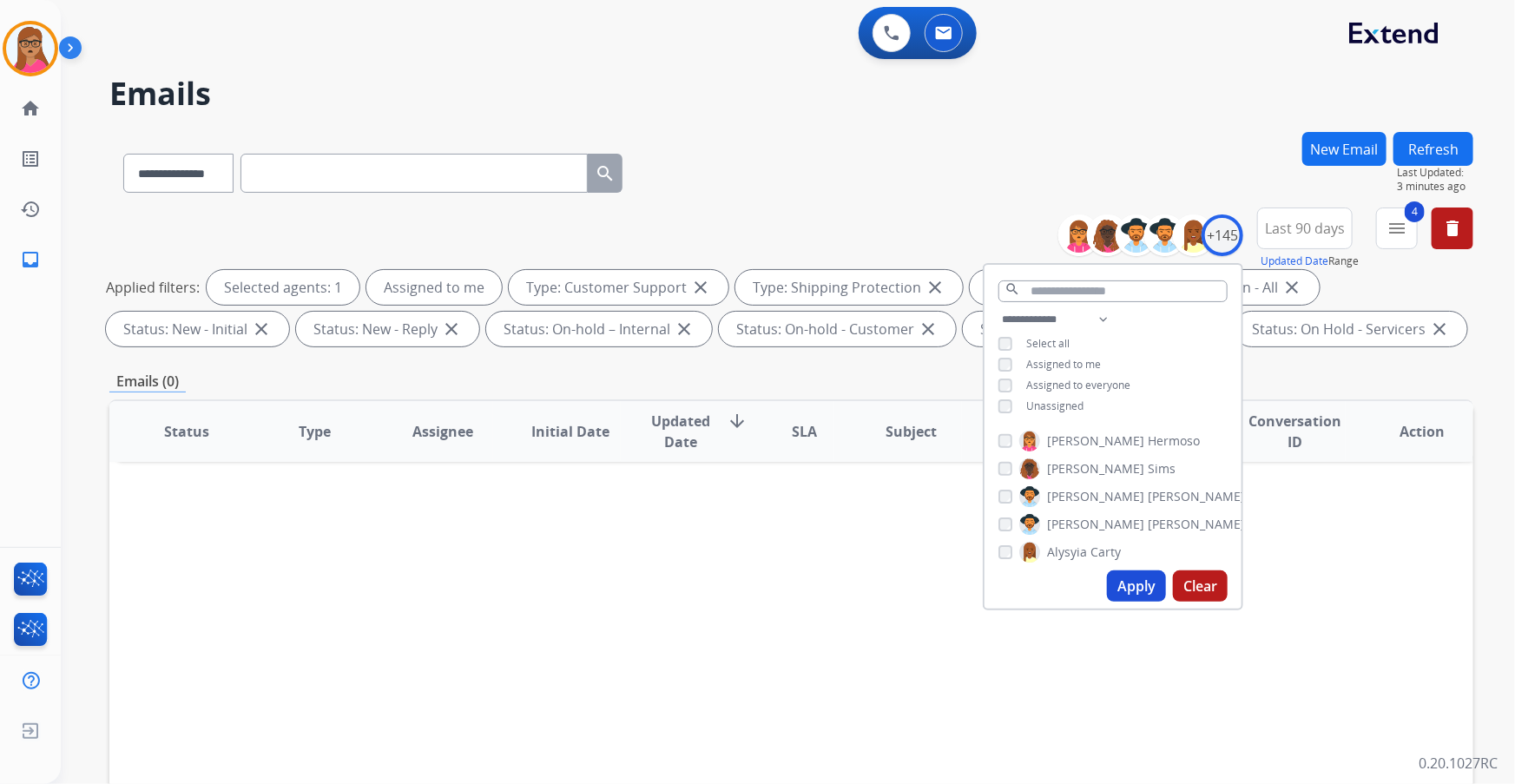
click at [1368, 578] on div "Status Type Assignee Initial Date Updated Date arrow_downward SLA Subject Custo…" at bounding box center [792, 690] width 1364 height 582
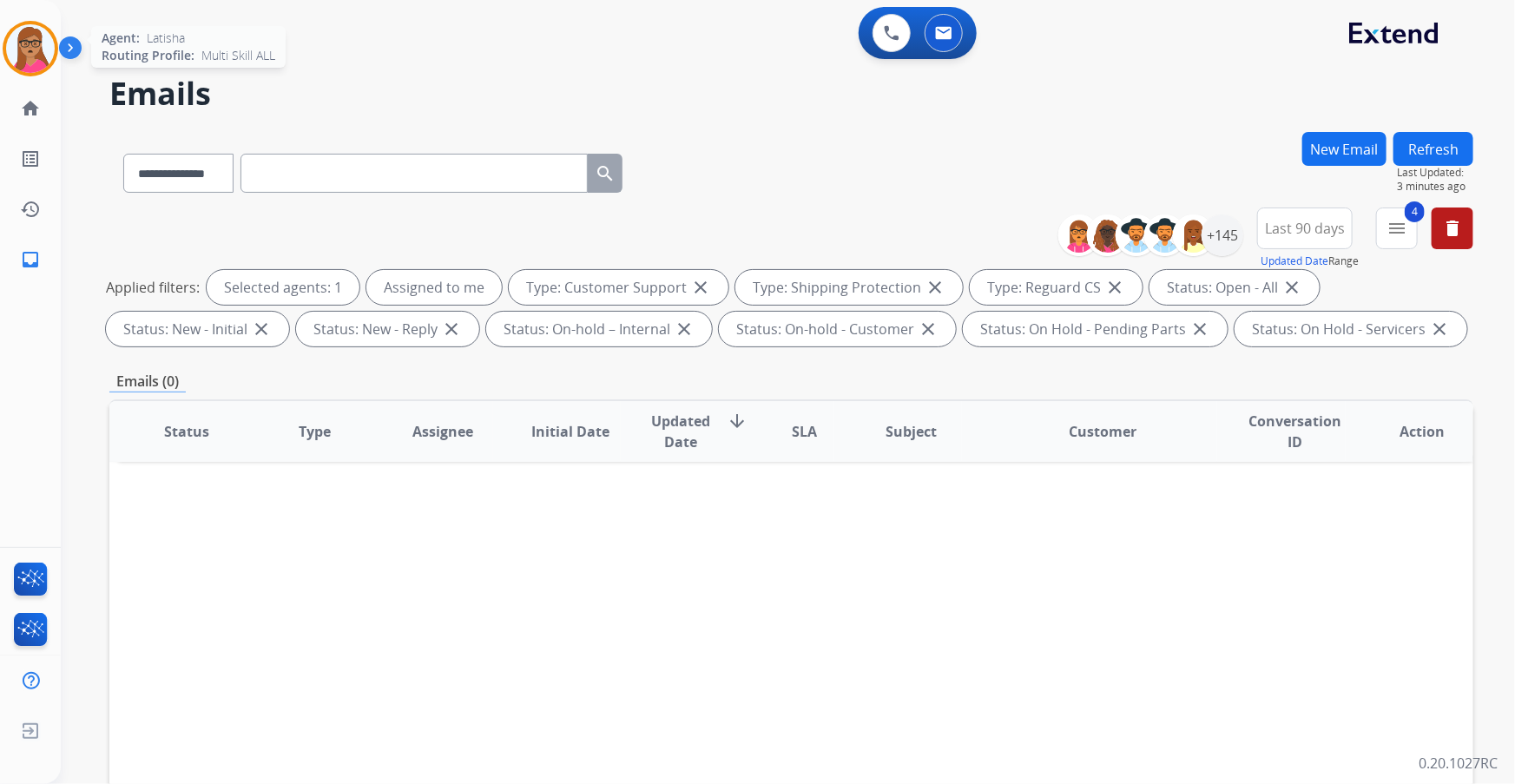
click at [37, 58] on img at bounding box center [30, 49] width 49 height 49
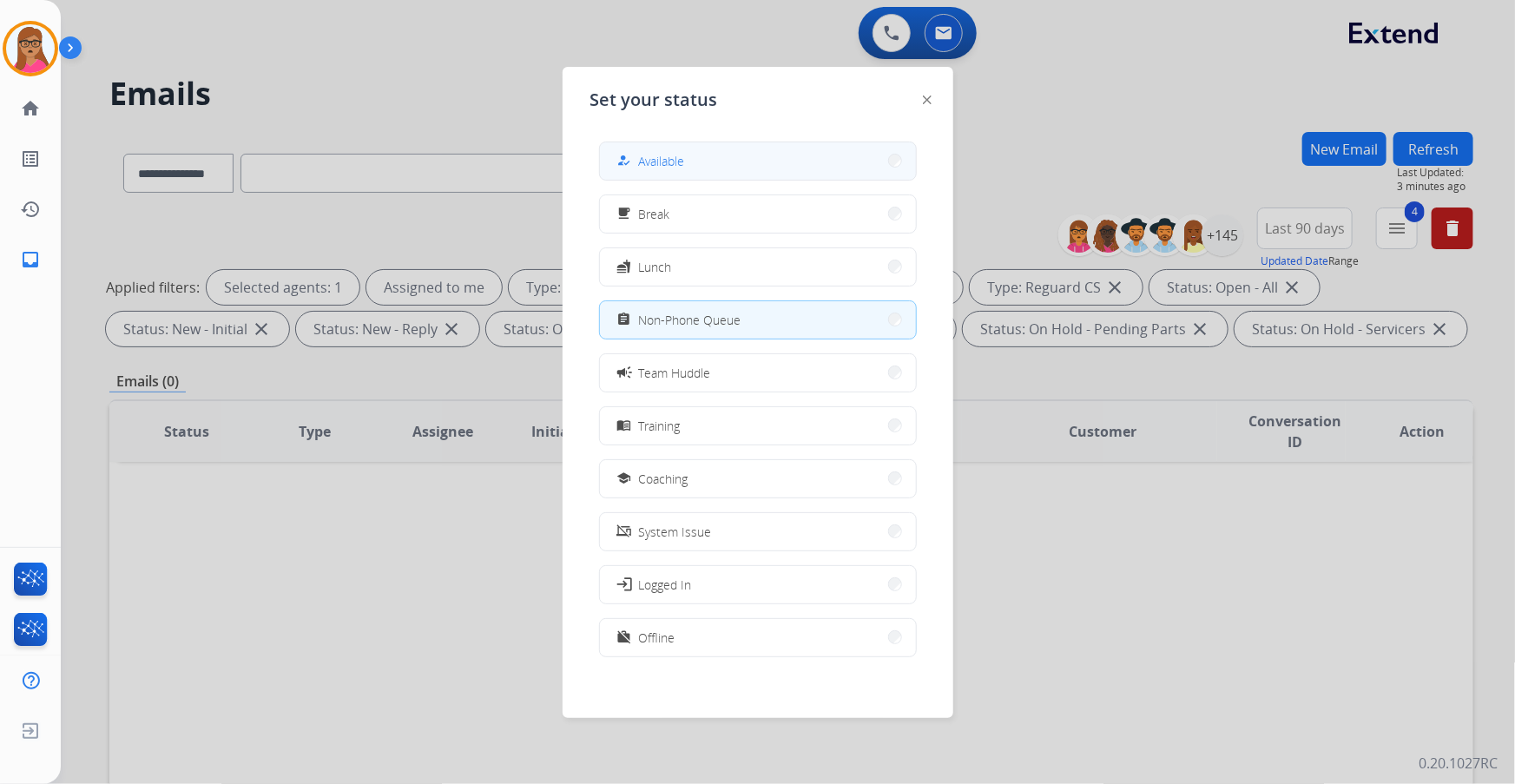
click at [712, 168] on button "how_to_reg Available" at bounding box center [758, 161] width 316 height 37
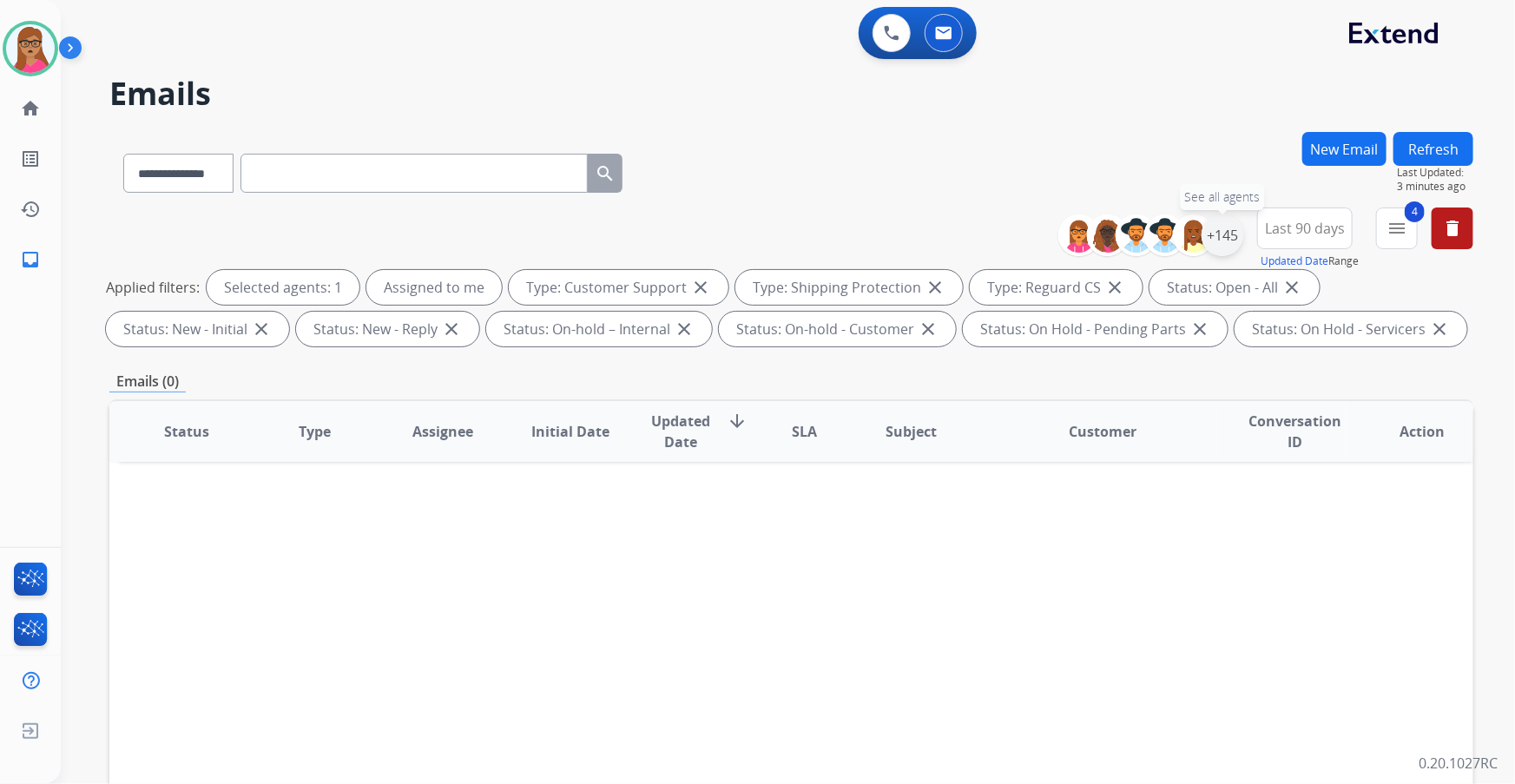
click at [1221, 231] on div "+145" at bounding box center [1222, 235] width 42 height 42
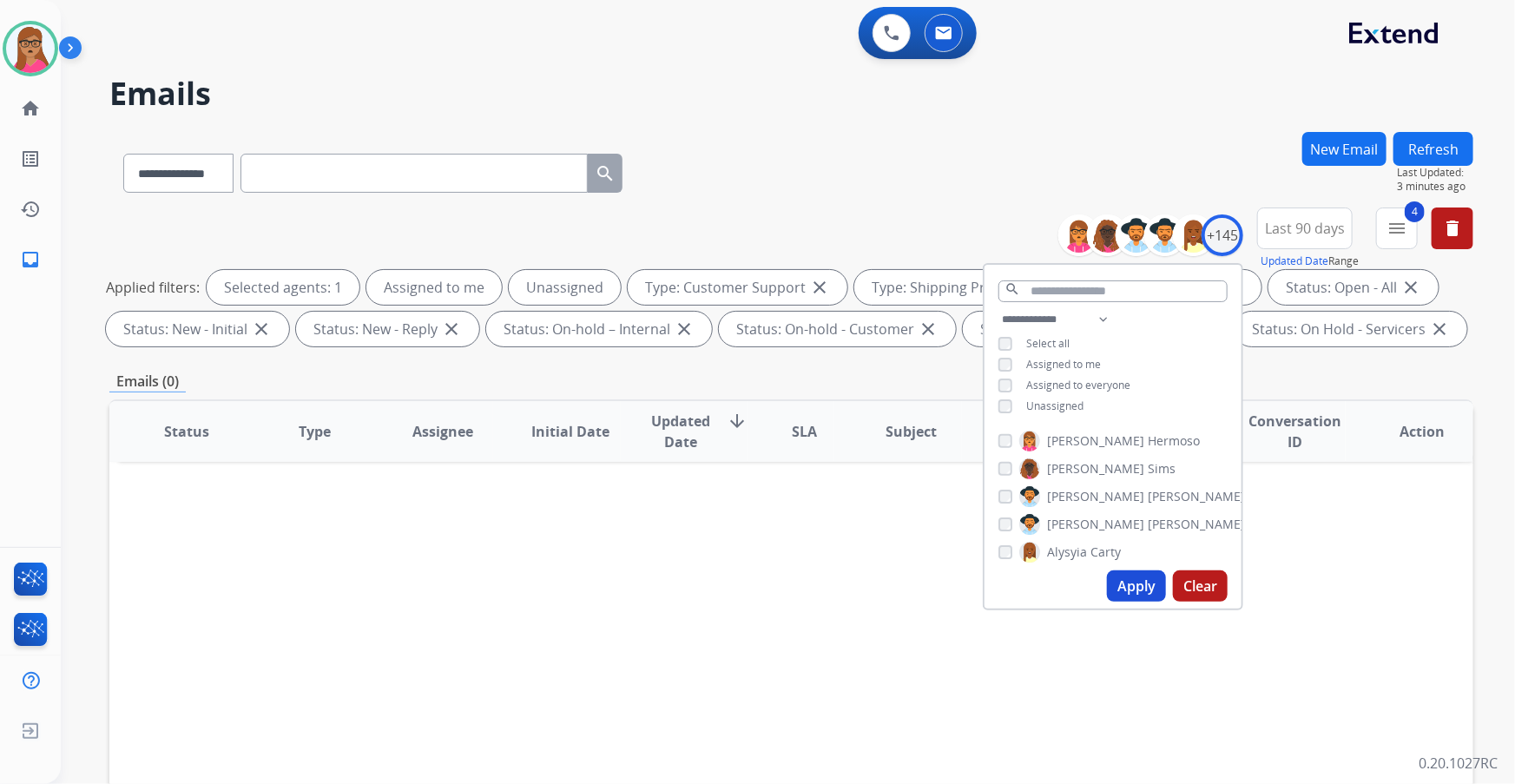
click at [1136, 598] on button "Apply" at bounding box center [1136, 586] width 59 height 31
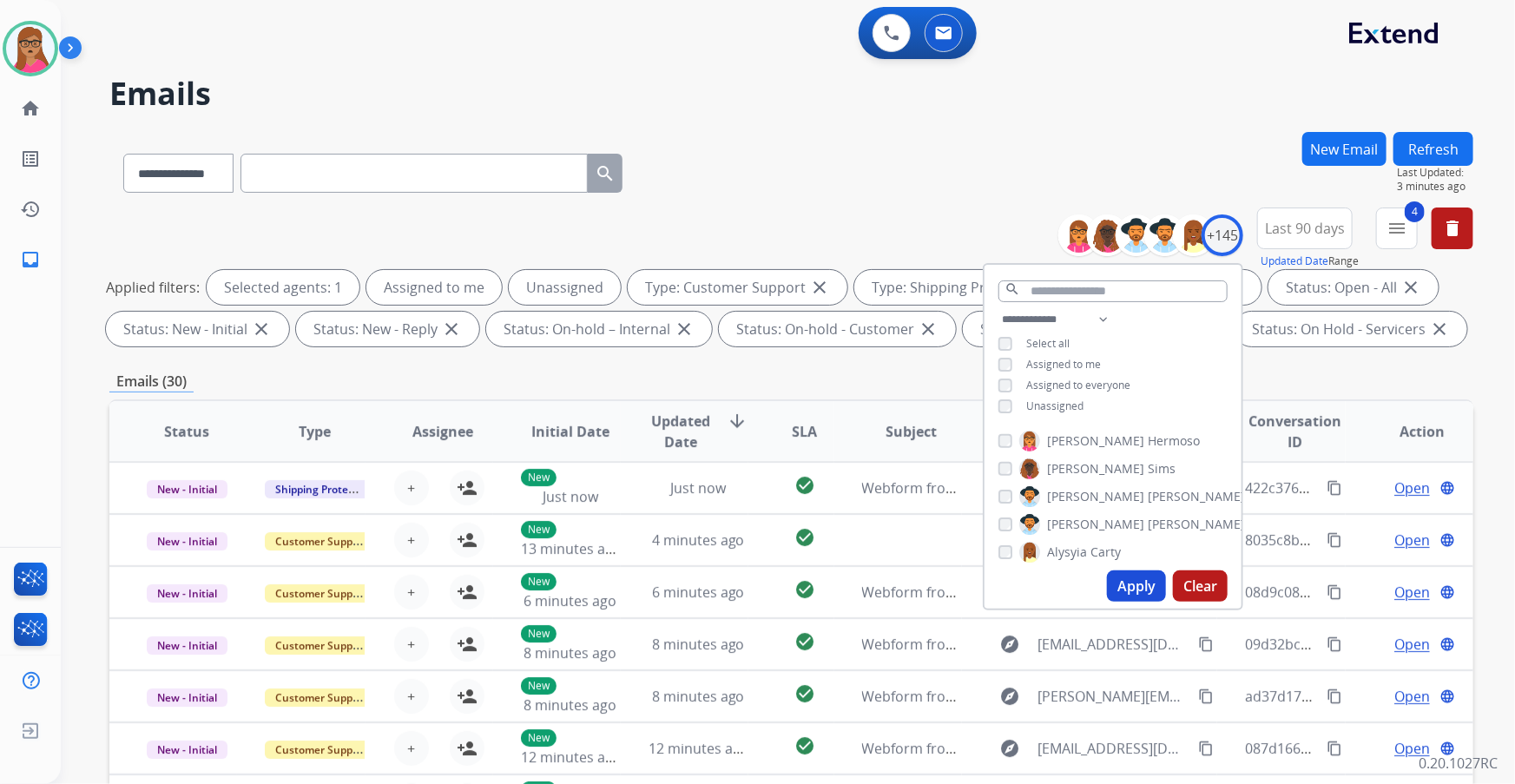
click at [799, 366] on div "**********" at bounding box center [792, 601] width 1364 height 939
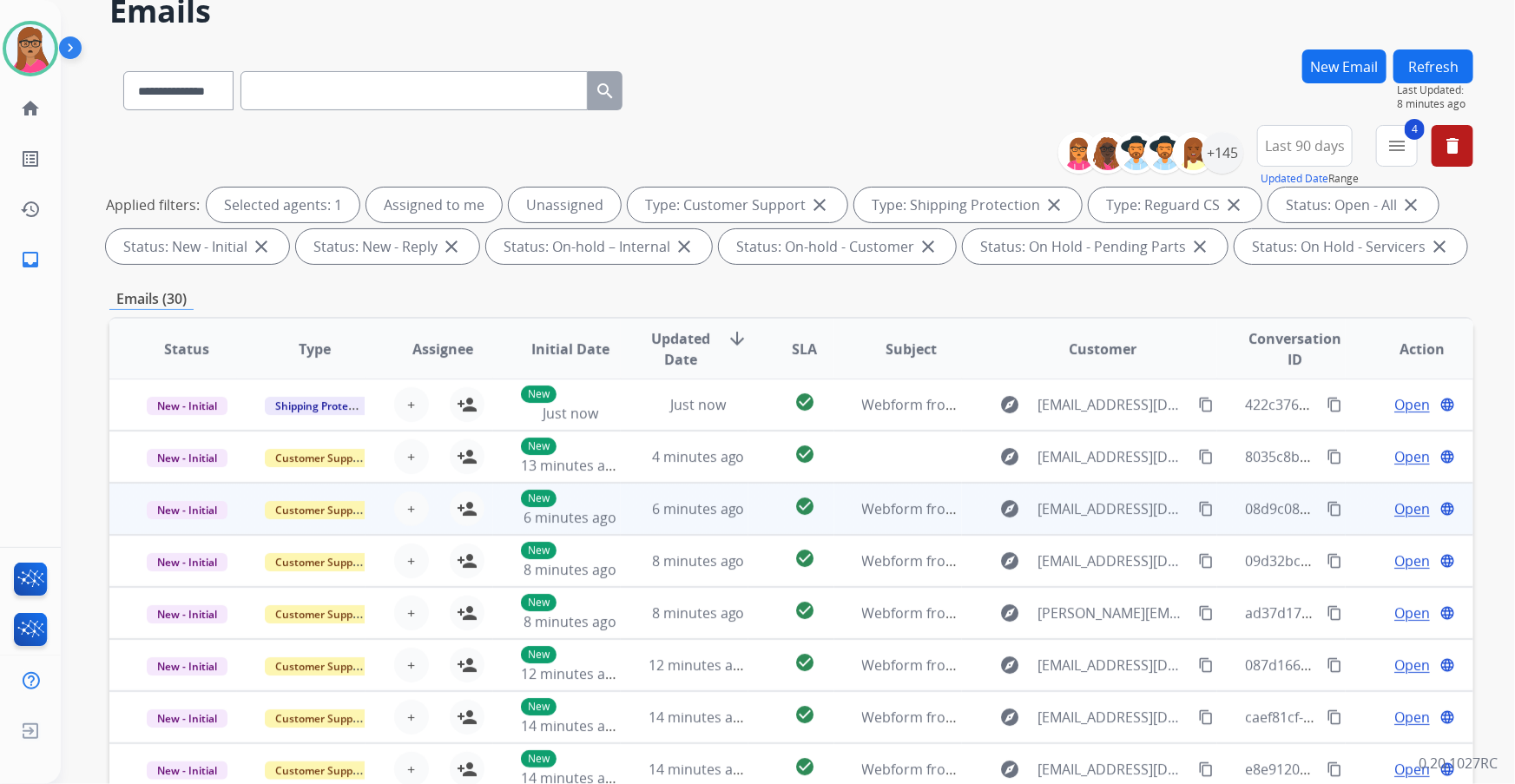
scroll to position [157, 0]
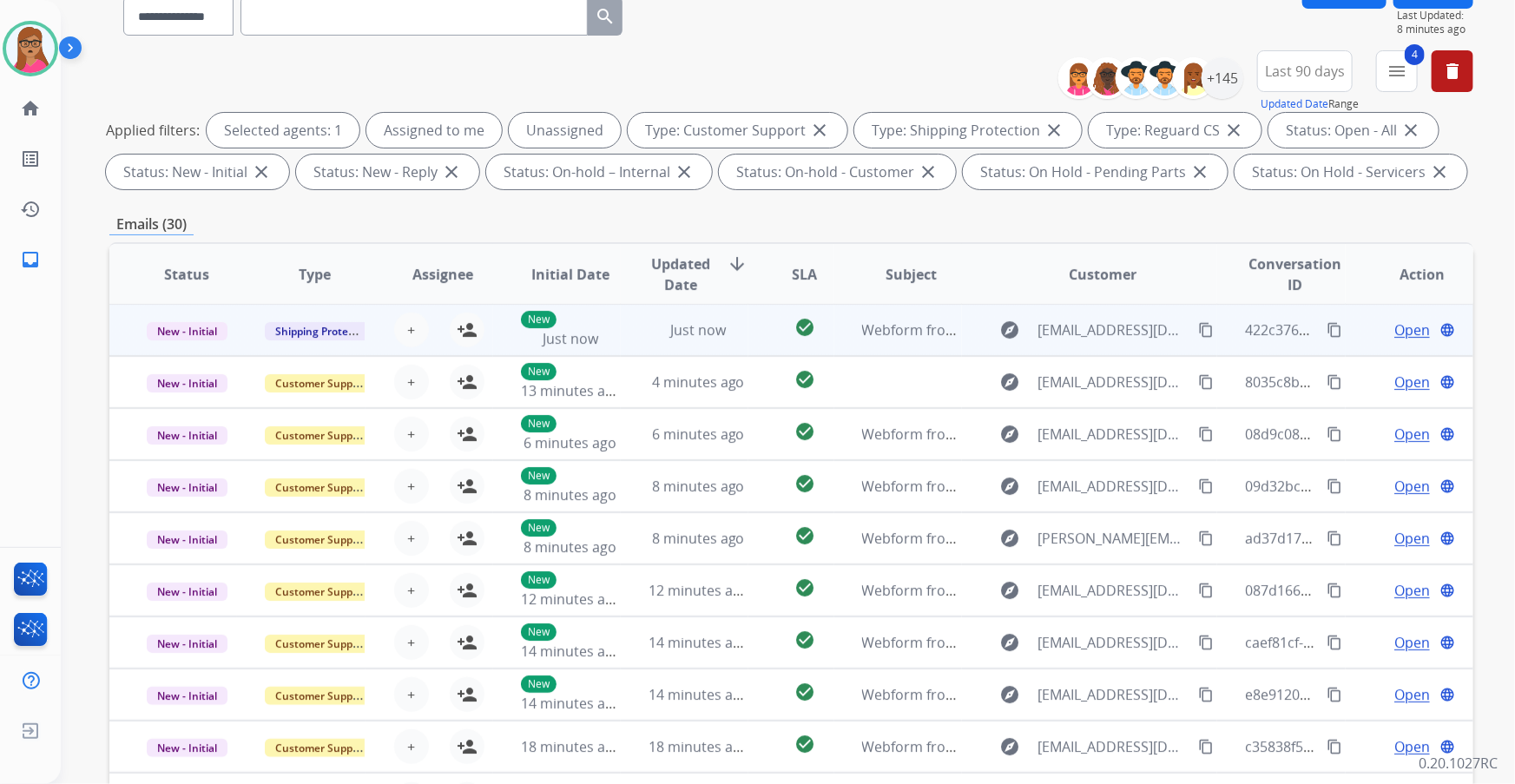
click at [194, 351] on td "New - Initial" at bounding box center [173, 330] width 127 height 52
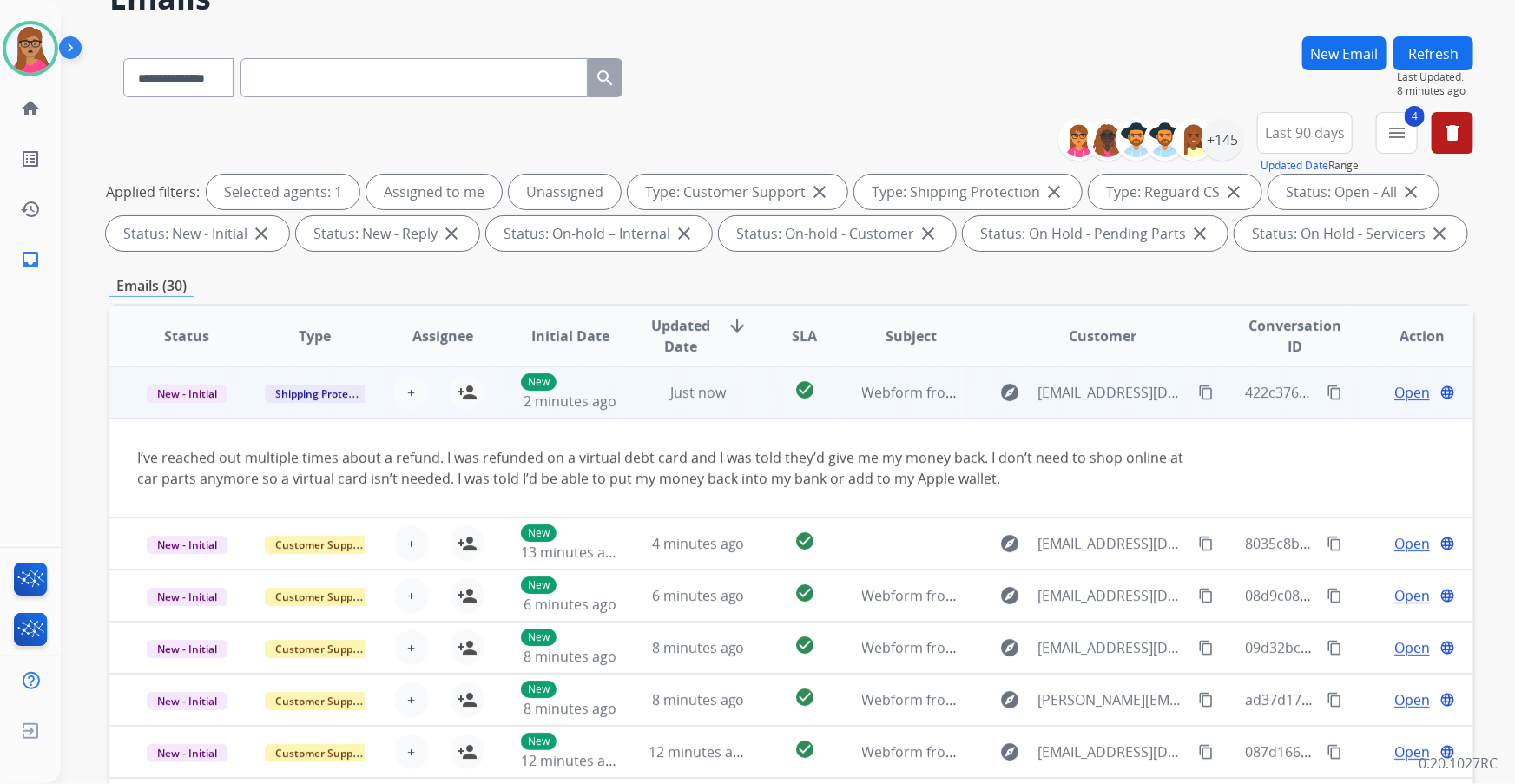
scroll to position [78, 0]
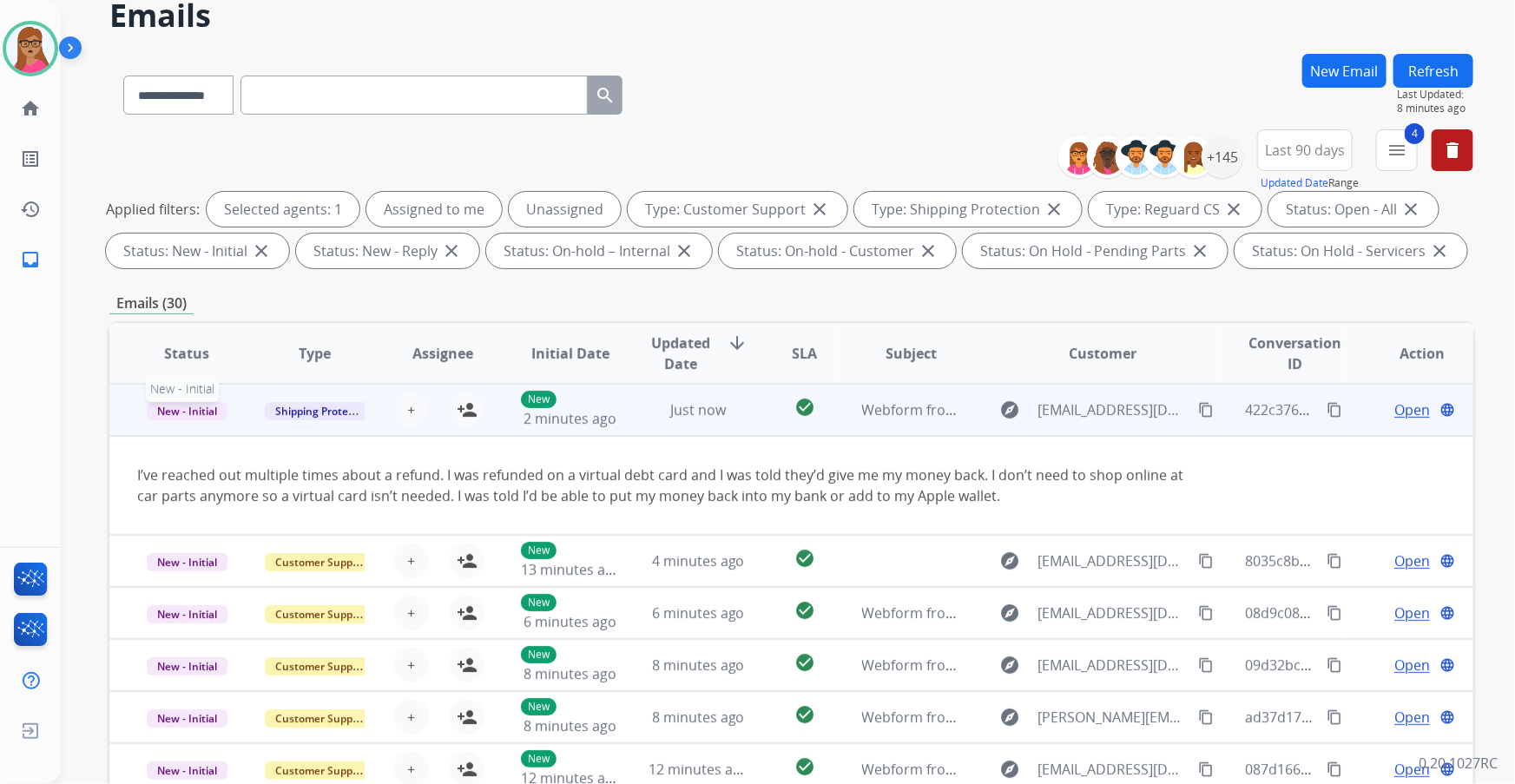
click at [183, 411] on span "New - Initial" at bounding box center [187, 411] width 81 height 18
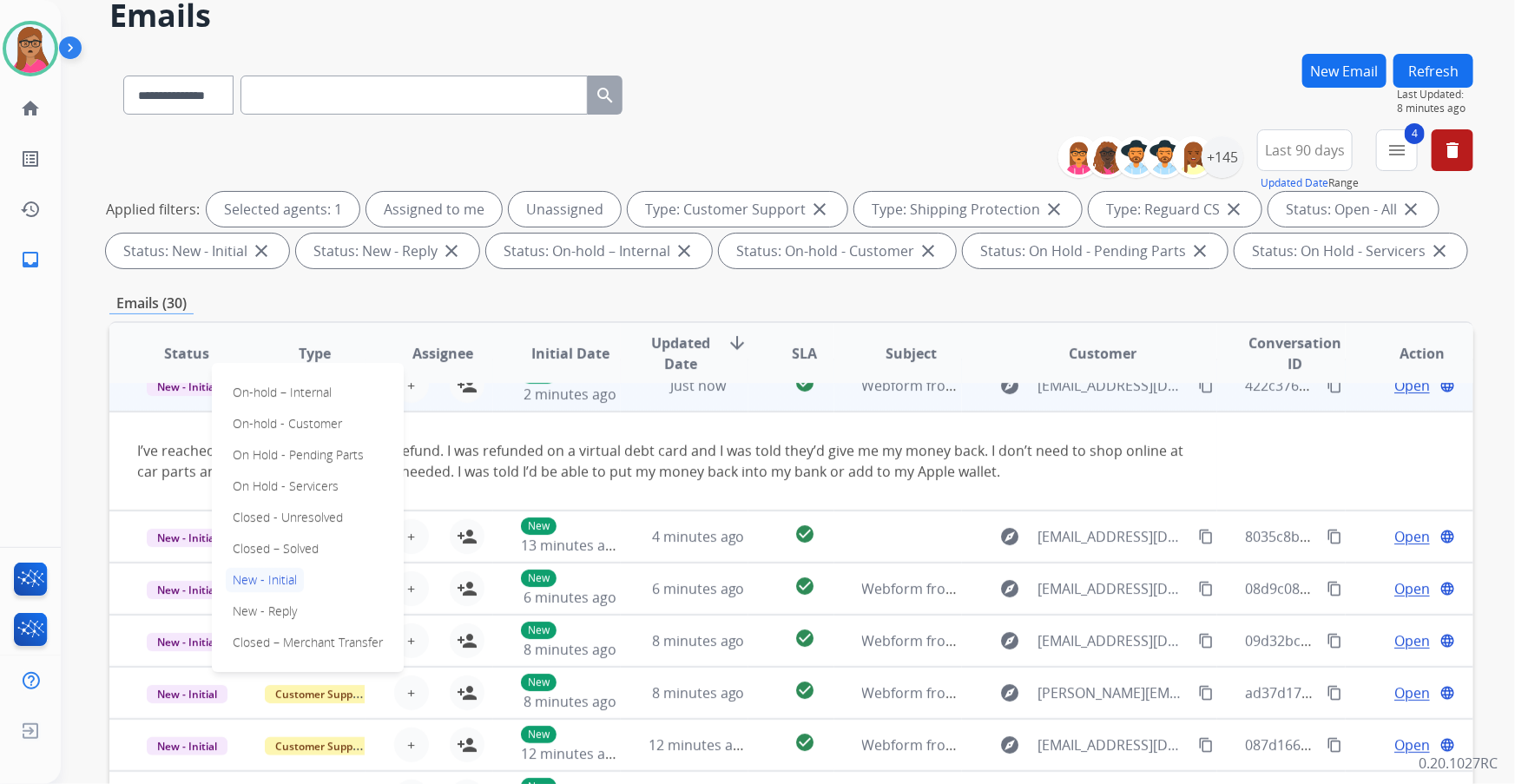
scroll to position [0, 0]
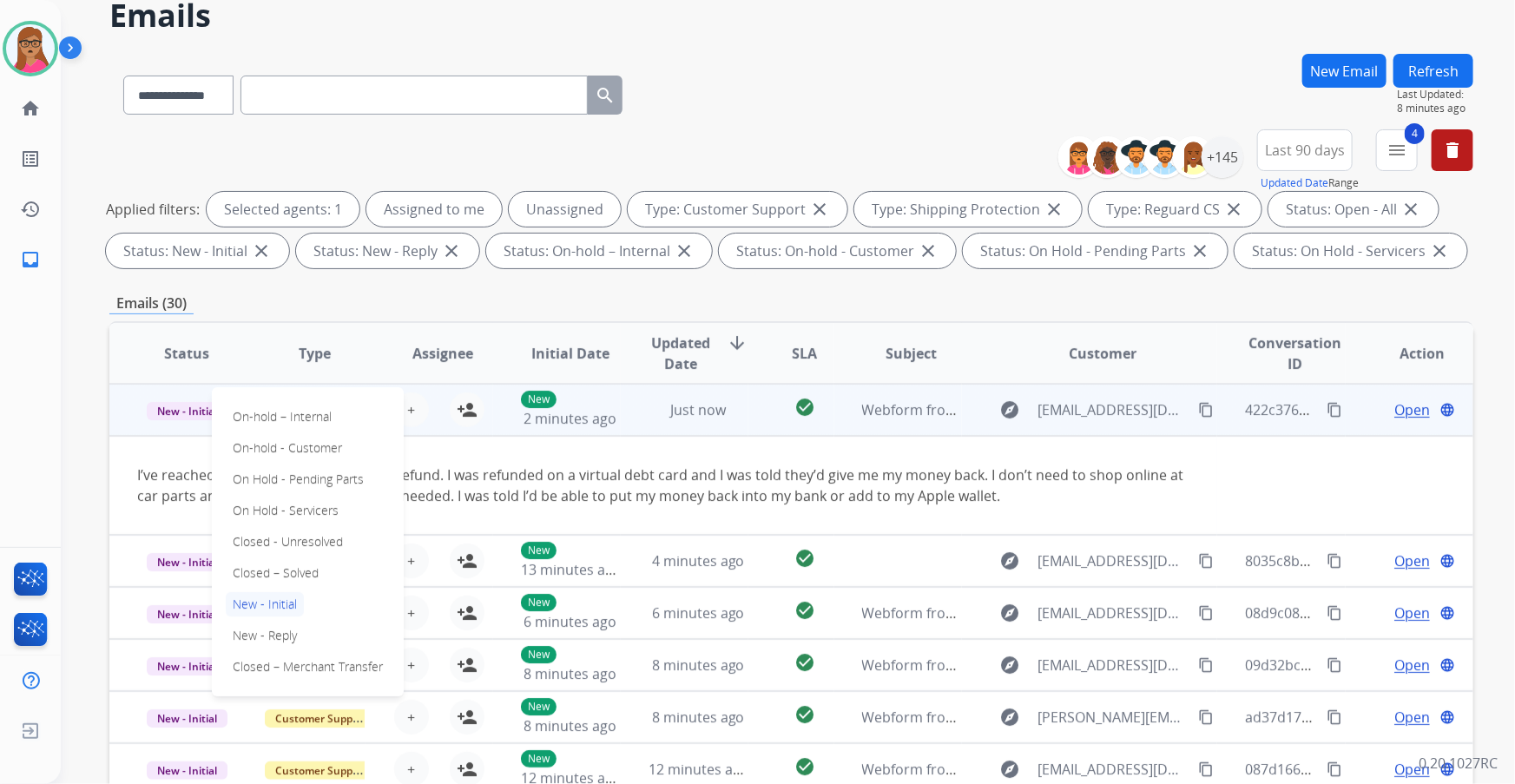
click at [143, 444] on td "I’ve reached out multiple times about a refund. I was refunded on a virtual deb…" at bounding box center [664, 486] width 1108 height 99
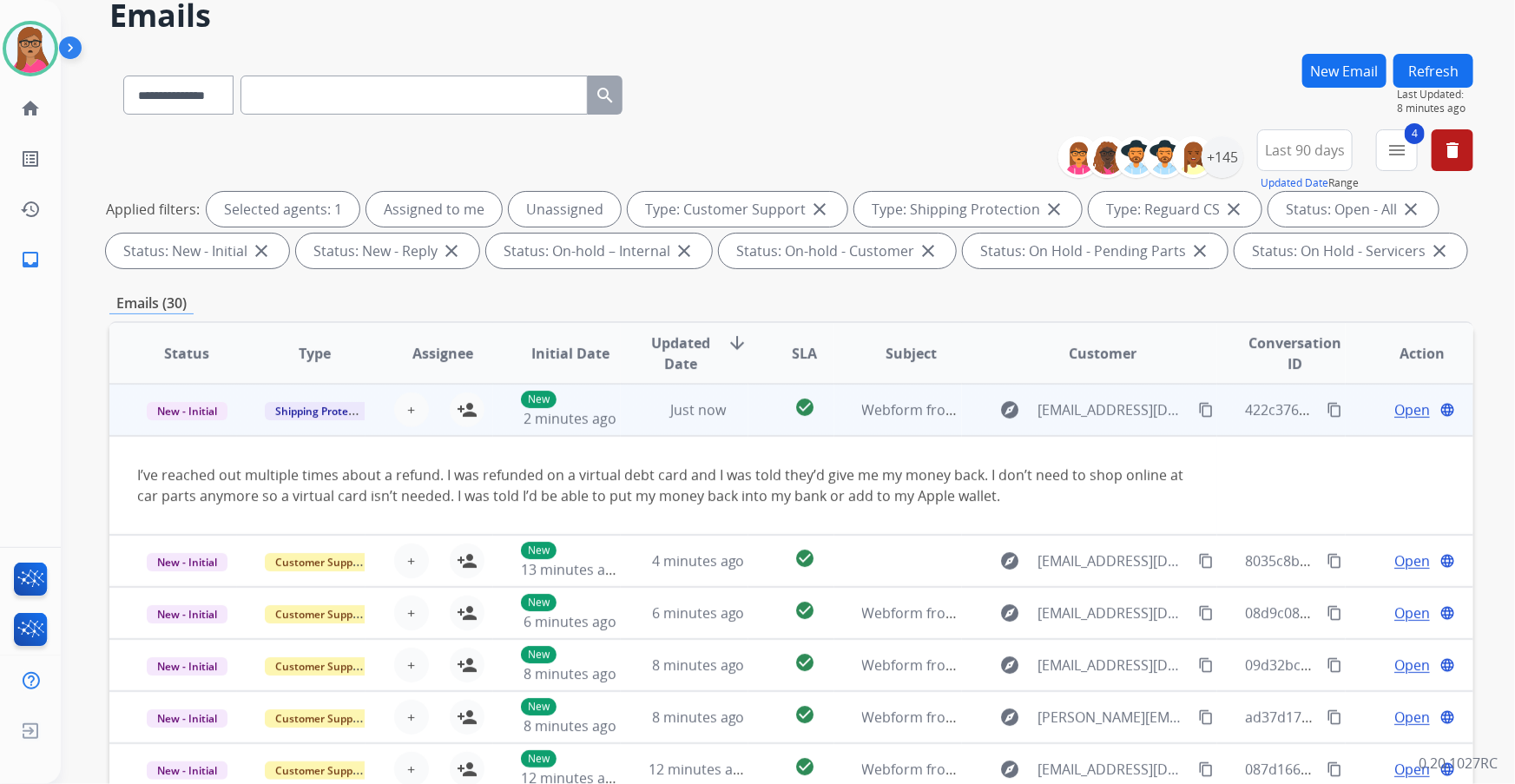
click at [148, 427] on td "New - Initial" at bounding box center [173, 410] width 127 height 52
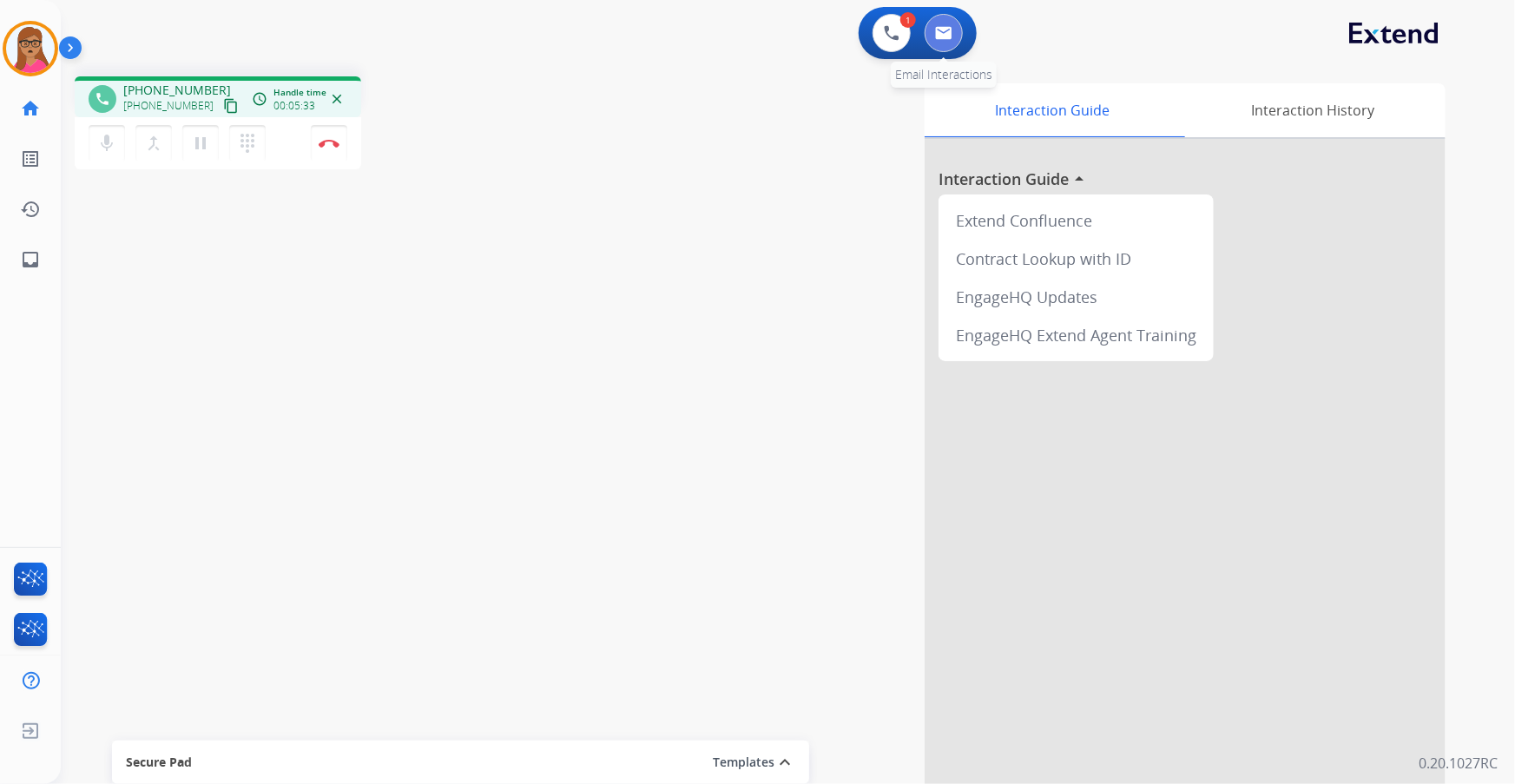
click at [955, 33] on button at bounding box center [944, 32] width 38 height 38
select select "**********"
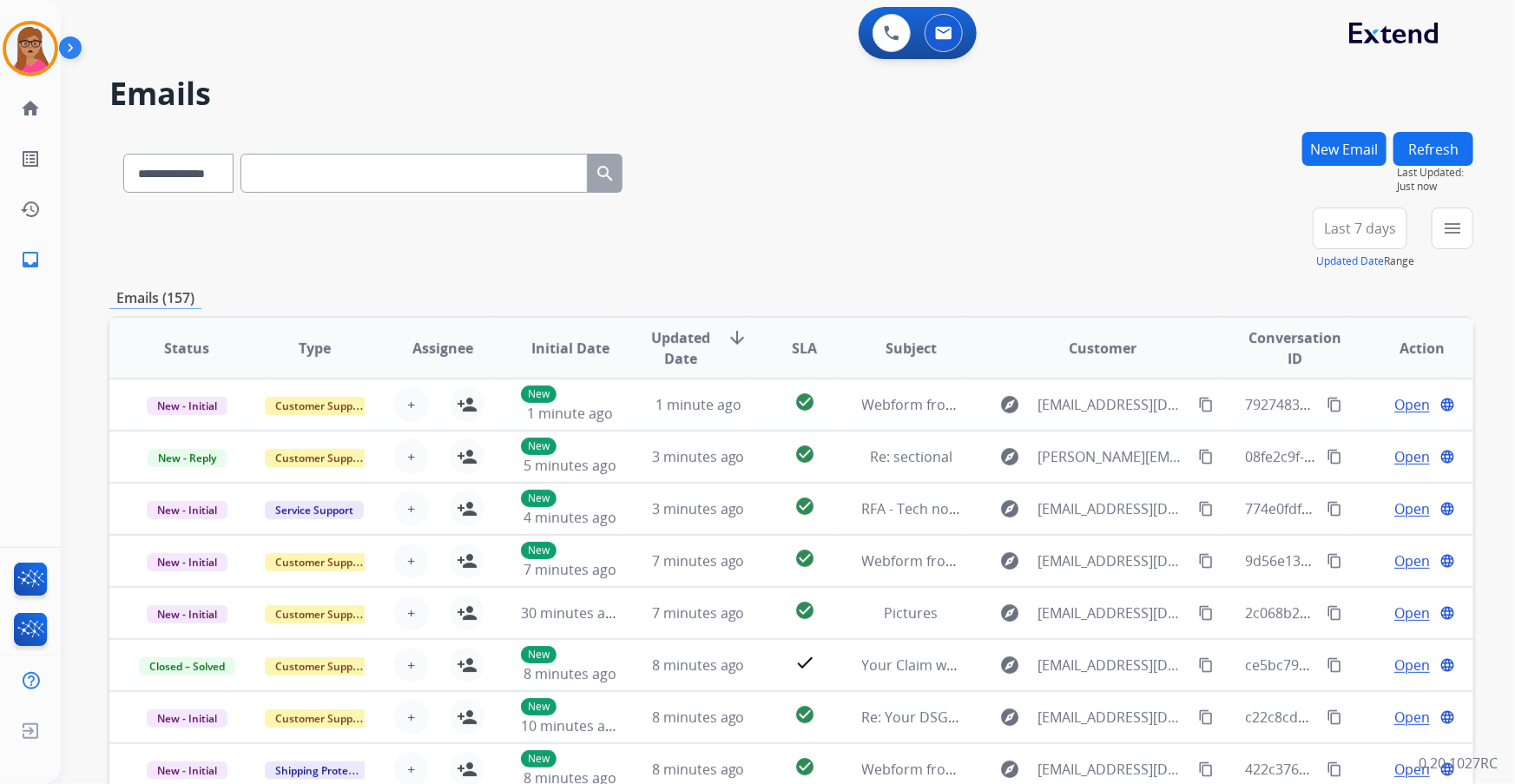
click at [1346, 153] on button "New Email" at bounding box center [1345, 149] width 85 height 34
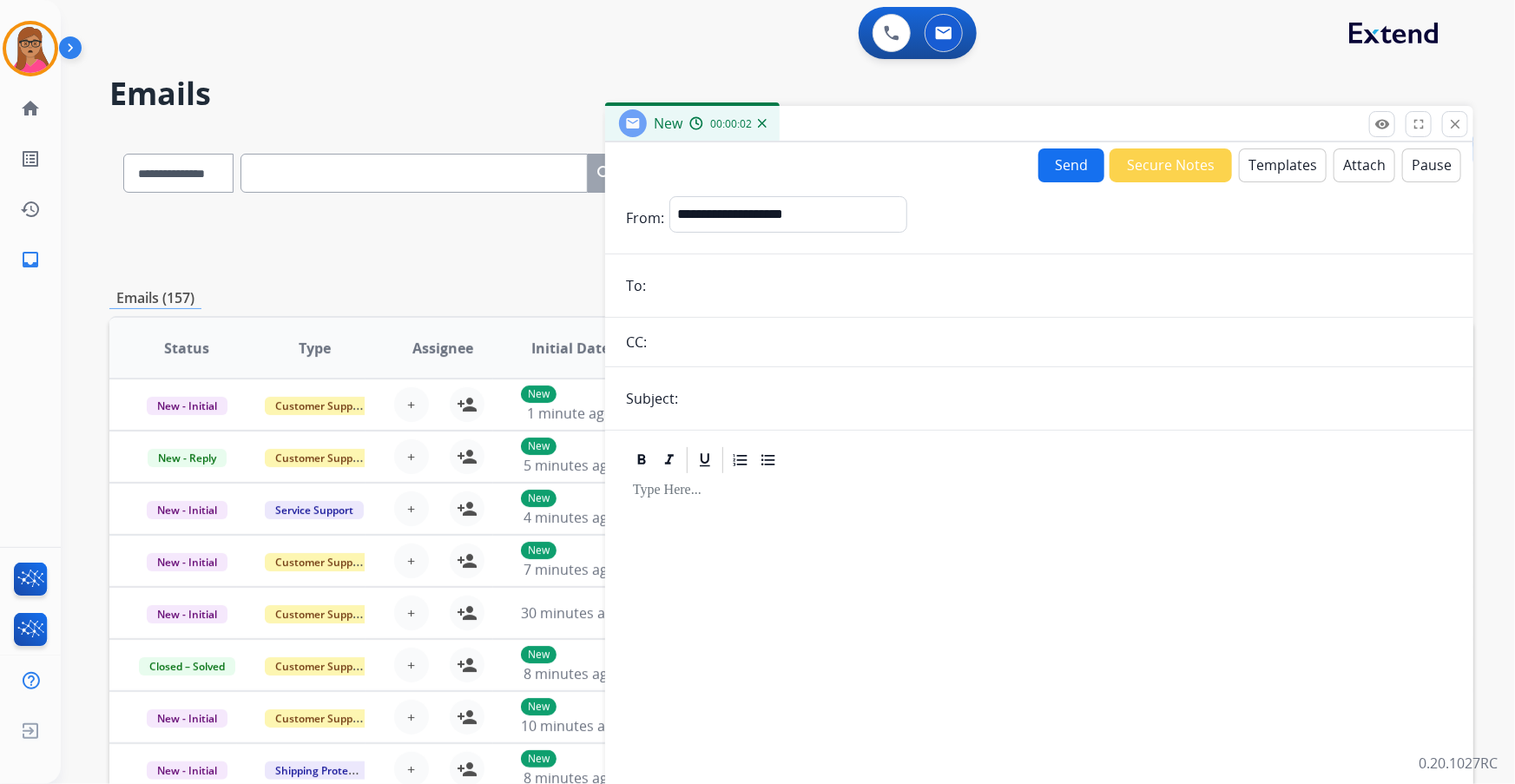
paste input "**********"
type input "**********"
click at [761, 200] on select "**********" at bounding box center [787, 214] width 236 height 35
select select "**********"
click at [670, 196] on select "**********" at bounding box center [787, 214] width 236 height 35
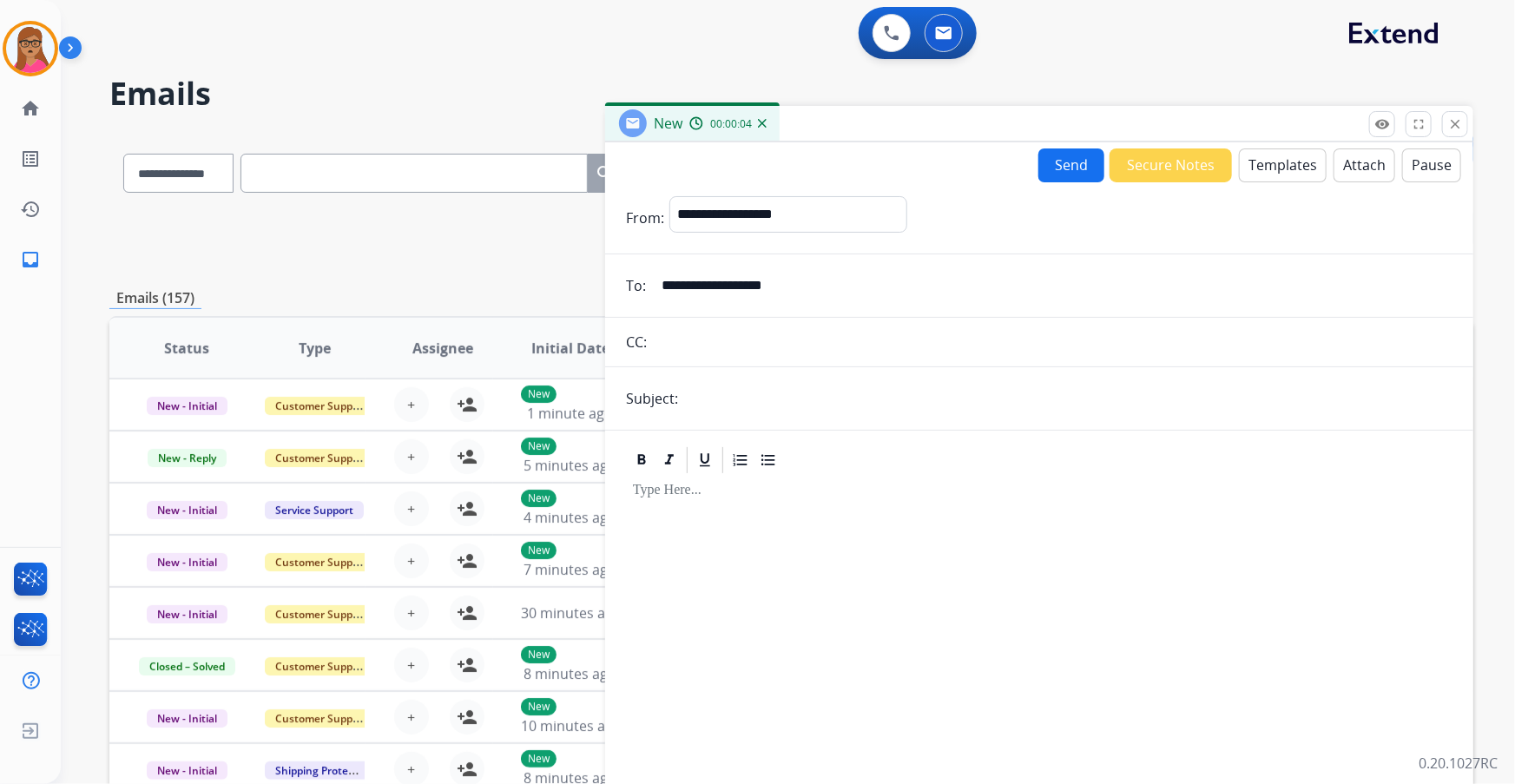
drag, startPoint x: 727, startPoint y: 395, endPoint x: 750, endPoint y: 395, distance: 23.0
click at [727, 395] on input "text" at bounding box center [1068, 398] width 770 height 35
type input "**********"
click at [721, 494] on p at bounding box center [1039, 491] width 812 height 16
click at [636, 494] on p at bounding box center [1039, 491] width 812 height 16
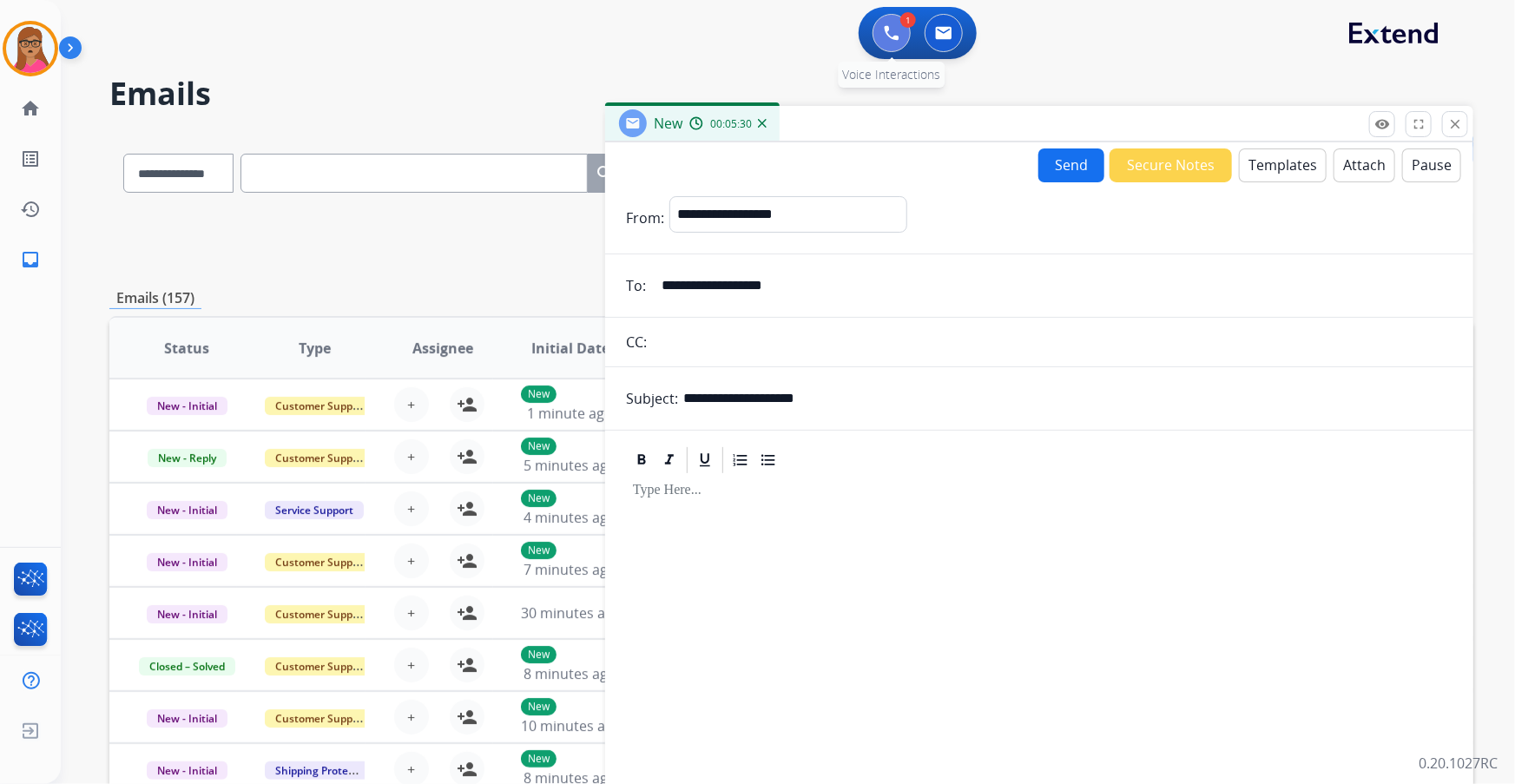
click at [889, 27] on img at bounding box center [892, 33] width 16 height 16
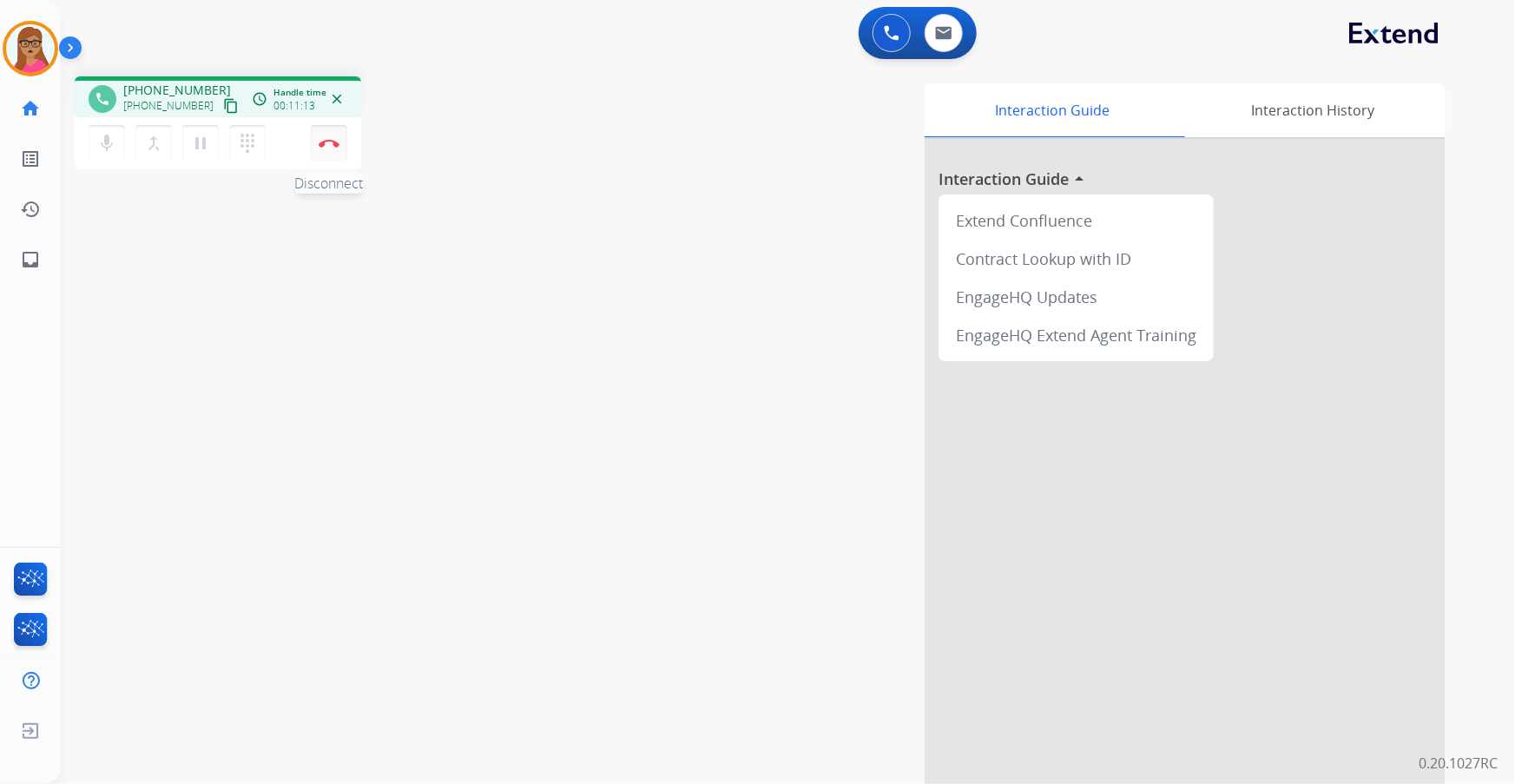
click at [330, 150] on button "Disconnect" at bounding box center [329, 144] width 37 height 37
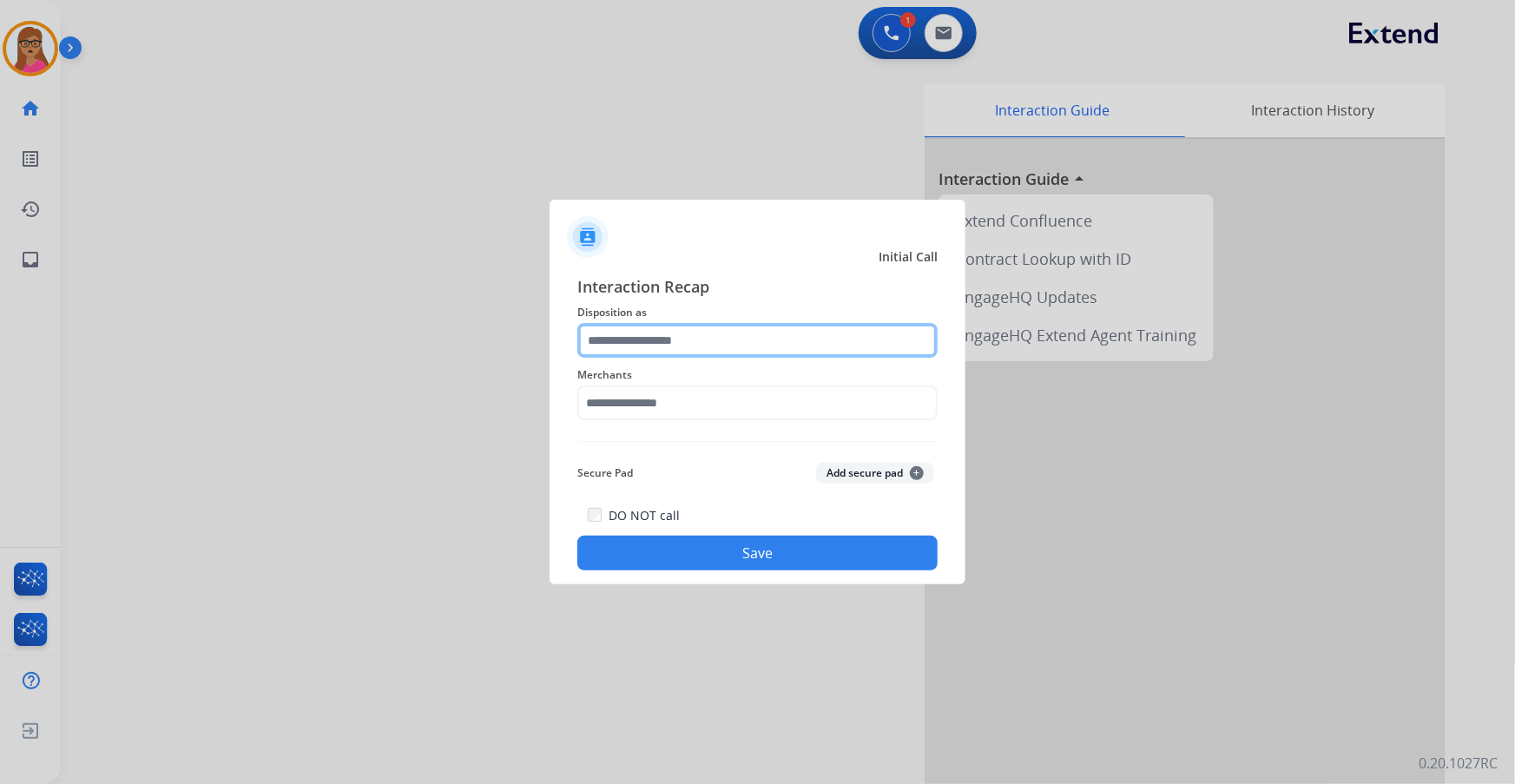
click at [692, 339] on input "text" at bounding box center [757, 340] width 361 height 35
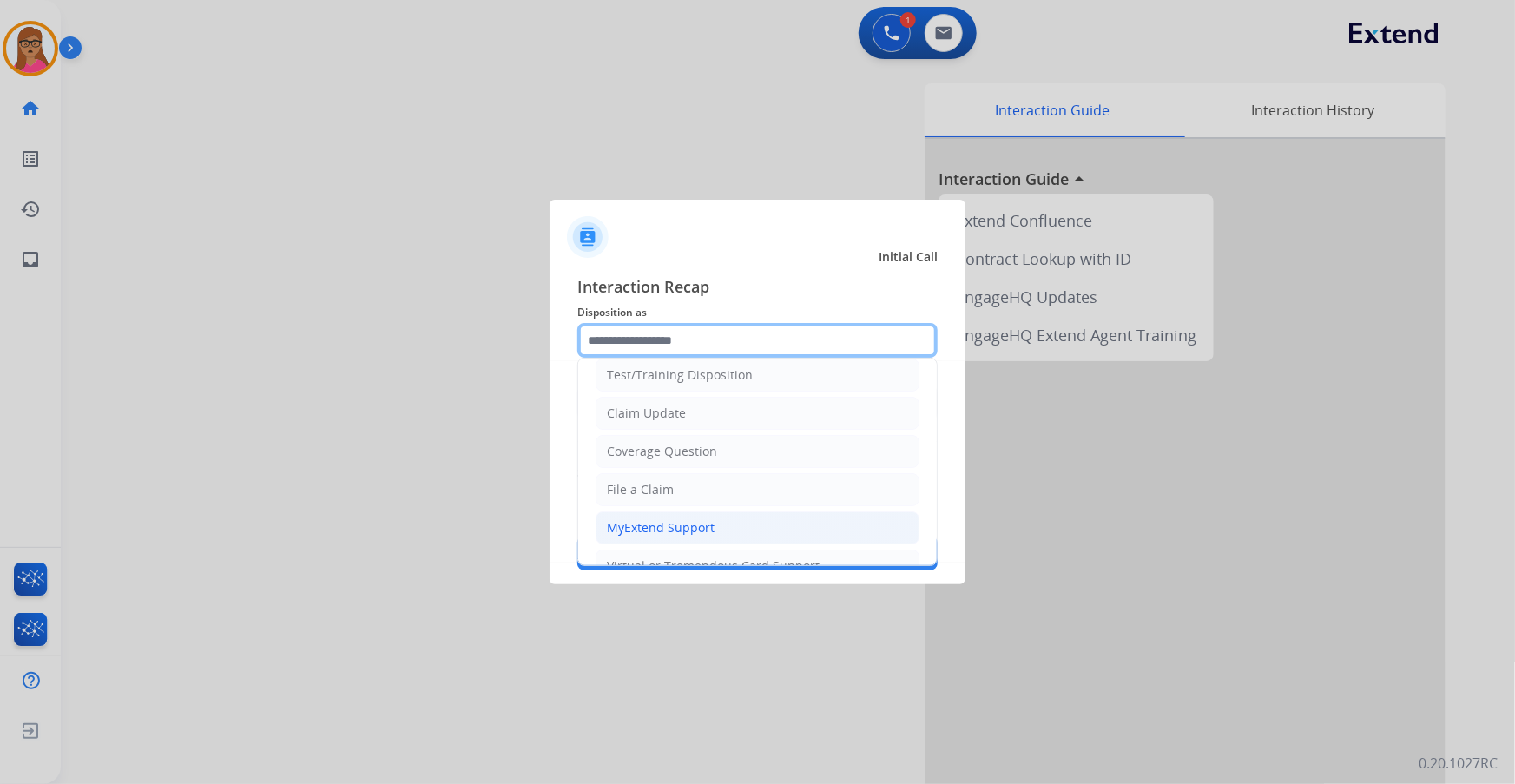
scroll to position [78, 0]
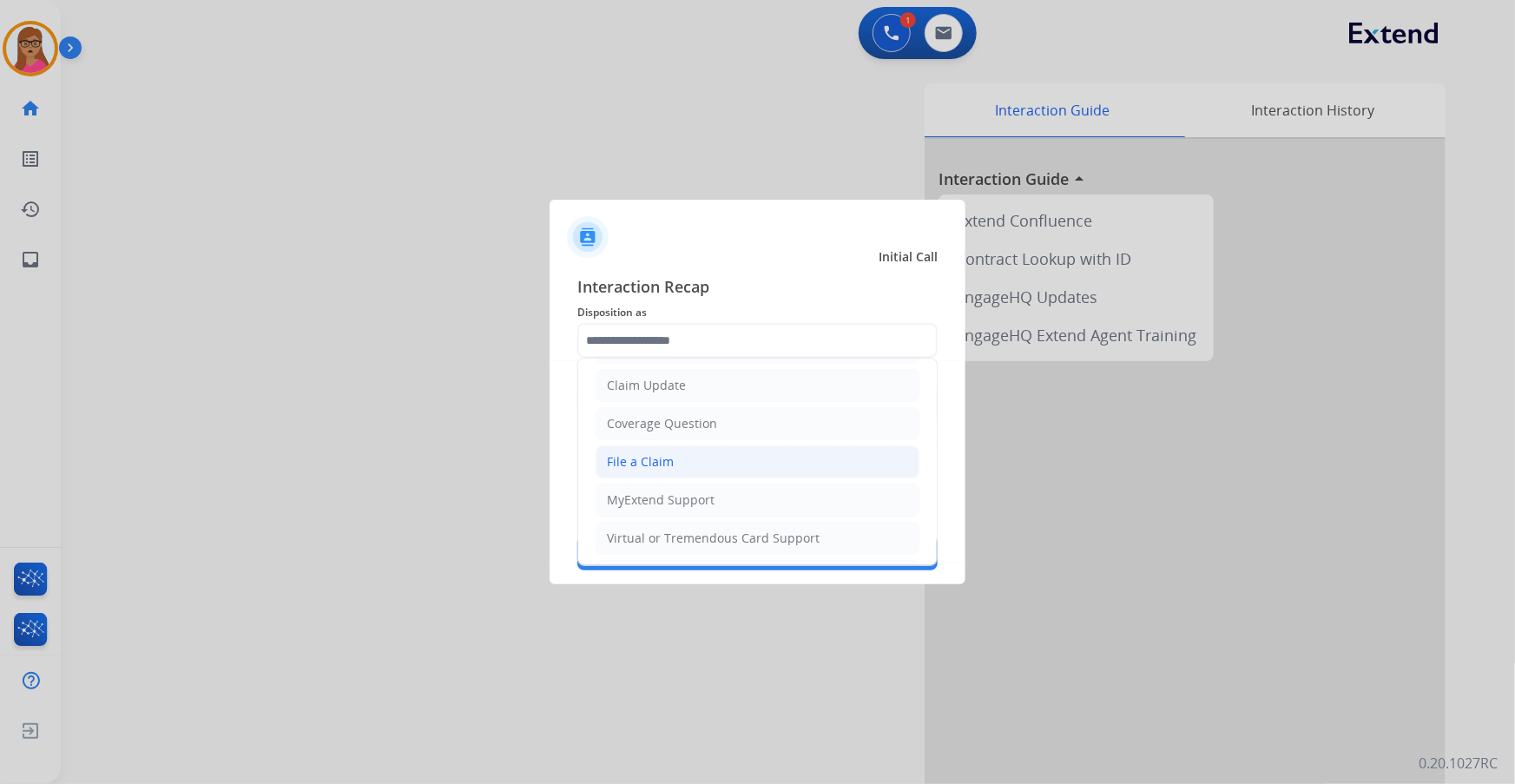
click at [644, 445] on li "File a Claim" at bounding box center [757, 461] width 324 height 33
type input "**********"
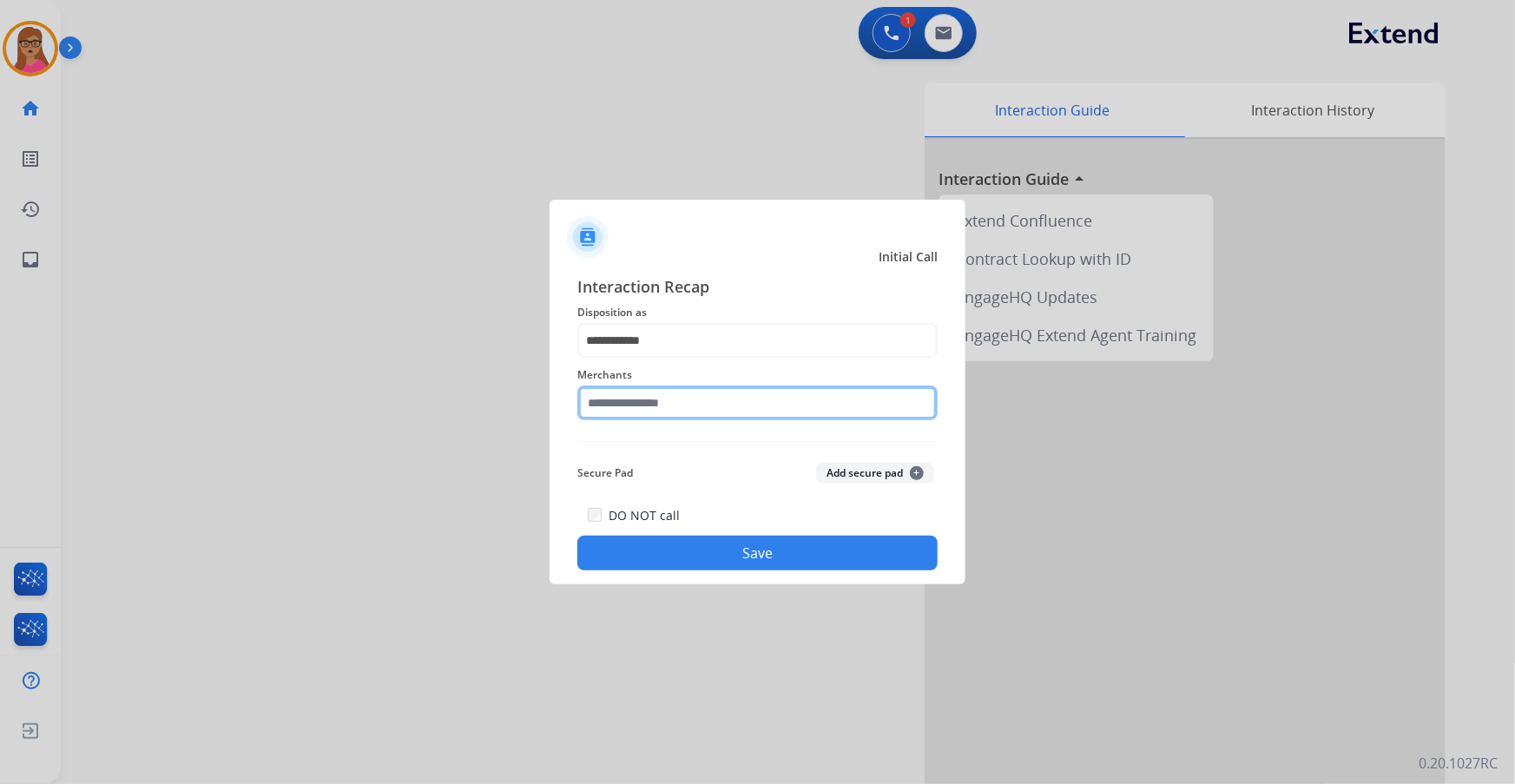
click at [660, 389] on input "text" at bounding box center [757, 403] width 361 height 35
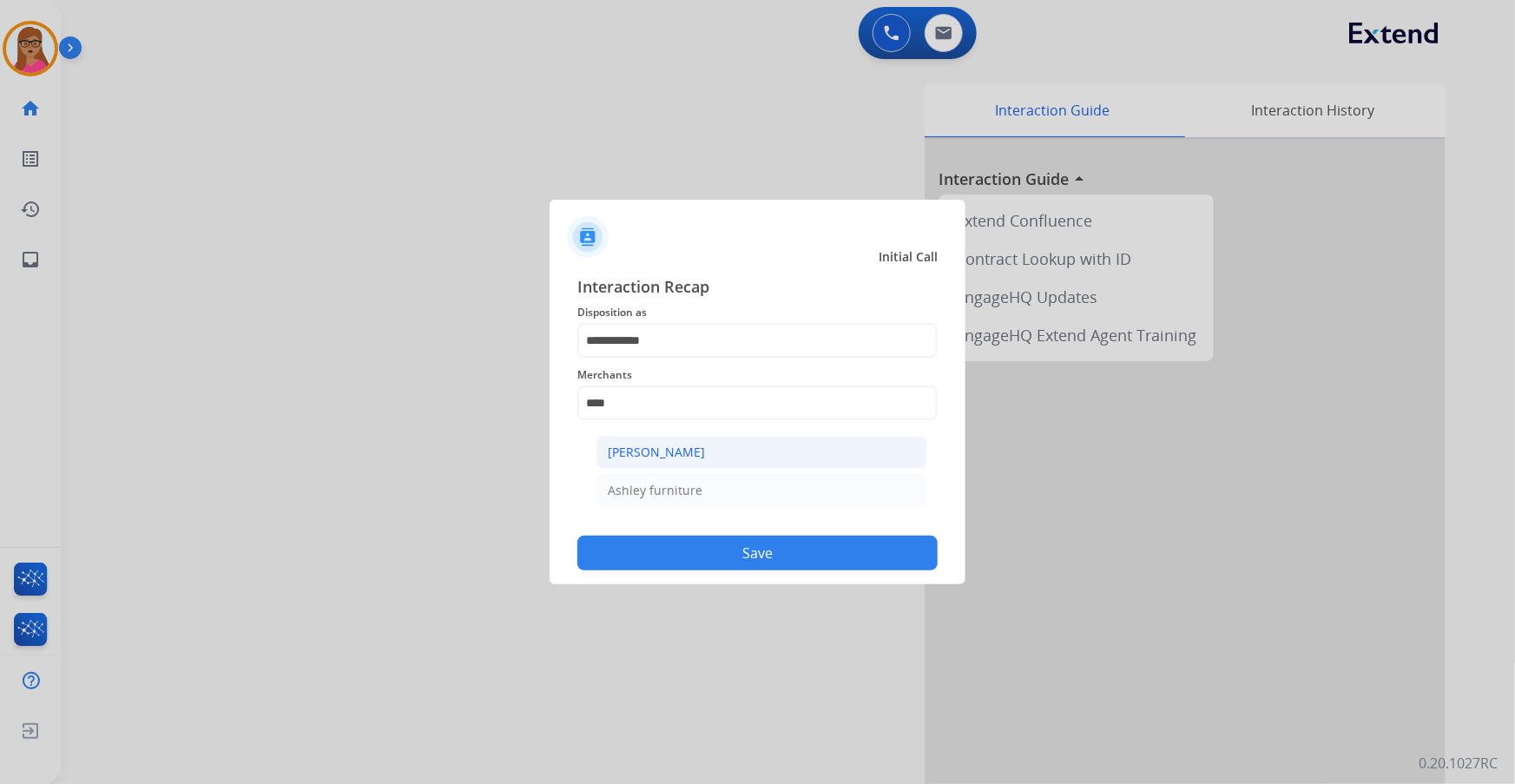
click at [674, 445] on div "[PERSON_NAME]" at bounding box center [657, 453] width 97 height 17
type input "**********"
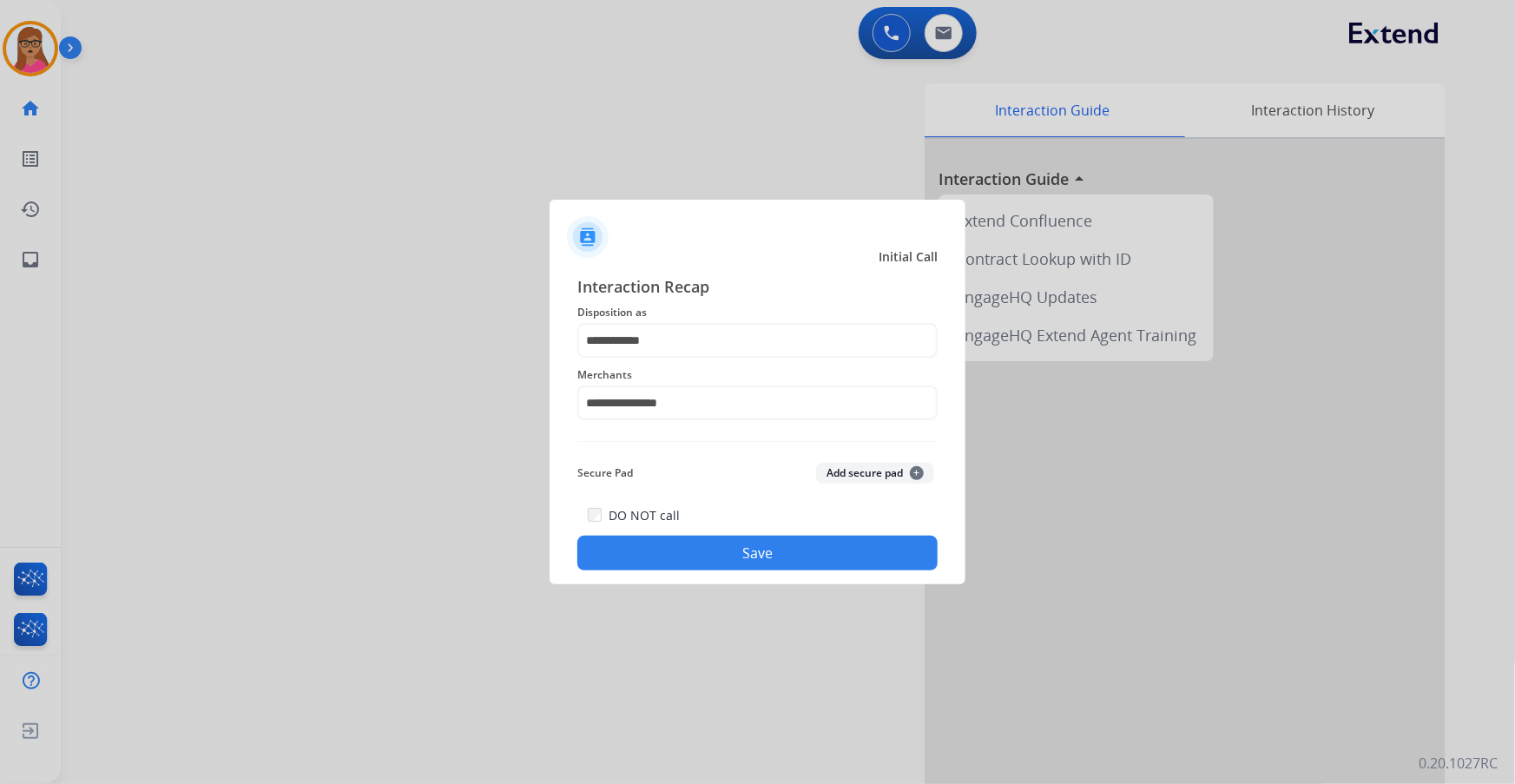
click at [730, 567] on button "Save" at bounding box center [757, 553] width 361 height 35
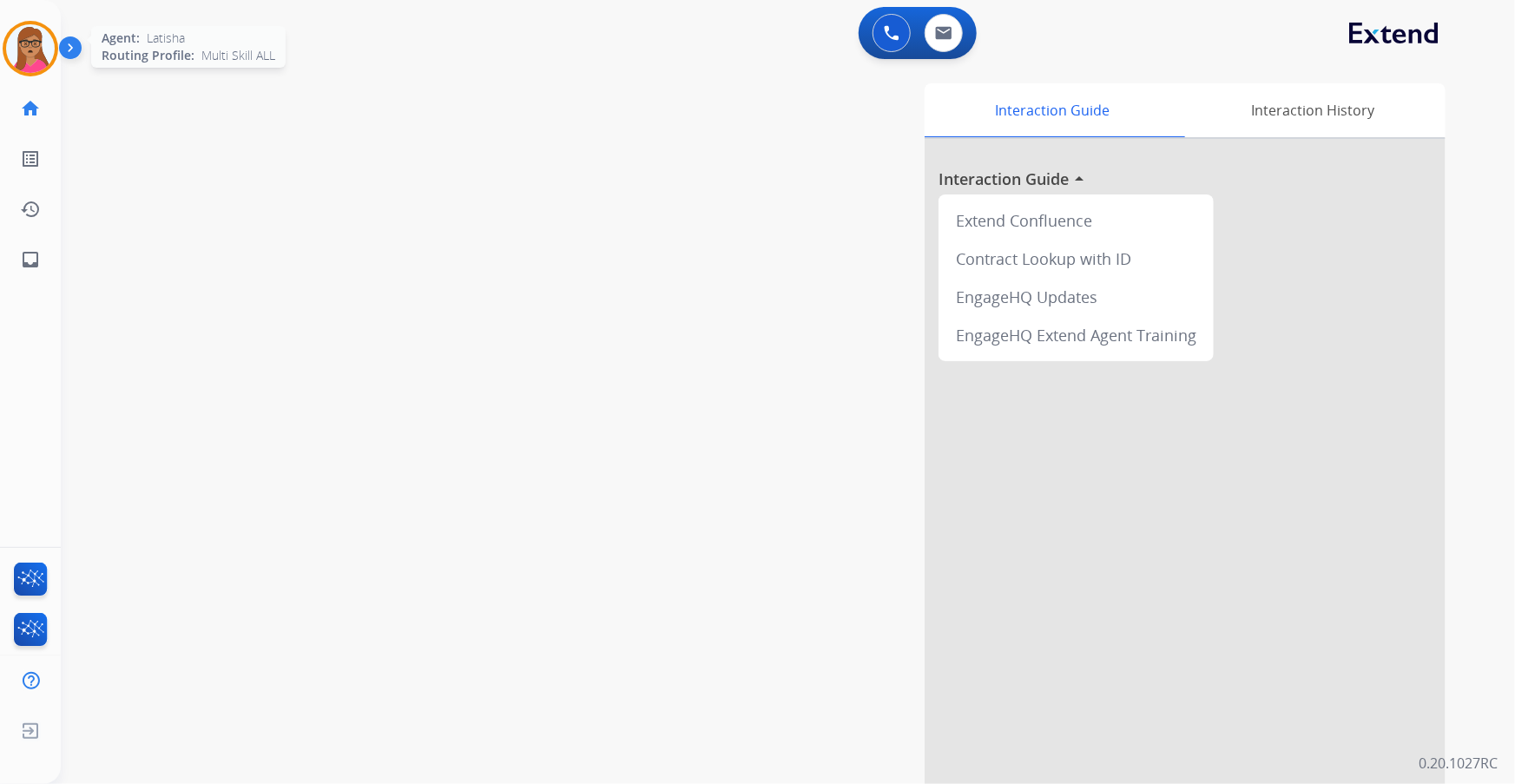
click at [17, 44] on img at bounding box center [30, 49] width 49 height 49
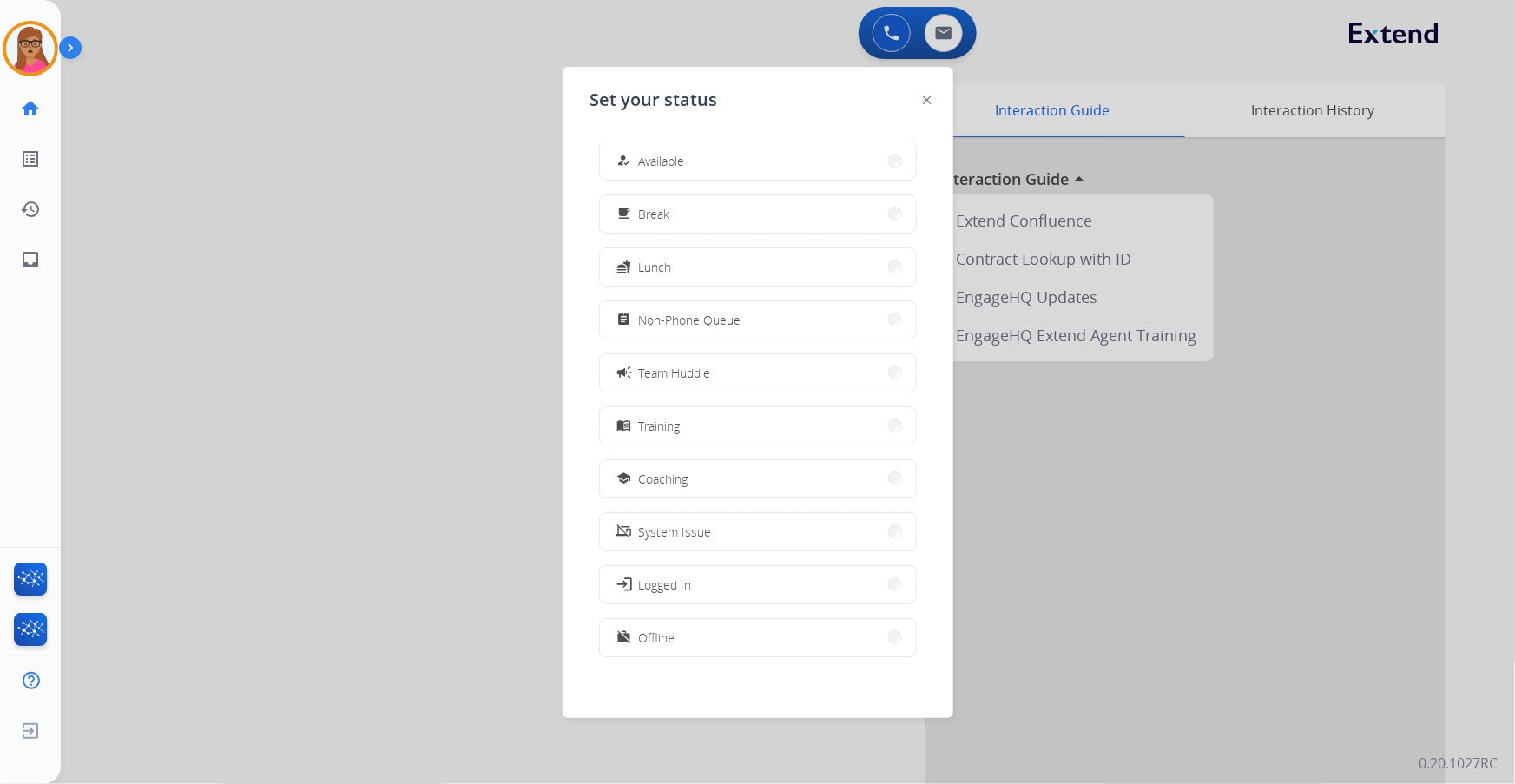
drag, startPoint x: 747, startPoint y: 317, endPoint x: 820, endPoint y: 228, distance: 115.1
click at [747, 317] on button "assignment Non-Phone Queue" at bounding box center [758, 320] width 316 height 37
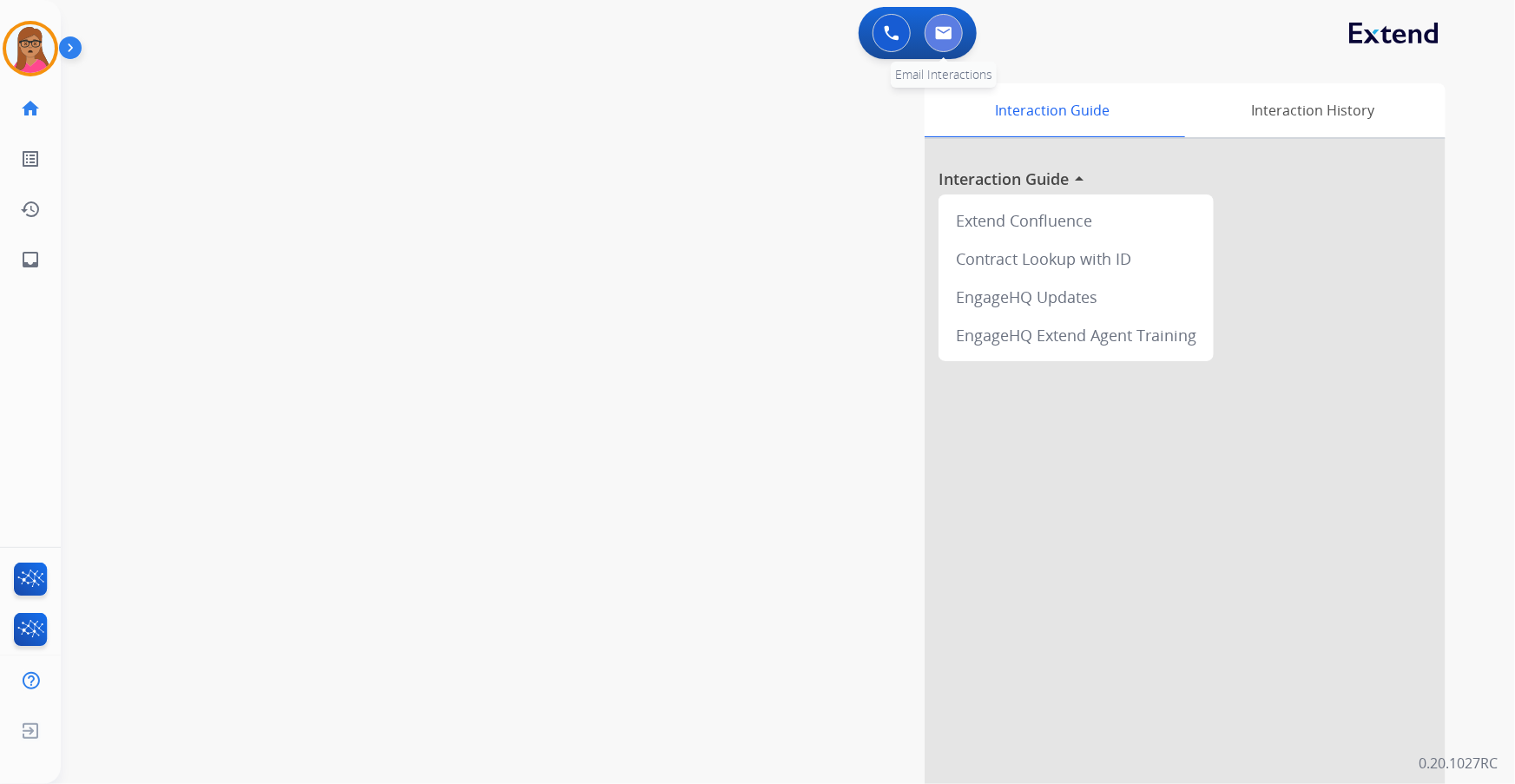
click at [938, 42] on button at bounding box center [944, 32] width 38 height 38
select select "**********"
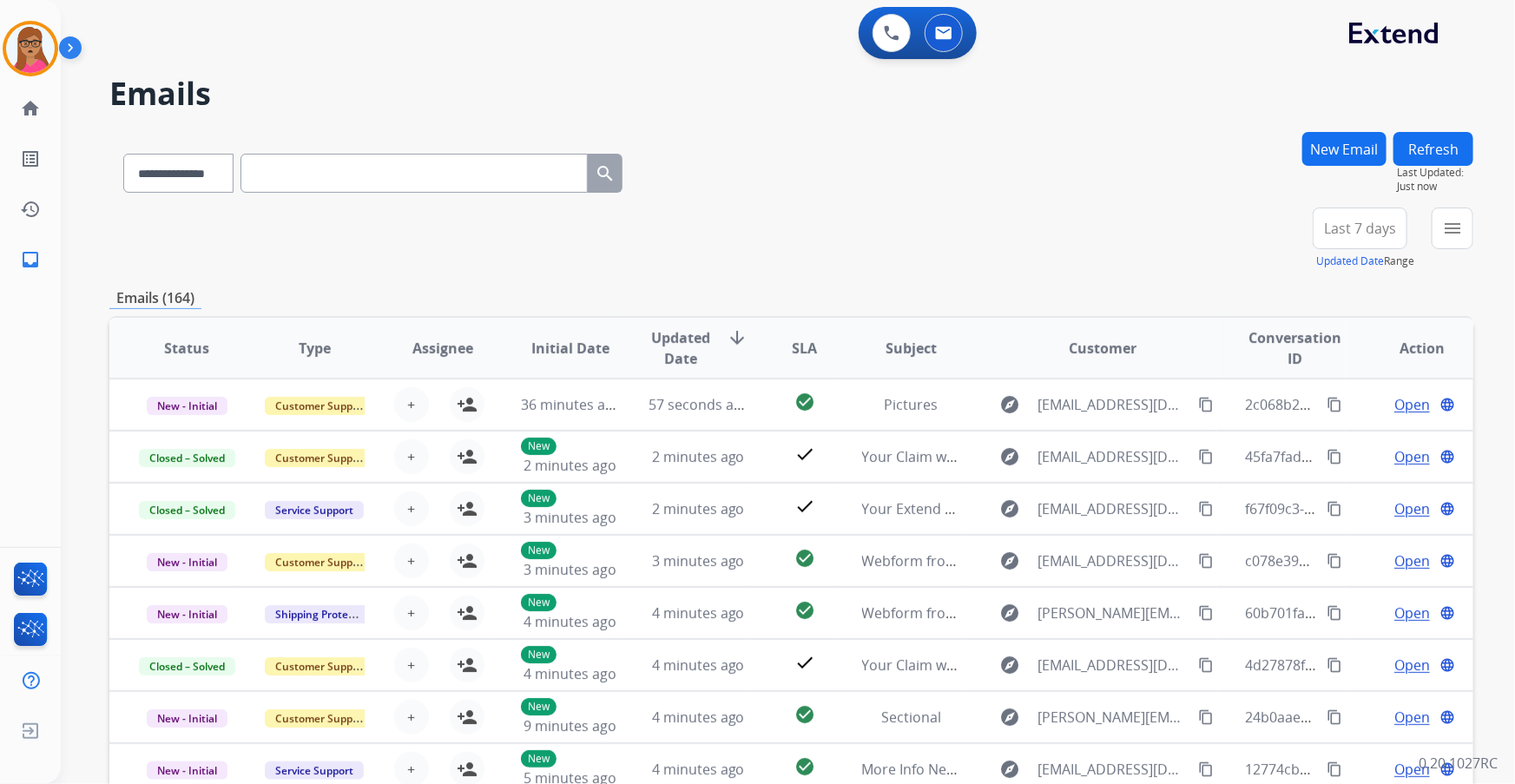
click at [1352, 151] on button "New Email" at bounding box center [1345, 149] width 85 height 34
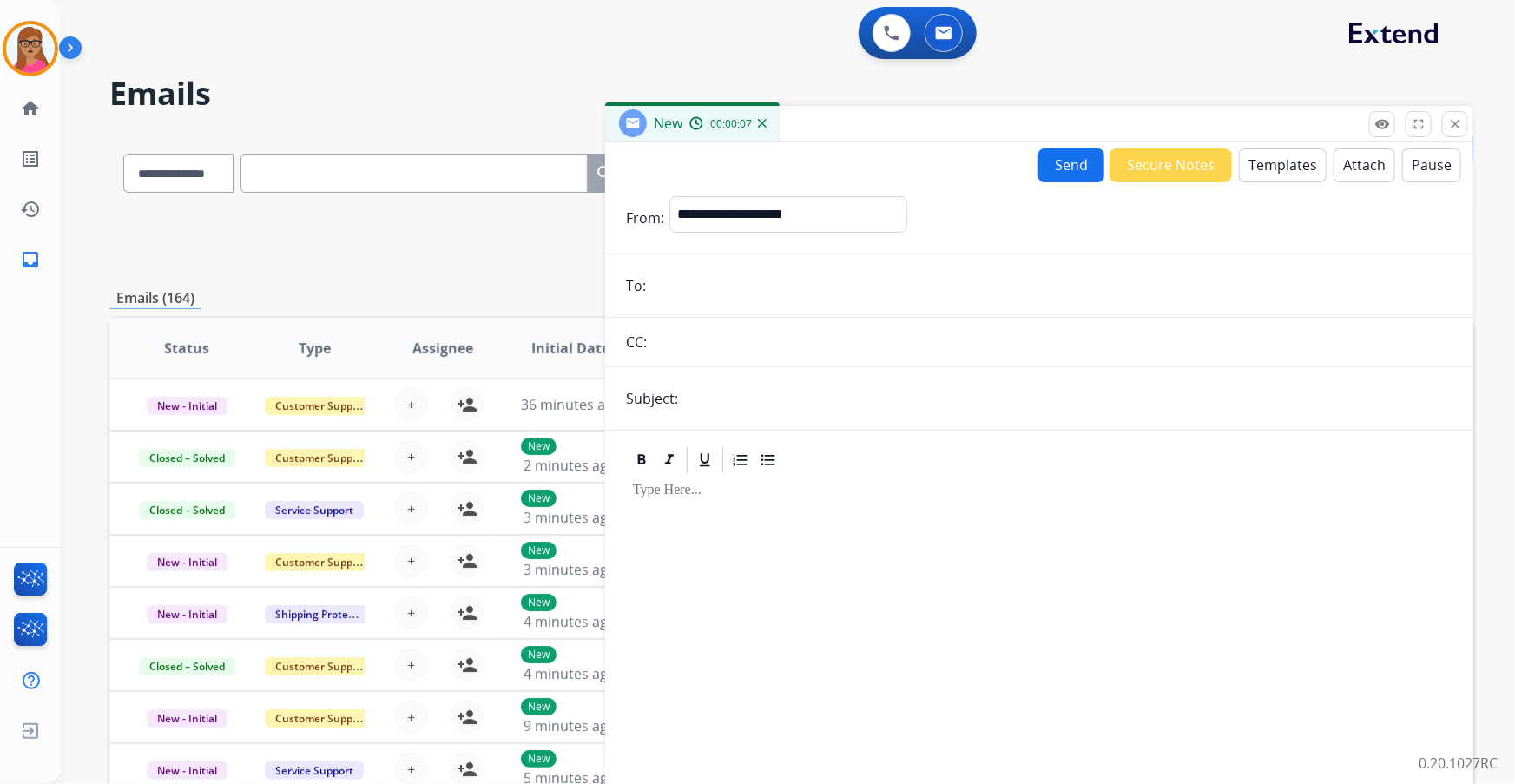
paste input "**********"
type input "**********"
click at [760, 222] on select "**********" at bounding box center [787, 214] width 236 height 35
select select "**********"
click at [670, 196] on select "**********" at bounding box center [787, 214] width 236 height 35
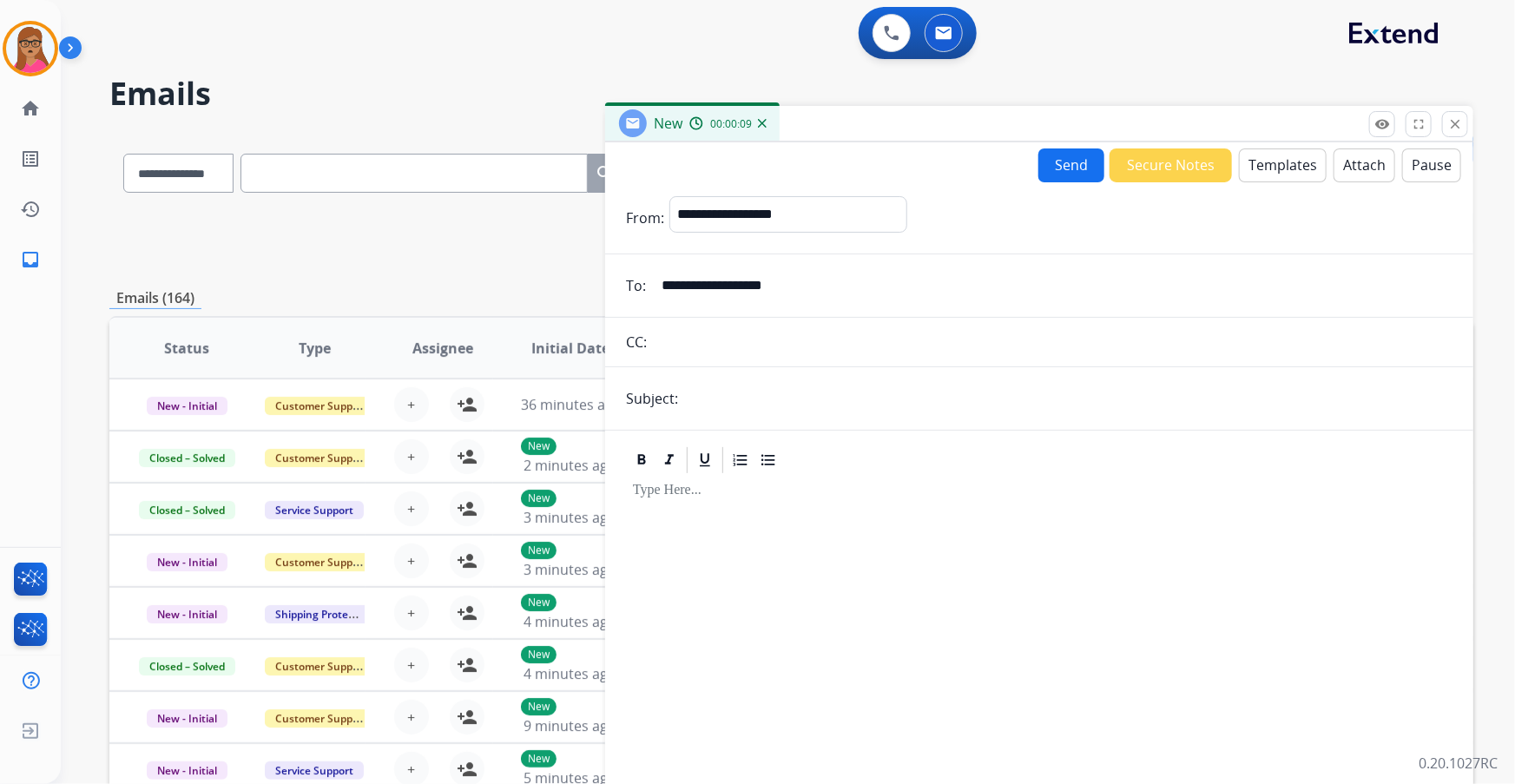
click at [728, 411] on input "text" at bounding box center [1068, 398] width 770 height 35
type input "**********"
click at [686, 491] on p at bounding box center [1039, 491] width 812 height 16
click at [1279, 167] on button "Templates" at bounding box center [1283, 165] width 87 height 34
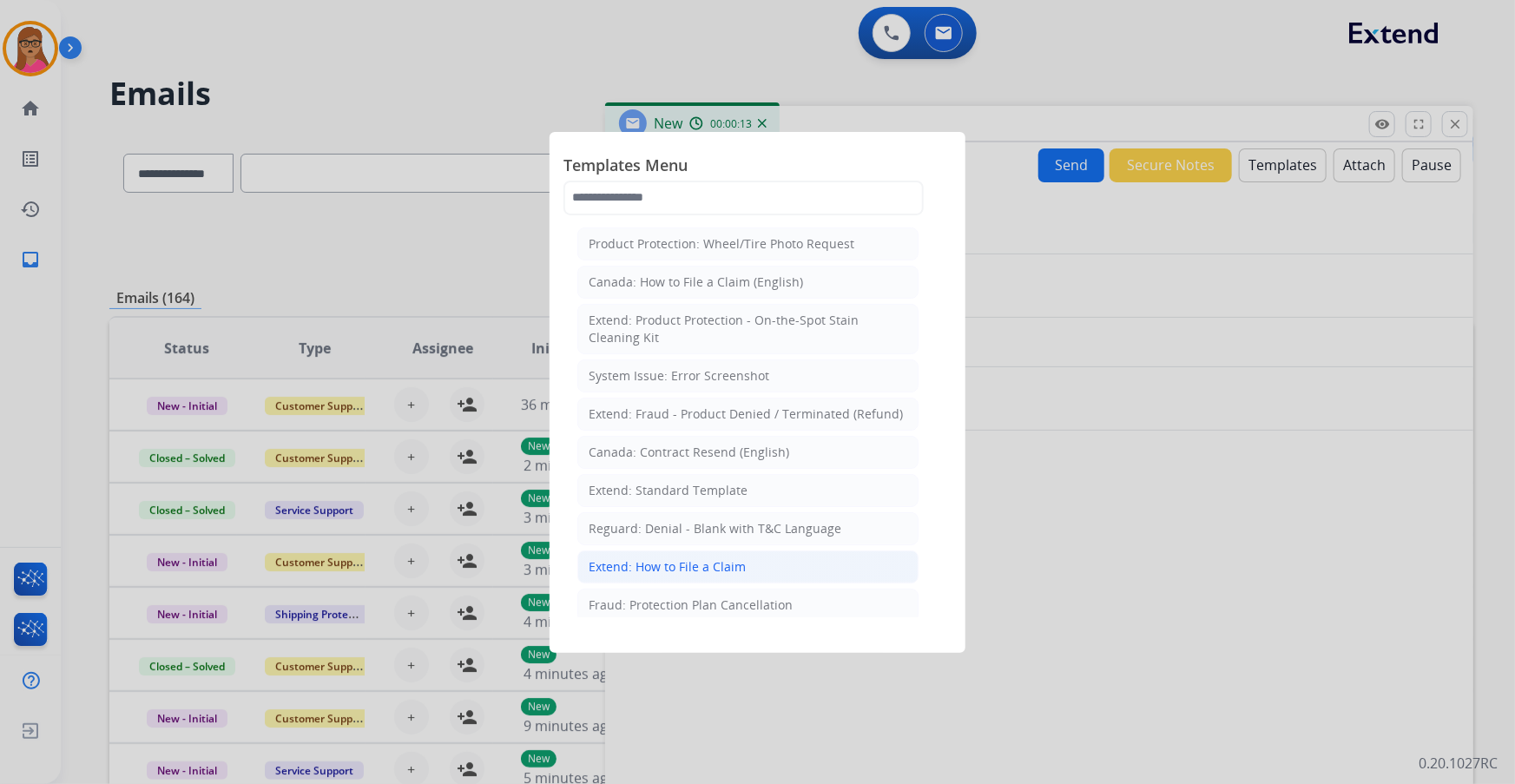
click at [684, 567] on div "Extend: How to File a Claim" at bounding box center [668, 567] width 157 height 17
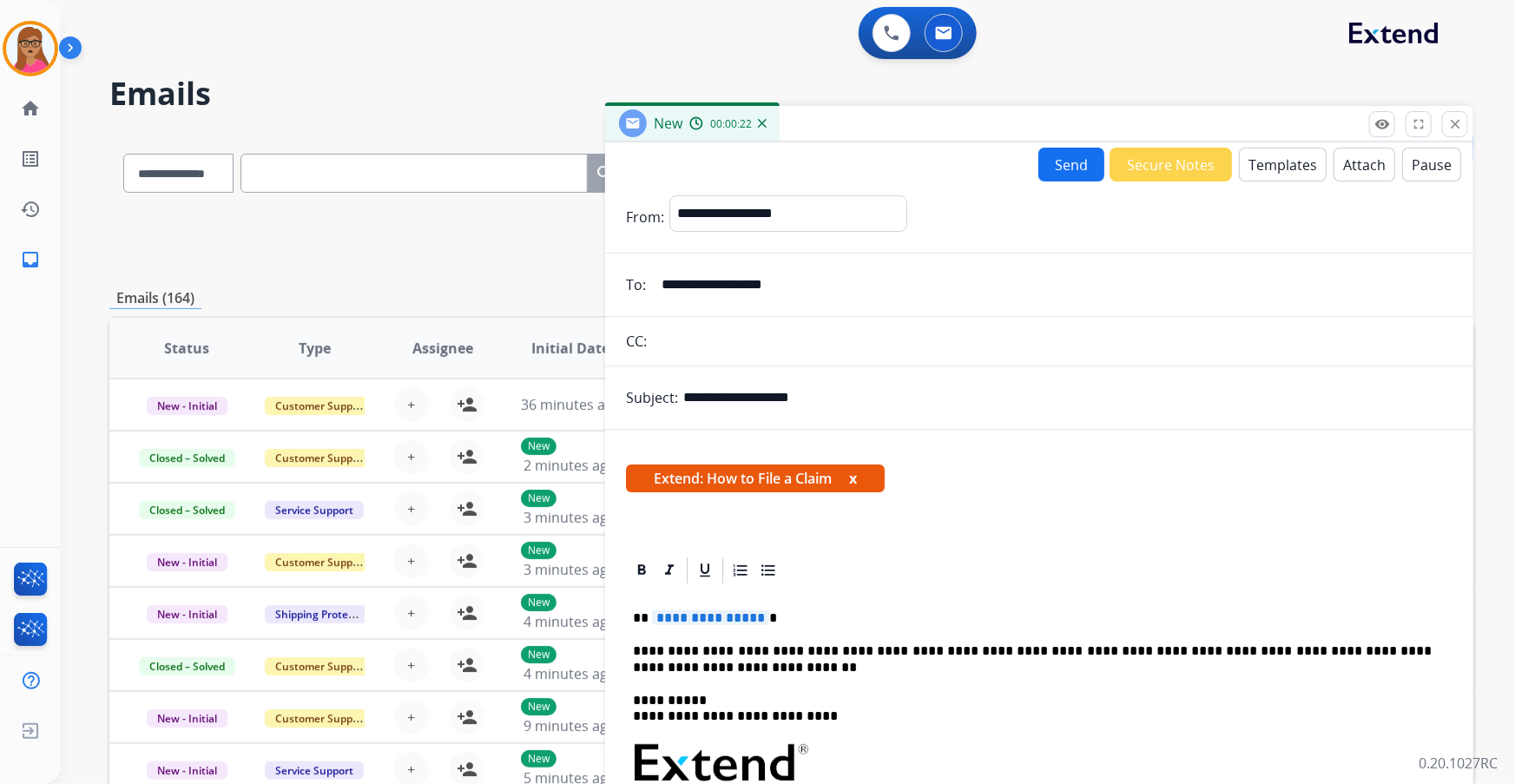
click at [749, 620] on span "**********" at bounding box center [710, 617] width 118 height 15
click at [1355, 156] on button "Attach" at bounding box center [1364, 164] width 61 height 34
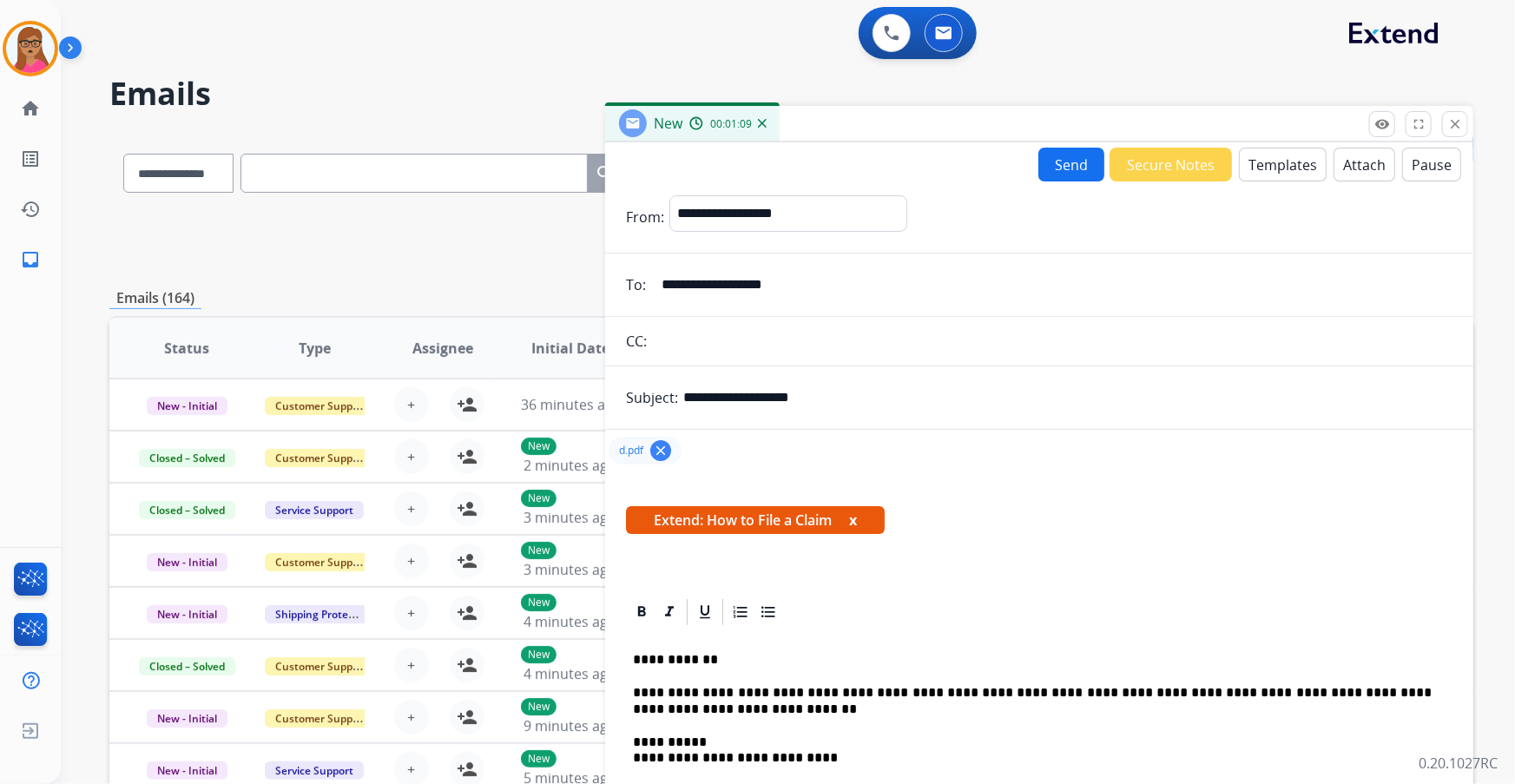
click at [1082, 180] on button "Send" at bounding box center [1072, 164] width 66 height 34
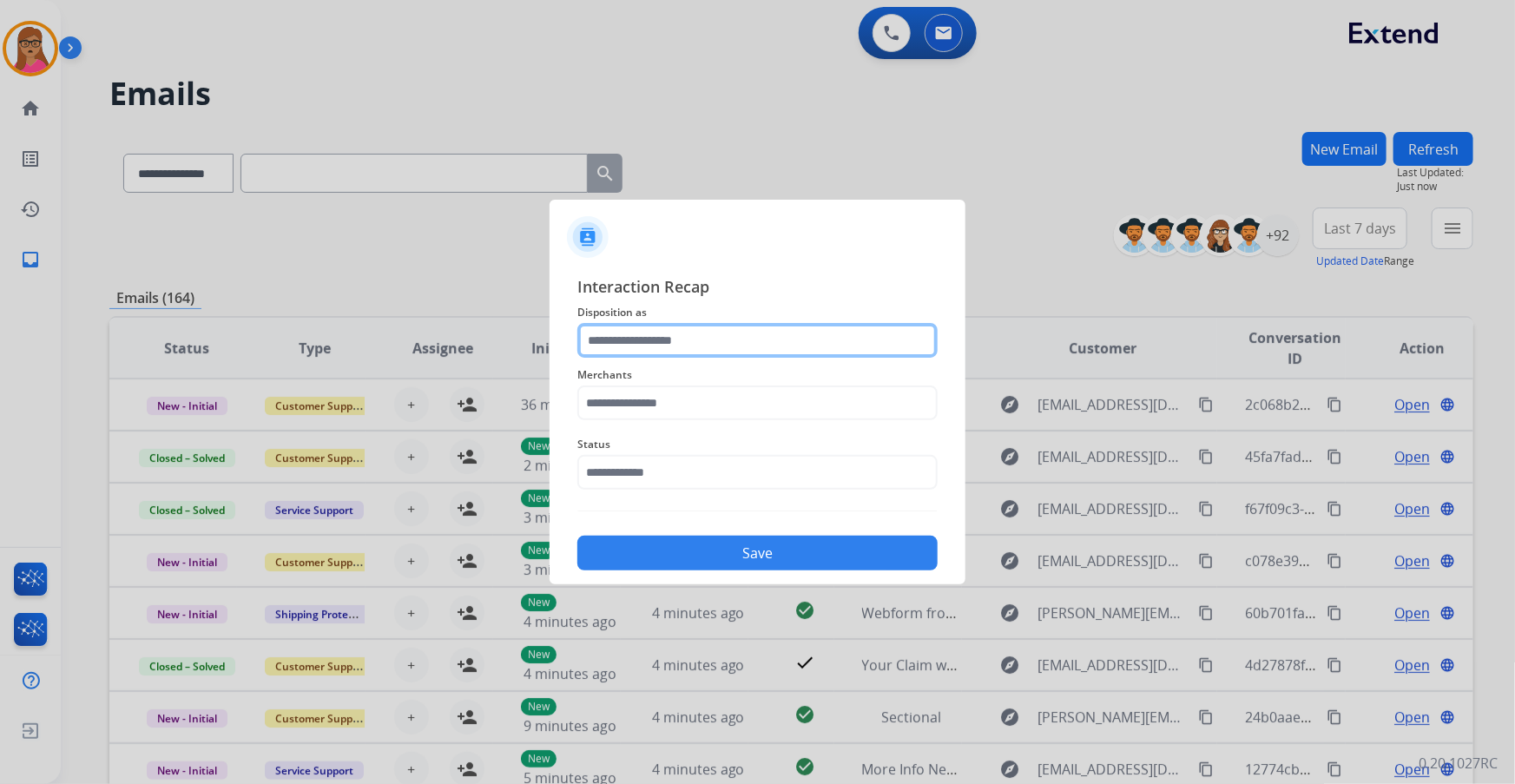
click at [625, 337] on input "text" at bounding box center [757, 340] width 361 height 35
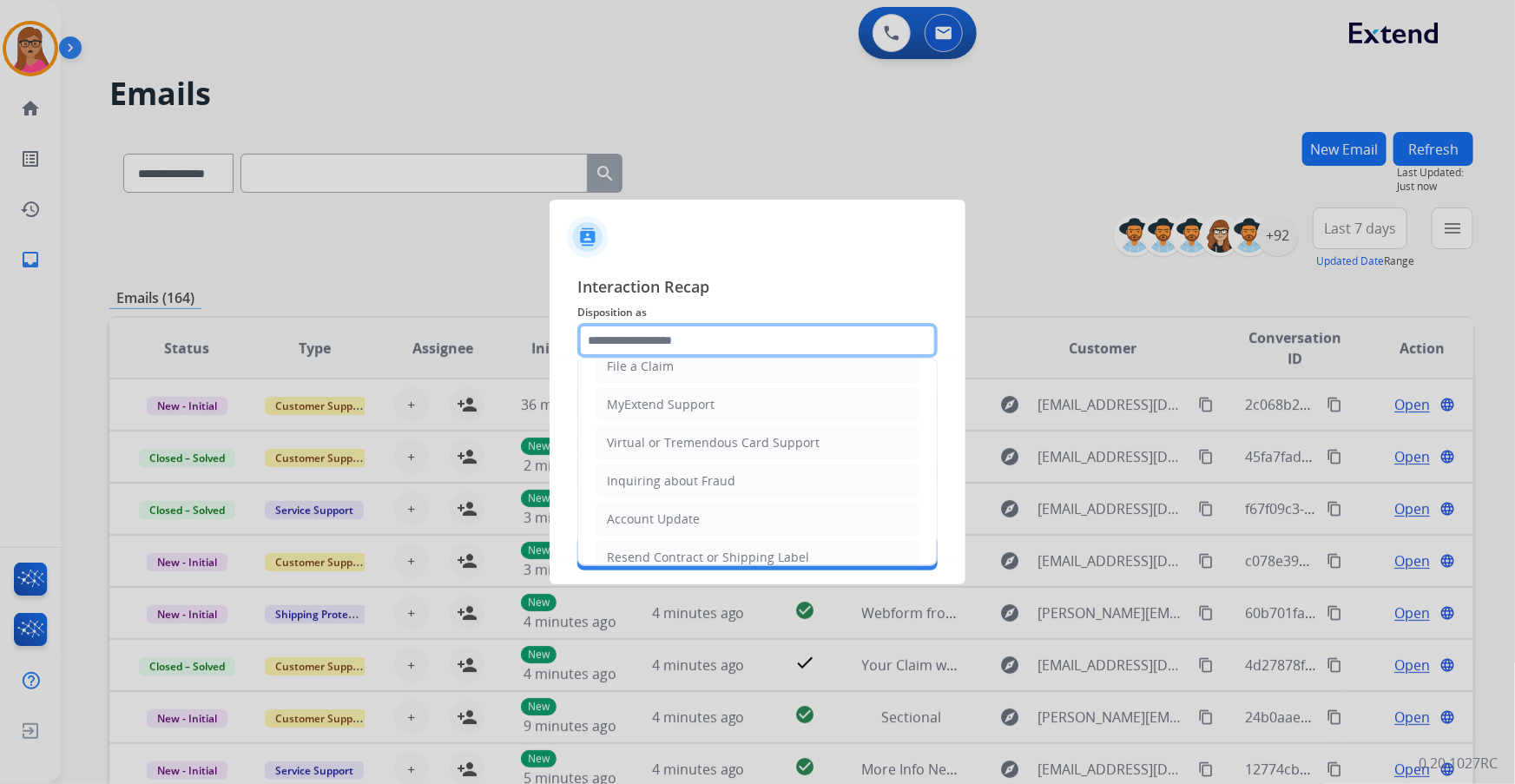
scroll to position [268, 0]
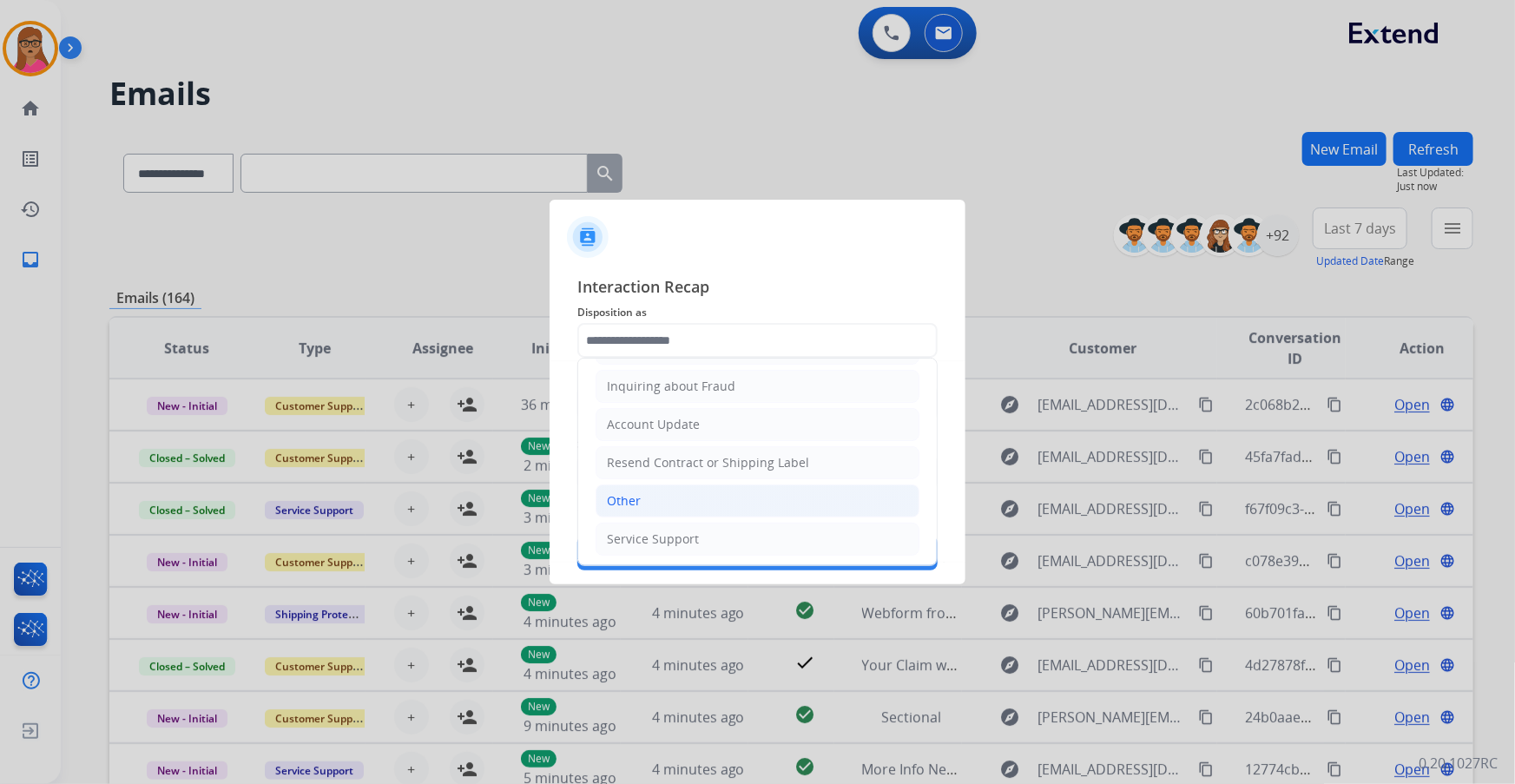
click at [635, 496] on div "Other" at bounding box center [624, 501] width 34 height 17
type input "*****"
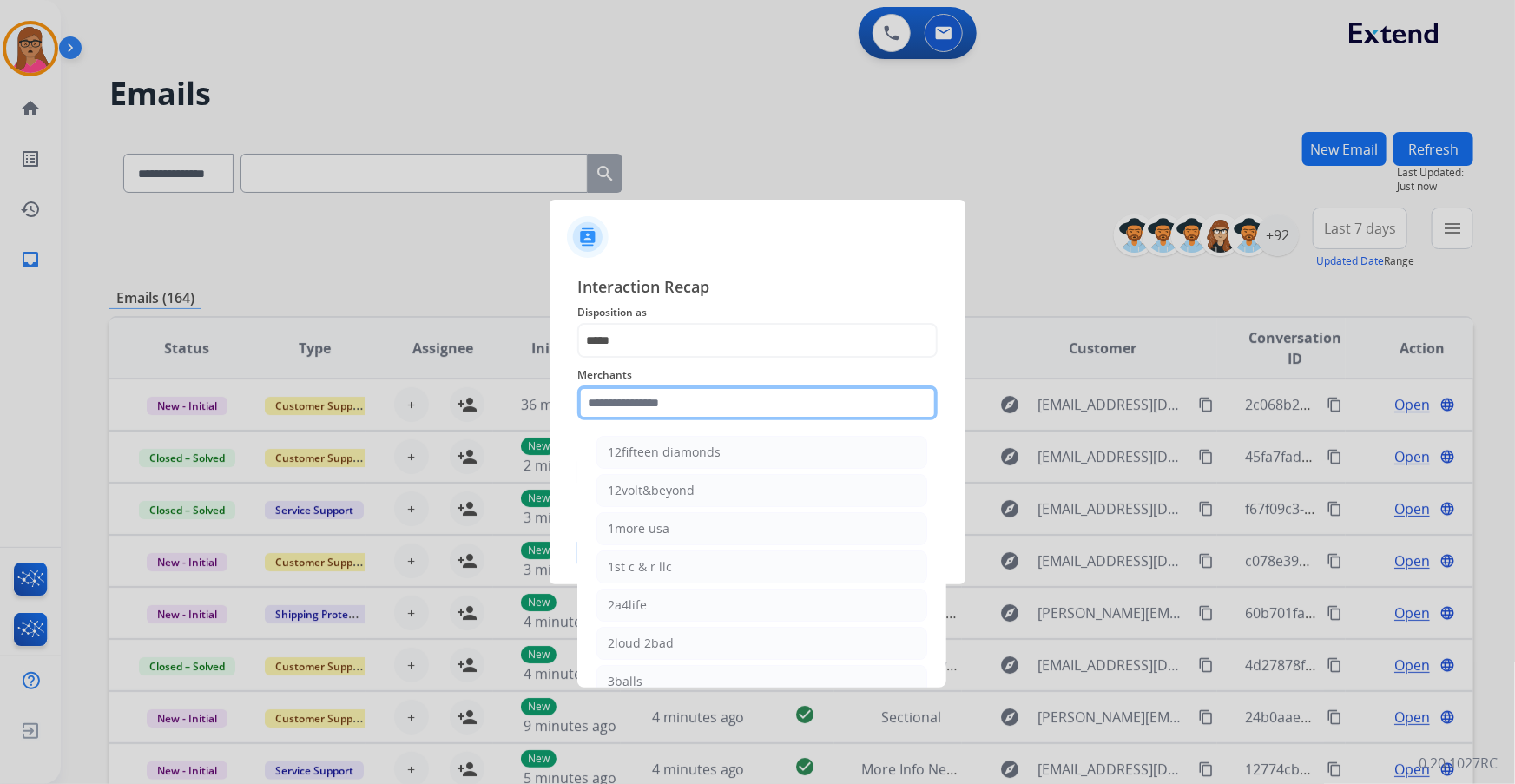
click at [683, 398] on input "text" at bounding box center [757, 403] width 361 height 35
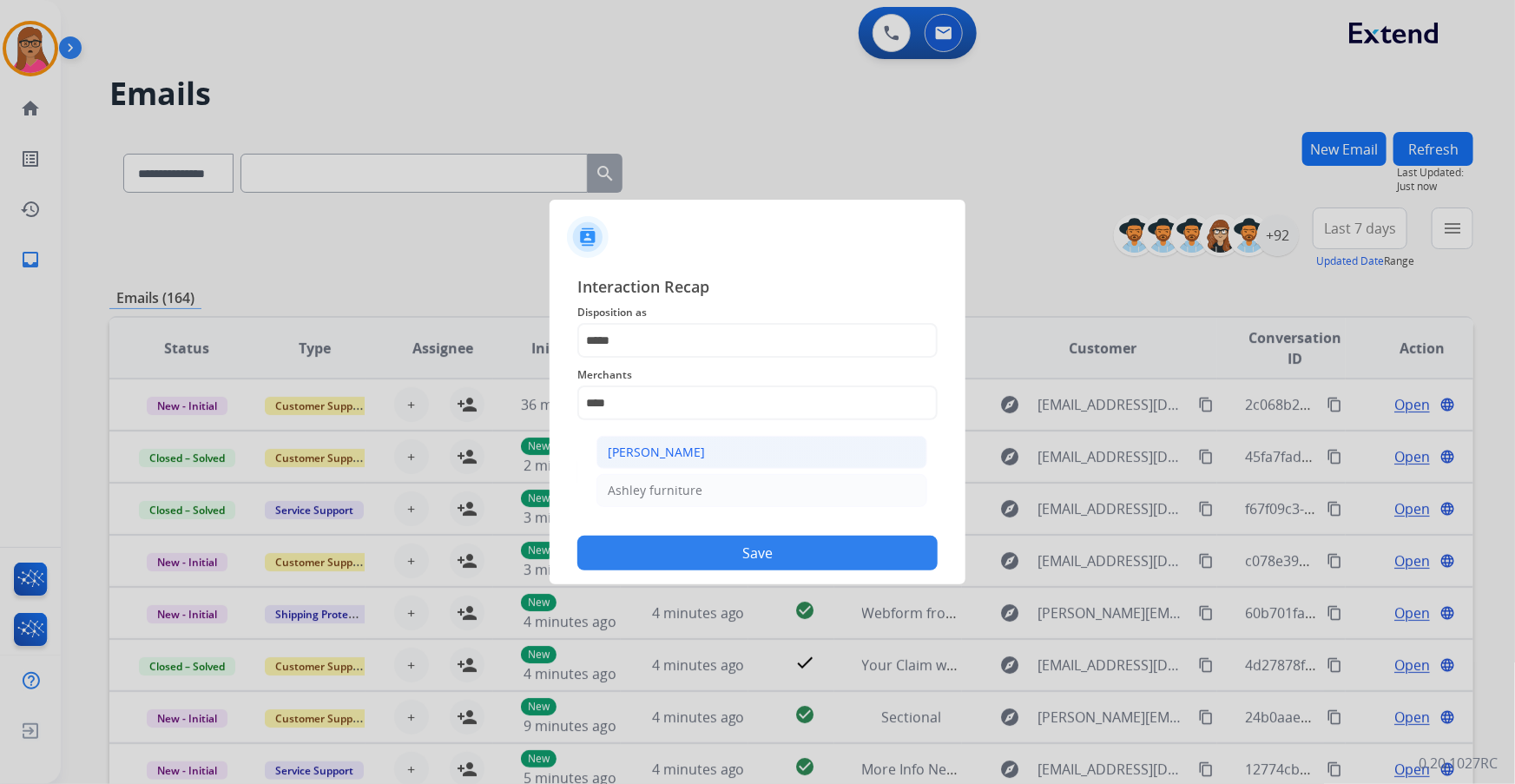
drag, startPoint x: 686, startPoint y: 445, endPoint x: 764, endPoint y: 478, distance: 84.7
click at [686, 444] on div "[PERSON_NAME]" at bounding box center [657, 453] width 97 height 17
type input "**********"
click at [677, 475] on input "text" at bounding box center [757, 472] width 361 height 35
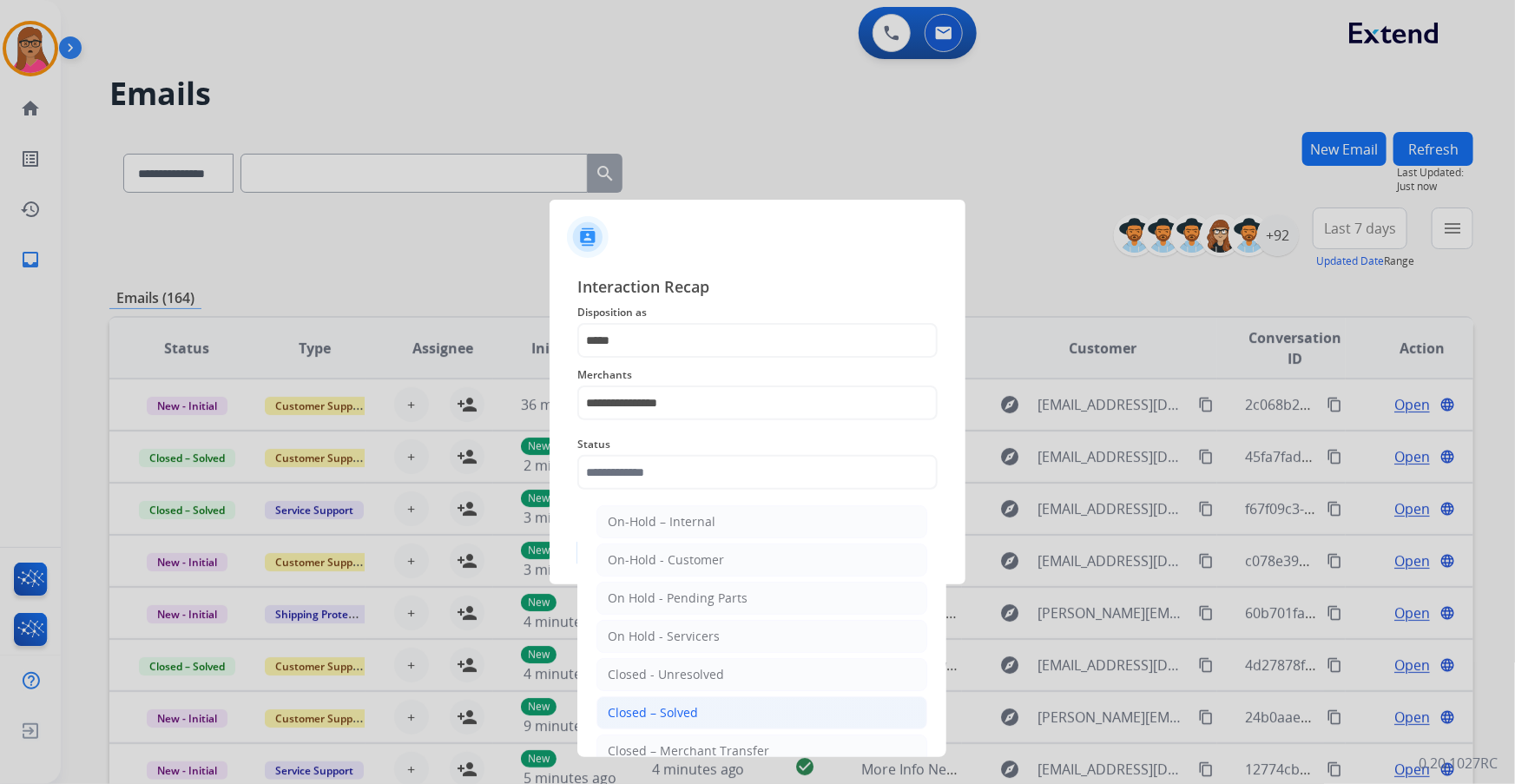
click at [670, 699] on li "Closed – Solved" at bounding box center [762, 713] width 330 height 33
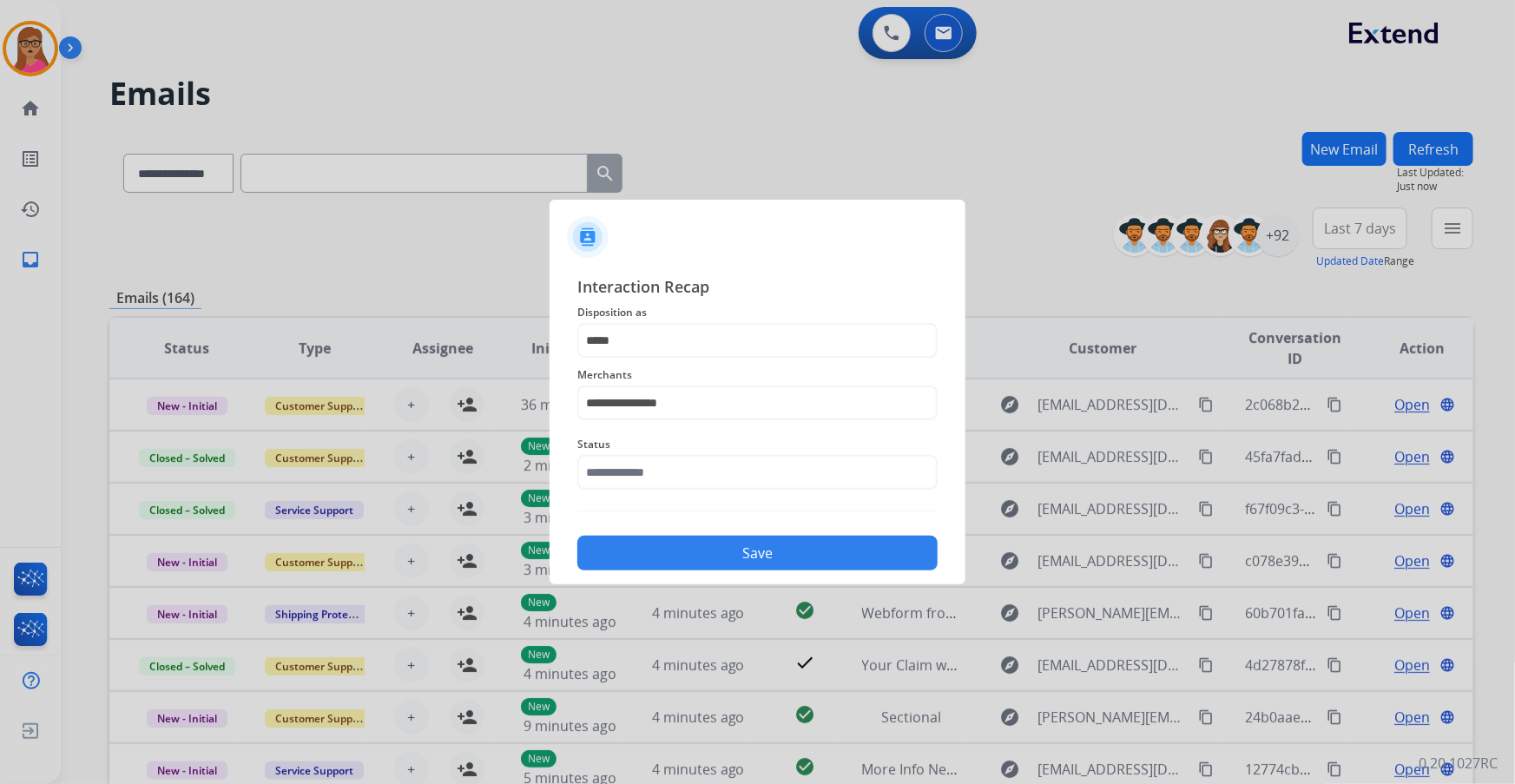
type input "**********"
click at [740, 553] on button "Save" at bounding box center [757, 553] width 361 height 35
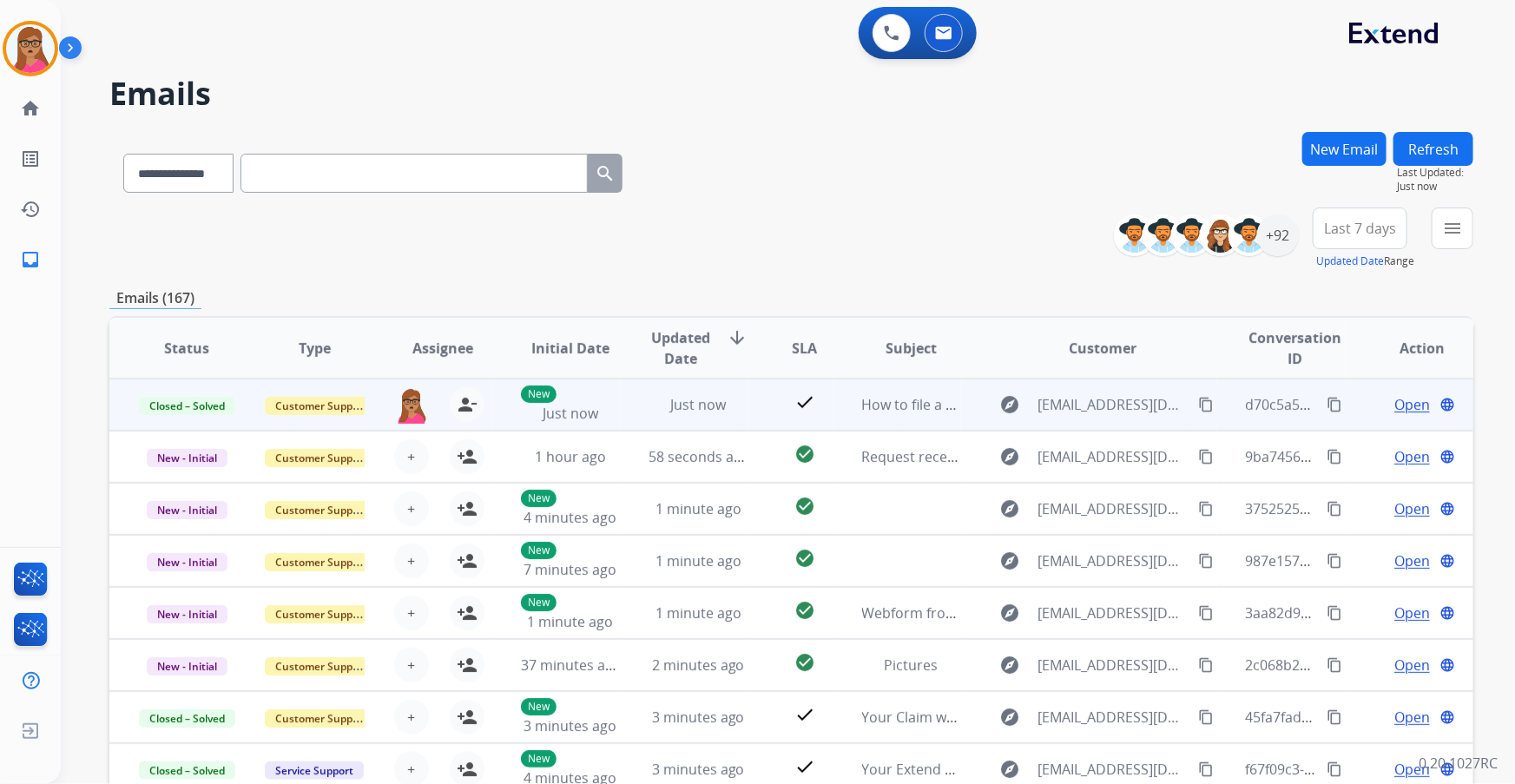
click at [1327, 402] on mat-icon "content_copy" at bounding box center [1335, 404] width 16 height 16
click at [1327, 405] on mat-icon "content_copy" at bounding box center [1335, 404] width 16 height 16
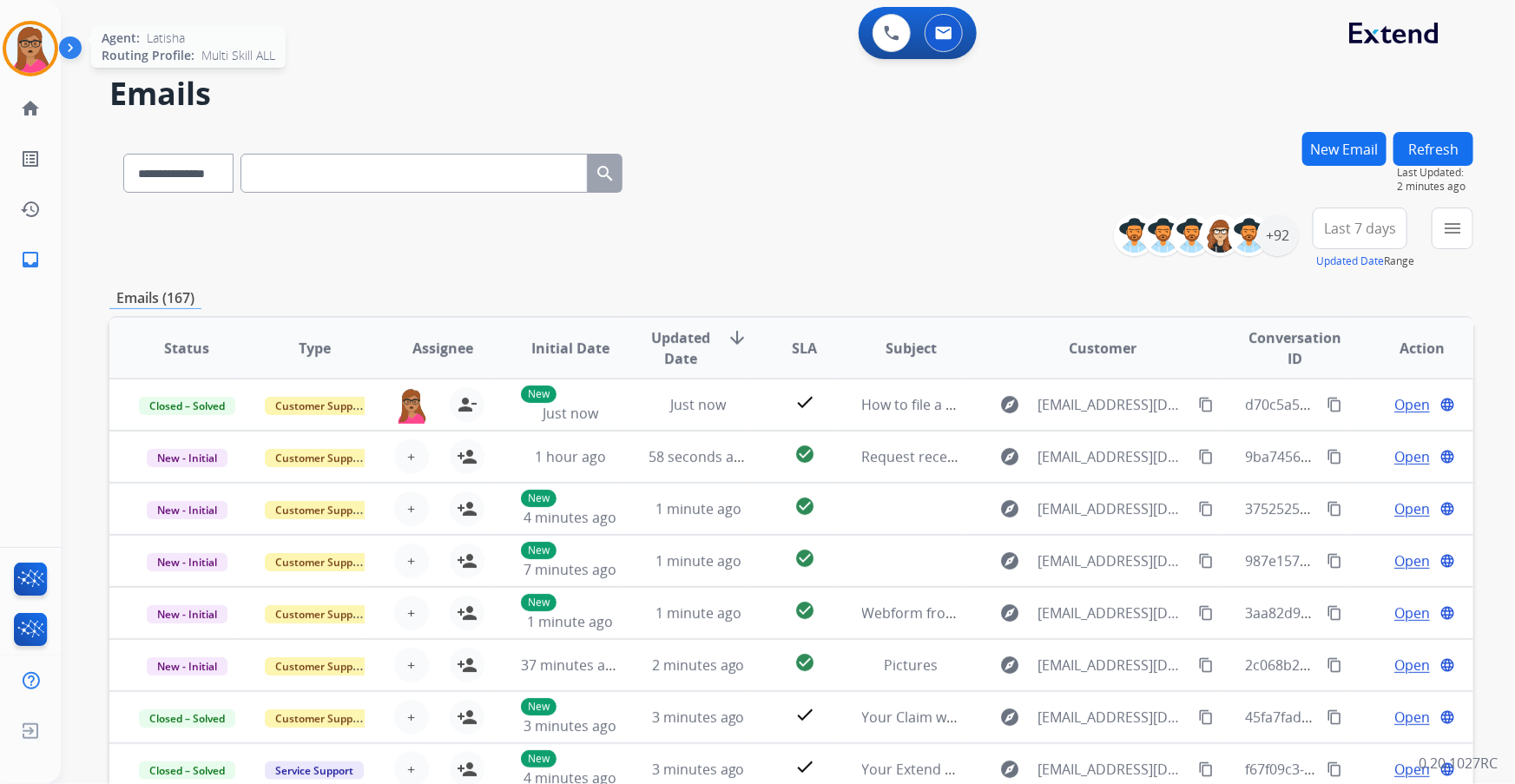
click at [35, 59] on img at bounding box center [30, 49] width 49 height 49
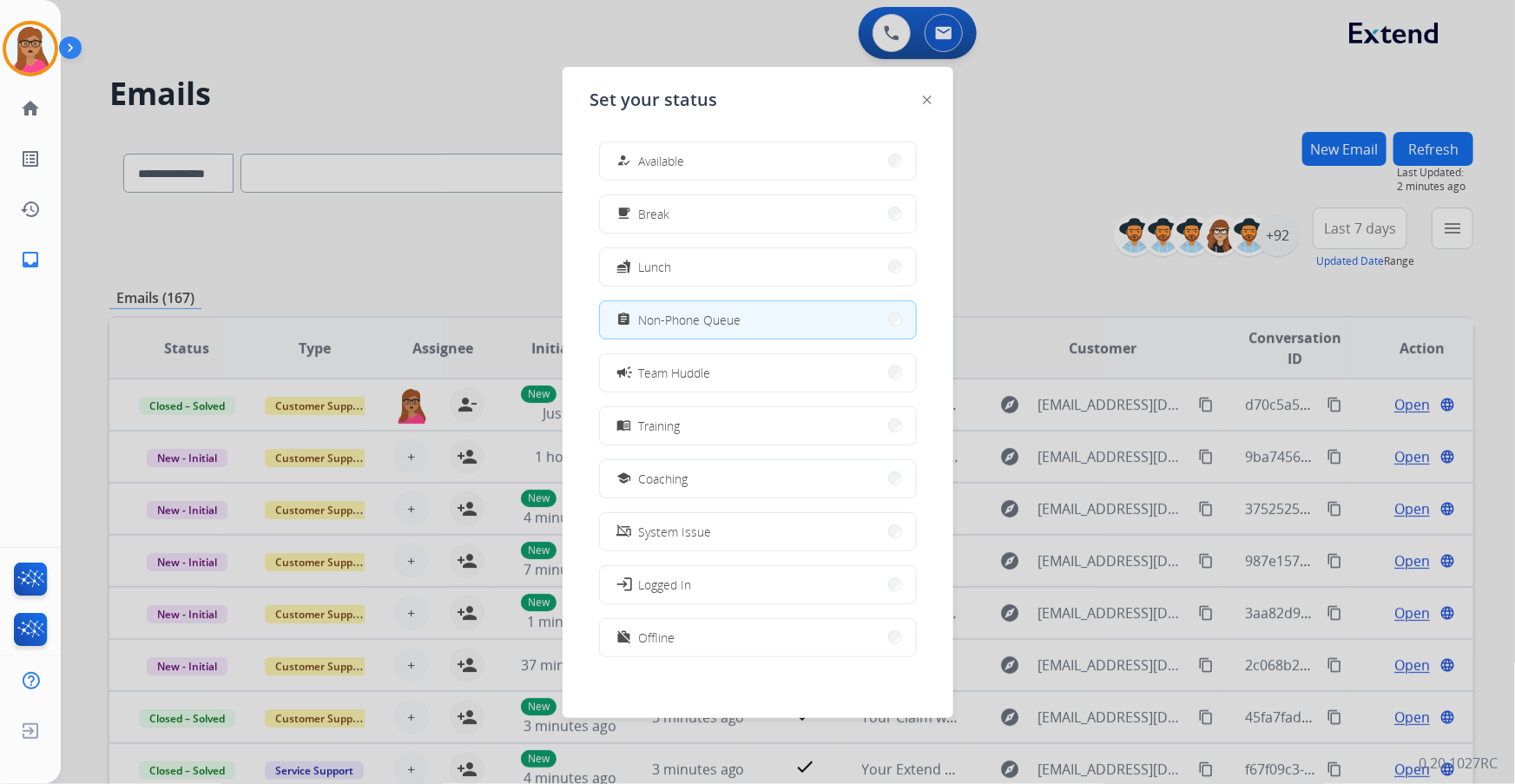
click at [726, 167] on button "how_to_reg Available" at bounding box center [758, 161] width 316 height 37
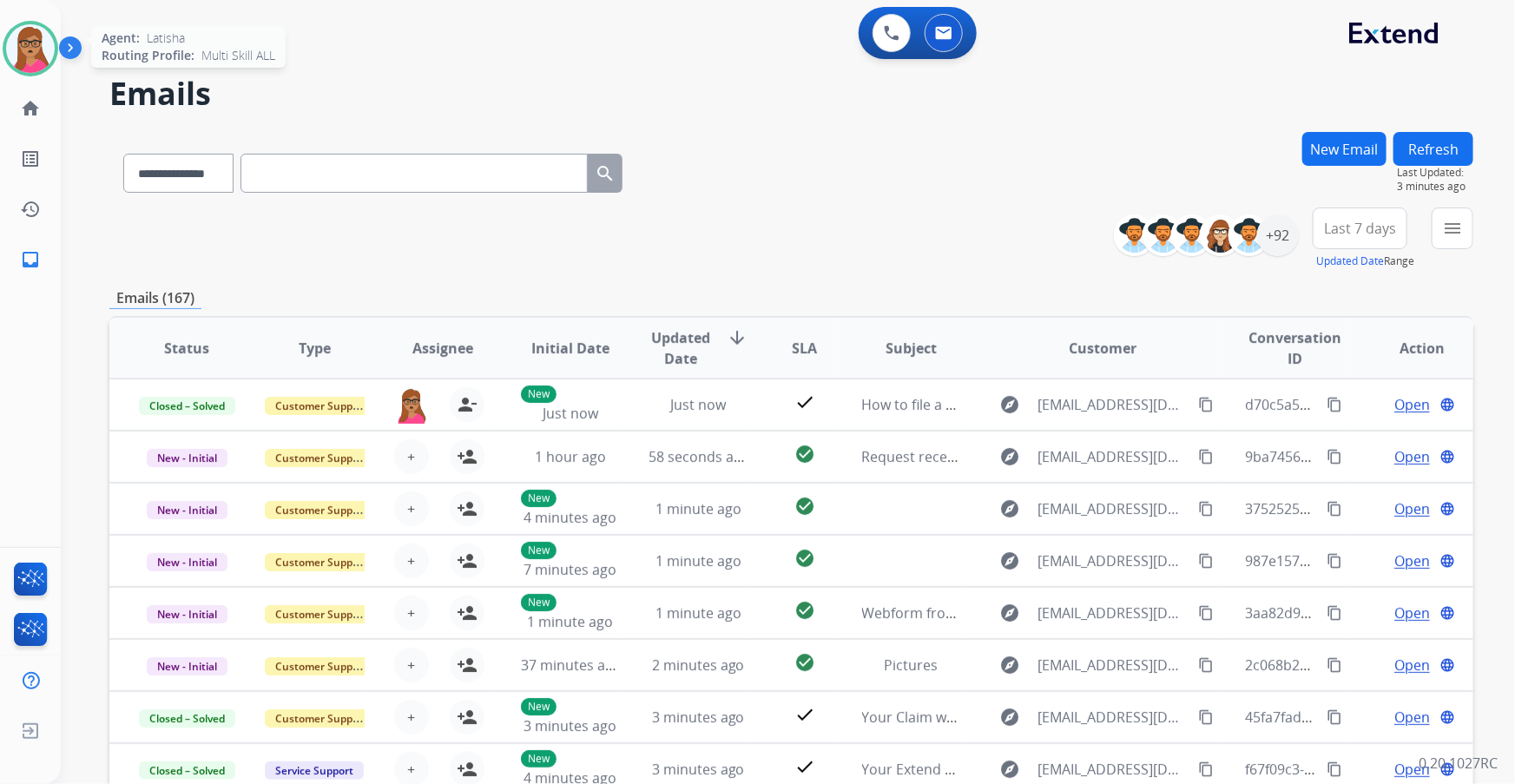
click at [26, 47] on img at bounding box center [30, 49] width 49 height 49
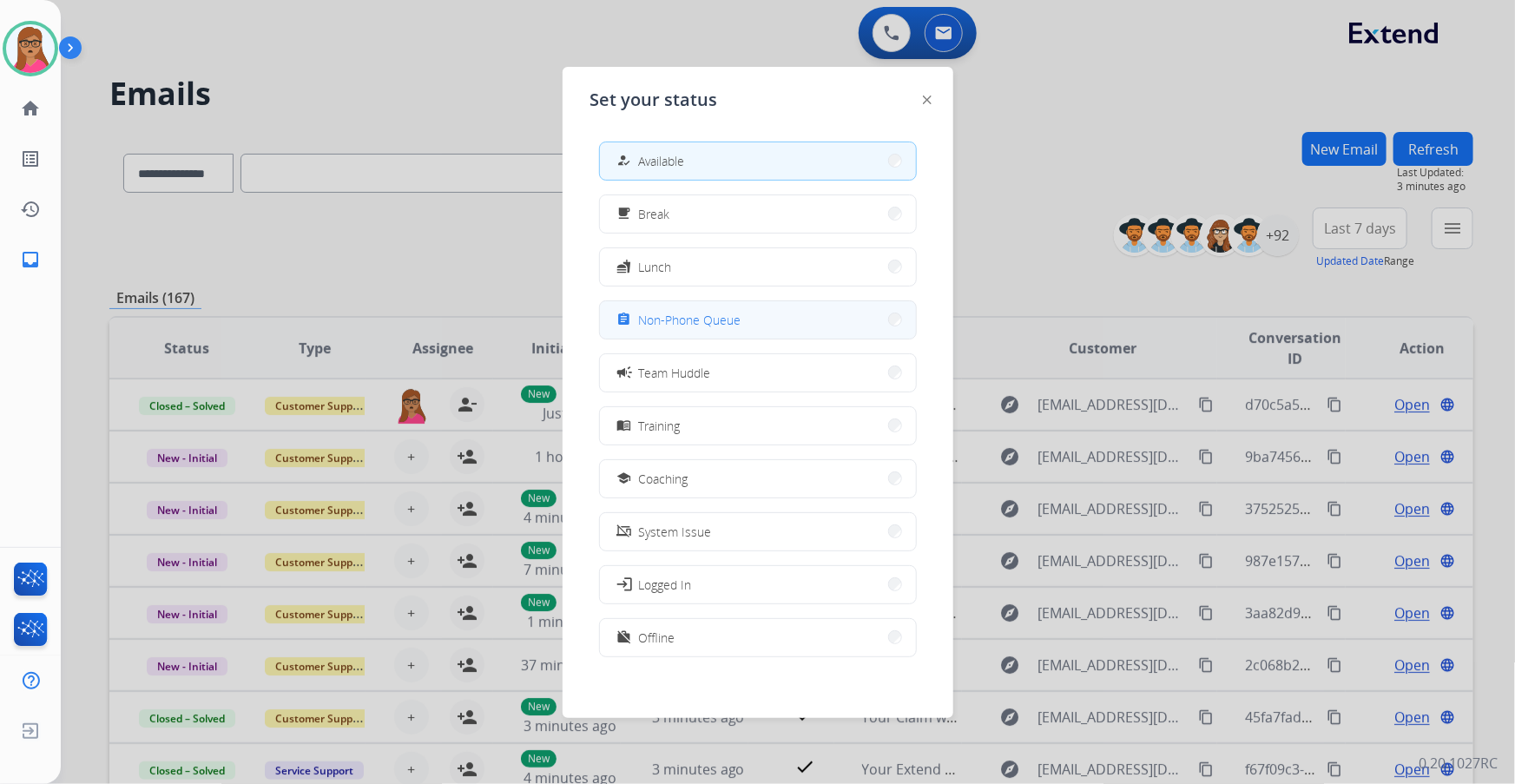
click at [762, 318] on button "assignment Non-Phone Queue" at bounding box center [758, 320] width 316 height 37
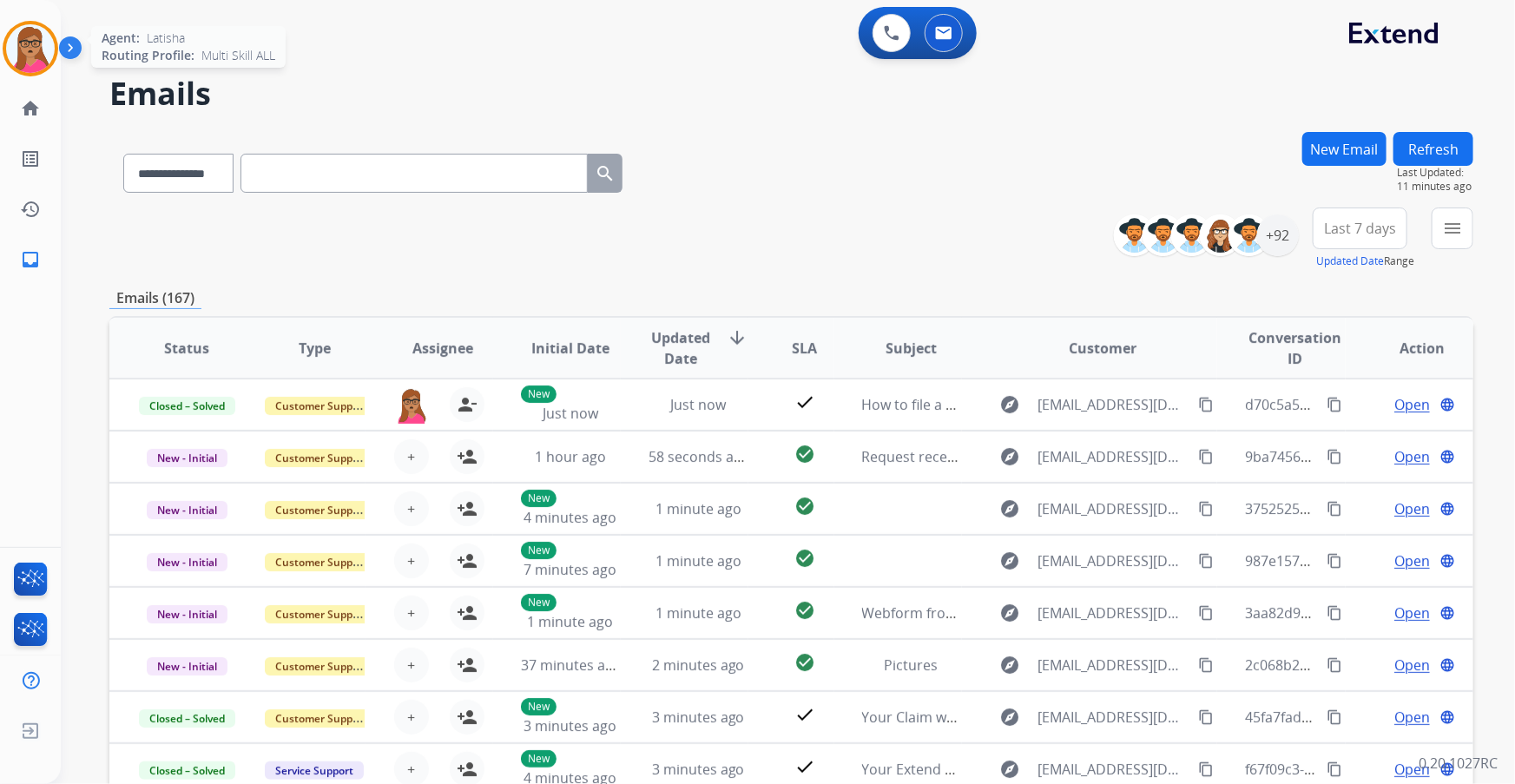
drag, startPoint x: 45, startPoint y: 40, endPoint x: 38, endPoint y: 55, distance: 16.6
click at [45, 40] on img at bounding box center [30, 49] width 49 height 49
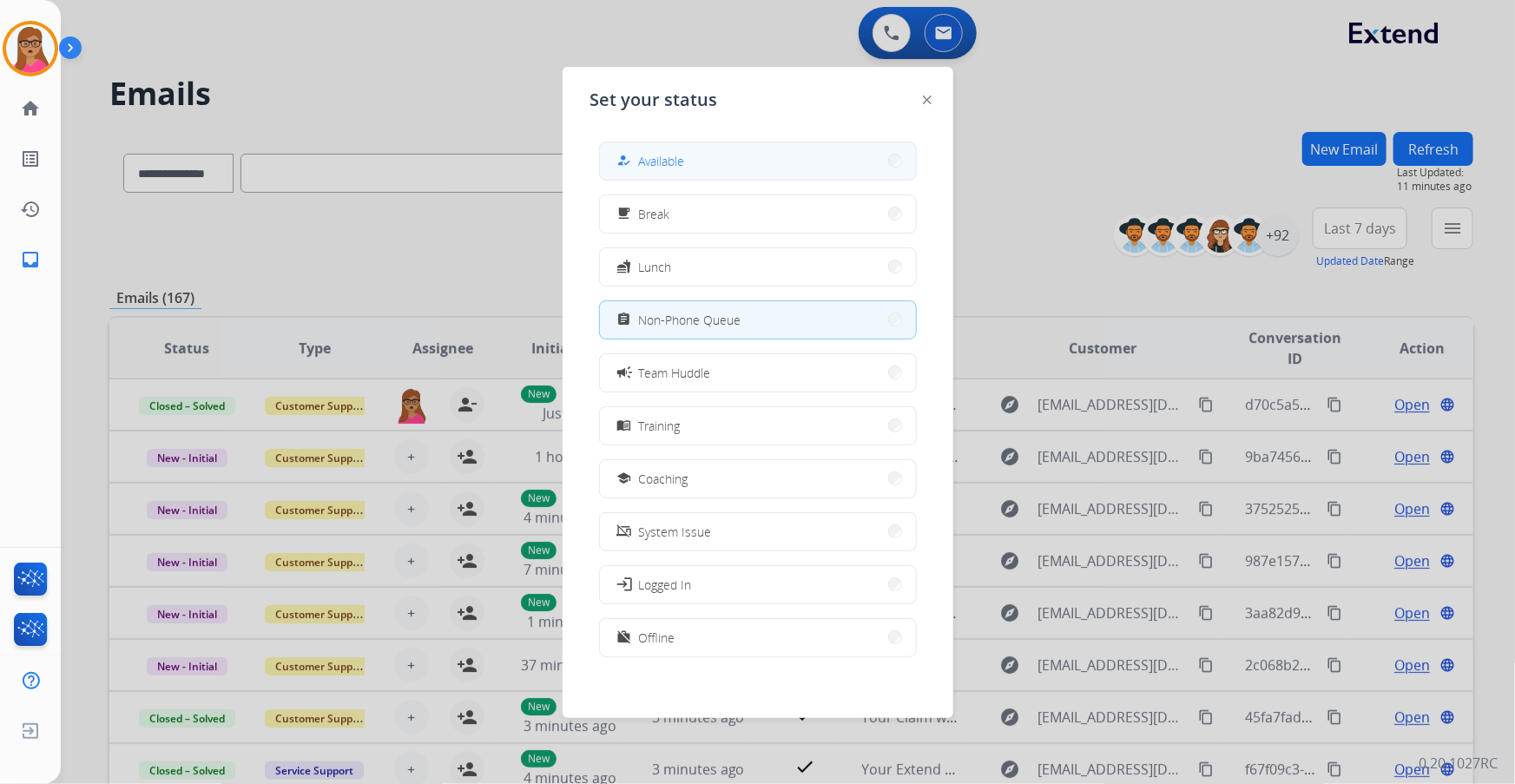
click at [716, 176] on button "how_to_reg Available" at bounding box center [758, 161] width 316 height 37
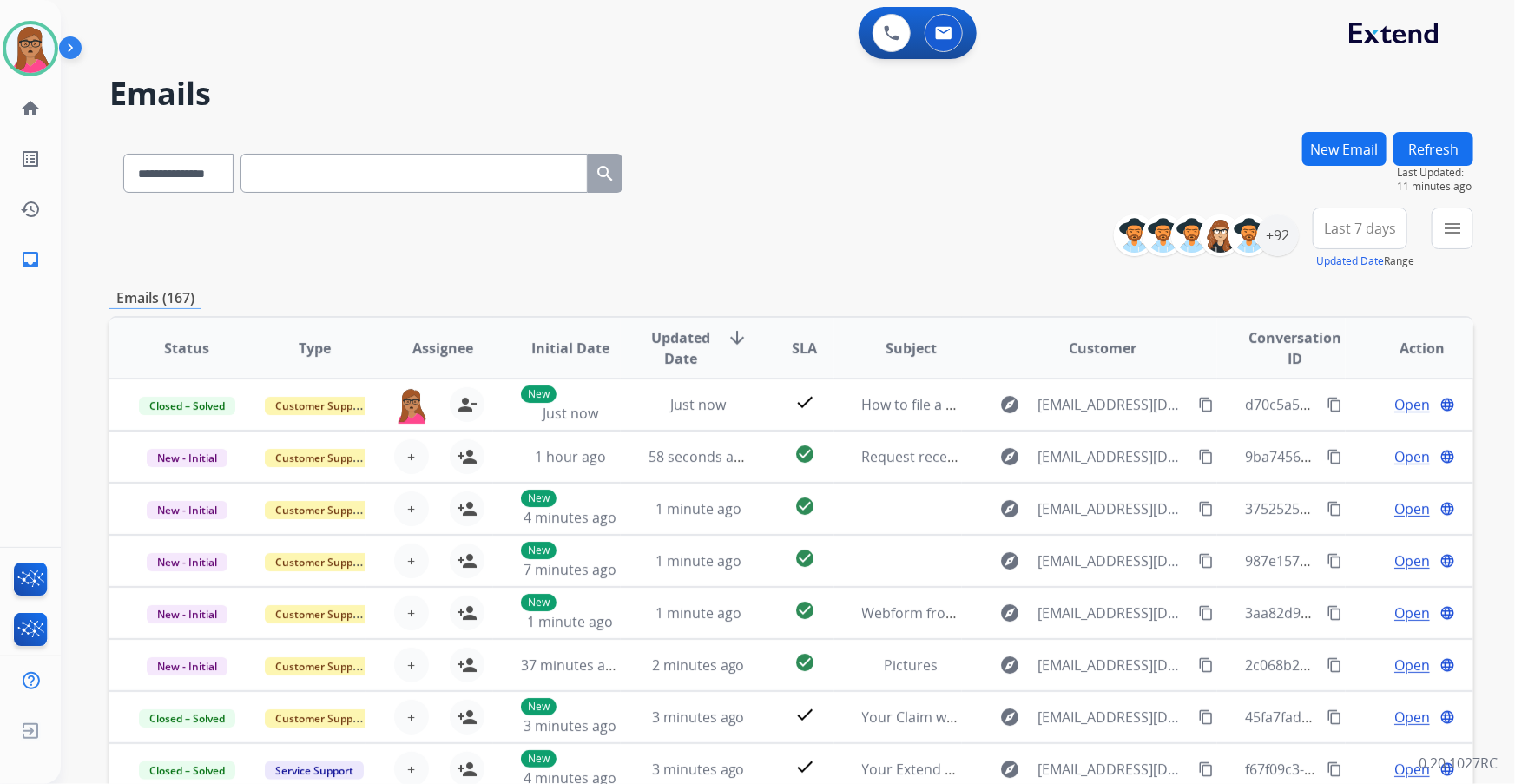
click at [691, 98] on h2 "Emails" at bounding box center [792, 94] width 1364 height 35
click at [1364, 208] on div "Last 7 days Updated Date Range Custom Recent Last 7 days Last 14 days Last 30 d…" at bounding box center [1365, 239] width 105 height 62
click at [1370, 224] on span "Last 7 days" at bounding box center [1360, 227] width 72 height 7
click at [1338, 433] on div "Last 90 days" at bounding box center [1355, 439] width 95 height 26
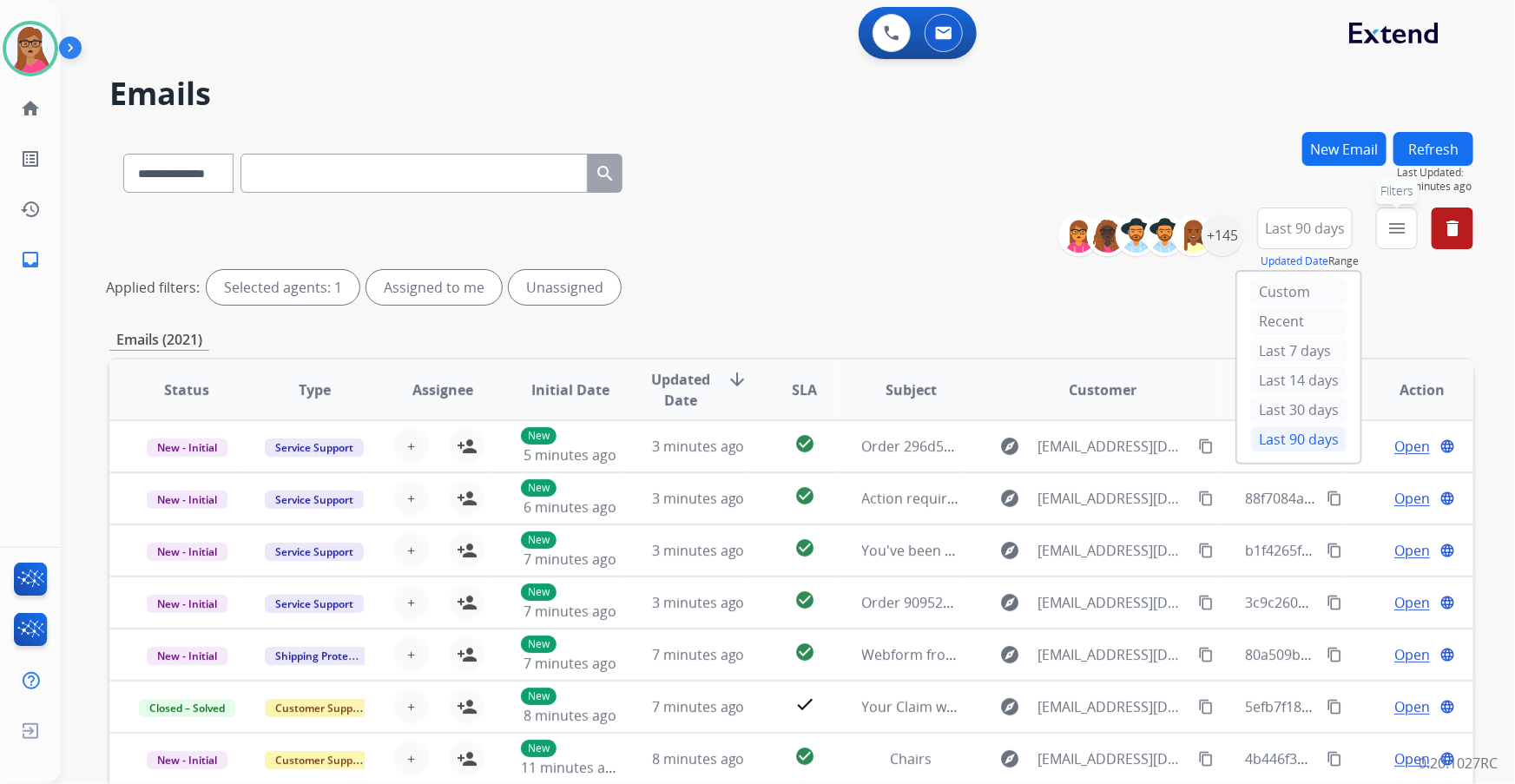
click at [1386, 221] on button "menu Filters" at bounding box center [1396, 228] width 42 height 42
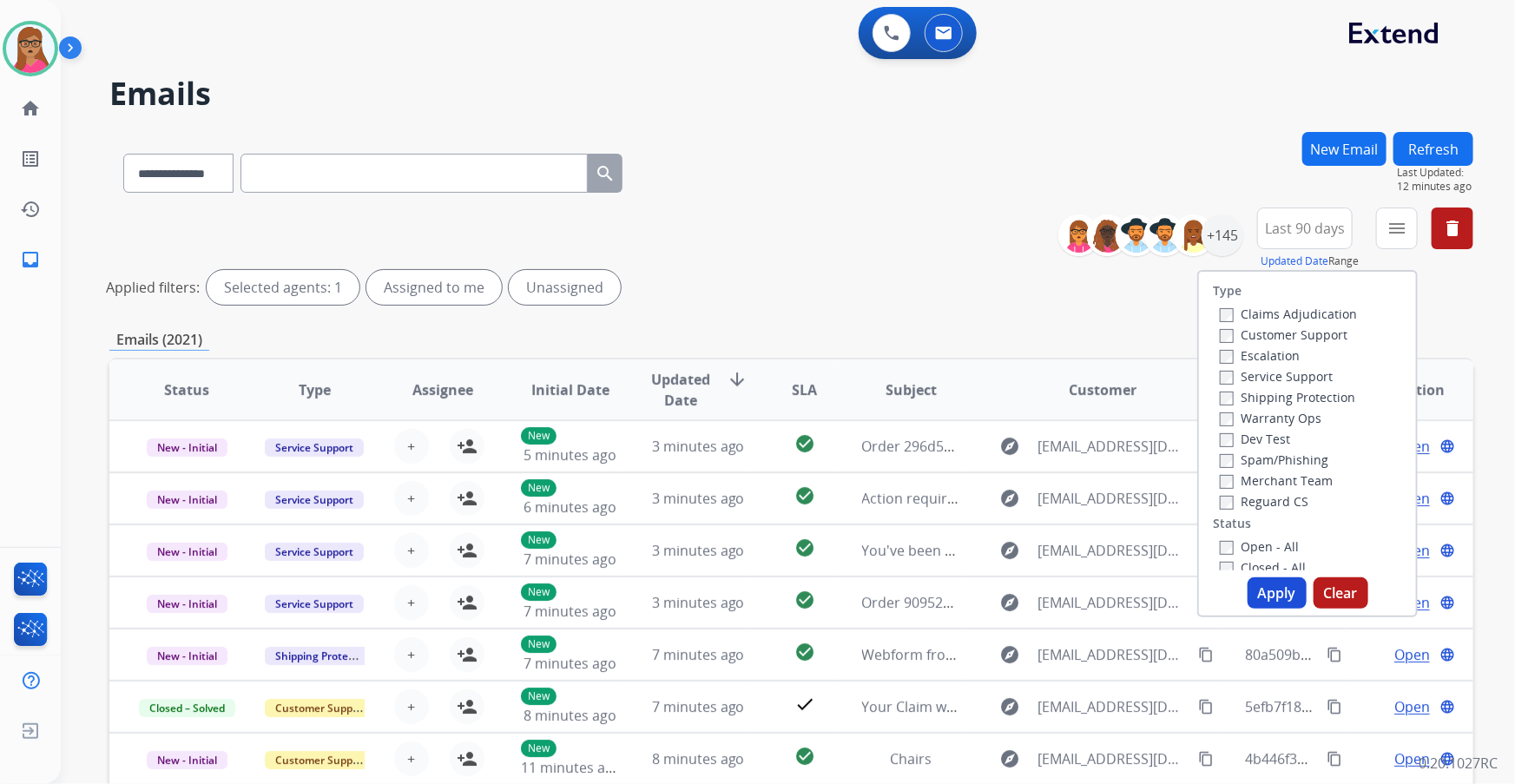
click at [1293, 337] on label "Customer Support" at bounding box center [1284, 334] width 127 height 17
click at [1264, 396] on label "Shipping Protection" at bounding box center [1288, 396] width 135 height 17
click at [1253, 506] on label "Reguard CS" at bounding box center [1264, 501] width 88 height 17
click at [1236, 548] on label "Open - All" at bounding box center [1259, 546] width 79 height 17
click at [1266, 595] on button "Apply" at bounding box center [1277, 593] width 59 height 31
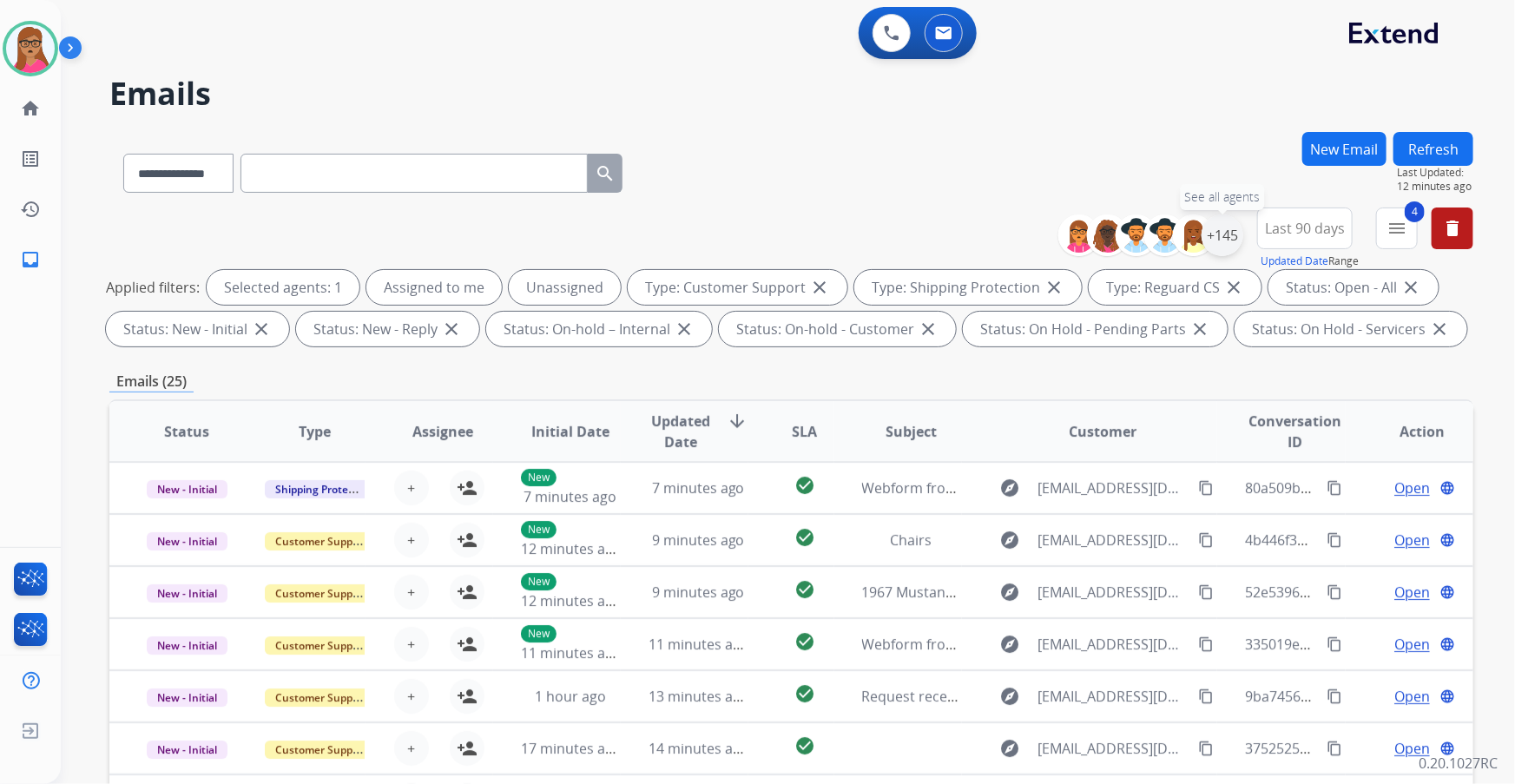
click at [1224, 233] on div "+145" at bounding box center [1222, 235] width 42 height 42
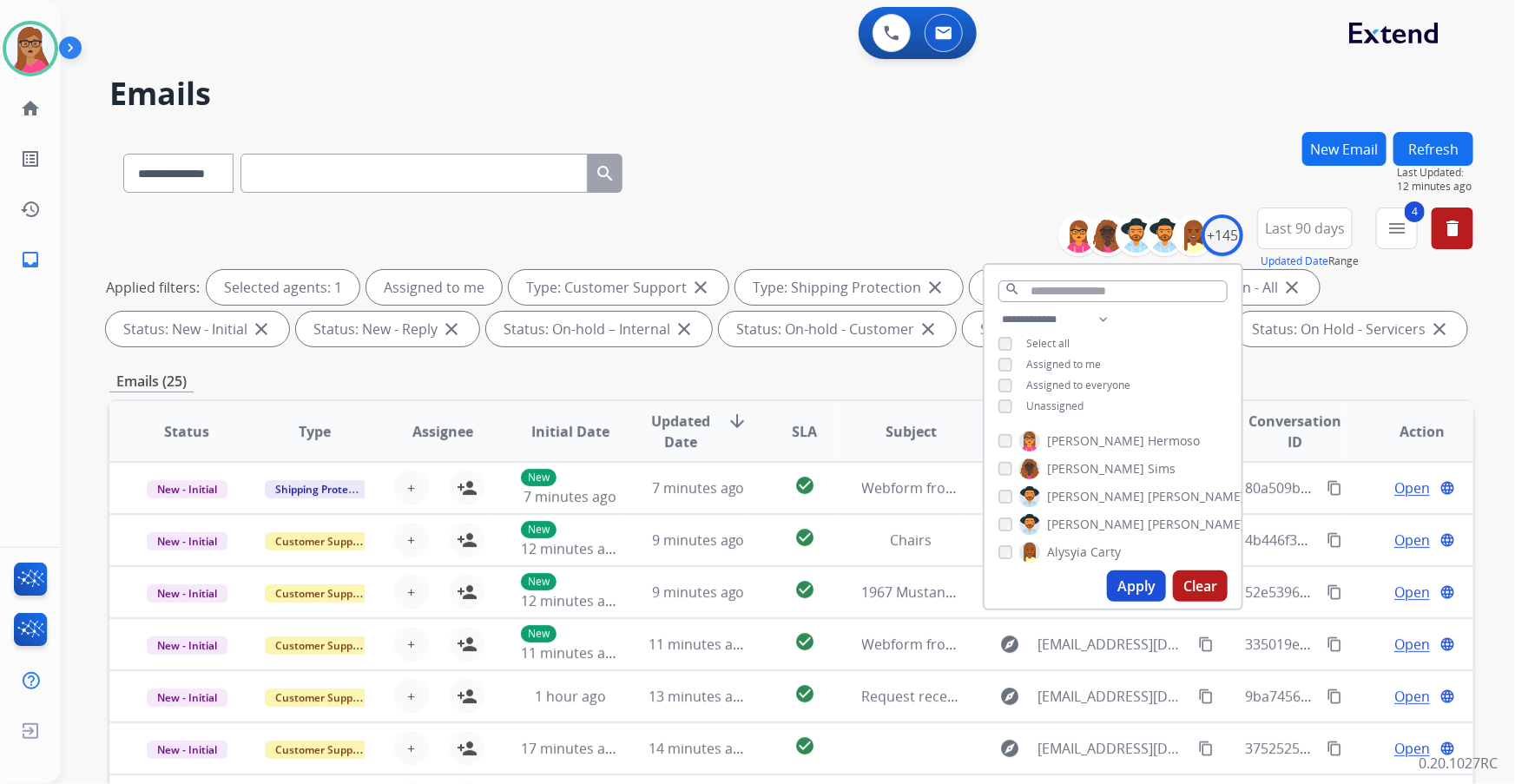
click at [1141, 592] on button "Apply" at bounding box center [1136, 586] width 59 height 31
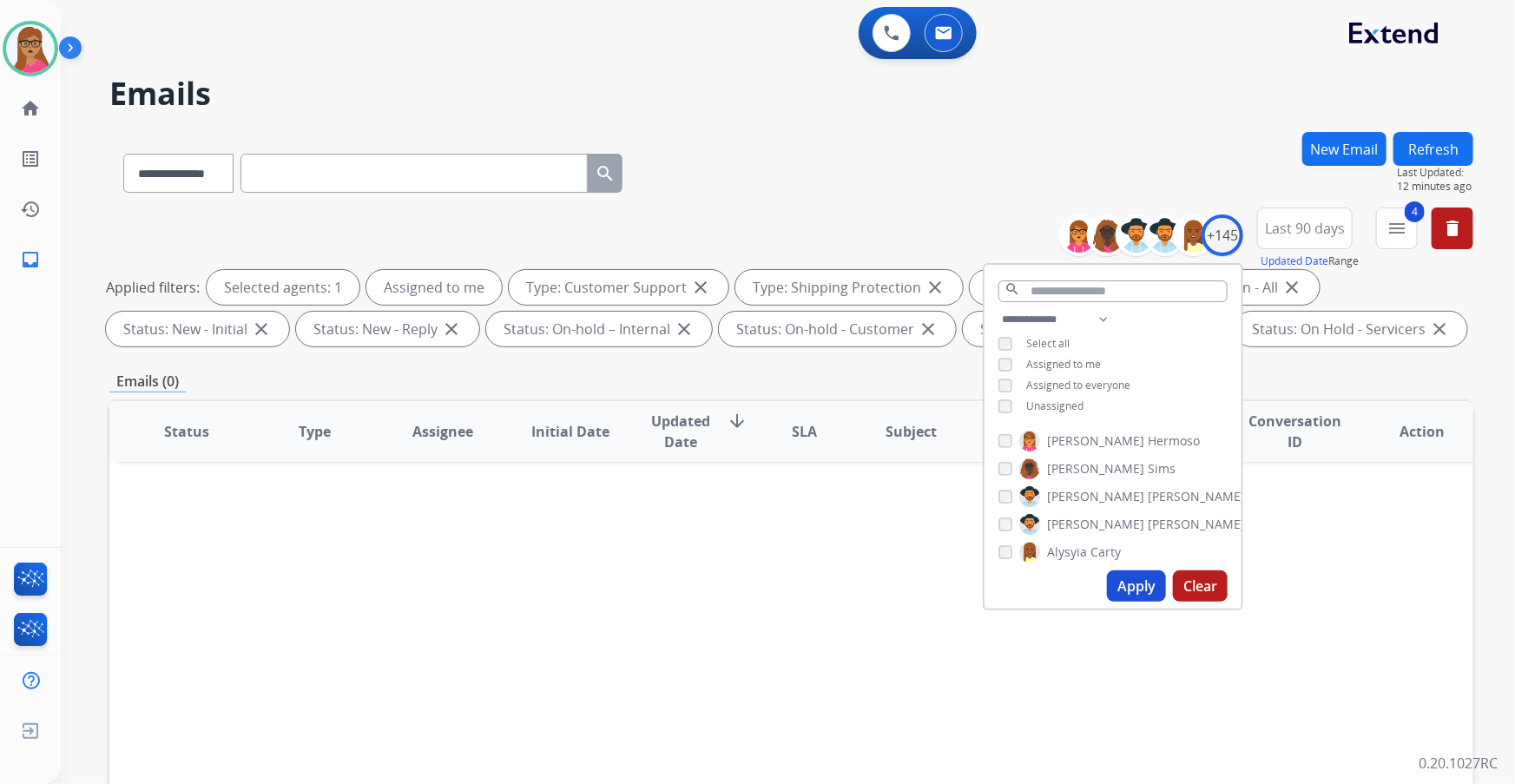
click at [735, 99] on h2 "Emails" at bounding box center [792, 94] width 1364 height 35
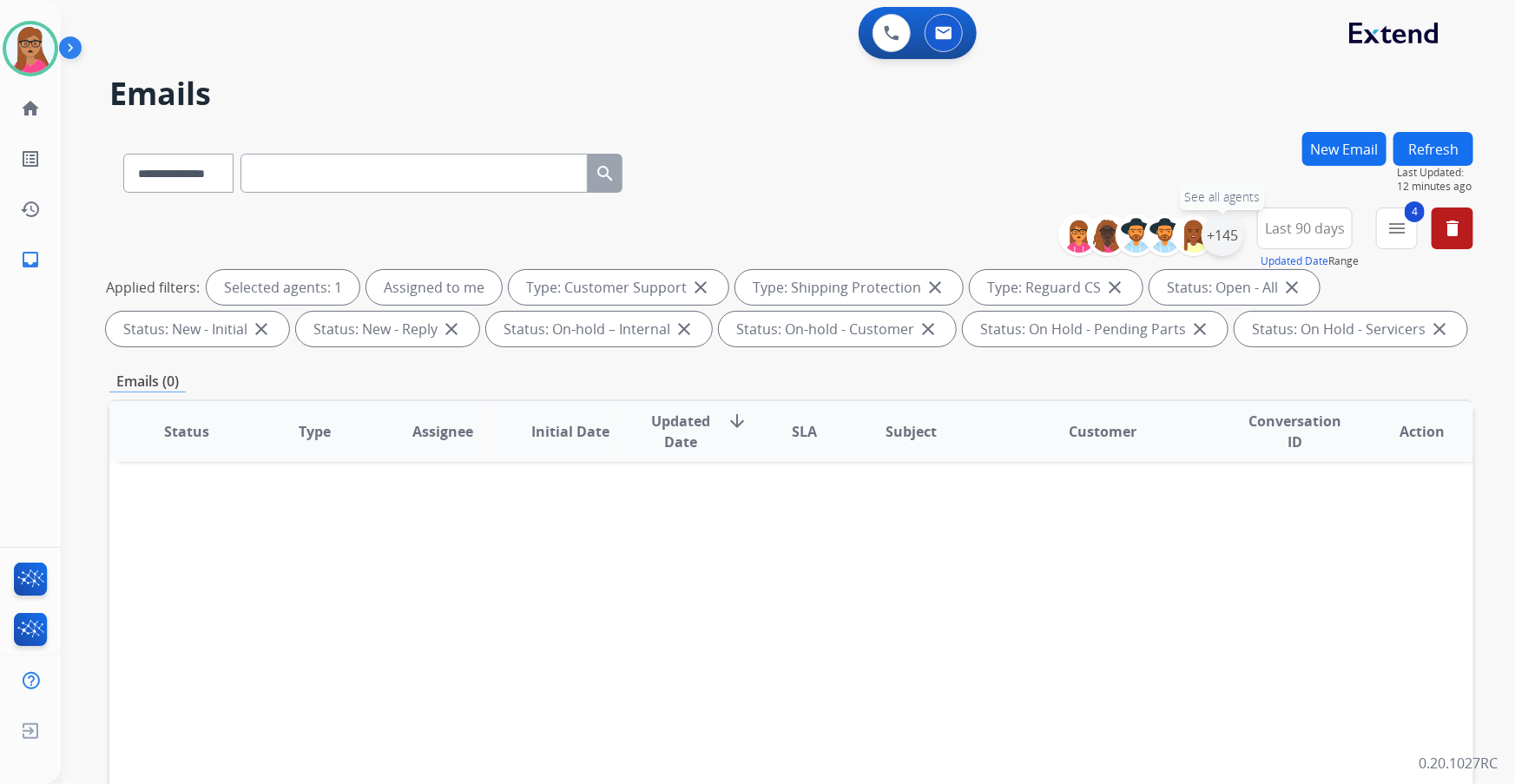
click at [1217, 234] on div "+145" at bounding box center [1222, 235] width 42 height 42
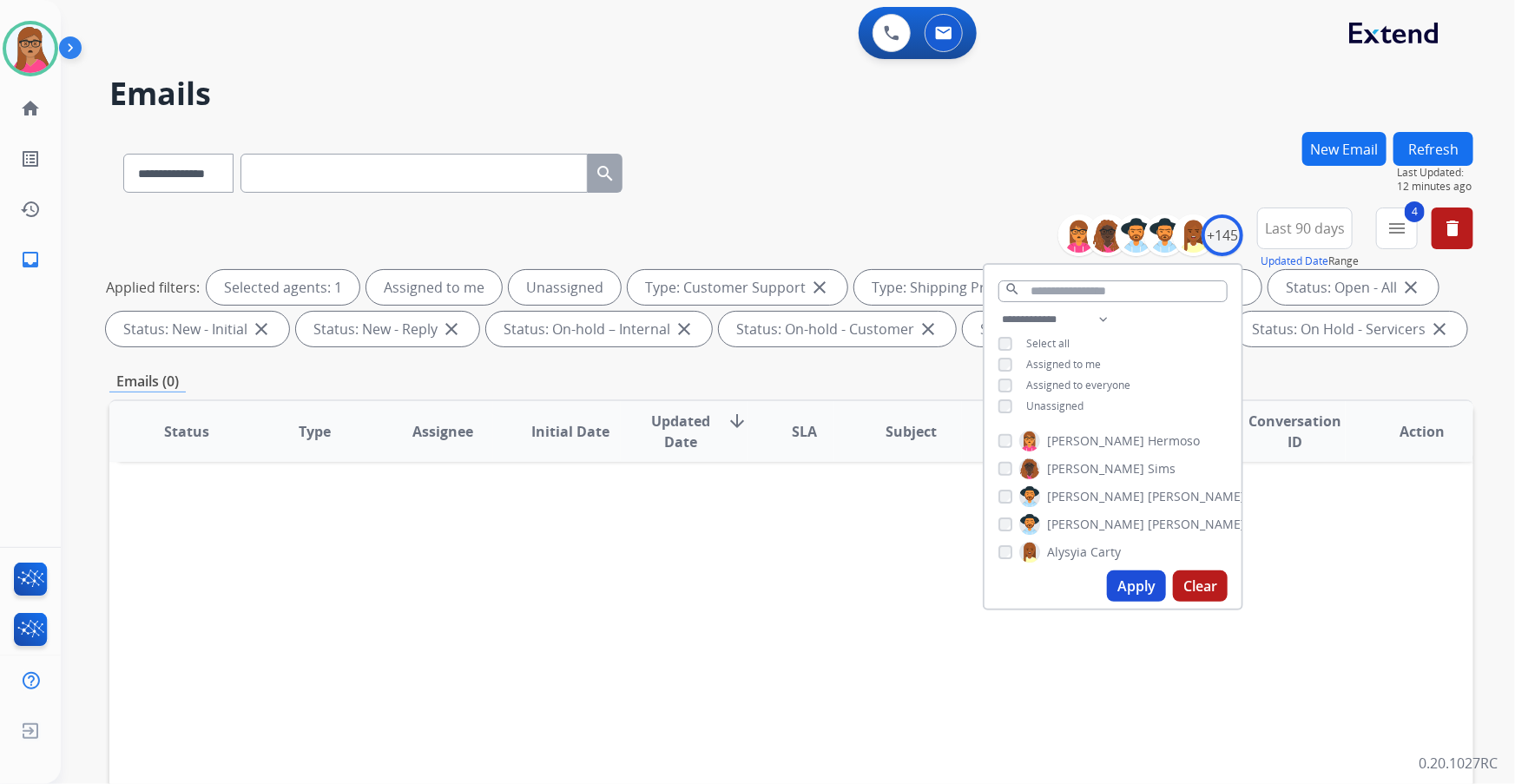
click at [1130, 601] on div "Apply Clear" at bounding box center [1113, 586] width 258 height 45
click at [1141, 583] on button "Apply" at bounding box center [1136, 586] width 59 height 31
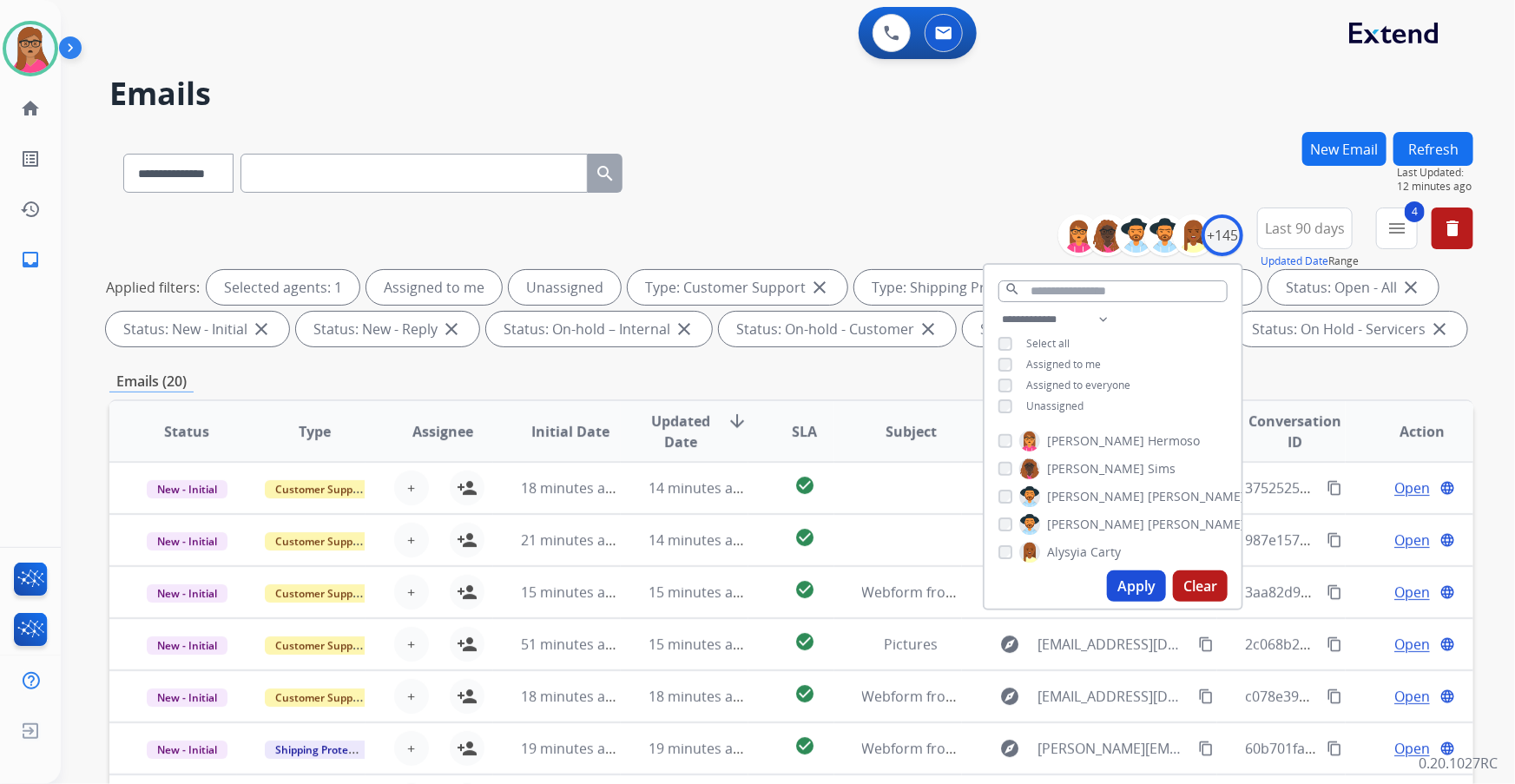
click at [1286, 366] on div "**********" at bounding box center [792, 601] width 1364 height 939
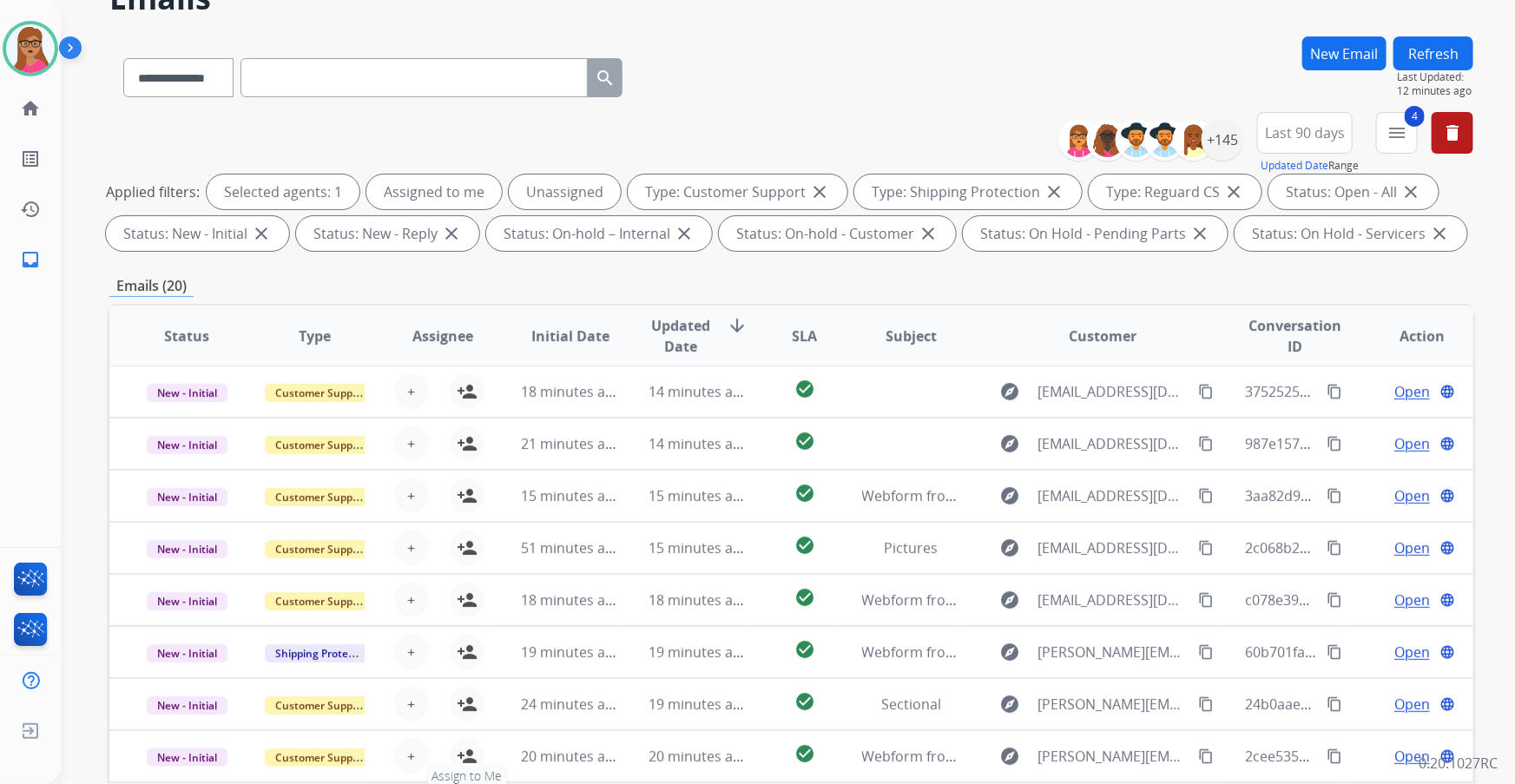
scroll to position [287, 0]
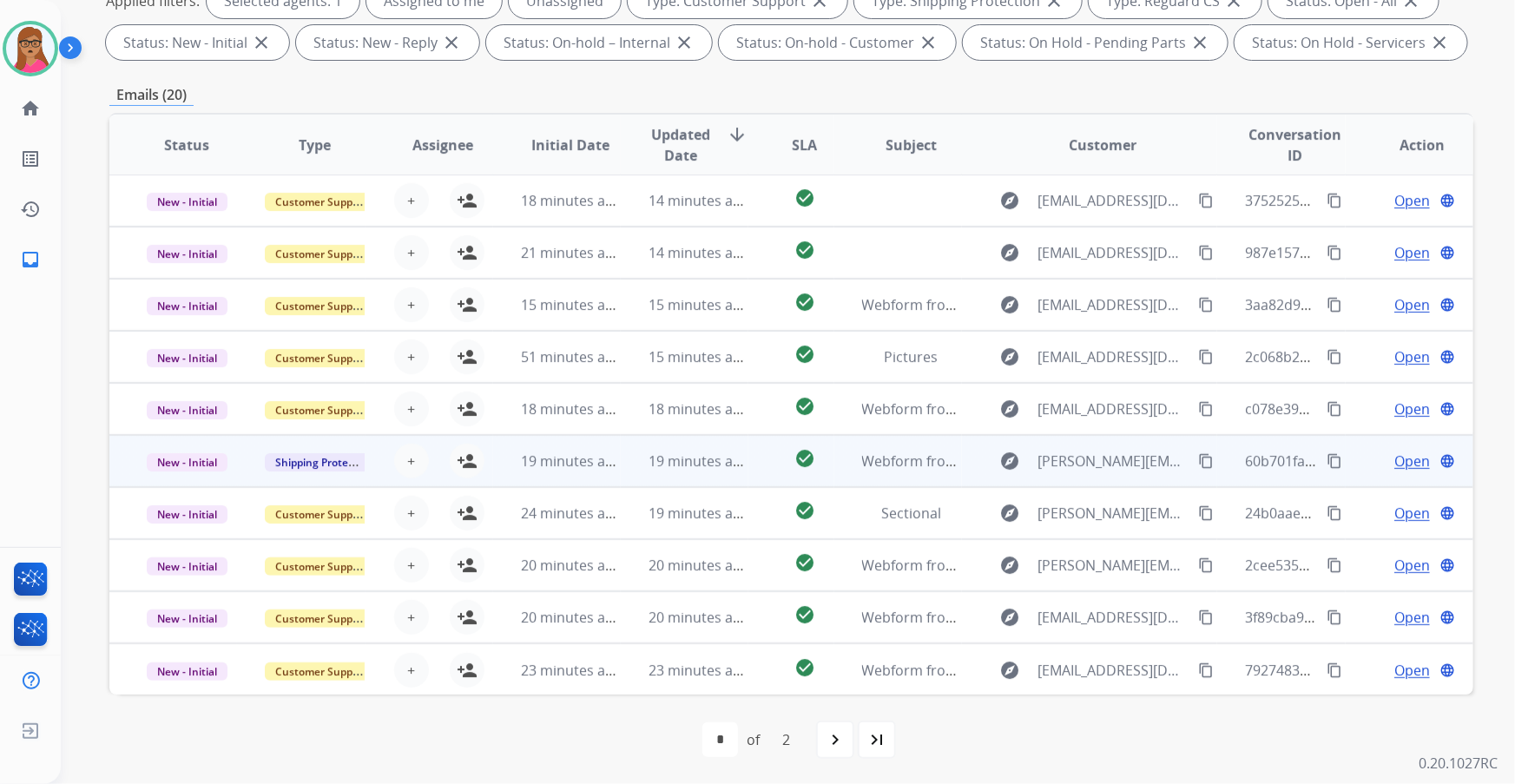
click at [199, 482] on td "New - Initial" at bounding box center [173, 461] width 127 height 52
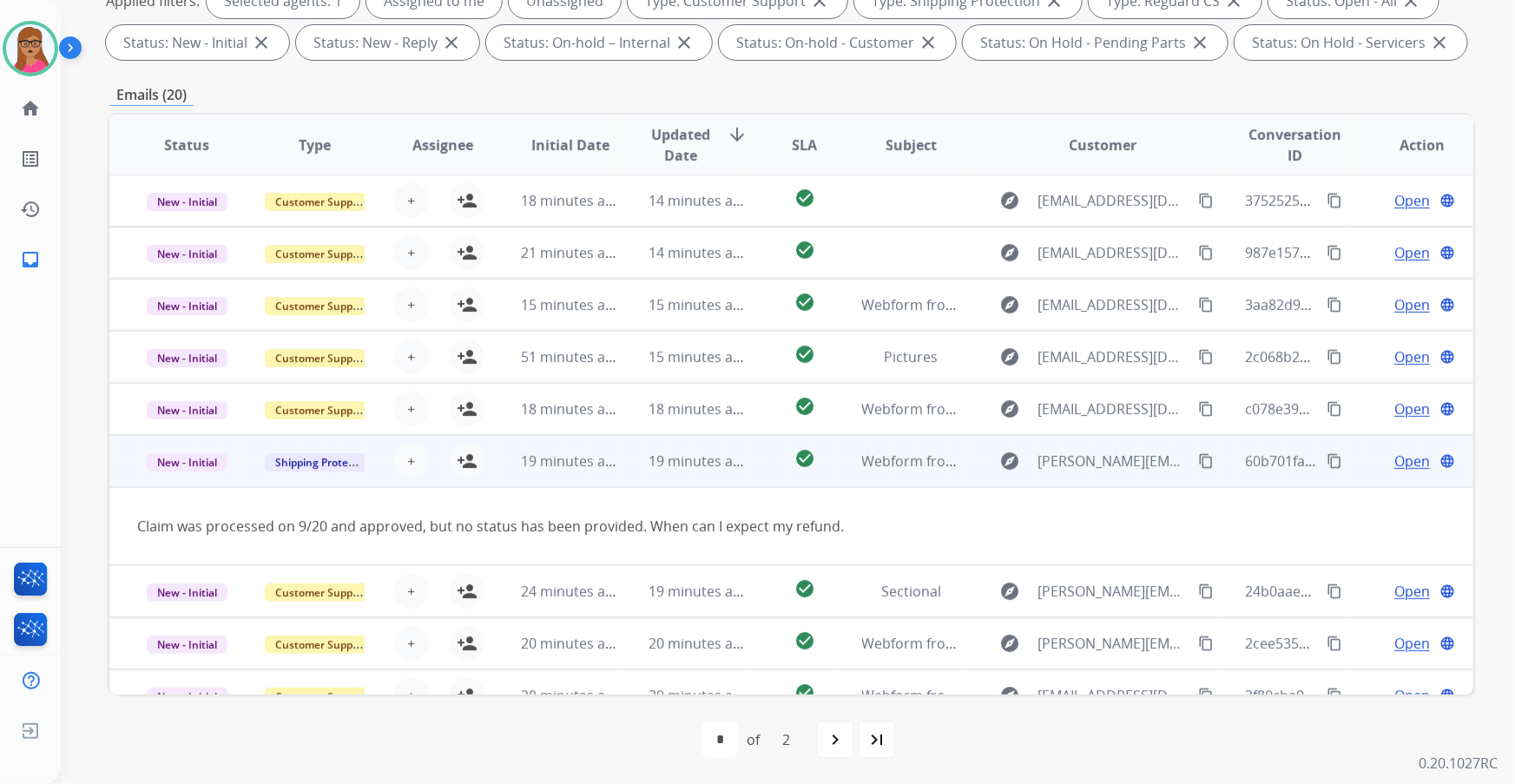
scroll to position [79, 0]
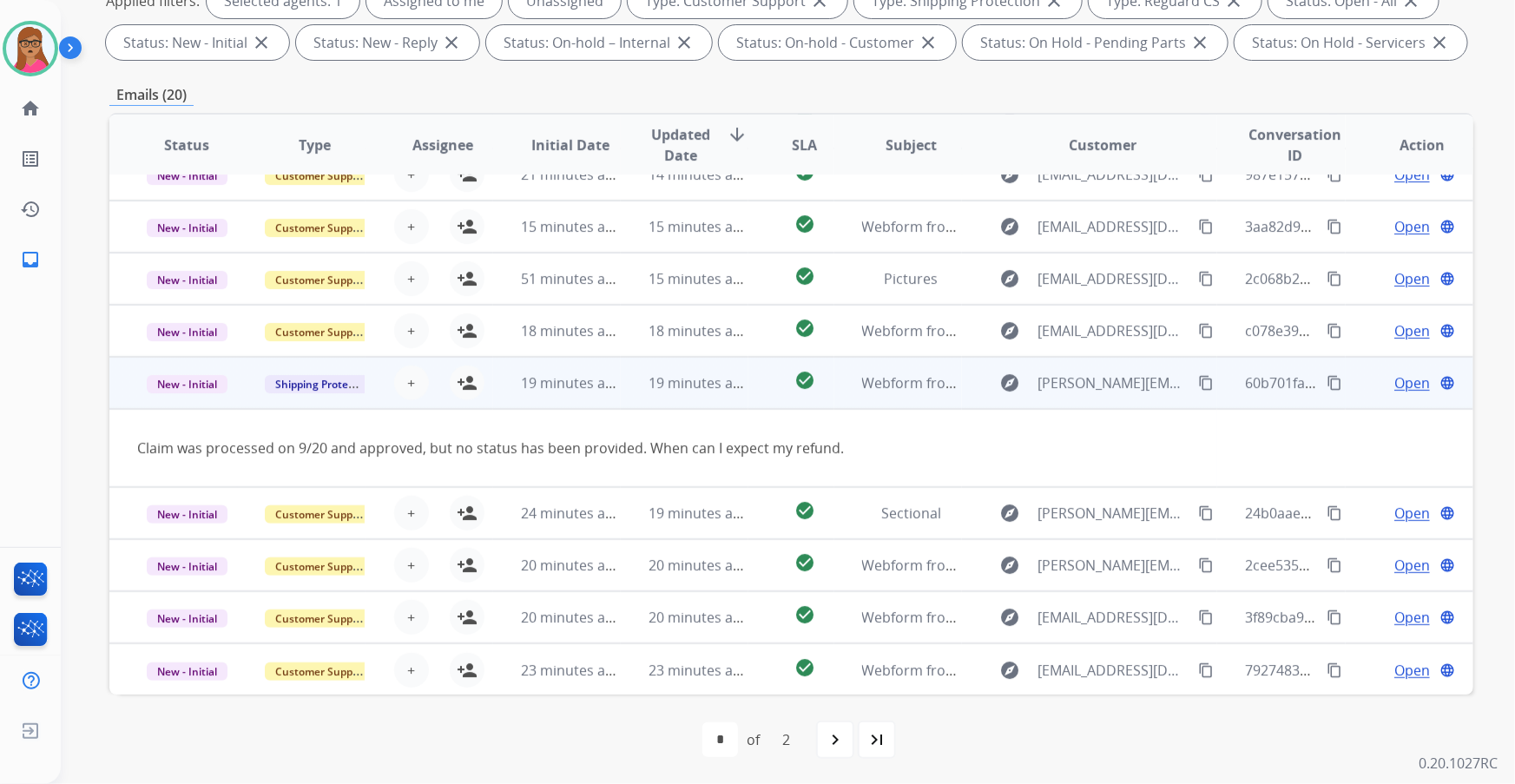
click at [1327, 388] on mat-icon "content_copy" at bounding box center [1335, 383] width 16 height 16
click at [1198, 380] on mat-icon "content_copy" at bounding box center [1206, 383] width 16 height 16
click at [178, 406] on td "New - Initial" at bounding box center [173, 383] width 127 height 52
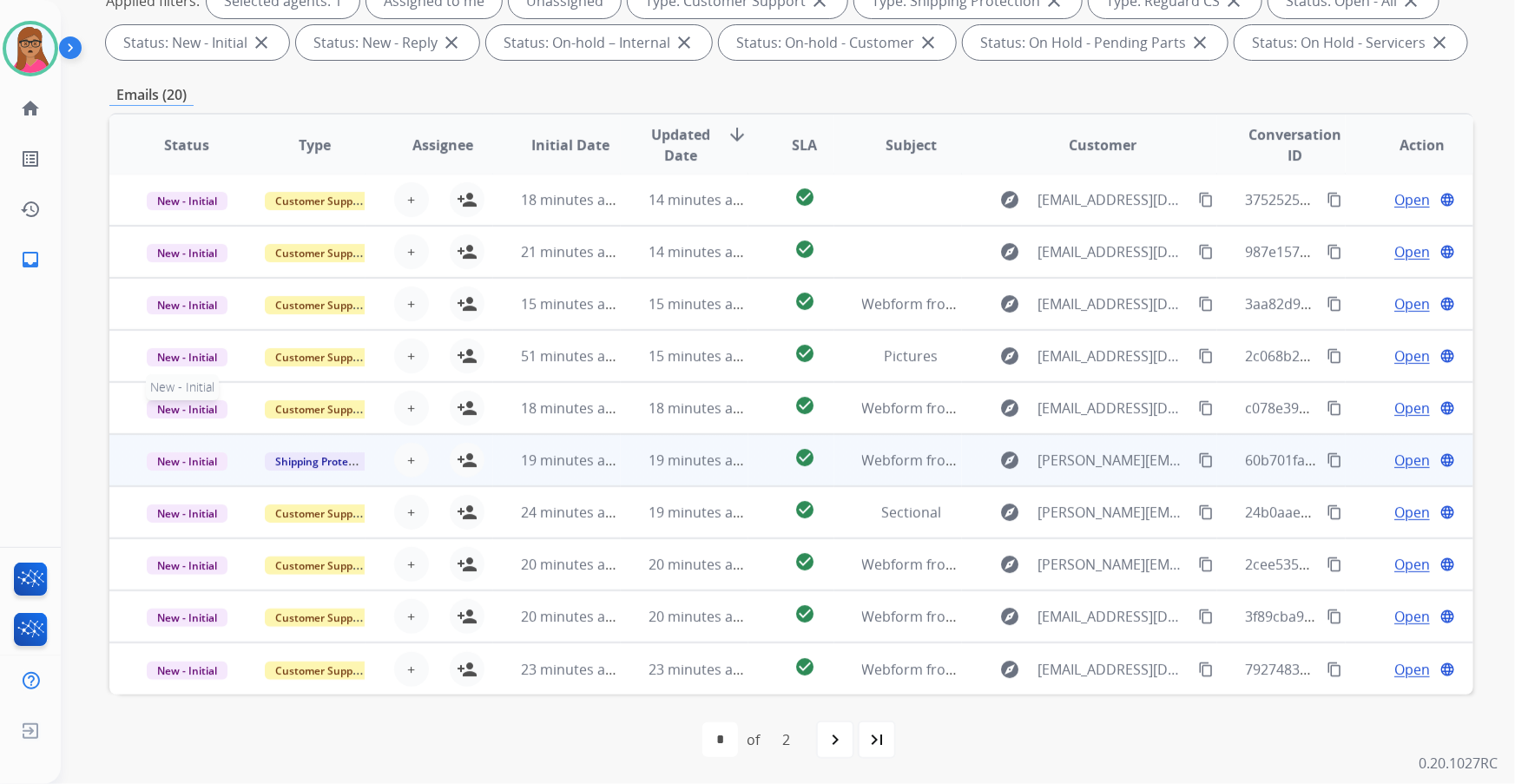
scroll to position [1, 0]
click at [185, 479] on td "New - Initial" at bounding box center [173, 461] width 127 height 52
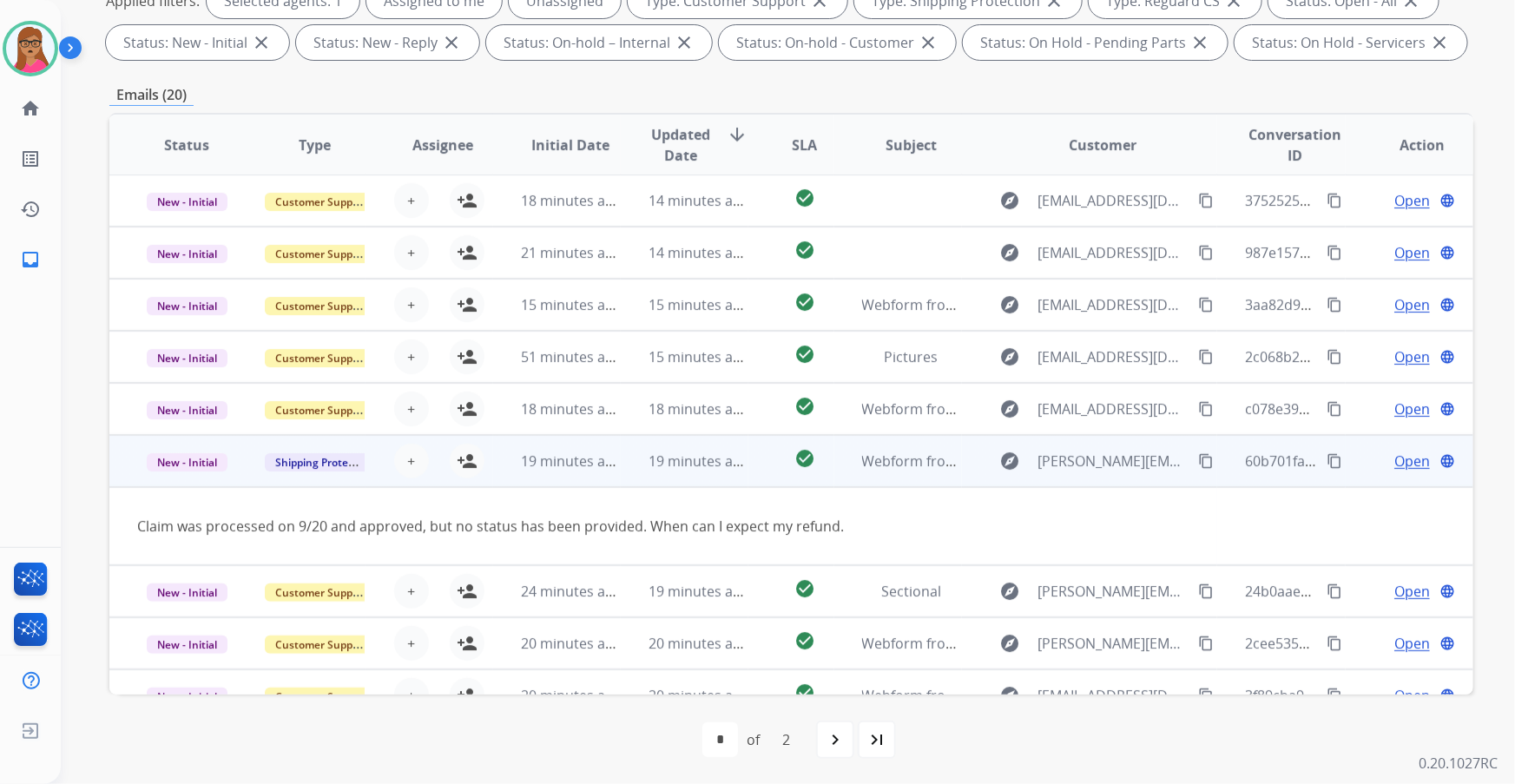
scroll to position [79, 0]
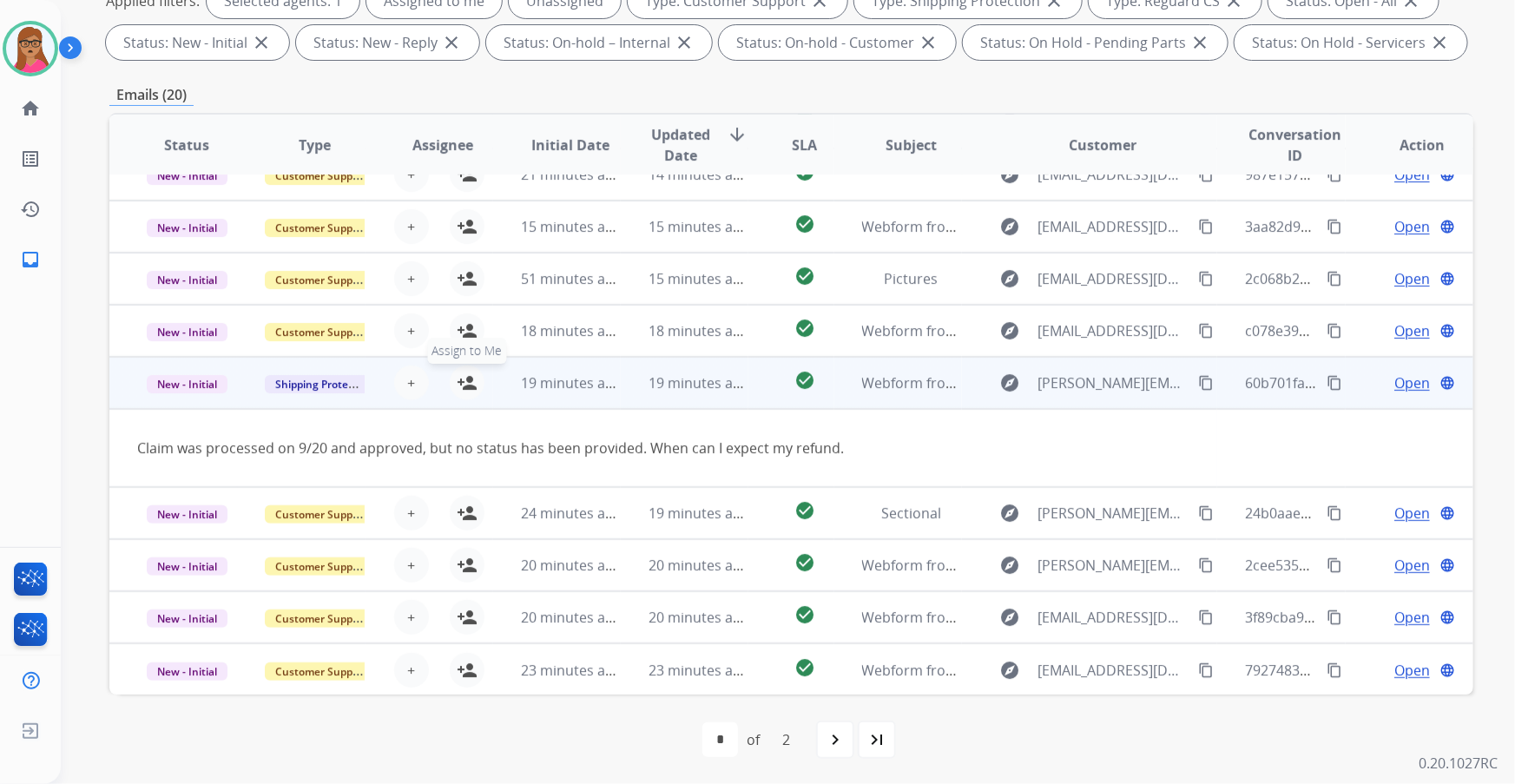
click at [471, 392] on button "person_add Assign to Me" at bounding box center [467, 383] width 35 height 35
click at [1398, 387] on span "Open" at bounding box center [1412, 382] width 36 height 20
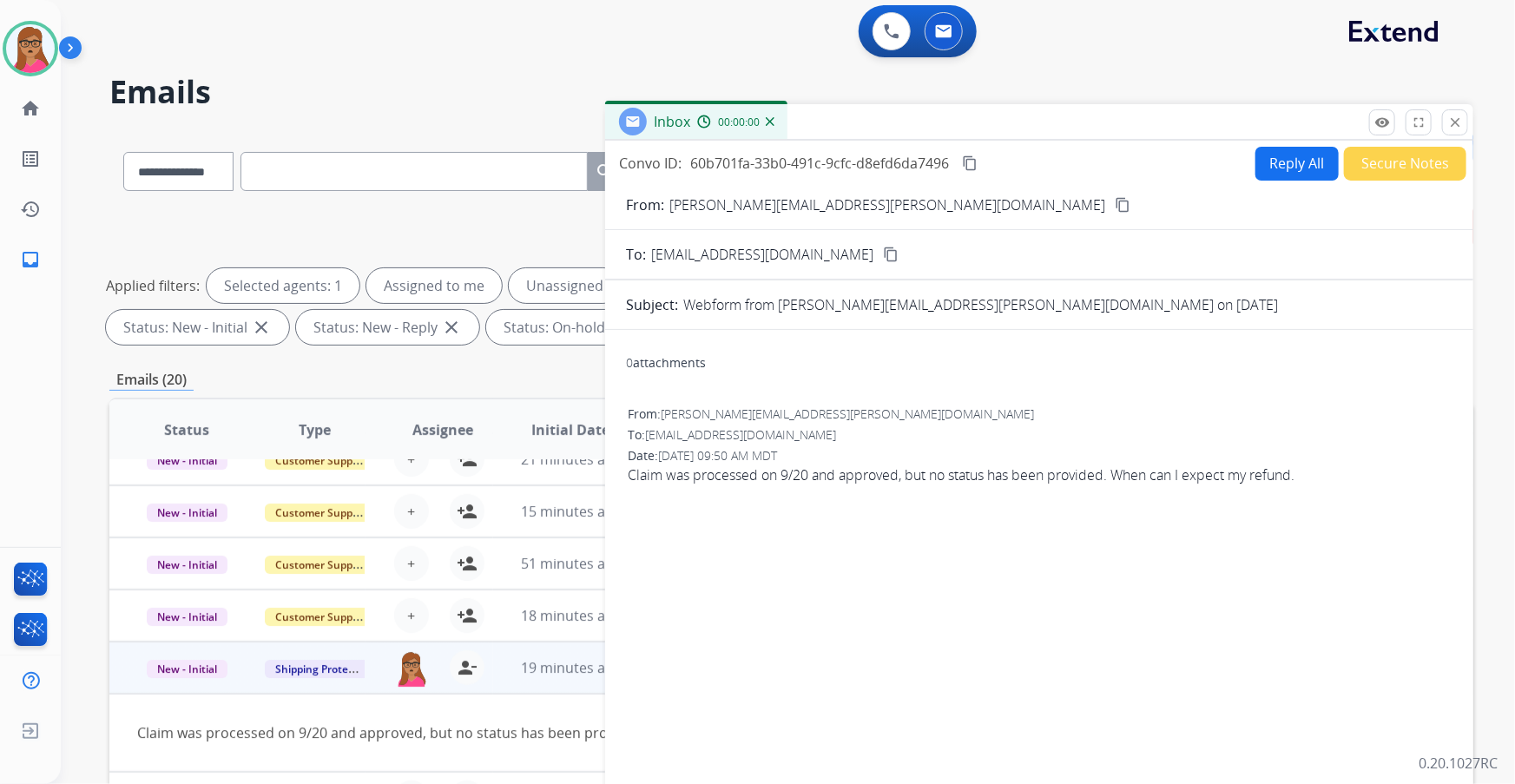
scroll to position [0, 0]
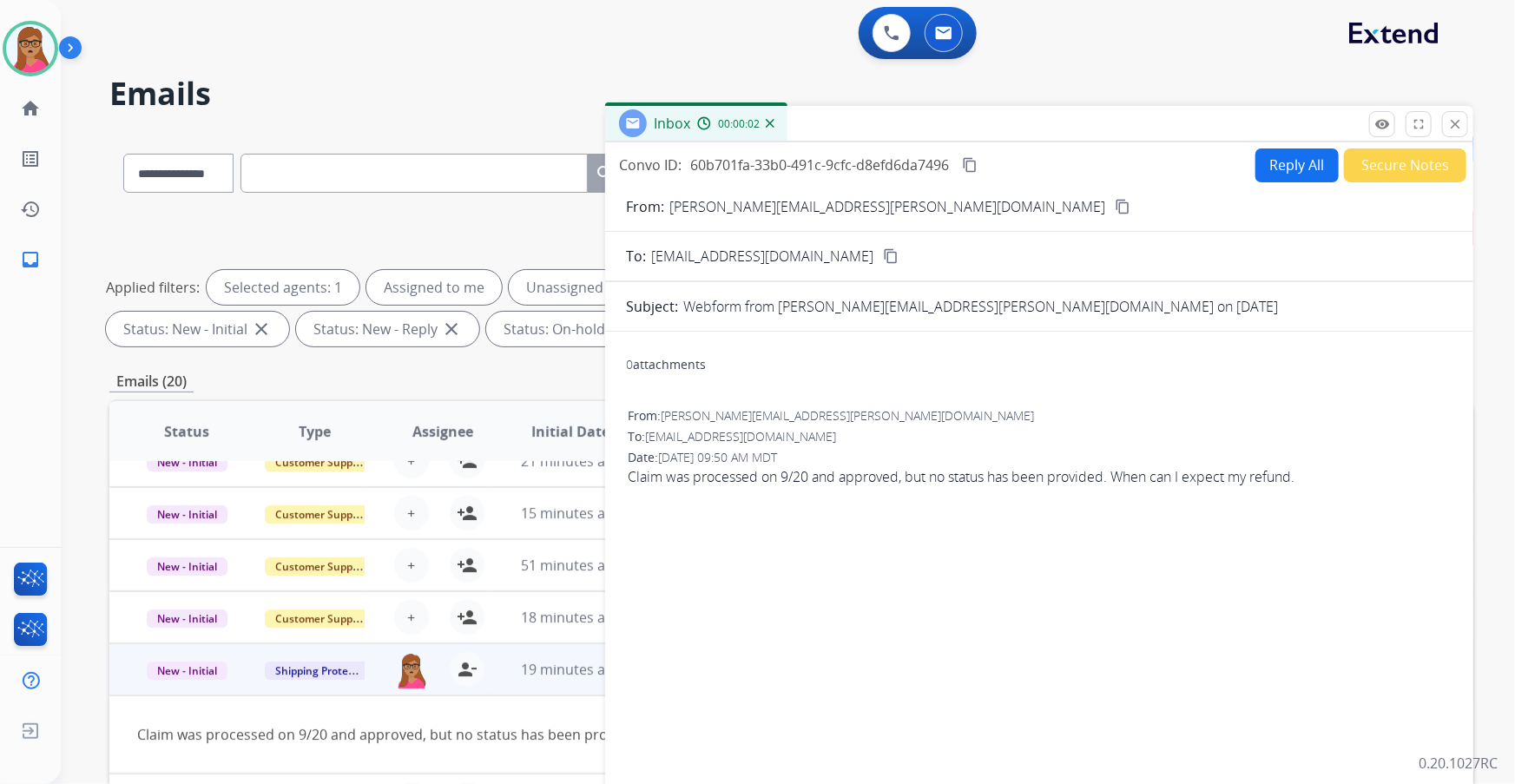
drag, startPoint x: 1304, startPoint y: 152, endPoint x: 1240, endPoint y: 61, distance: 111.3
click at [1311, 134] on div "Inbox 00:00:02 Convo ID: 60b701fa-33b0-491c-9cfc-d8efd6da7496 content_copy Repl…" at bounding box center [1040, 482] width 869 height 752
click at [1290, 173] on button "Reply All" at bounding box center [1297, 165] width 84 height 34
select select "**********"
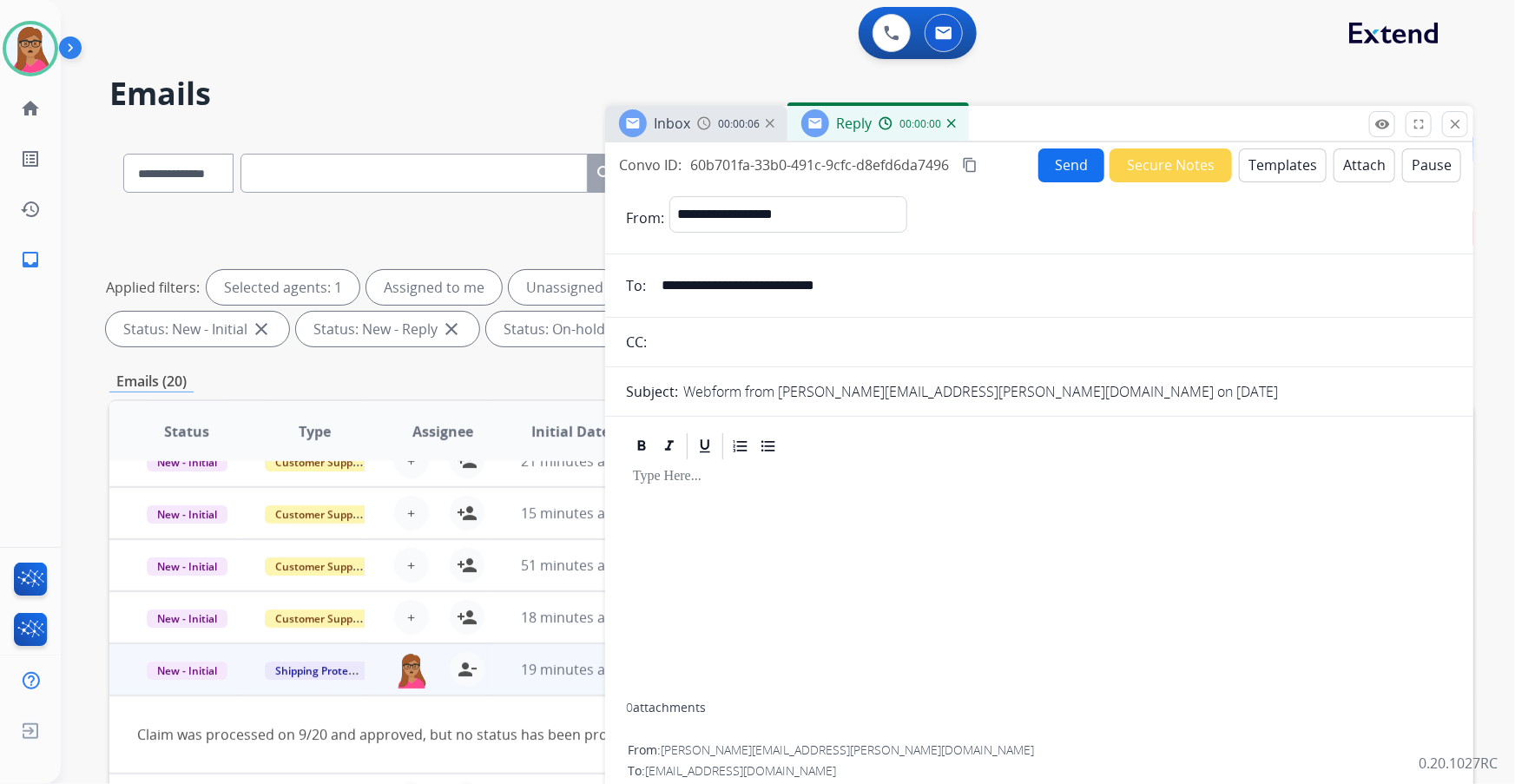
click at [1294, 167] on button "Templates" at bounding box center [1283, 165] width 87 height 34
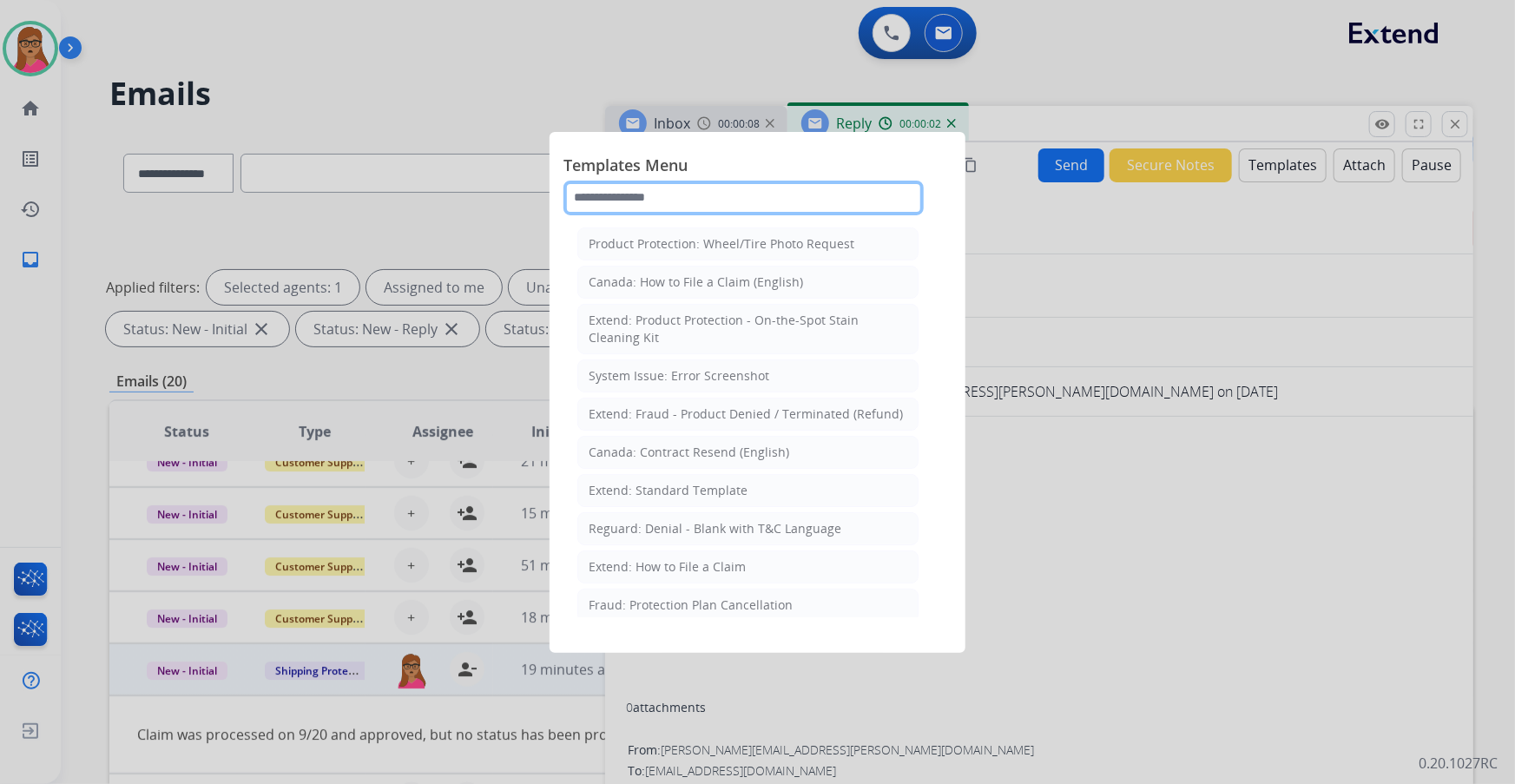
click at [799, 202] on input "text" at bounding box center [743, 198] width 361 height 35
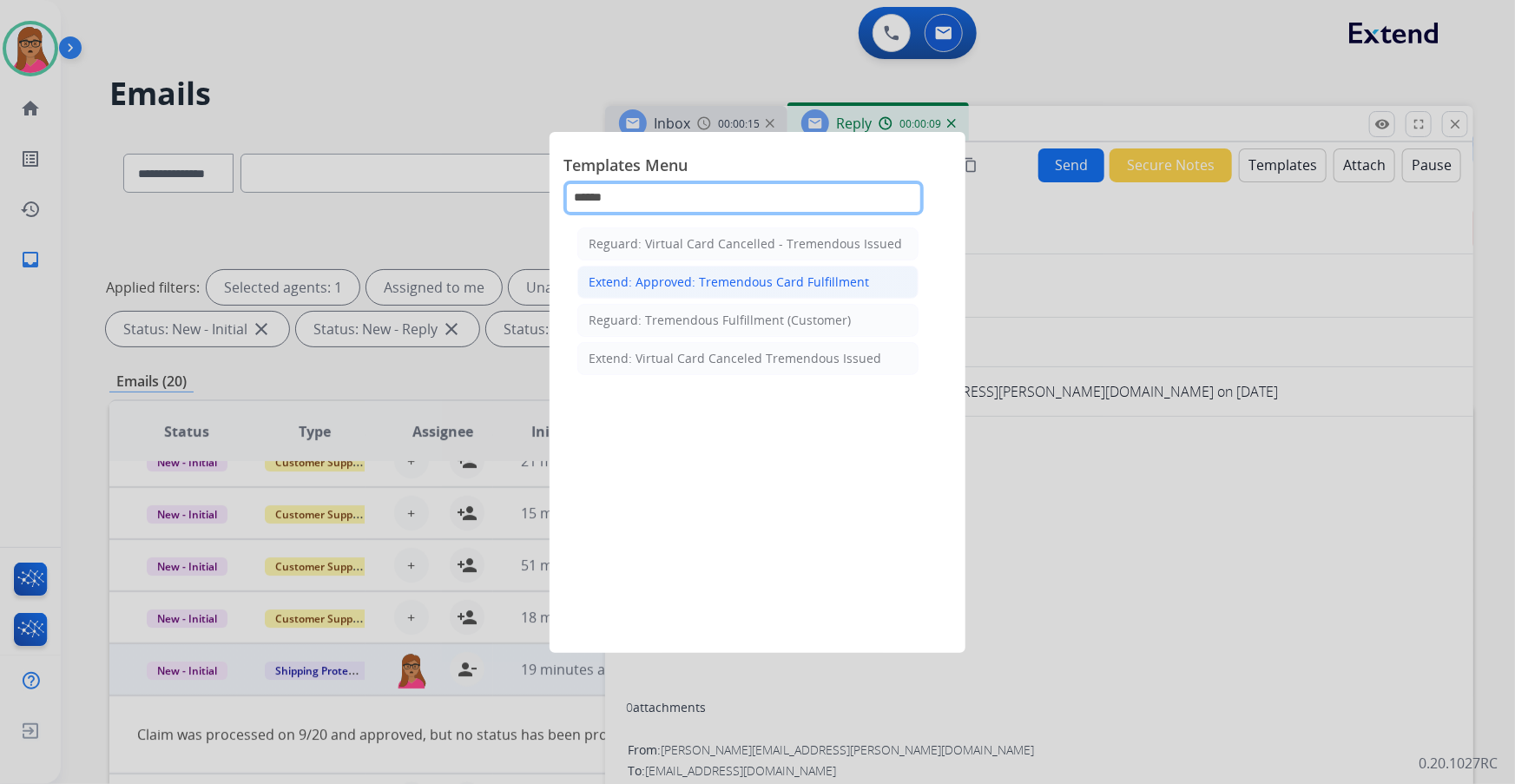
type input "******"
click at [703, 282] on div "Extend: Approved: Tremendous Card Fulfillment" at bounding box center [729, 283] width 281 height 17
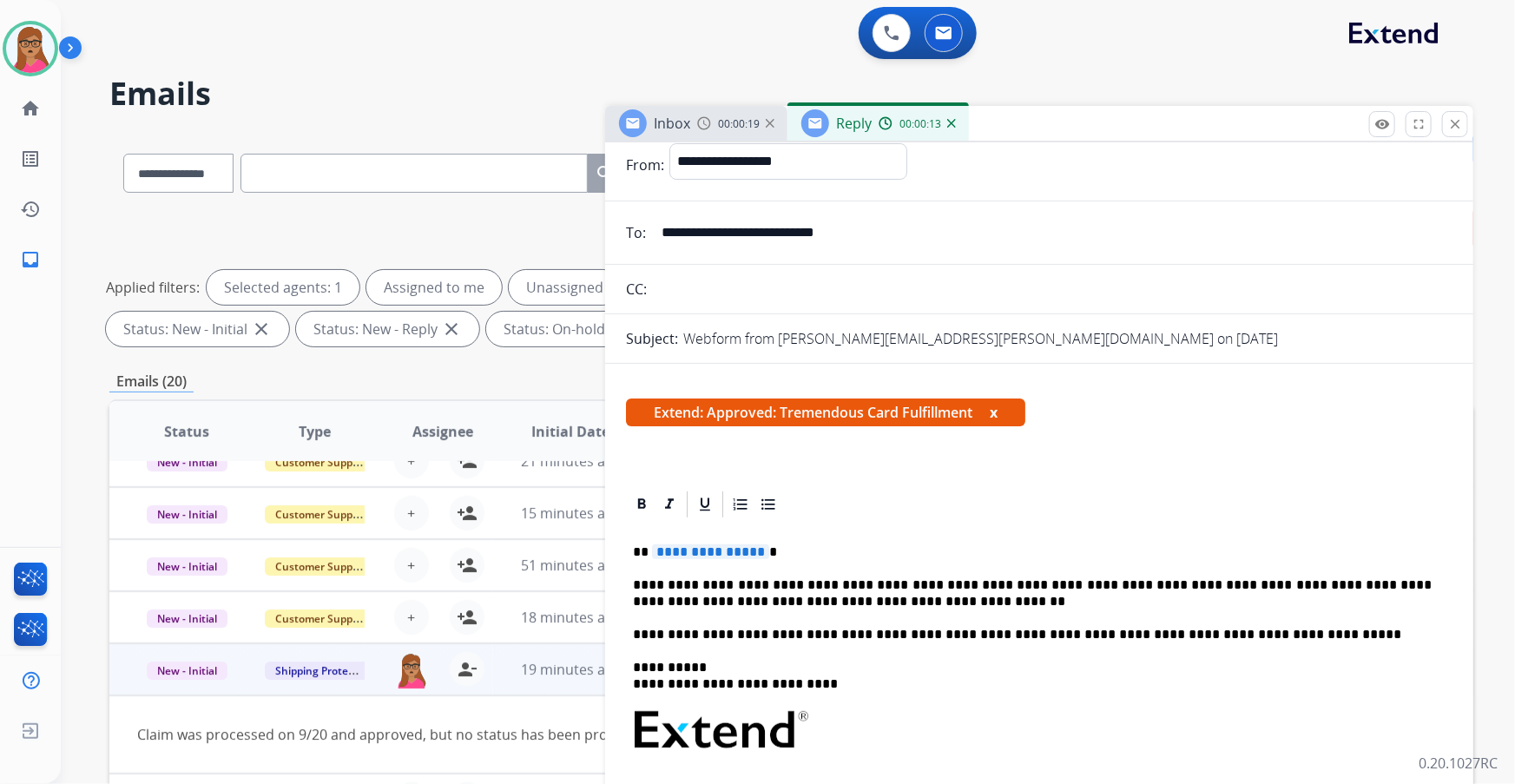
scroll to position [78, 0]
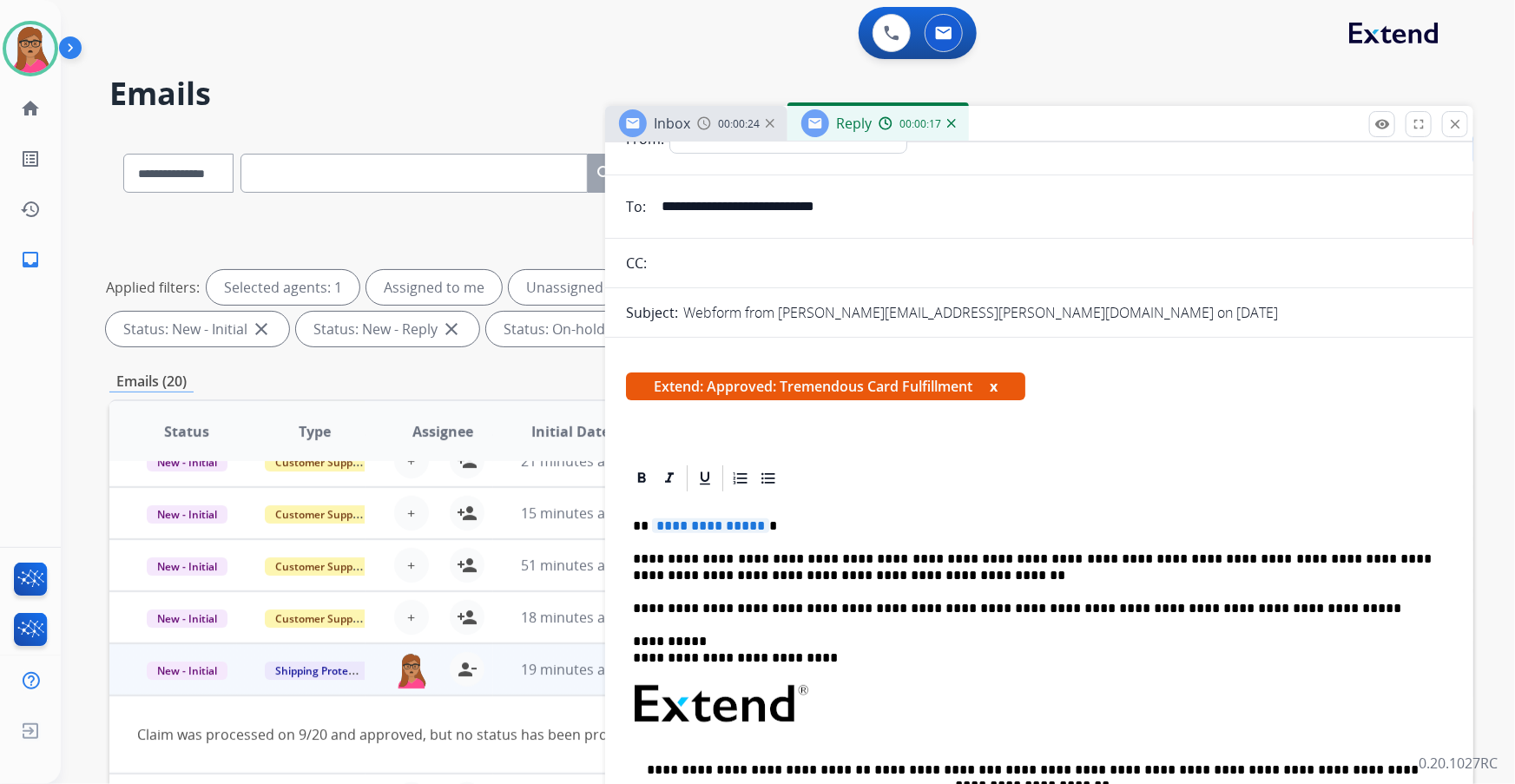
click at [713, 519] on span "**********" at bounding box center [710, 526] width 118 height 15
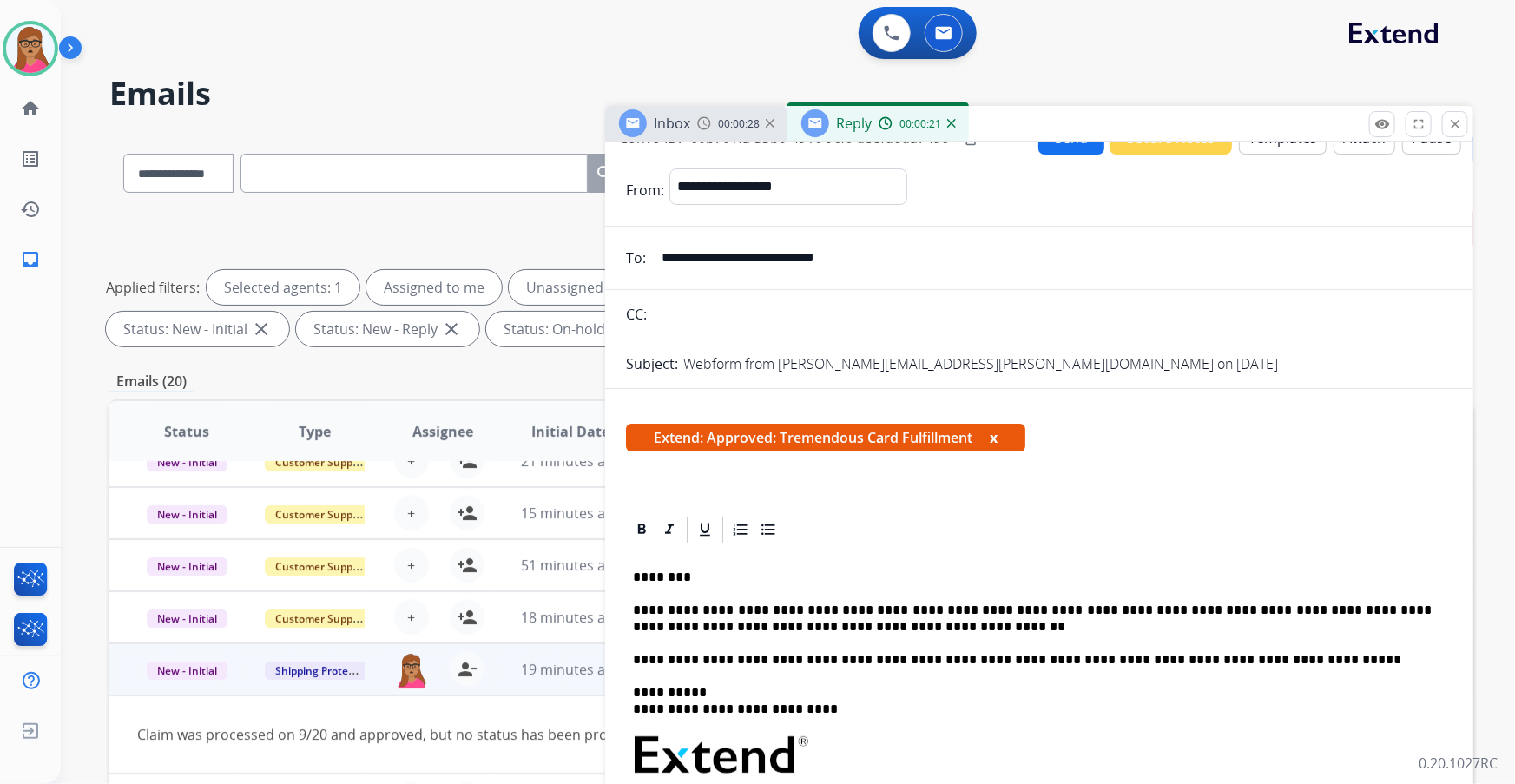
scroll to position [0, 0]
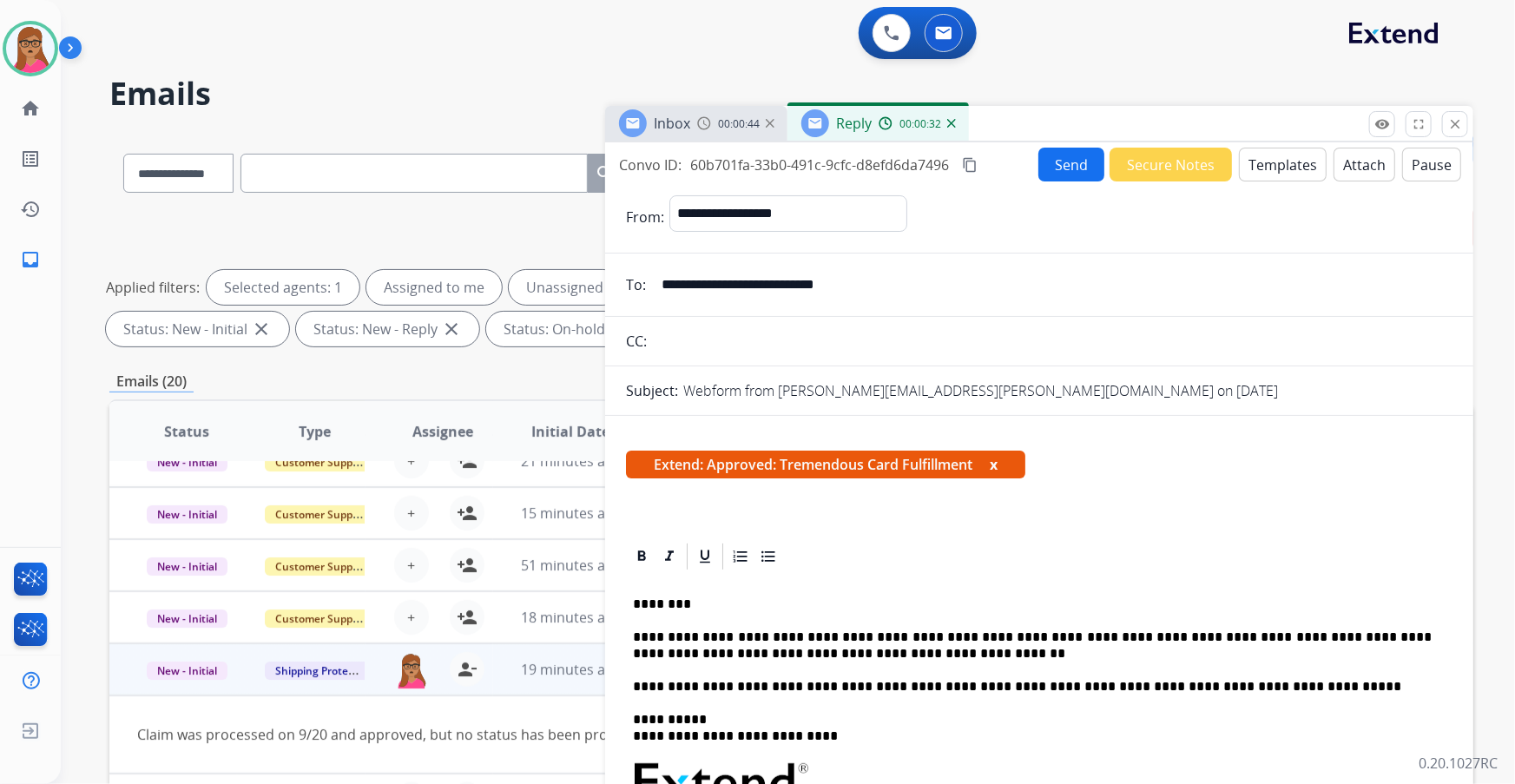
click at [970, 165] on mat-icon "content_copy" at bounding box center [970, 165] width 16 height 16
click at [1044, 167] on button "Send" at bounding box center [1072, 164] width 66 height 34
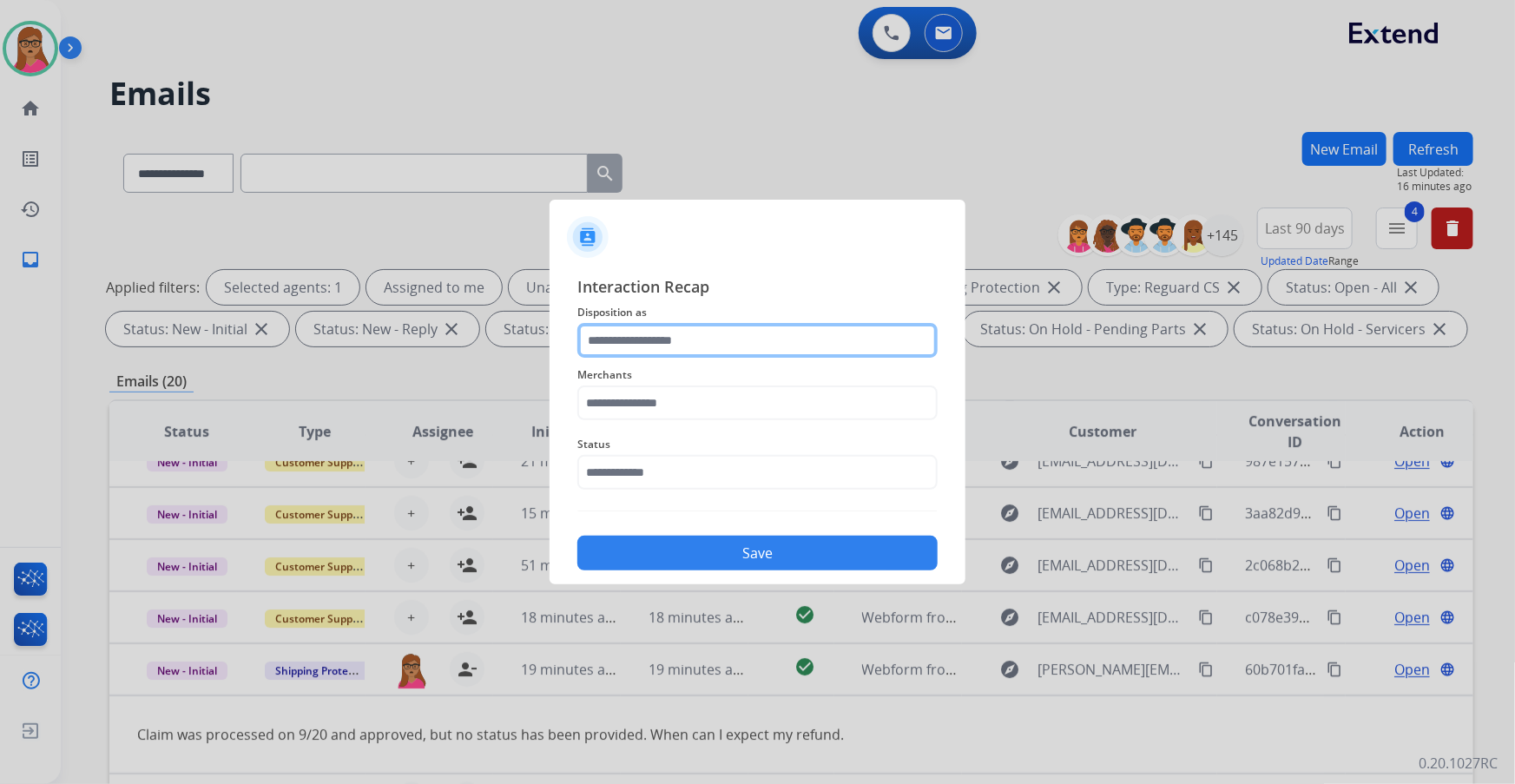
click at [706, 326] on input "text" at bounding box center [757, 340] width 361 height 35
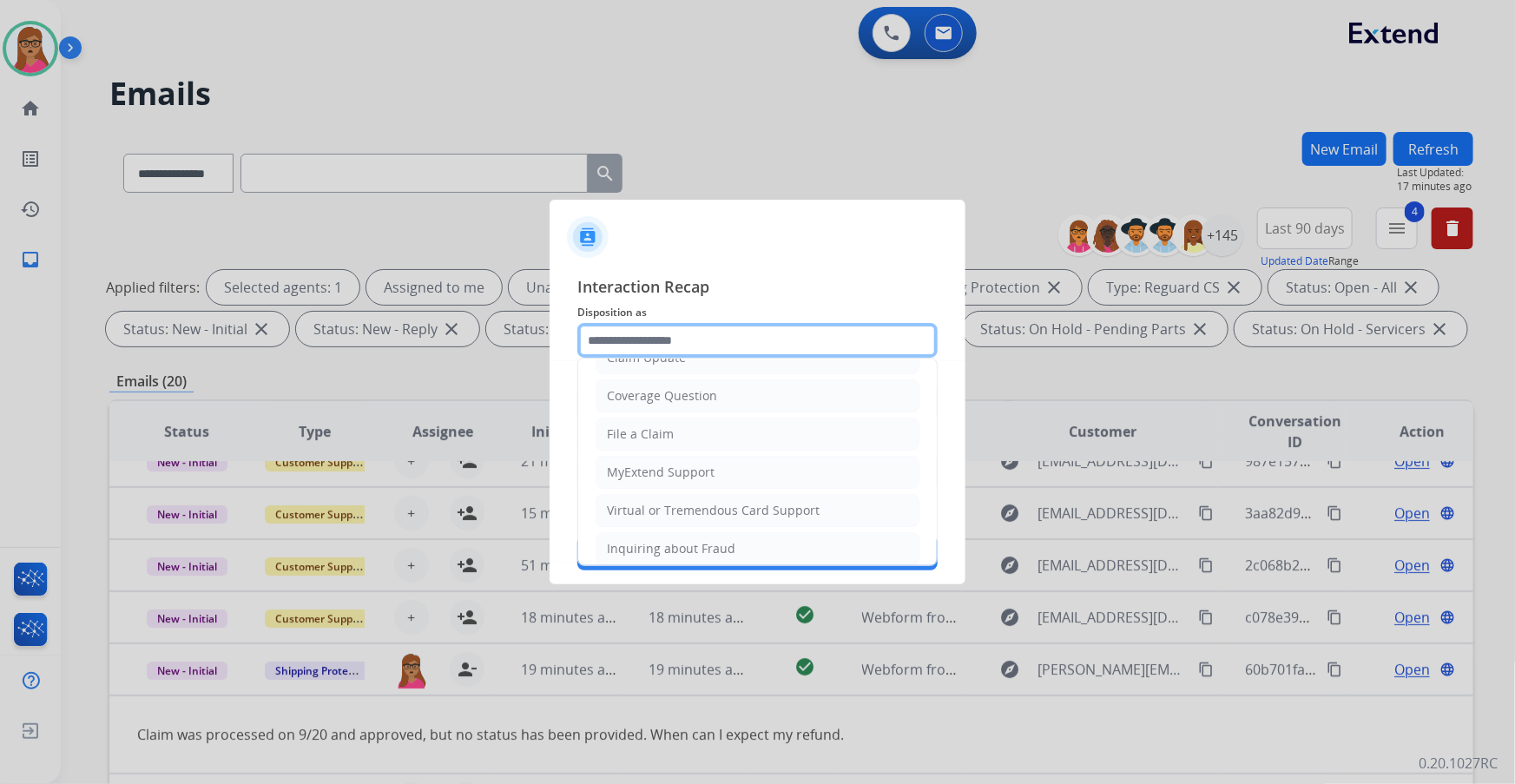
scroll to position [268, 0]
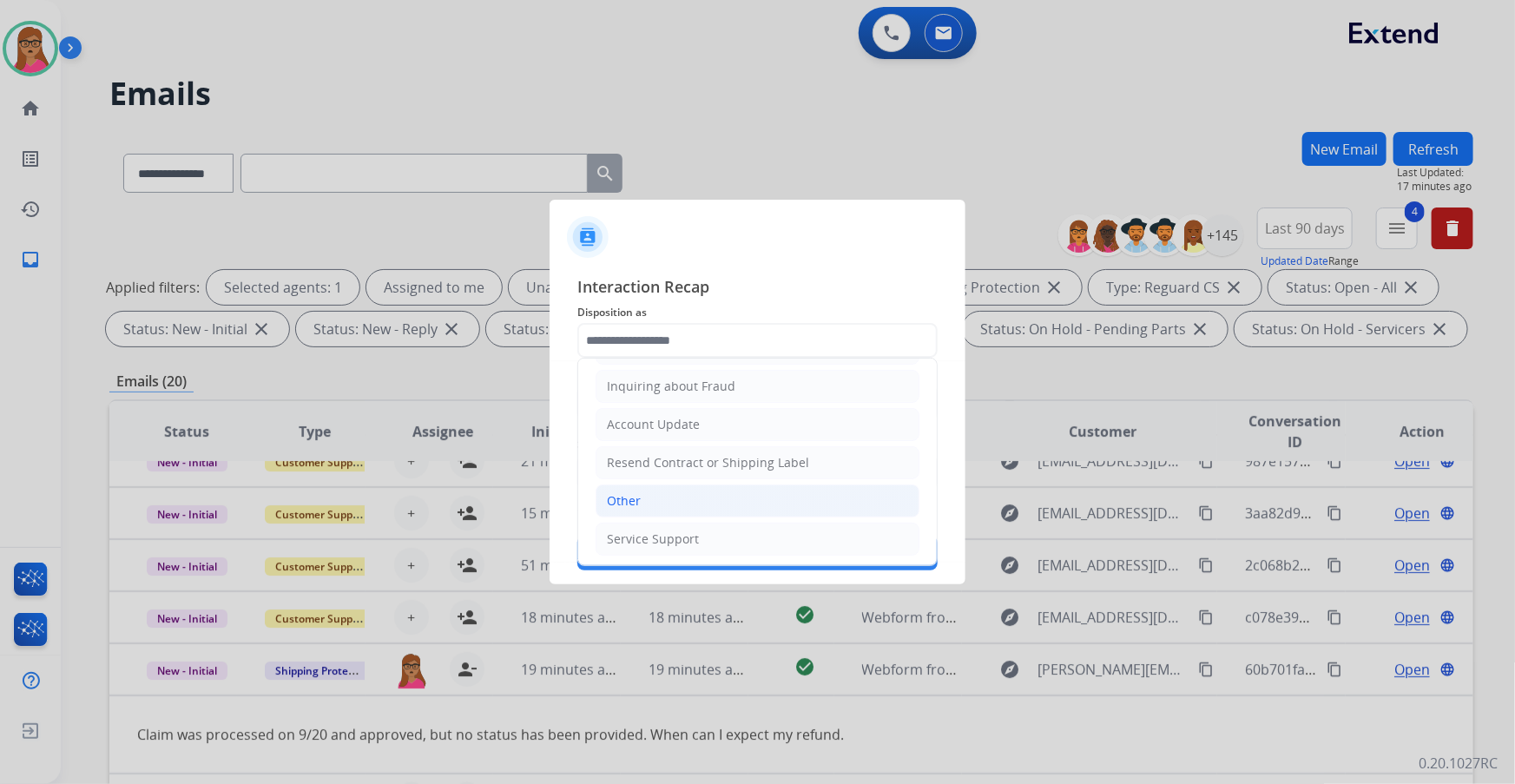
click at [632, 495] on div "Other" at bounding box center [624, 501] width 34 height 17
type input "*****"
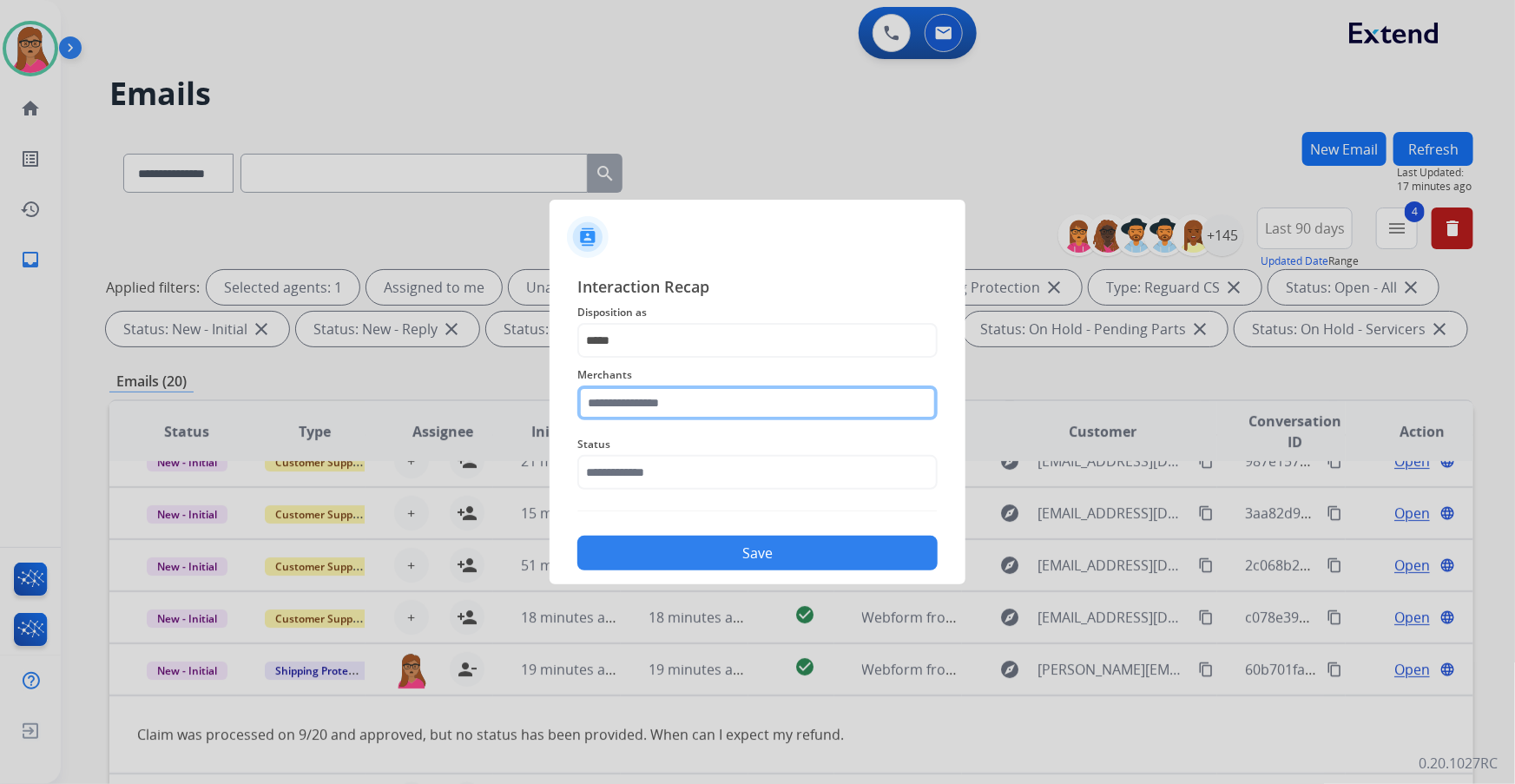
click at [645, 399] on input "text" at bounding box center [757, 403] width 361 height 35
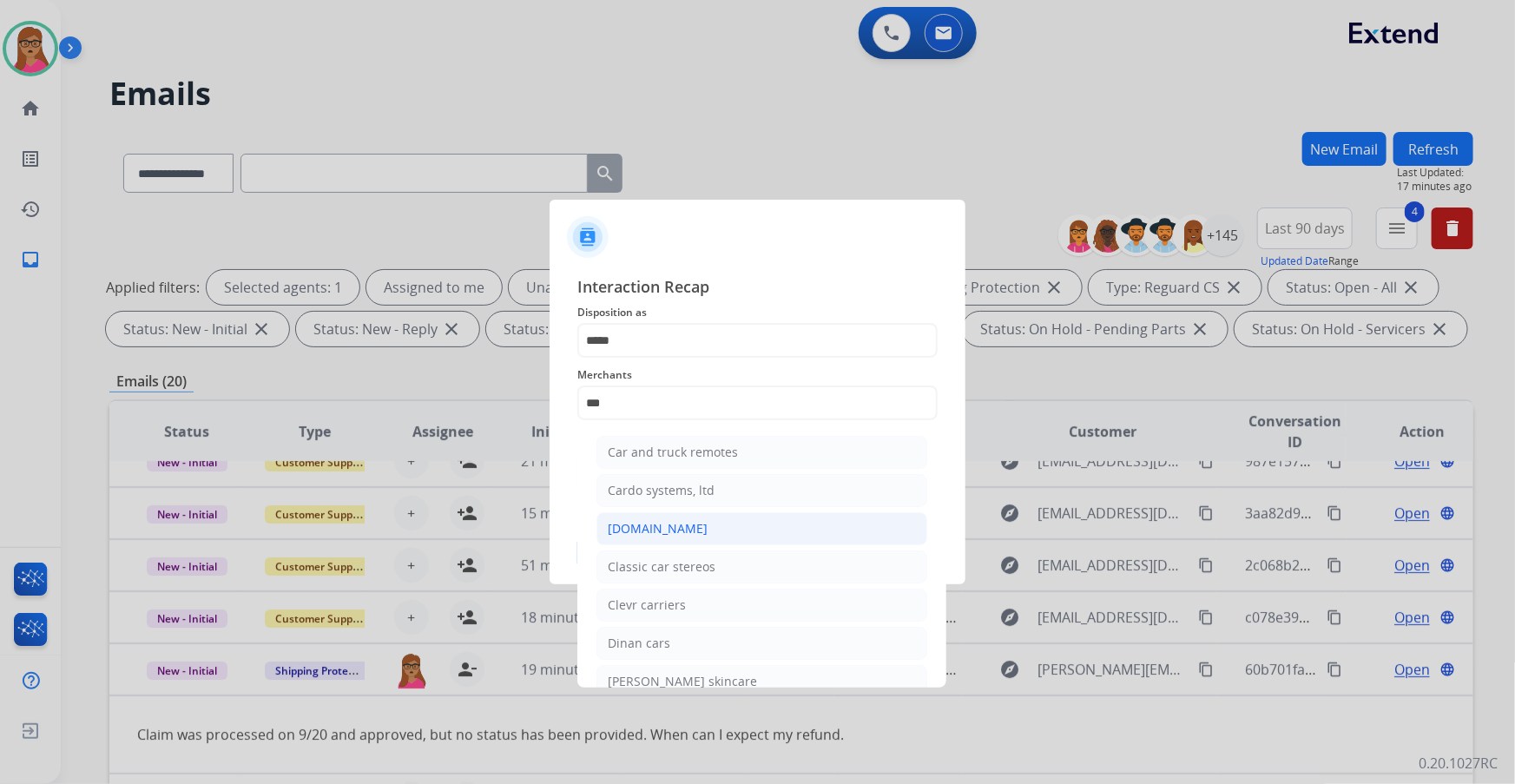
click at [663, 530] on div "[DOMAIN_NAME]" at bounding box center [658, 528] width 100 height 17
type input "**********"
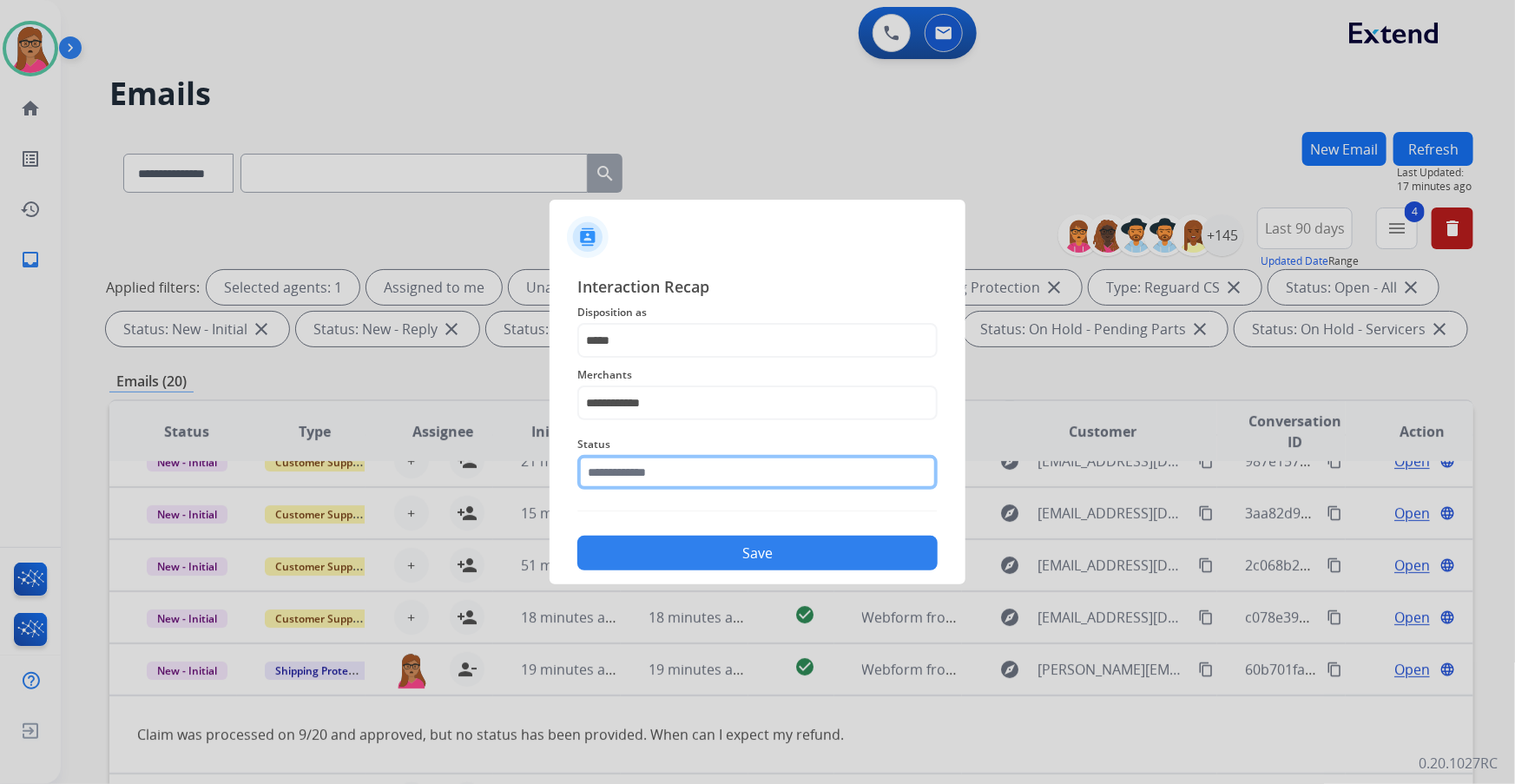
click at [627, 470] on input "text" at bounding box center [757, 472] width 361 height 35
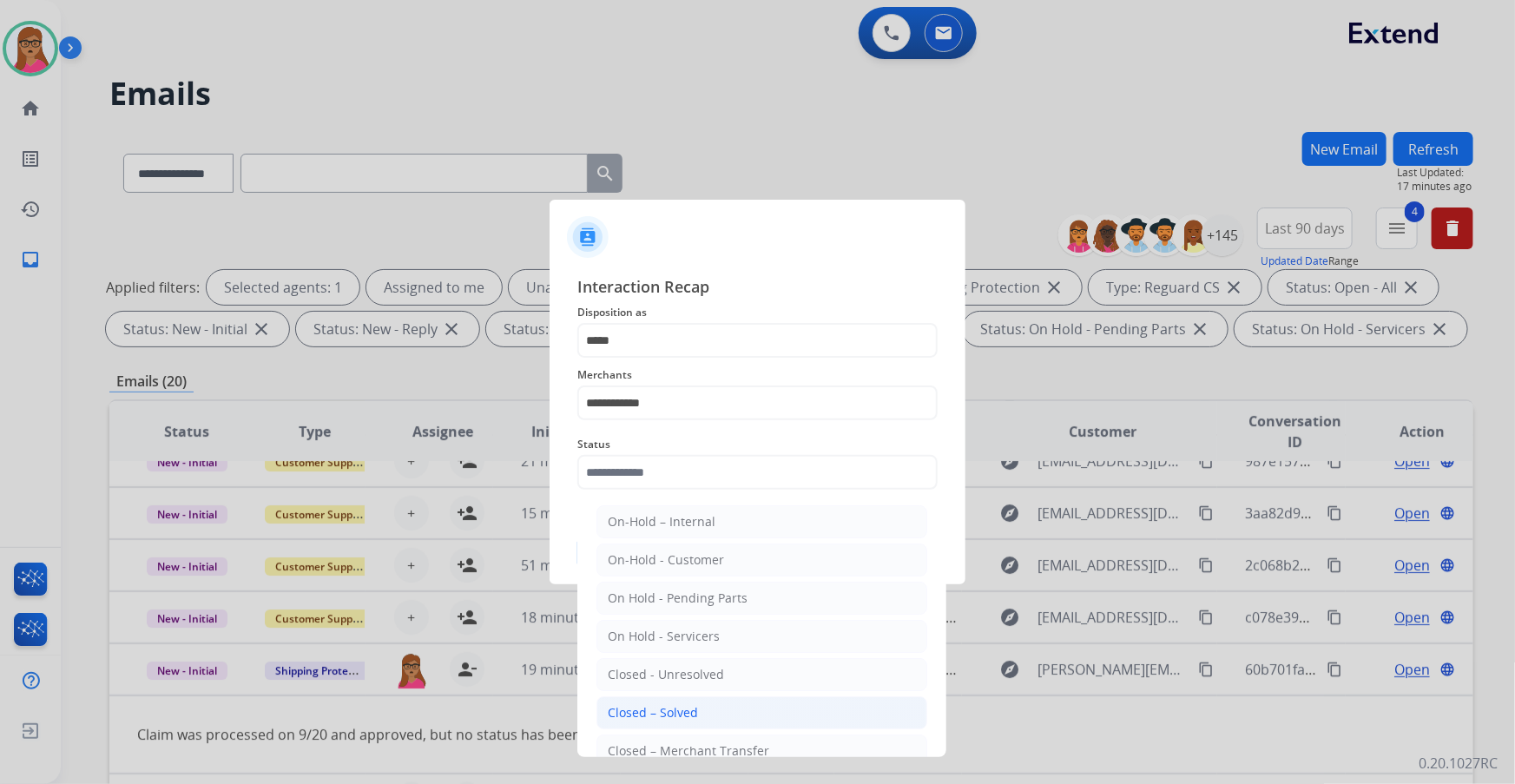
click at [643, 712] on div "Closed – Solved" at bounding box center [653, 713] width 90 height 17
type input "**********"
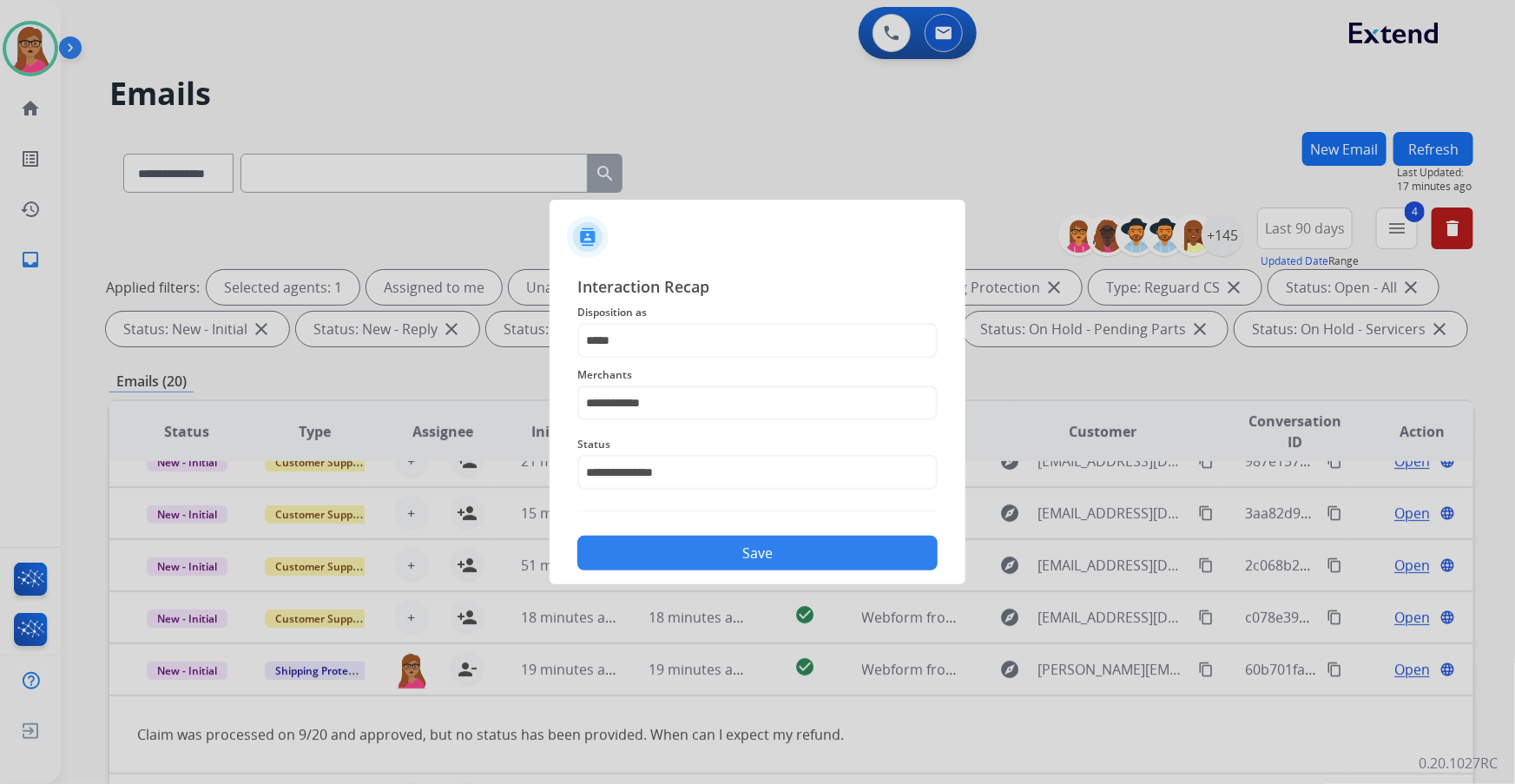
click at [801, 545] on button "Save" at bounding box center [757, 553] width 361 height 35
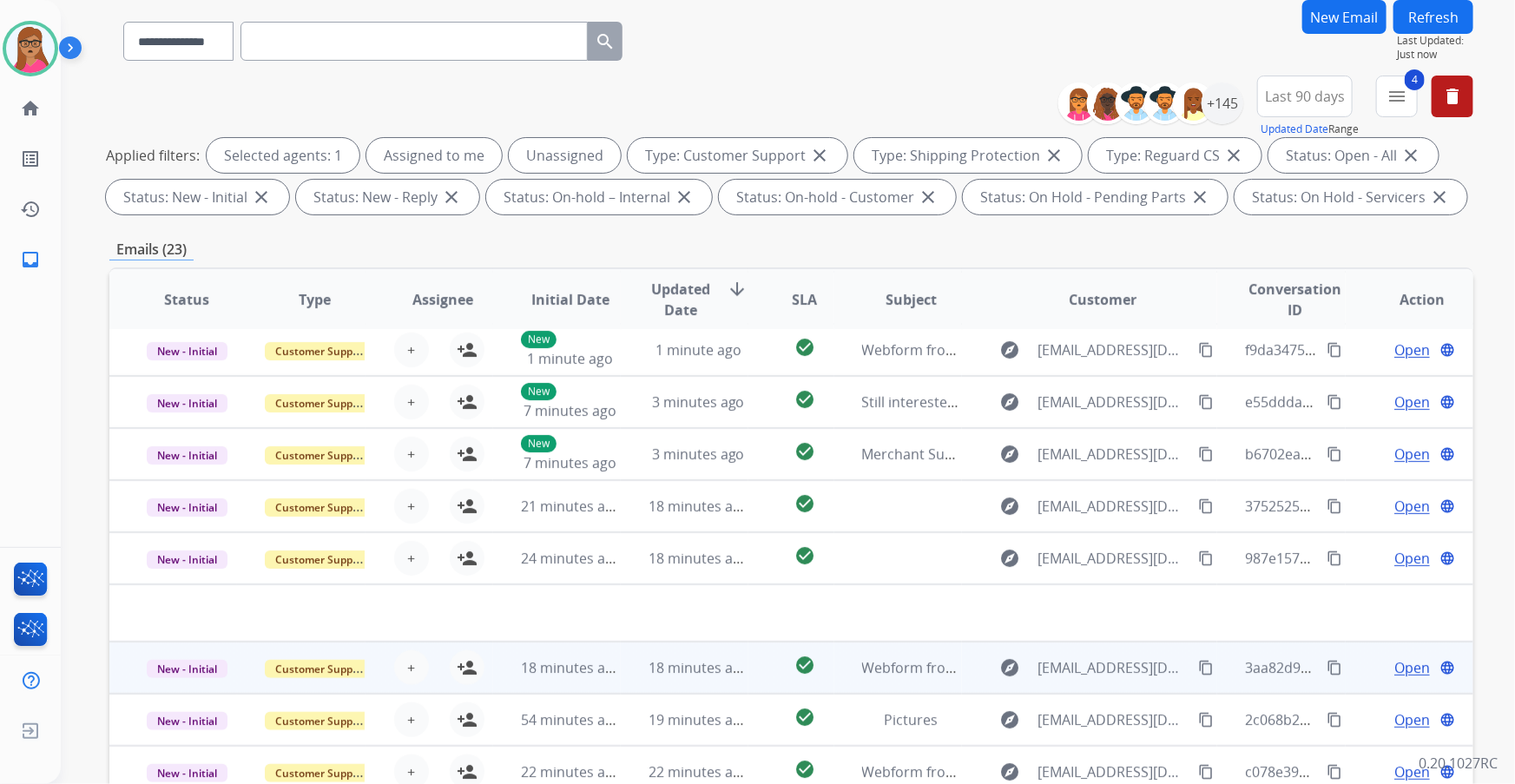
scroll to position [287, 0]
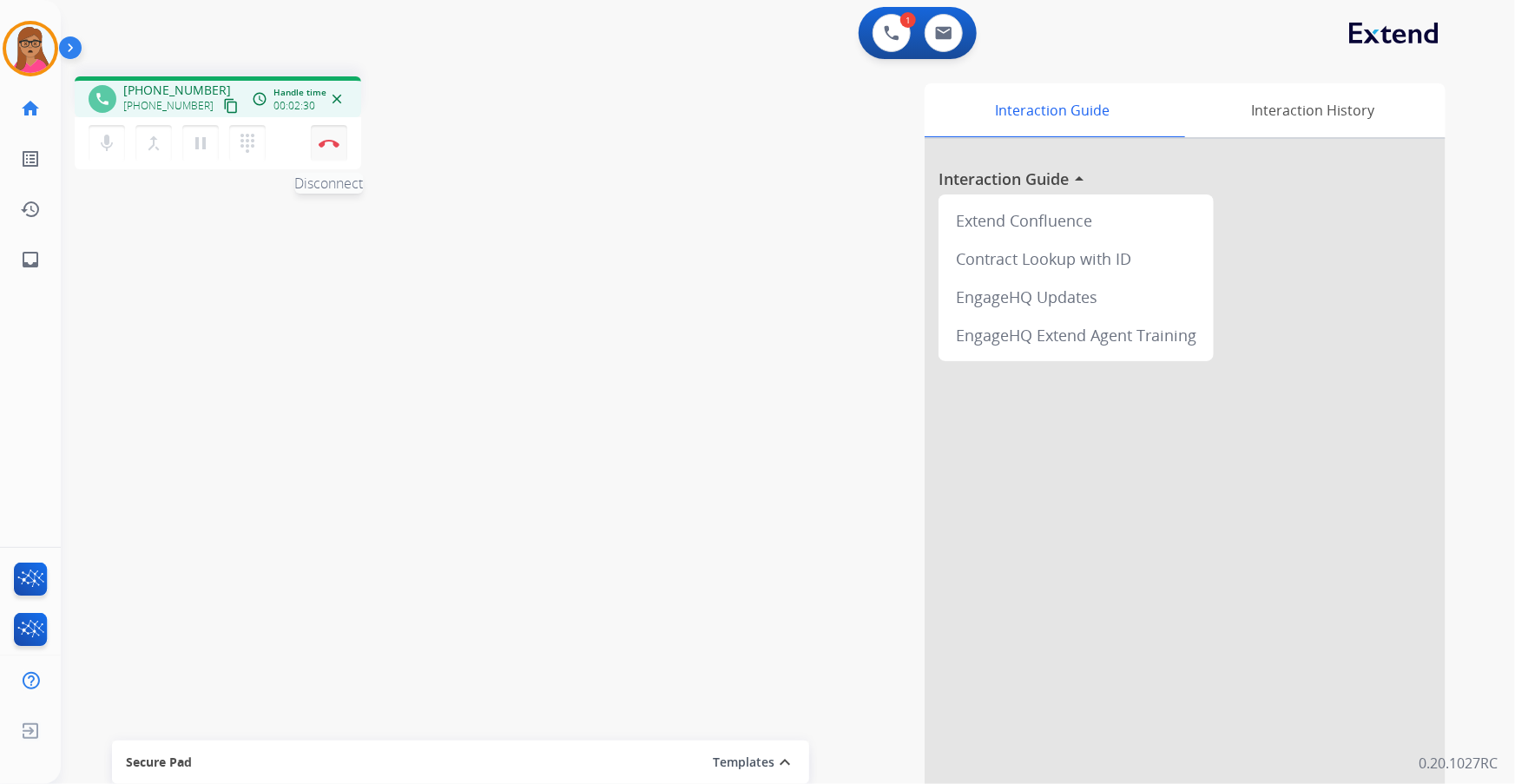
click at [334, 155] on button "Disconnect" at bounding box center [329, 144] width 37 height 37
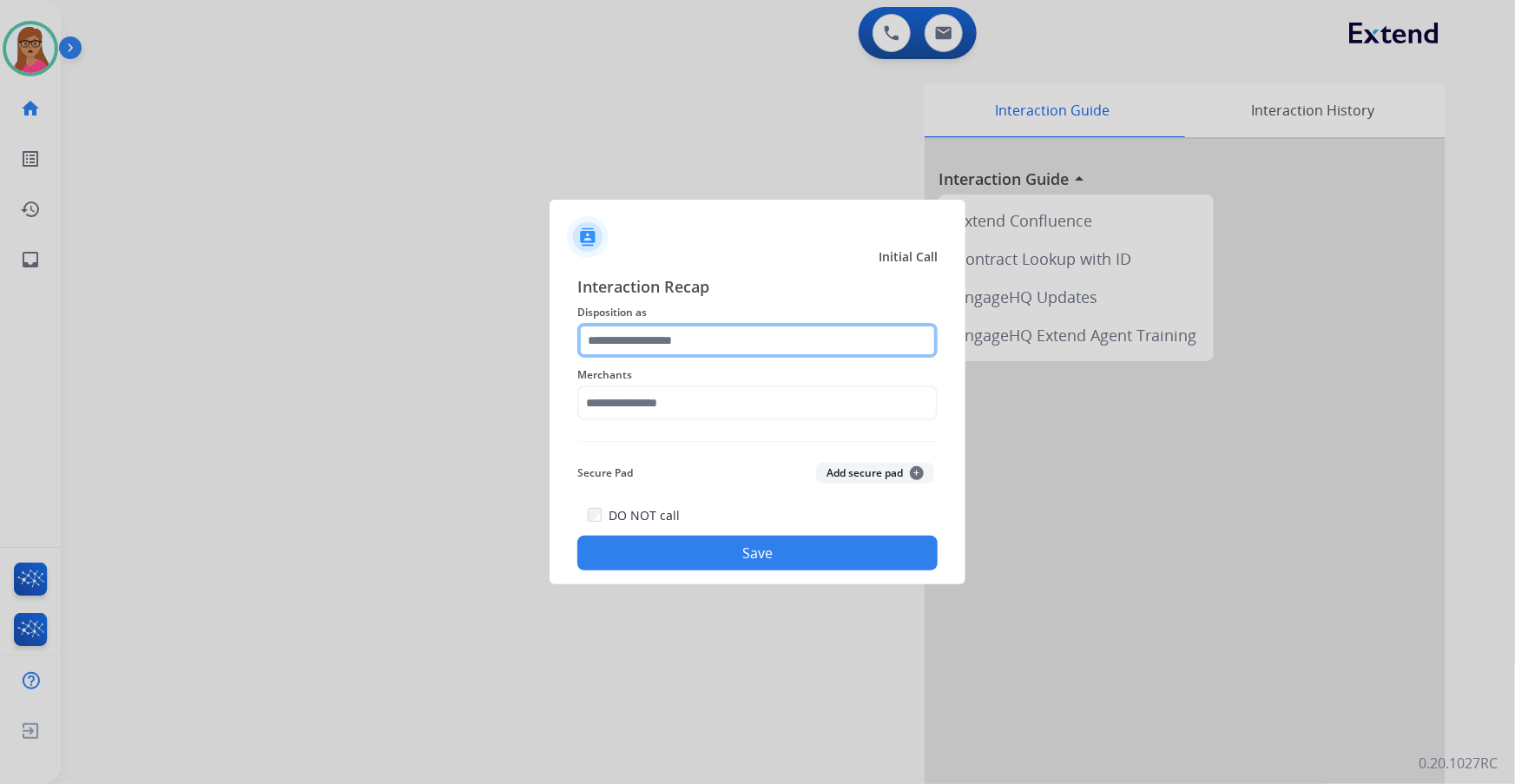
click at [620, 335] on input "text" at bounding box center [757, 340] width 361 height 35
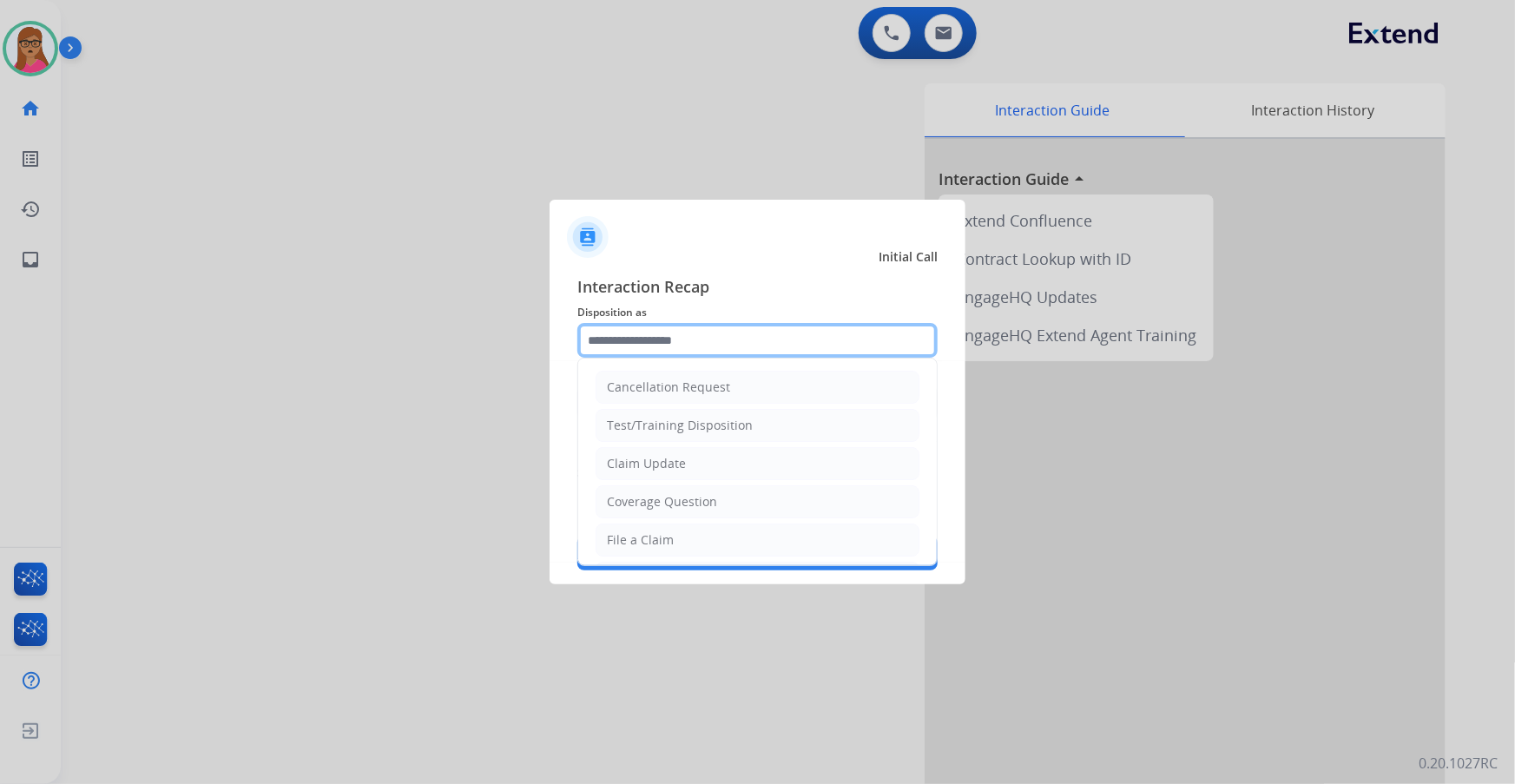
scroll to position [268, 0]
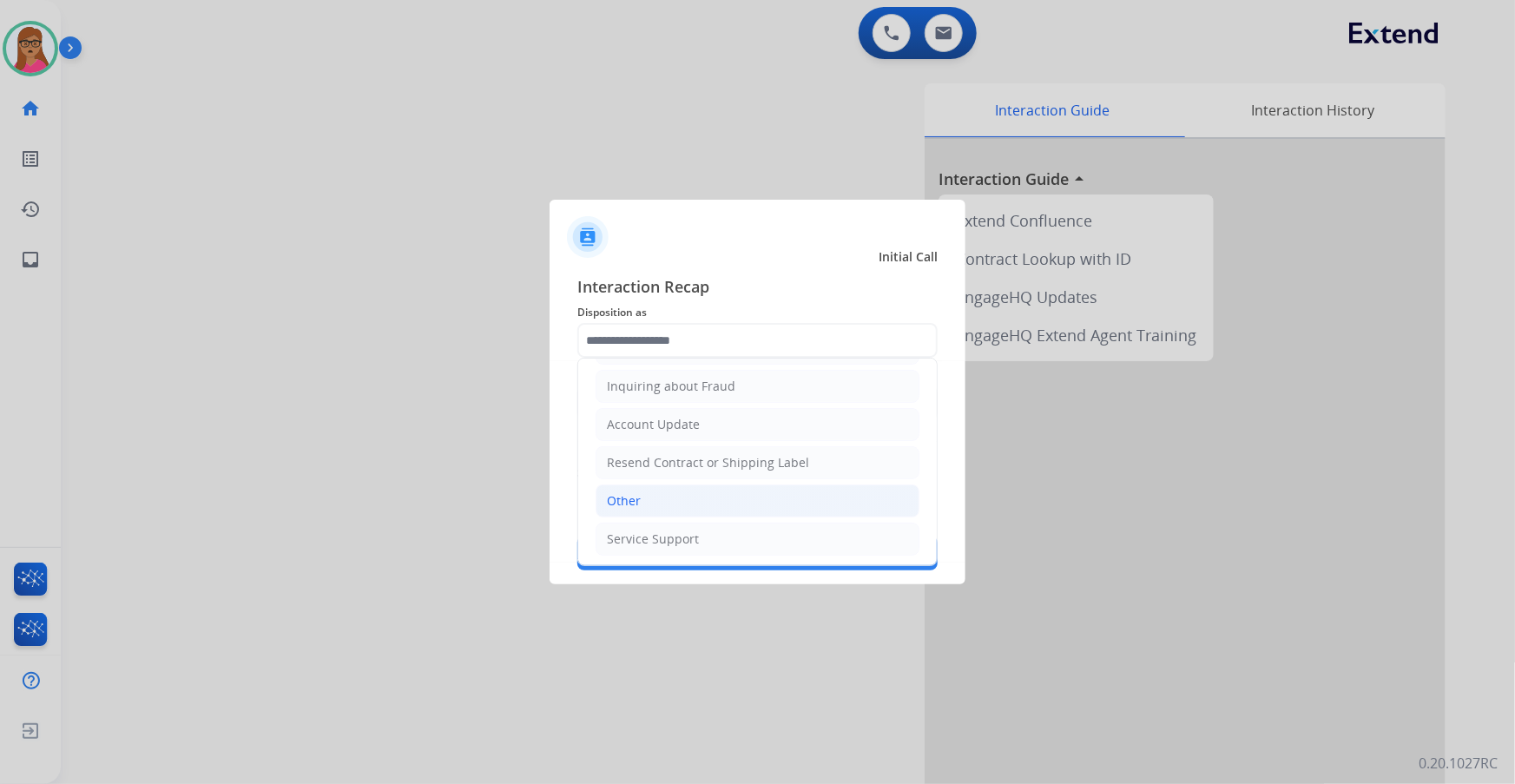
click at [640, 503] on li "Other" at bounding box center [757, 501] width 324 height 33
type input "*****"
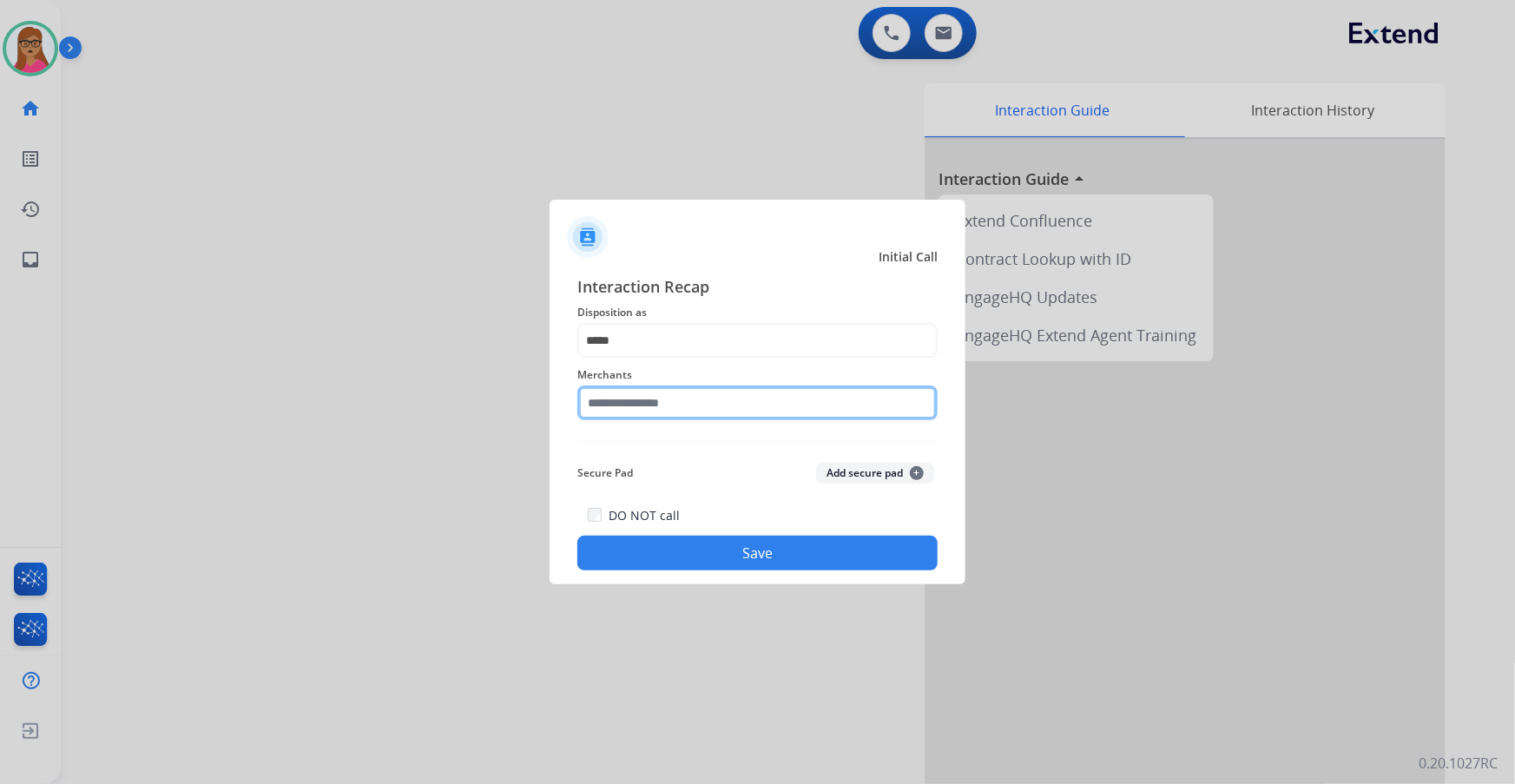
click at [695, 392] on input "text" at bounding box center [757, 403] width 361 height 35
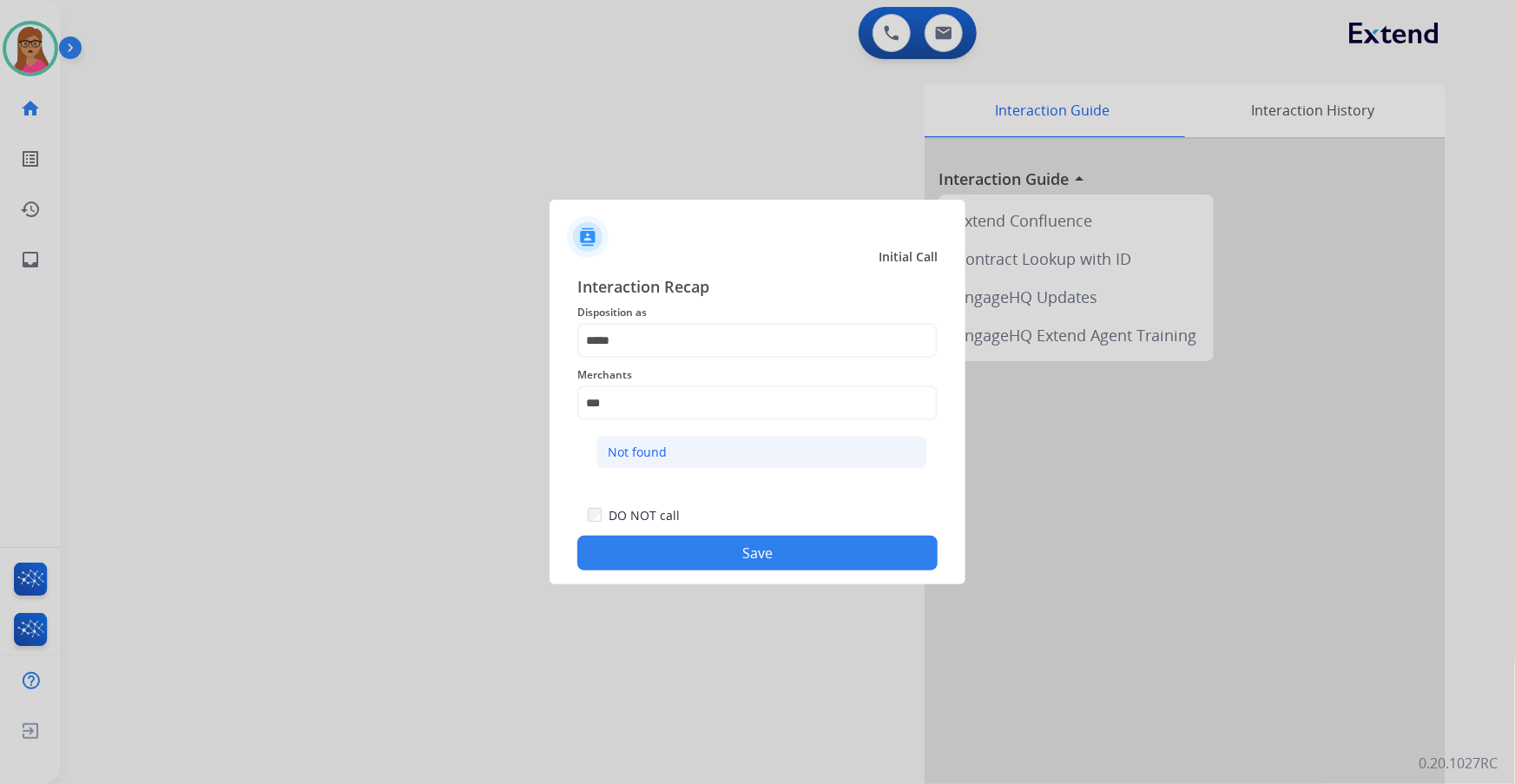
click at [635, 456] on div "Not found" at bounding box center [637, 453] width 59 height 17
type input "*********"
click at [723, 550] on button "Save" at bounding box center [757, 553] width 361 height 35
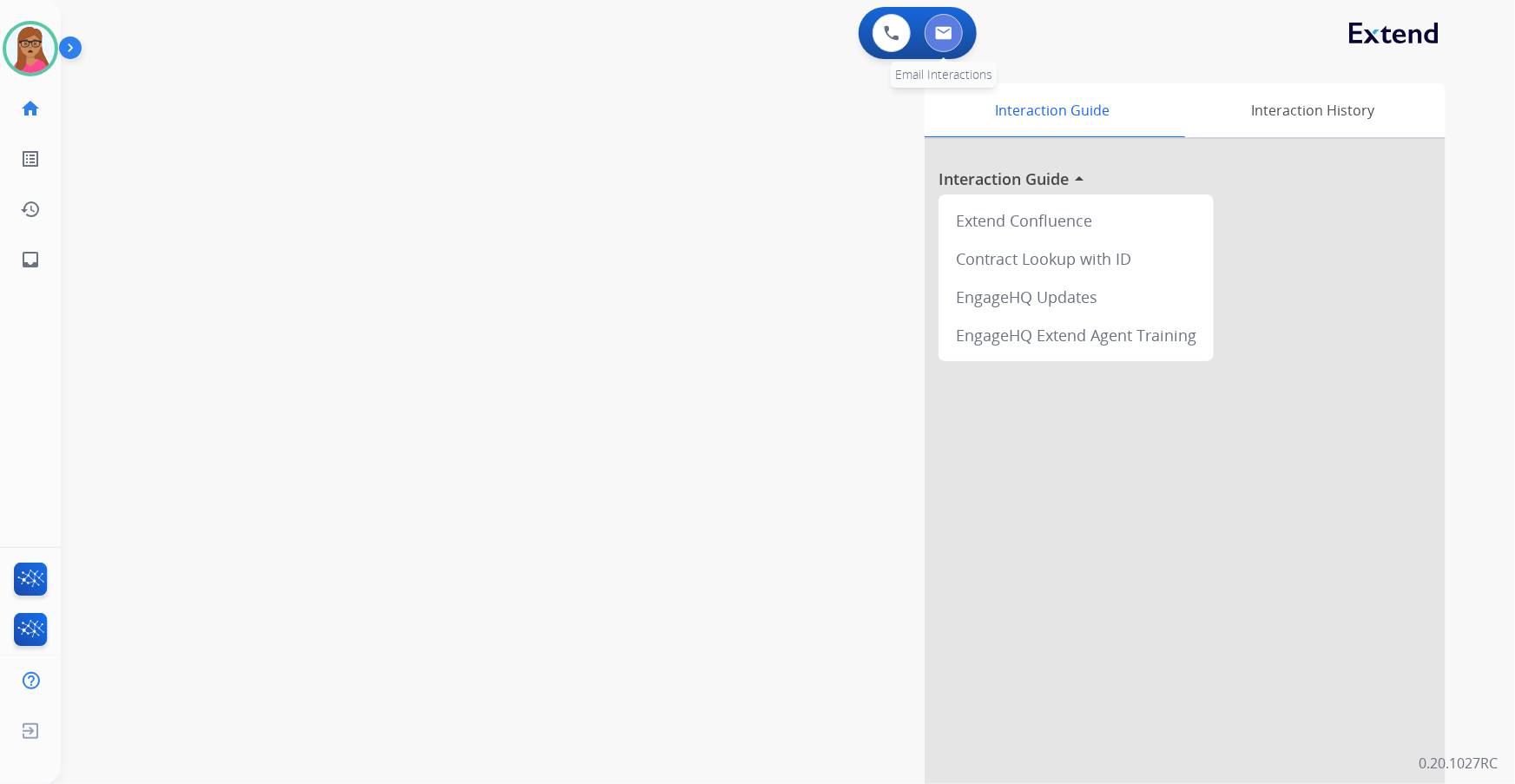
click at [947, 44] on button at bounding box center [944, 32] width 38 height 38
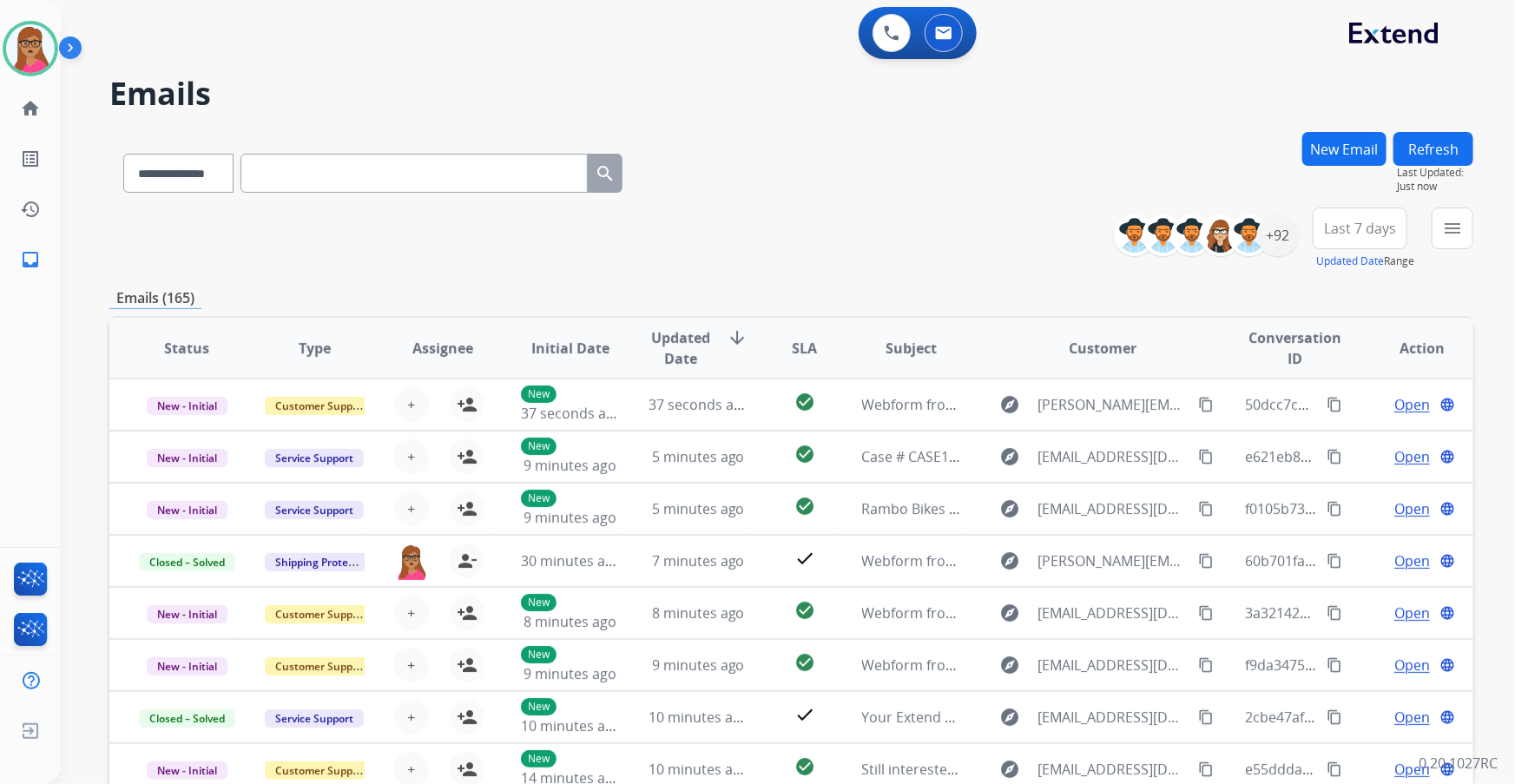
click at [1376, 231] on span "Last 7 days" at bounding box center [1360, 227] width 72 height 7
click at [1334, 438] on div "Last 90 days" at bounding box center [1355, 439] width 95 height 26
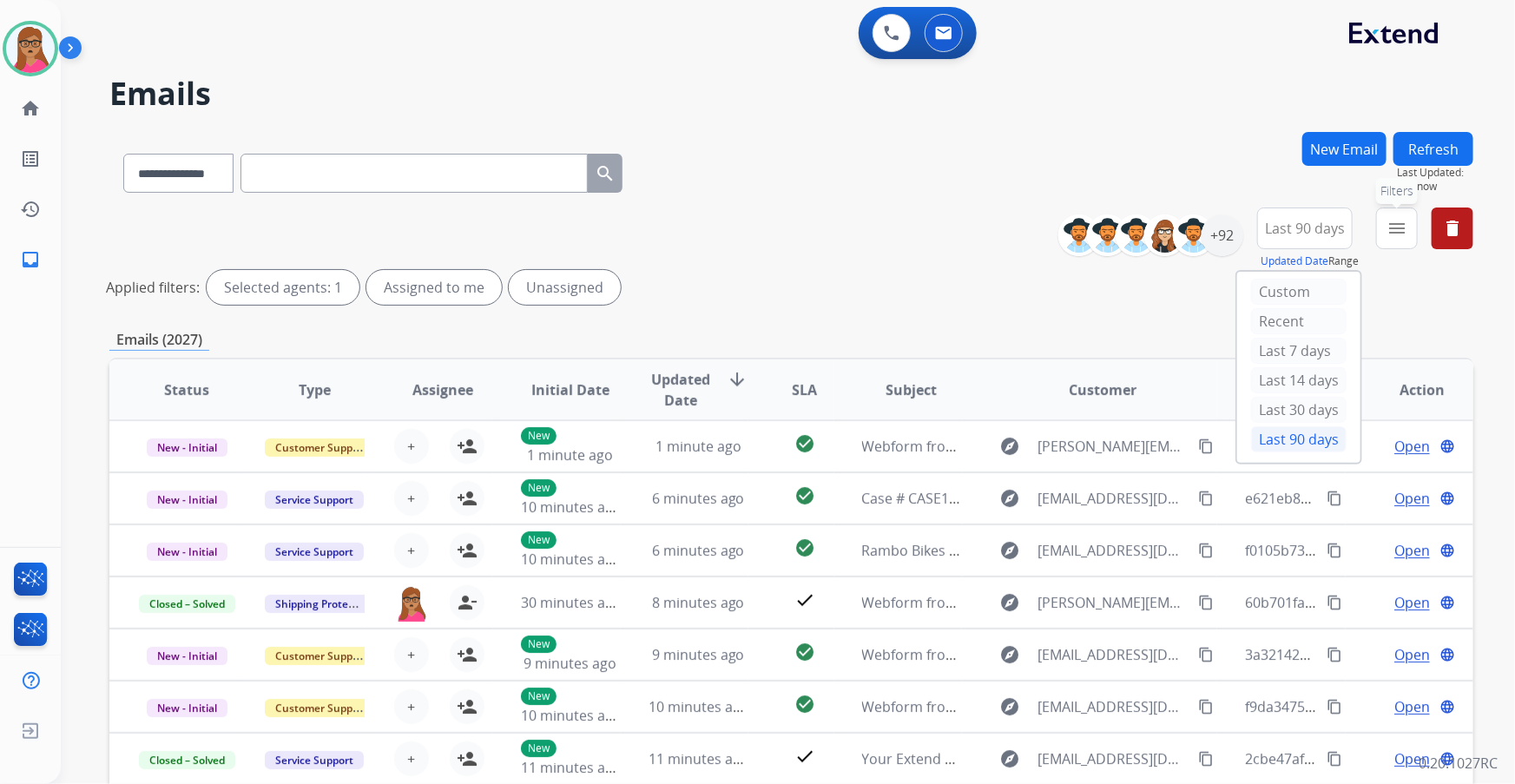
click at [1399, 222] on mat-icon "menu" at bounding box center [1396, 227] width 20 height 20
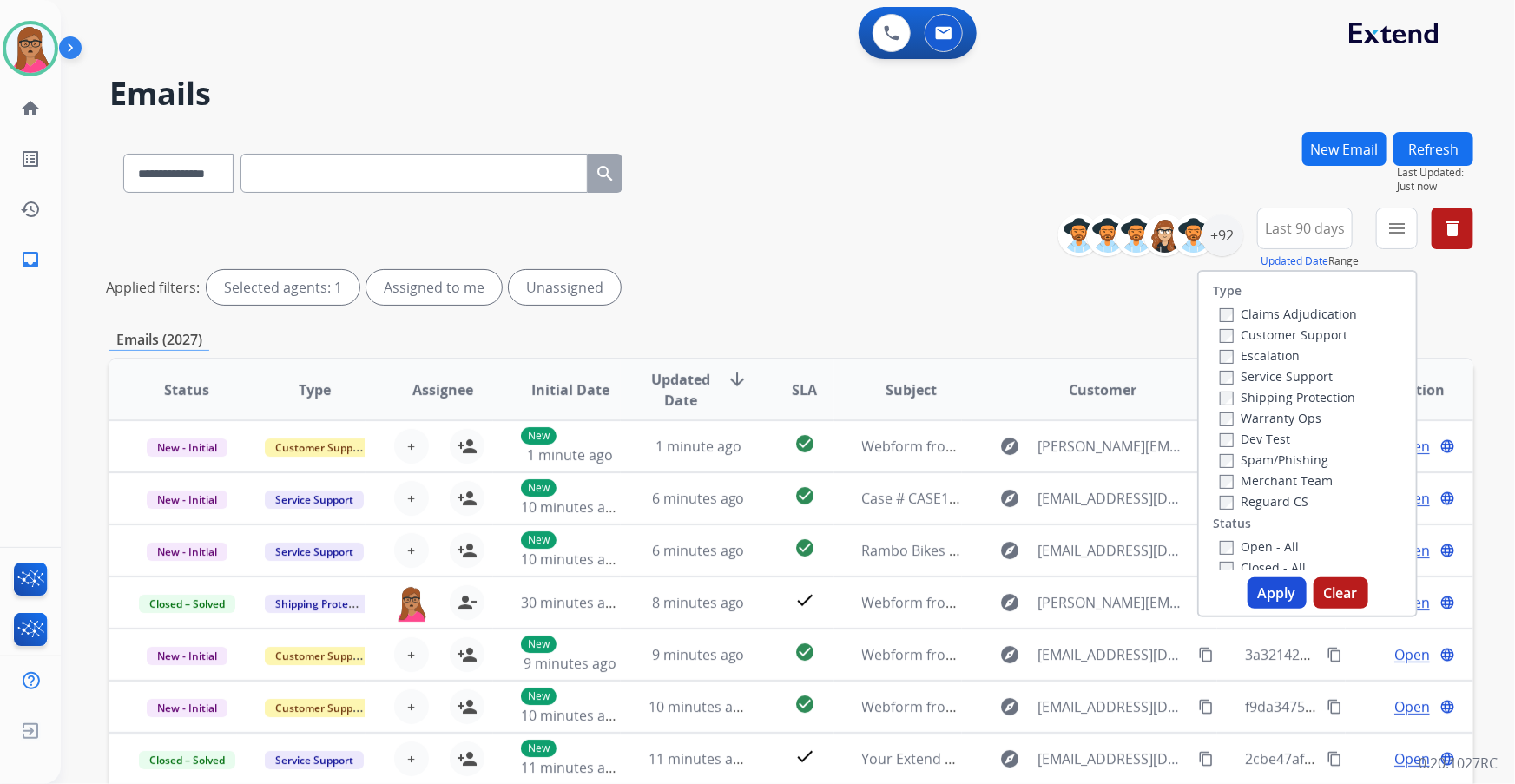
click at [1287, 336] on label "Customer Support" at bounding box center [1284, 334] width 127 height 17
click at [1302, 395] on label "Shipping Protection" at bounding box center [1288, 396] width 135 height 17
click at [1238, 498] on label "Reguard CS" at bounding box center [1264, 501] width 88 height 17
click at [1259, 587] on button "Apply" at bounding box center [1277, 593] width 59 height 31
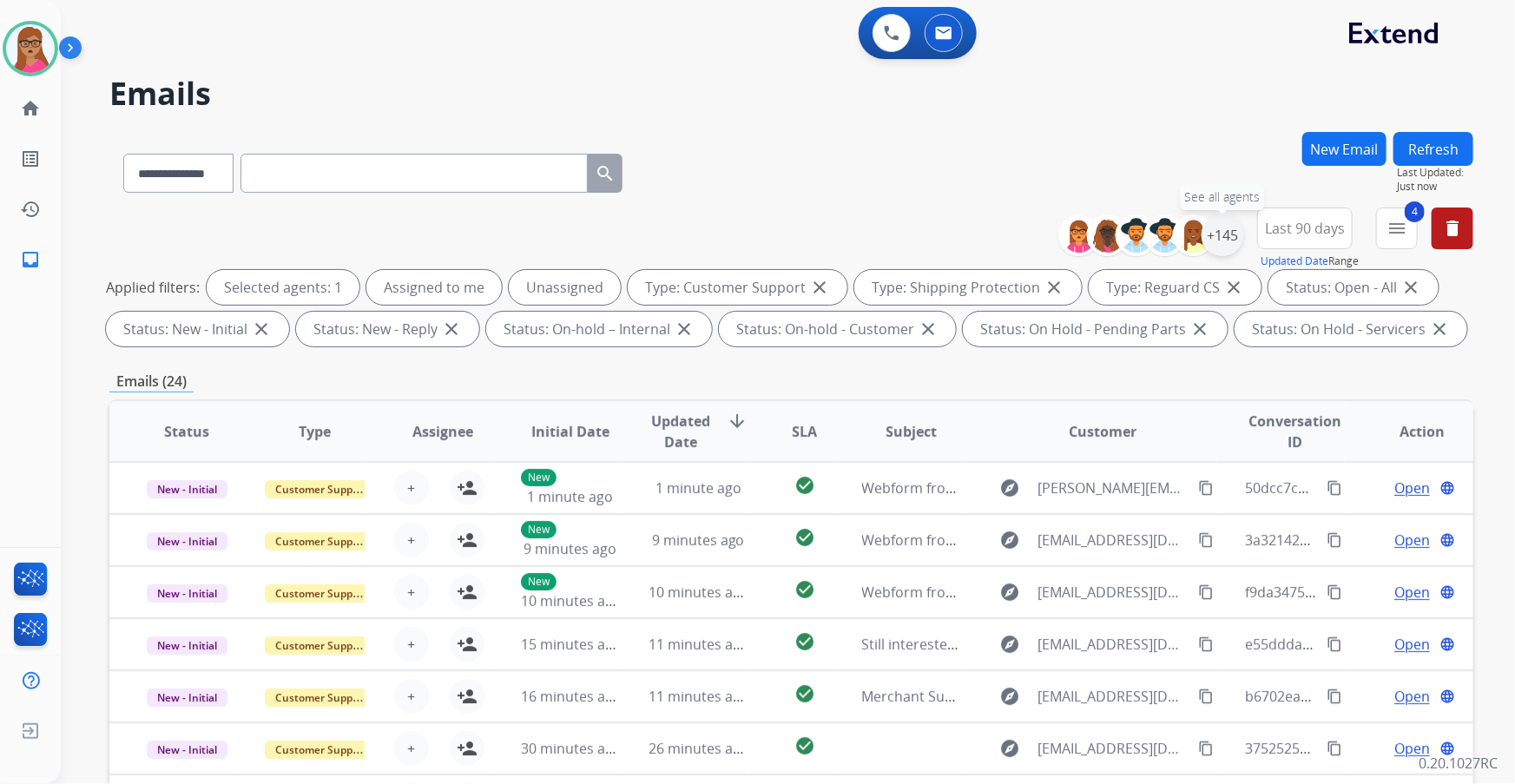
click at [1220, 234] on div "+145" at bounding box center [1222, 235] width 42 height 42
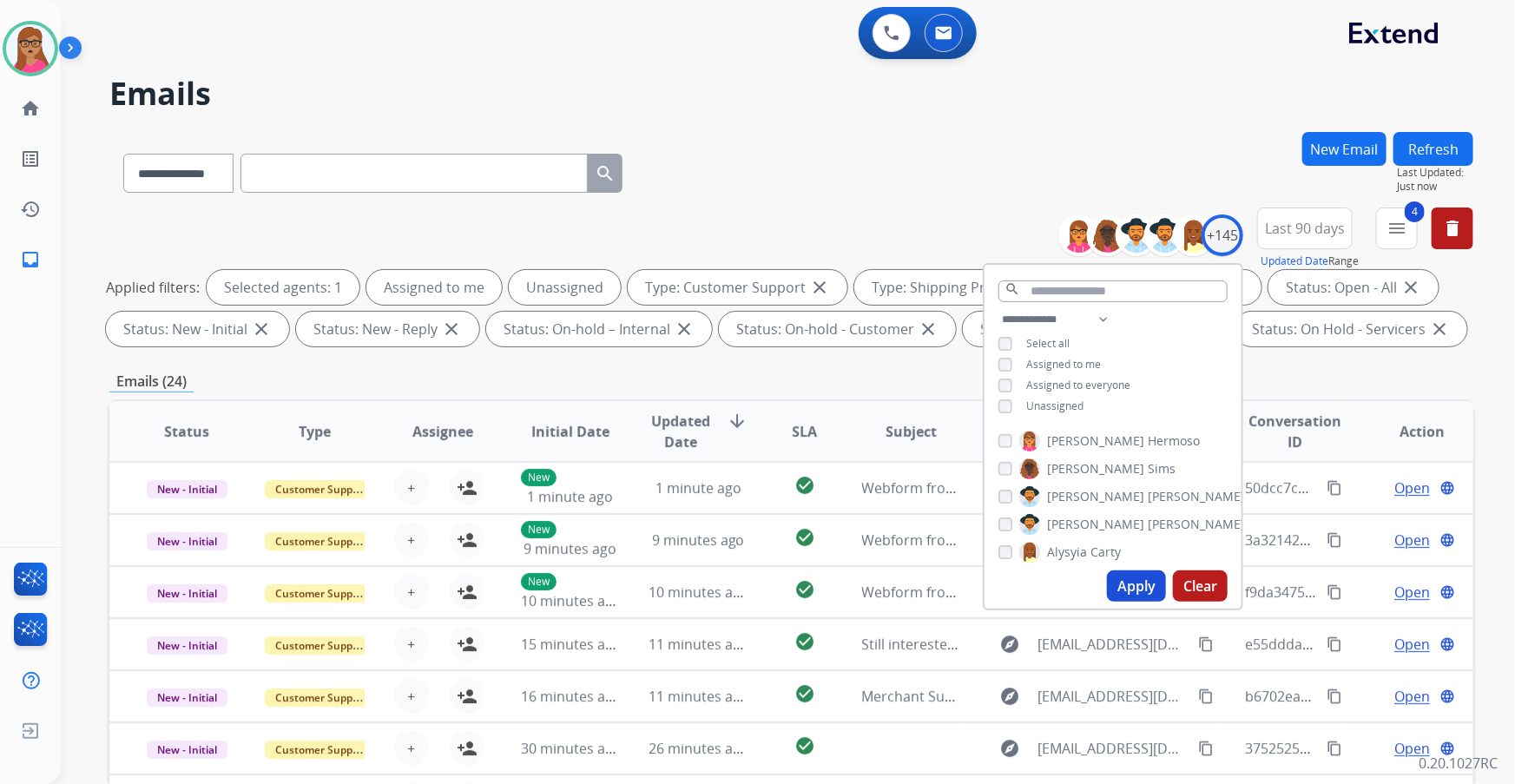
click at [820, 390] on div "Emails (24)" at bounding box center [792, 382] width 1364 height 21
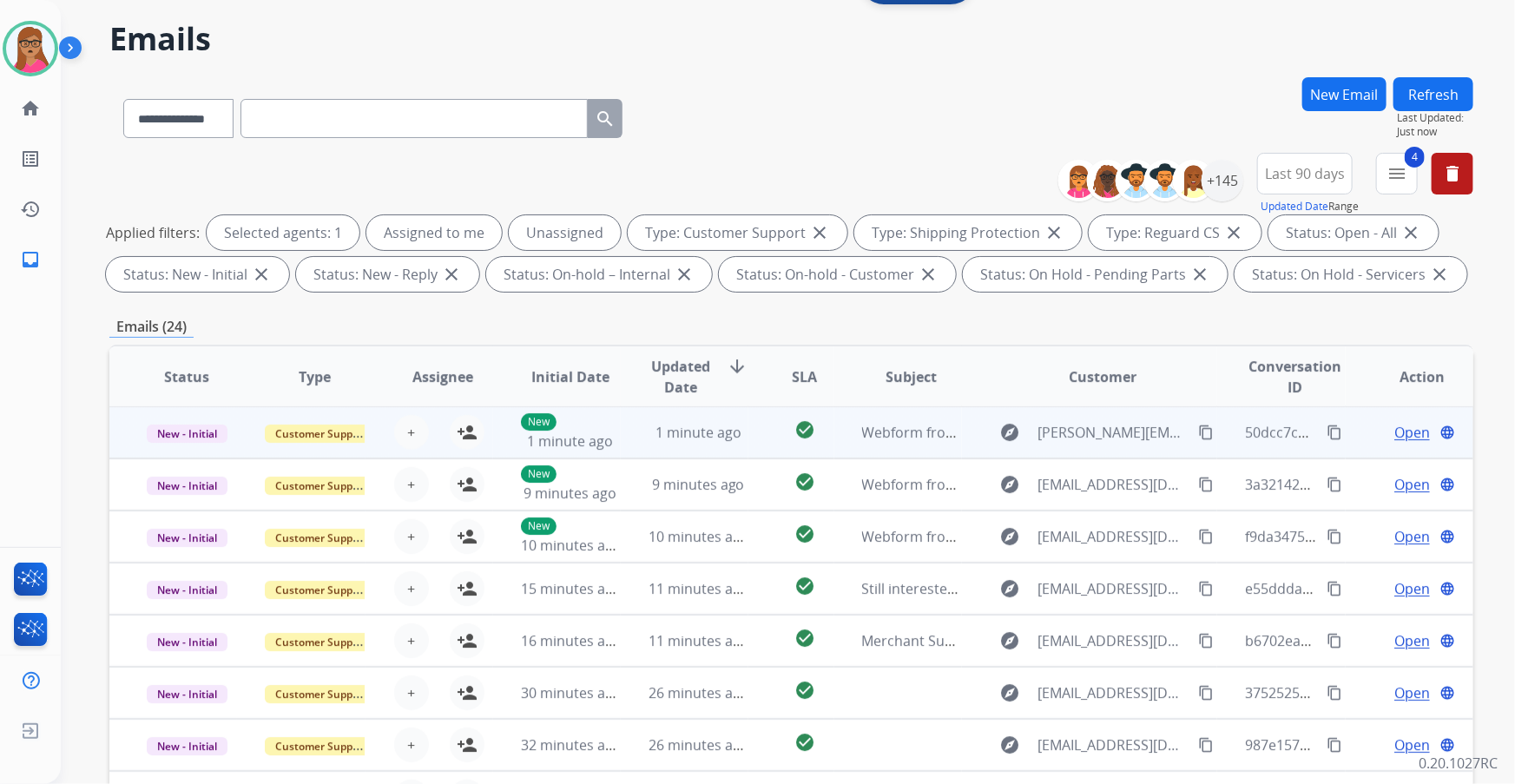
scroll to position [78, 0]
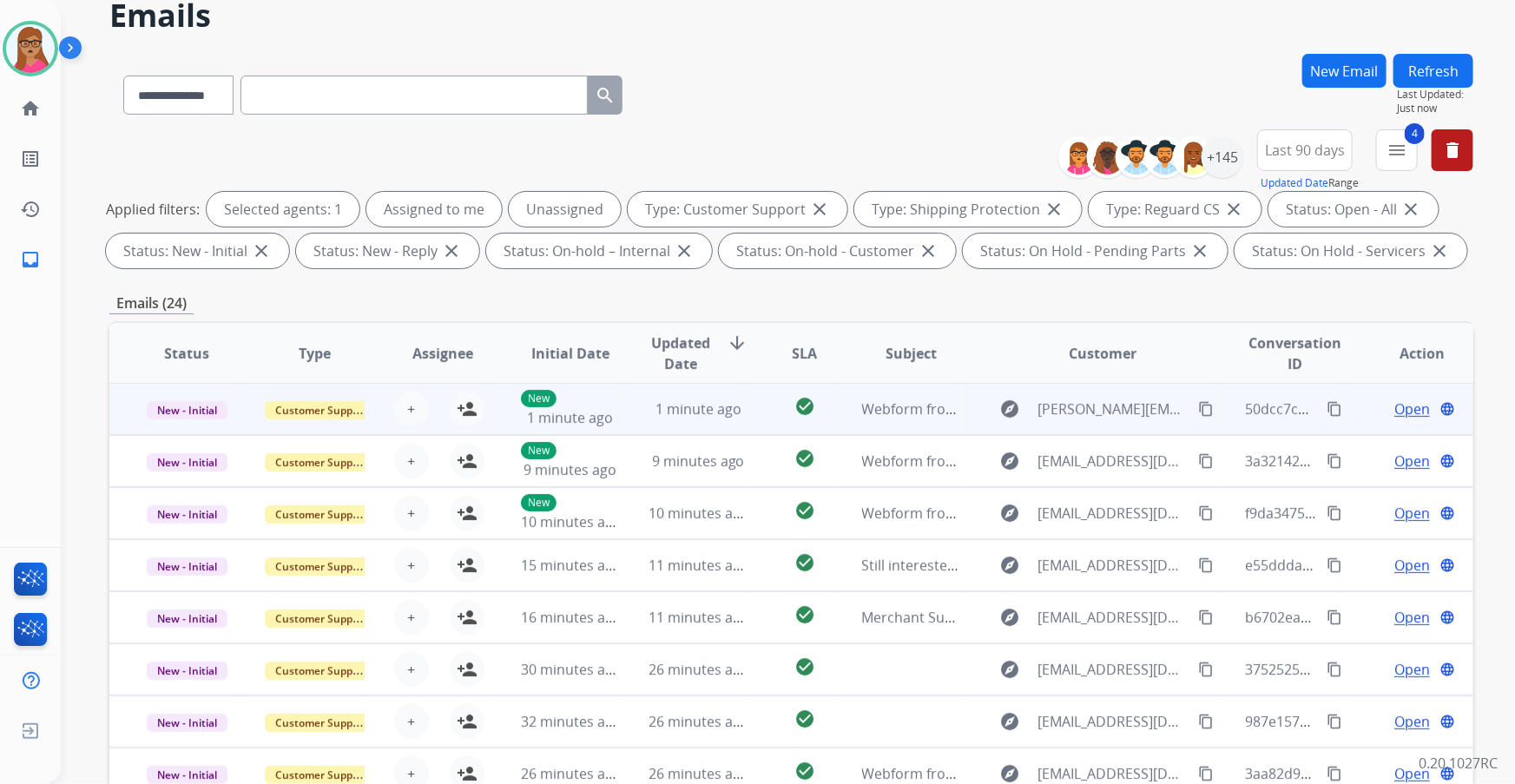
click at [202, 425] on td "New - Initial" at bounding box center [173, 409] width 127 height 52
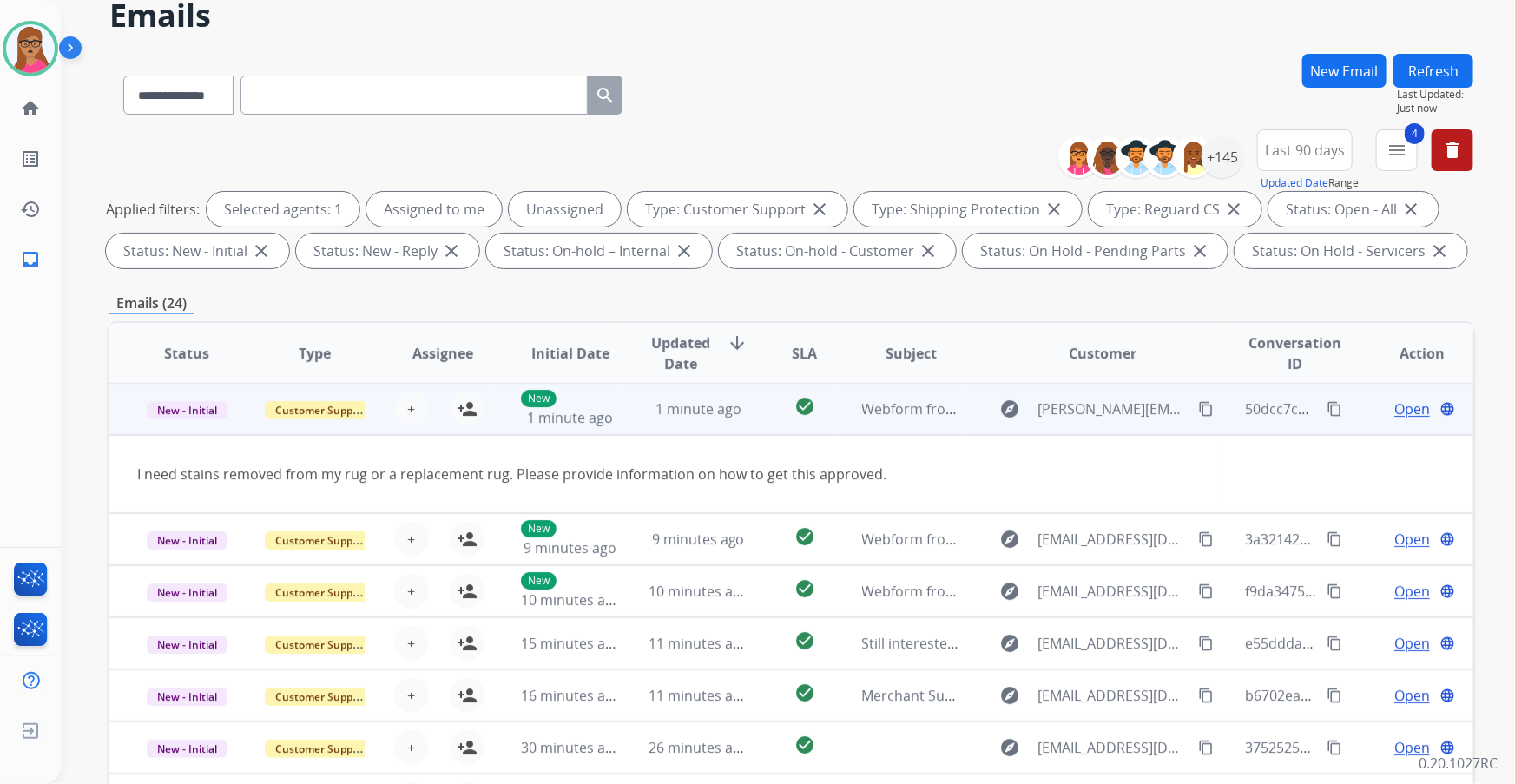
scroll to position [0, 0]
click at [452, 412] on button "person_add Assign to Me" at bounding box center [467, 410] width 35 height 35
click at [1198, 409] on mat-icon "content_copy" at bounding box center [1206, 410] width 16 height 16
click at [1394, 401] on span "Open" at bounding box center [1412, 409] width 36 height 20
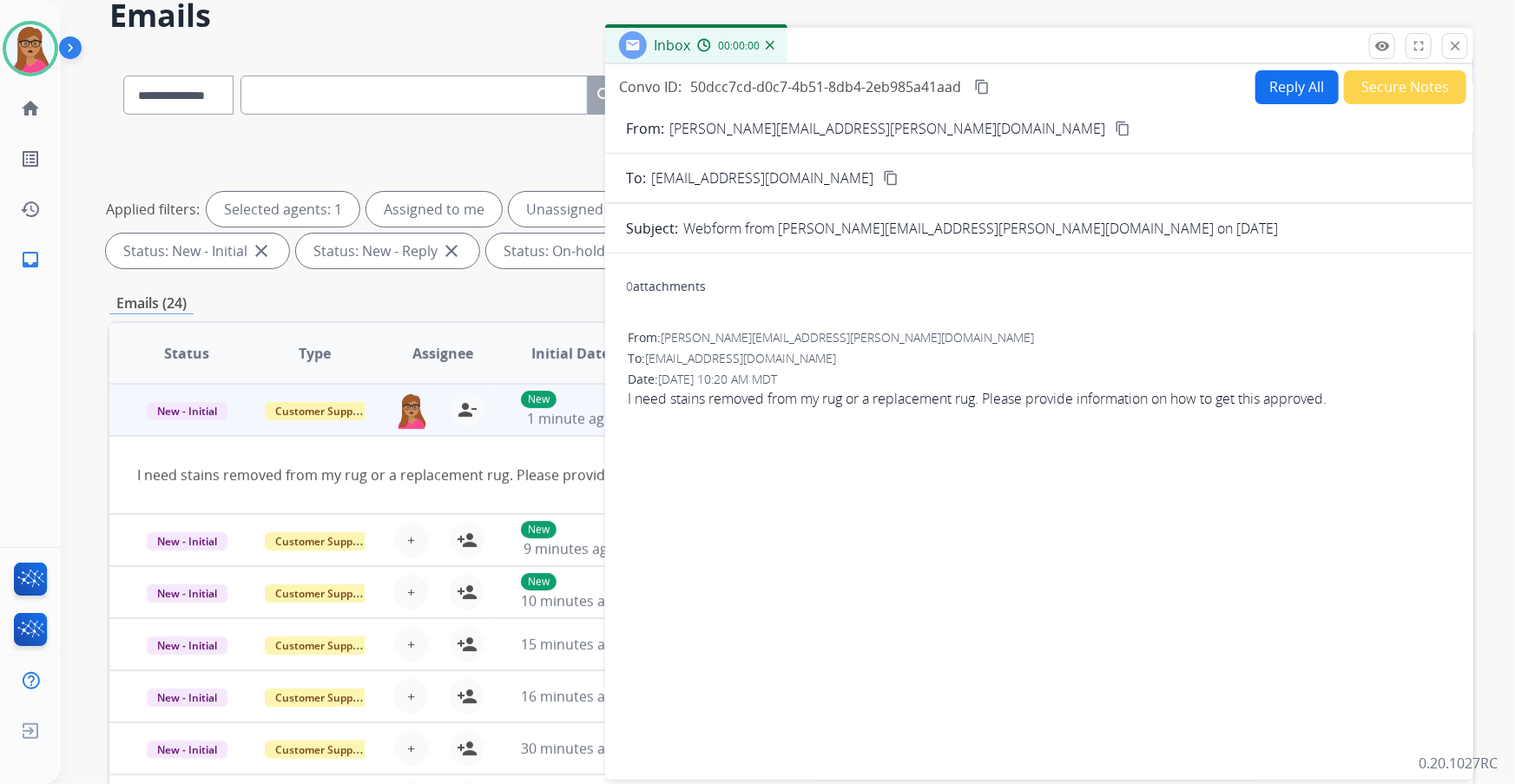
click at [1251, 70] on div "Reply All Secure Notes" at bounding box center [1359, 86] width 217 height 34
click at [1261, 78] on button "Reply All" at bounding box center [1297, 86] width 84 height 34
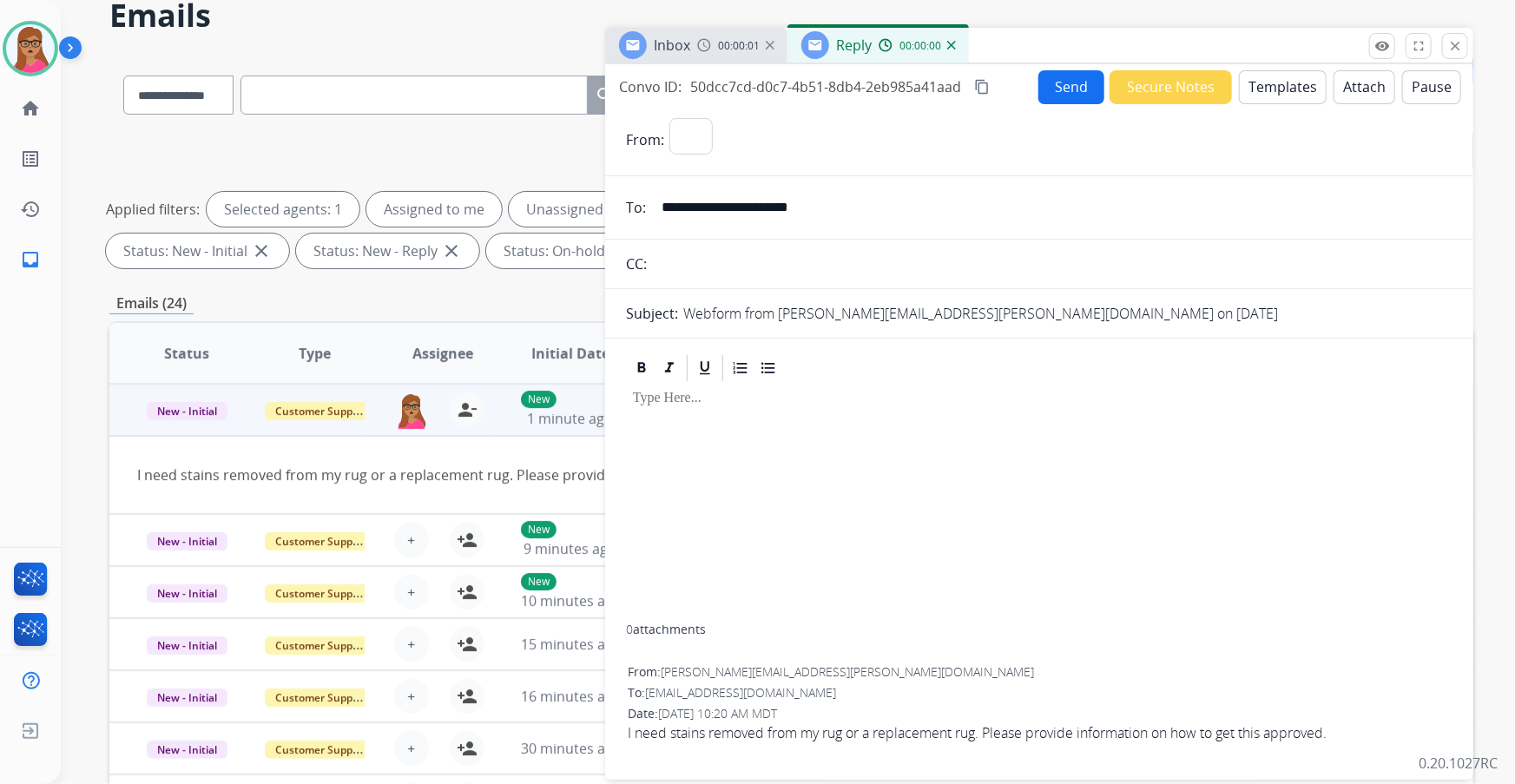
select select "**********"
click at [1281, 87] on button "Templates" at bounding box center [1283, 86] width 87 height 34
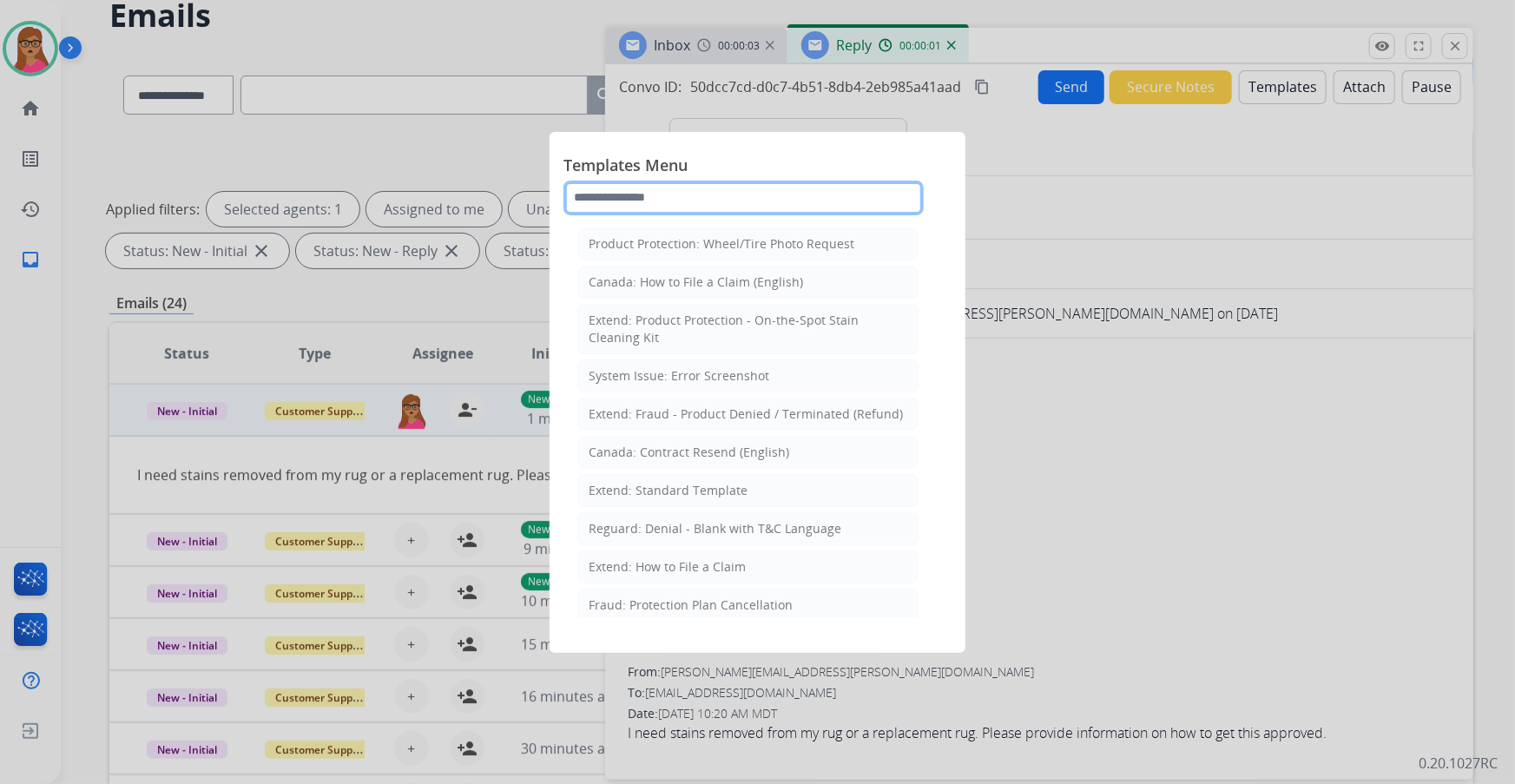
click at [723, 186] on input "text" at bounding box center [743, 198] width 361 height 35
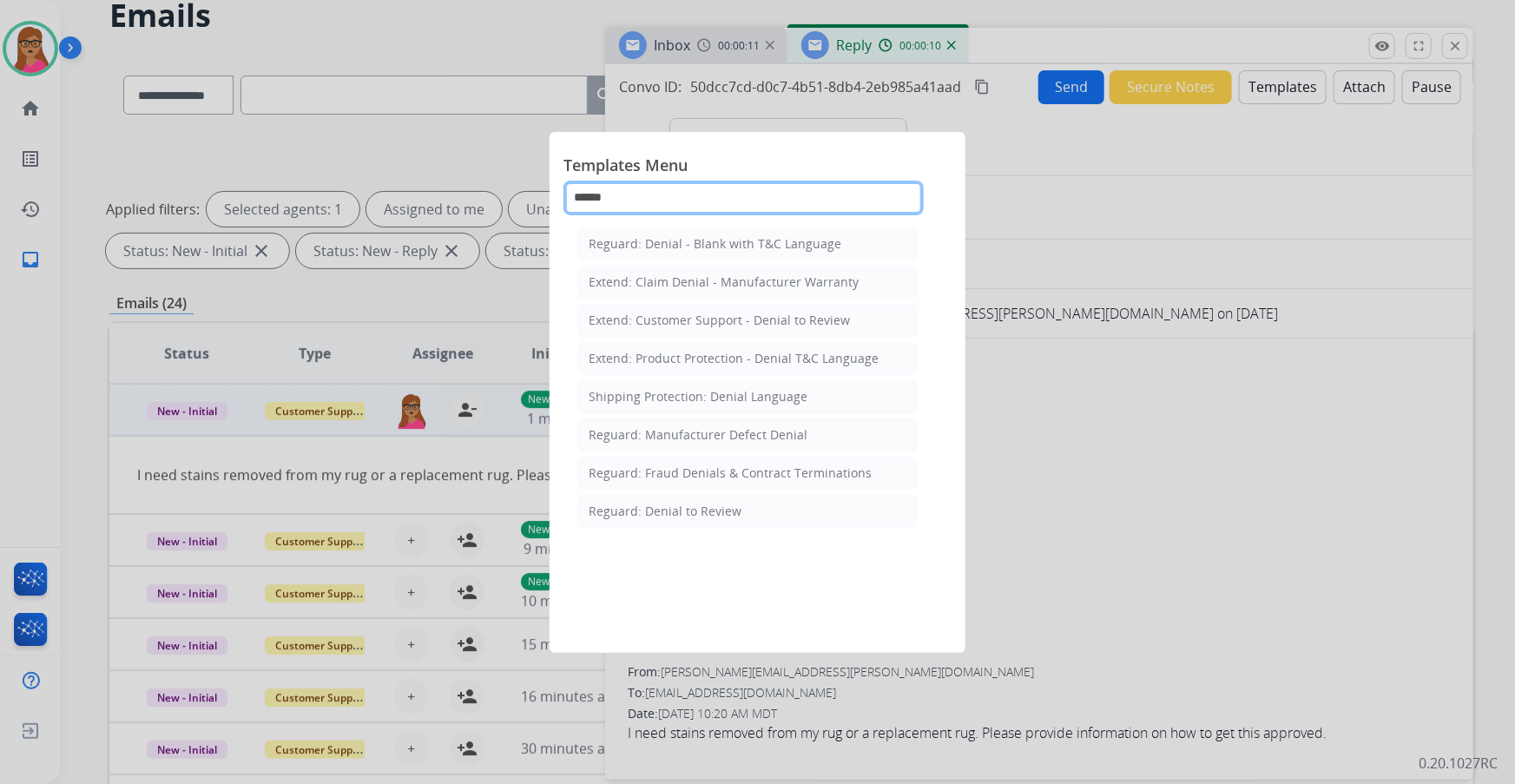
type input "******"
click at [1224, 505] on div at bounding box center [757, 392] width 1515 height 784
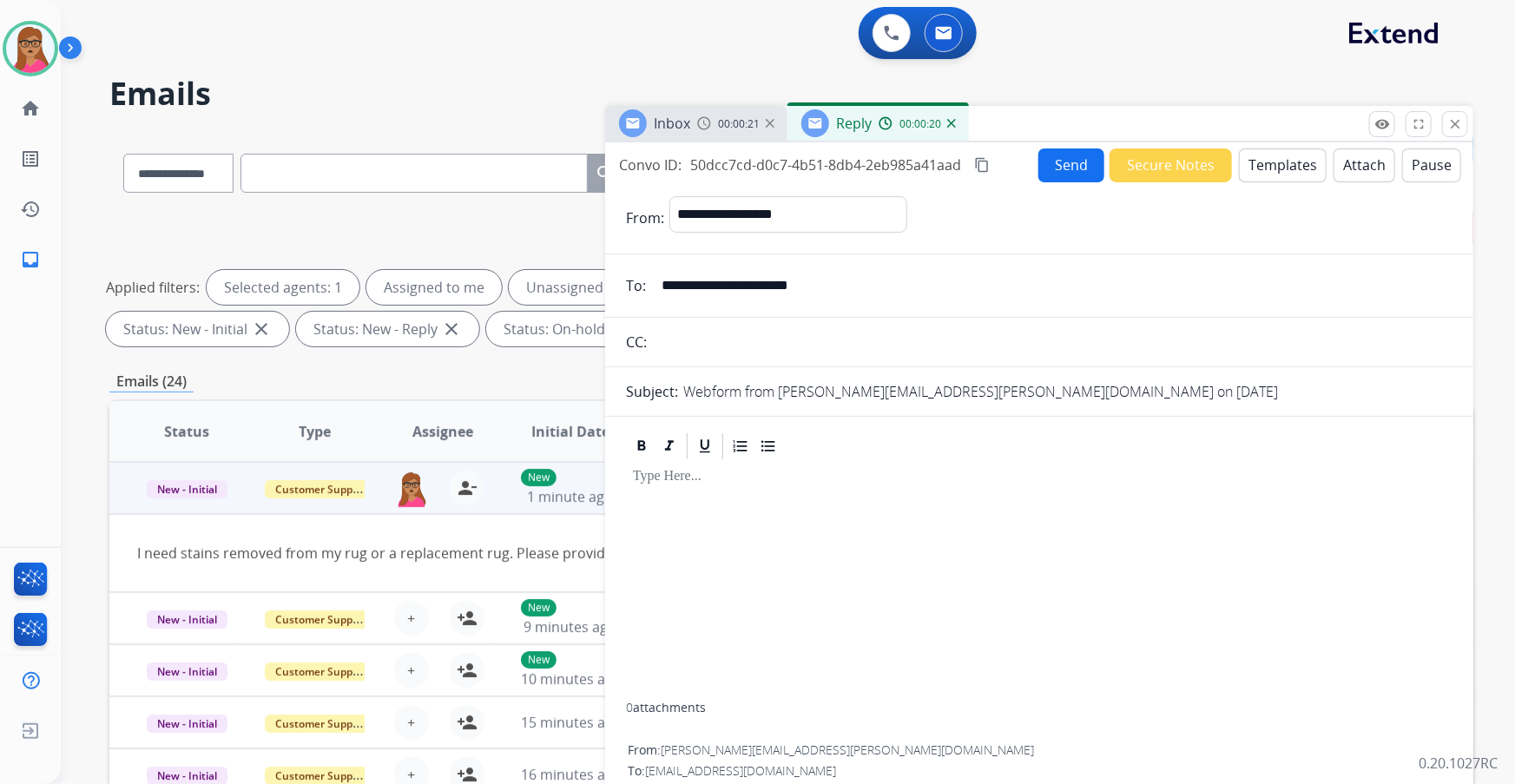
click at [1273, 166] on button "Templates" at bounding box center [1283, 165] width 87 height 34
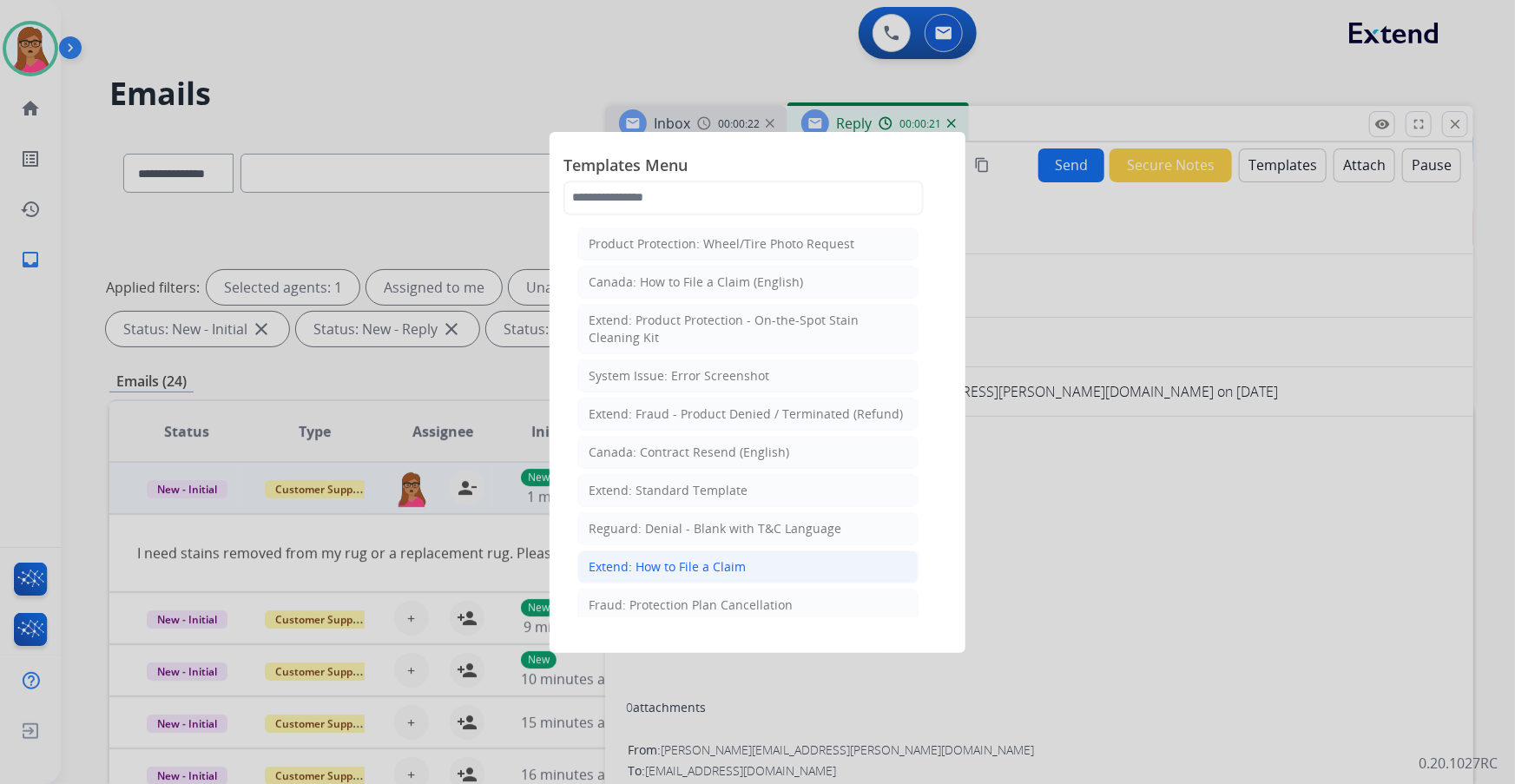
click at [680, 564] on div "Extend: How to File a Claim" at bounding box center [668, 567] width 157 height 17
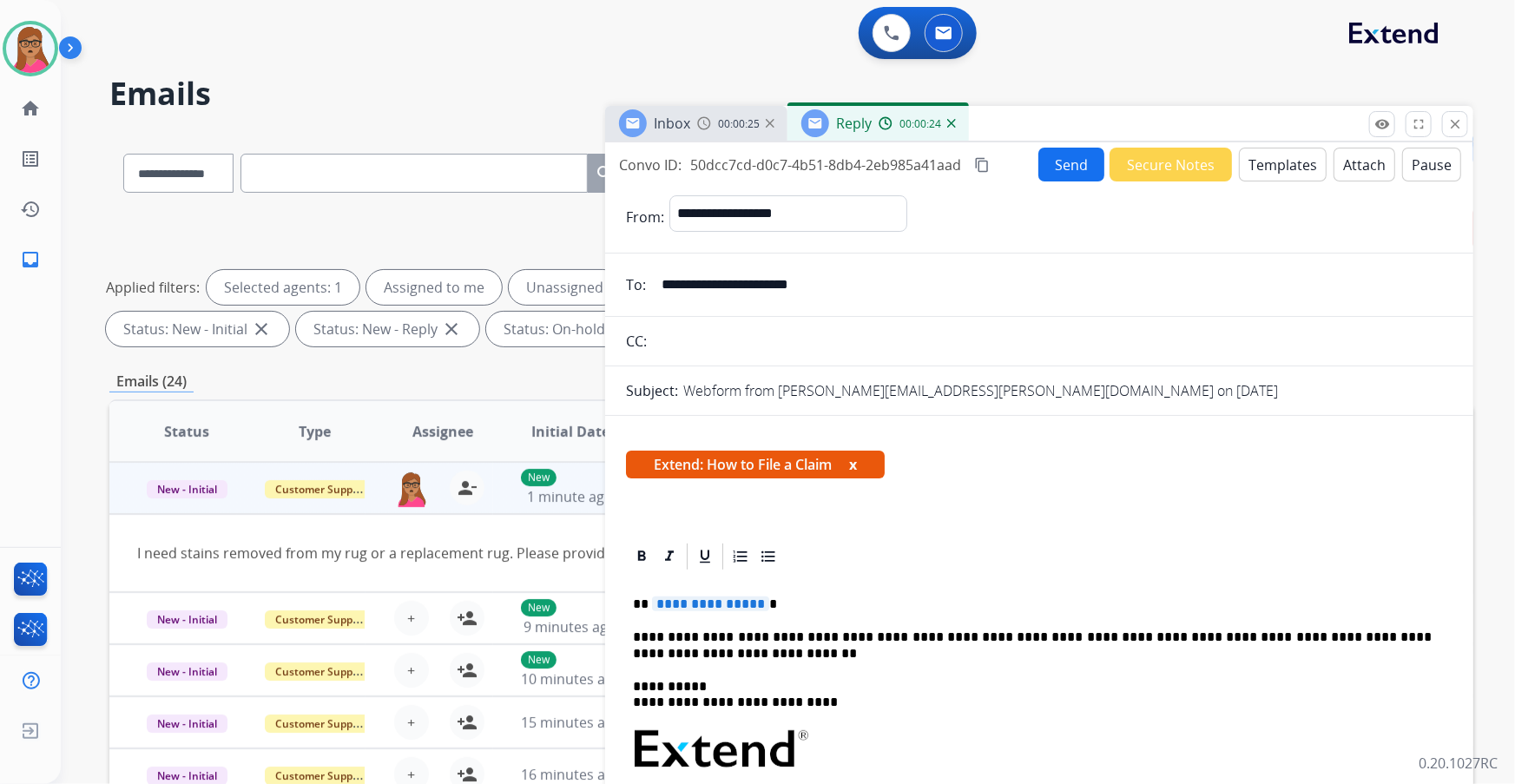
click at [1242, 167] on button "Templates" at bounding box center [1283, 164] width 87 height 34
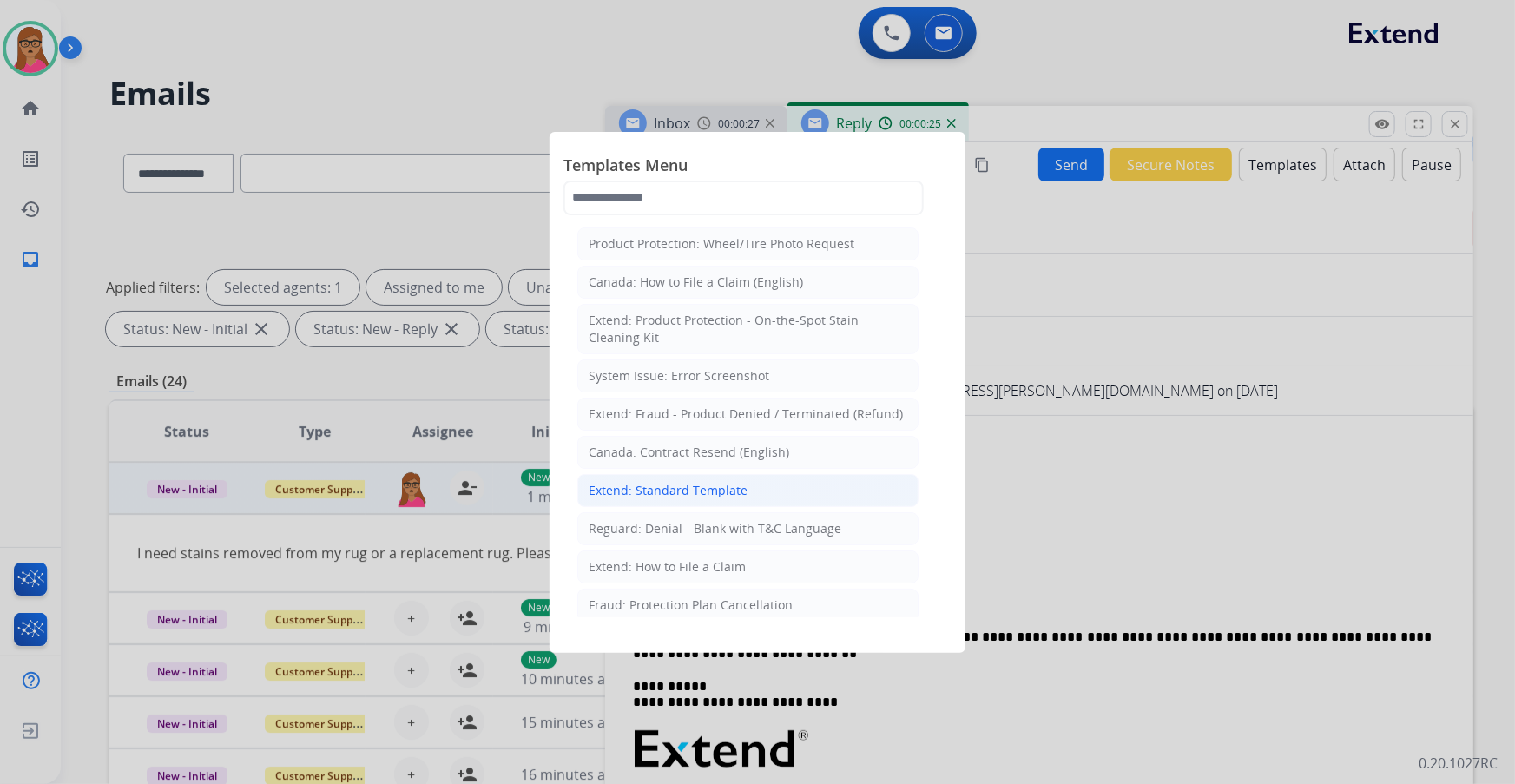
click at [708, 494] on div "Extend: Standard Template" at bounding box center [669, 491] width 159 height 17
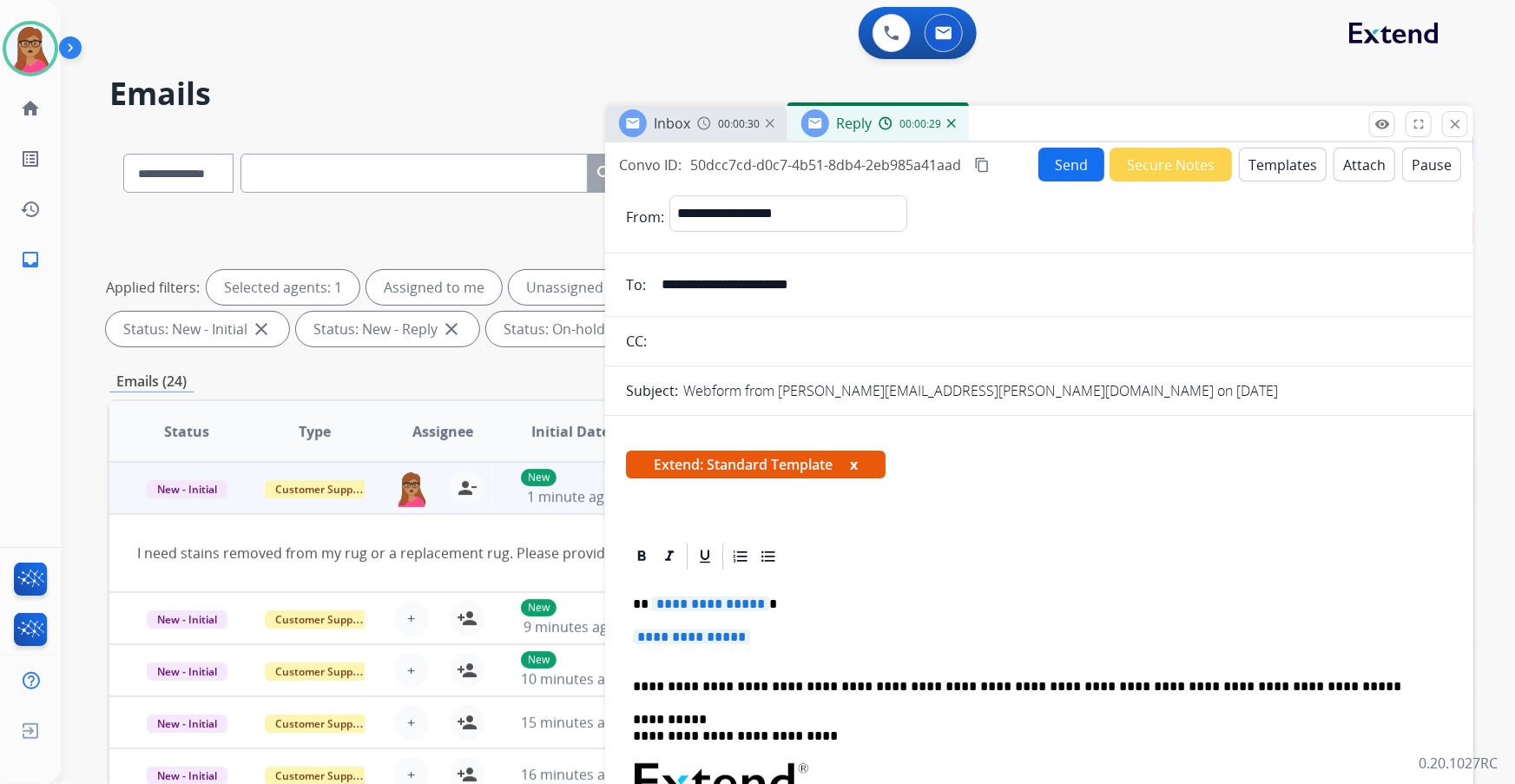
click at [705, 599] on span "**********" at bounding box center [710, 603] width 118 height 15
click at [685, 637] on span "**********" at bounding box center [691, 636] width 118 height 15
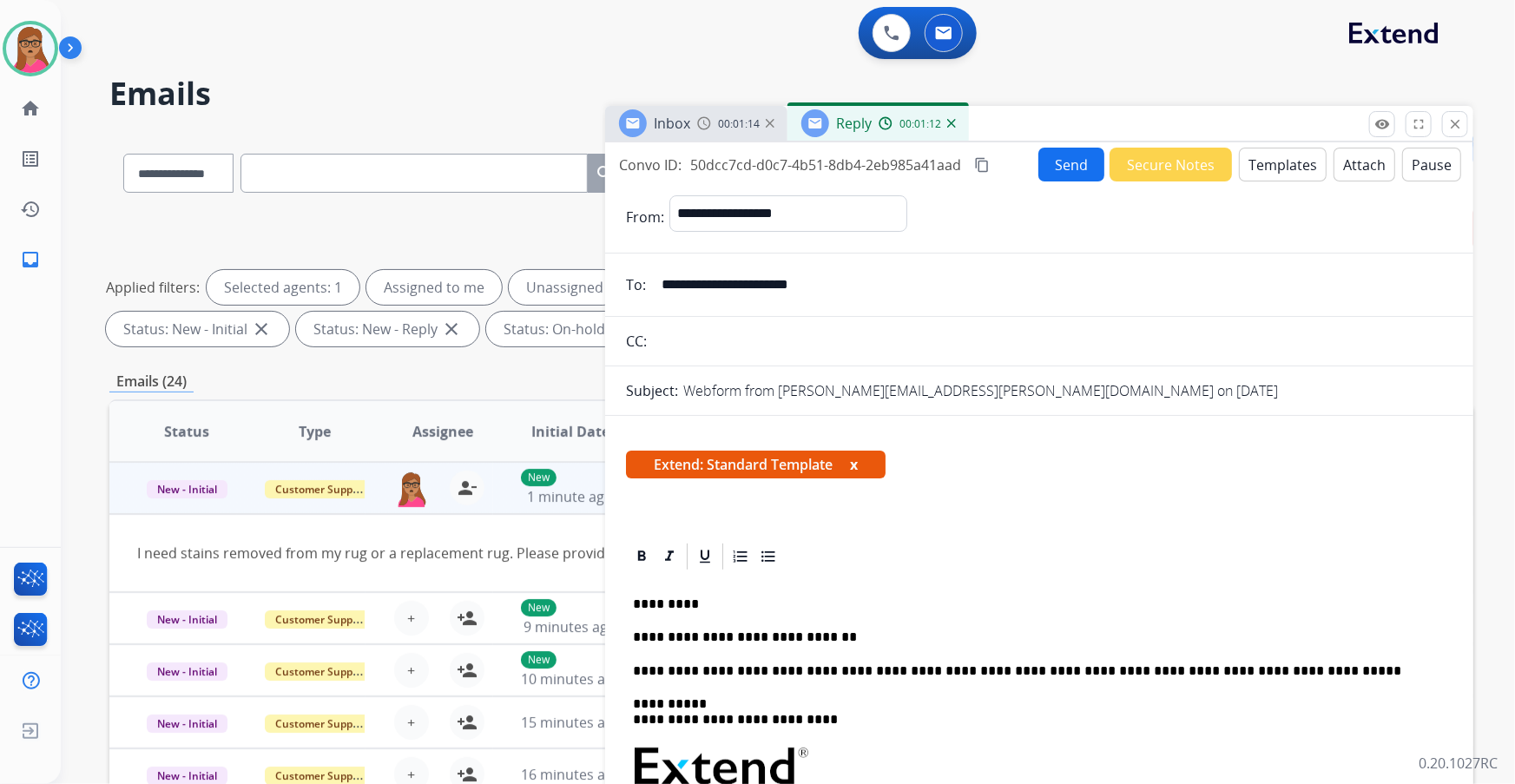
click at [699, 117] on img at bounding box center [705, 123] width 14 height 14
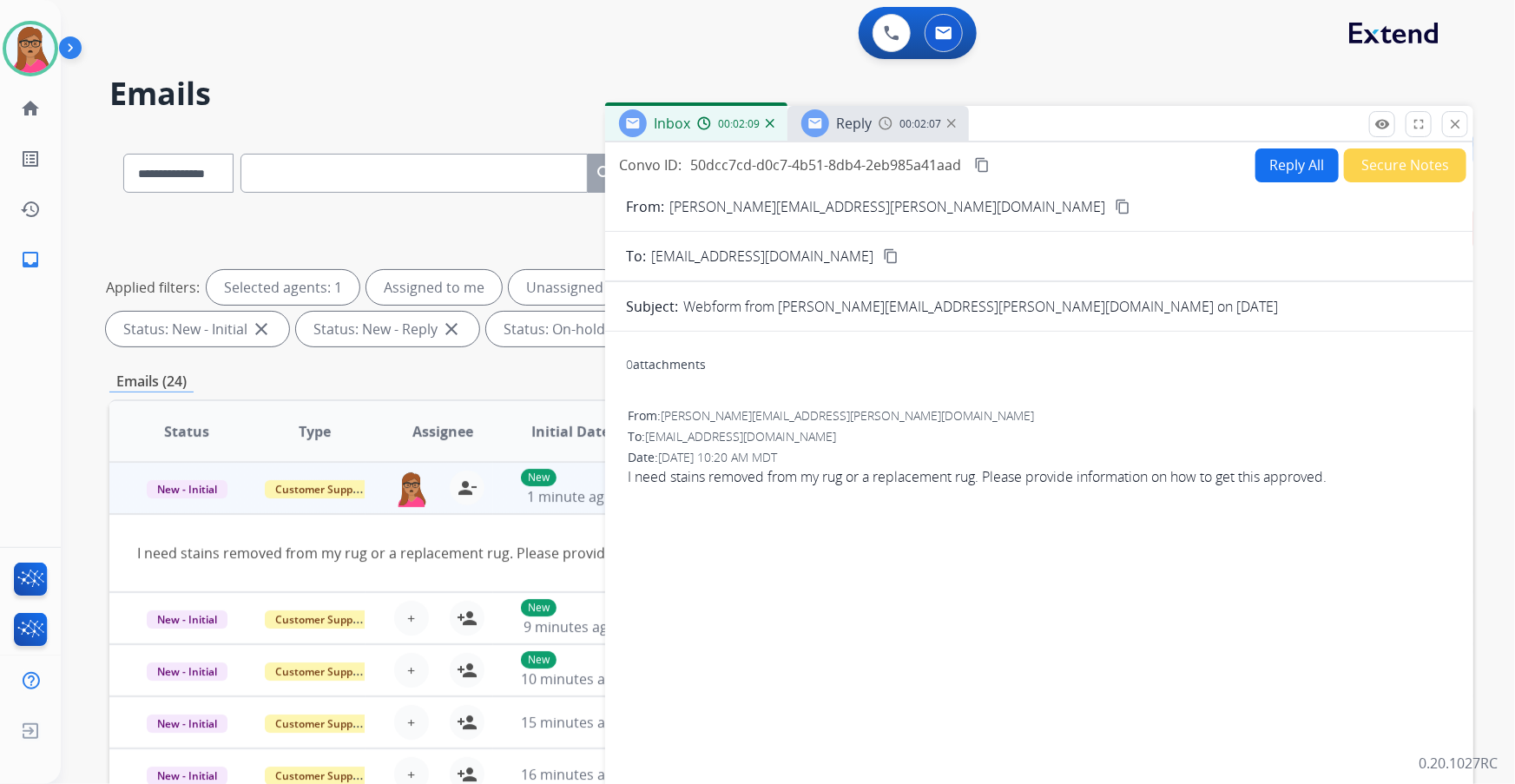
click at [864, 117] on span "Reply" at bounding box center [854, 123] width 36 height 19
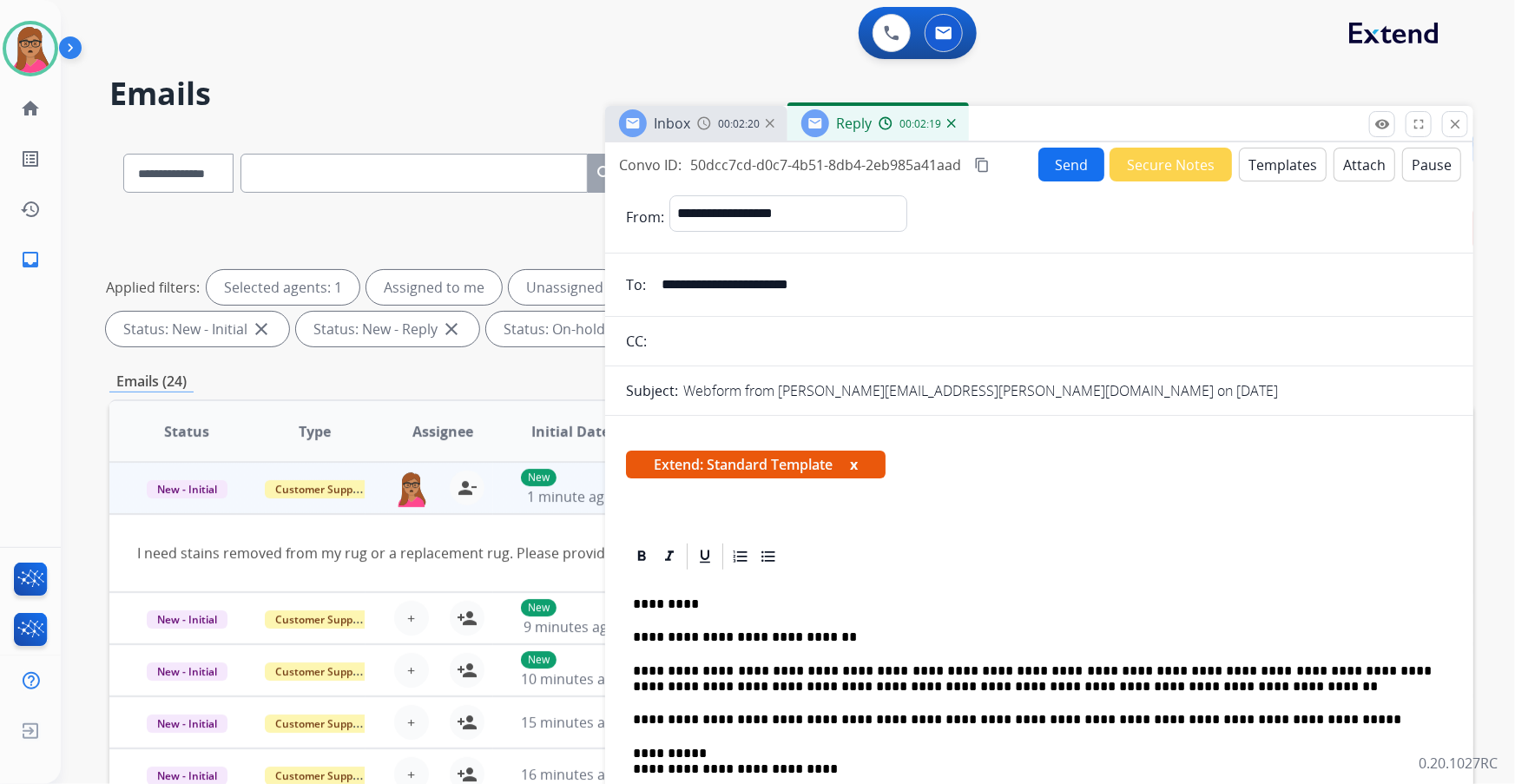
click at [1344, 162] on button "Attach" at bounding box center [1364, 164] width 61 height 34
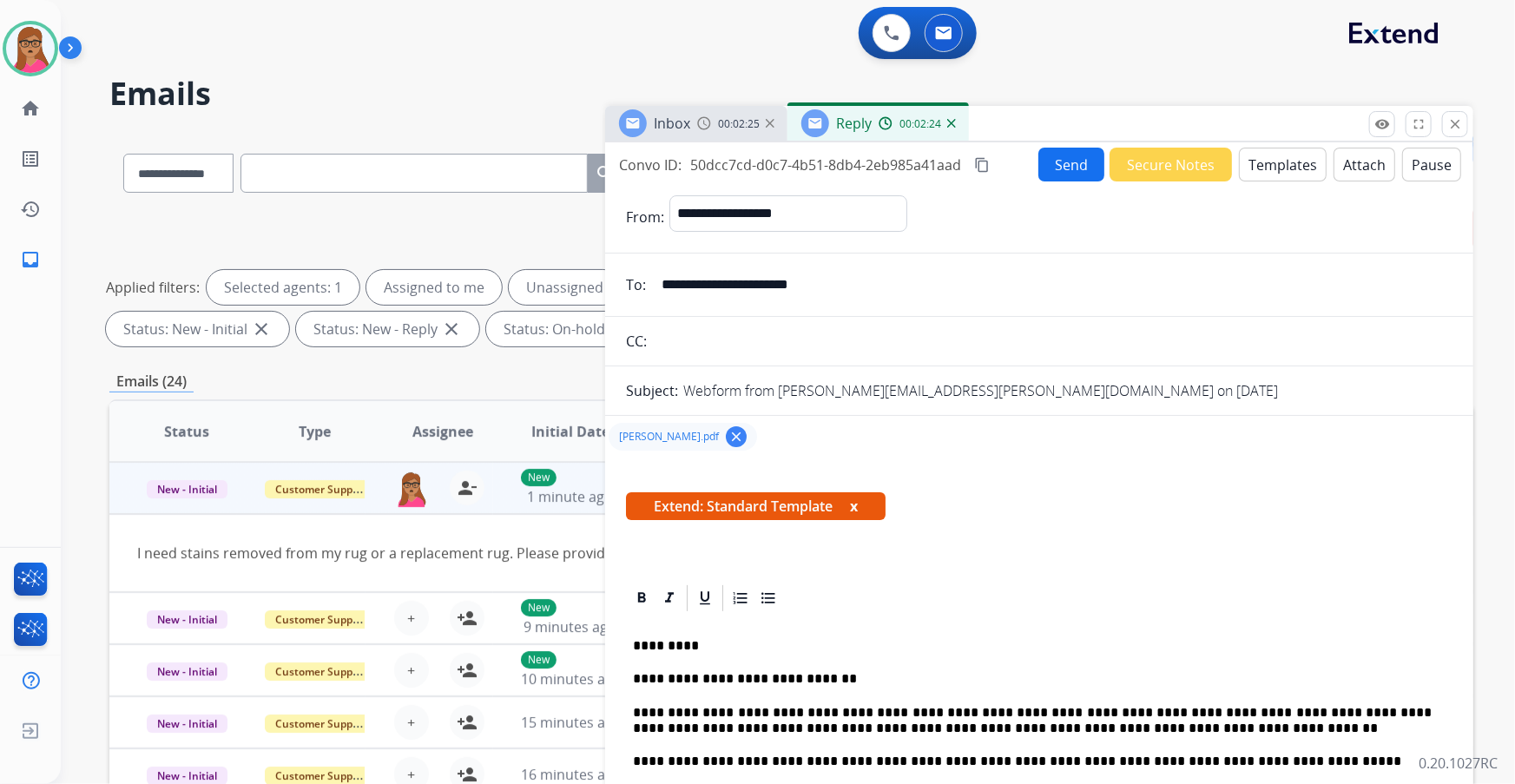
click at [981, 160] on mat-icon "content_copy" at bounding box center [982, 165] width 16 height 16
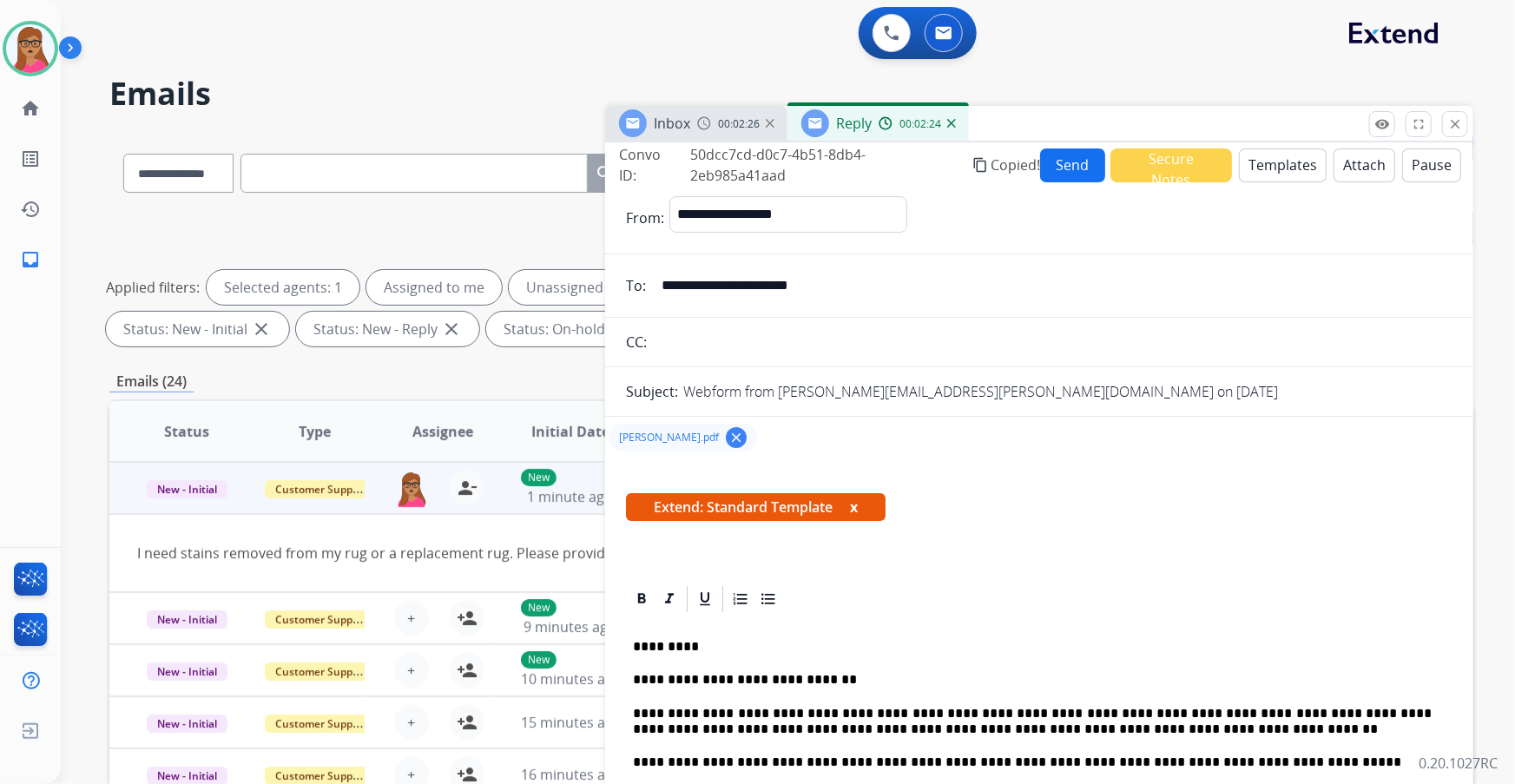
click at [1071, 167] on button "Send" at bounding box center [1073, 165] width 65 height 34
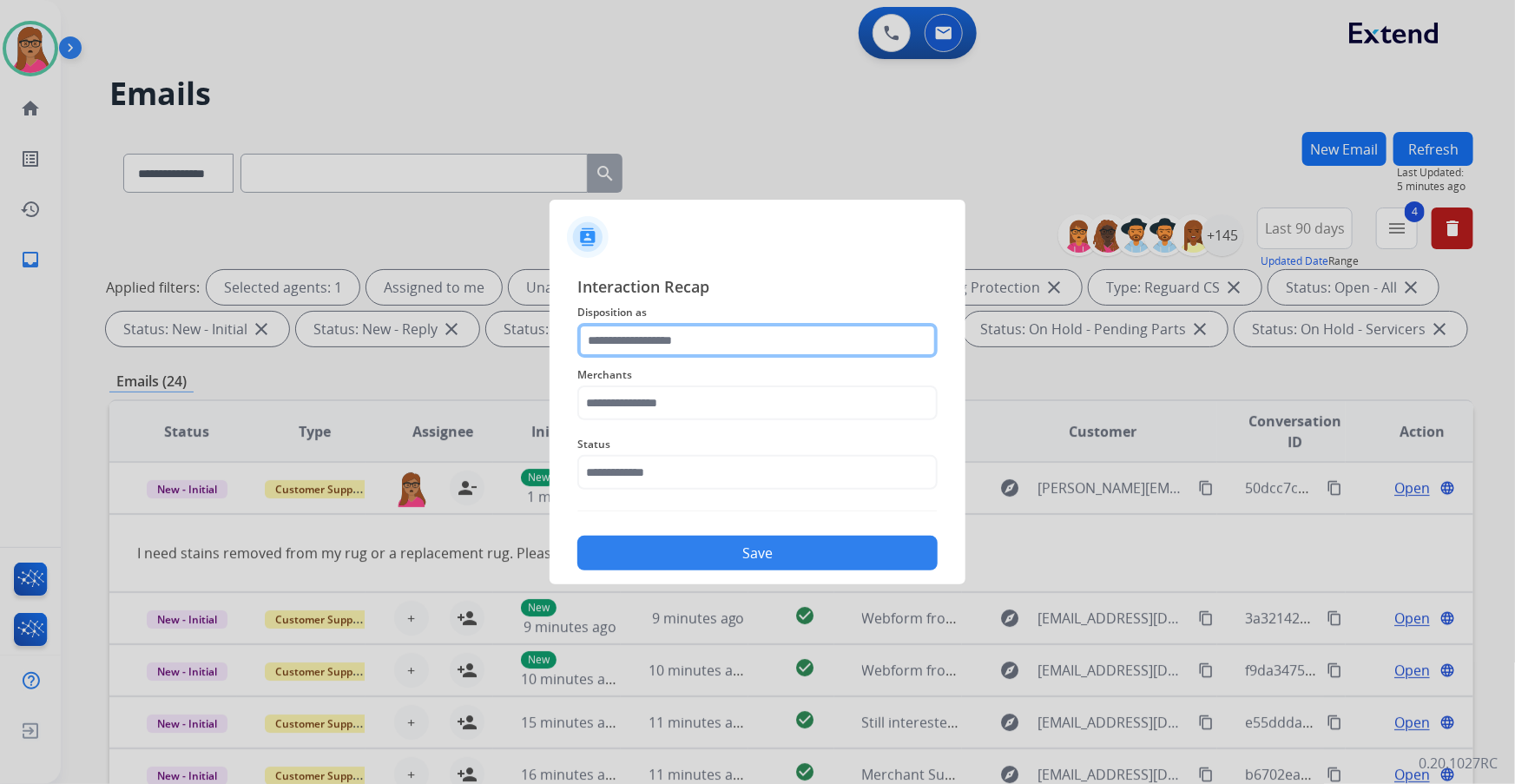
click at [687, 326] on input "text" at bounding box center [757, 340] width 361 height 35
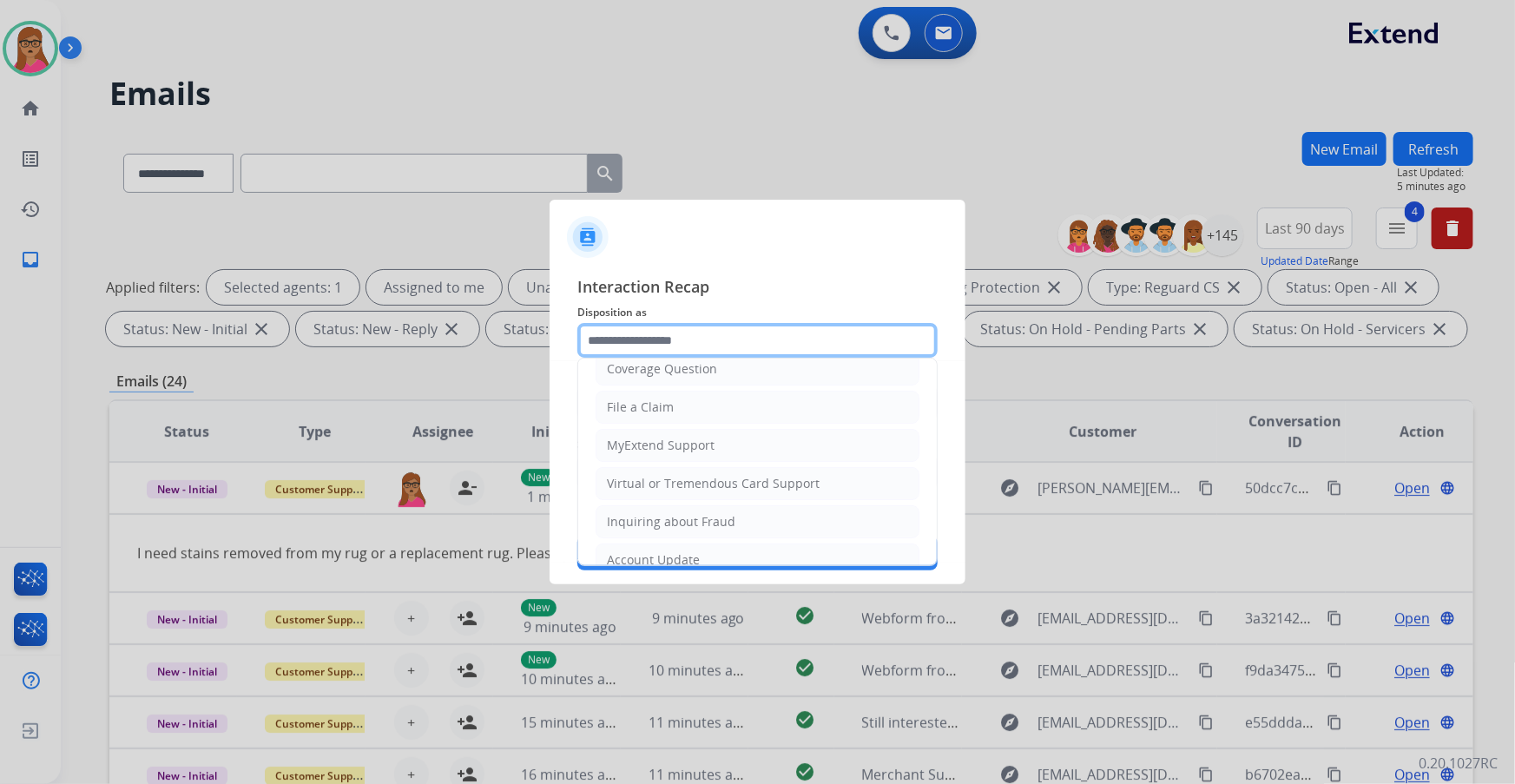
scroll to position [268, 0]
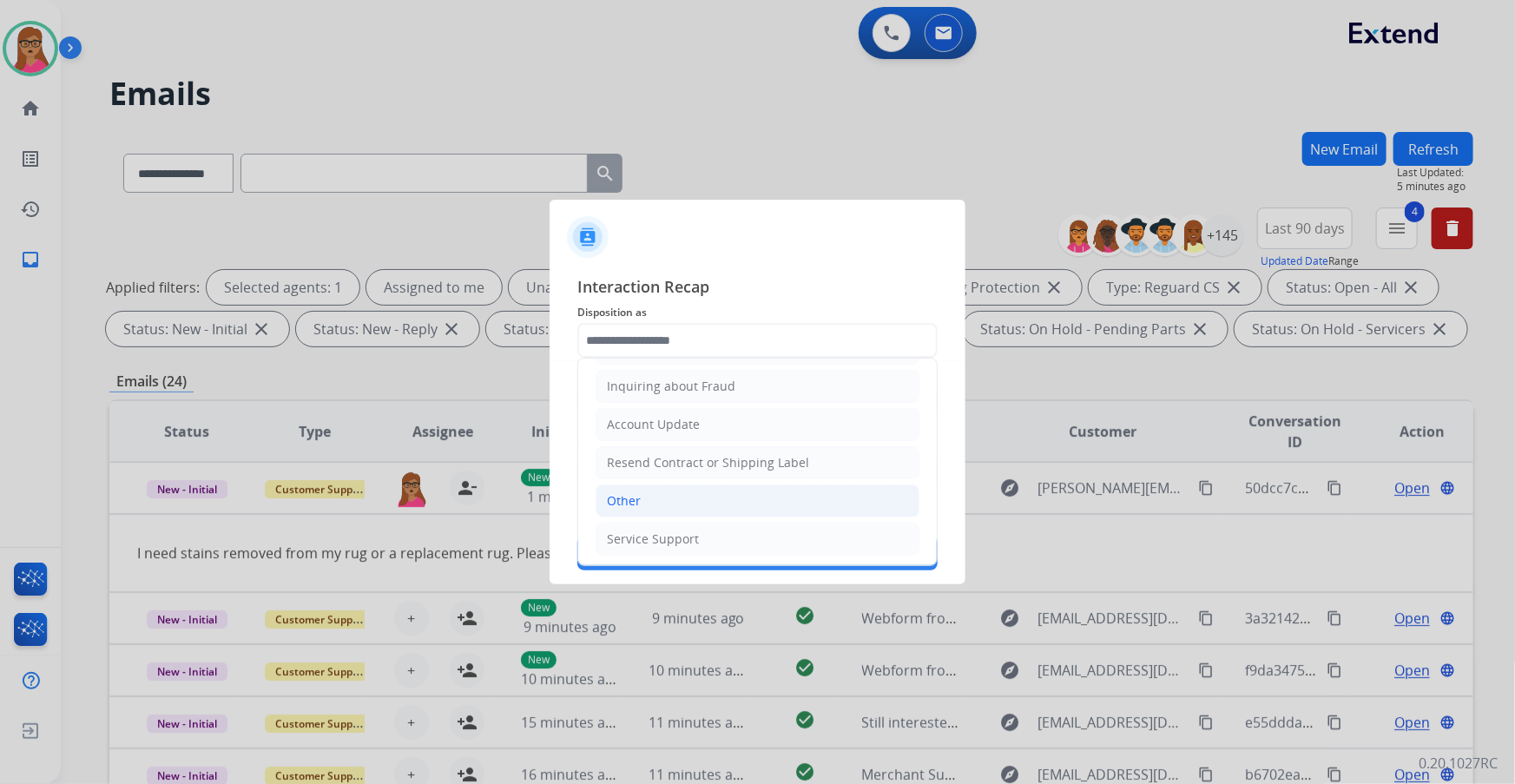
click at [698, 487] on li "Other" at bounding box center [757, 501] width 324 height 33
type input "*****"
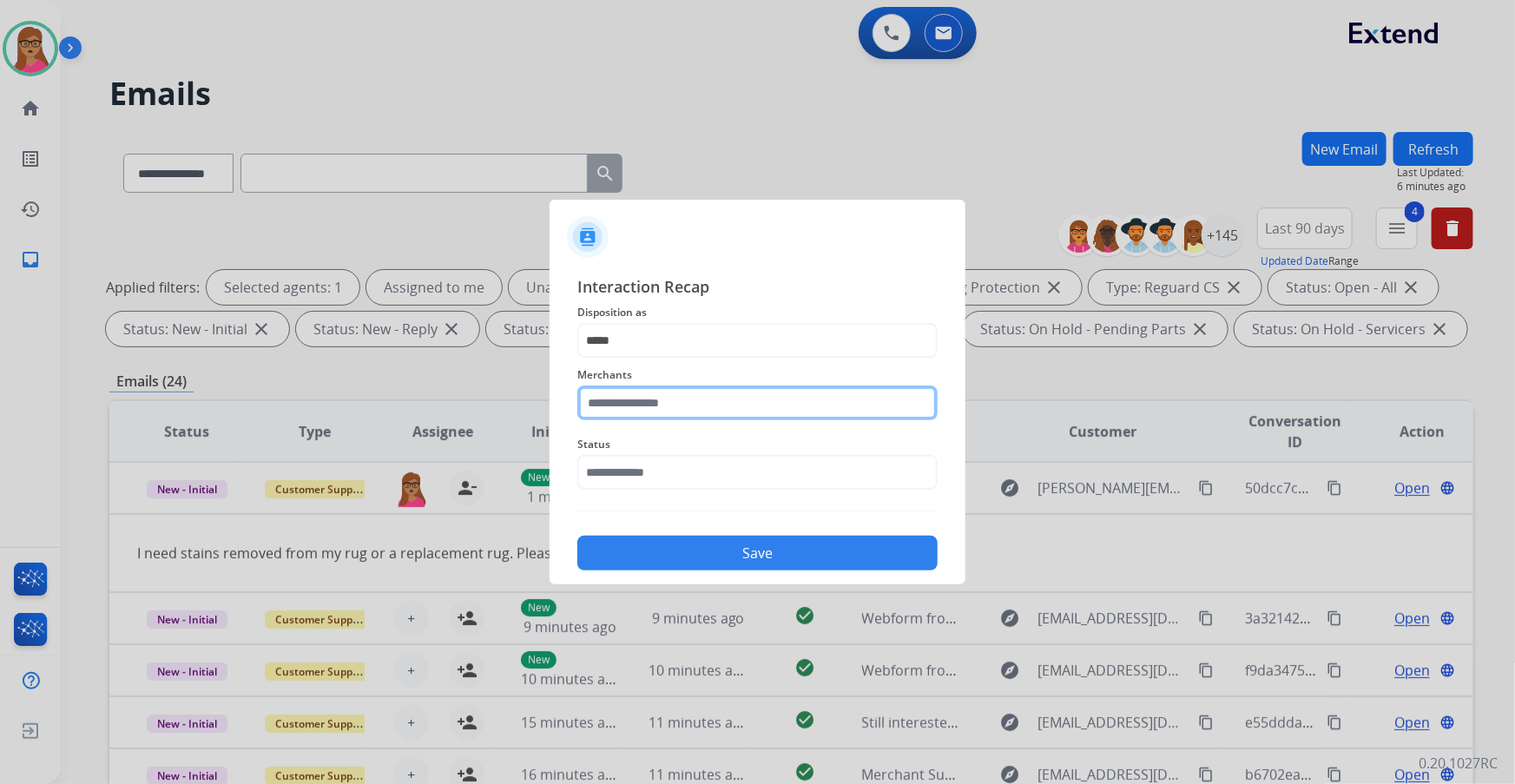
click at [671, 408] on input "text" at bounding box center [757, 403] width 361 height 35
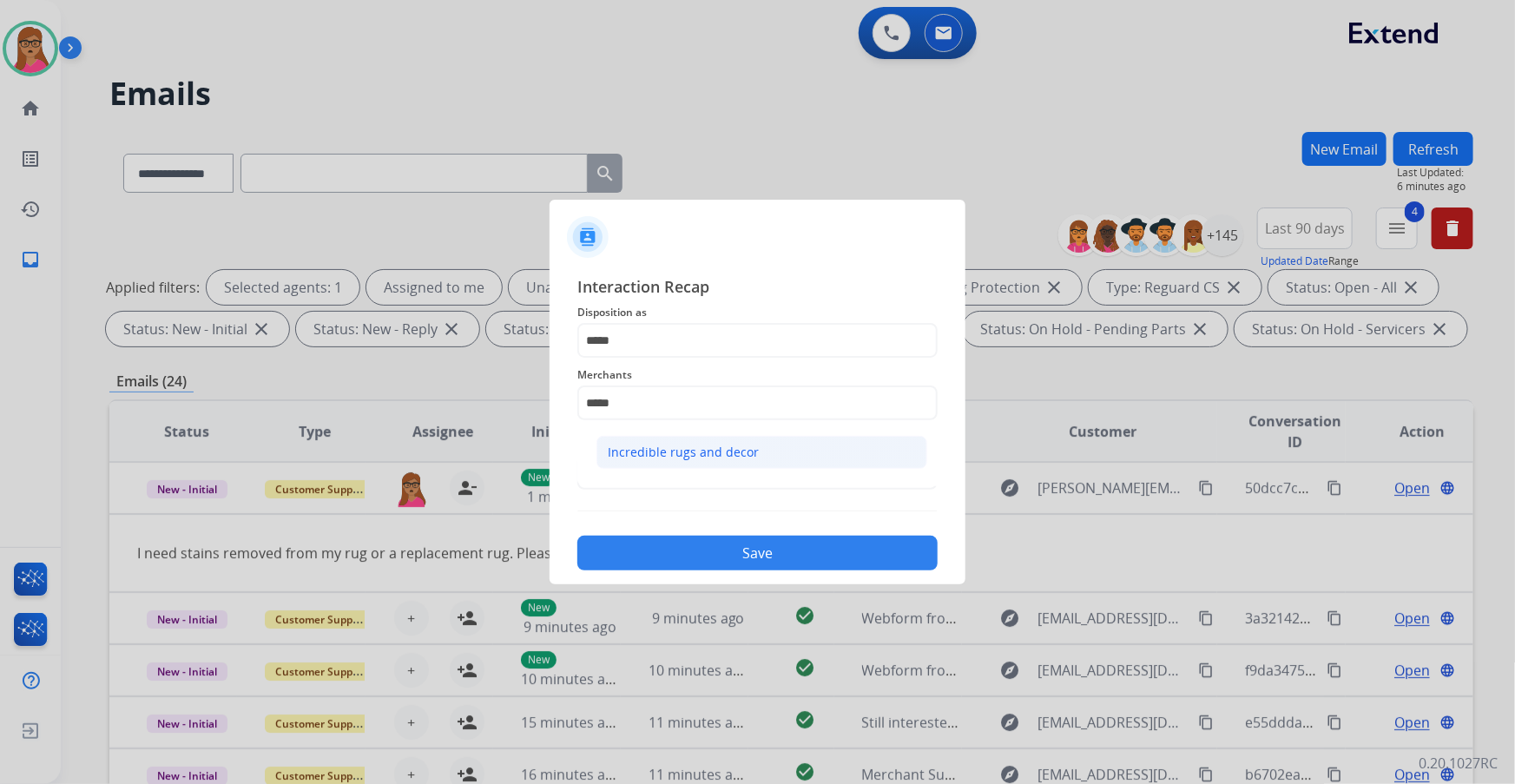
click at [675, 445] on div "Incredible rugs and decor" at bounding box center [683, 453] width 151 height 17
type input "**********"
click at [616, 464] on input "text" at bounding box center [757, 472] width 361 height 35
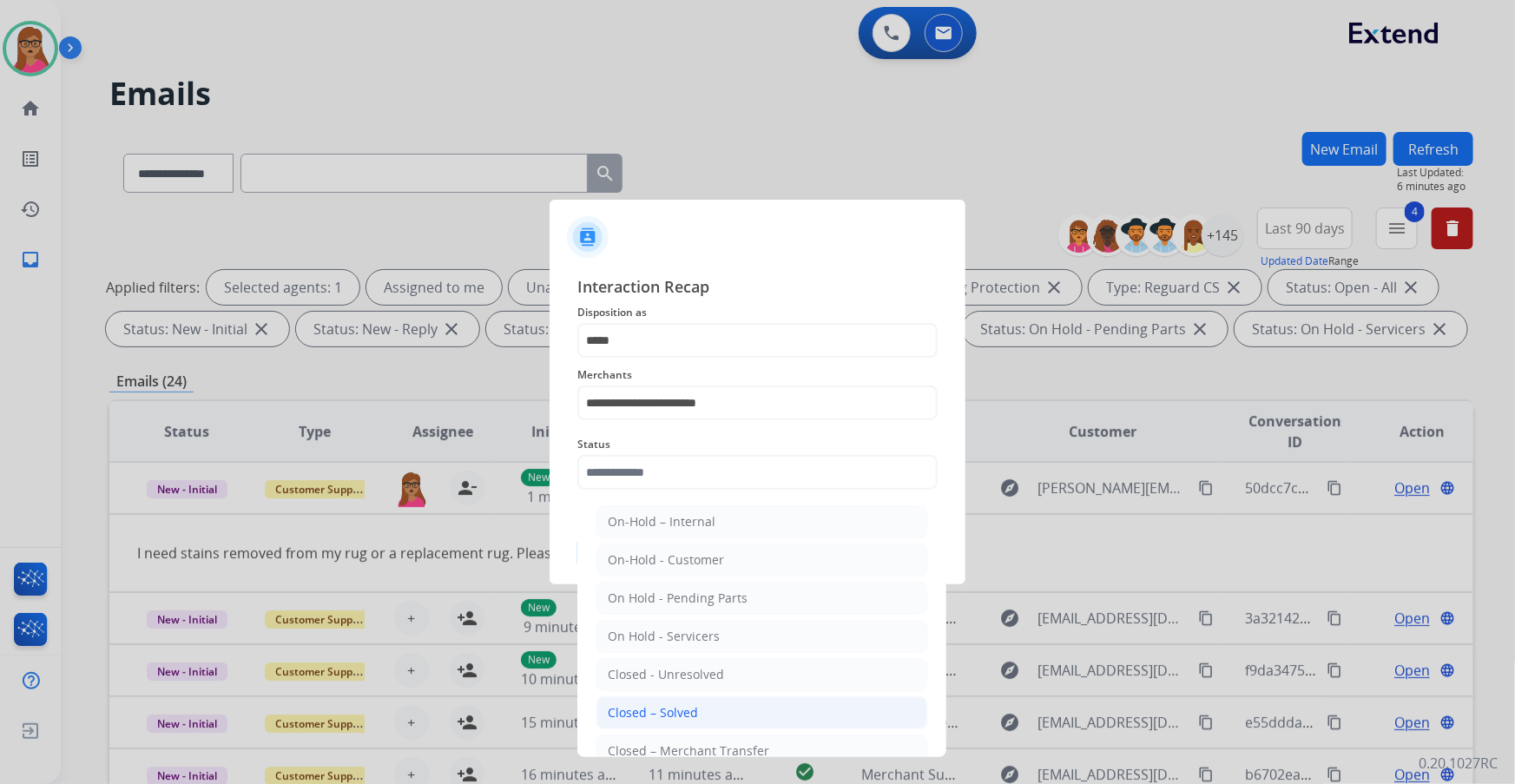
click at [661, 710] on div "Closed – Solved" at bounding box center [653, 713] width 90 height 17
type input "**********"
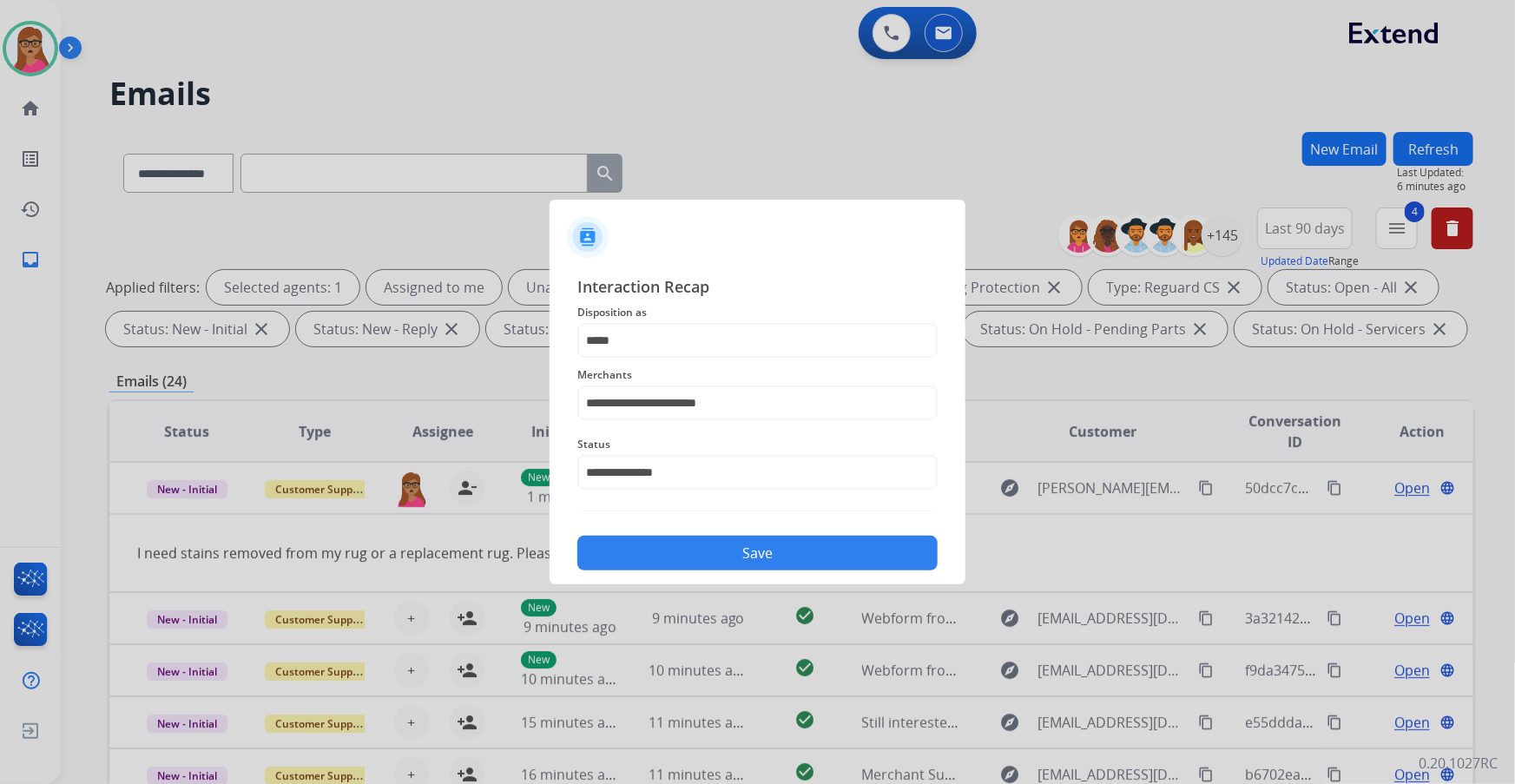
click at [780, 543] on button "Save" at bounding box center [757, 553] width 361 height 35
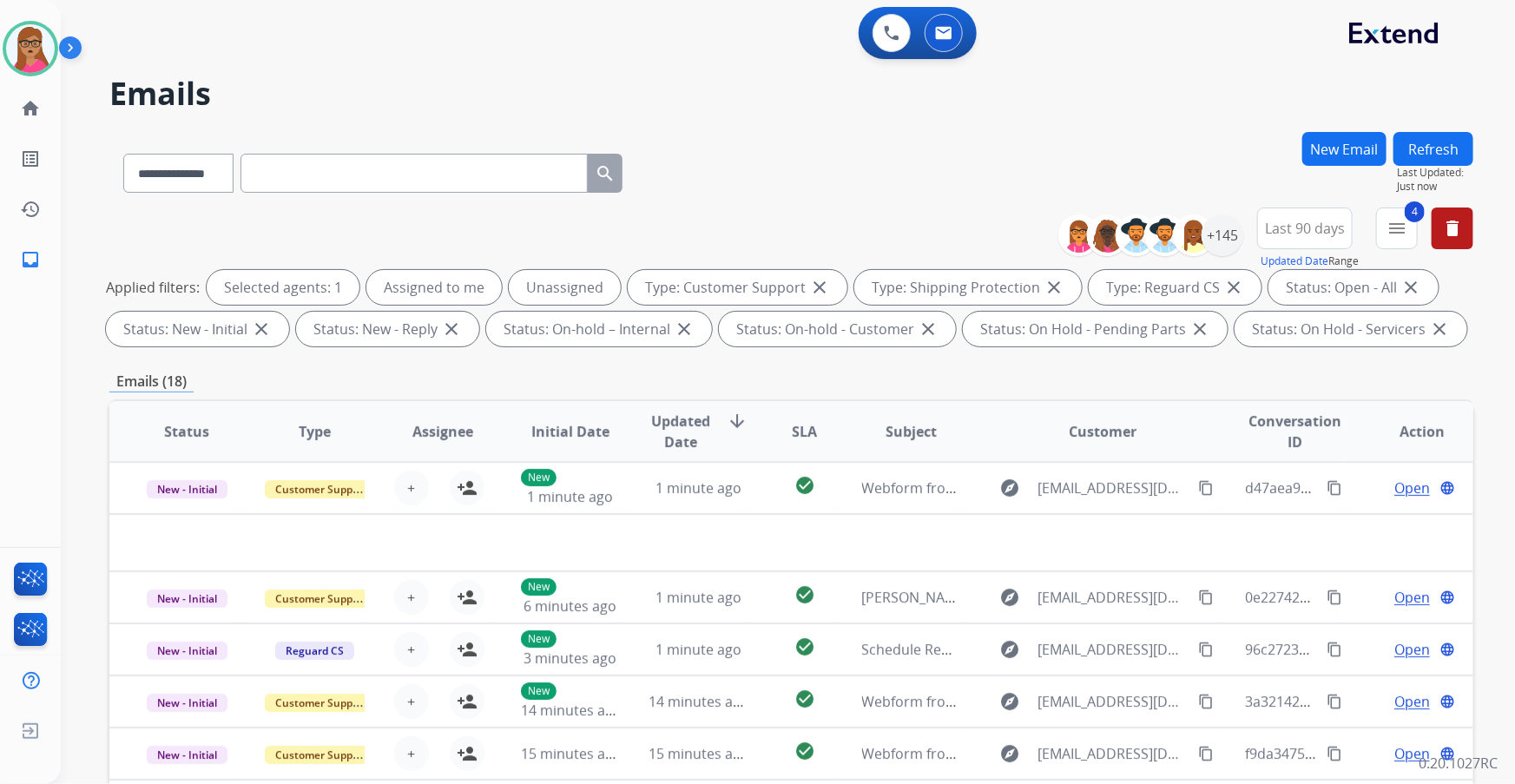
click at [1426, 153] on button "Refresh" at bounding box center [1433, 149] width 80 height 34
click at [864, 185] on div "**********" at bounding box center [792, 170] width 1364 height 76
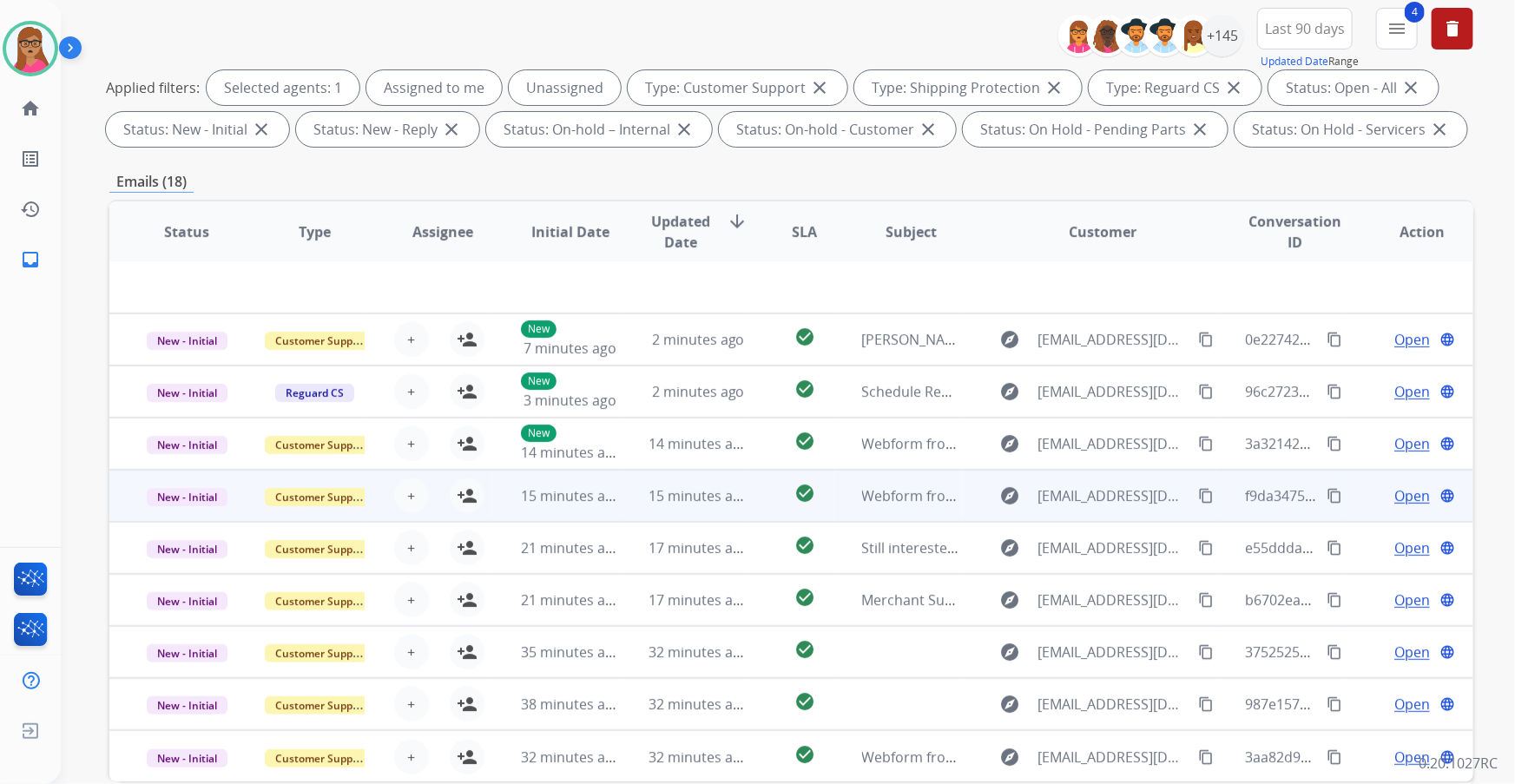
scroll to position [236, 0]
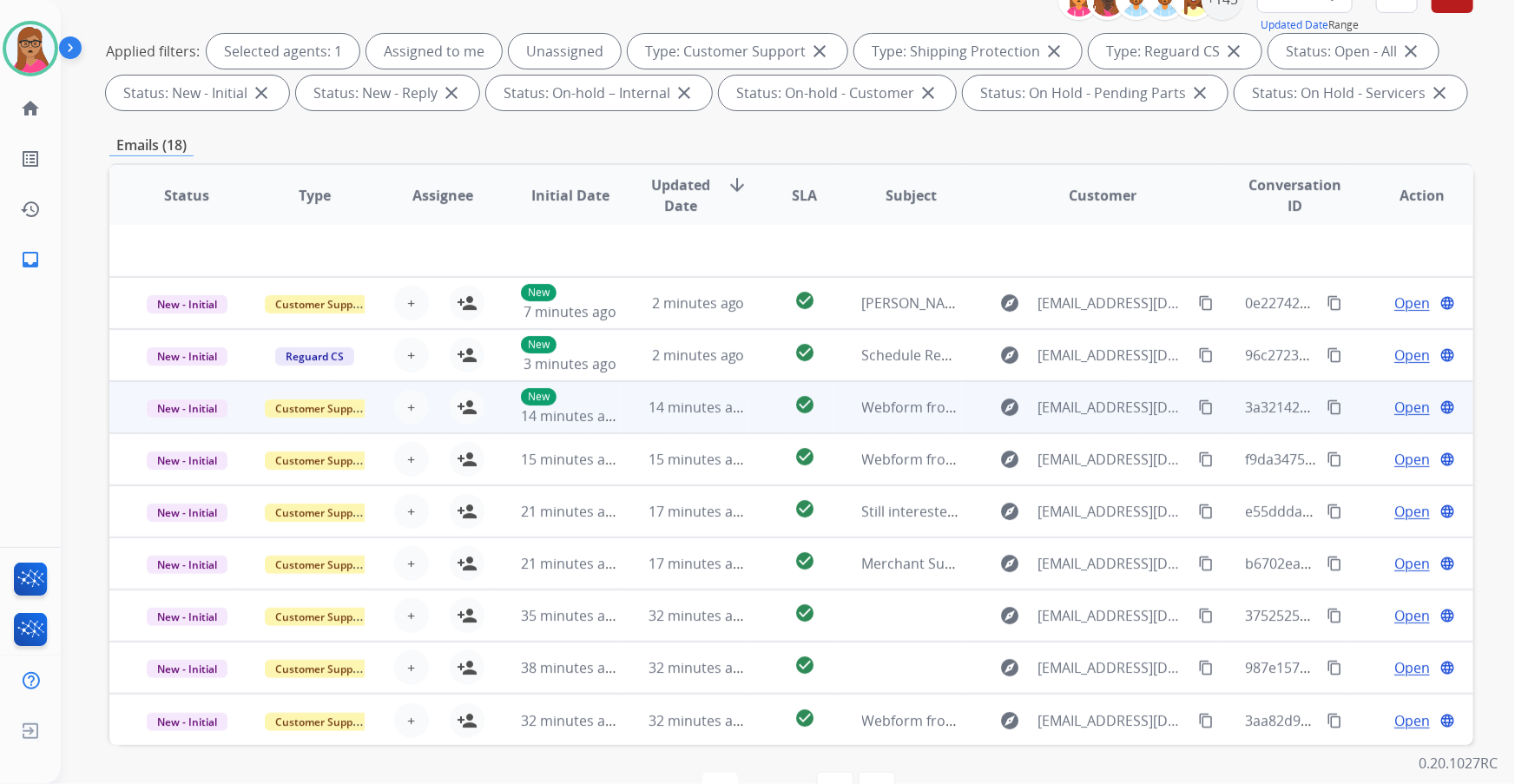
click at [199, 429] on td "New - Initial" at bounding box center [173, 407] width 127 height 52
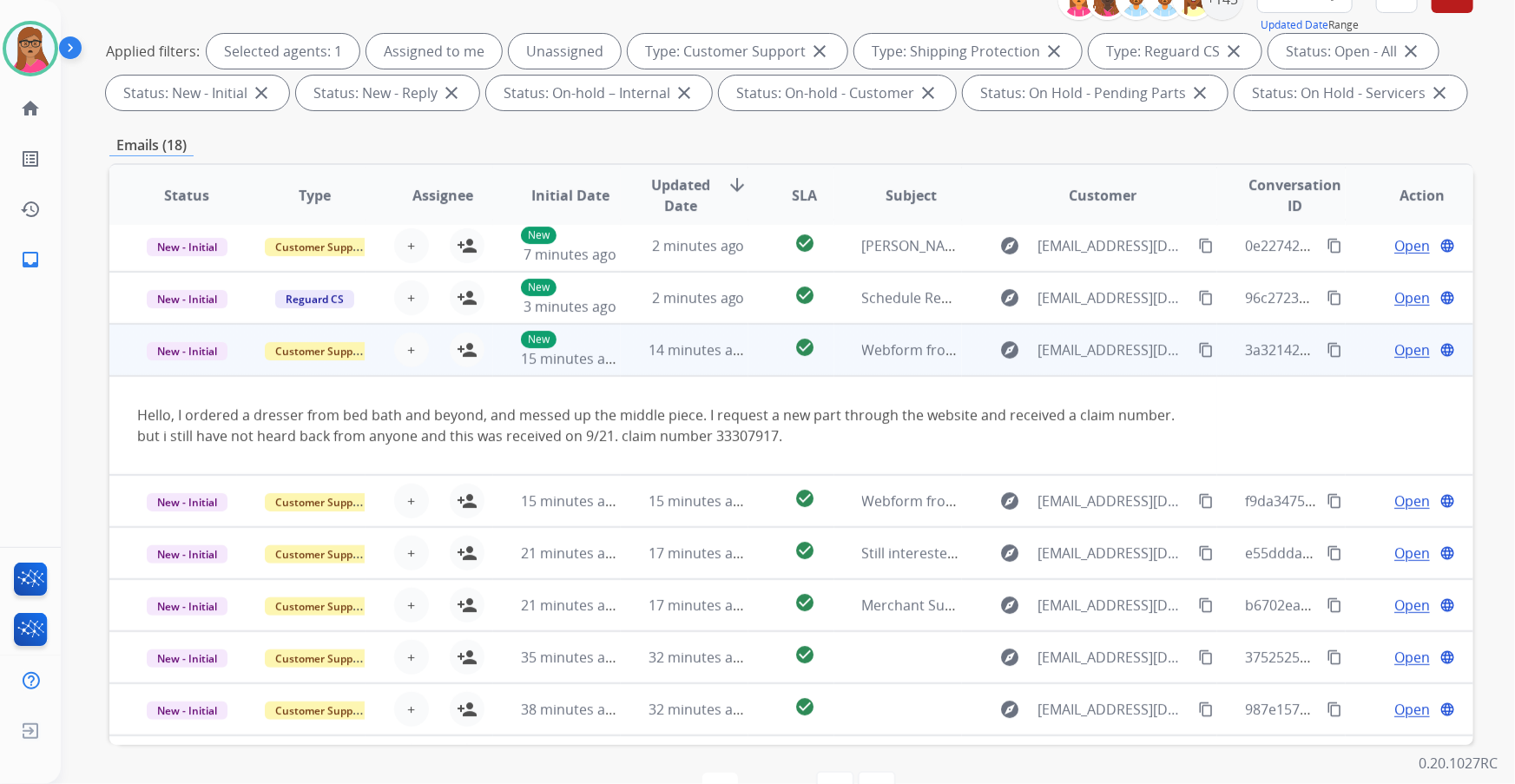
scroll to position [100, 0]
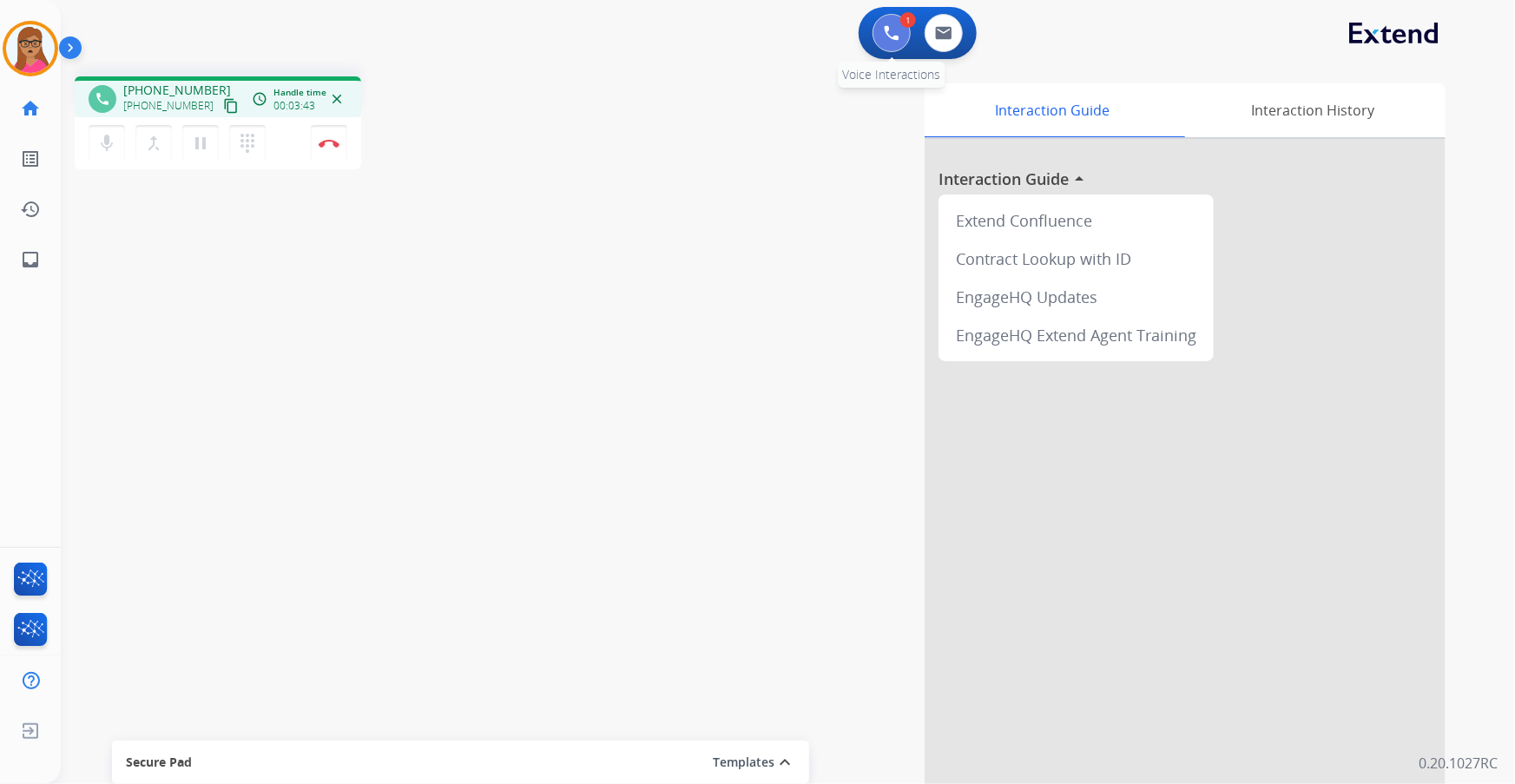
click at [892, 44] on button at bounding box center [891, 32] width 38 height 38
click at [888, 40] on img at bounding box center [892, 33] width 16 height 16
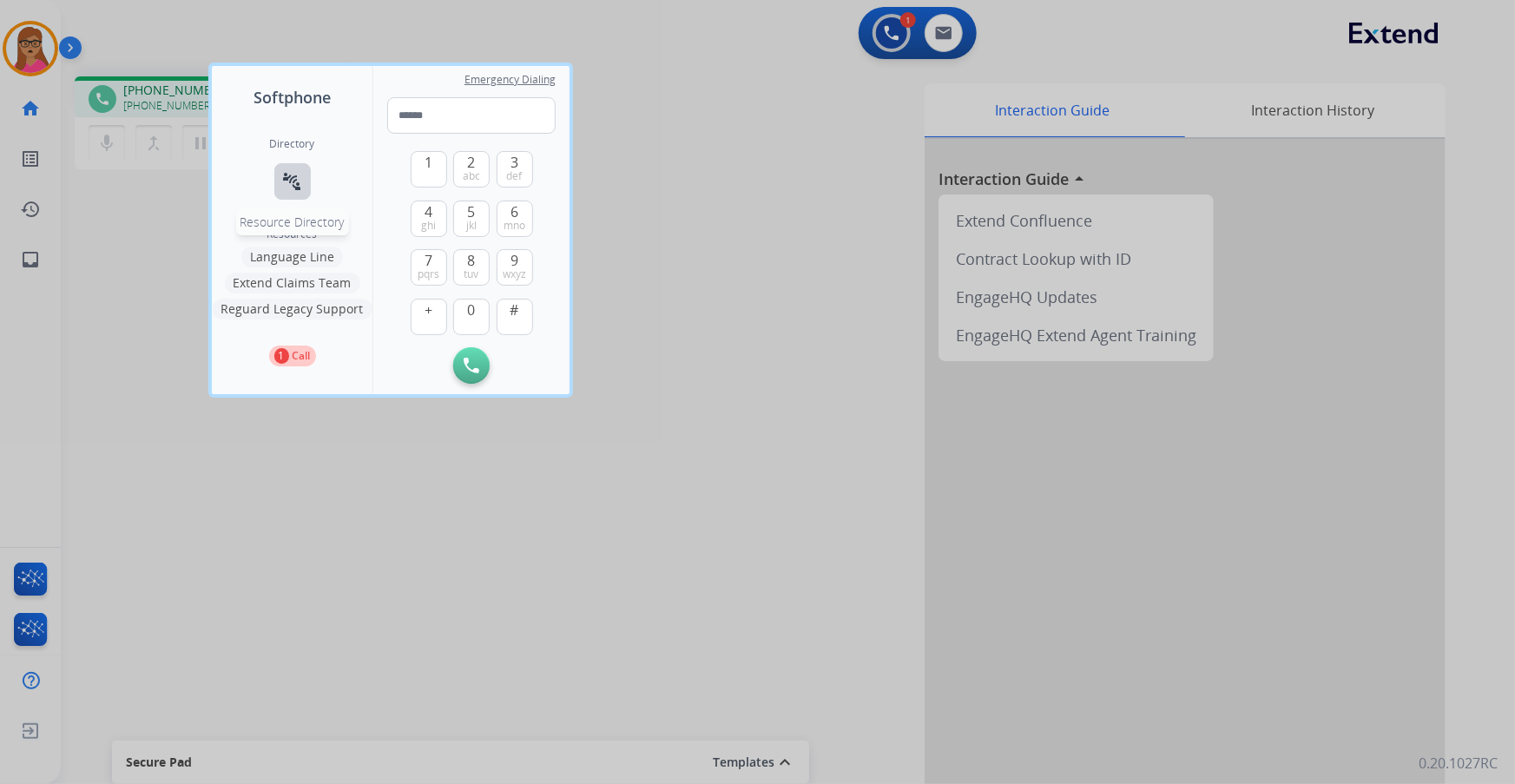
click at [280, 184] on button "connect_without_contact Resource Directory" at bounding box center [293, 182] width 37 height 37
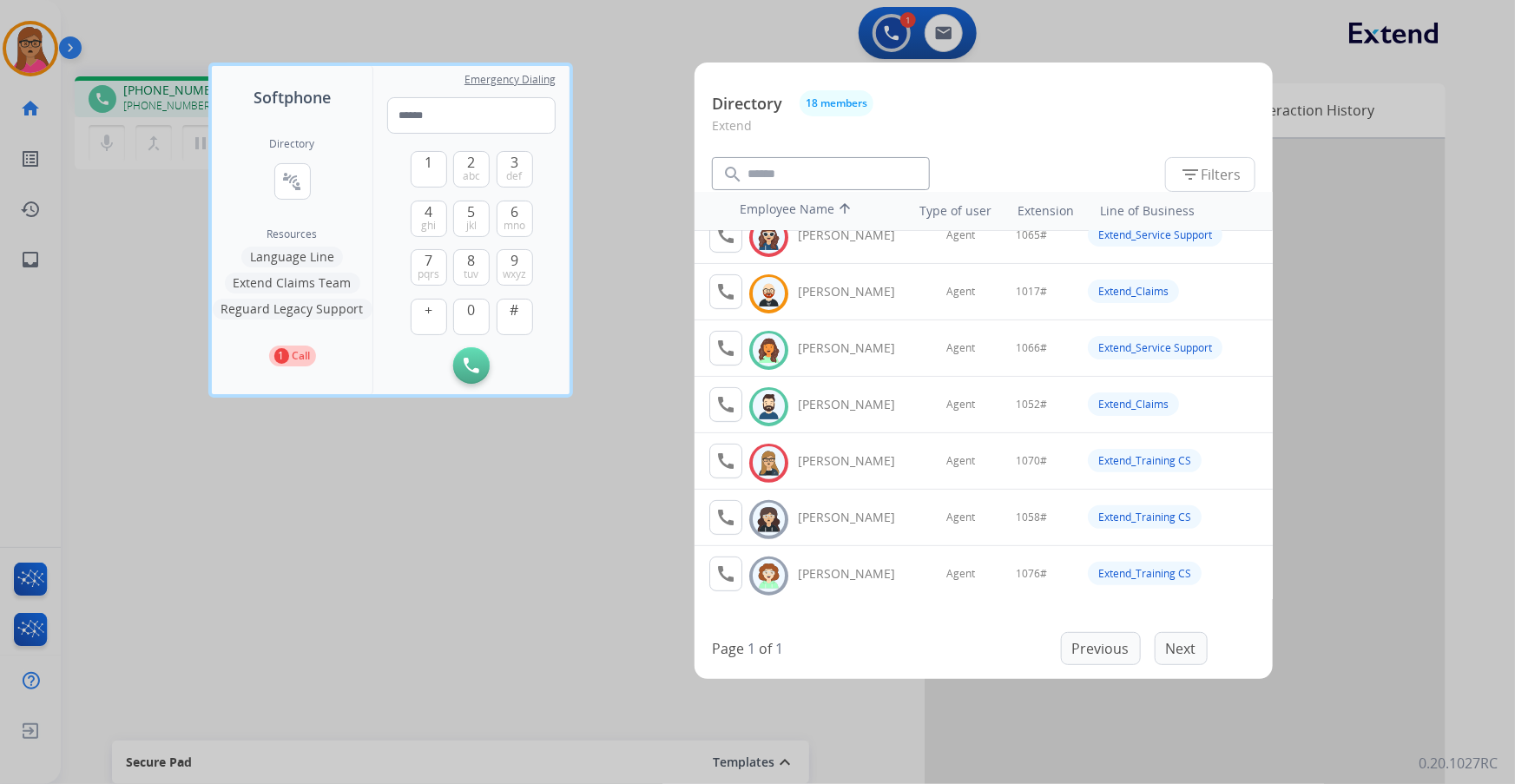
scroll to position [236, 0]
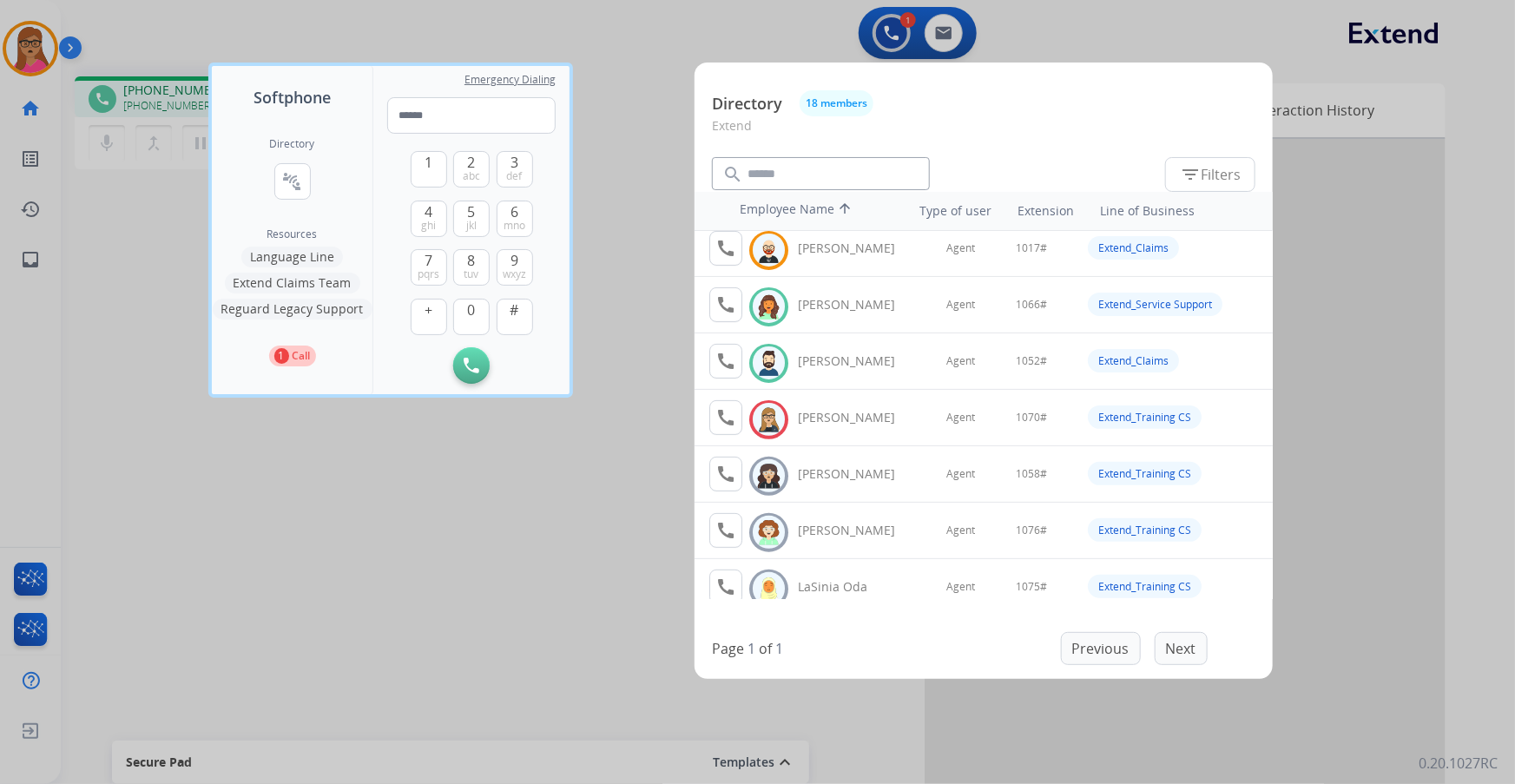
click at [635, 271] on div at bounding box center [757, 392] width 1515 height 784
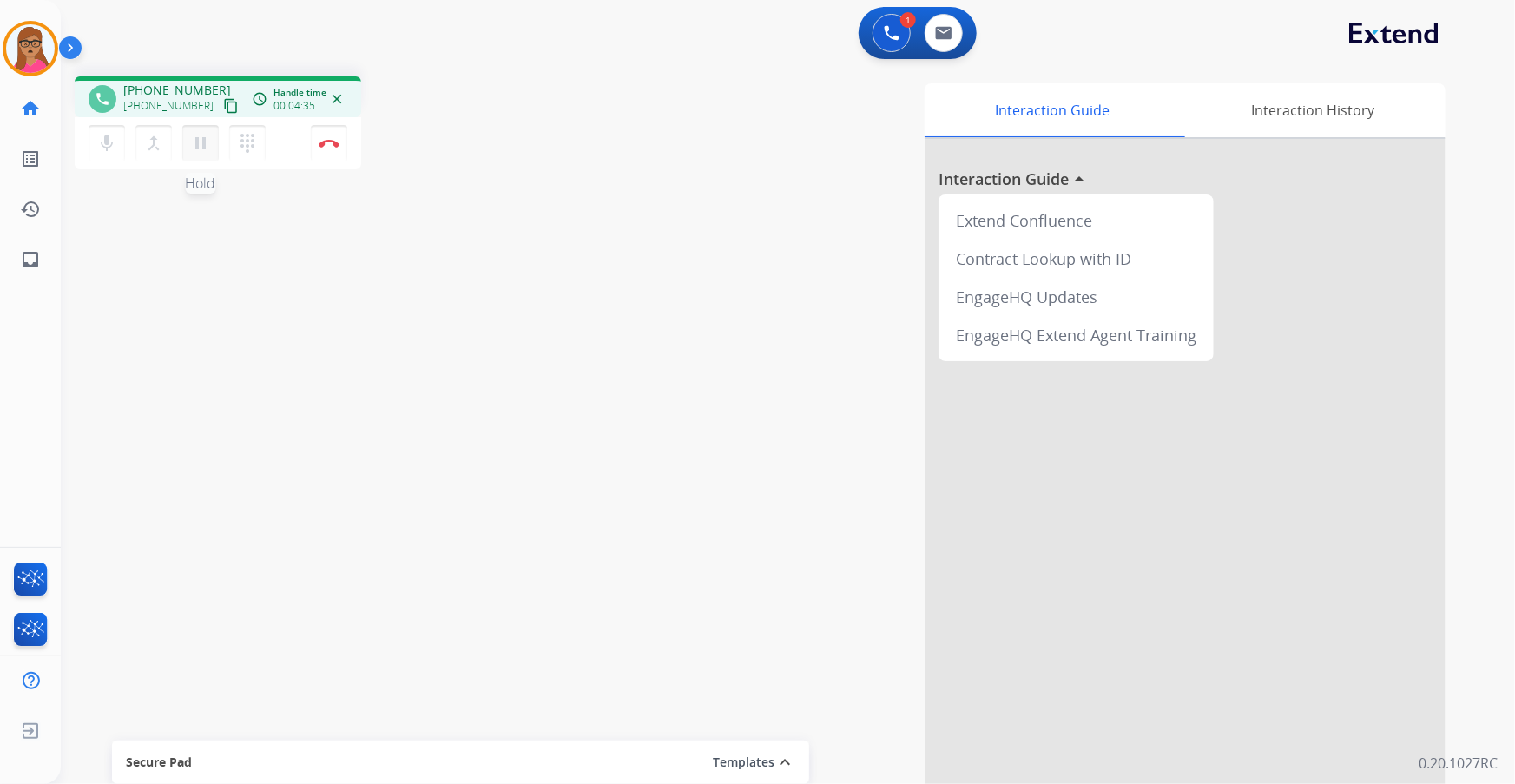
click at [200, 141] on mat-icon "pause" at bounding box center [200, 143] width 20 height 20
click at [896, 27] on img at bounding box center [892, 33] width 16 height 16
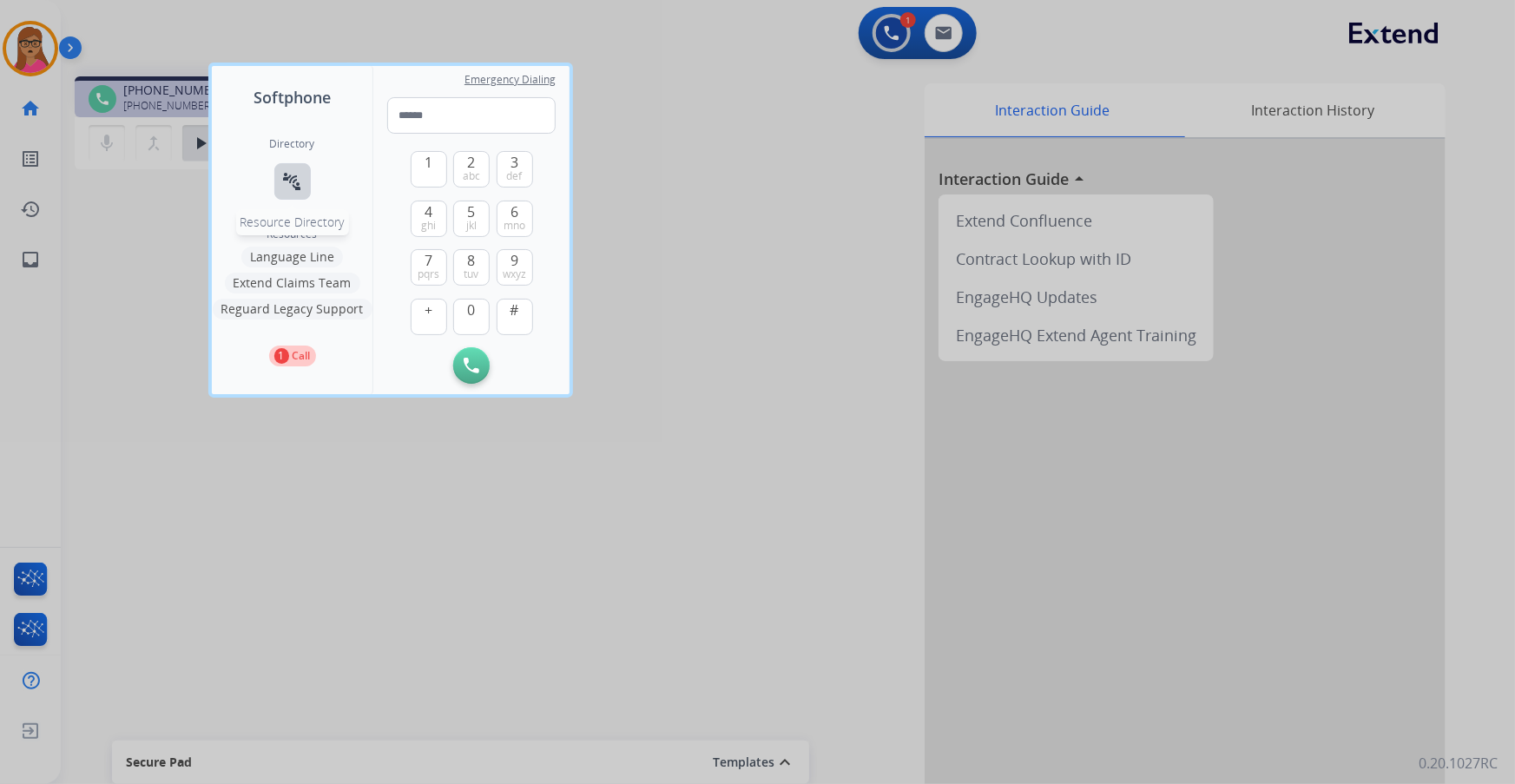
click at [288, 182] on mat-icon "connect_without_contact" at bounding box center [292, 181] width 20 height 20
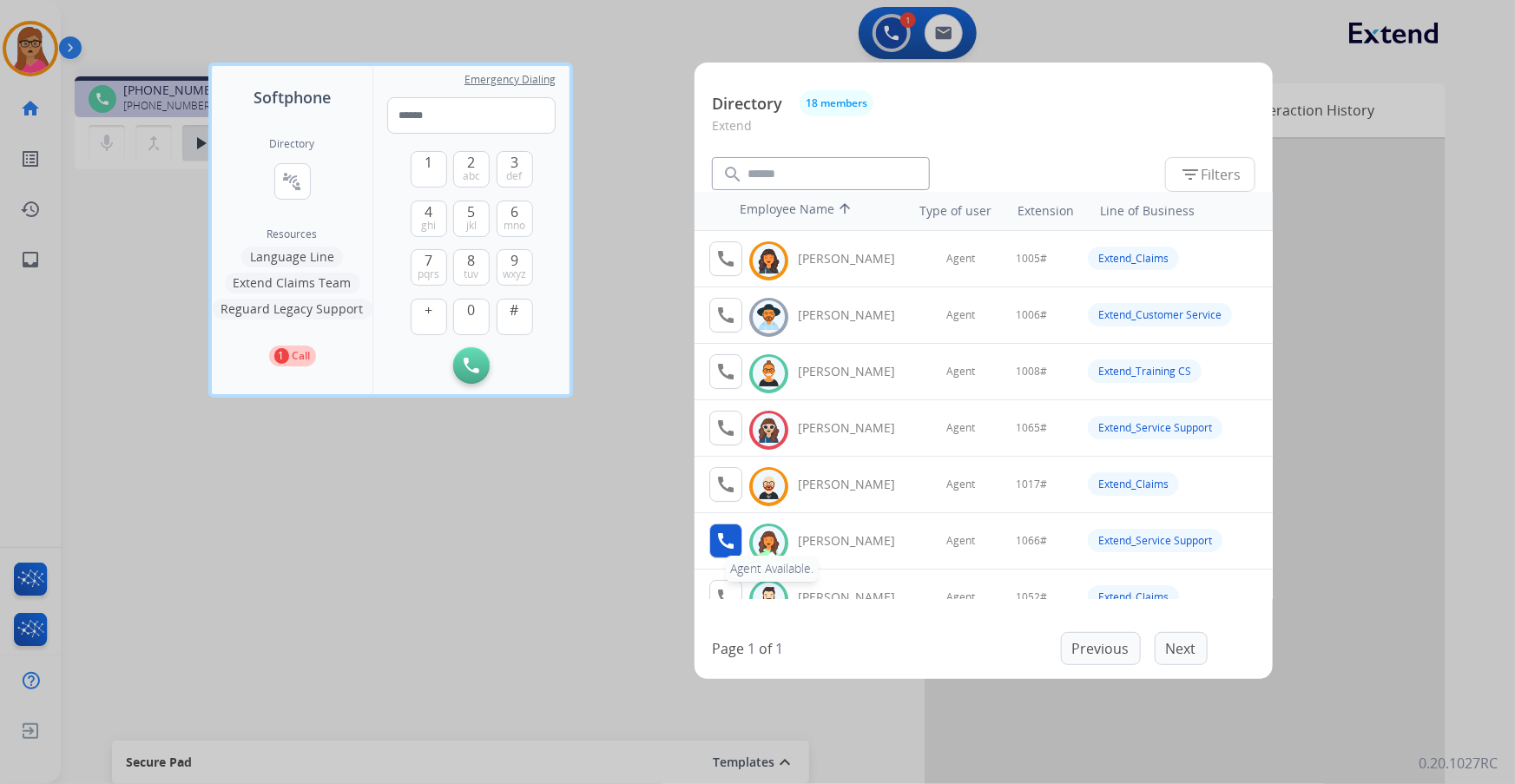
click at [722, 547] on mat-icon "call" at bounding box center [725, 540] width 20 height 20
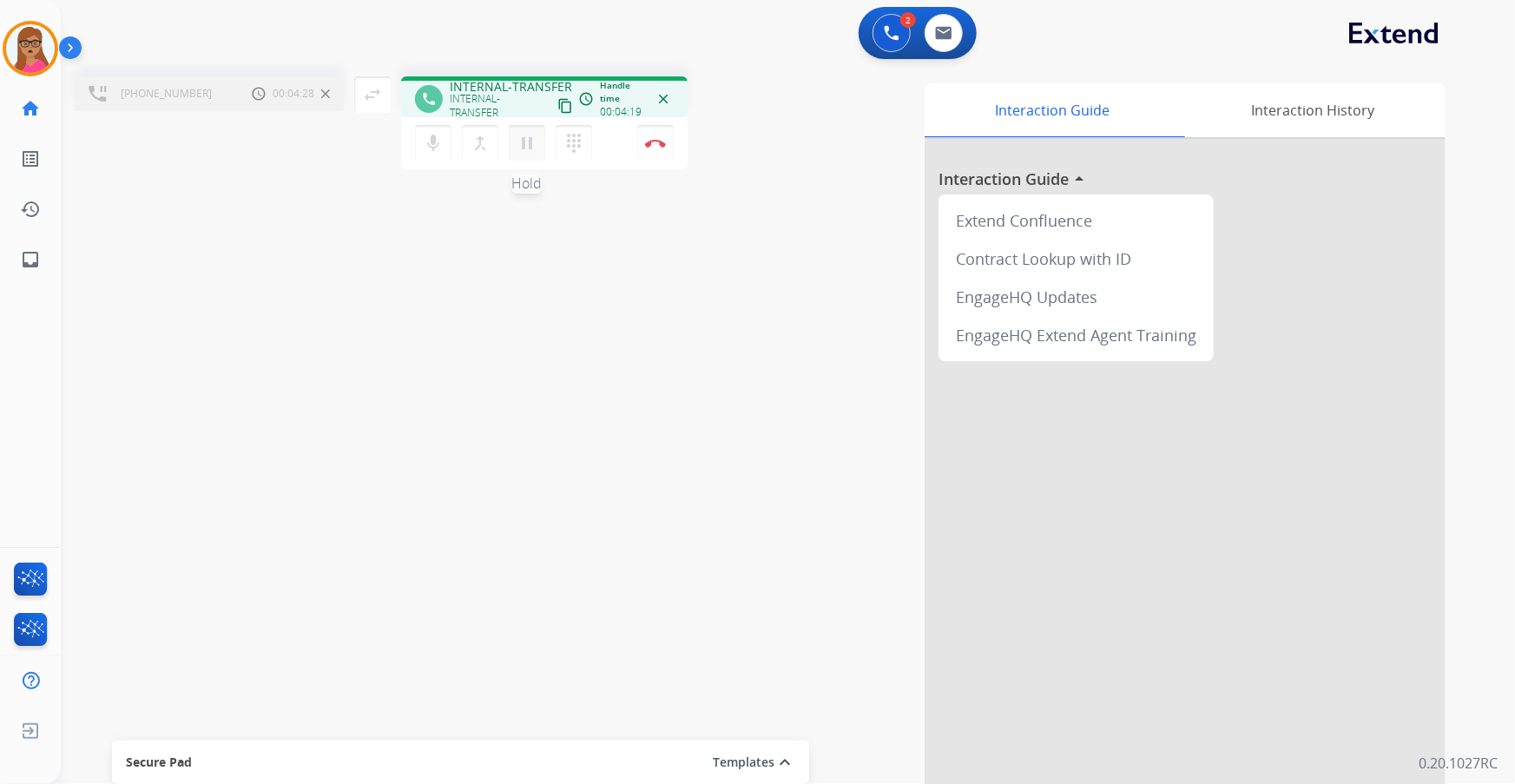
click at [527, 148] on mat-icon "pause" at bounding box center [527, 143] width 20 height 20
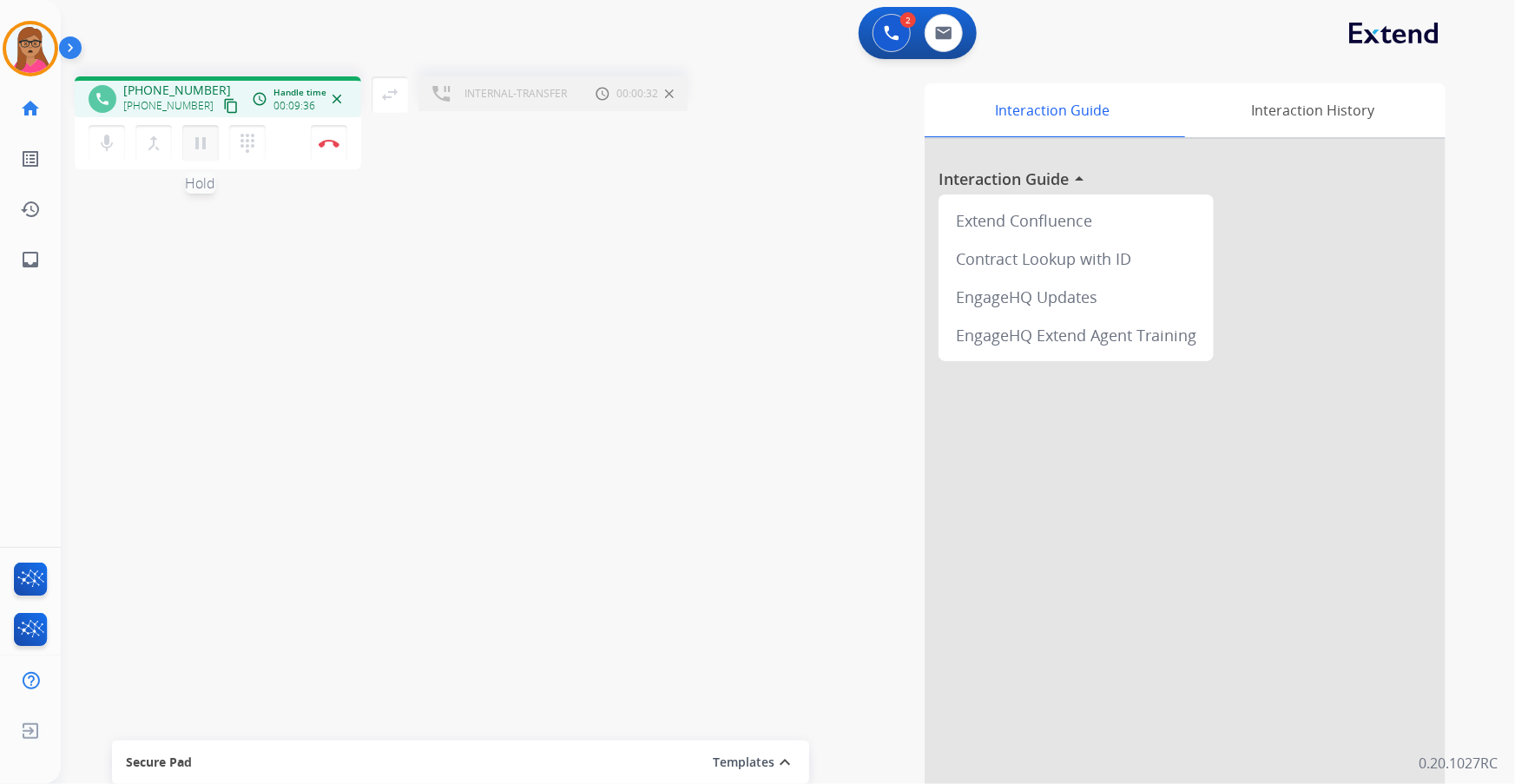
click at [202, 149] on mat-icon "pause" at bounding box center [200, 143] width 20 height 20
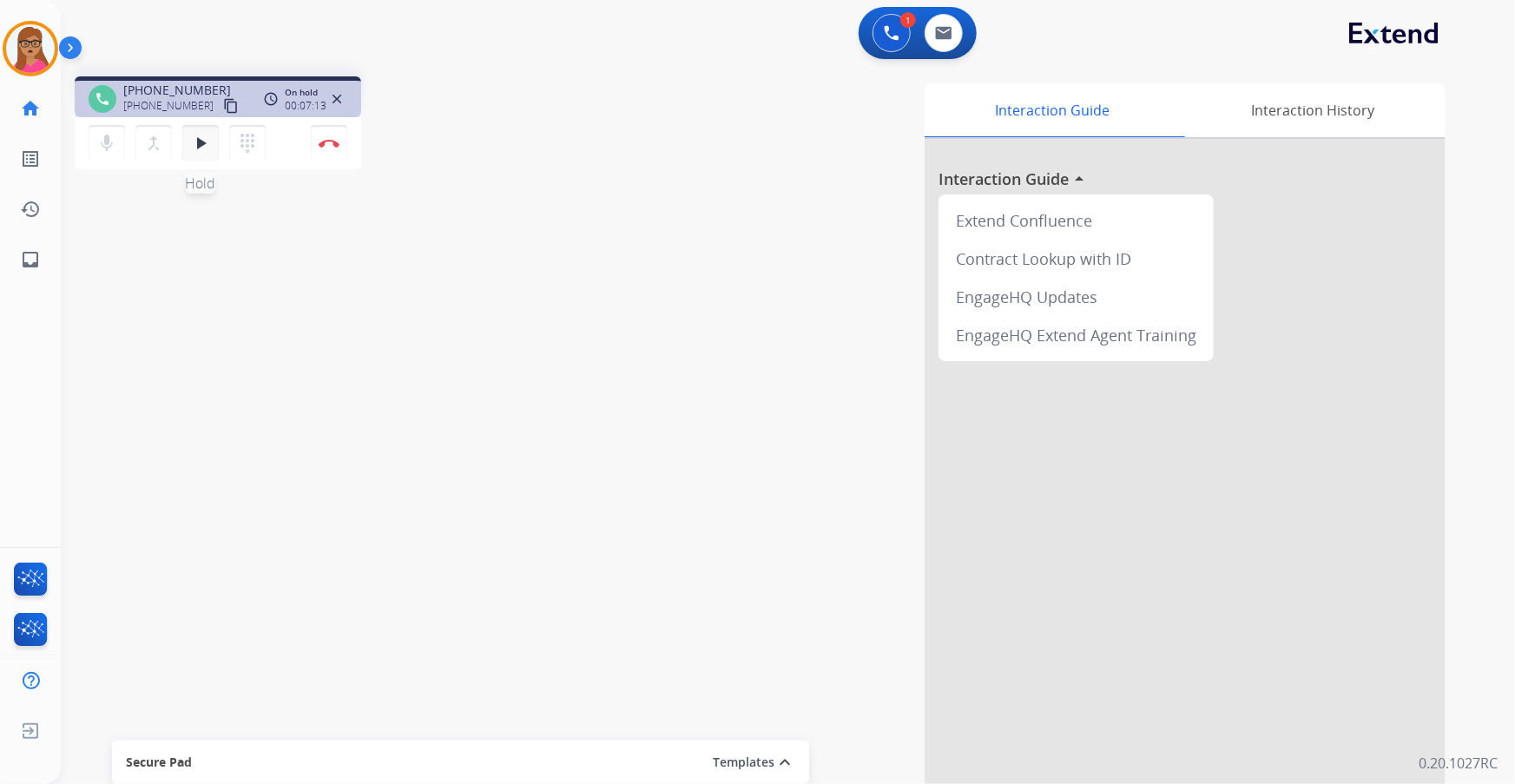
click at [195, 129] on button "play_arrow Hold" at bounding box center [201, 144] width 37 height 37
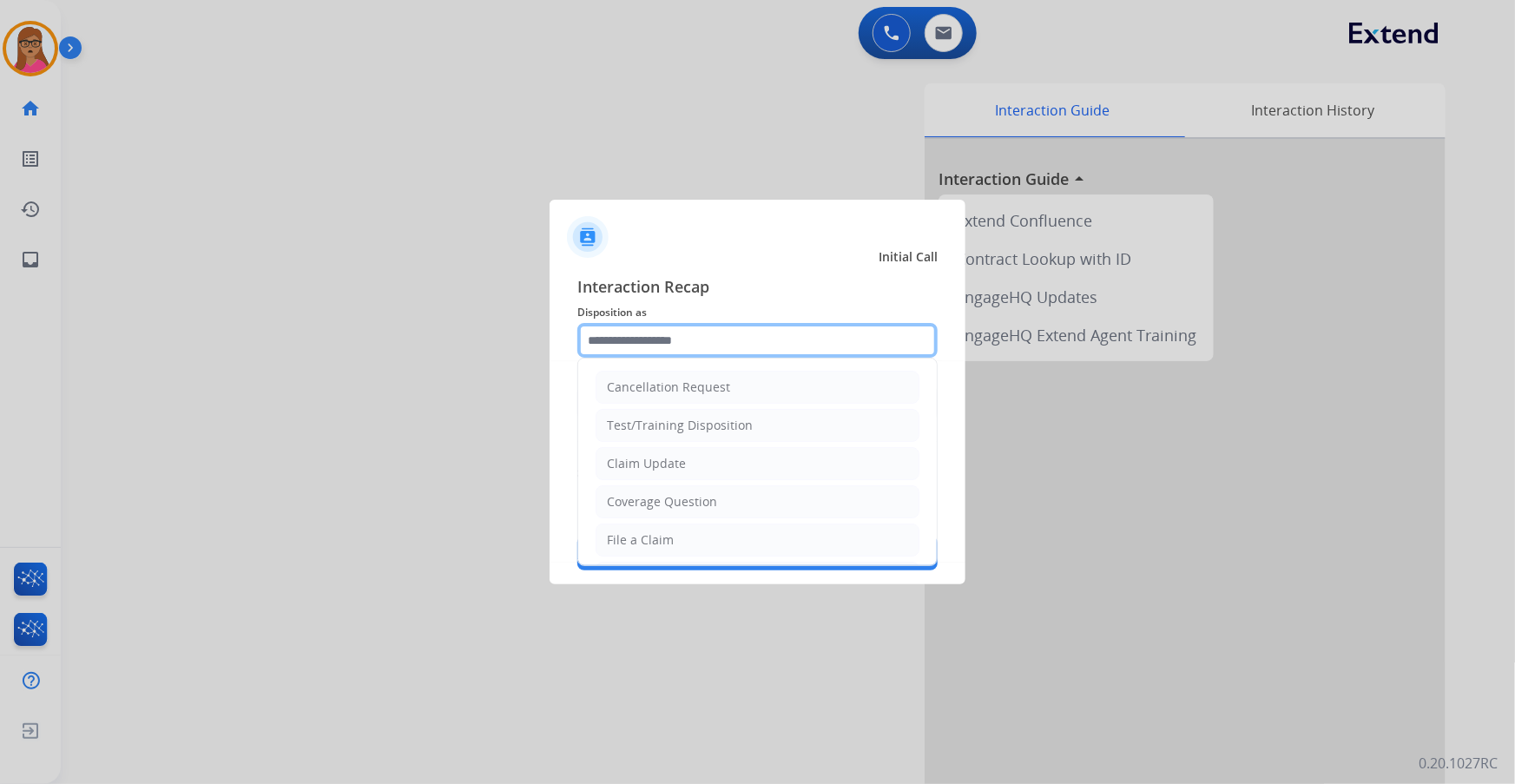
click at [674, 334] on input "text" at bounding box center [757, 340] width 361 height 35
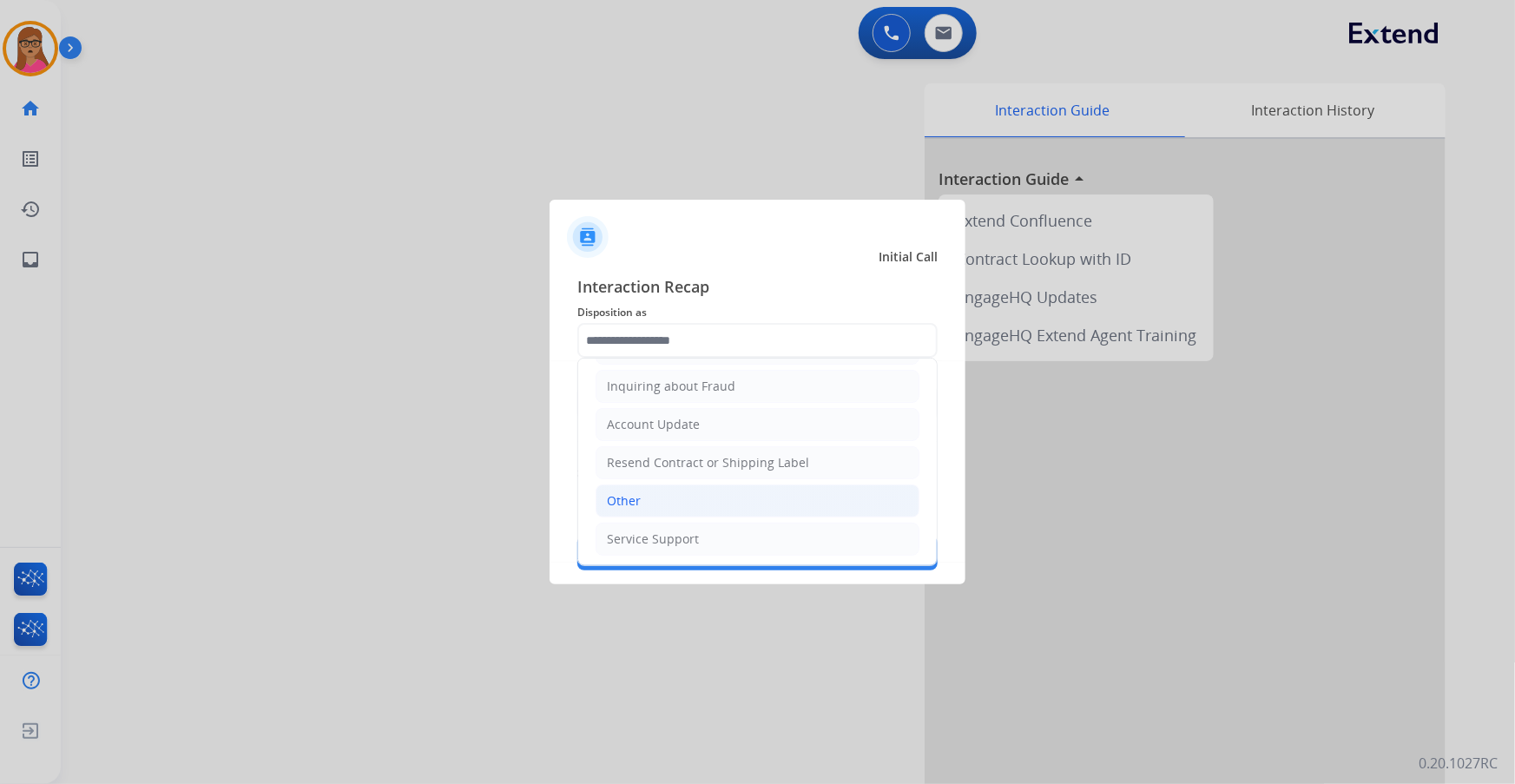
click at [647, 495] on li "Other" at bounding box center [757, 501] width 324 height 33
type input "*****"
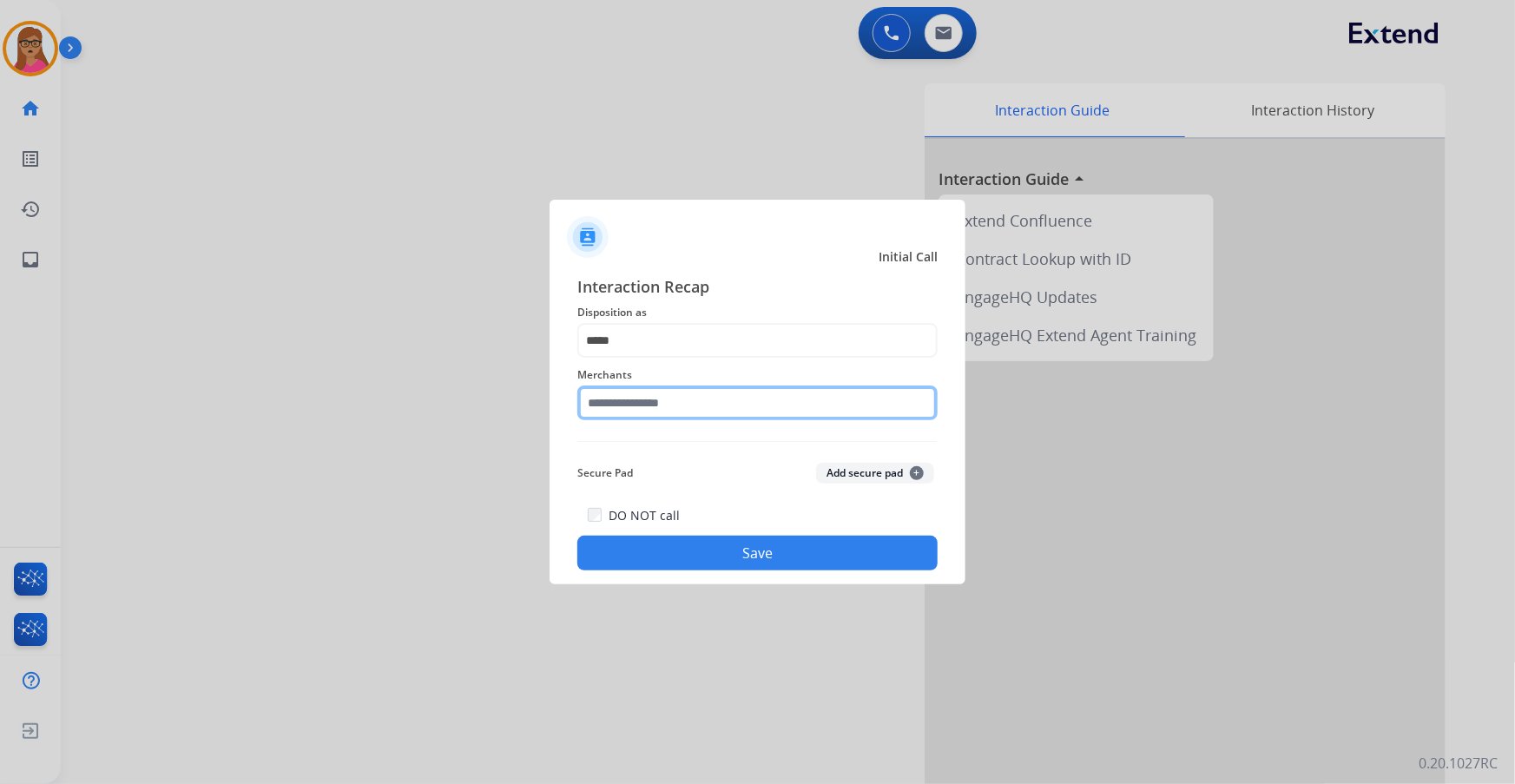
click at [664, 404] on input "text" at bounding box center [757, 403] width 361 height 35
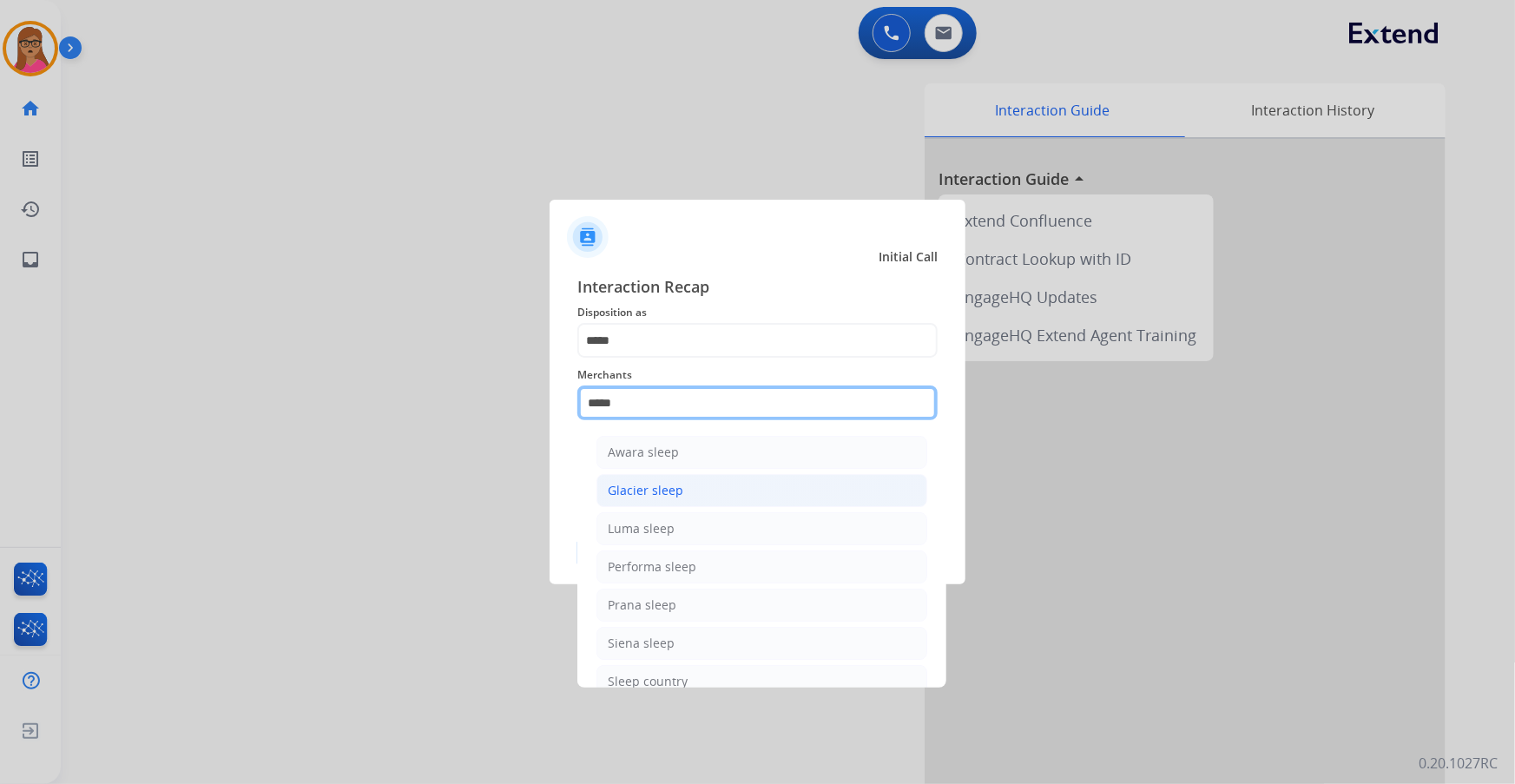
scroll to position [0, 0]
drag, startPoint x: 630, startPoint y: 400, endPoint x: 561, endPoint y: 402, distance: 69.0
click at [561, 402] on div "Interaction Recap Disposition as ***** Merchants ***** Awara sleep Glacier slee…" at bounding box center [758, 422] width 416 height 324
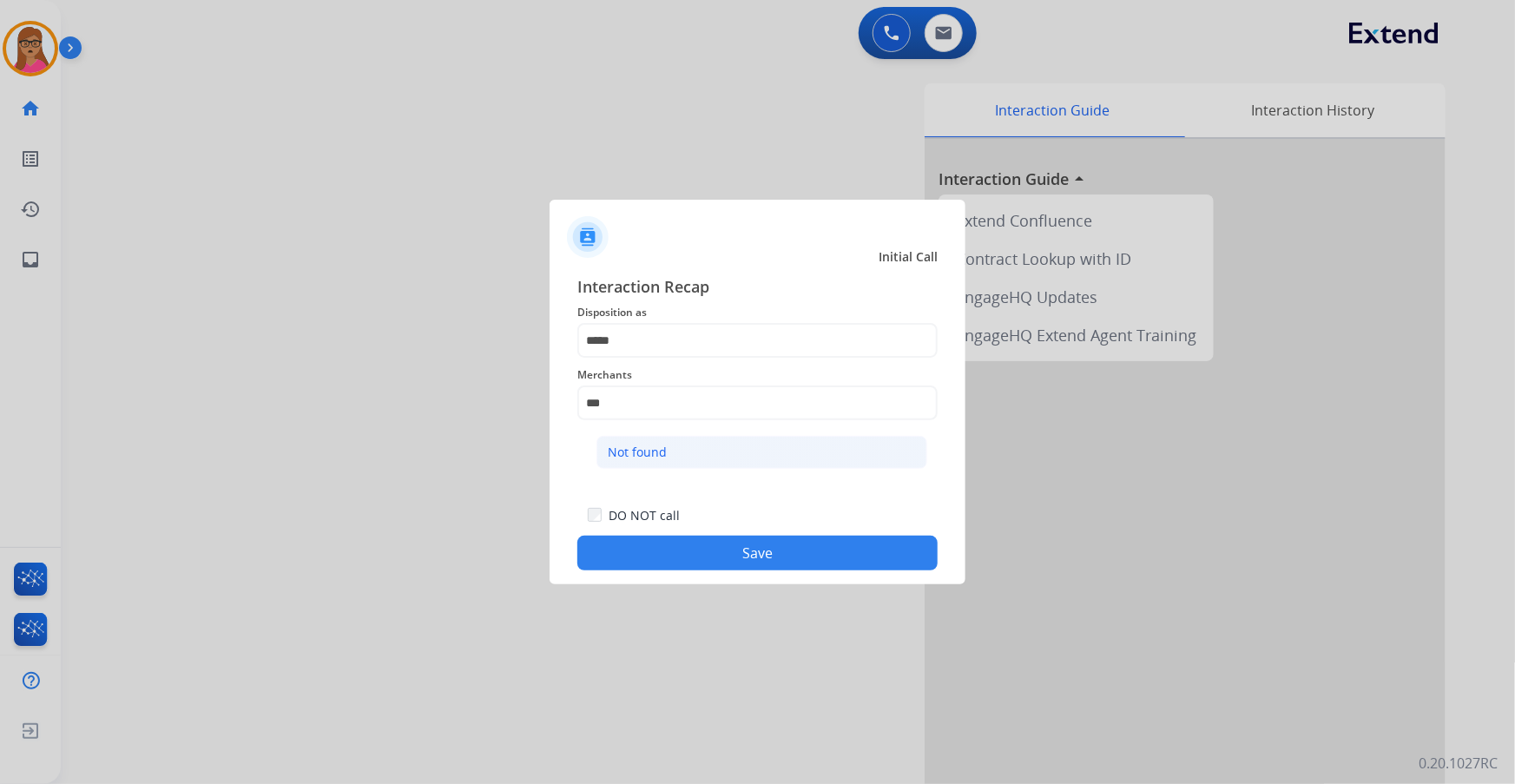
click at [625, 455] on div "Not found" at bounding box center [637, 453] width 59 height 17
type input "*********"
click at [744, 541] on button "Save" at bounding box center [757, 553] width 361 height 35
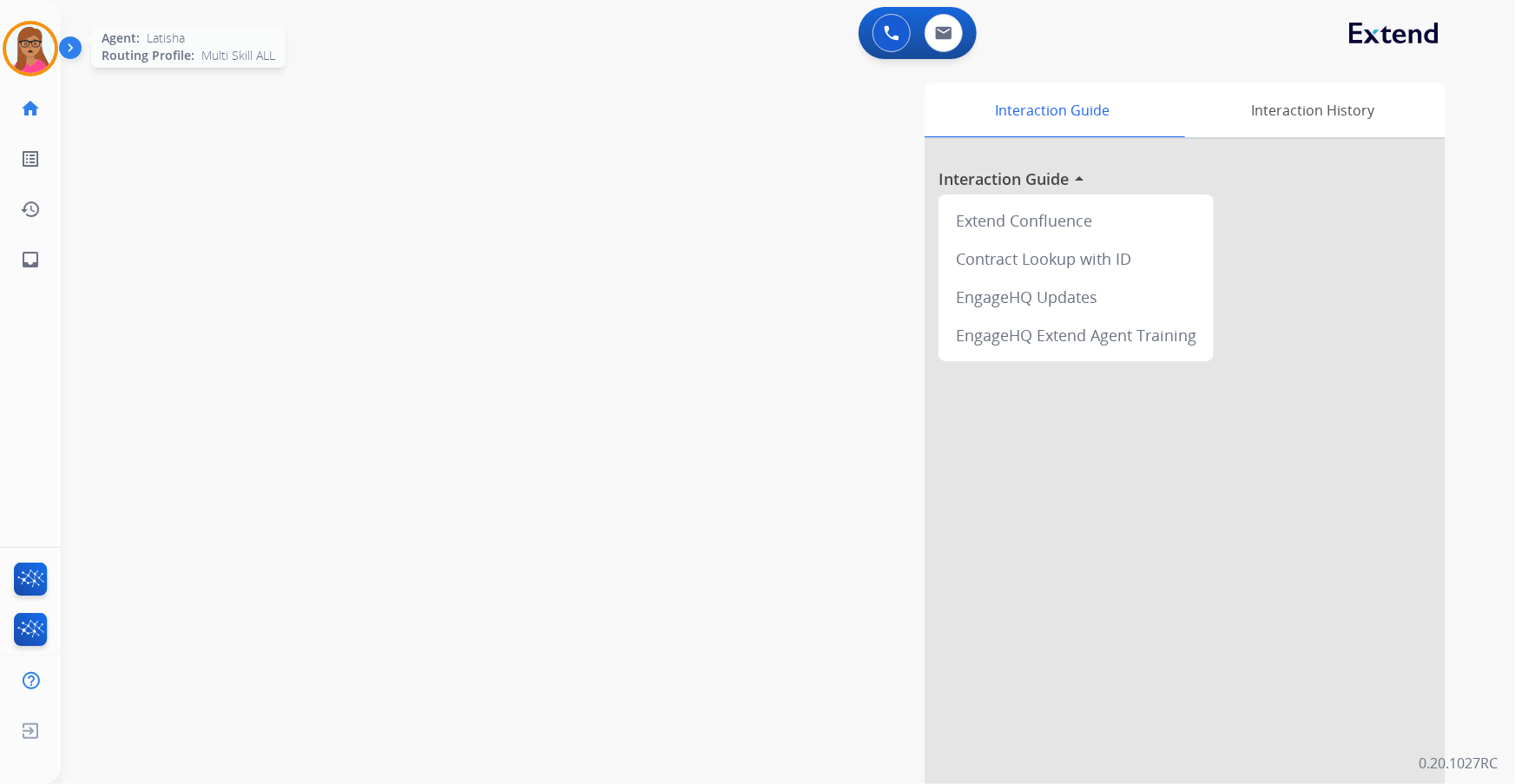
click at [47, 58] on img at bounding box center [30, 49] width 49 height 49
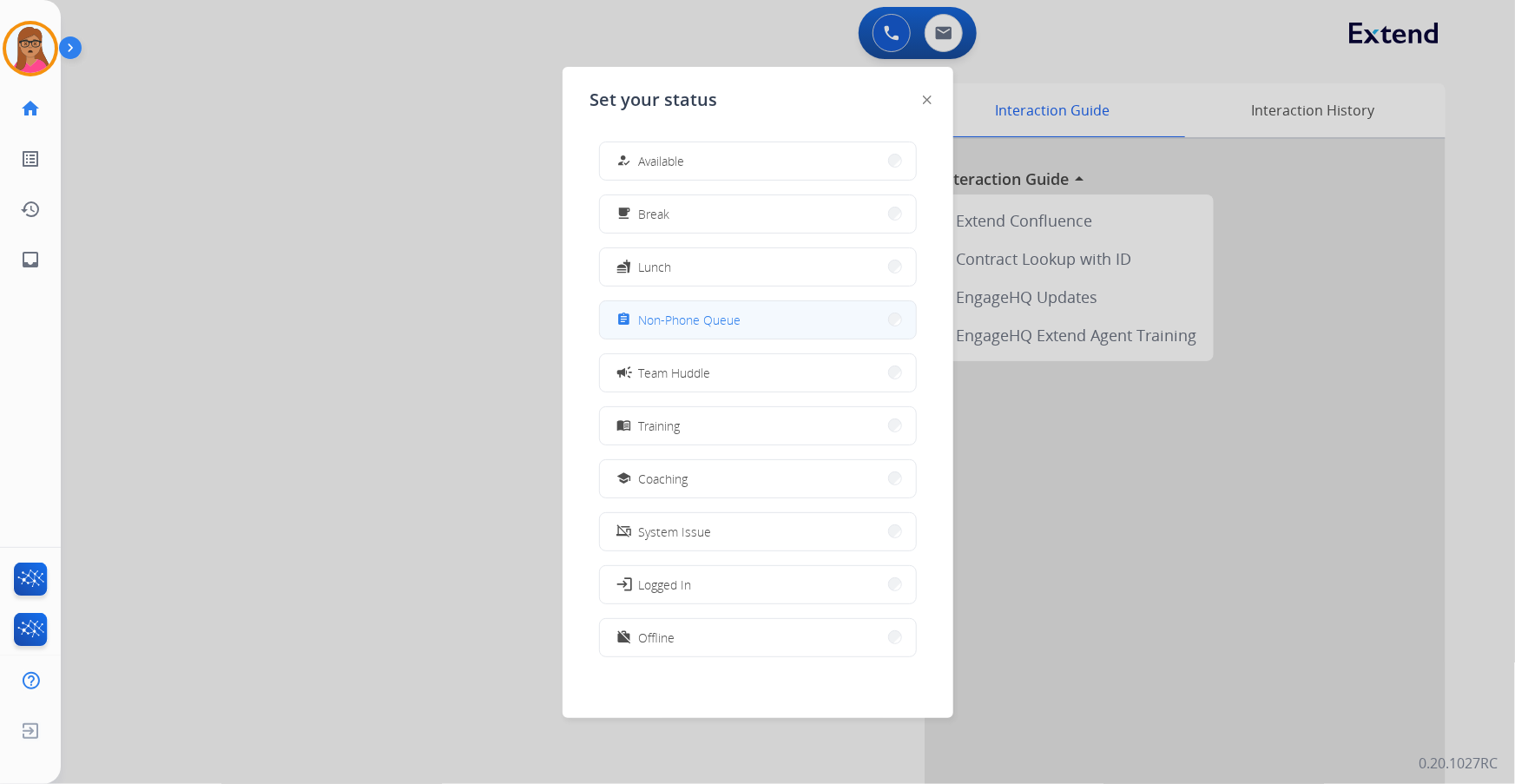
click at [740, 317] on button "assignment Non-Phone Queue" at bounding box center [758, 320] width 316 height 37
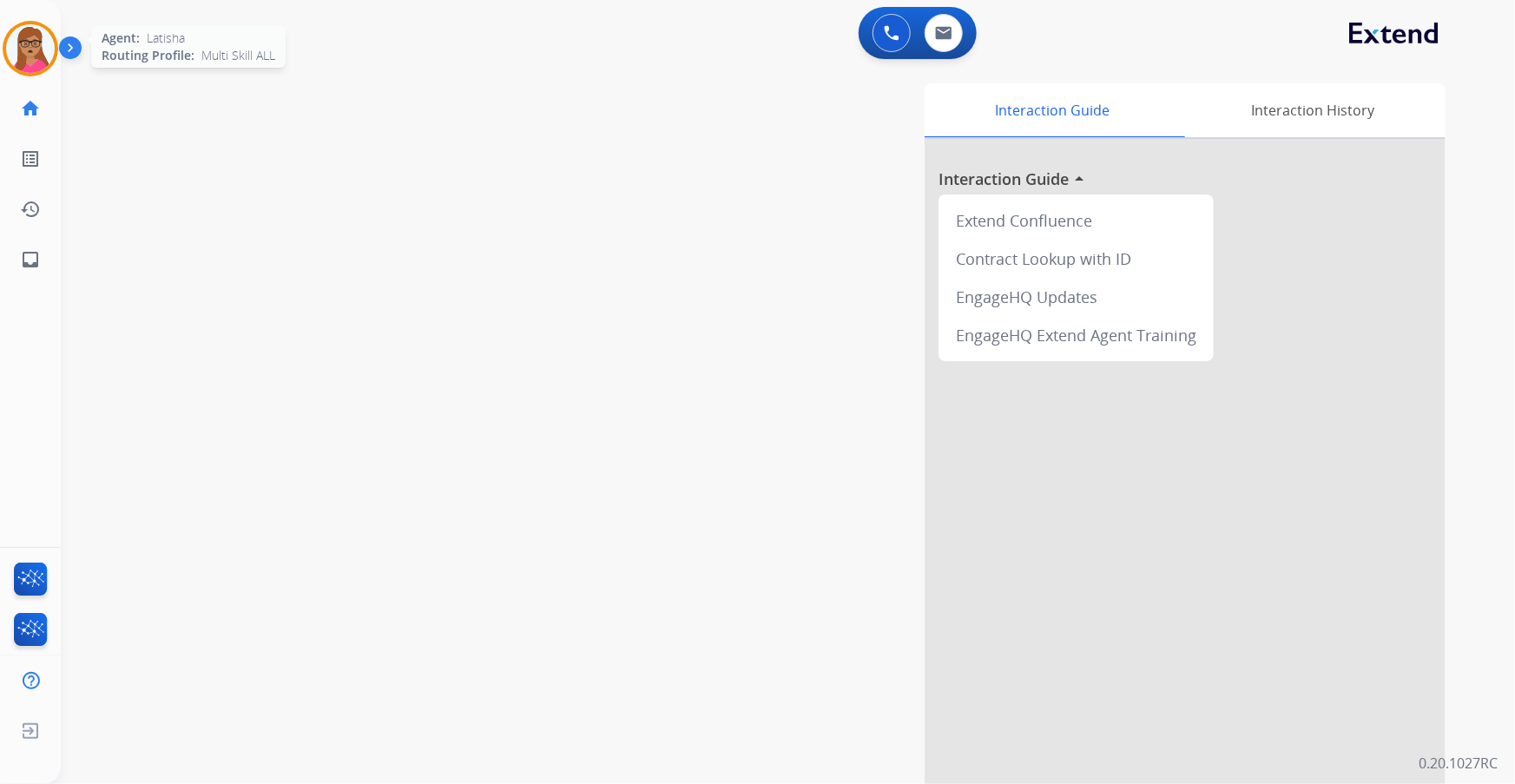
click at [25, 38] on img at bounding box center [30, 49] width 49 height 49
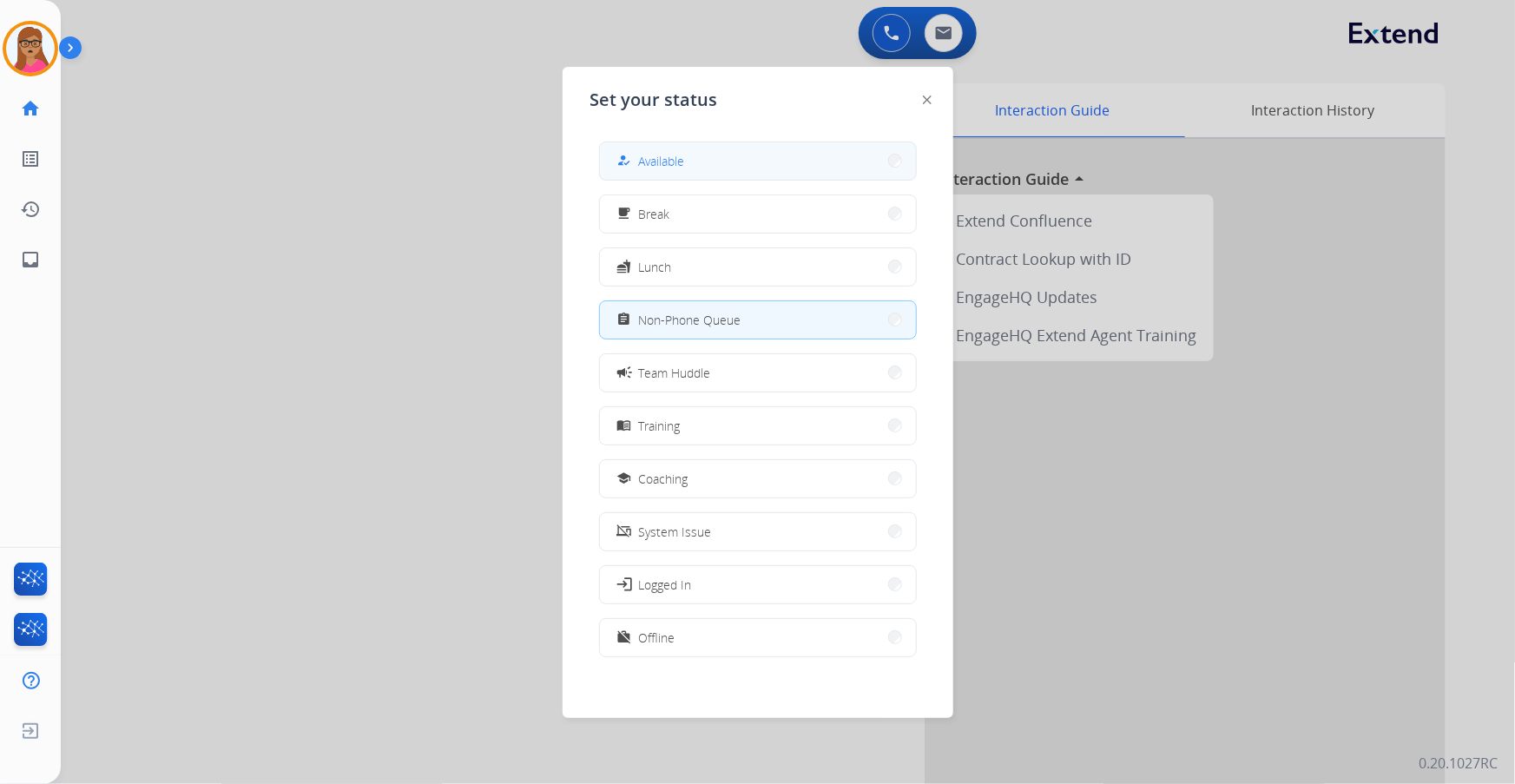
click at [721, 162] on button "how_to_reg Available" at bounding box center [758, 161] width 316 height 37
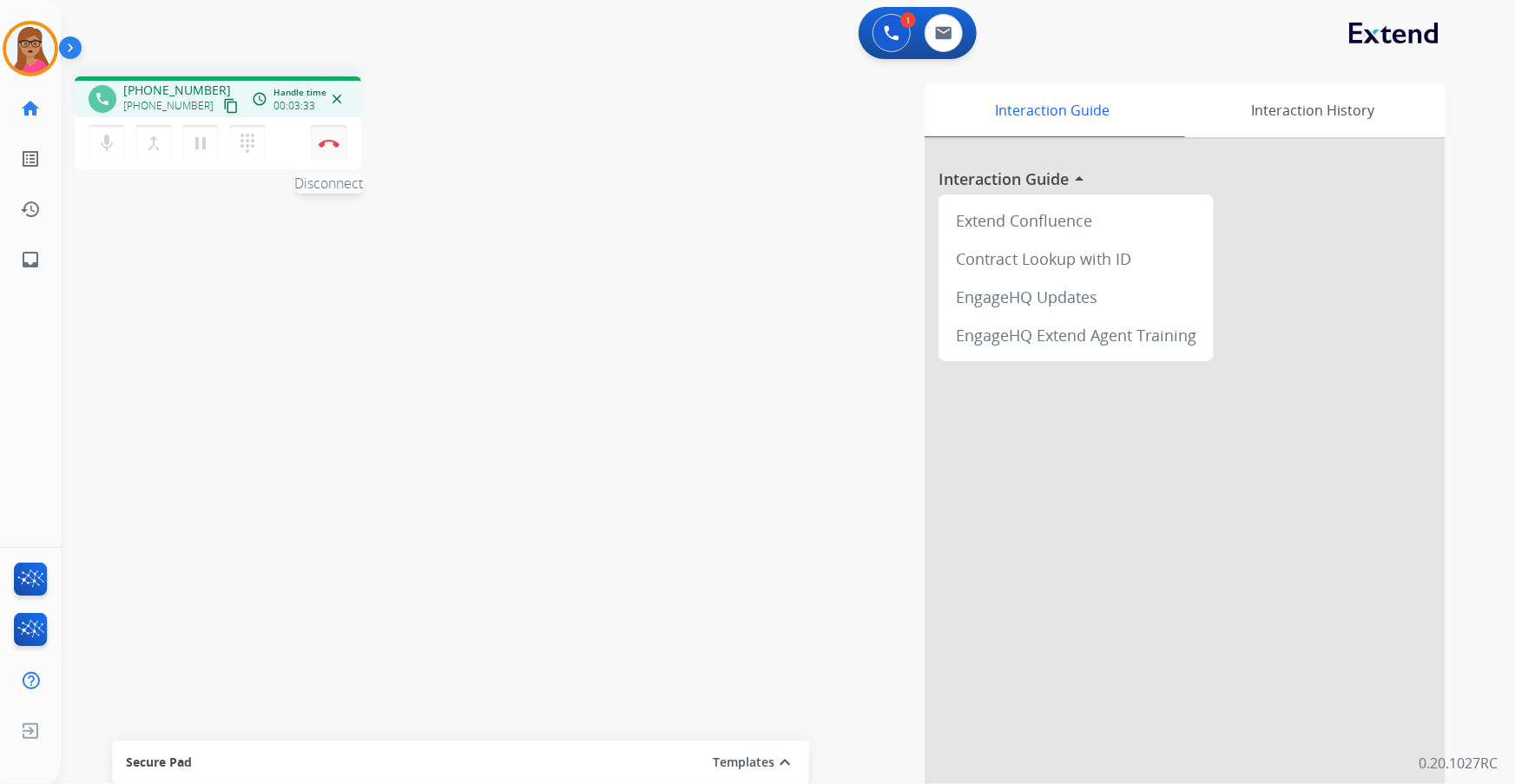
click at [327, 148] on button "Disconnect" at bounding box center [329, 144] width 37 height 37
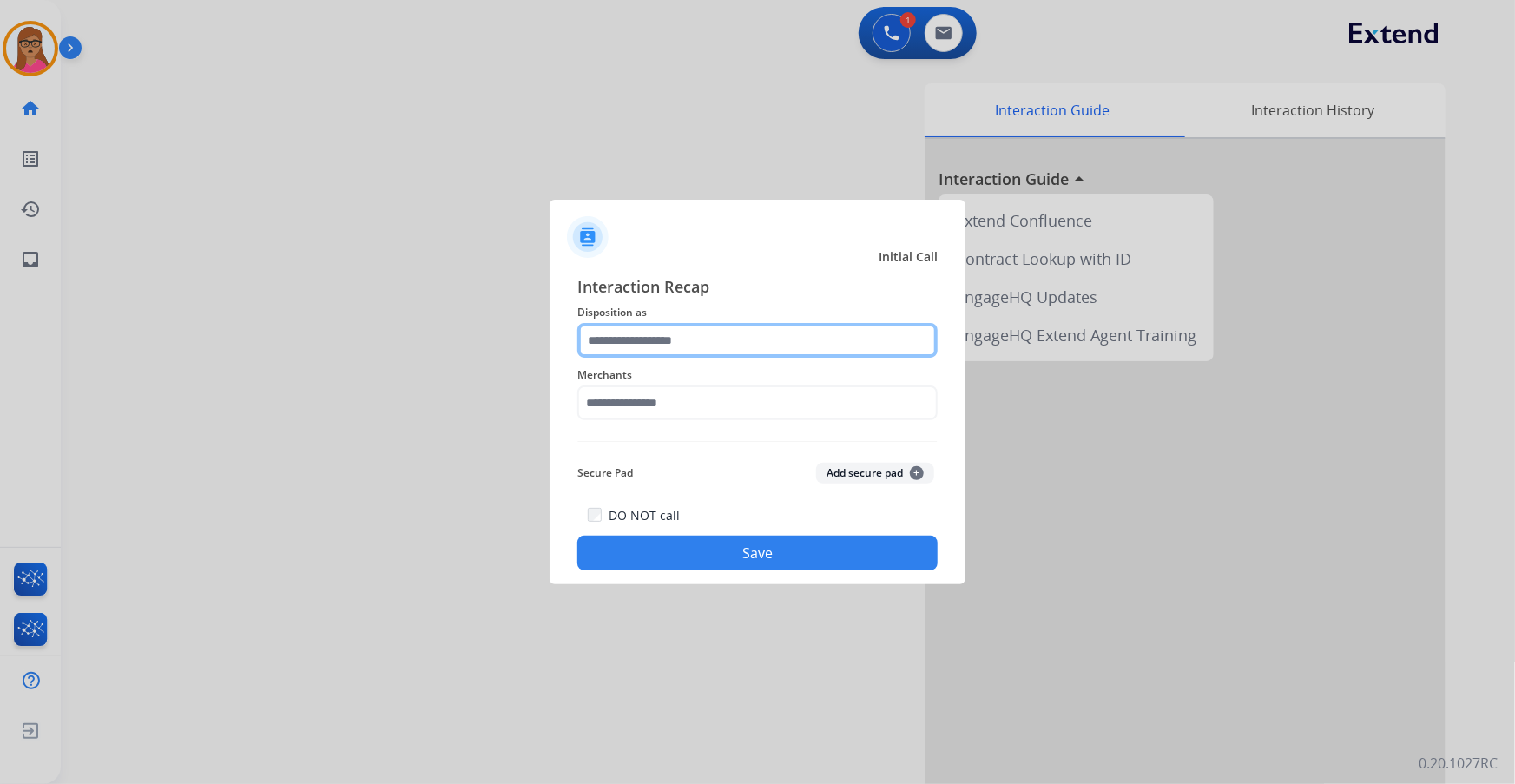
click at [641, 337] on input "text" at bounding box center [757, 340] width 361 height 35
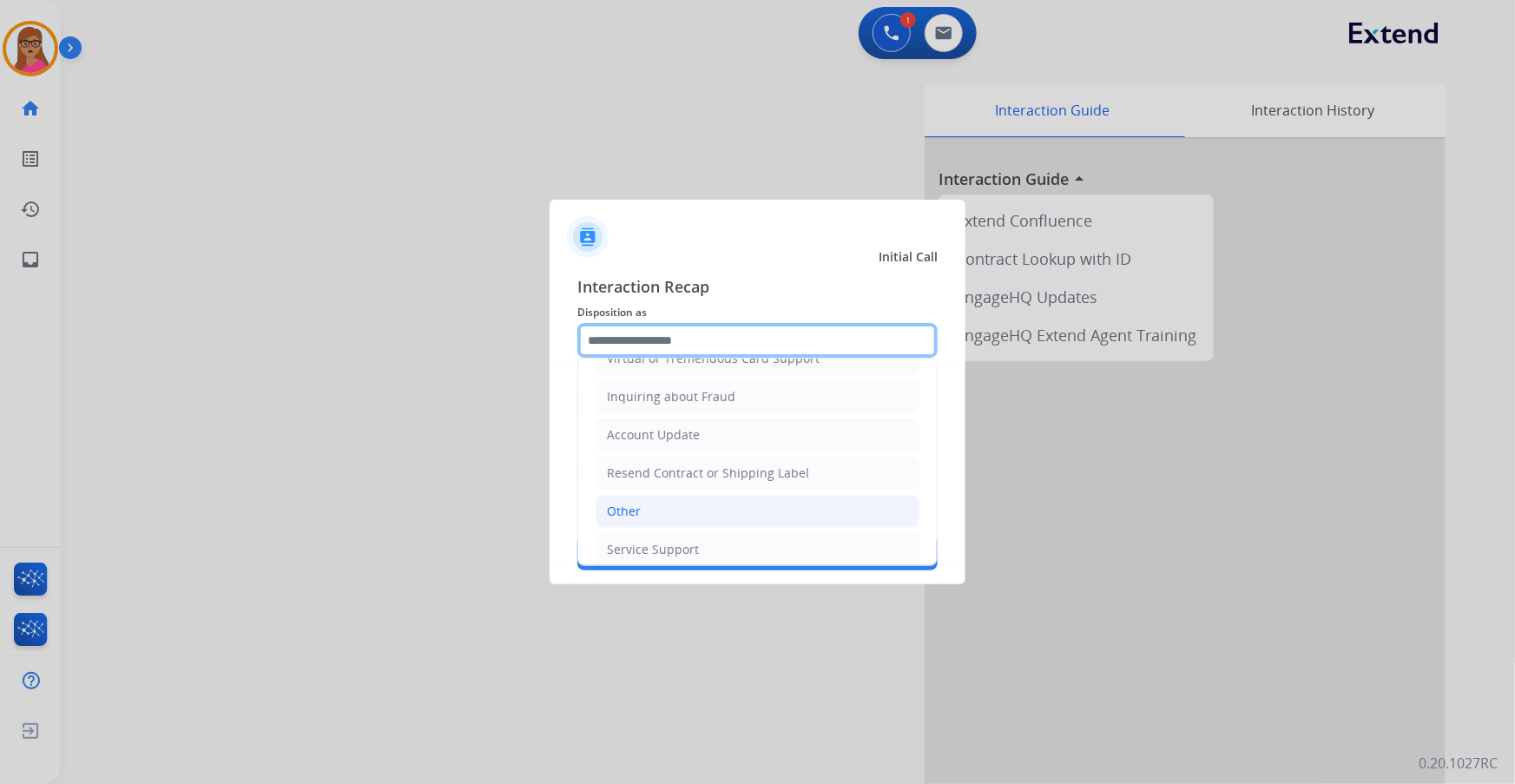
scroll to position [268, 0]
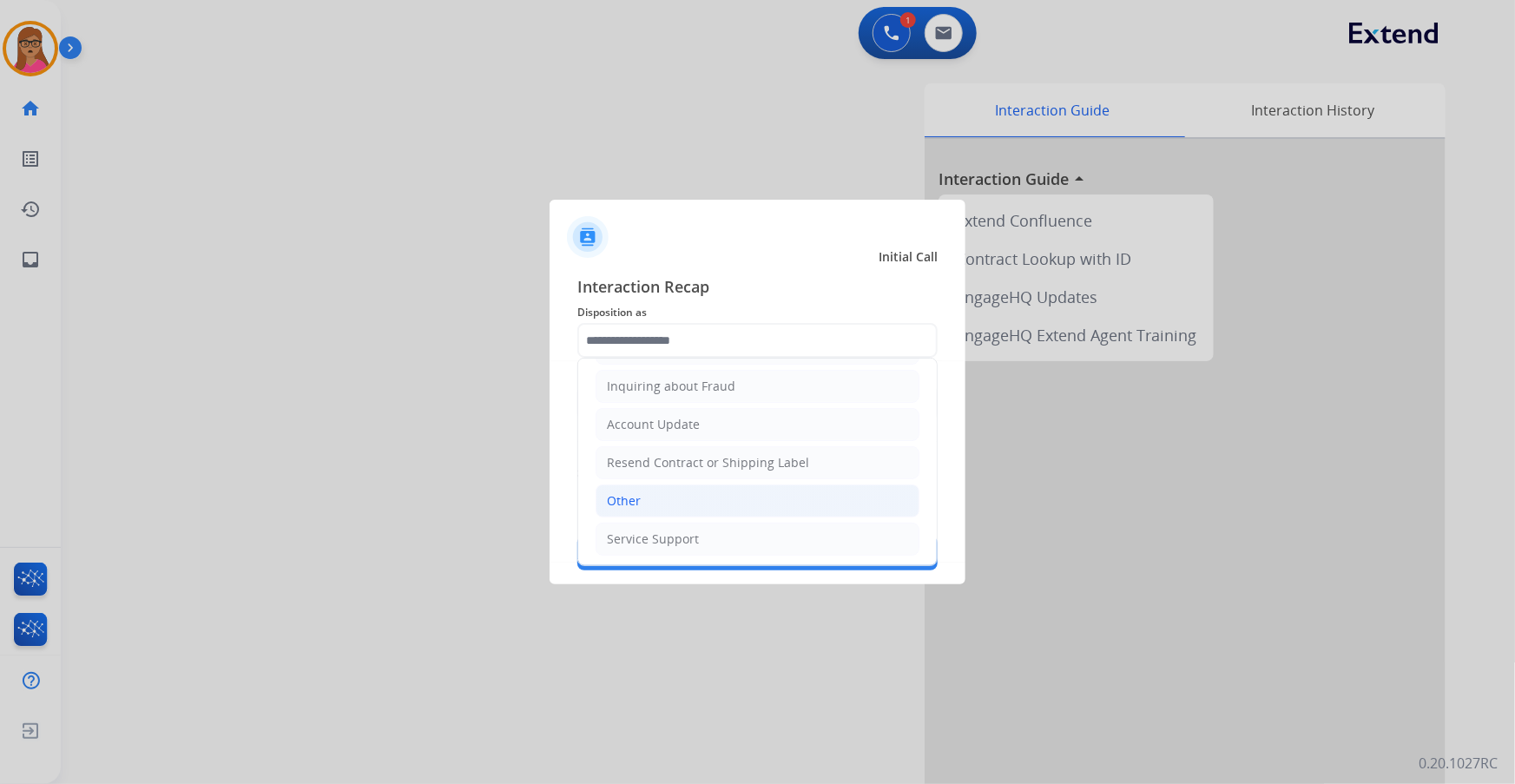
click at [631, 493] on div "Other" at bounding box center [624, 501] width 34 height 17
type input "*****"
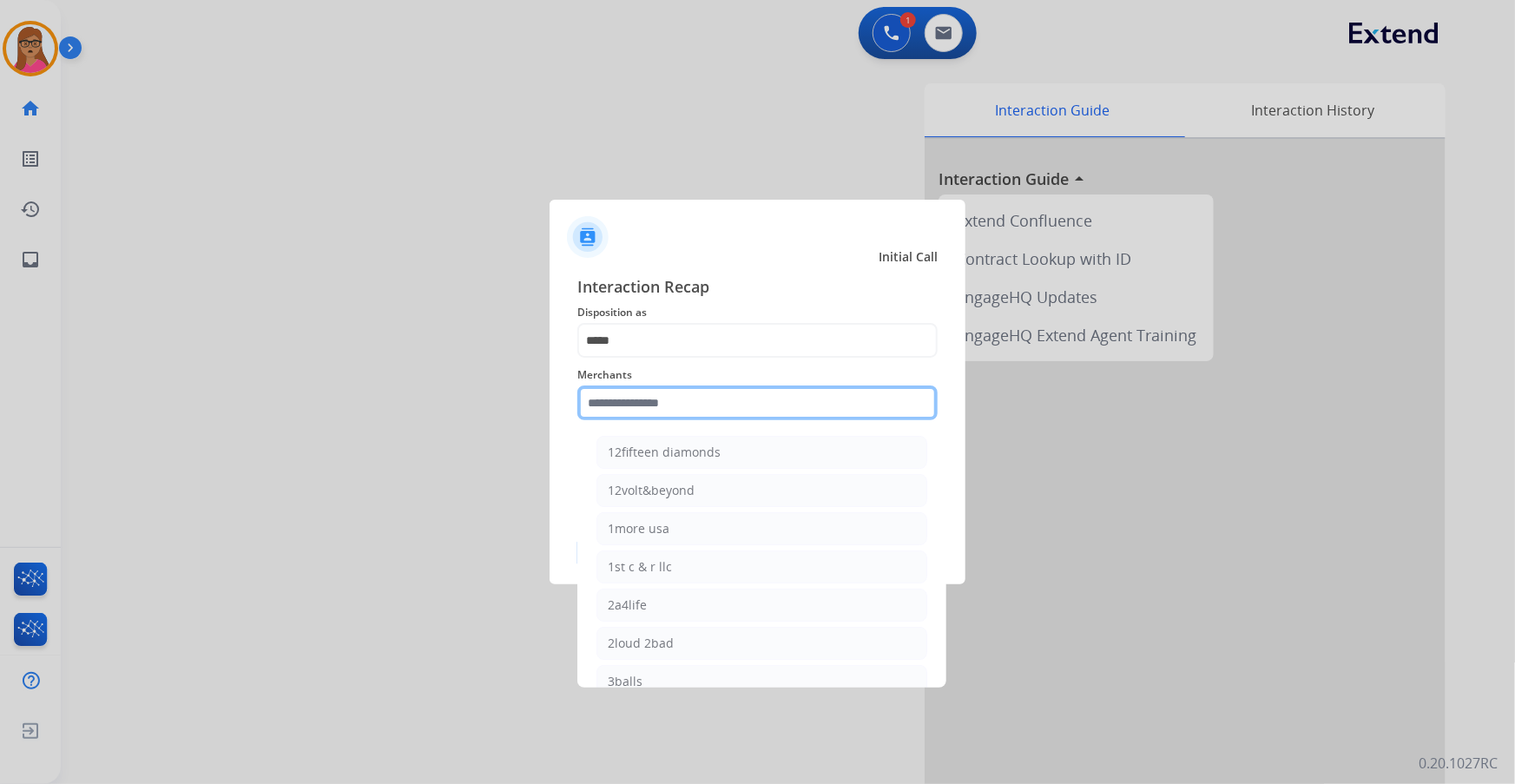
click at [623, 407] on input "text" at bounding box center [757, 403] width 361 height 35
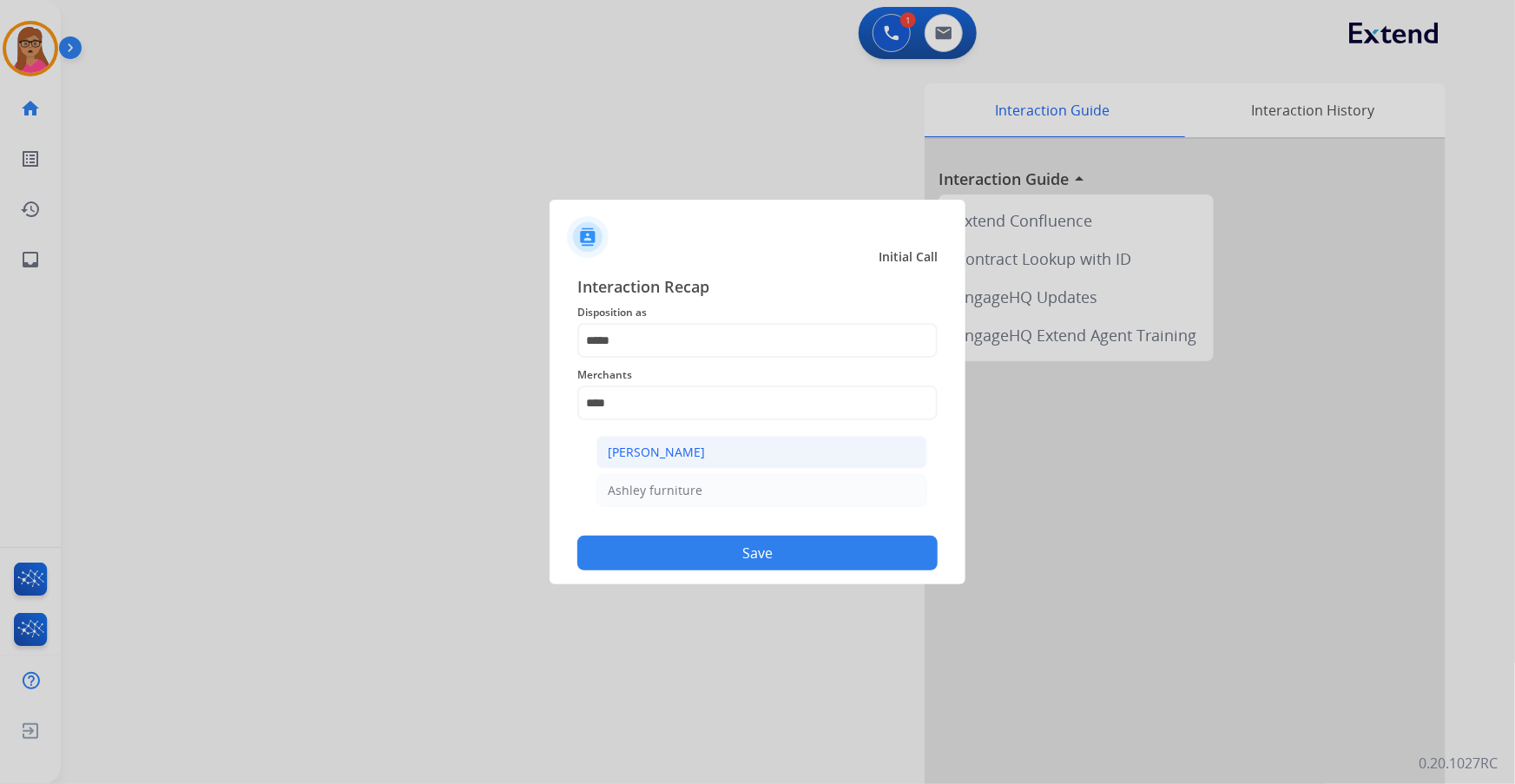
click at [669, 461] on li "[PERSON_NAME]" at bounding box center [762, 453] width 330 height 33
type input "**********"
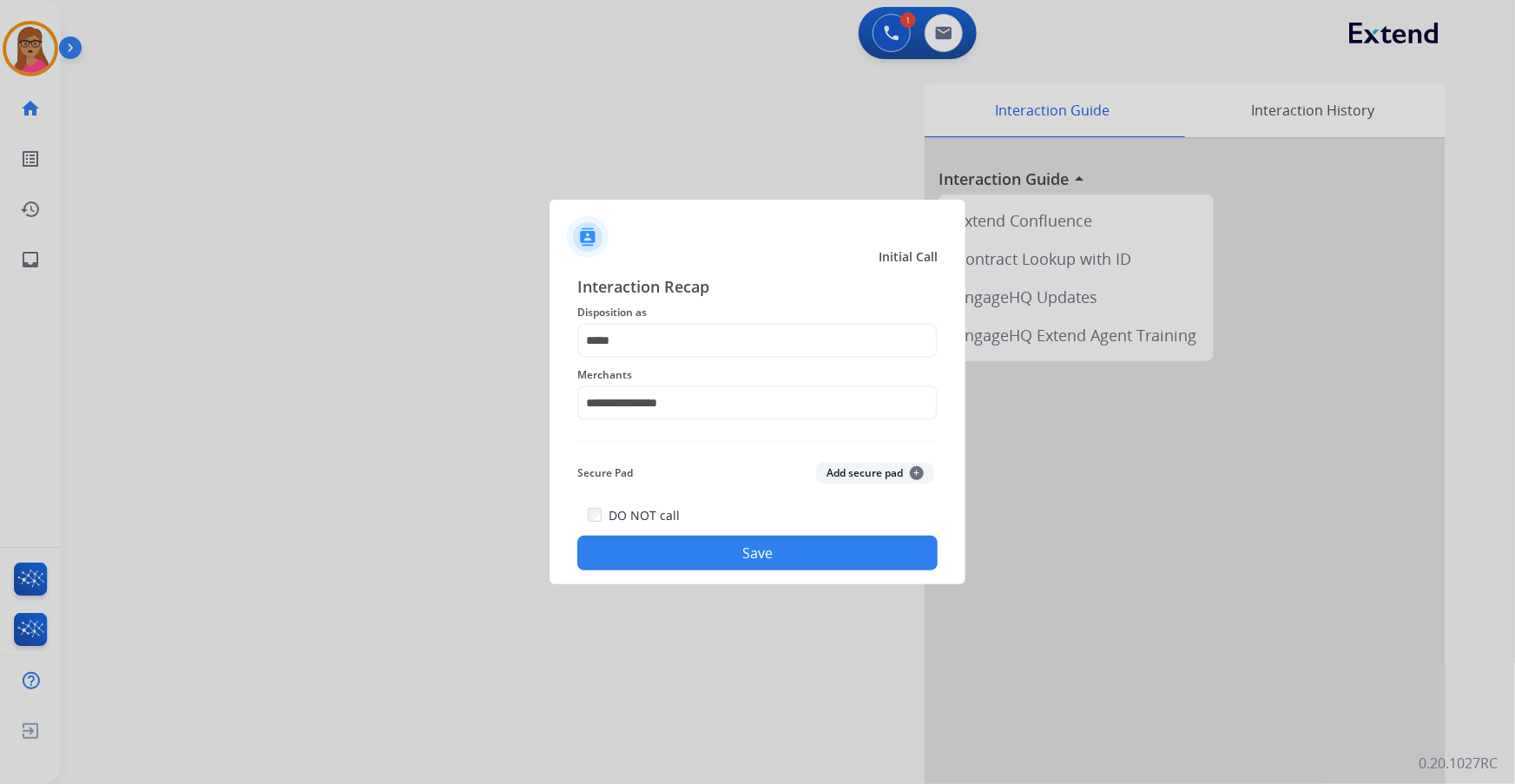
click at [721, 528] on div "DO NOT call Save" at bounding box center [757, 537] width 361 height 66
click at [718, 554] on button "Save" at bounding box center [757, 553] width 361 height 35
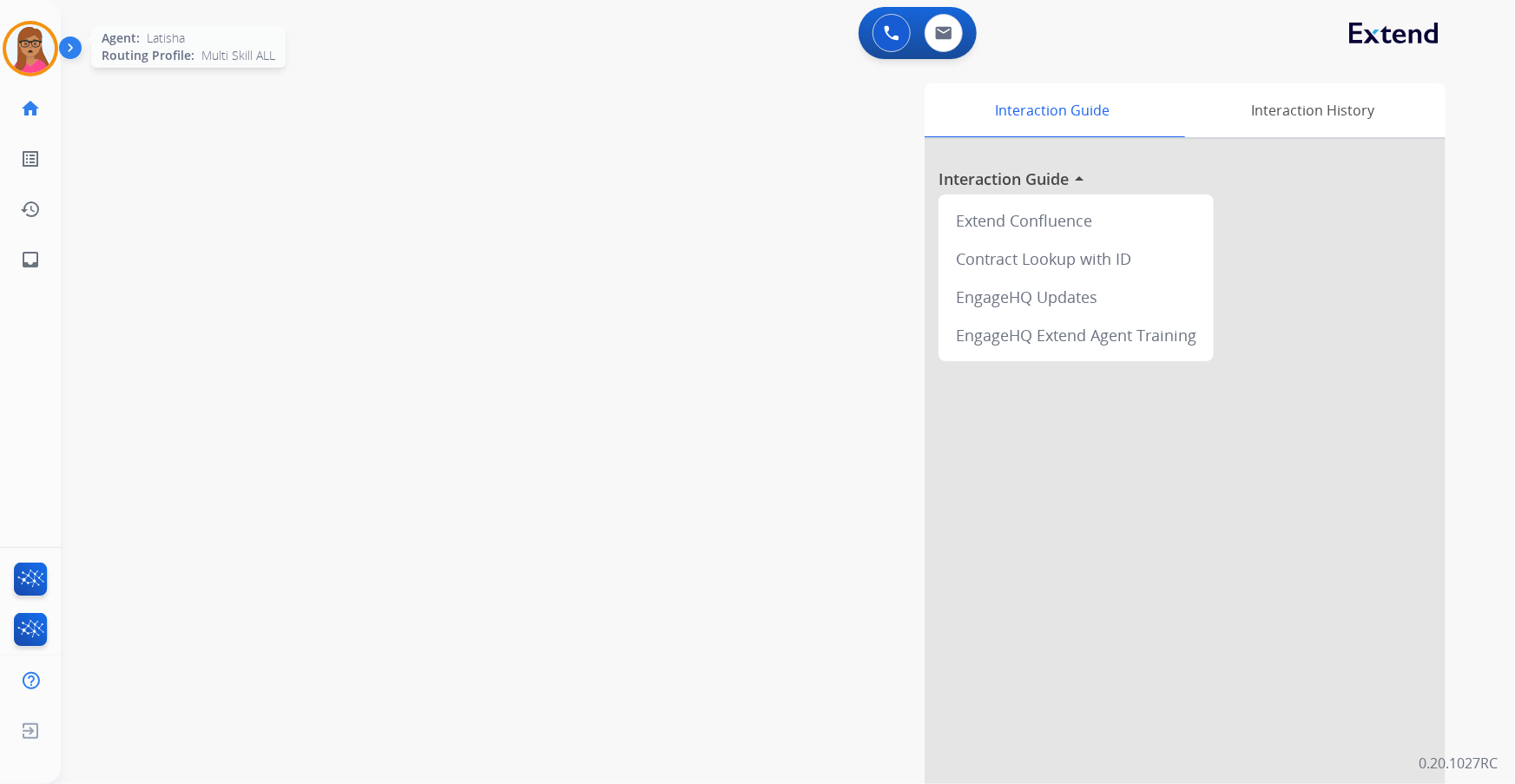
click at [21, 42] on img at bounding box center [30, 49] width 49 height 49
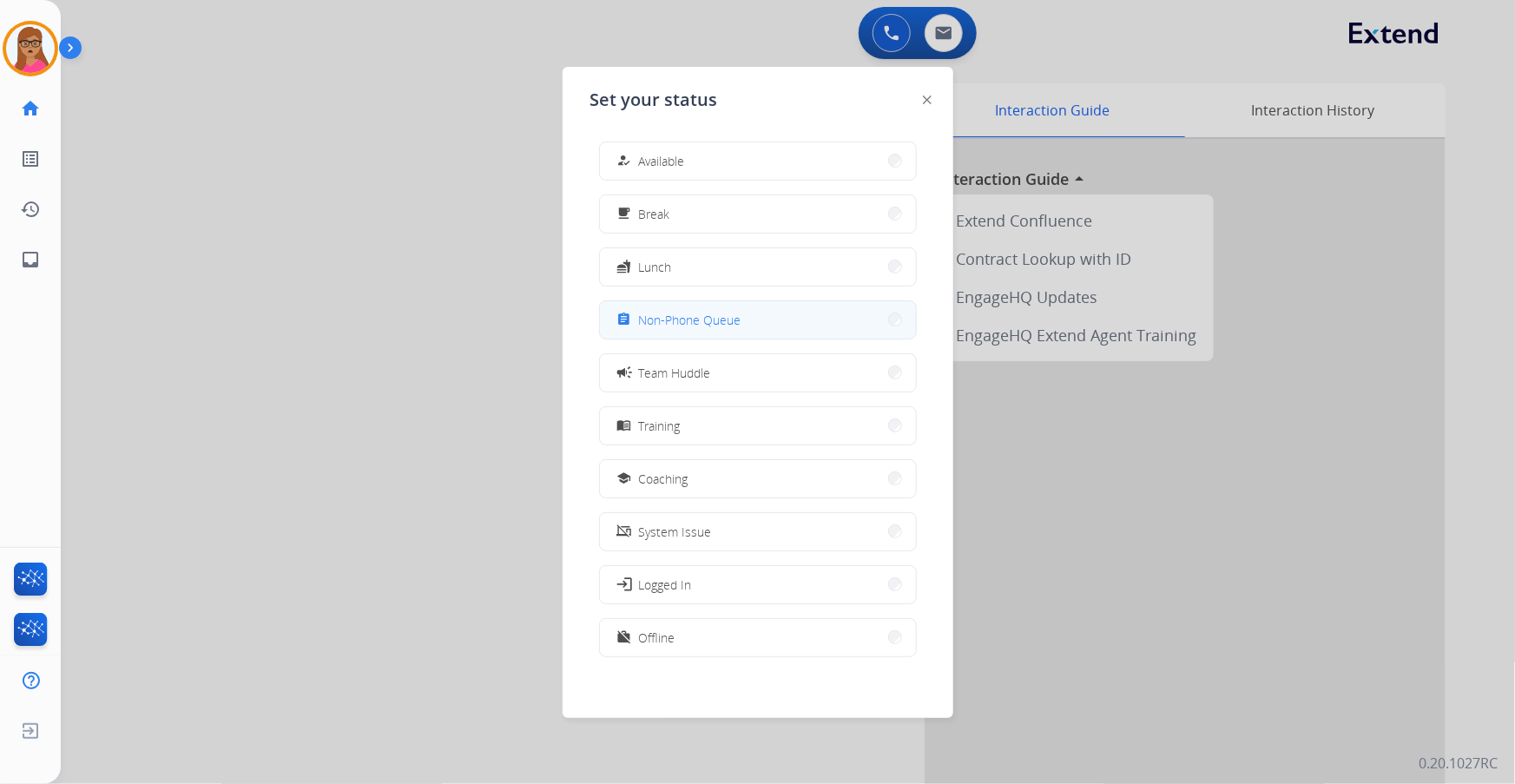
click at [712, 324] on span "Non-Phone Queue" at bounding box center [690, 320] width 102 height 18
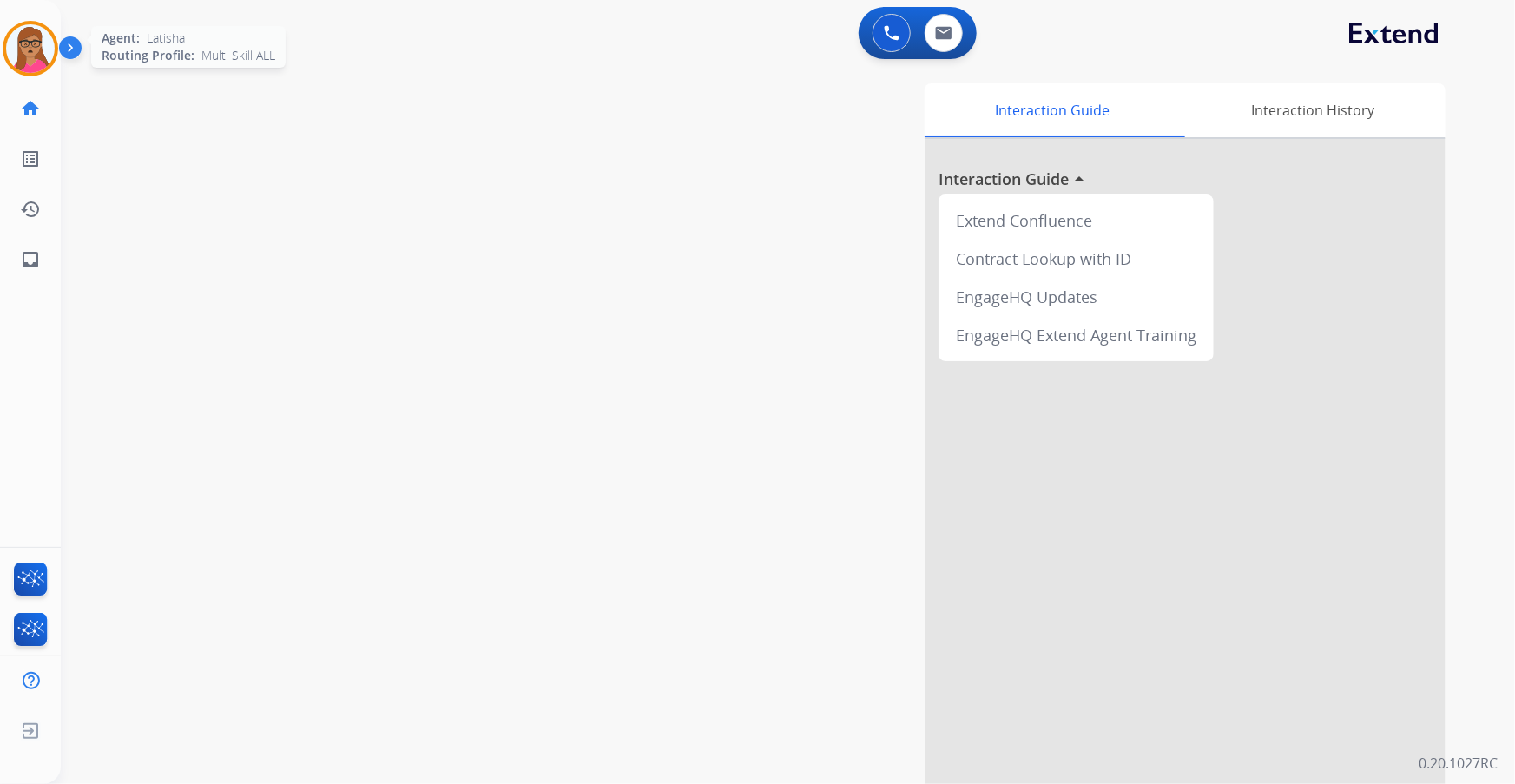
click at [33, 33] on img at bounding box center [30, 49] width 49 height 49
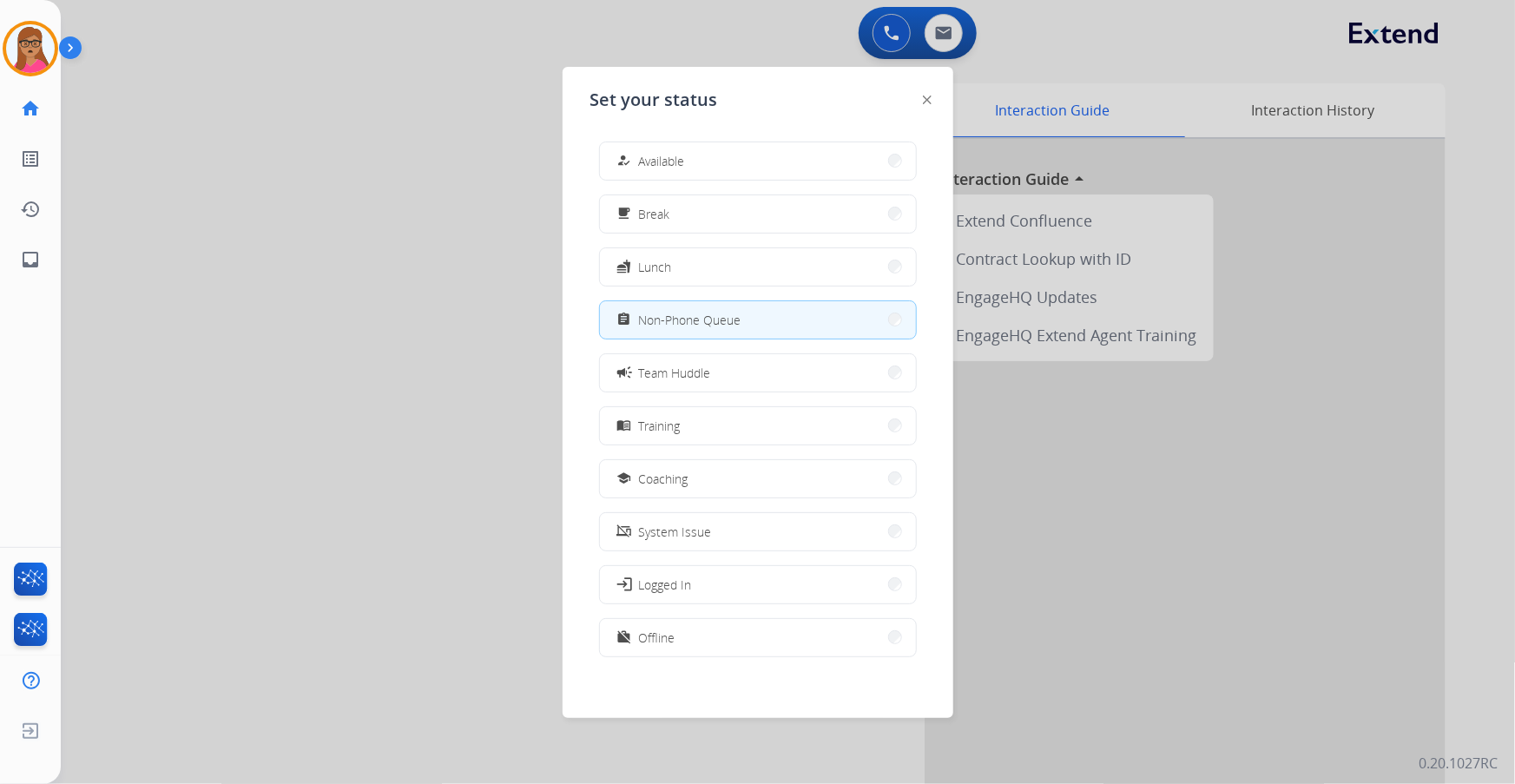
drag, startPoint x: 275, startPoint y: 217, endPoint x: 293, endPoint y: 225, distance: 19.7
click at [279, 217] on div at bounding box center [757, 392] width 1515 height 784
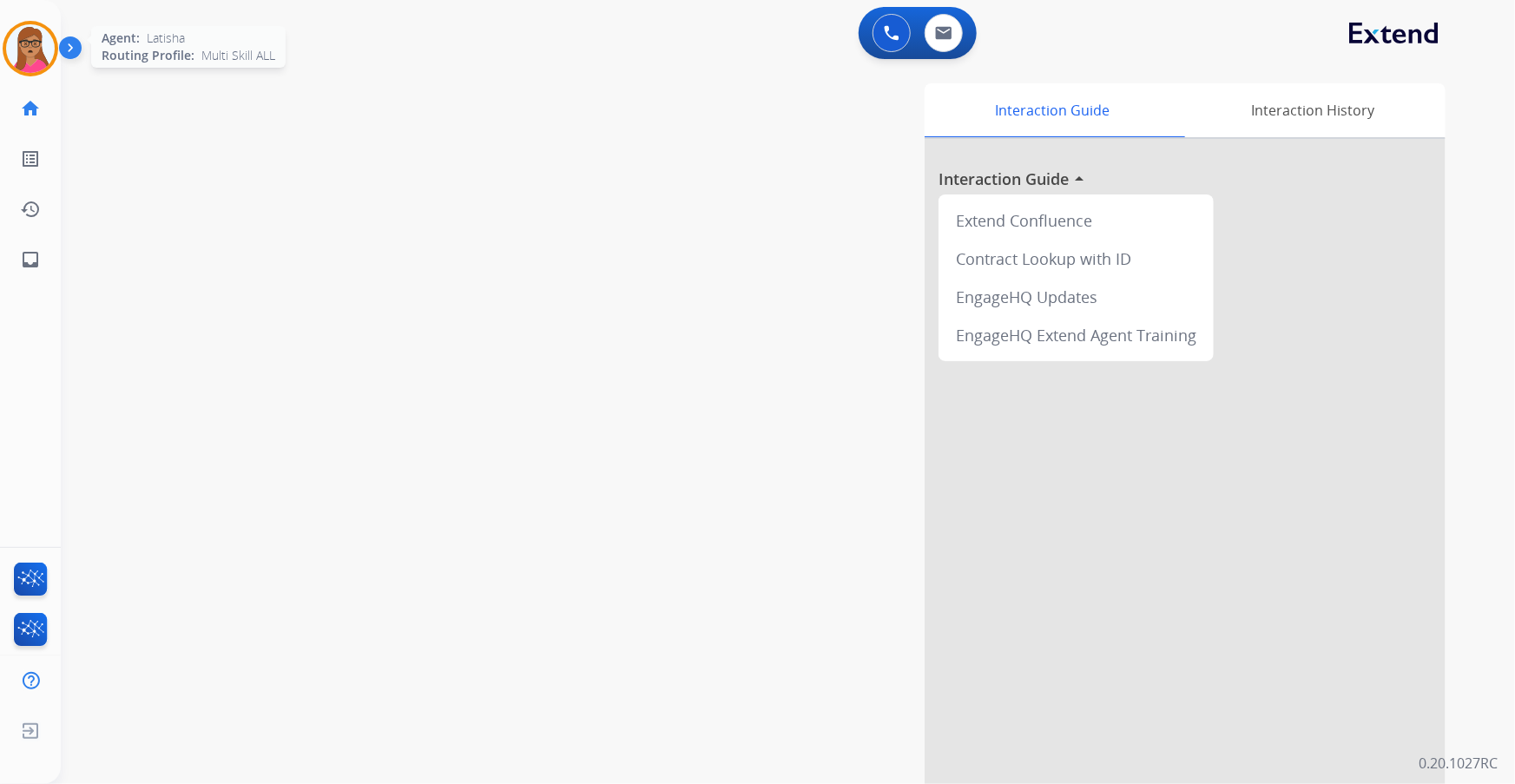
click at [37, 55] on img at bounding box center [30, 49] width 49 height 49
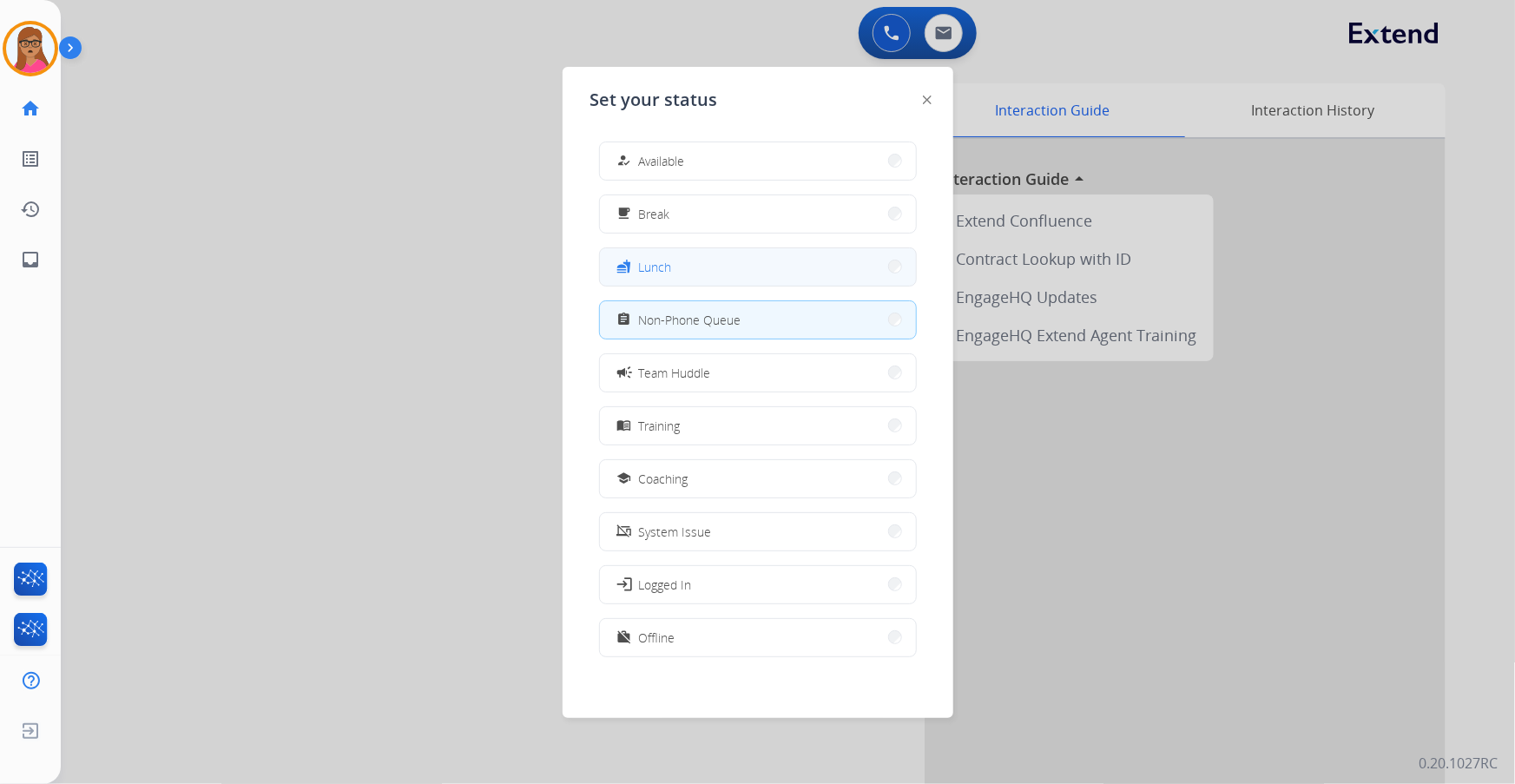
click at [705, 276] on button "fastfood Lunch" at bounding box center [758, 267] width 316 height 37
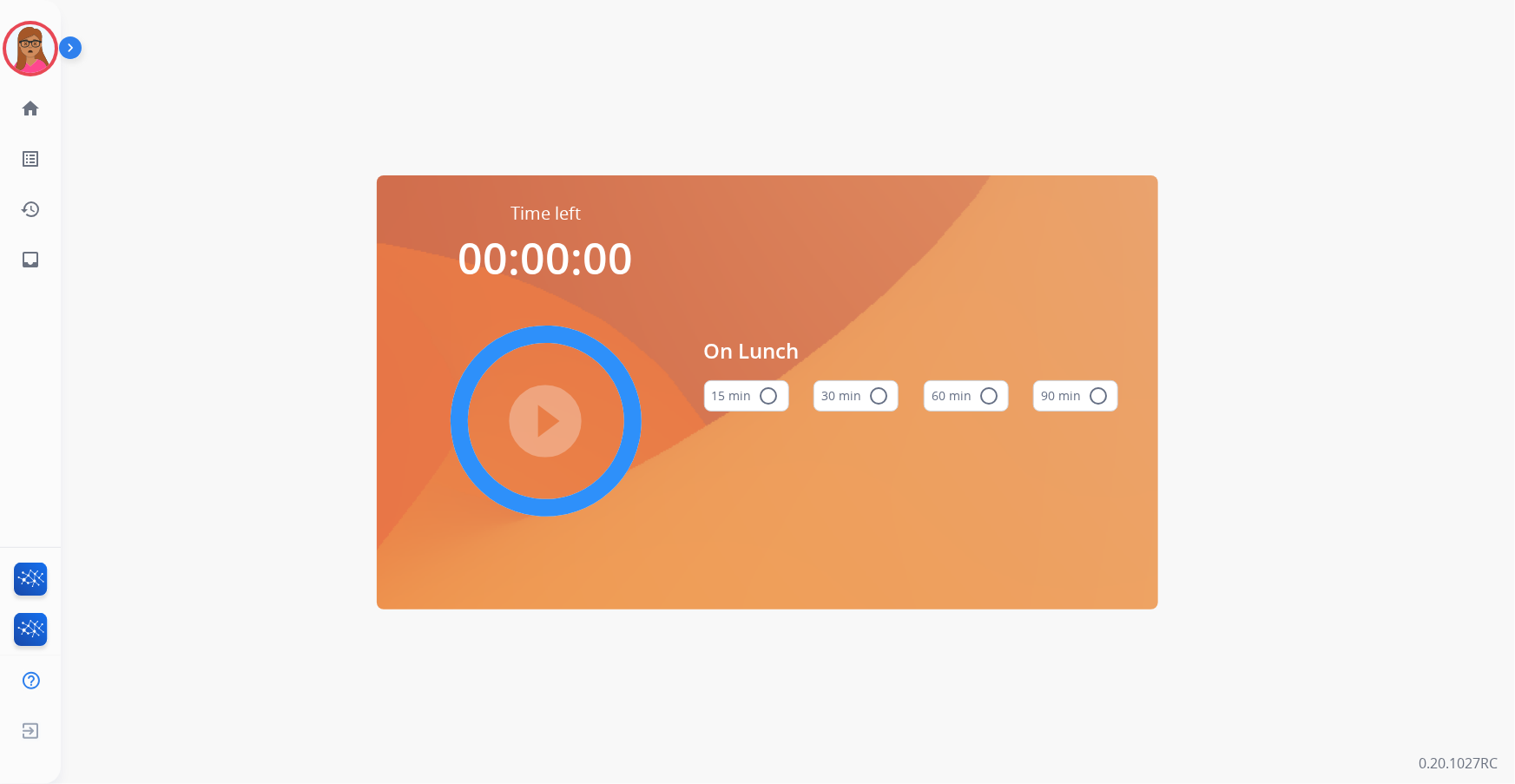
click at [984, 397] on mat-icon "radio_button_unchecked" at bounding box center [988, 395] width 20 height 20
